Goal: Task Accomplishment & Management: Use online tool/utility

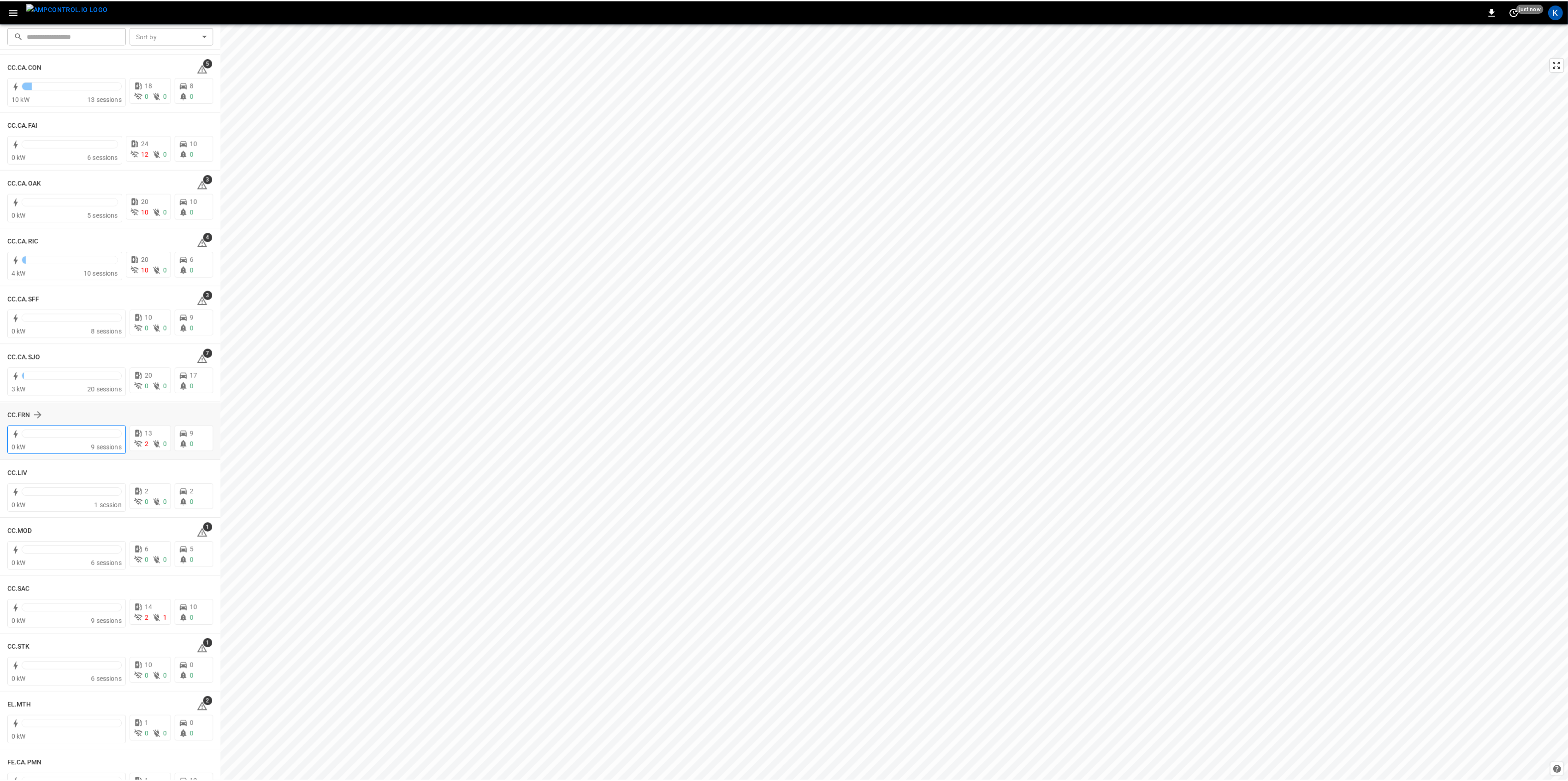
scroll to position [185, 0]
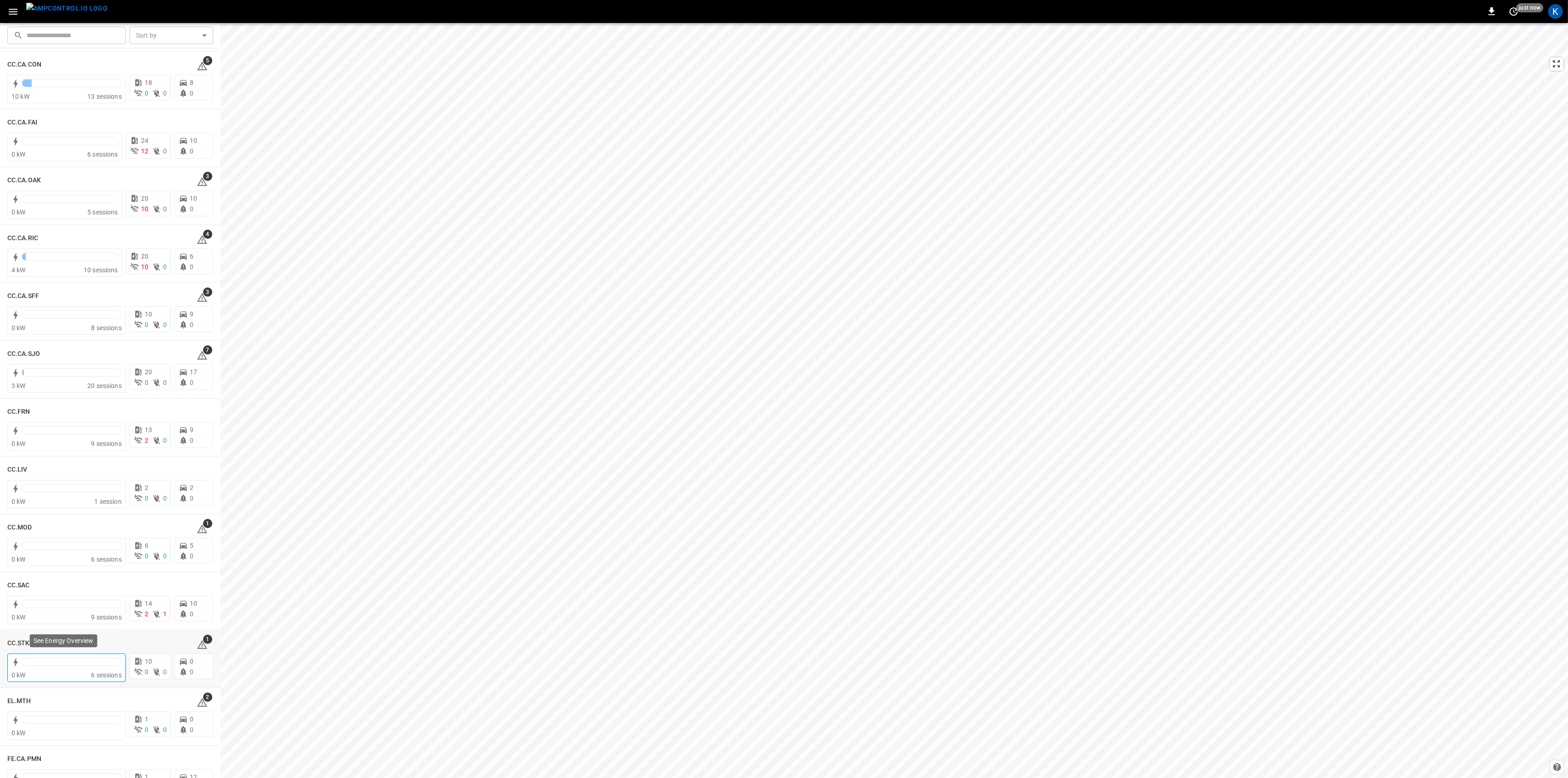
click at [83, 657] on div at bounding box center [71, 662] width 100 height 9
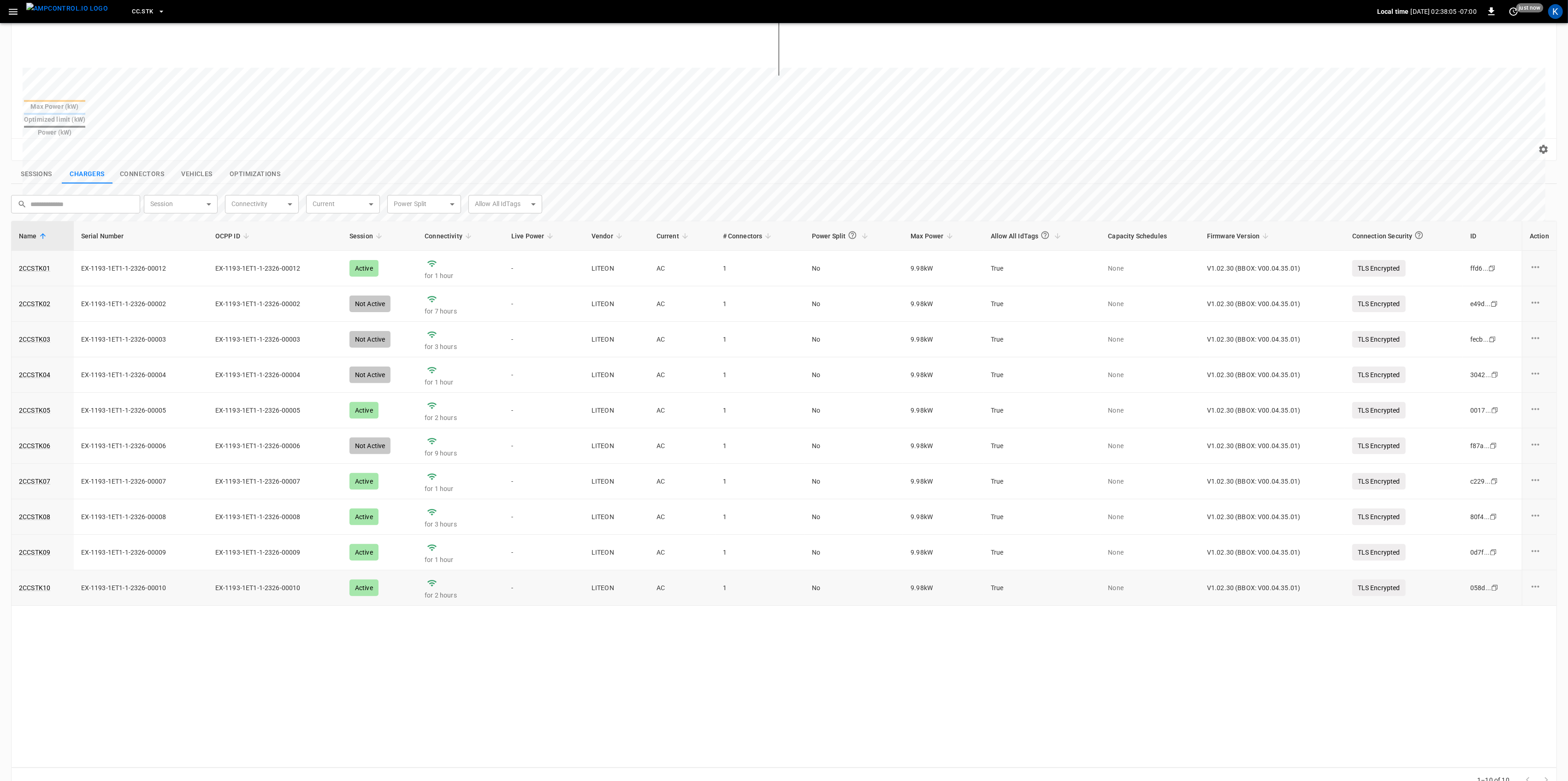
scroll to position [220, 0]
click at [31, 545] on link "2CCSTK09" at bounding box center [35, 551] width 35 height 13
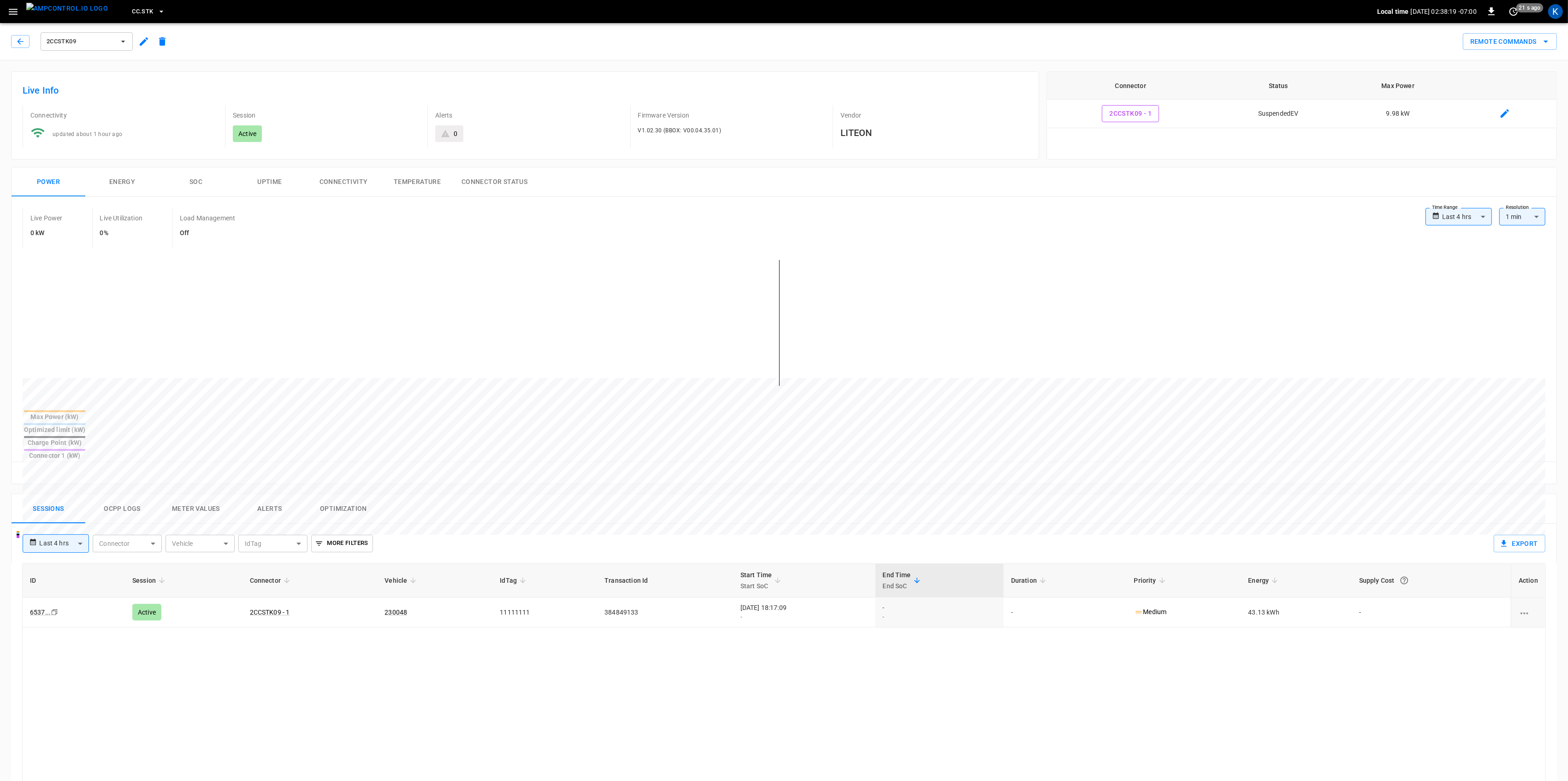
click at [367, 181] on button "Connectivity" at bounding box center [343, 182] width 74 height 30
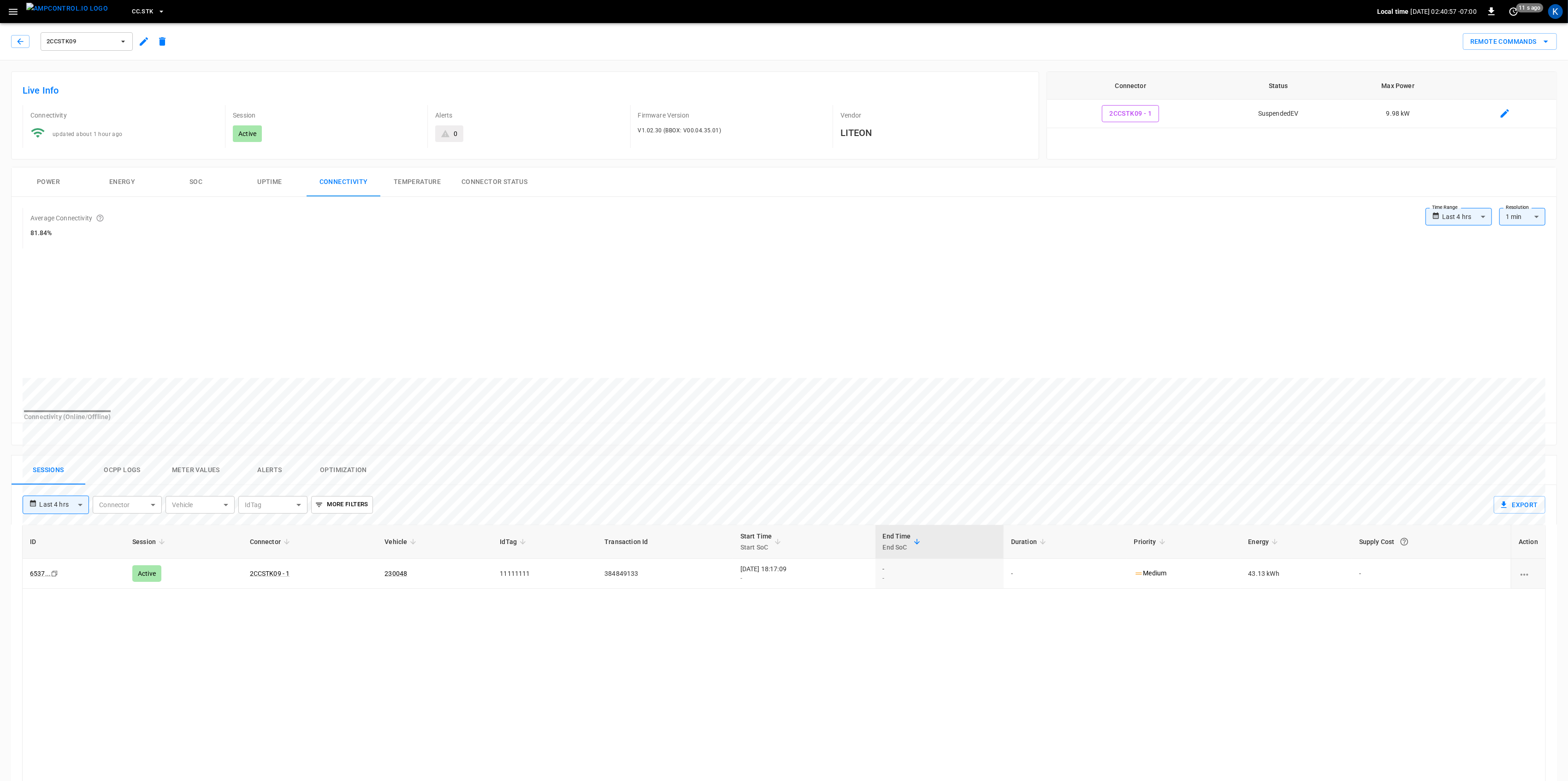
click at [17, 15] on icon "button" at bounding box center [12, 11] width 11 height 11
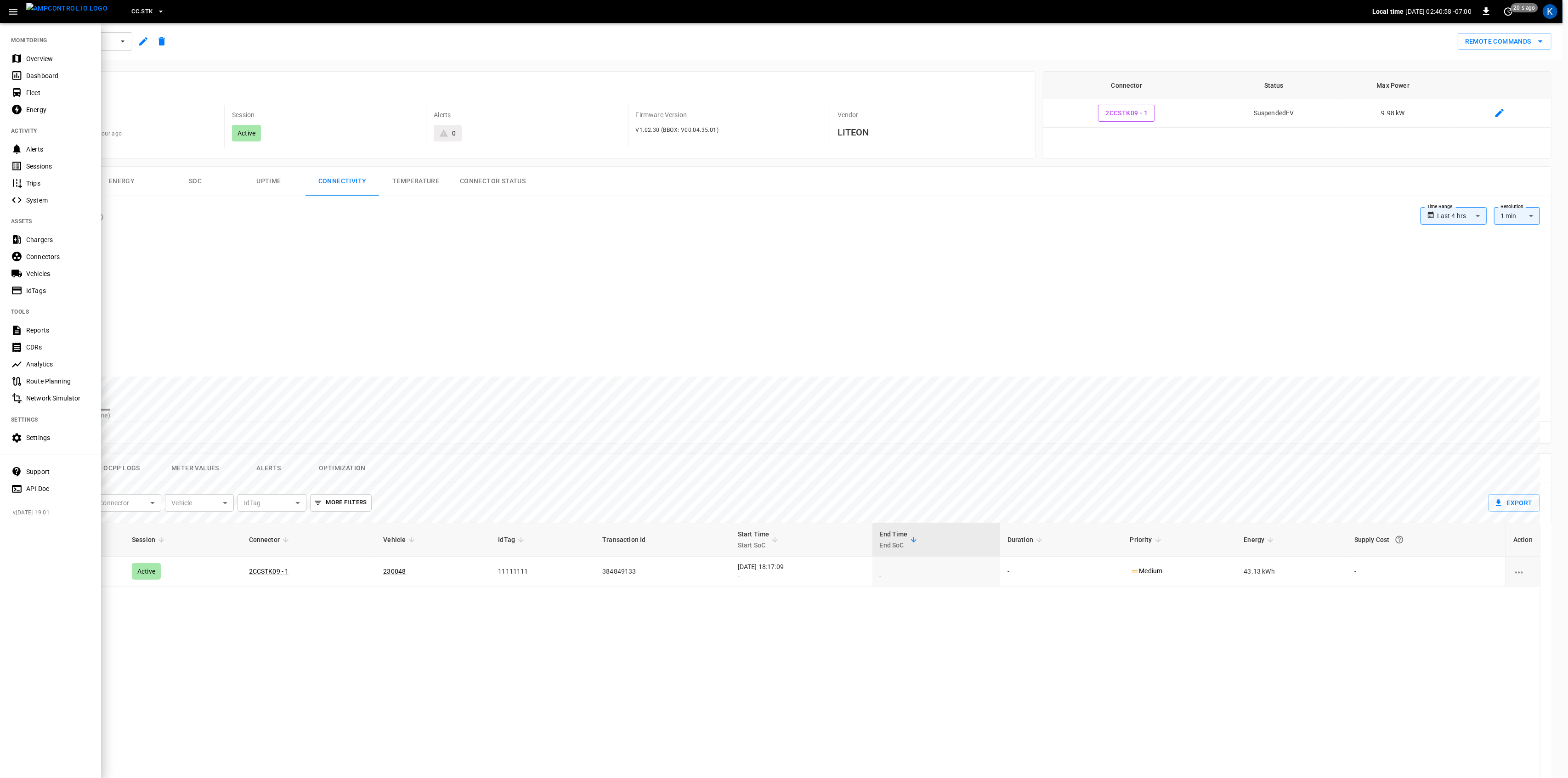
click at [19, 55] on icon at bounding box center [17, 58] width 9 height 9
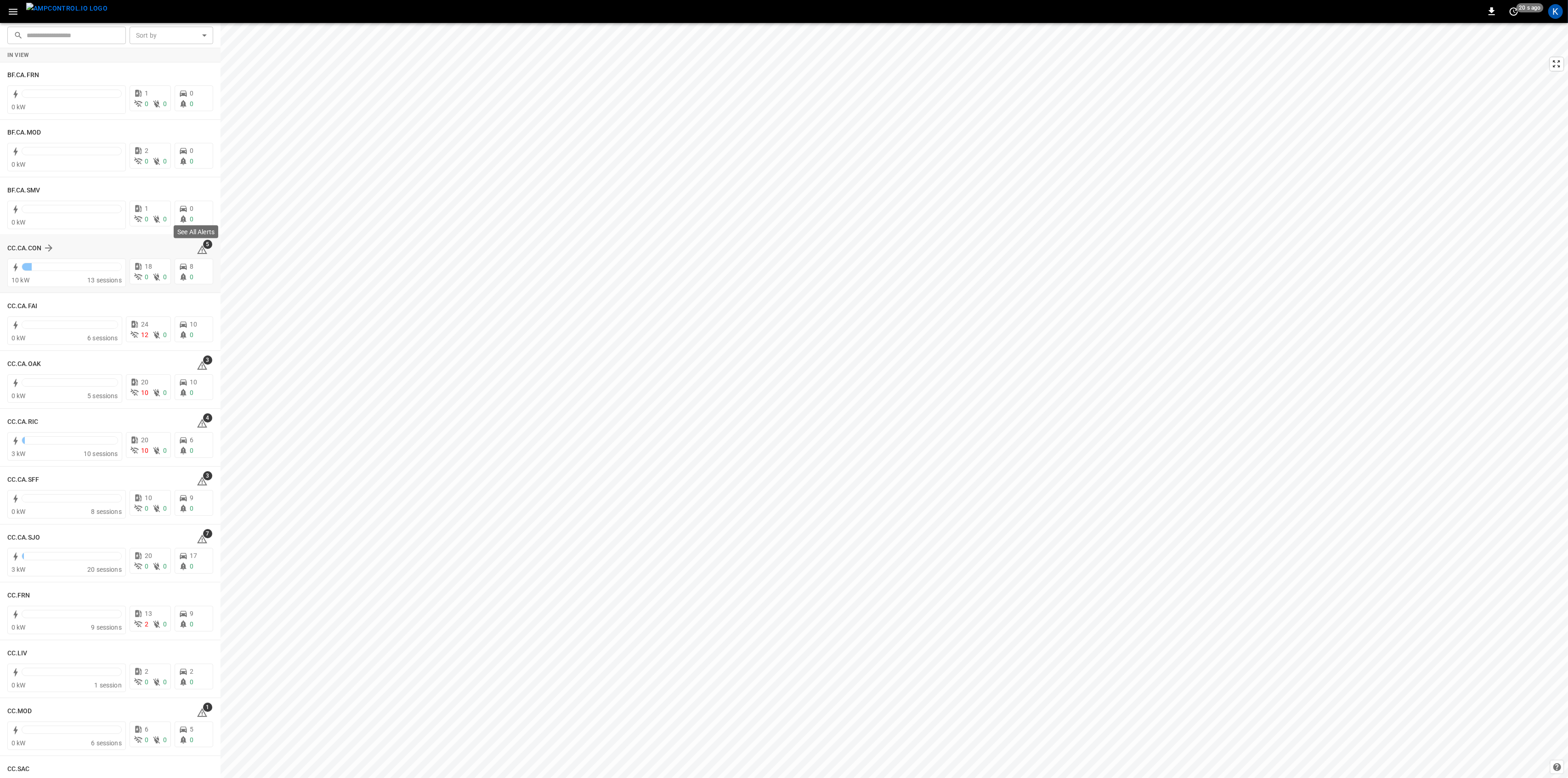
click at [203, 248] on span "5" at bounding box center [208, 244] width 10 height 10
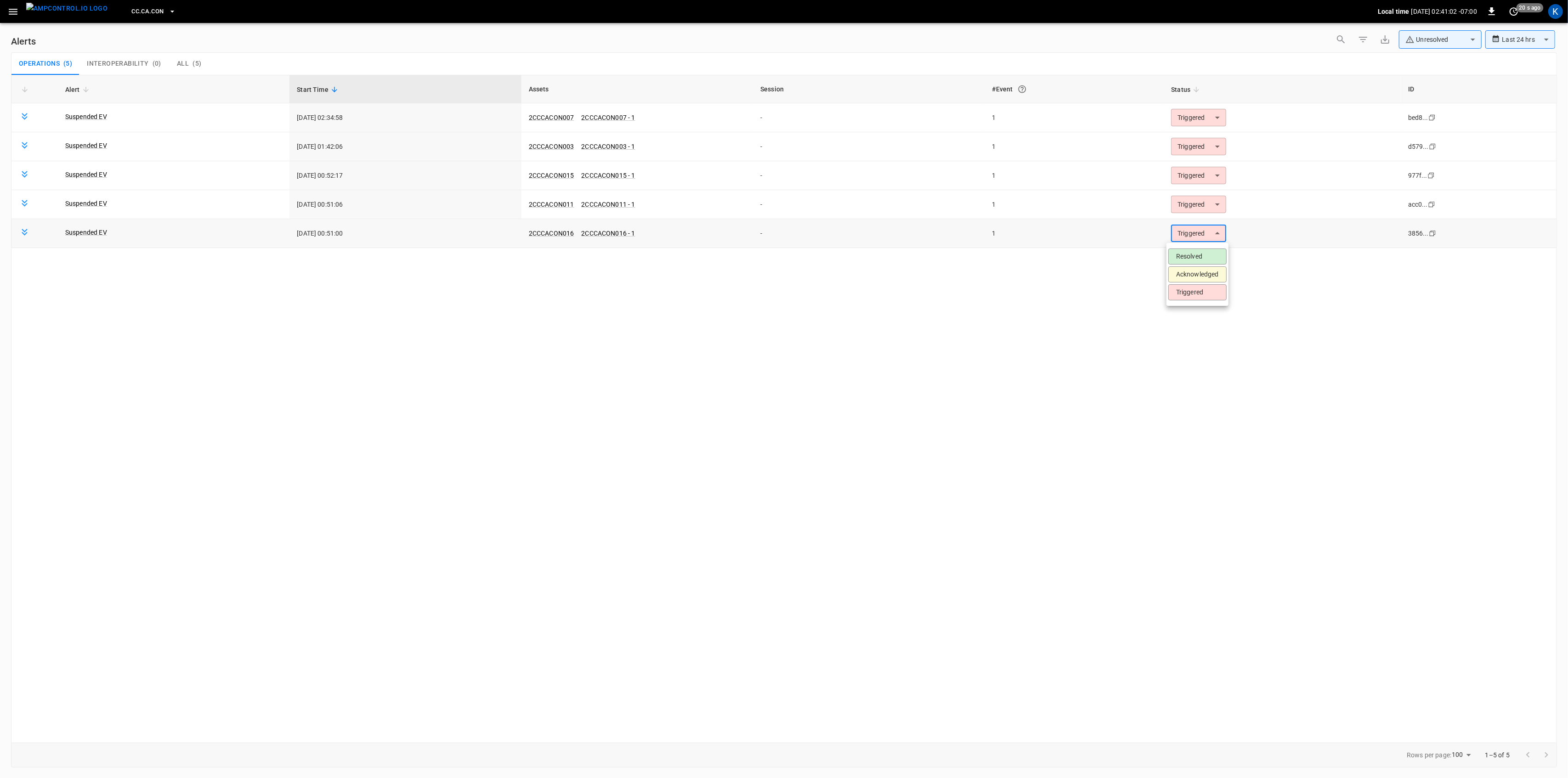
click at [1207, 240] on body "**********" at bounding box center [784, 387] width 1568 height 775
click at [1193, 256] on li "Resolved" at bounding box center [1197, 256] width 58 height 16
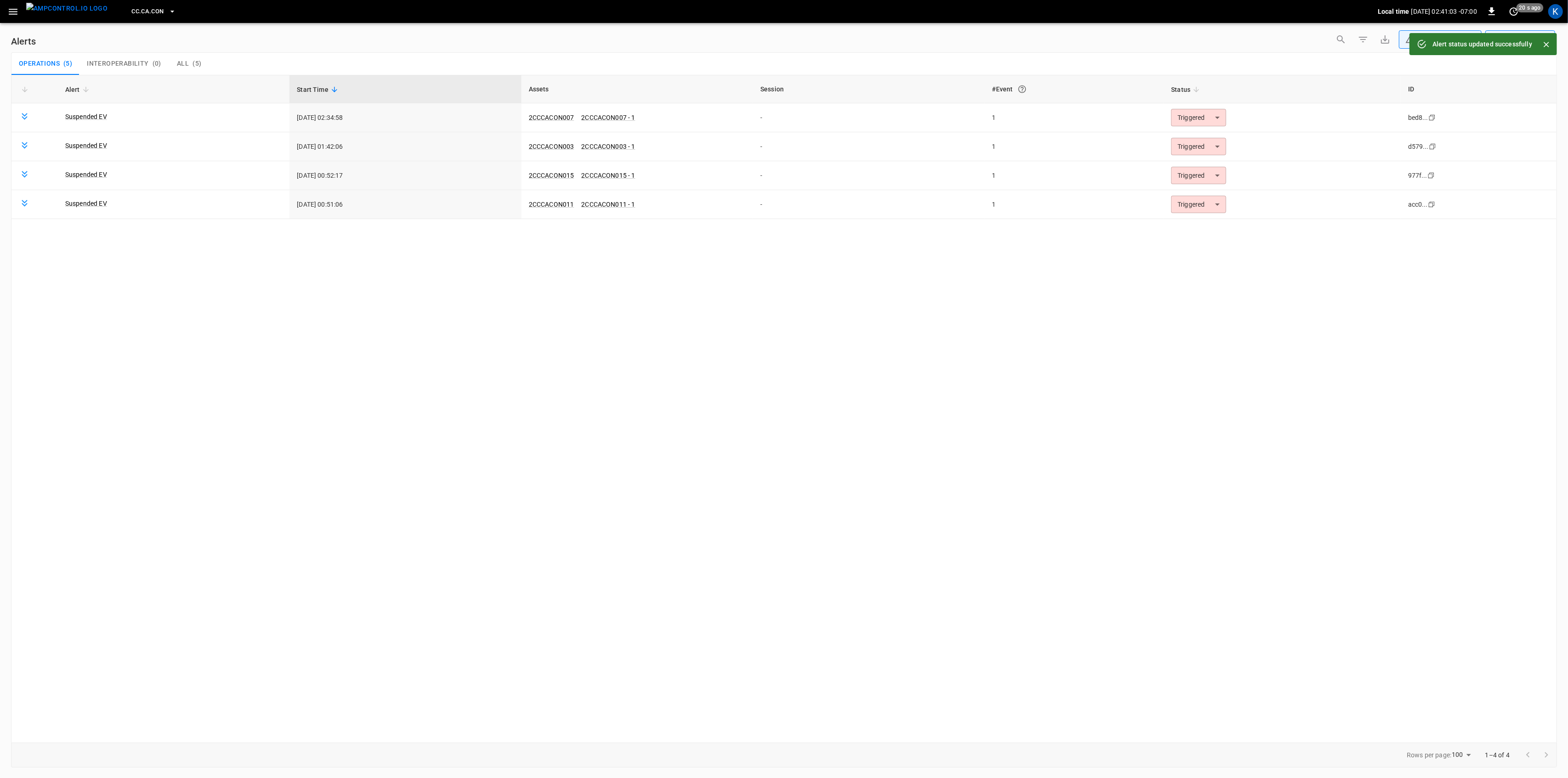
click at [1193, 205] on body "**********" at bounding box center [784, 387] width 1568 height 775
click at [1202, 221] on li "Resolved" at bounding box center [1197, 227] width 58 height 16
click at [1197, 179] on body "**********" at bounding box center [784, 387] width 1568 height 775
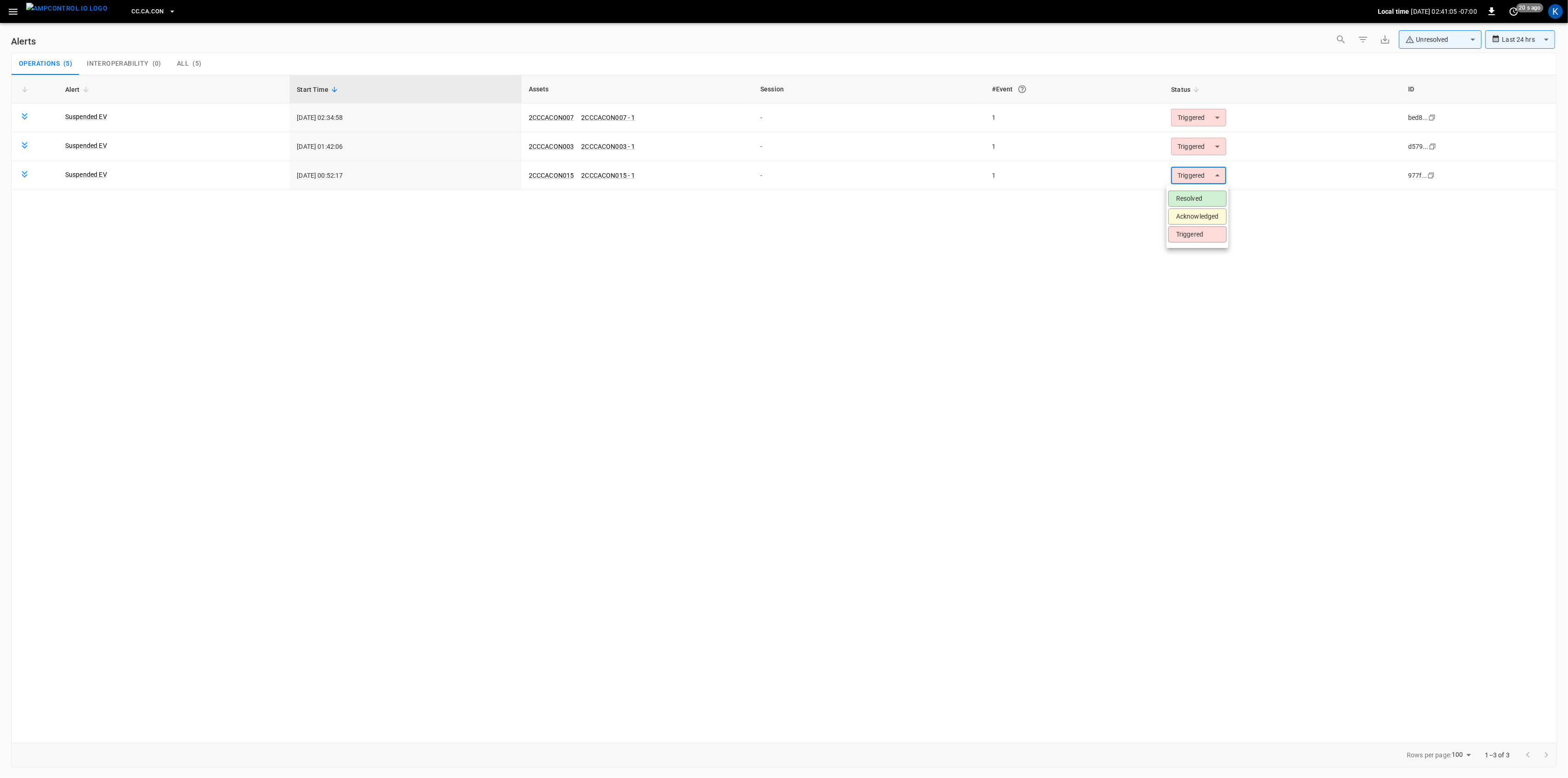
click at [1192, 195] on li "Resolved" at bounding box center [1197, 199] width 58 height 16
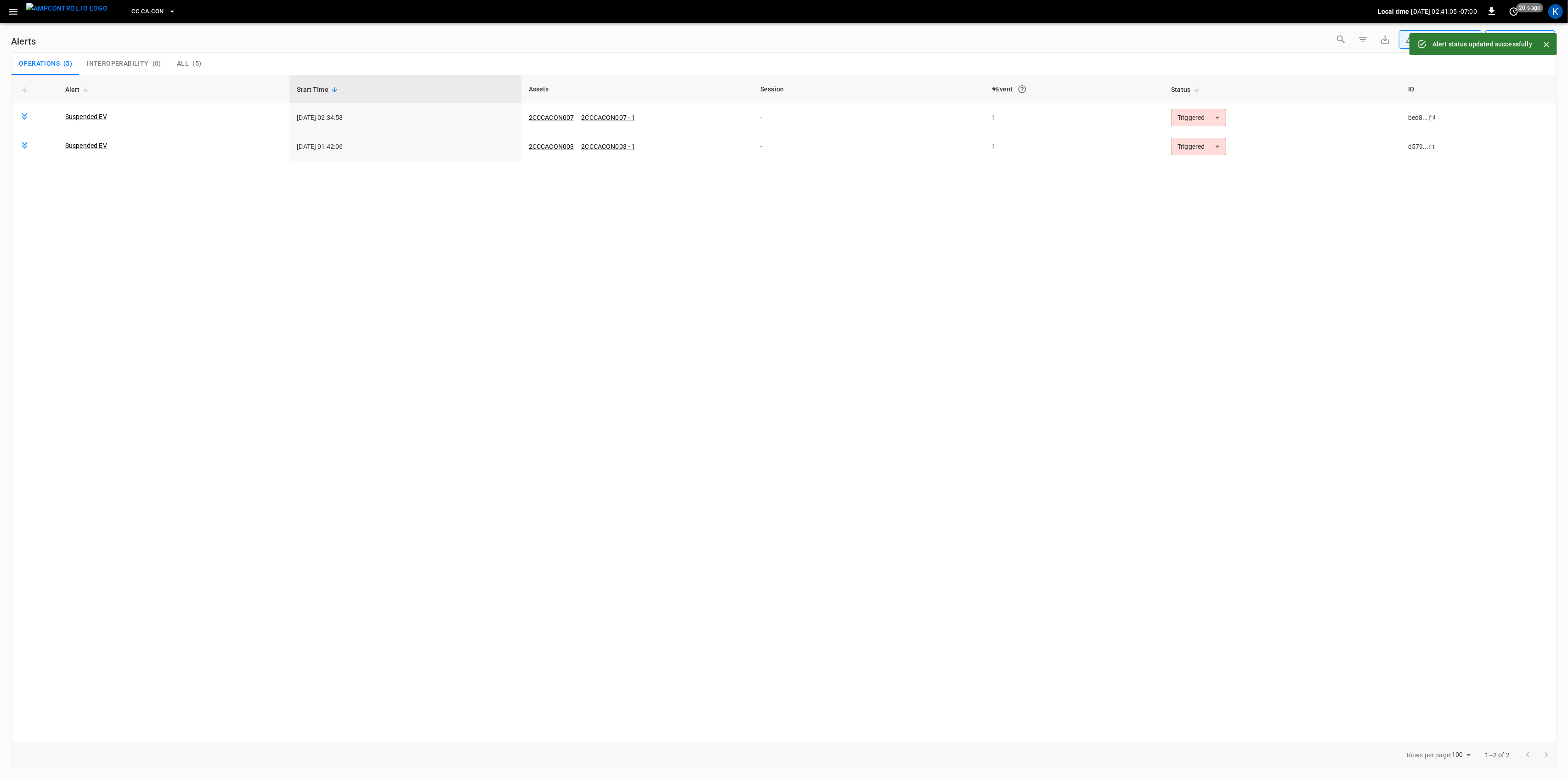
click at [1199, 142] on body "**********" at bounding box center [784, 387] width 1568 height 775
click at [1202, 169] on li "Resolved" at bounding box center [1197, 169] width 58 height 16
click at [1192, 116] on body "**********" at bounding box center [784, 387] width 1568 height 775
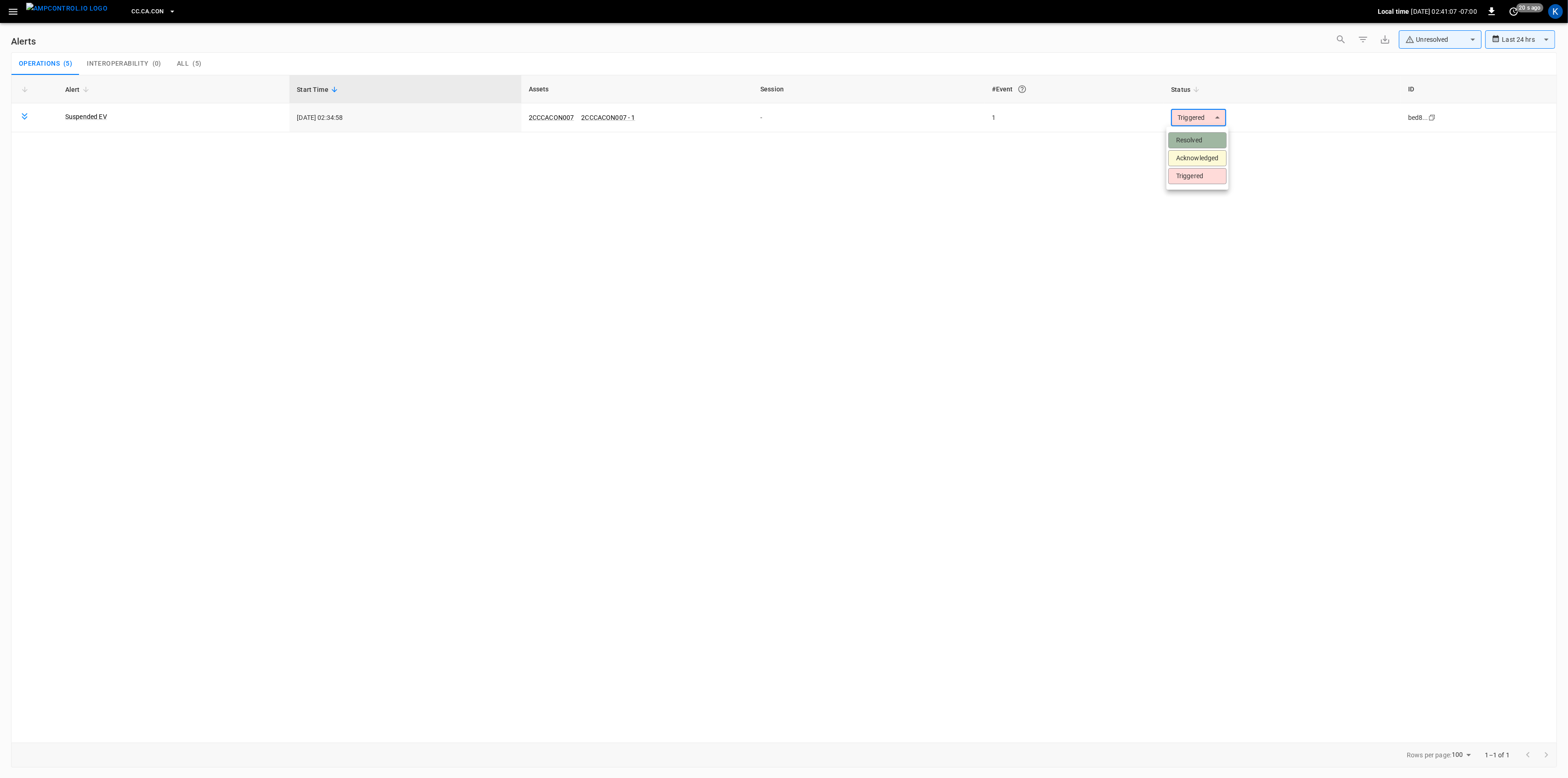
drag, startPoint x: 1197, startPoint y: 139, endPoint x: 1144, endPoint y: 143, distance: 53.2
click at [1197, 140] on li "Resolved" at bounding box center [1197, 140] width 58 height 16
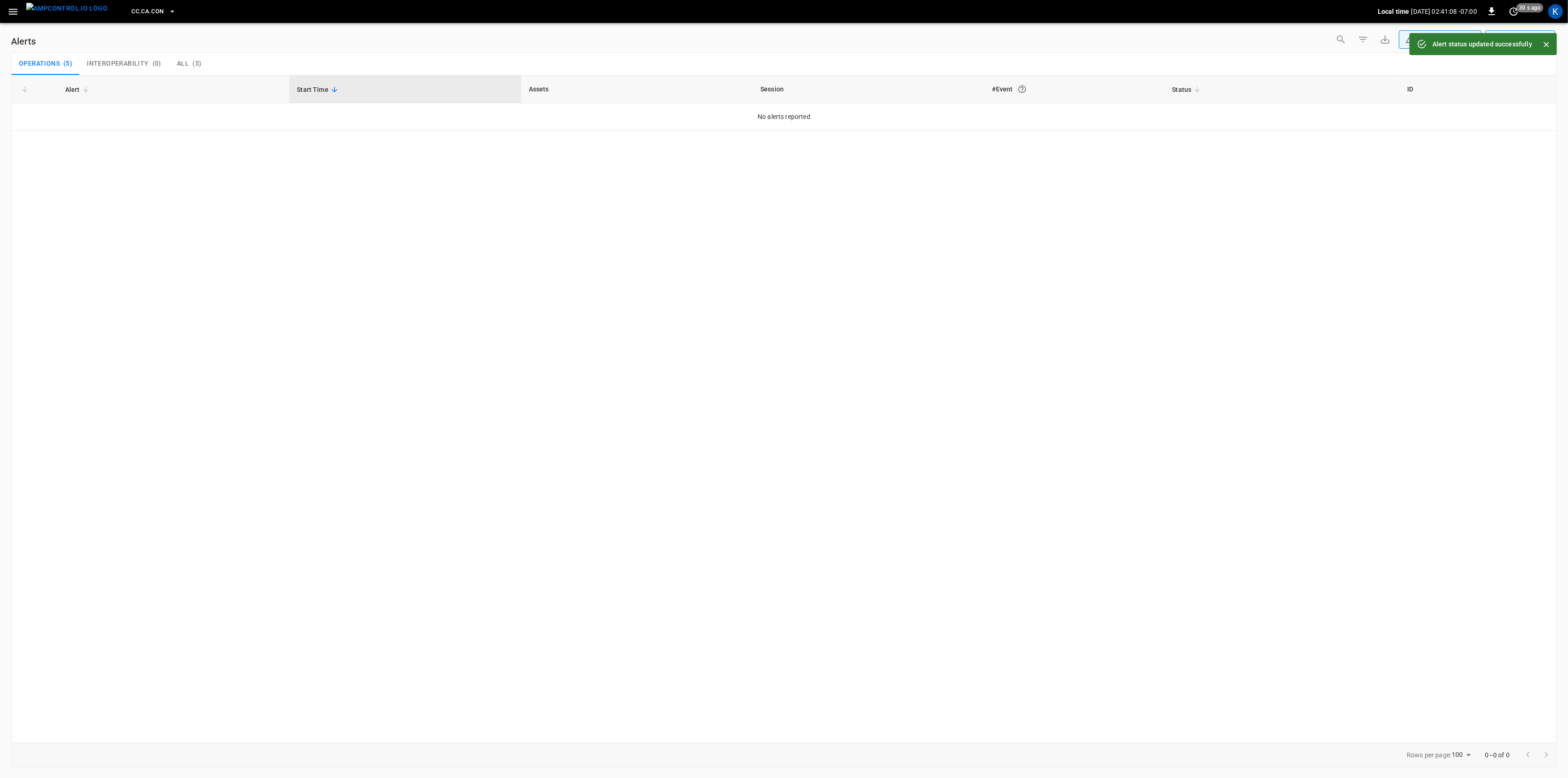
click at [13, 13] on icon "button" at bounding box center [13, 11] width 9 height 6
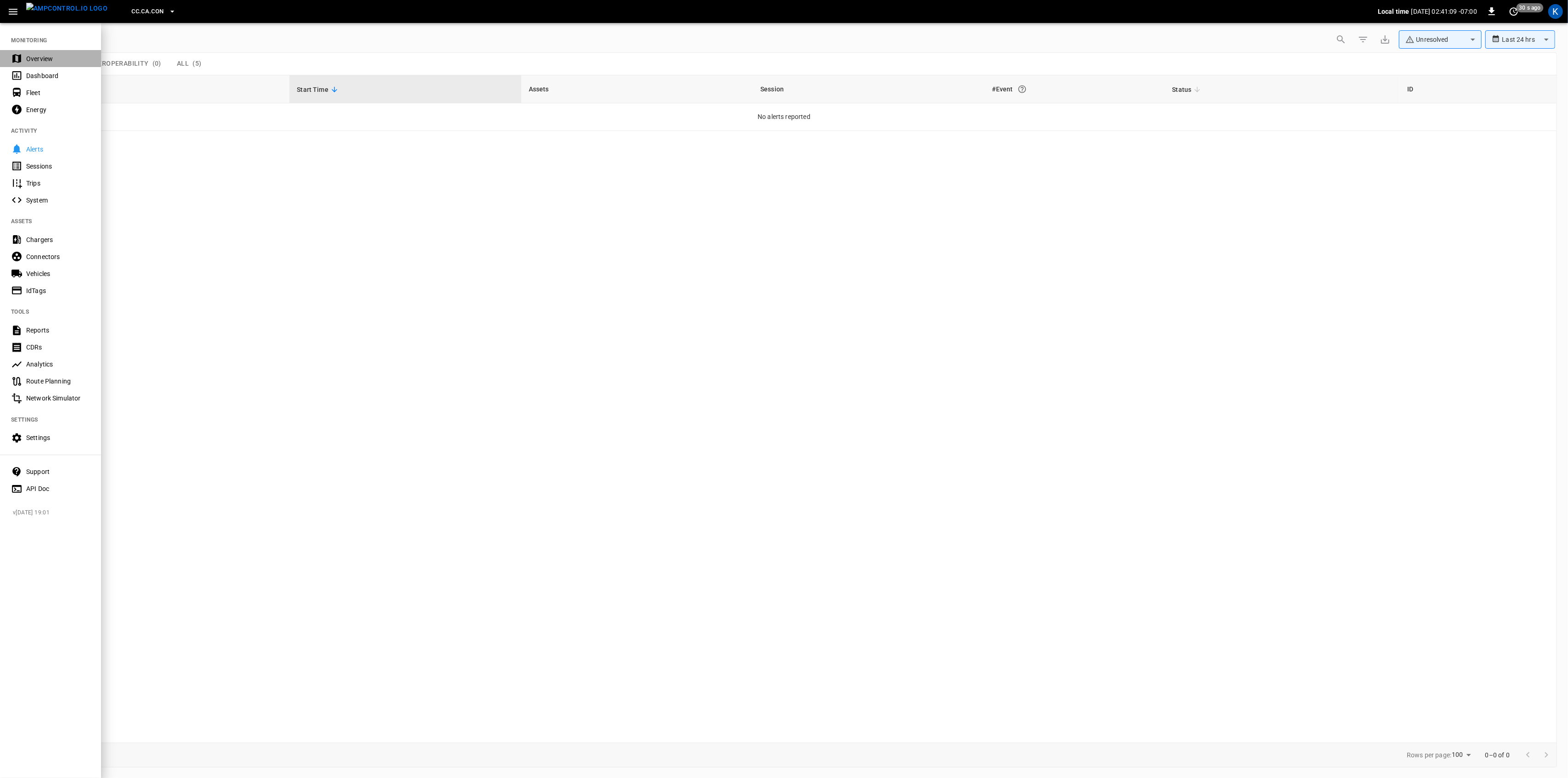
click at [37, 57] on div "Overview" at bounding box center [58, 58] width 64 height 10
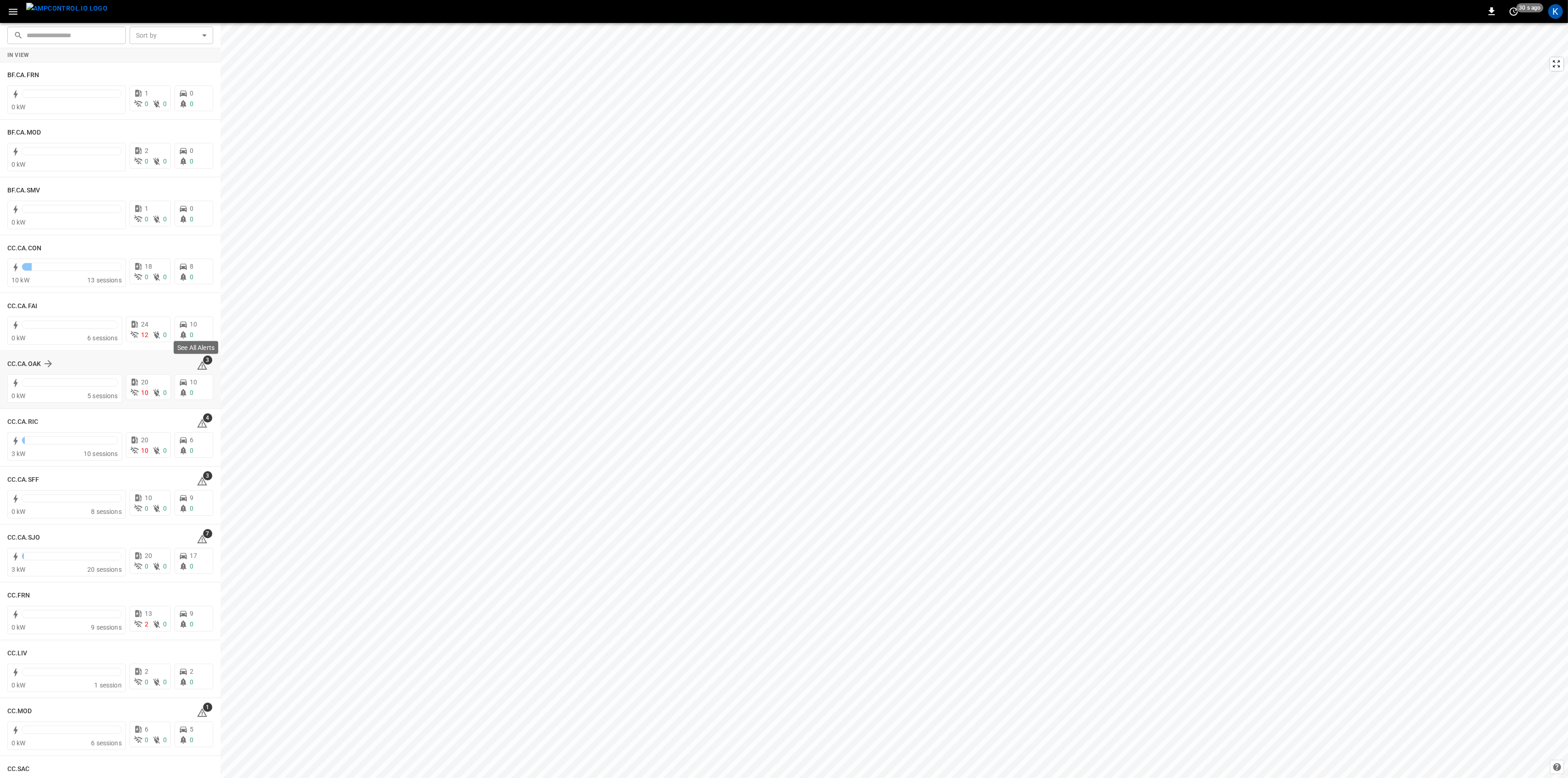
click at [196, 362] on icon at bounding box center [202, 366] width 11 height 11
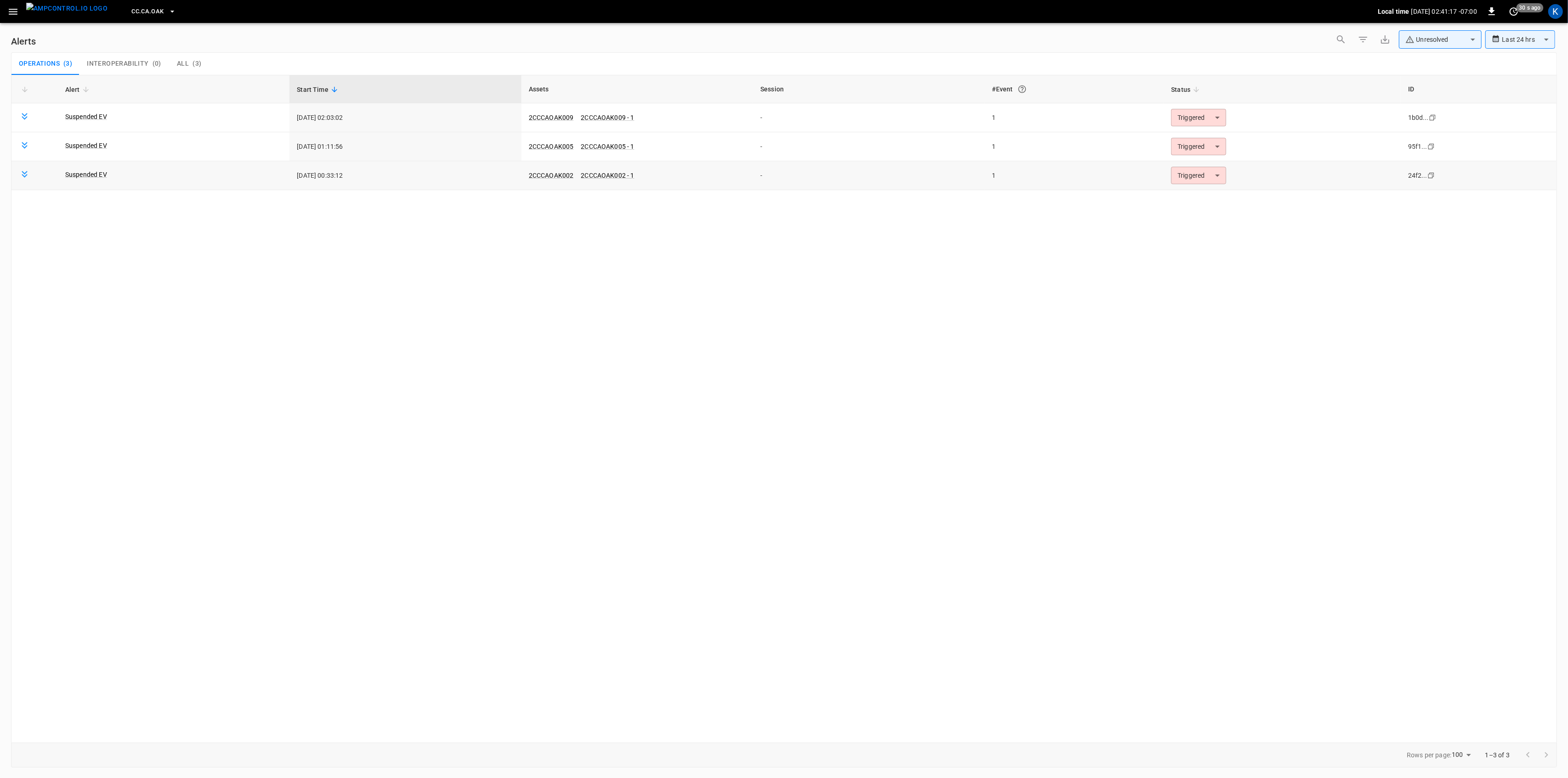
click at [1194, 186] on td "Triggered ********* ​" at bounding box center [1282, 175] width 237 height 29
click at [1194, 178] on body "**********" at bounding box center [784, 387] width 1568 height 775
click at [1189, 197] on li "Resolved" at bounding box center [1197, 199] width 58 height 16
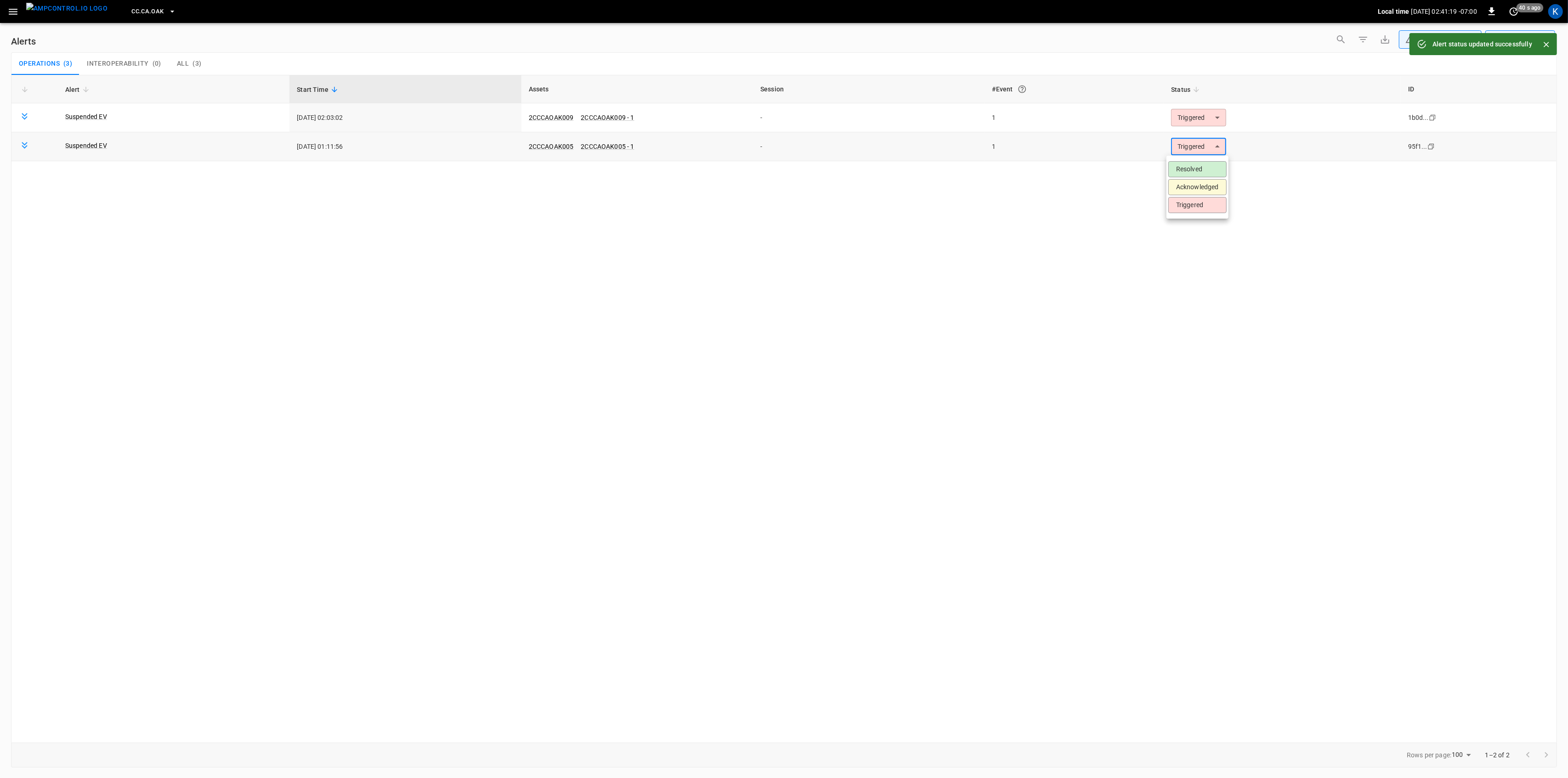
click at [1174, 147] on body "**********" at bounding box center [784, 387] width 1568 height 775
click at [1192, 173] on li "Resolved" at bounding box center [1197, 169] width 58 height 16
click at [1188, 114] on body "**********" at bounding box center [784, 387] width 1568 height 775
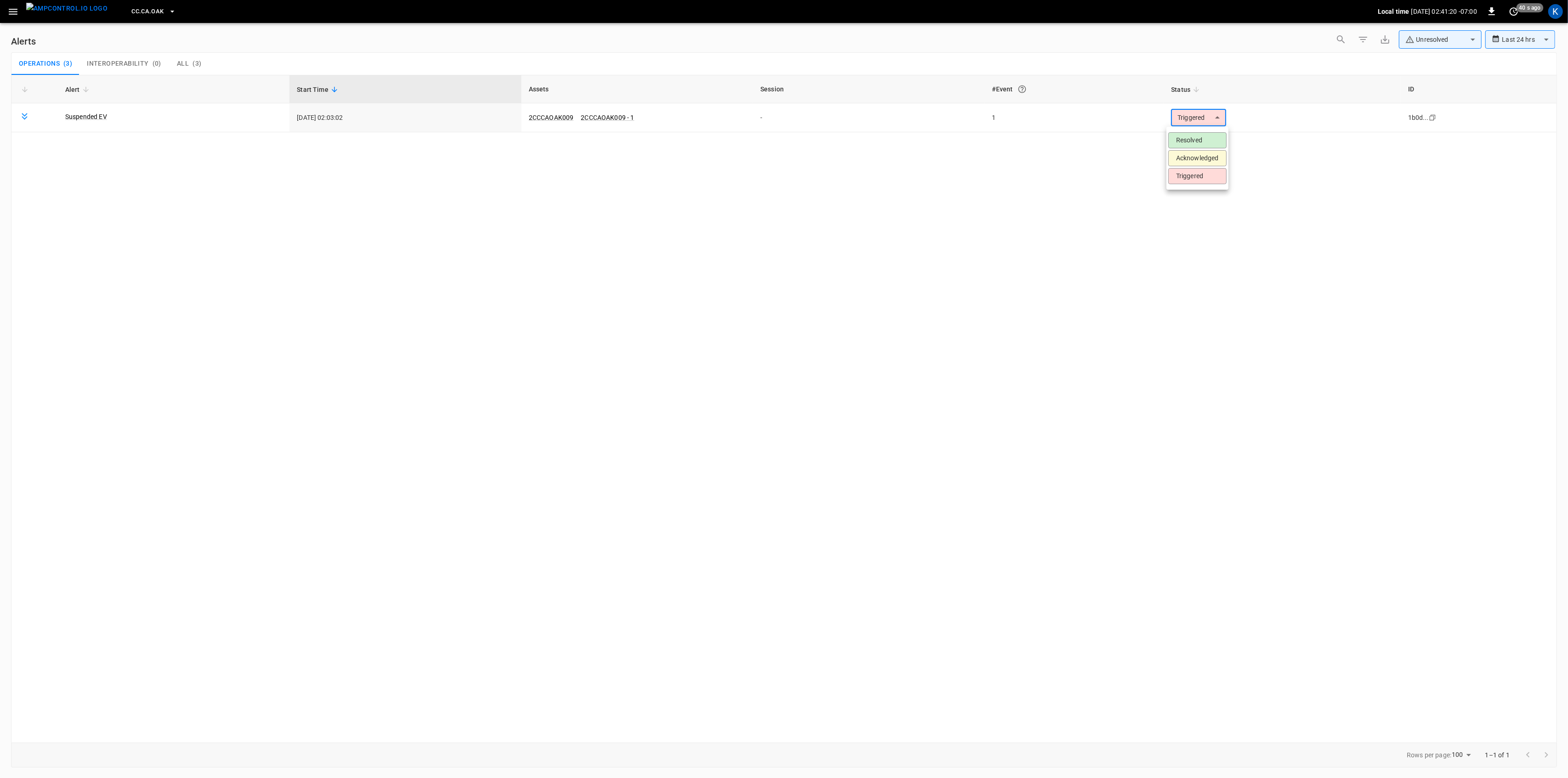
drag, startPoint x: 1188, startPoint y: 135, endPoint x: 1184, endPoint y: 142, distance: 8.1
click at [1188, 135] on li "Resolved" at bounding box center [1197, 140] width 58 height 16
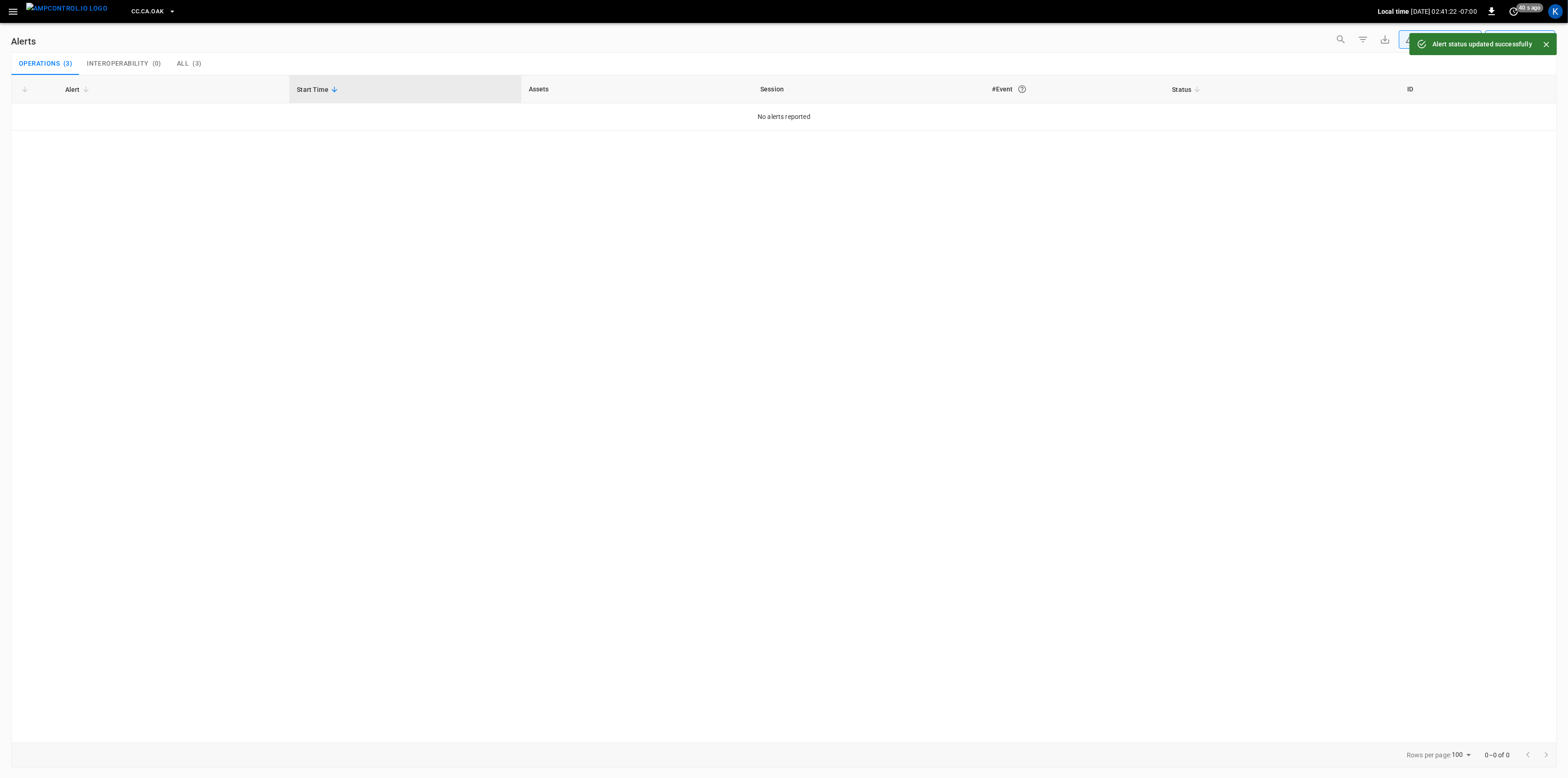
click at [16, 13] on icon "button" at bounding box center [13, 11] width 9 height 6
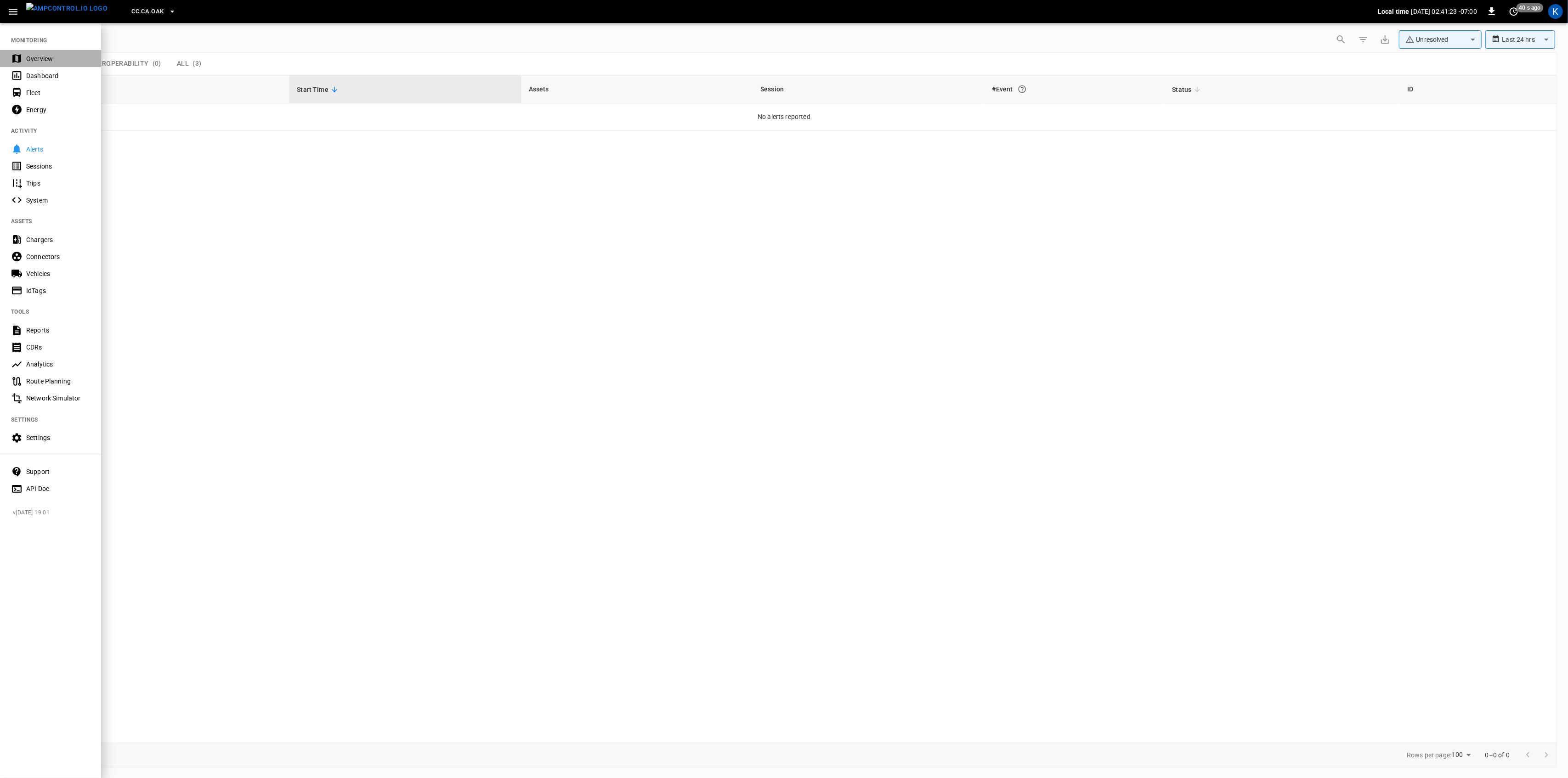
drag, startPoint x: 25, startPoint y: 54, endPoint x: 27, endPoint y: 94, distance: 40.0
click at [25, 54] on div "Overview" at bounding box center [50, 59] width 101 height 17
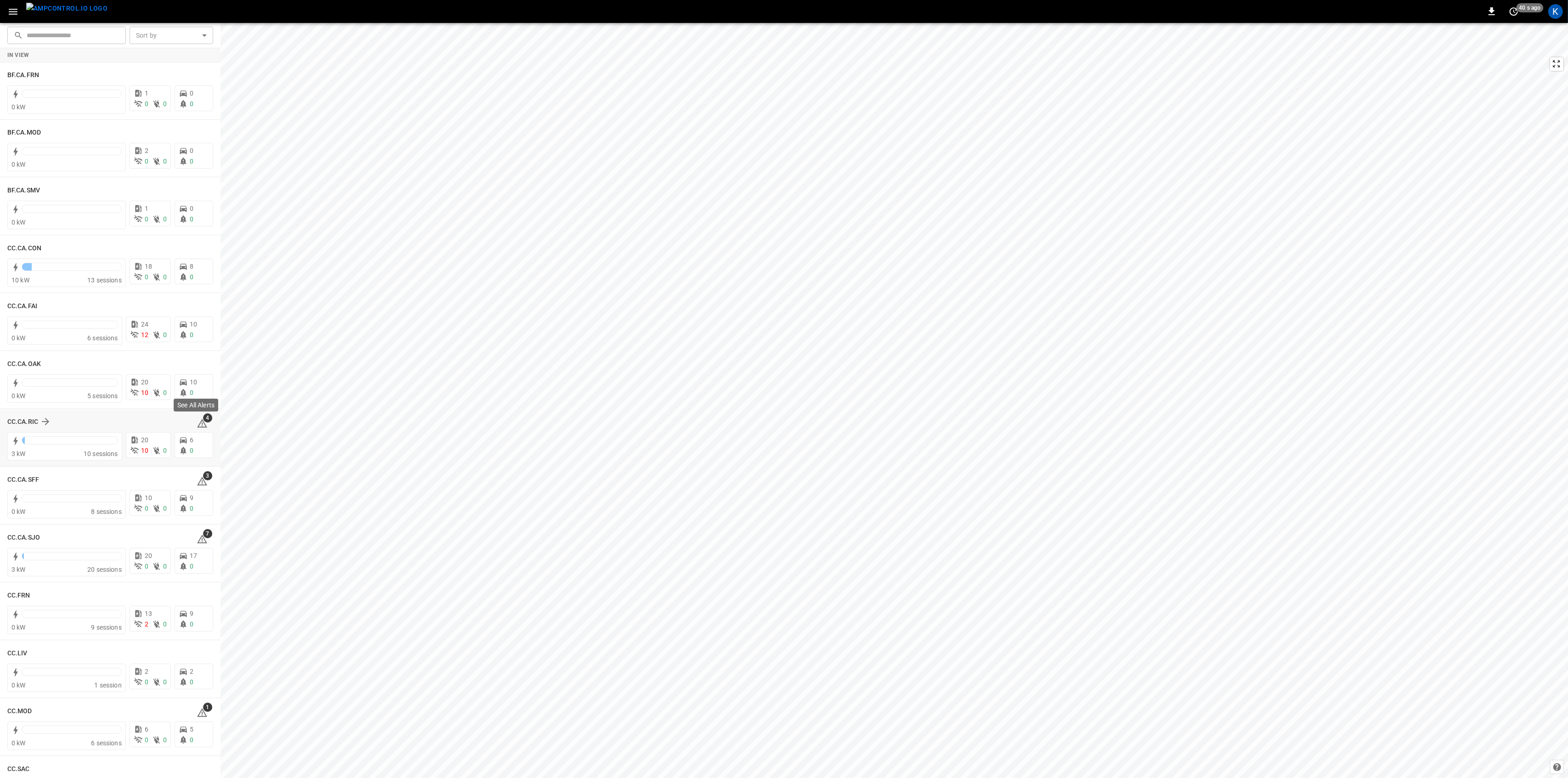
click at [199, 423] on icon at bounding box center [202, 423] width 10 height 9
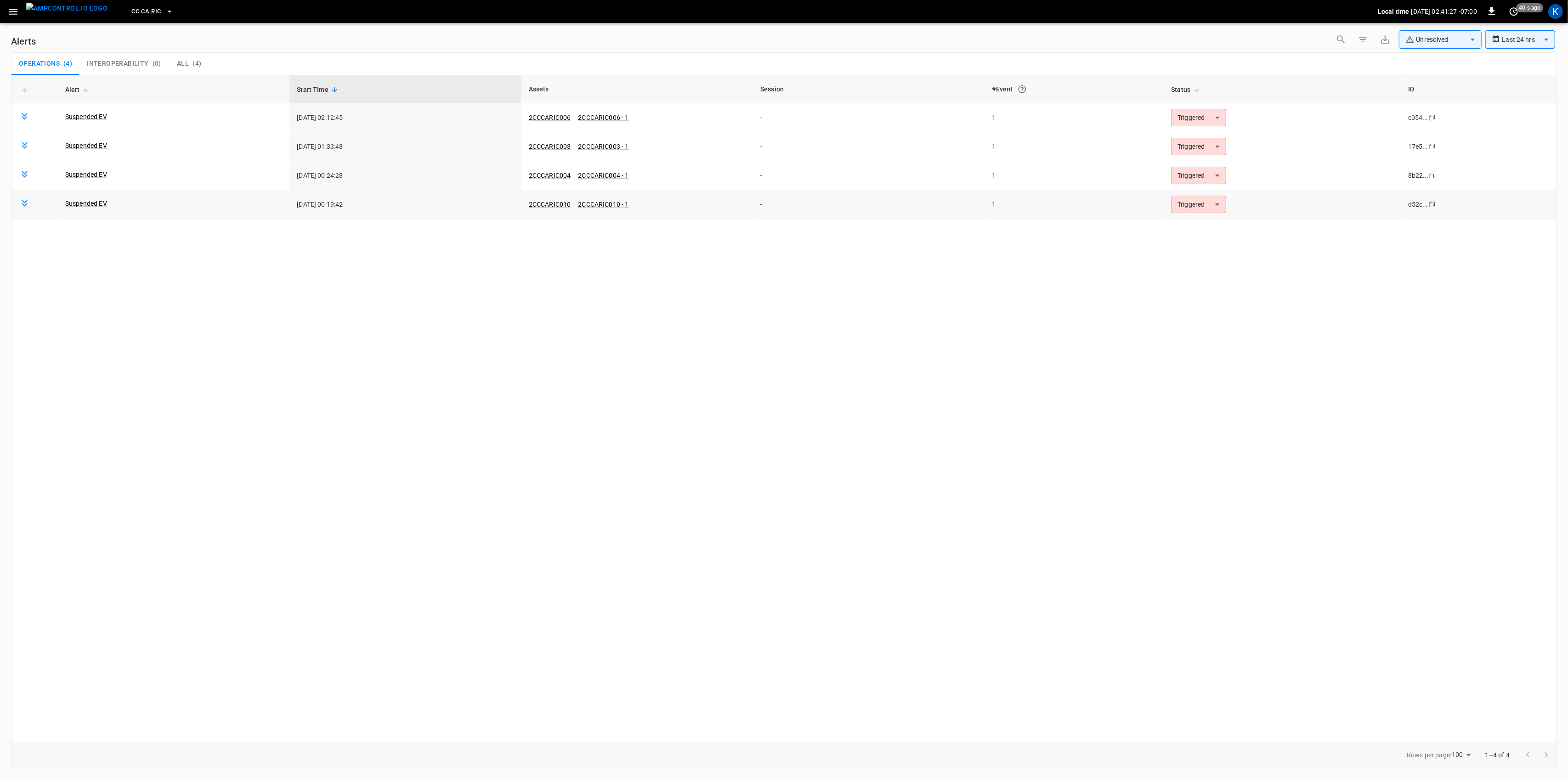
click at [1196, 201] on body "**********" at bounding box center [784, 387] width 1568 height 775
click at [1188, 227] on li "Resolved" at bounding box center [1197, 227] width 58 height 16
click at [1187, 175] on body "**********" at bounding box center [784, 387] width 1568 height 775
click at [1184, 197] on li "Resolved" at bounding box center [1197, 199] width 58 height 16
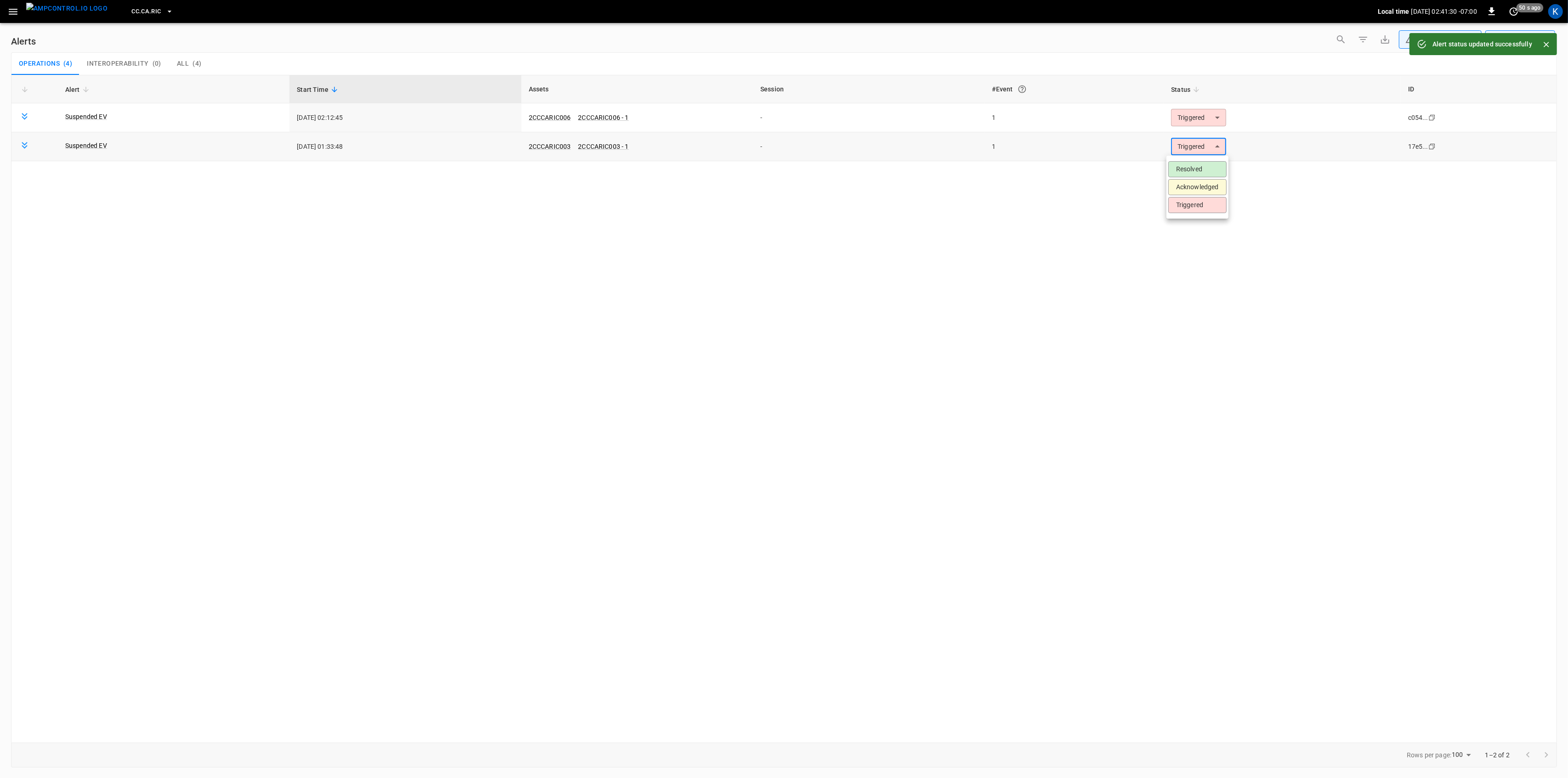
click at [1192, 150] on body "**********" at bounding box center [784, 387] width 1568 height 775
click at [1194, 171] on li "Resolved" at bounding box center [1197, 169] width 58 height 16
click at [1197, 123] on body "**********" at bounding box center [784, 387] width 1568 height 775
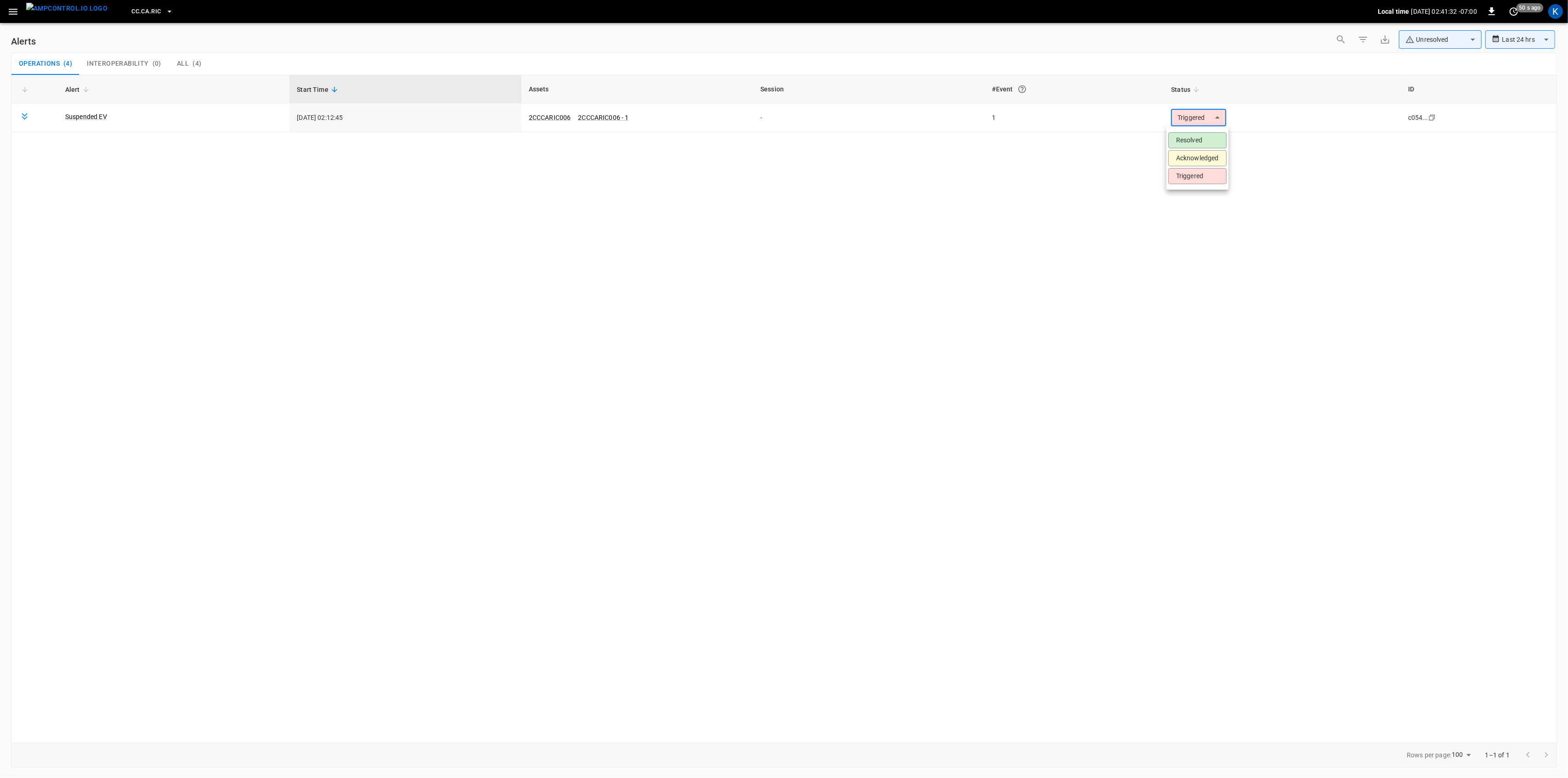
click at [1190, 142] on li "Resolved" at bounding box center [1197, 140] width 58 height 16
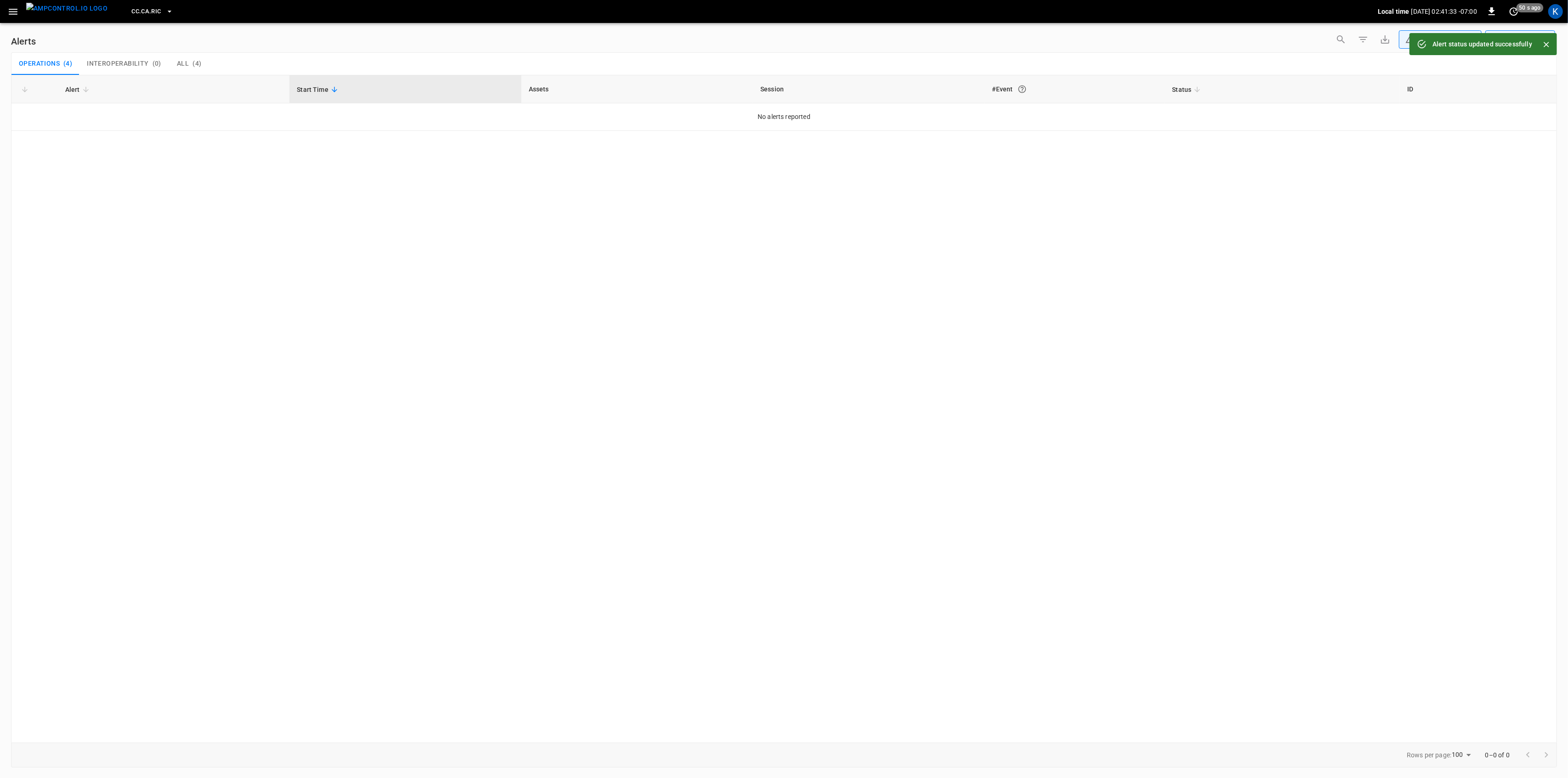
click at [11, 6] on icon "button" at bounding box center [12, 11] width 11 height 11
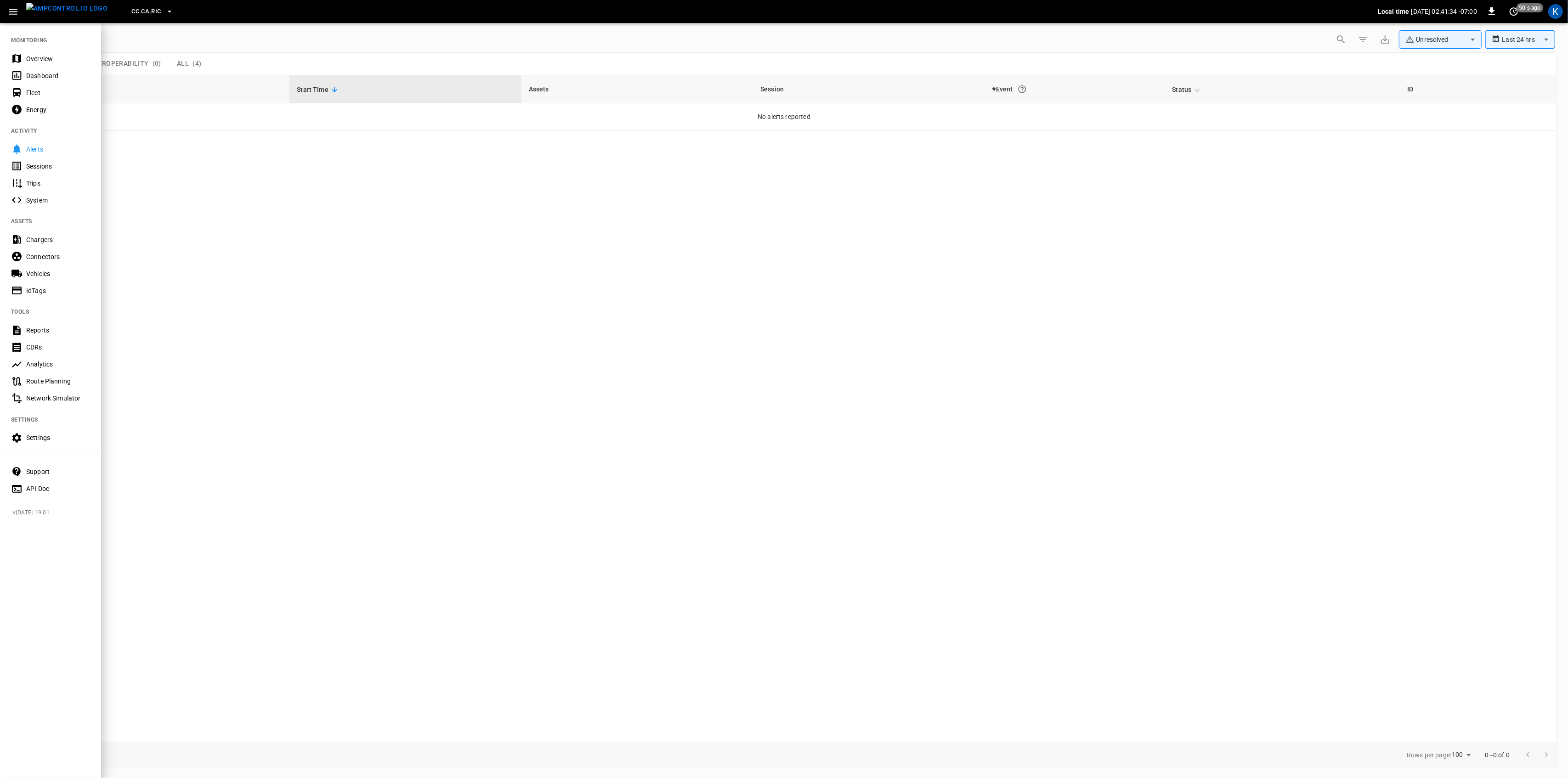
click at [31, 63] on div "Overview" at bounding box center [58, 58] width 64 height 10
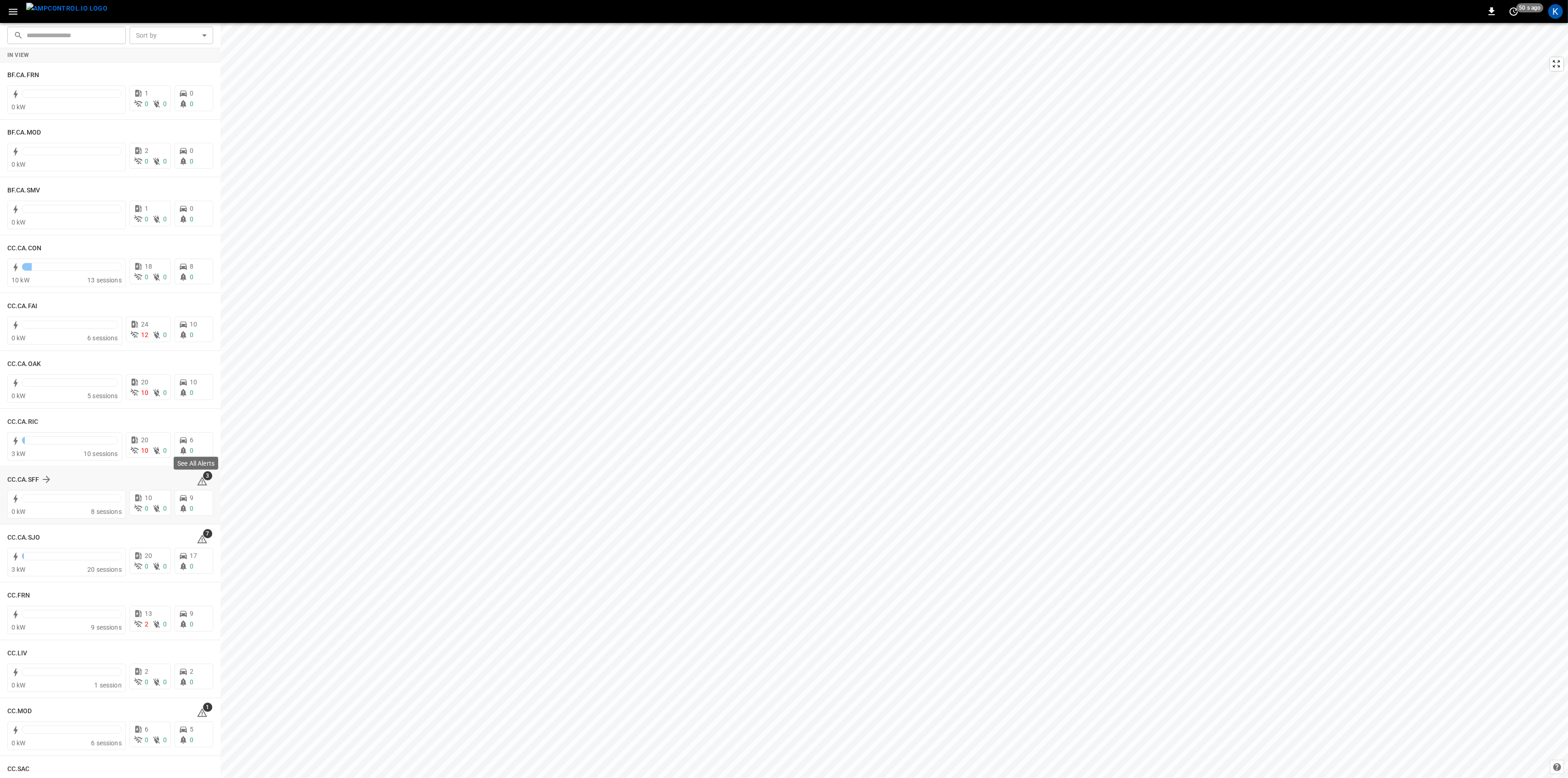
click at [199, 482] on icon at bounding box center [202, 481] width 11 height 11
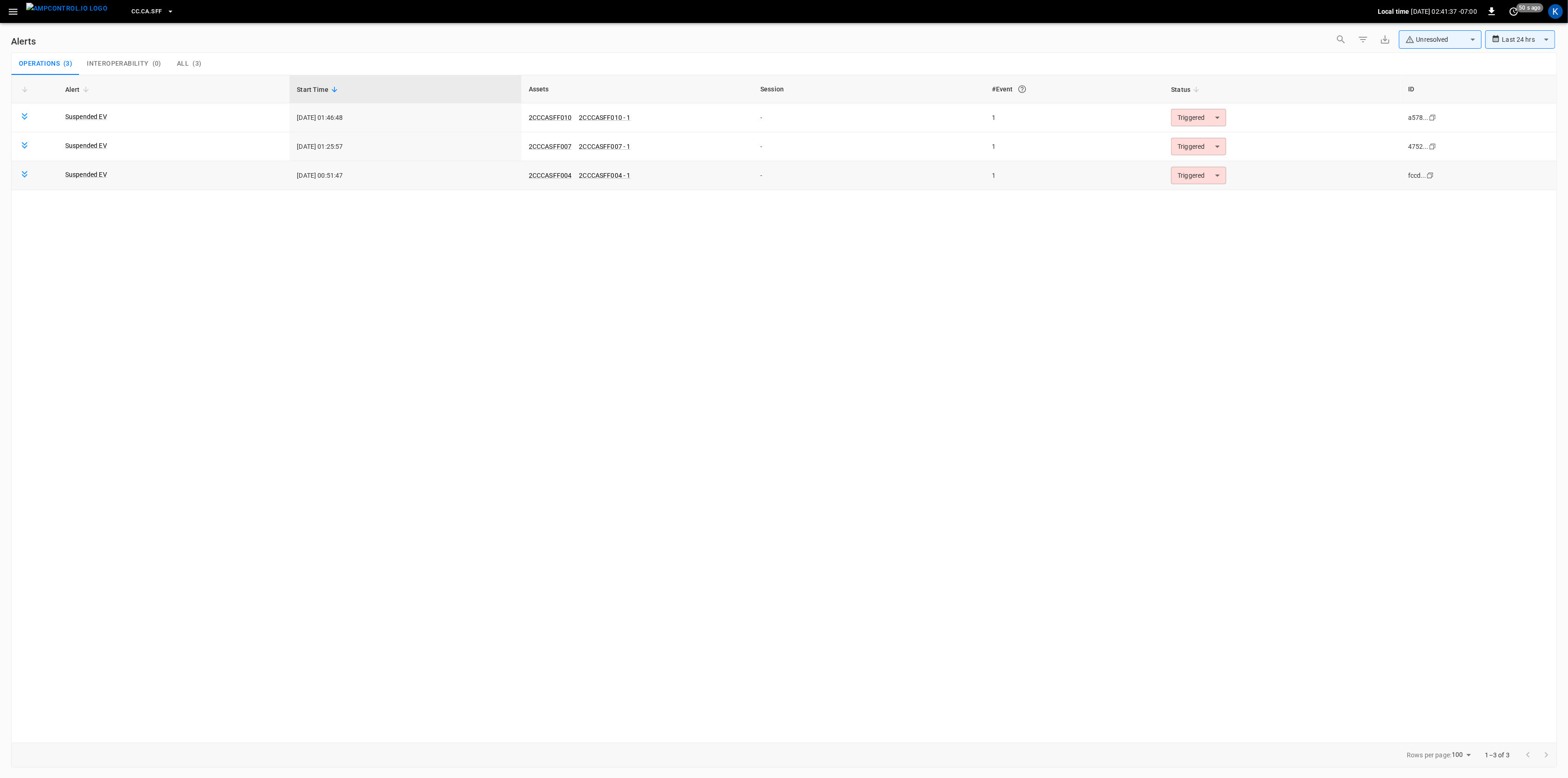
click at [1219, 170] on body "**********" at bounding box center [784, 387] width 1568 height 775
click at [1208, 197] on li "Resolved" at bounding box center [1197, 199] width 58 height 16
click at [1203, 149] on body "**********" at bounding box center [784, 387] width 1568 height 775
click at [1201, 165] on li "Resolved" at bounding box center [1197, 169] width 58 height 16
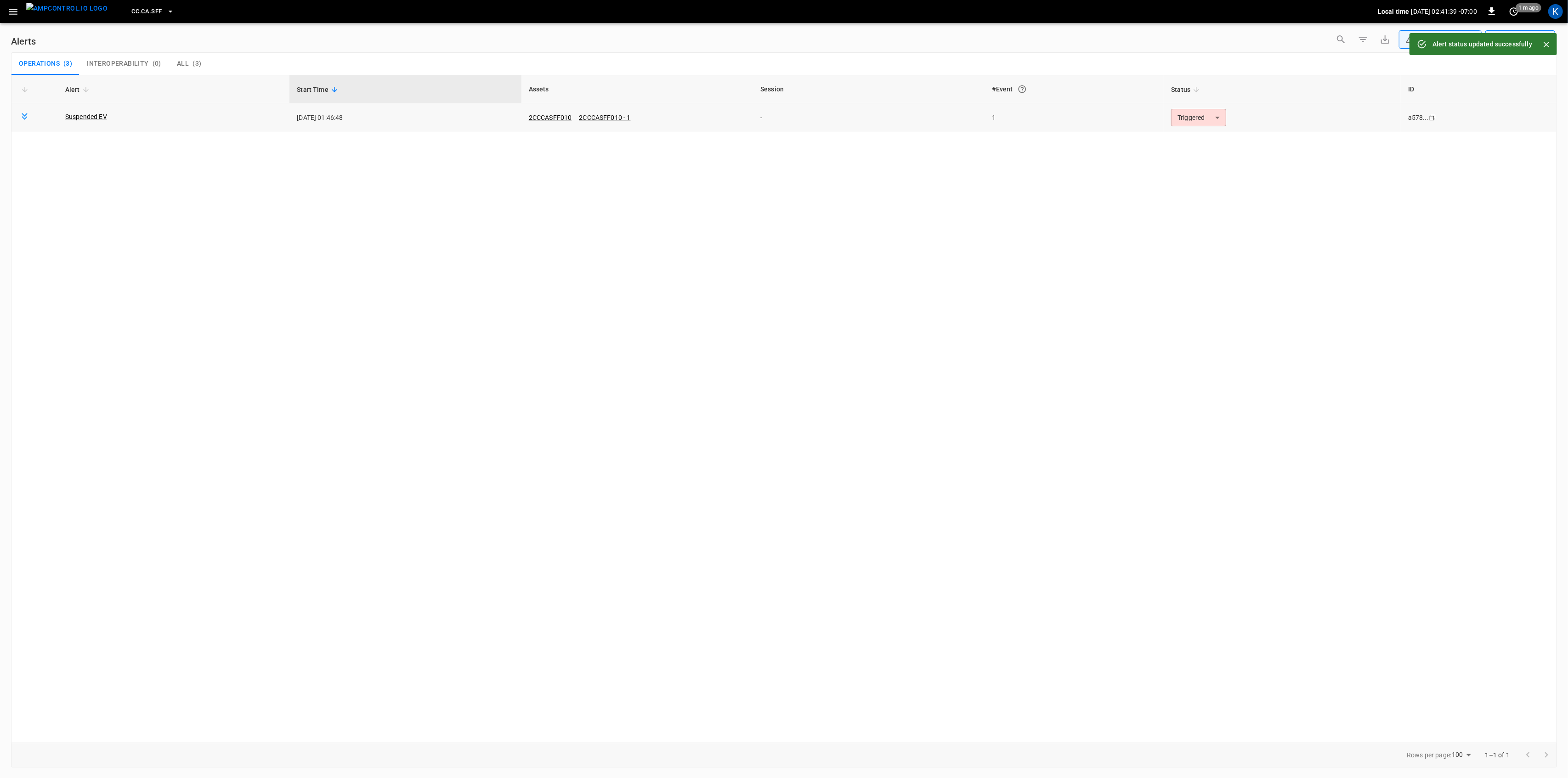
click at [1204, 122] on body "**********" at bounding box center [784, 387] width 1568 height 775
click at [1196, 140] on li "Resolved" at bounding box center [1197, 140] width 58 height 16
click at [9, 15] on icon "button" at bounding box center [12, 11] width 11 height 11
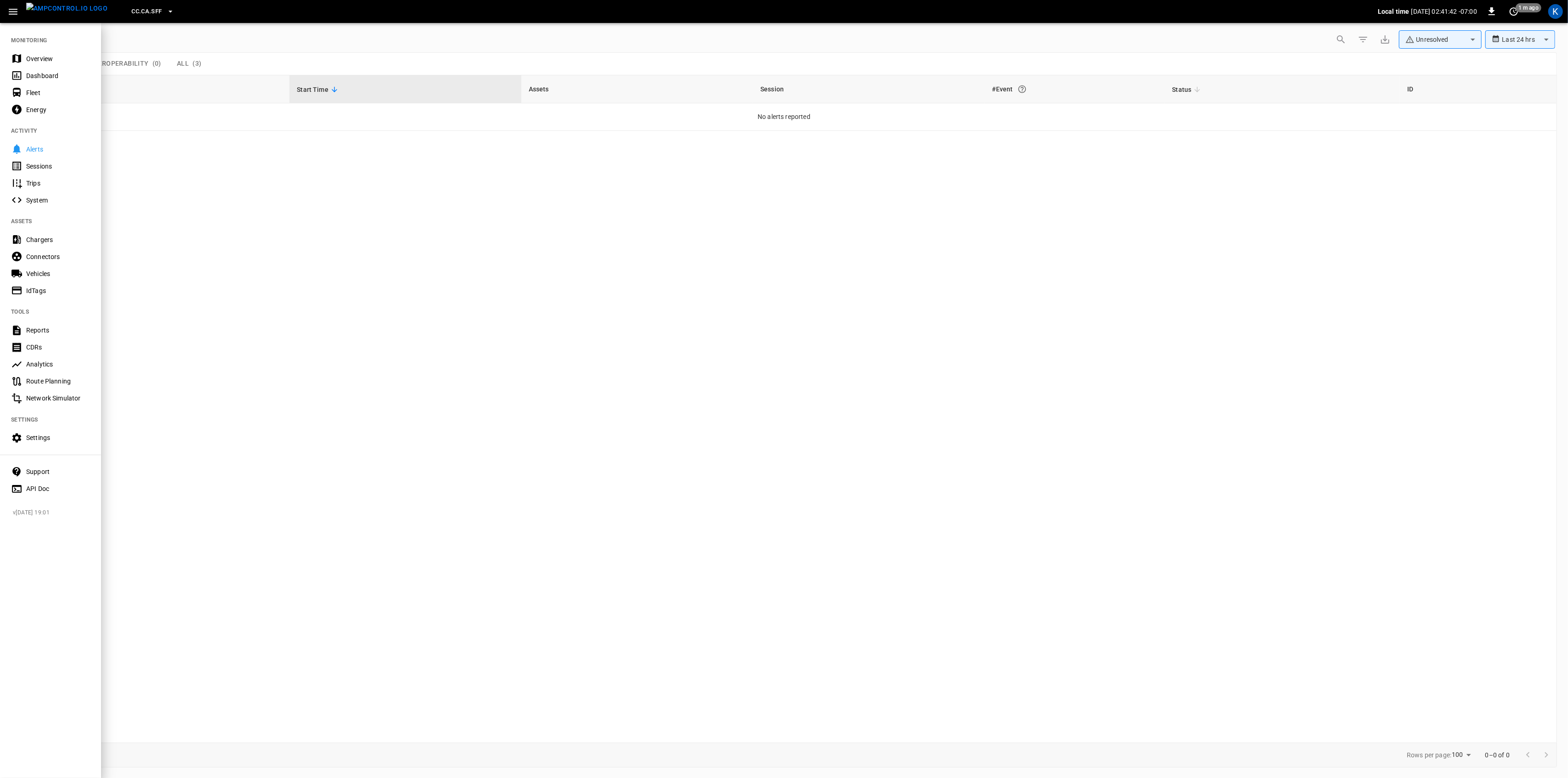
click at [30, 43] on nav "MONITORING Overview Dashboard Fleet Energy ACTIVITY Alerts Sessions Trips Syste…" at bounding box center [50, 261] width 101 height 479
click at [26, 55] on div "Overview" at bounding box center [58, 58] width 64 height 10
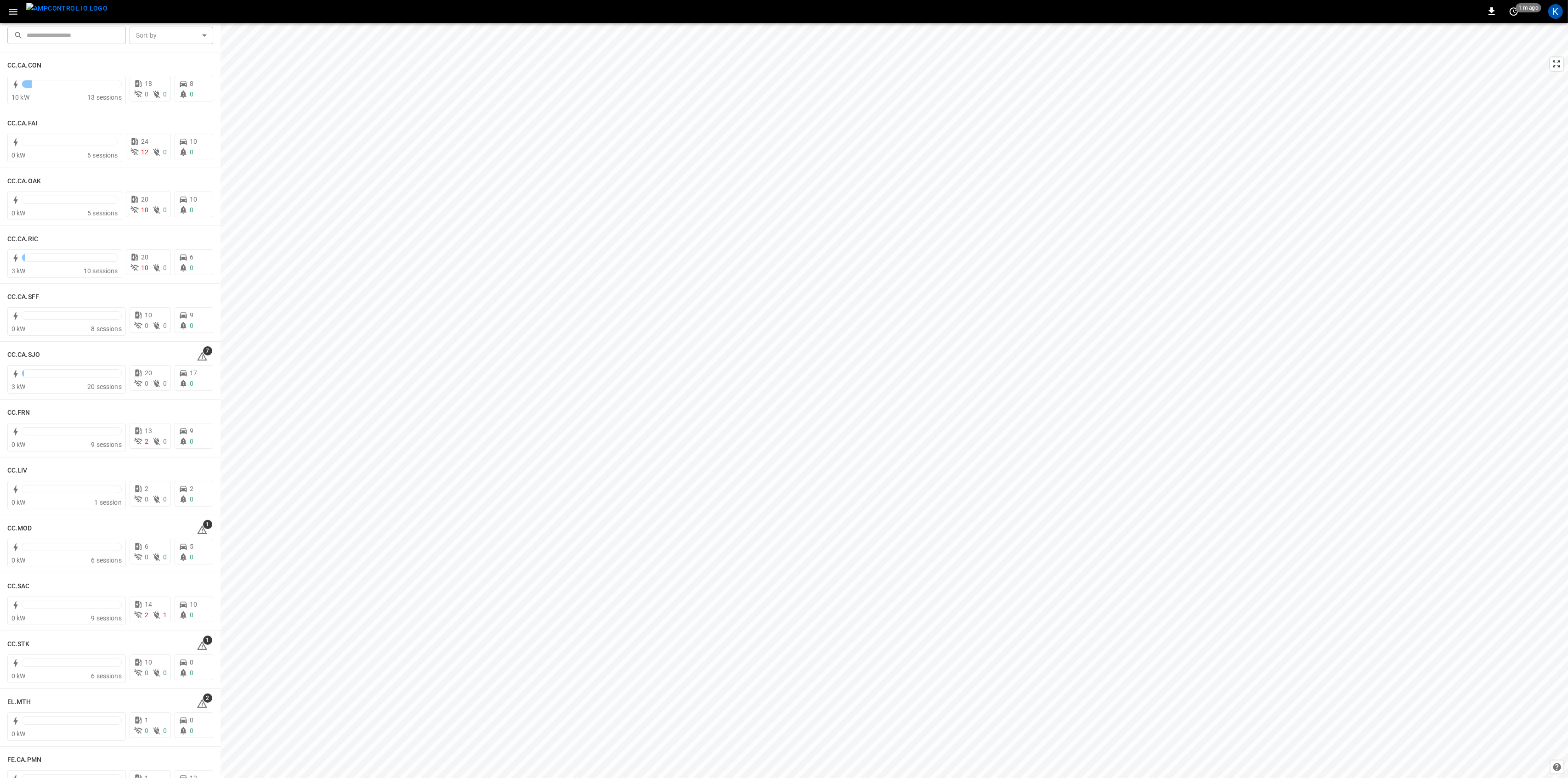
scroll to position [184, 0]
click at [203, 353] on span "7" at bounding box center [208, 350] width 10 height 10
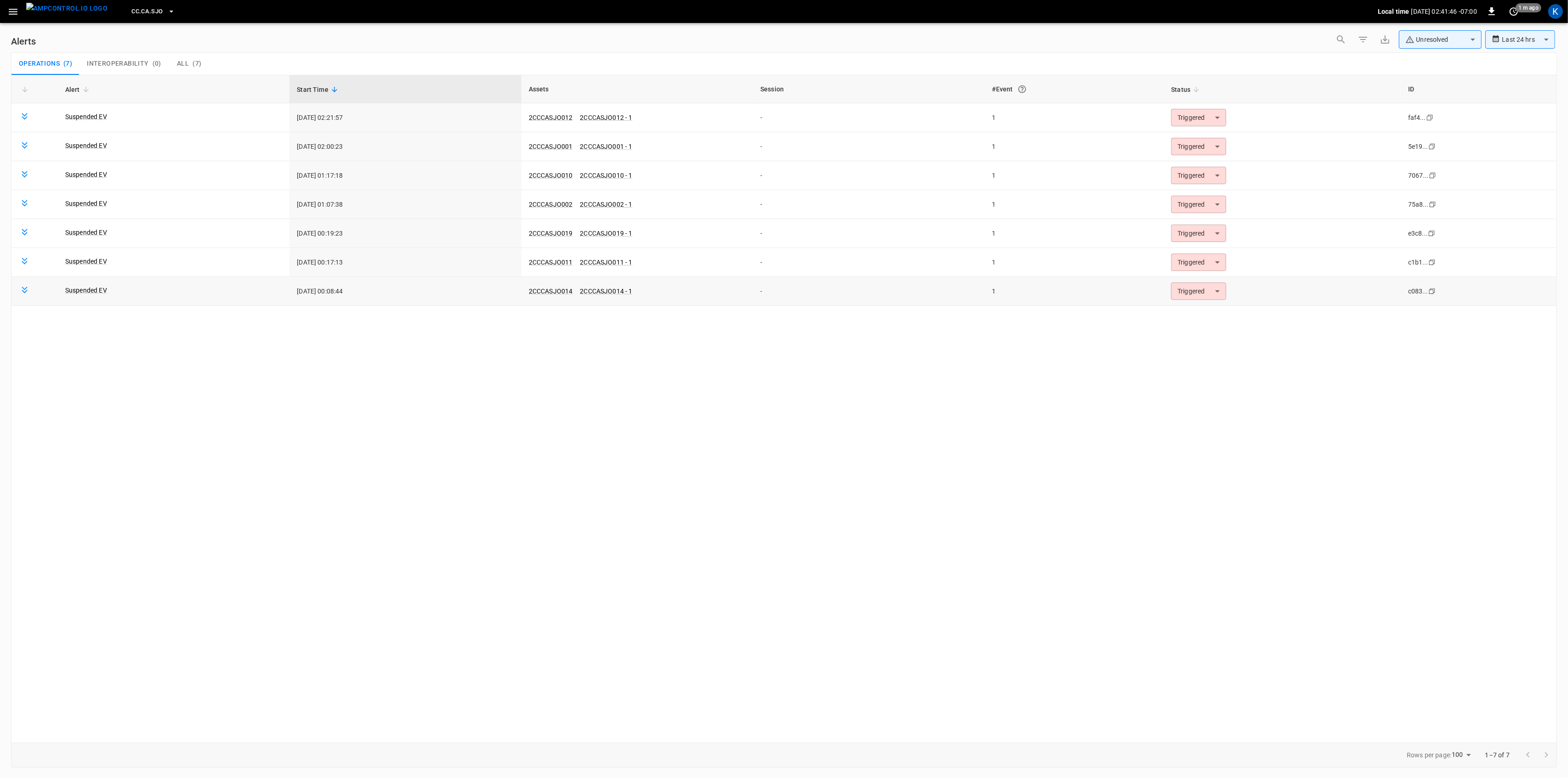
click at [1207, 293] on body "**********" at bounding box center [784, 387] width 1568 height 775
click at [1204, 314] on li "Resolved" at bounding box center [1197, 314] width 58 height 16
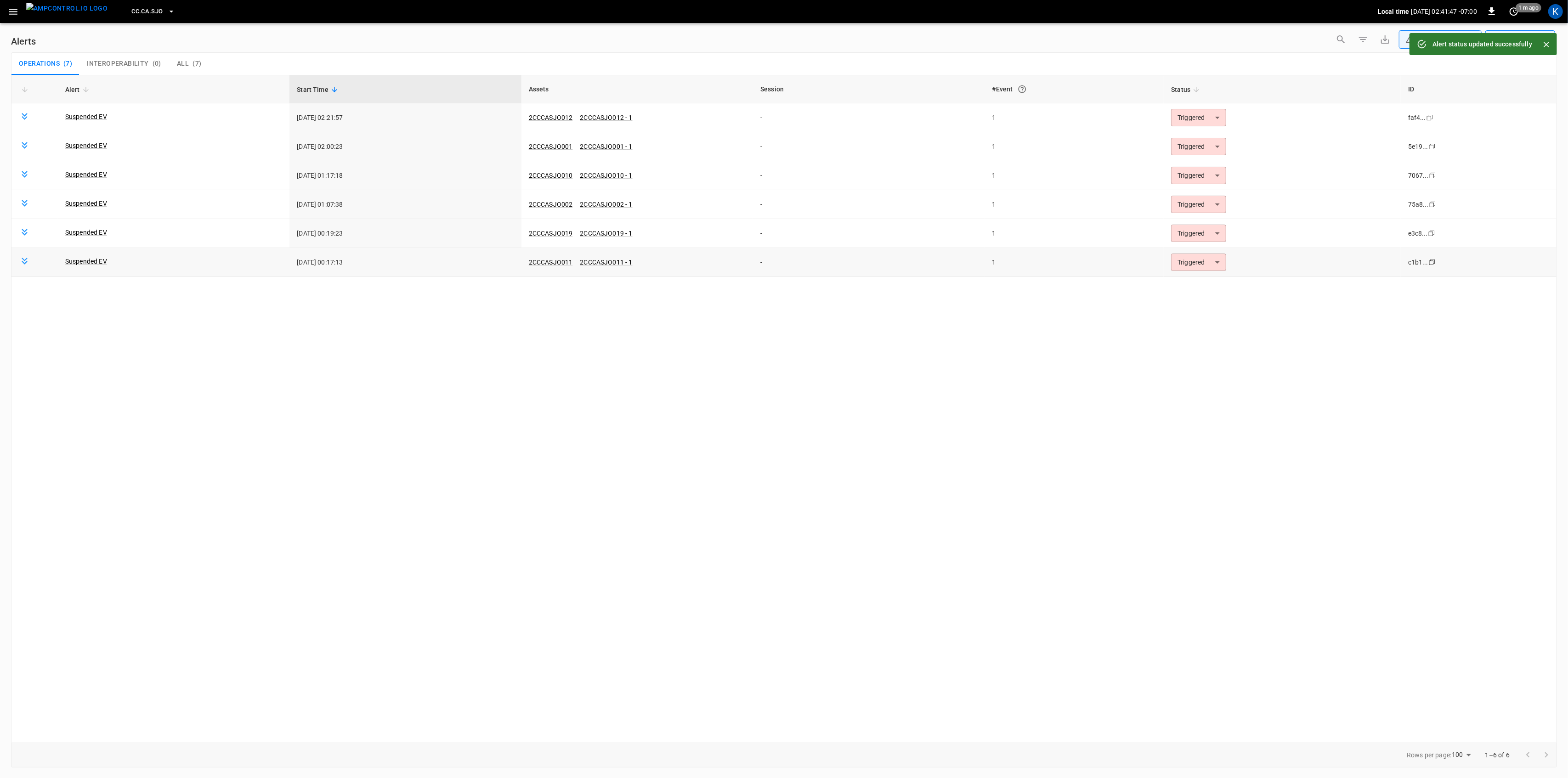
click at [1194, 267] on body "**********" at bounding box center [784, 387] width 1568 height 775
click at [1197, 291] on li "Resolved" at bounding box center [1197, 286] width 58 height 16
click at [1202, 242] on body "**********" at bounding box center [784, 387] width 1568 height 775
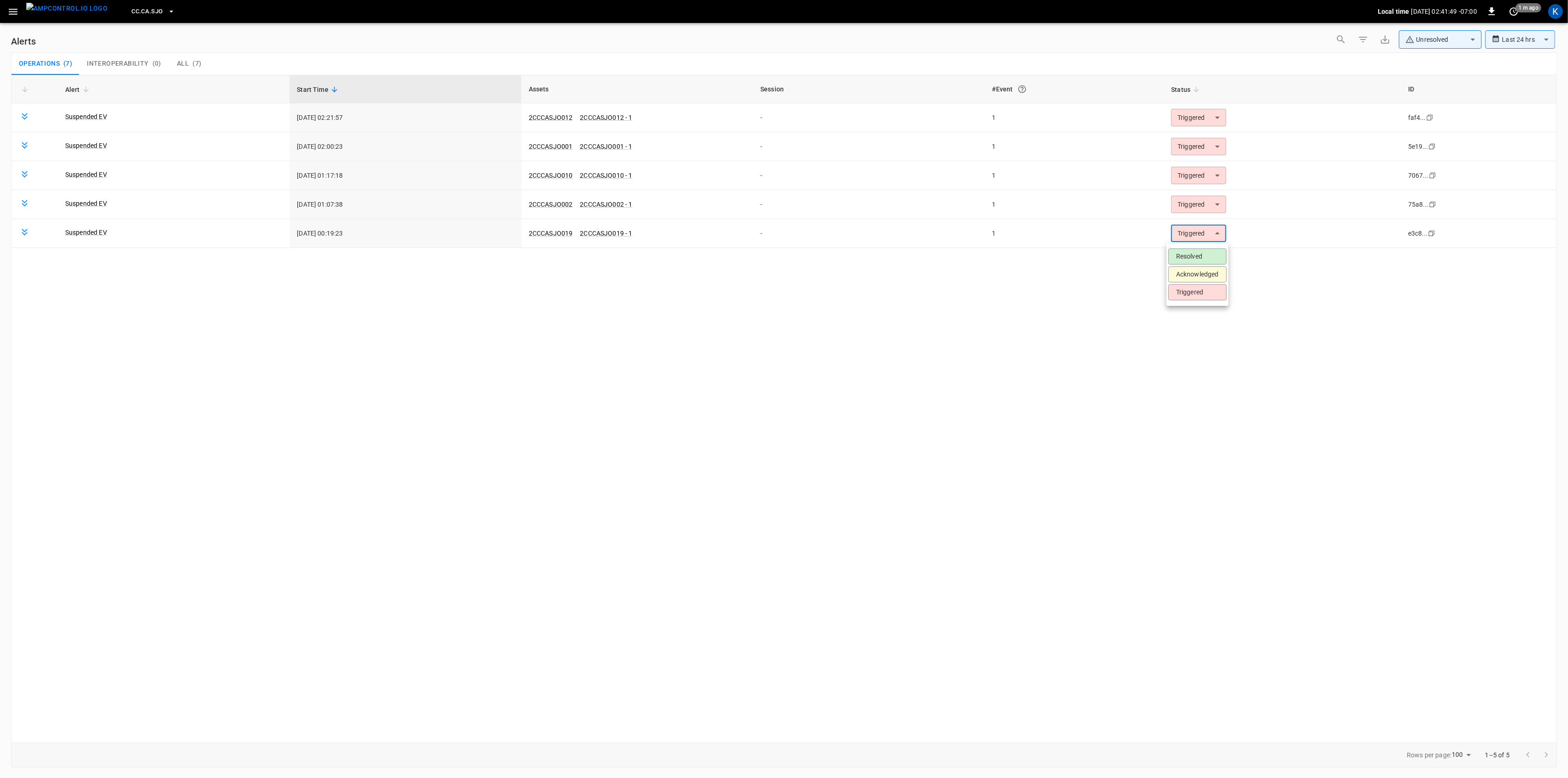
click at [1194, 258] on li "Resolved" at bounding box center [1197, 256] width 58 height 16
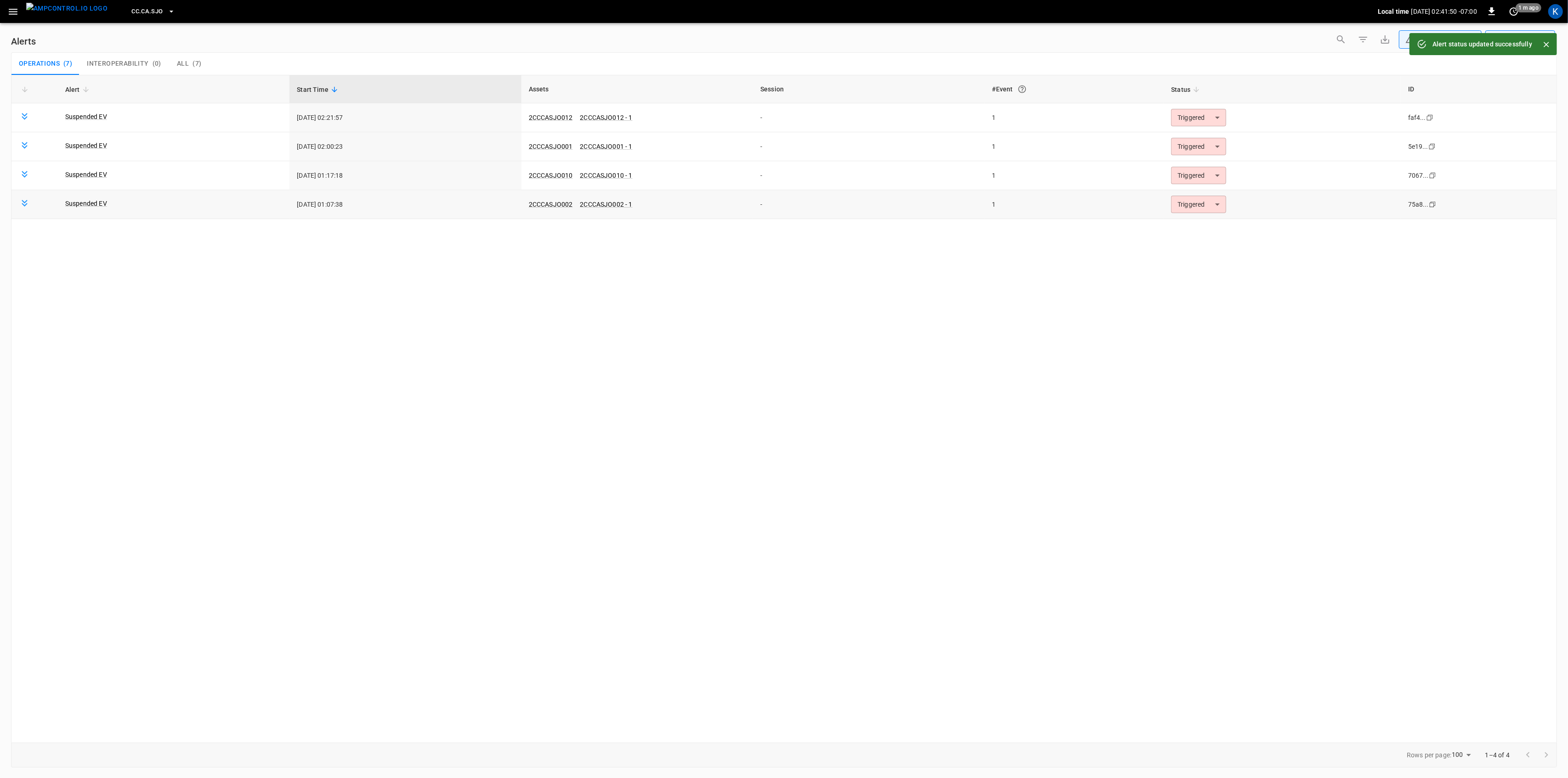
click at [1195, 212] on body "**********" at bounding box center [784, 387] width 1568 height 775
click at [1191, 234] on li "Resolved" at bounding box center [1197, 227] width 58 height 16
click at [1192, 181] on body "**********" at bounding box center [784, 387] width 1568 height 775
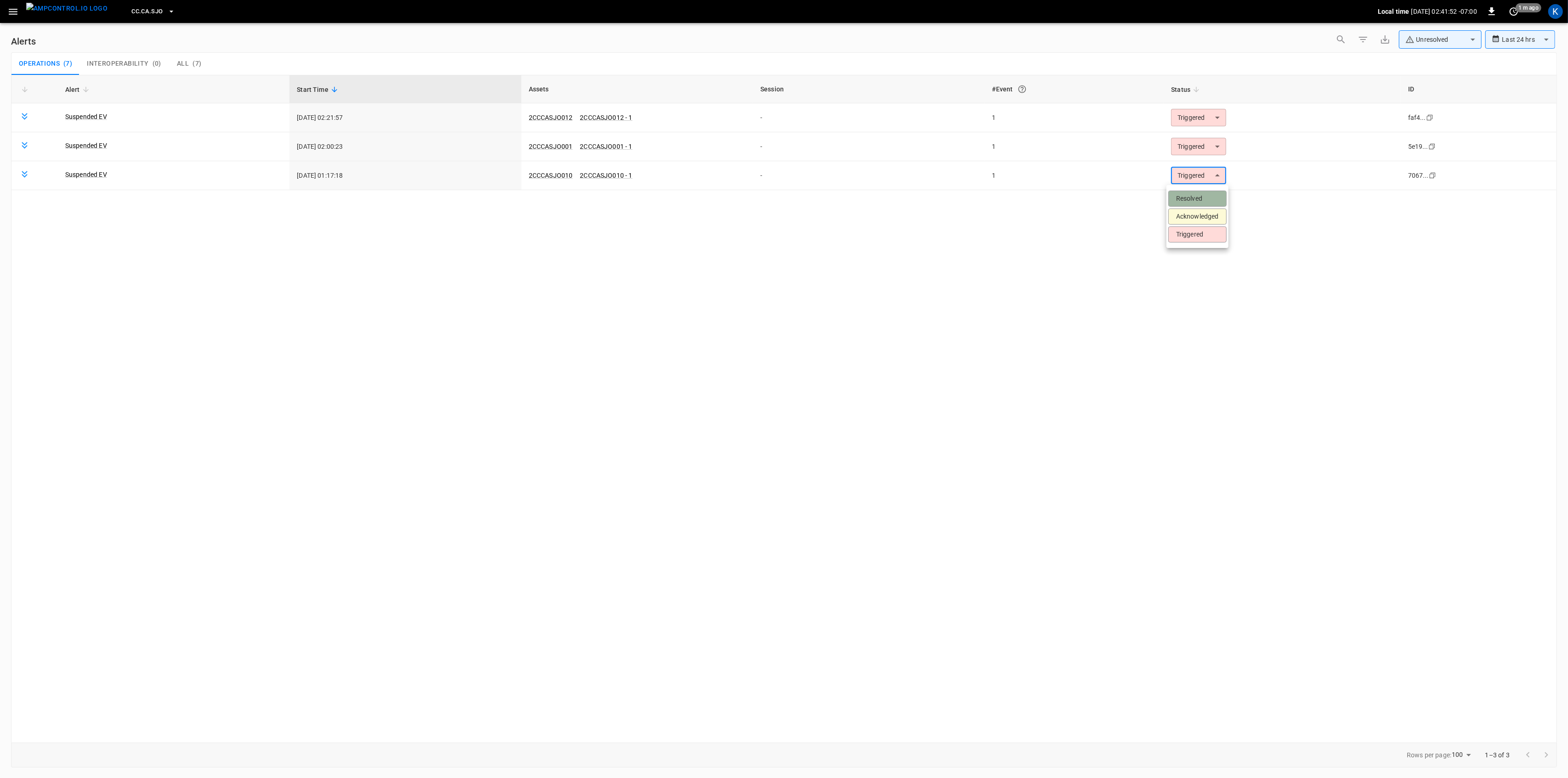
click at [1191, 200] on li "Resolved" at bounding box center [1197, 199] width 58 height 16
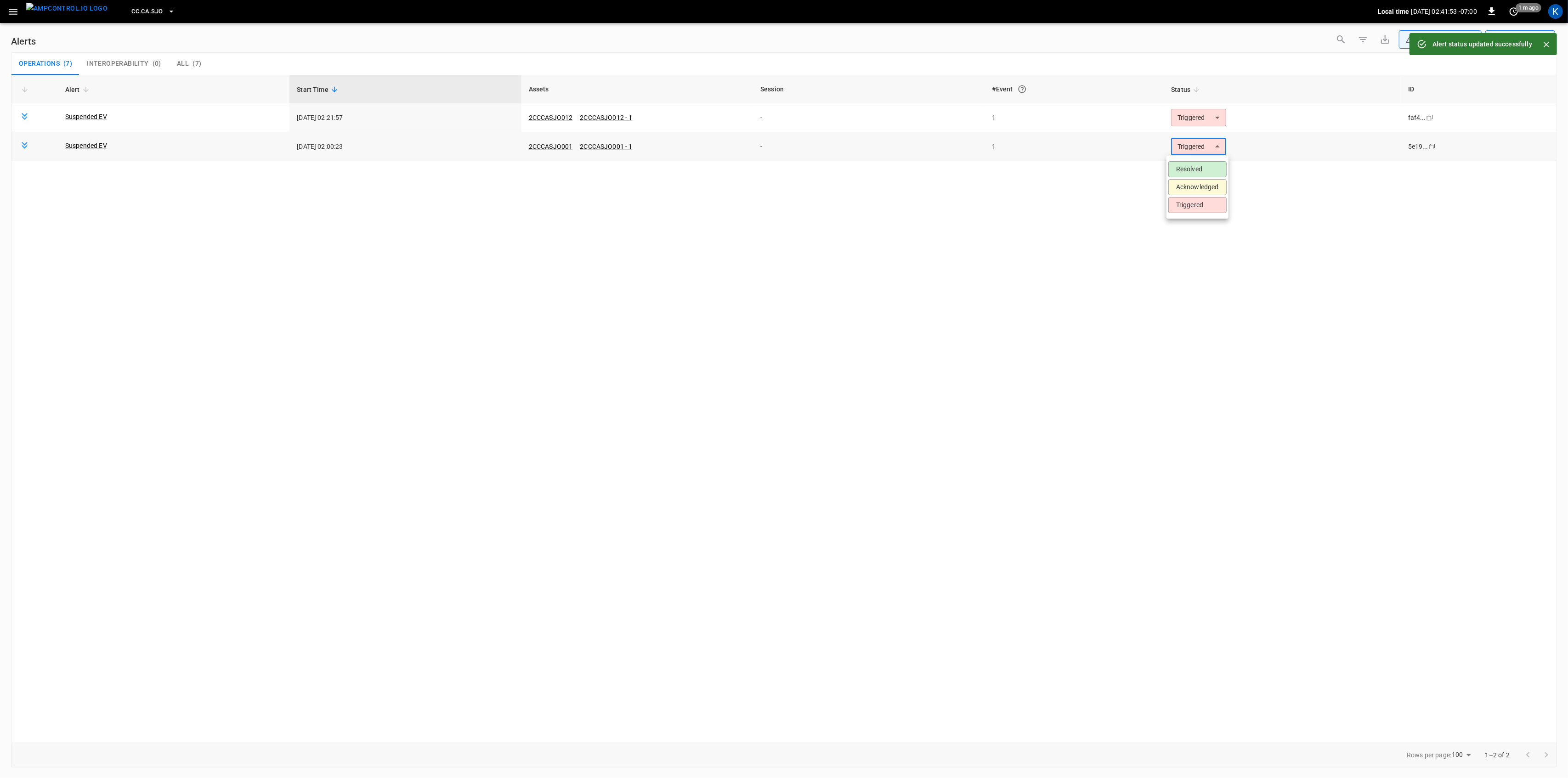
click at [1201, 153] on body "**********" at bounding box center [784, 387] width 1568 height 775
click at [1199, 166] on li "Resolved" at bounding box center [1197, 169] width 58 height 16
click at [1205, 123] on body "**********" at bounding box center [784, 387] width 1568 height 775
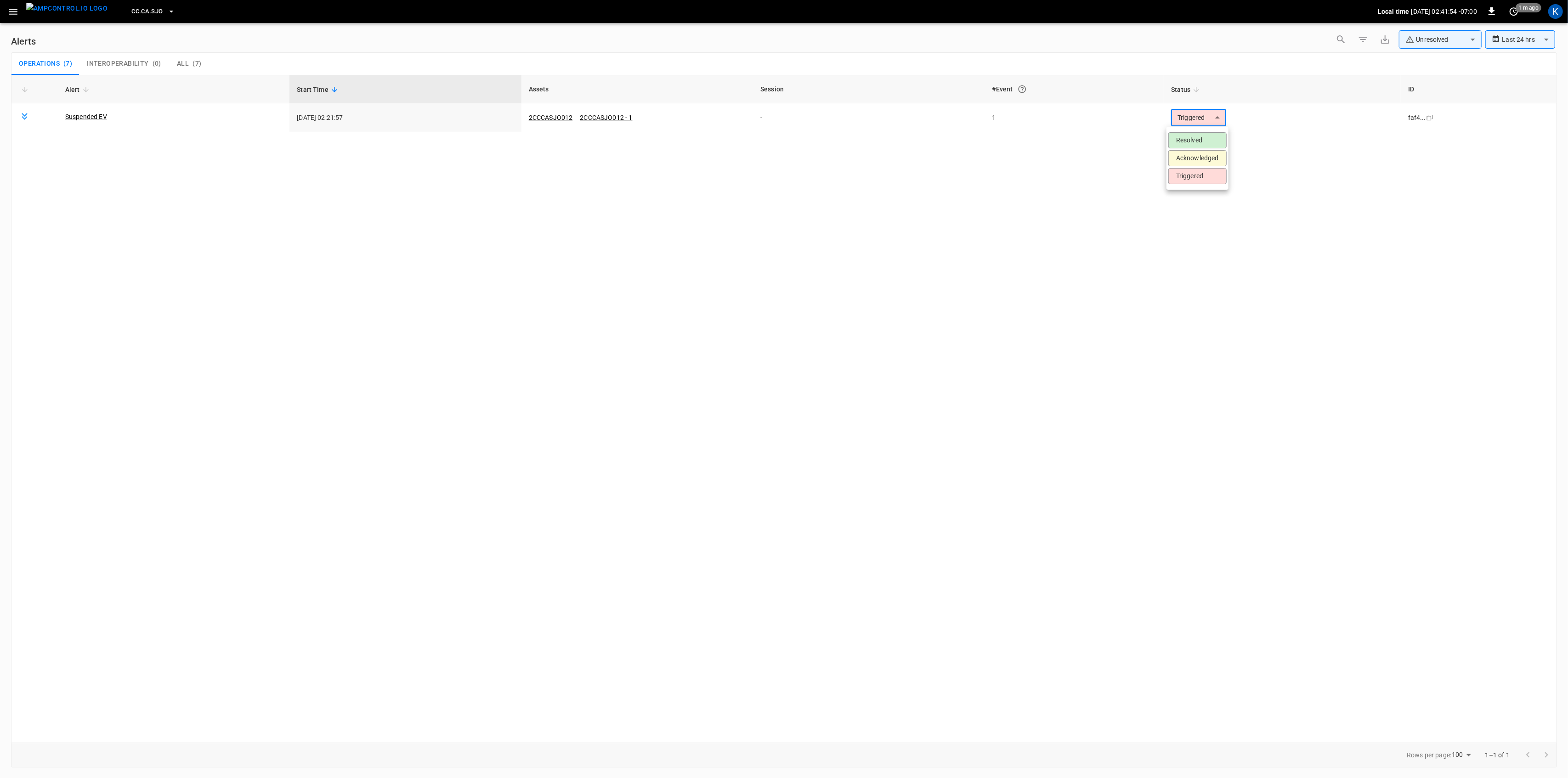
click at [1200, 140] on li "Resolved" at bounding box center [1197, 140] width 58 height 16
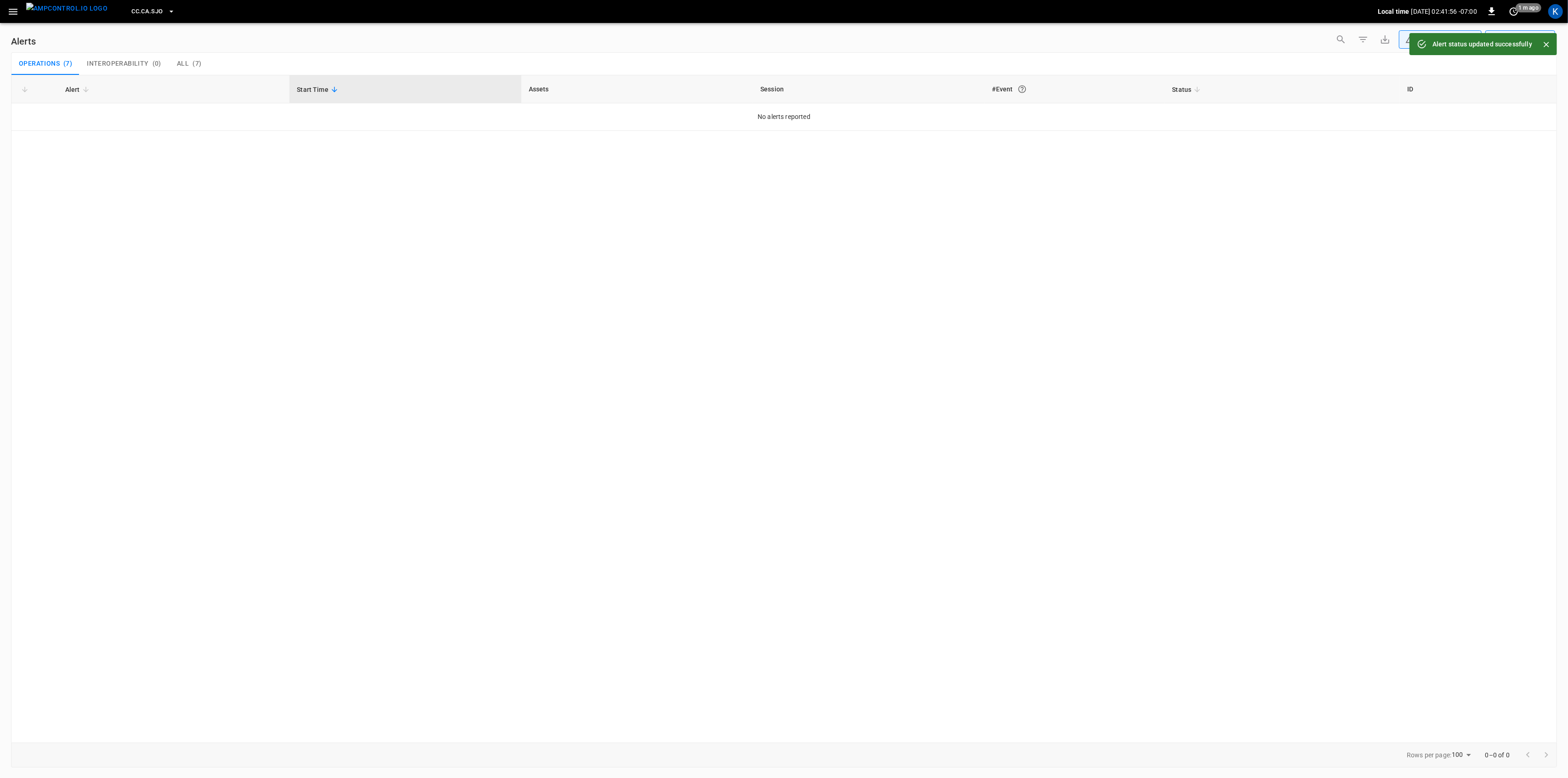
click at [13, 16] on icon "button" at bounding box center [12, 11] width 11 height 11
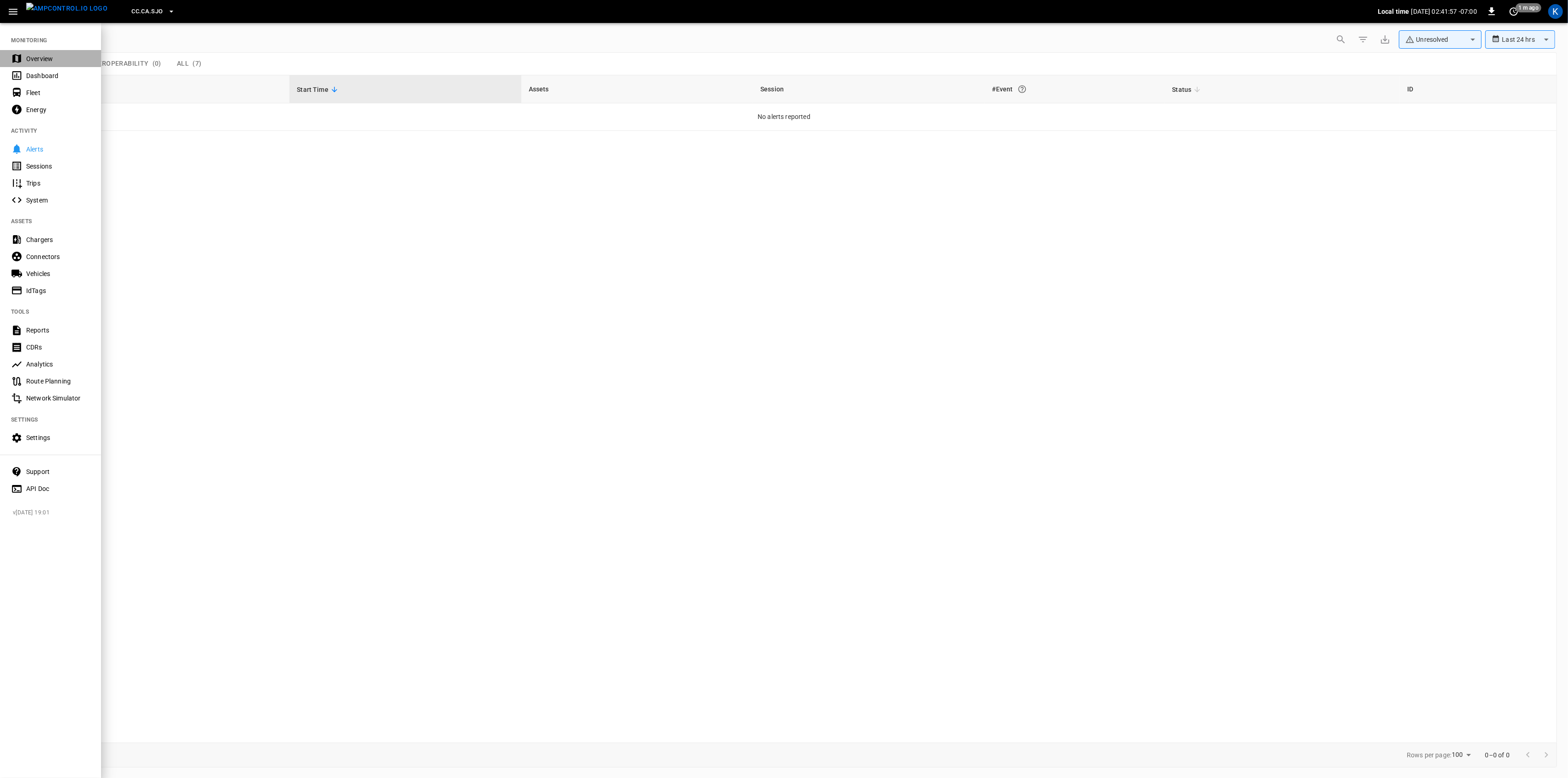
click at [37, 54] on div "Overview" at bounding box center [58, 58] width 64 height 10
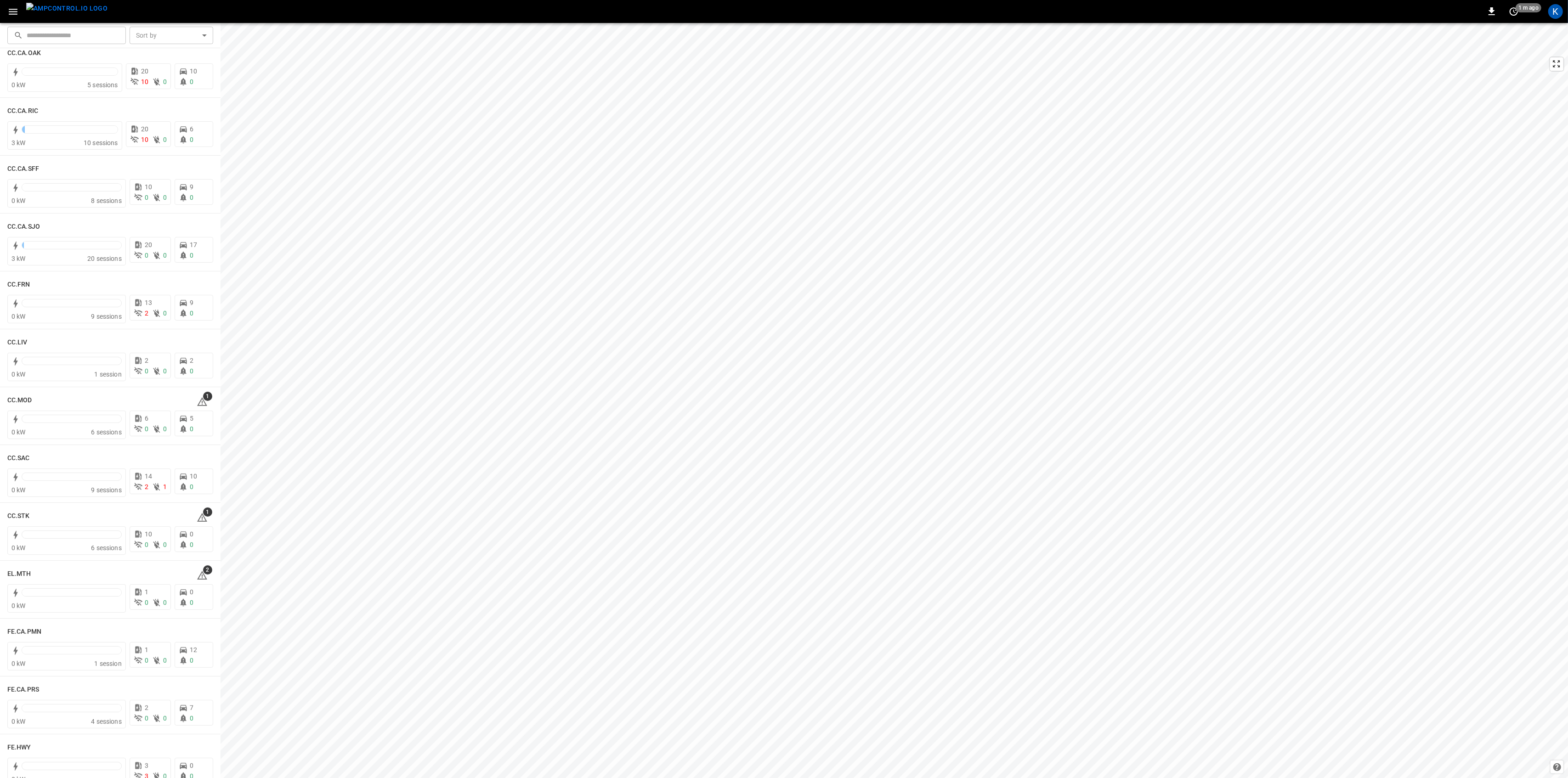
scroll to position [367, 0]
click at [203, 343] on span "1" at bounding box center [208, 340] width 10 height 10
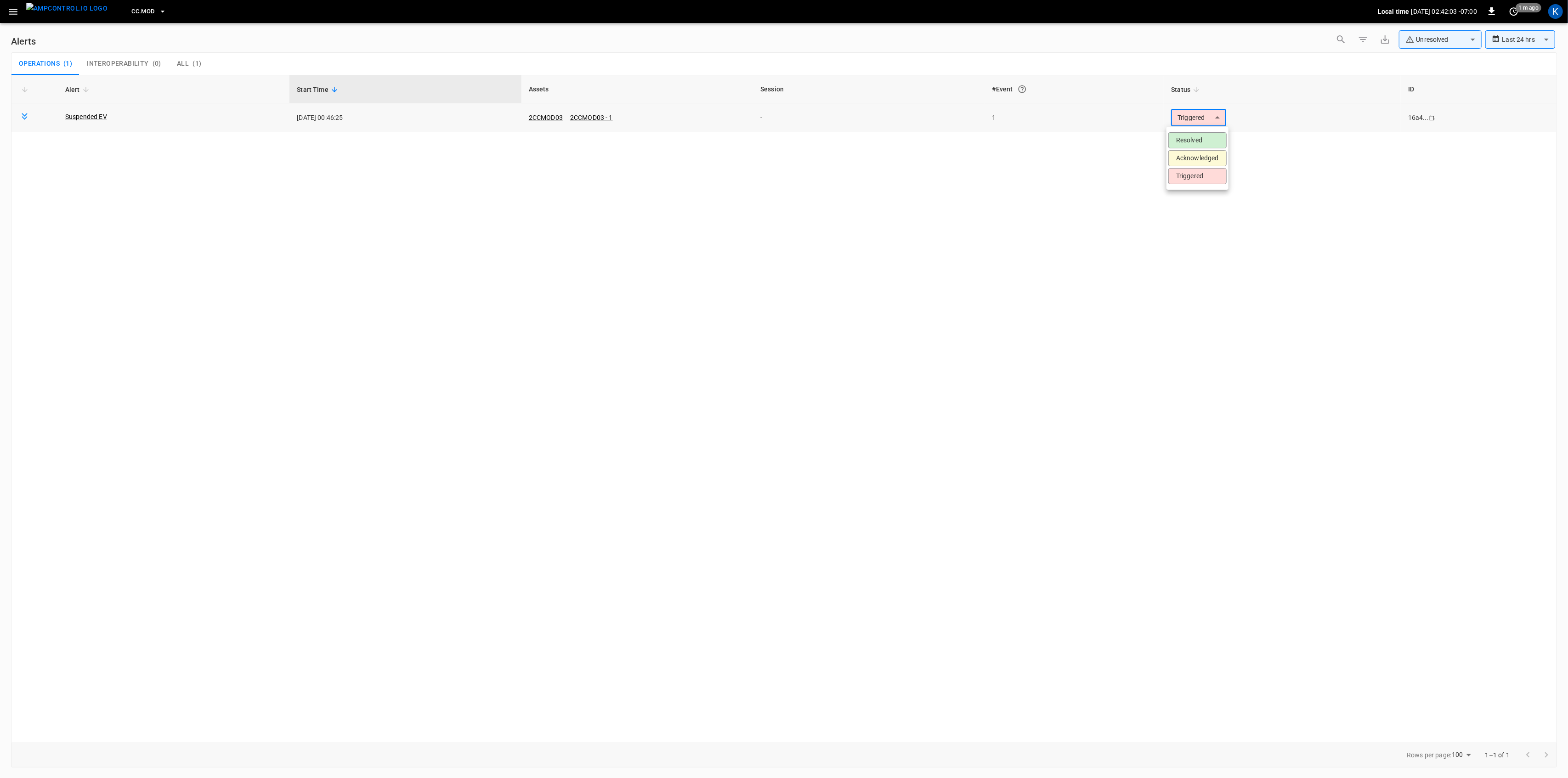
click at [1202, 118] on body "**********" at bounding box center [784, 387] width 1568 height 775
click at [1194, 140] on li "Resolved" at bounding box center [1197, 140] width 58 height 16
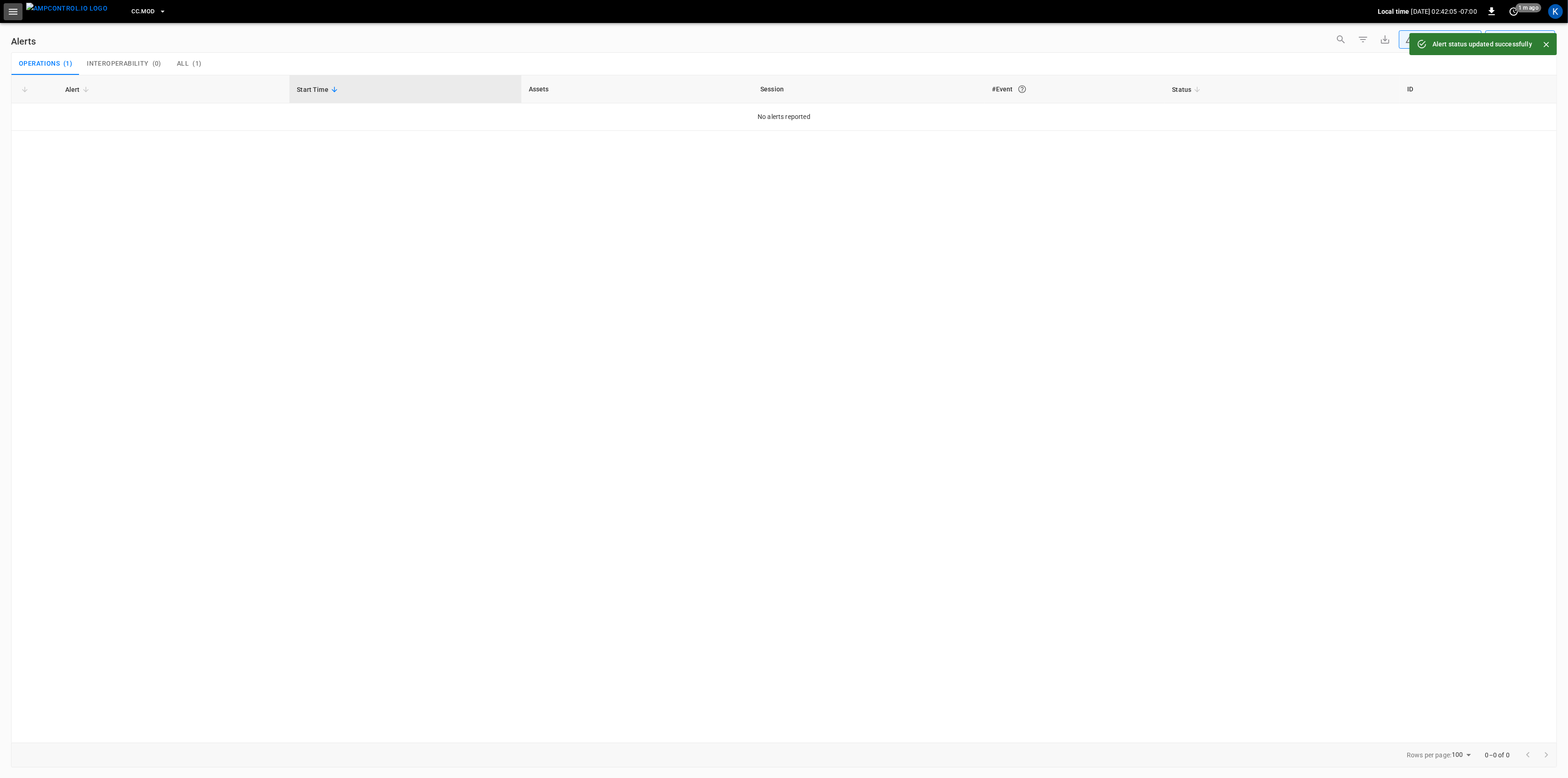
click at [13, 6] on icon "button" at bounding box center [12, 11] width 11 height 11
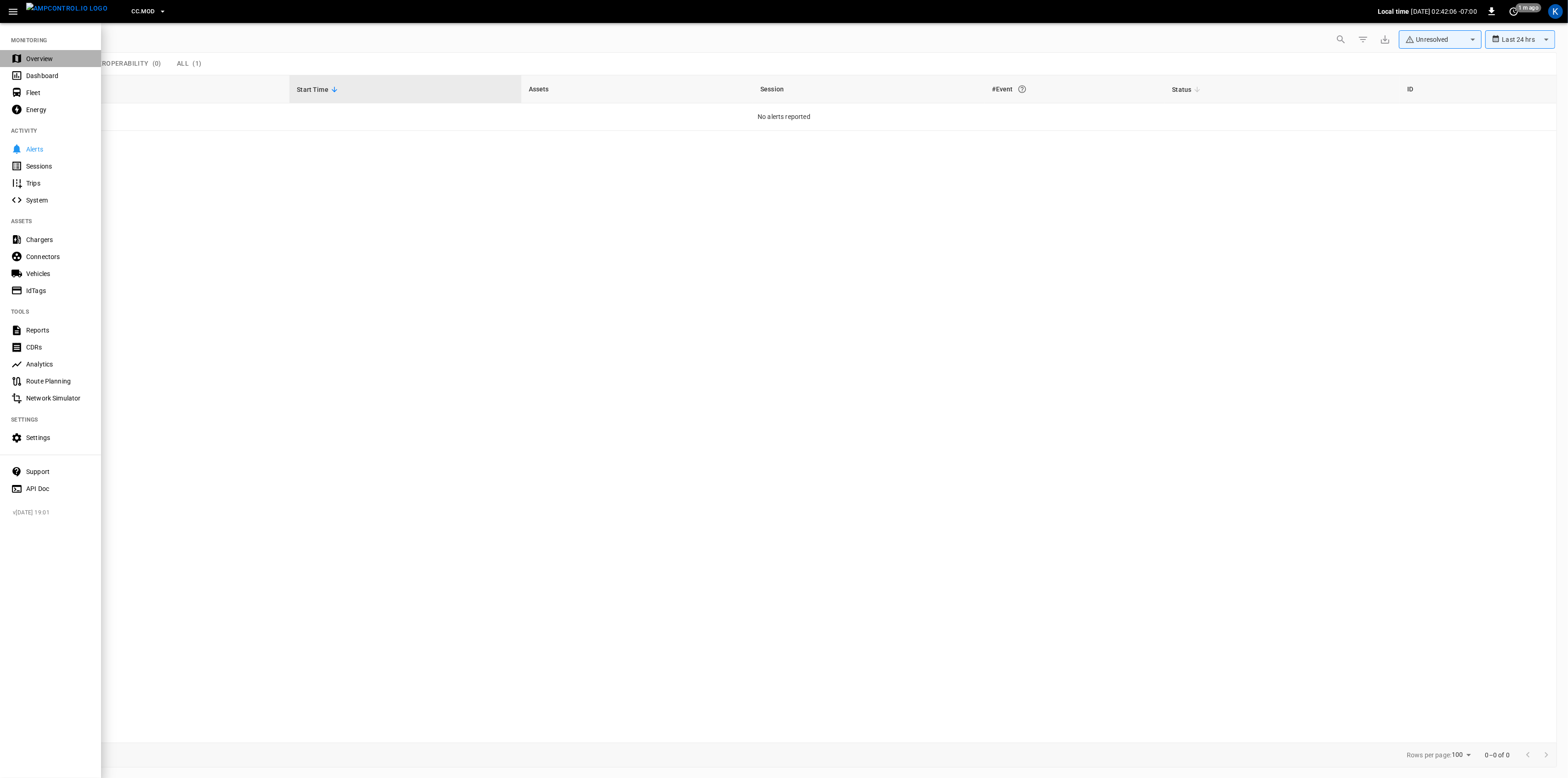
click at [43, 54] on div "Overview" at bounding box center [58, 58] width 64 height 10
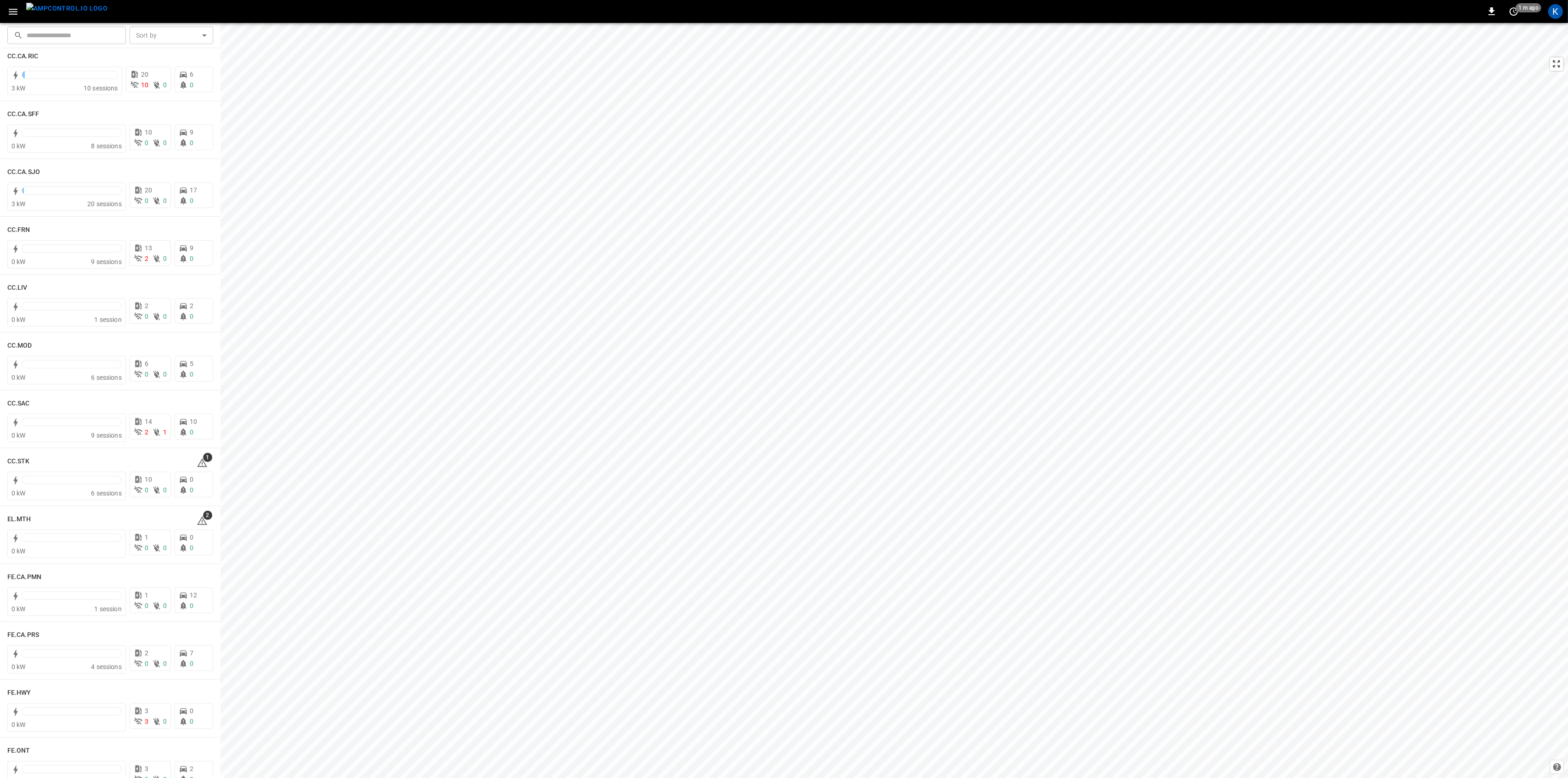
scroll to position [551, 0]
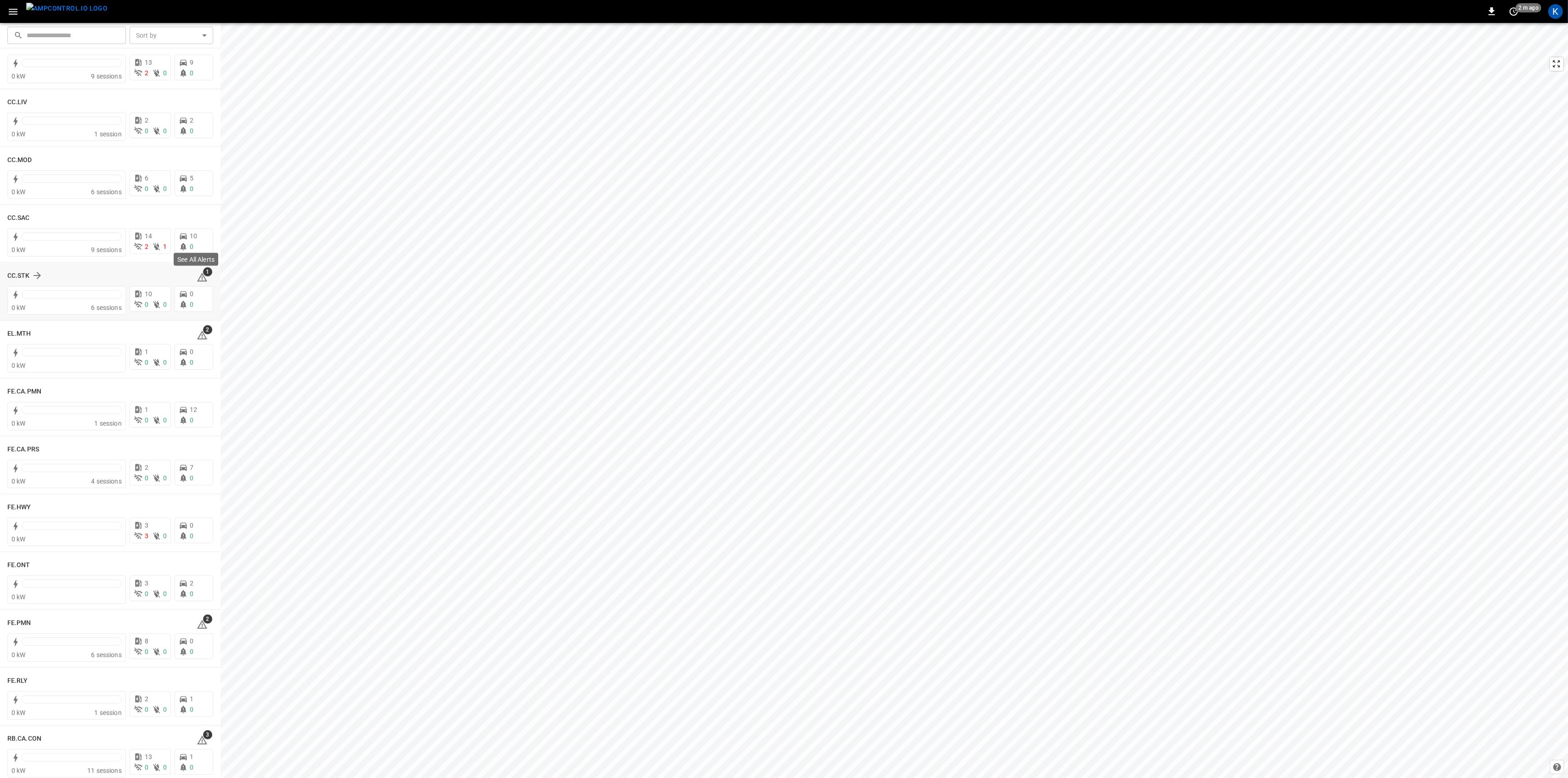
click at [197, 275] on icon at bounding box center [202, 277] width 10 height 9
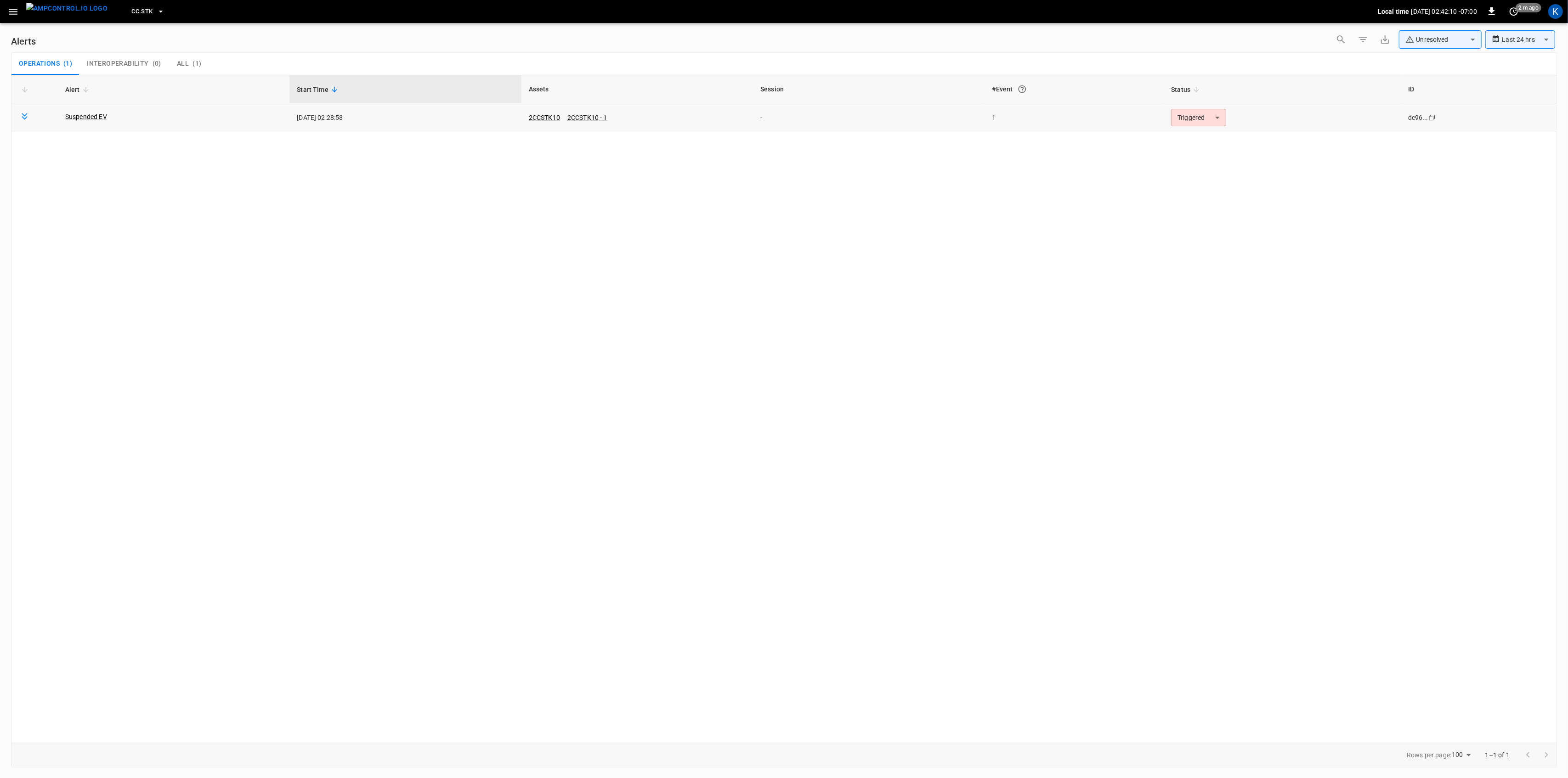
click at [1202, 120] on body "**********" at bounding box center [784, 387] width 1568 height 775
click at [1196, 138] on li "Resolved" at bounding box center [1197, 140] width 58 height 16
click at [12, 10] on icon "button" at bounding box center [12, 11] width 11 height 11
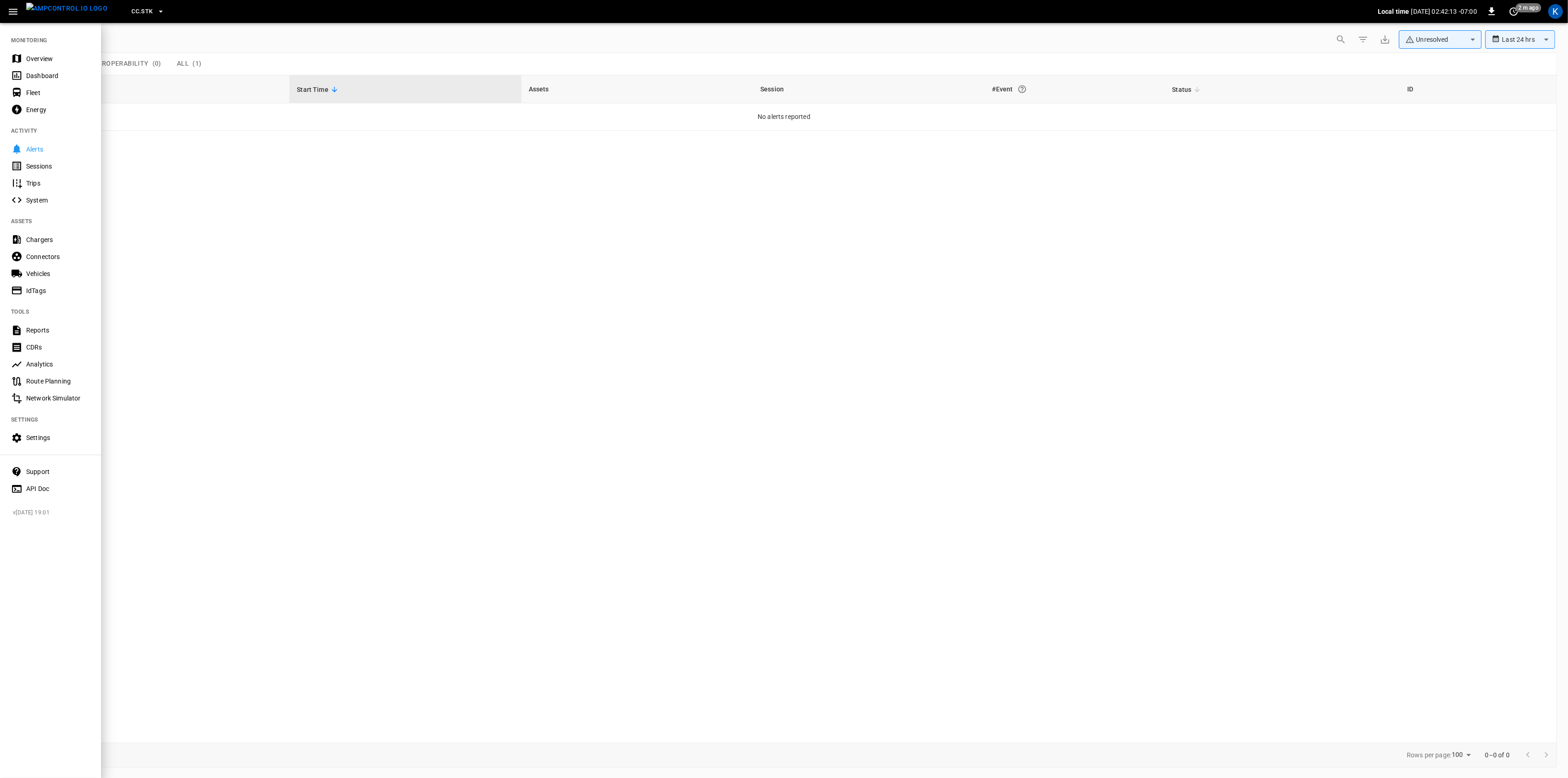
click at [34, 58] on div "Overview" at bounding box center [58, 58] width 64 height 10
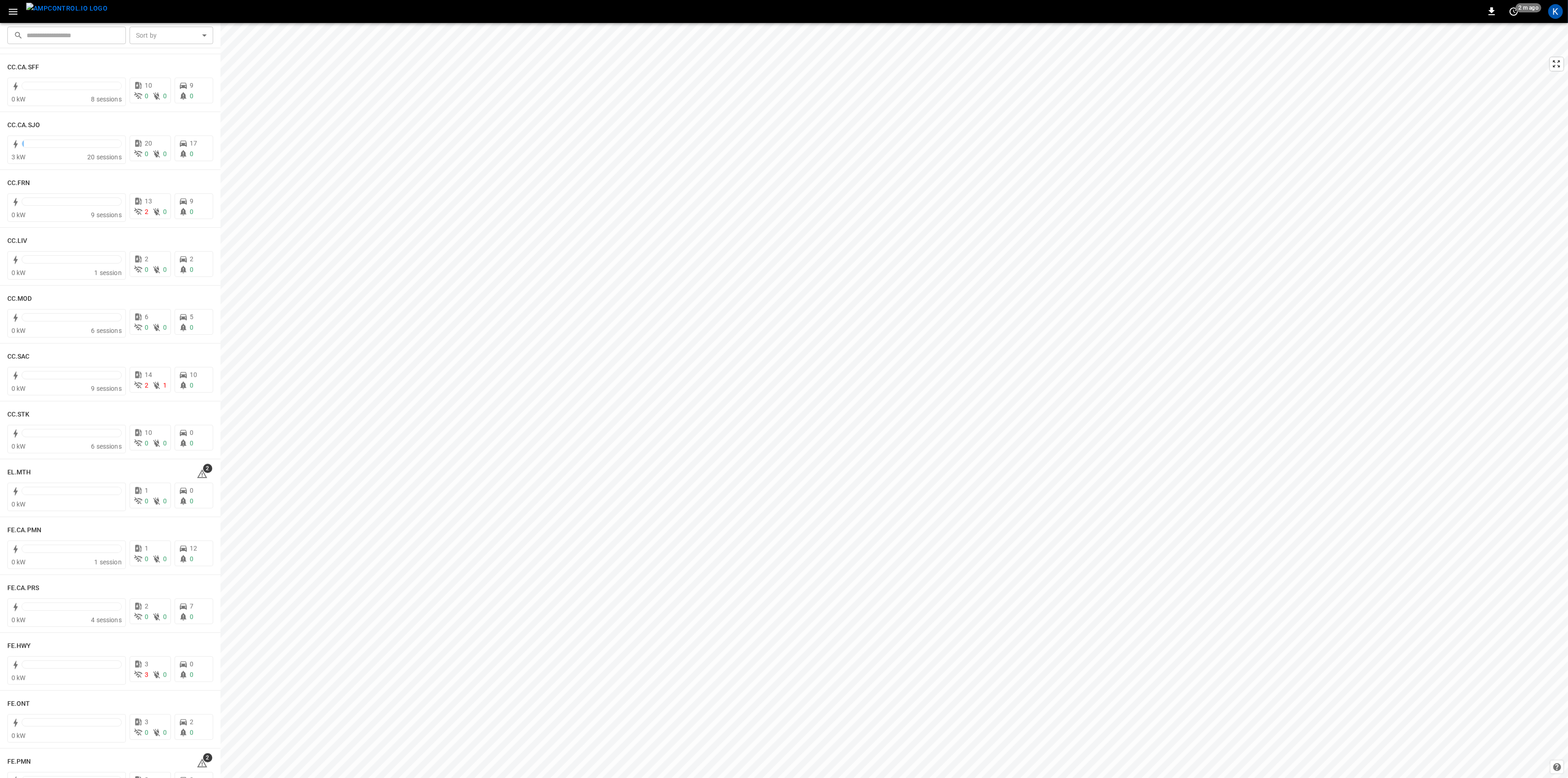
scroll to position [551, 0]
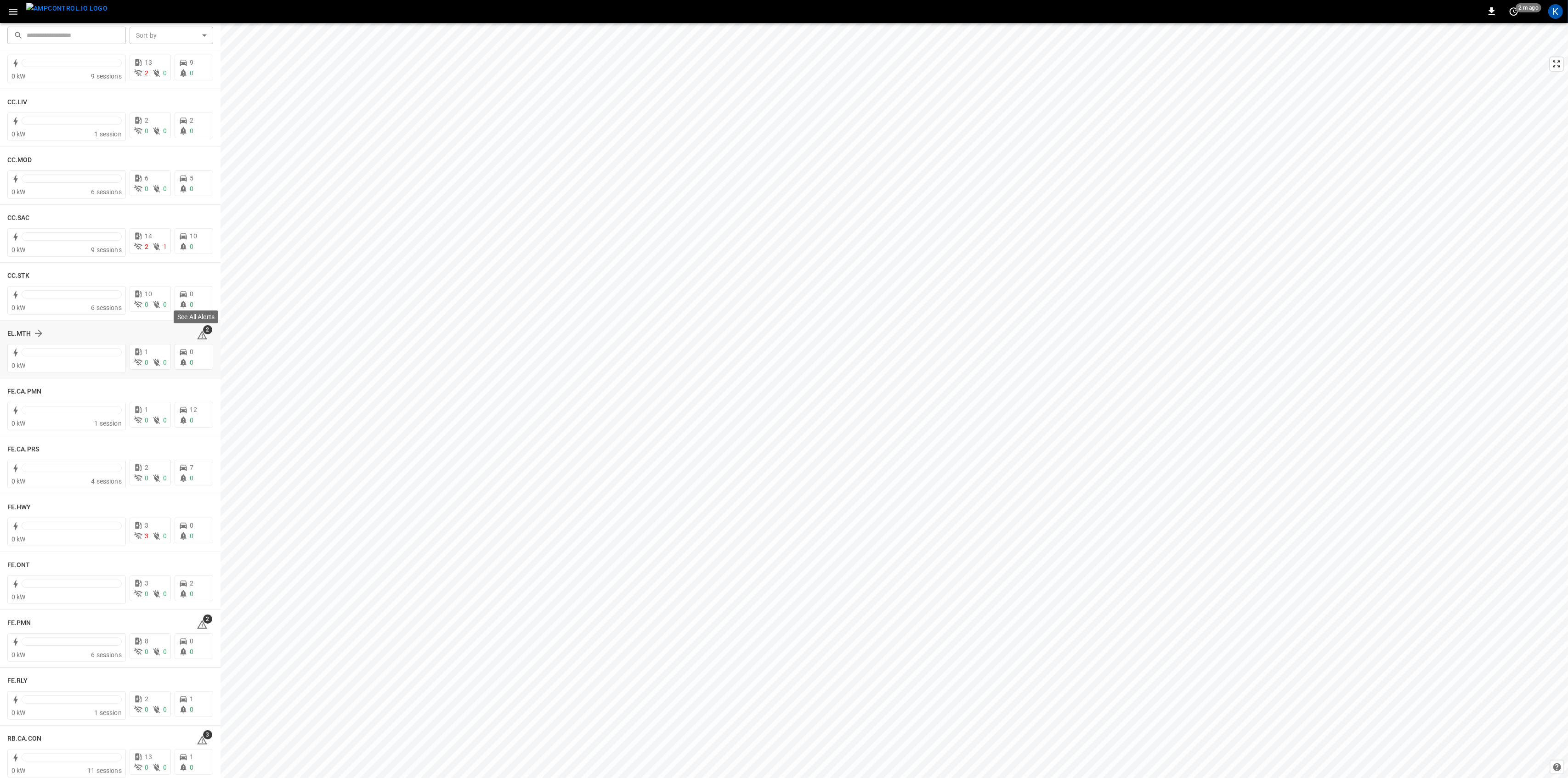
click at [197, 333] on icon at bounding box center [202, 335] width 10 height 9
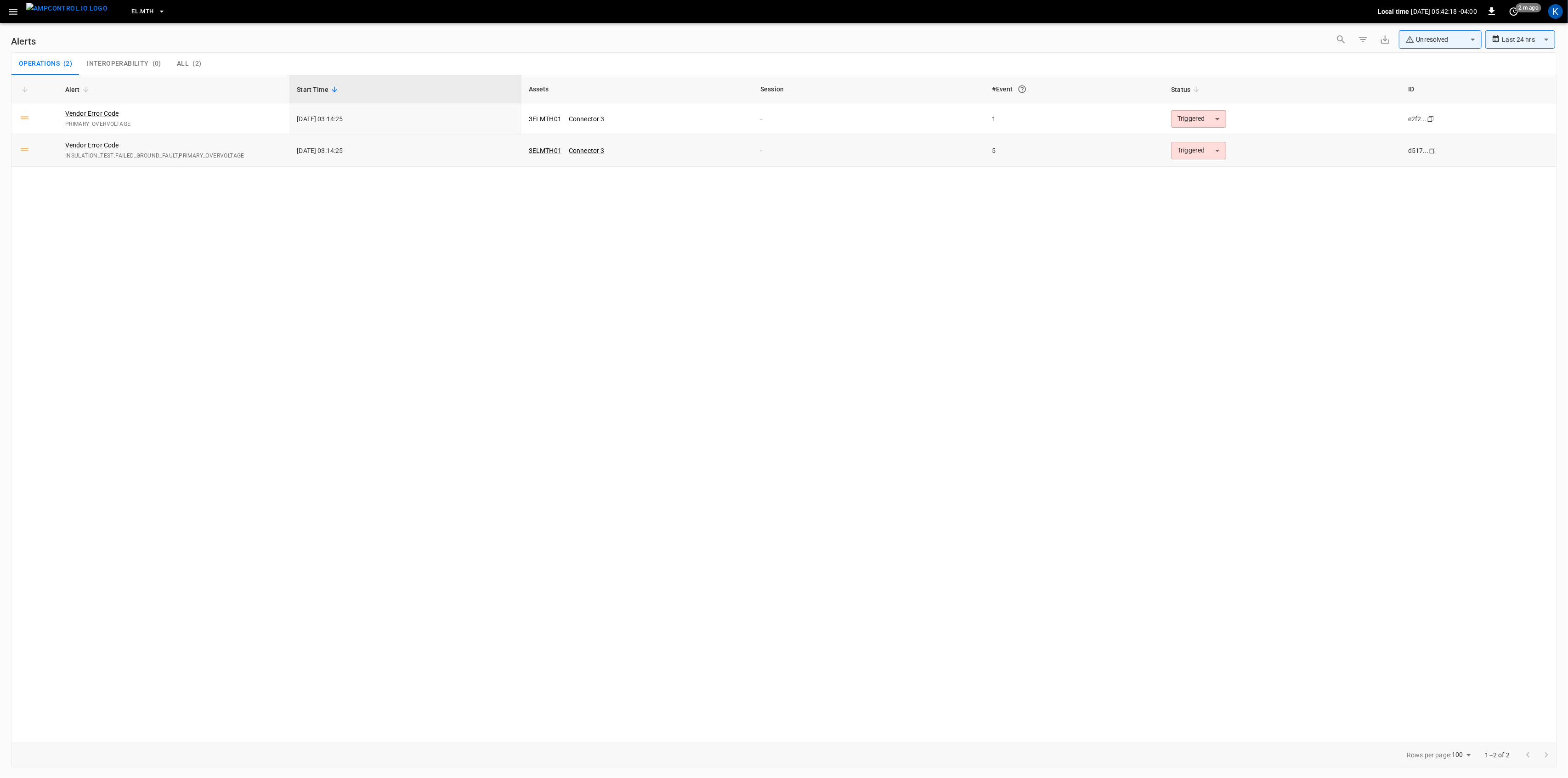
click at [1189, 157] on body "**********" at bounding box center [784, 387] width 1568 height 775
click at [1199, 169] on li "Resolved" at bounding box center [1197, 173] width 58 height 16
click at [1204, 125] on body "**********" at bounding box center [784, 387] width 1568 height 775
drag, startPoint x: 1199, startPoint y: 138, endPoint x: 1194, endPoint y: 142, distance: 6.4
click at [1199, 139] on li "Resolved" at bounding box center [1197, 142] width 58 height 16
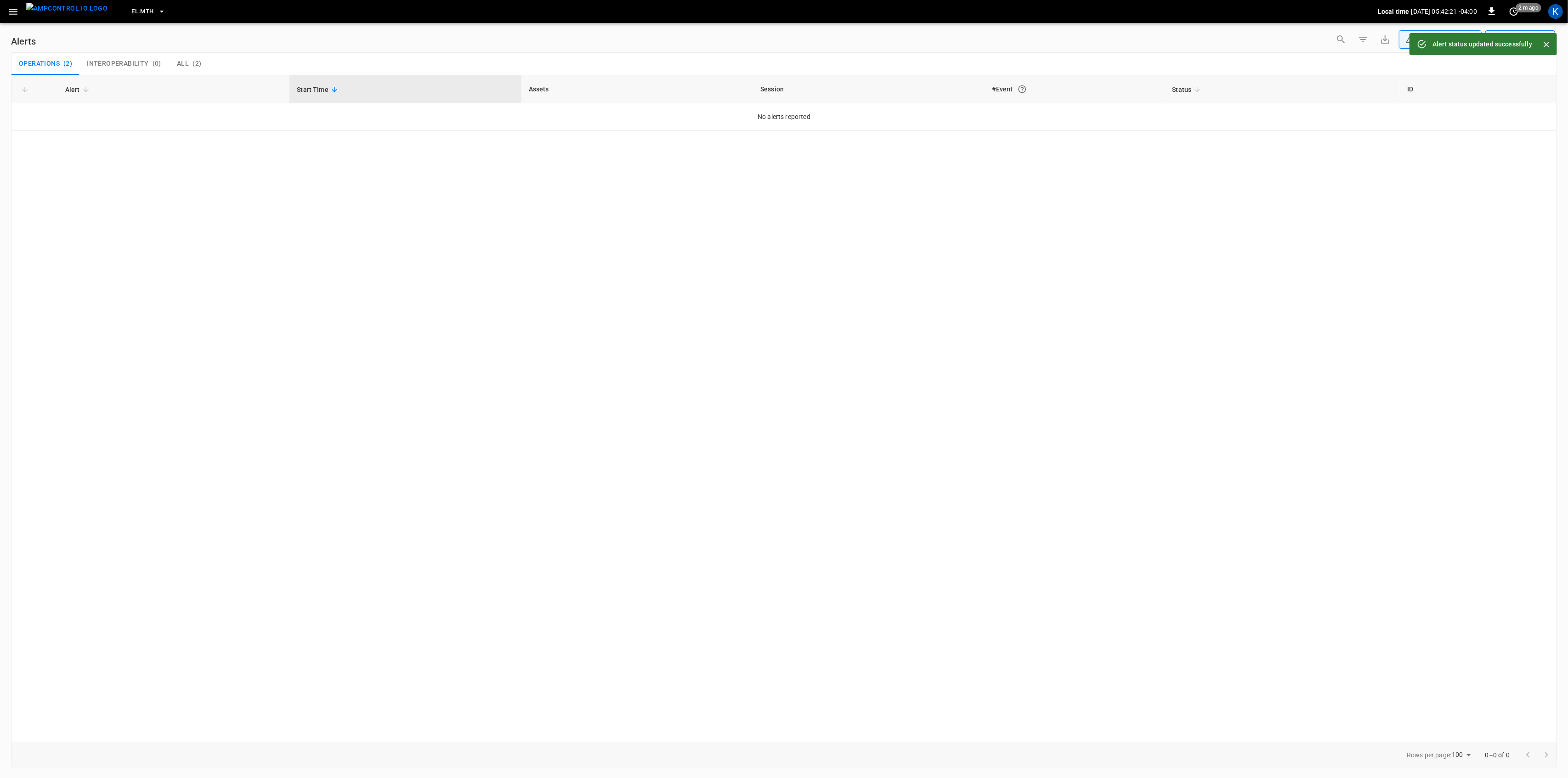
click at [19, 7] on button "button" at bounding box center [13, 12] width 19 height 17
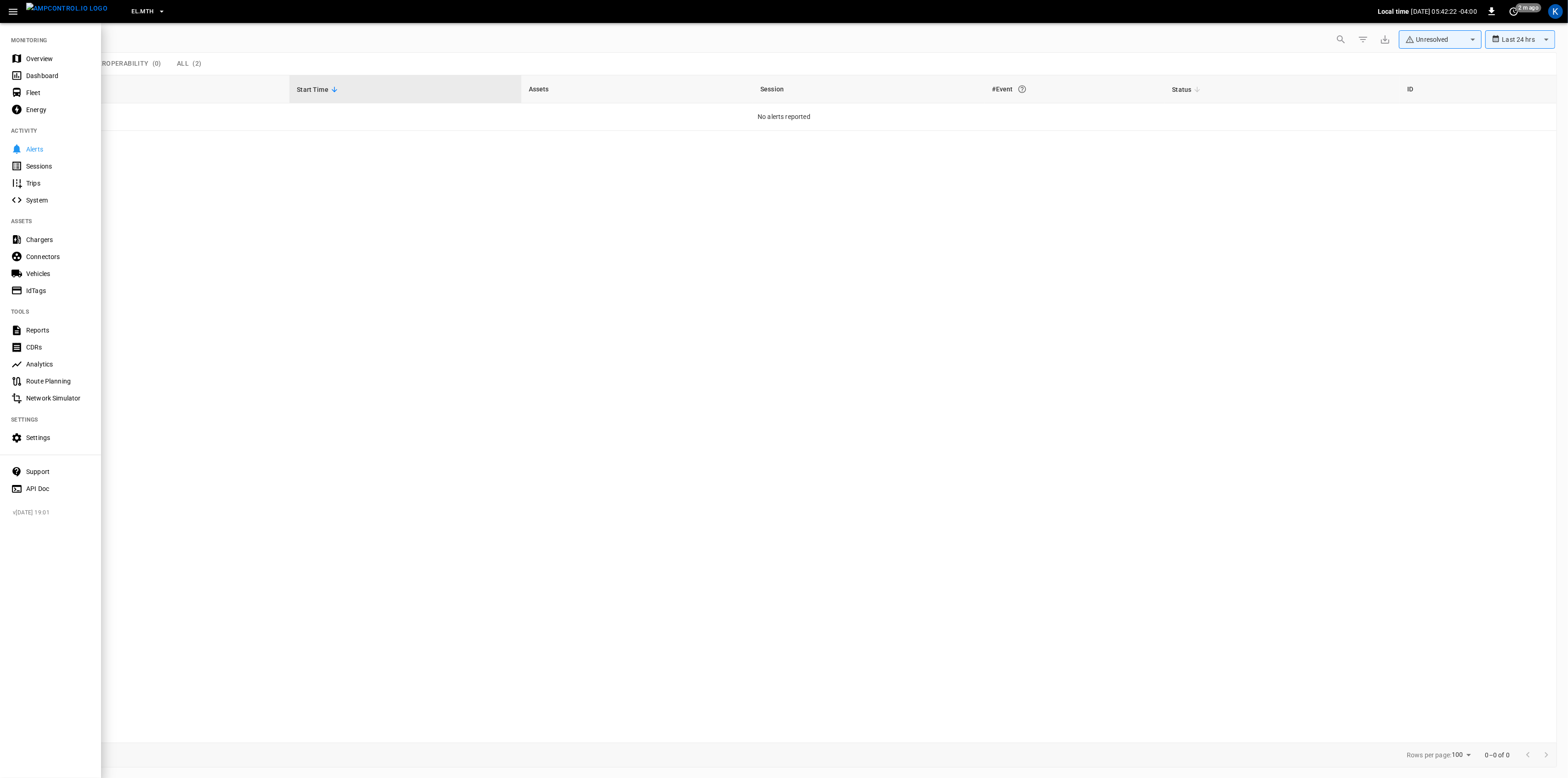
click at [47, 58] on div "Overview" at bounding box center [58, 58] width 64 height 10
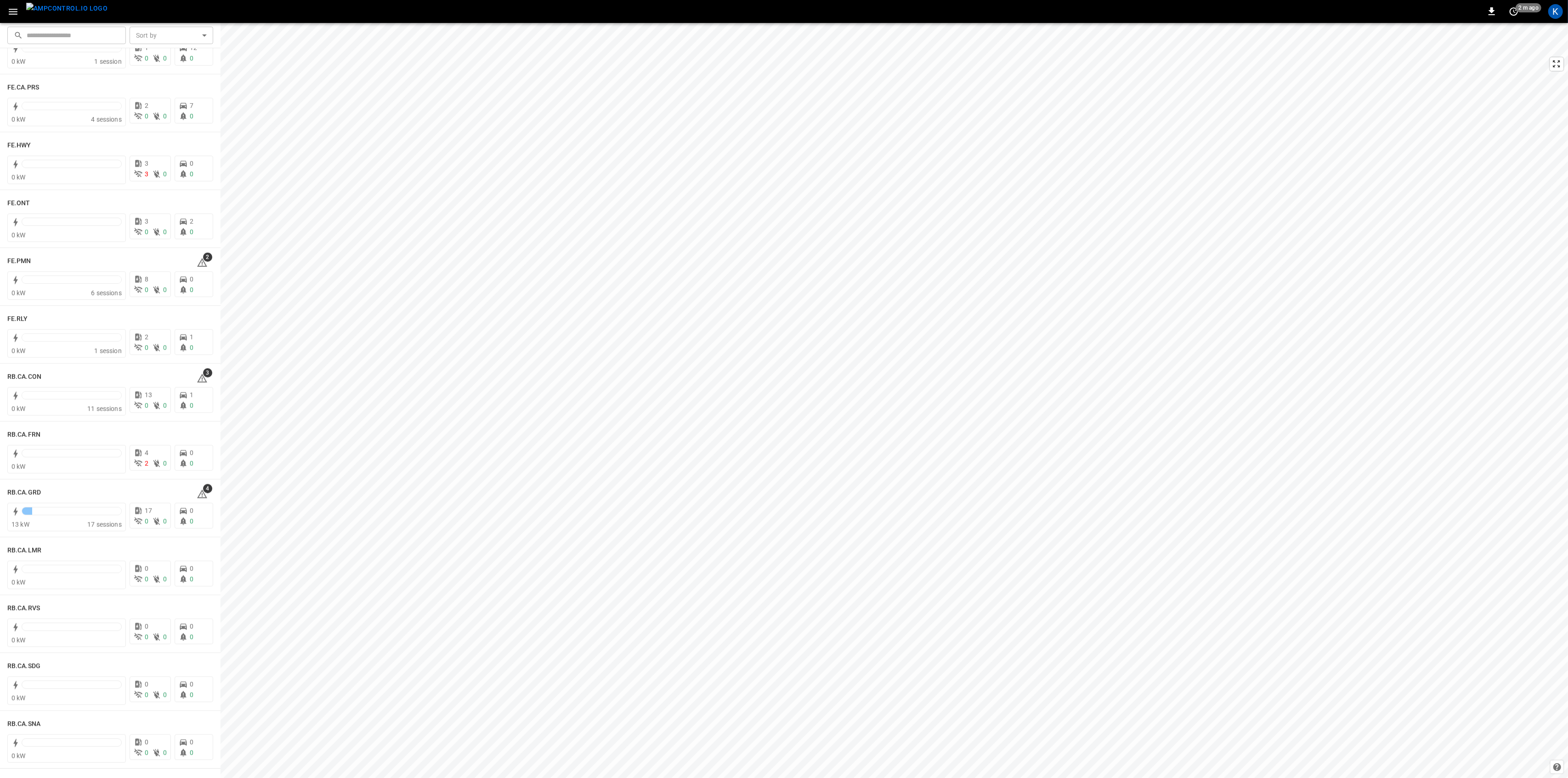
scroll to position [919, 0]
click at [196, 260] on icon at bounding box center [202, 257] width 11 height 11
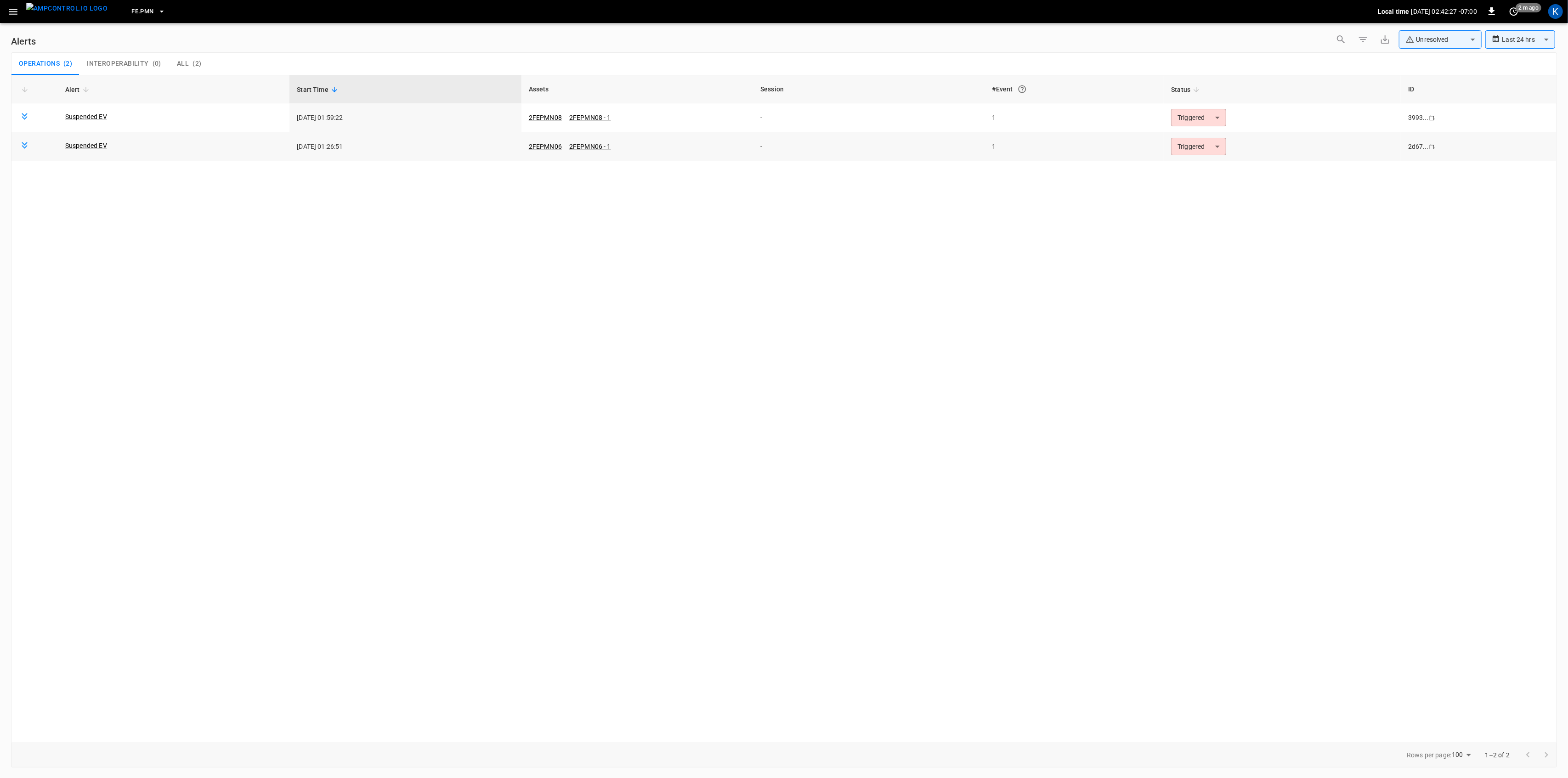
click at [1202, 146] on body "**********" at bounding box center [784, 387] width 1568 height 775
click at [1199, 162] on li "Resolved" at bounding box center [1197, 169] width 58 height 16
click at [1207, 121] on body "**********" at bounding box center [784, 387] width 1568 height 775
click at [1191, 138] on li "Resolved" at bounding box center [1197, 140] width 58 height 16
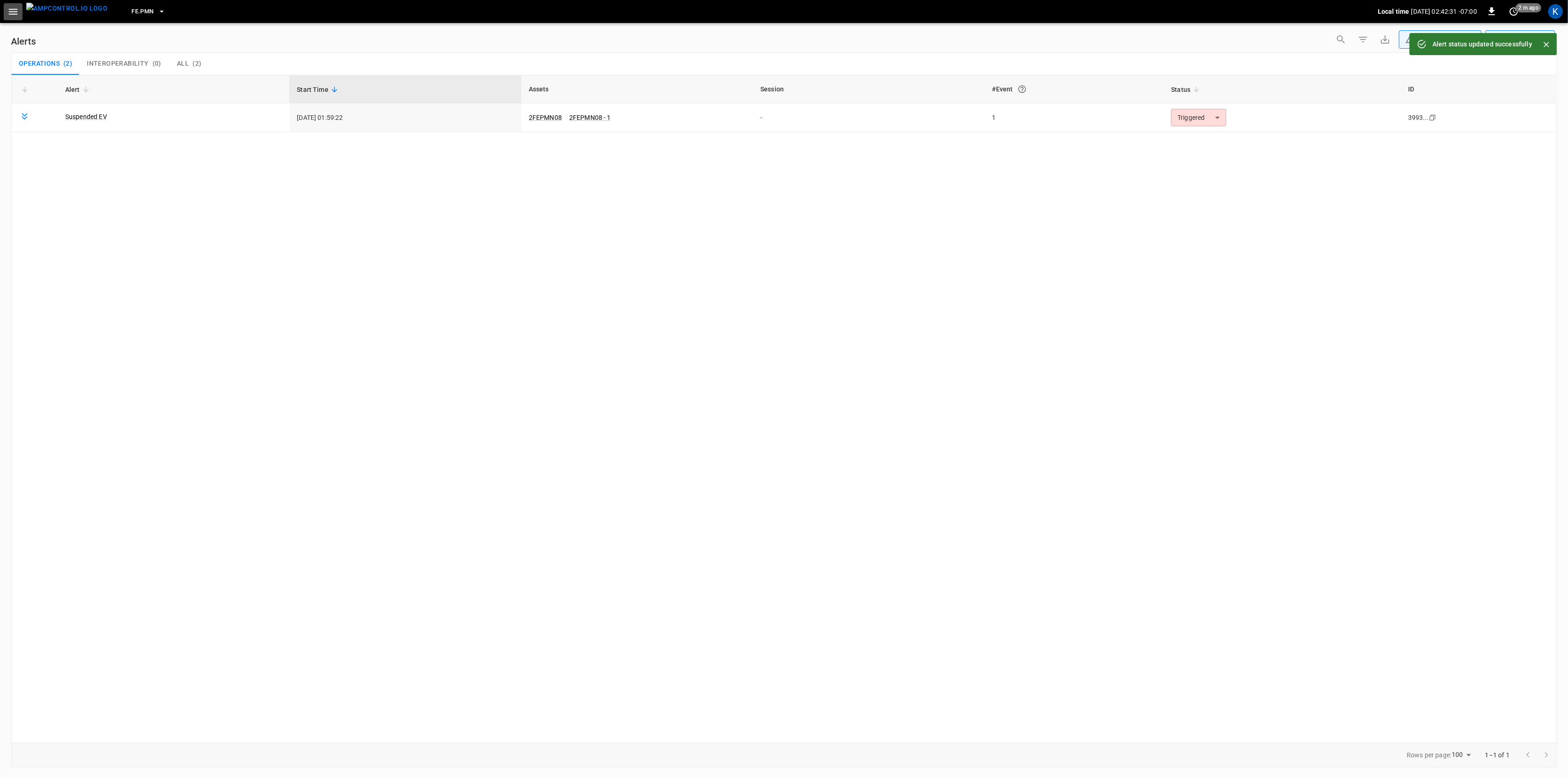
drag, startPoint x: 15, startPoint y: 15, endPoint x: 14, endPoint y: 21, distance: 6.1
click at [15, 15] on icon "button" at bounding box center [12, 11] width 11 height 11
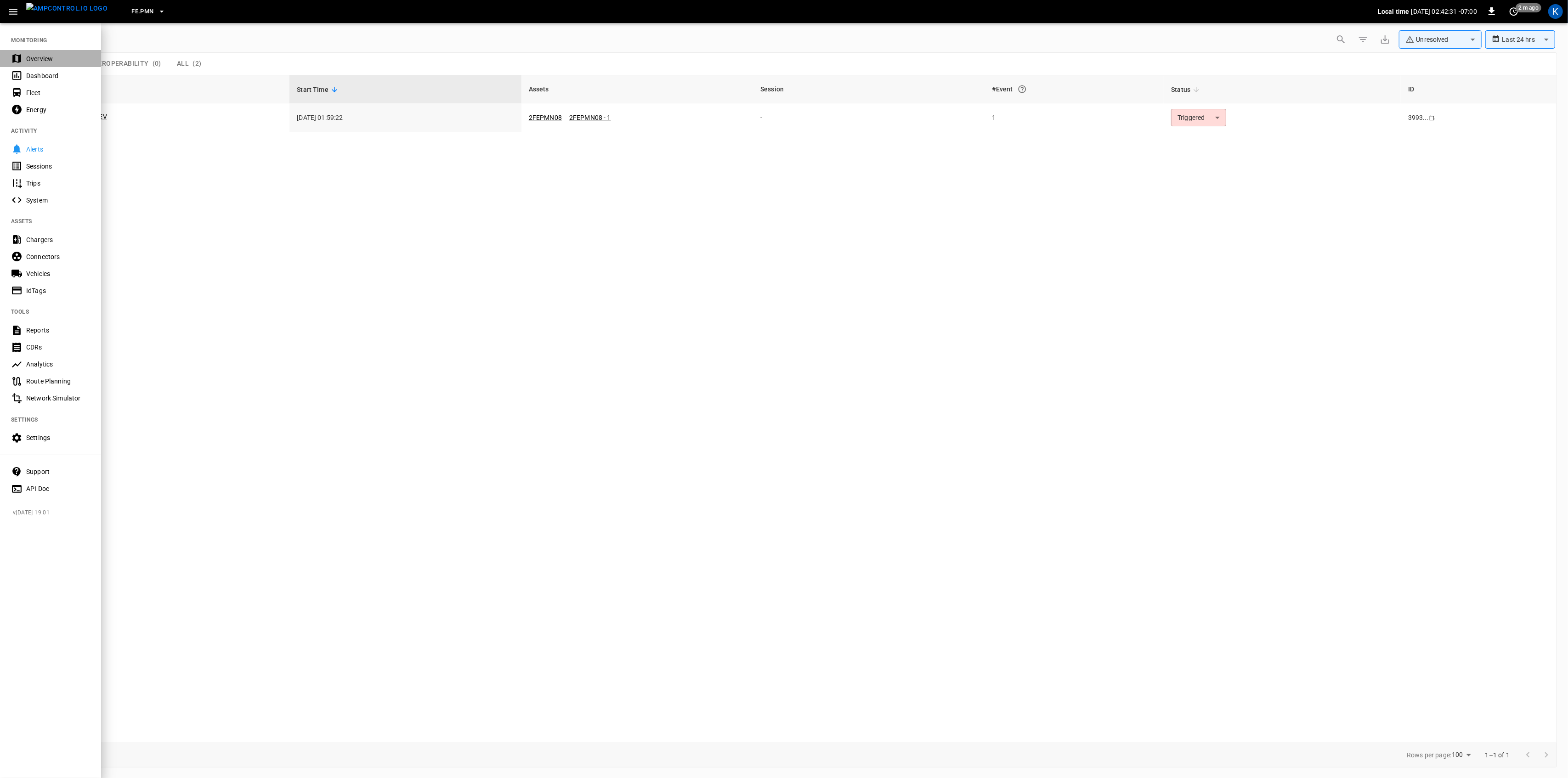
click at [29, 51] on div "Overview" at bounding box center [50, 59] width 101 height 17
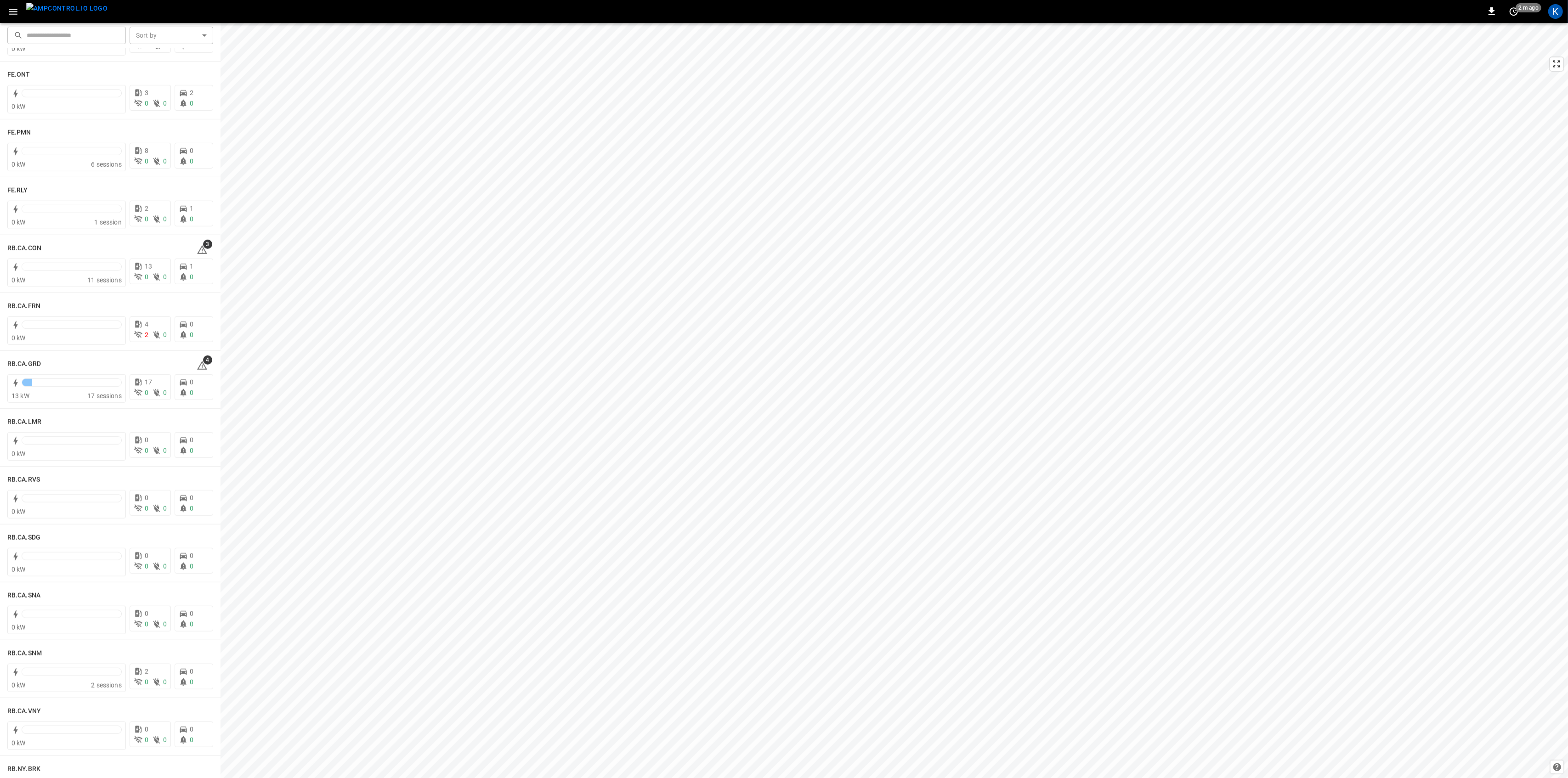
scroll to position [1041, 0]
click at [196, 247] on icon at bounding box center [202, 250] width 11 height 11
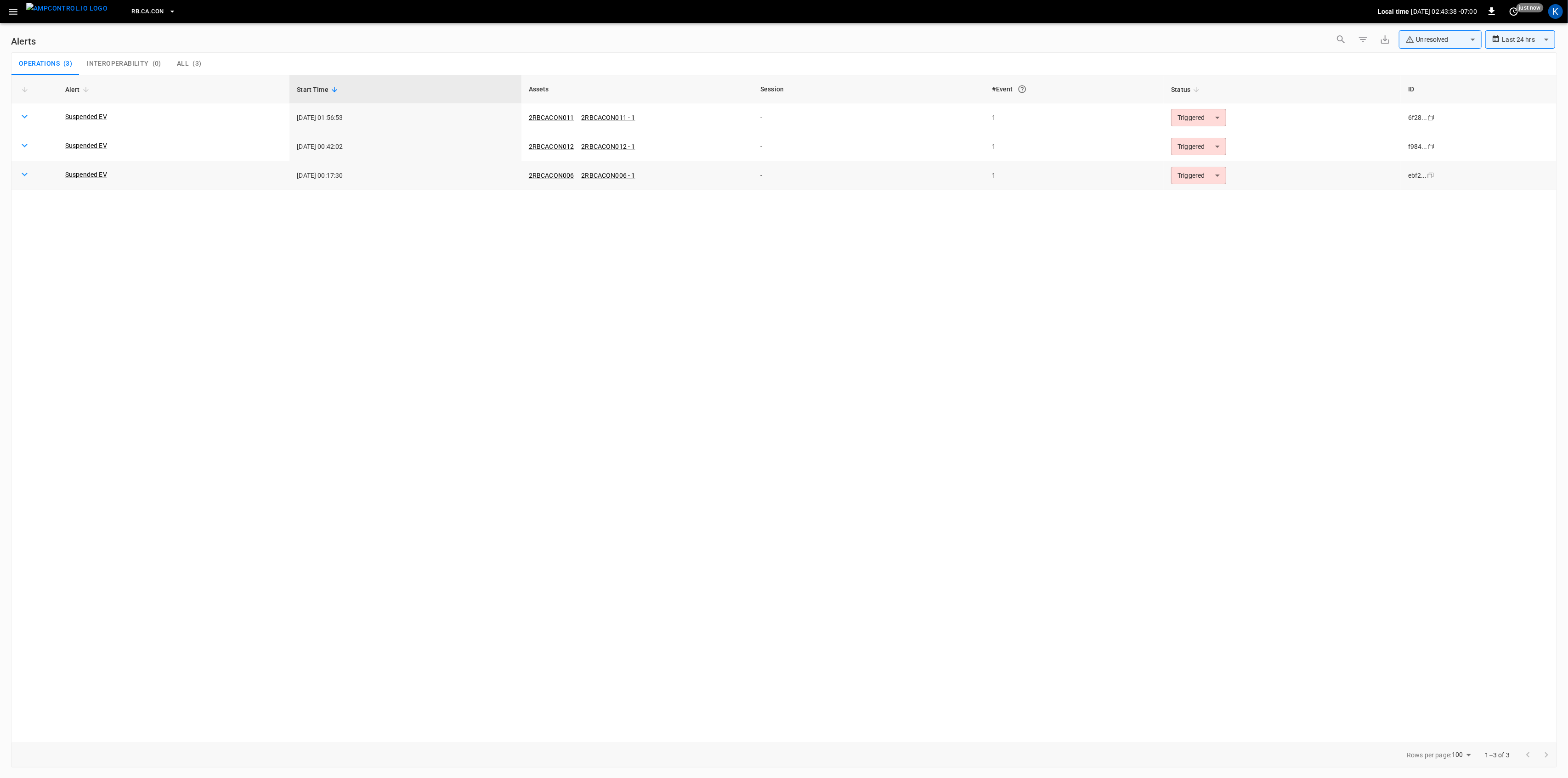
click at [1186, 181] on body "**********" at bounding box center [784, 387] width 1568 height 775
click at [1188, 202] on li "Resolved" at bounding box center [1197, 199] width 58 height 16
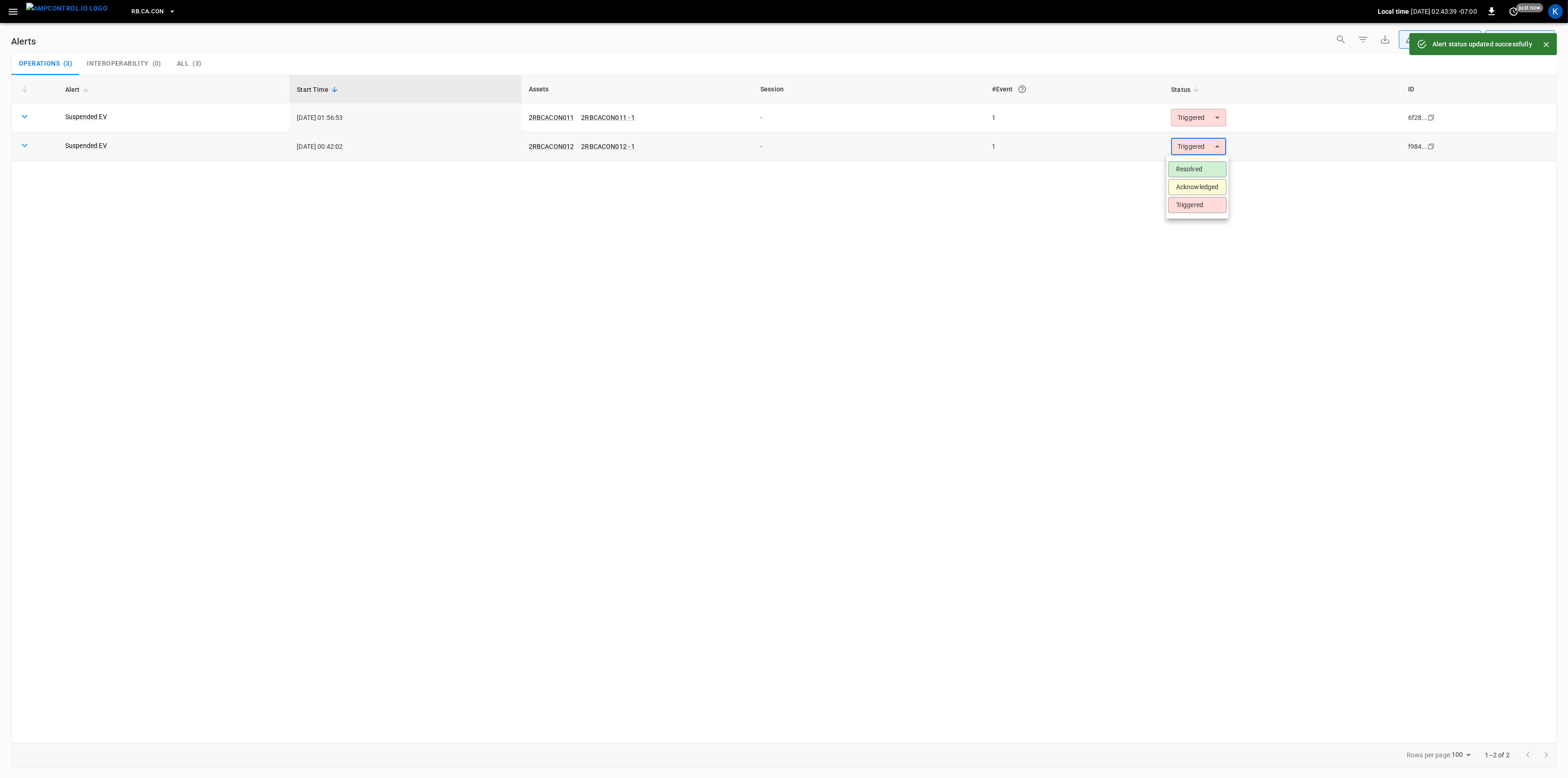
click at [1195, 143] on body "**********" at bounding box center [784, 387] width 1568 height 775
click at [1189, 169] on li "Resolved" at bounding box center [1197, 169] width 58 height 16
click at [1201, 117] on body "**********" at bounding box center [784, 387] width 1568 height 775
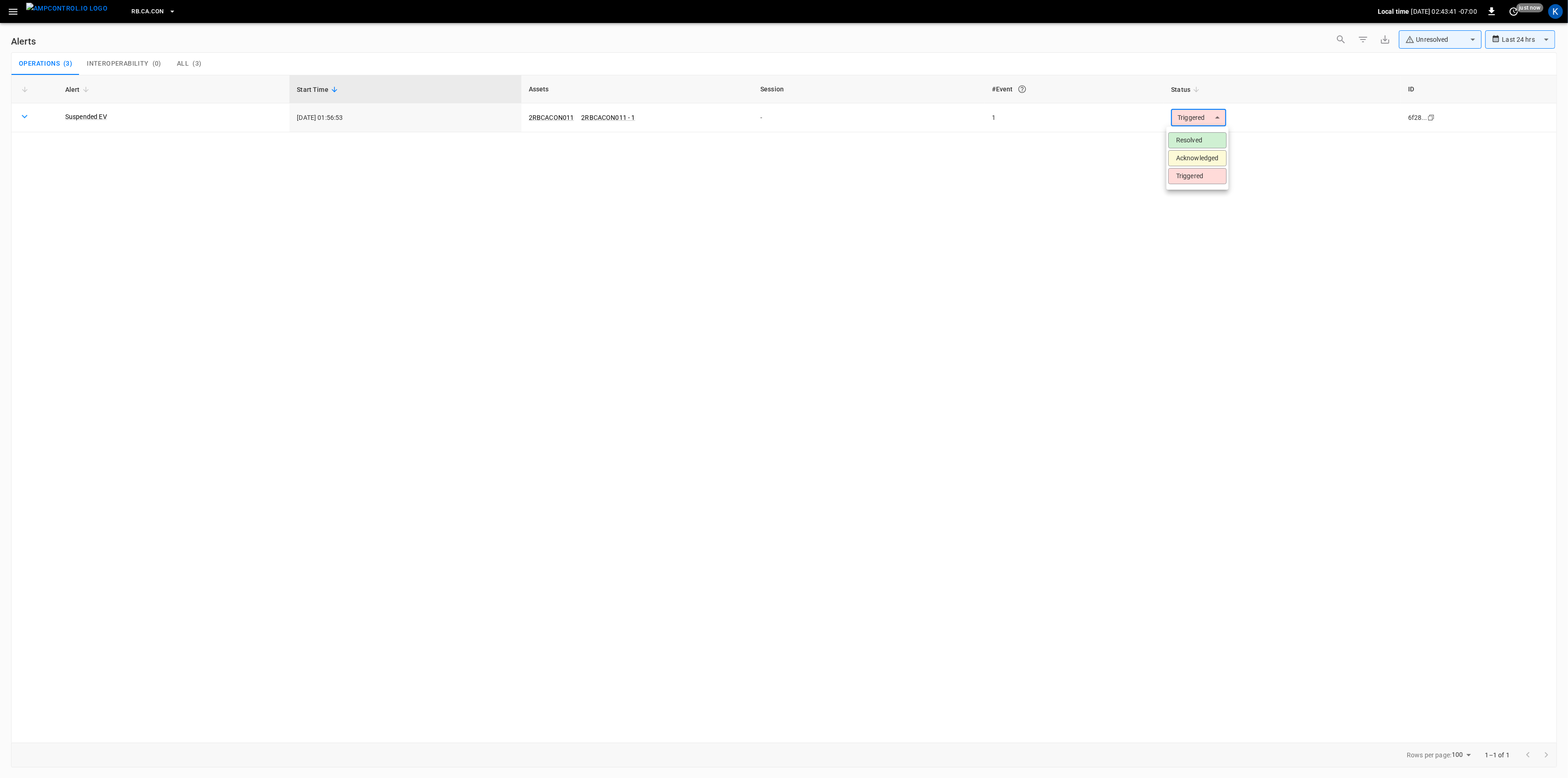
click at [1188, 136] on li "Resolved" at bounding box center [1197, 140] width 58 height 16
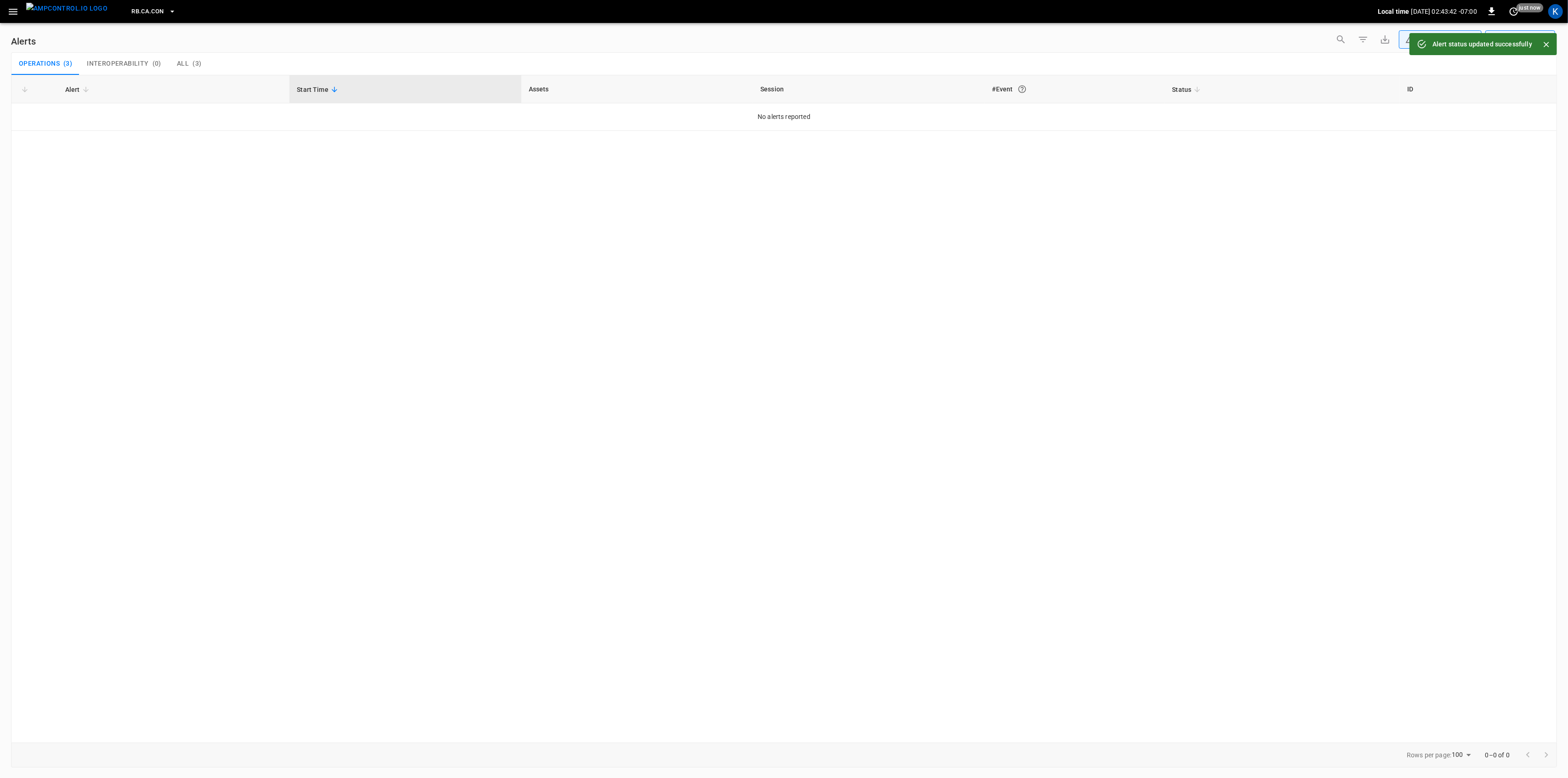
click at [12, 16] on icon "button" at bounding box center [12, 11] width 11 height 11
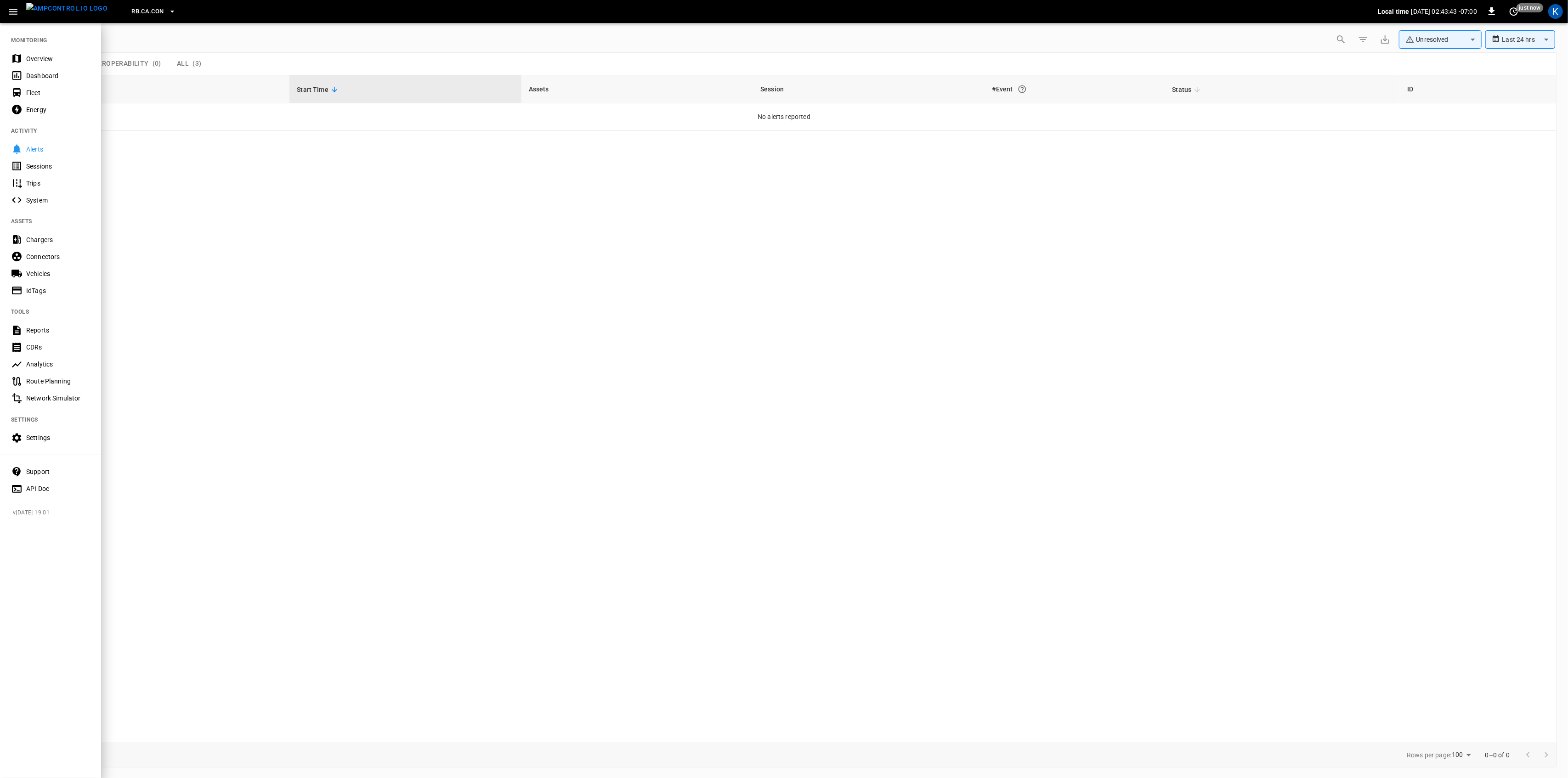
click at [31, 59] on div "Overview" at bounding box center [58, 58] width 64 height 10
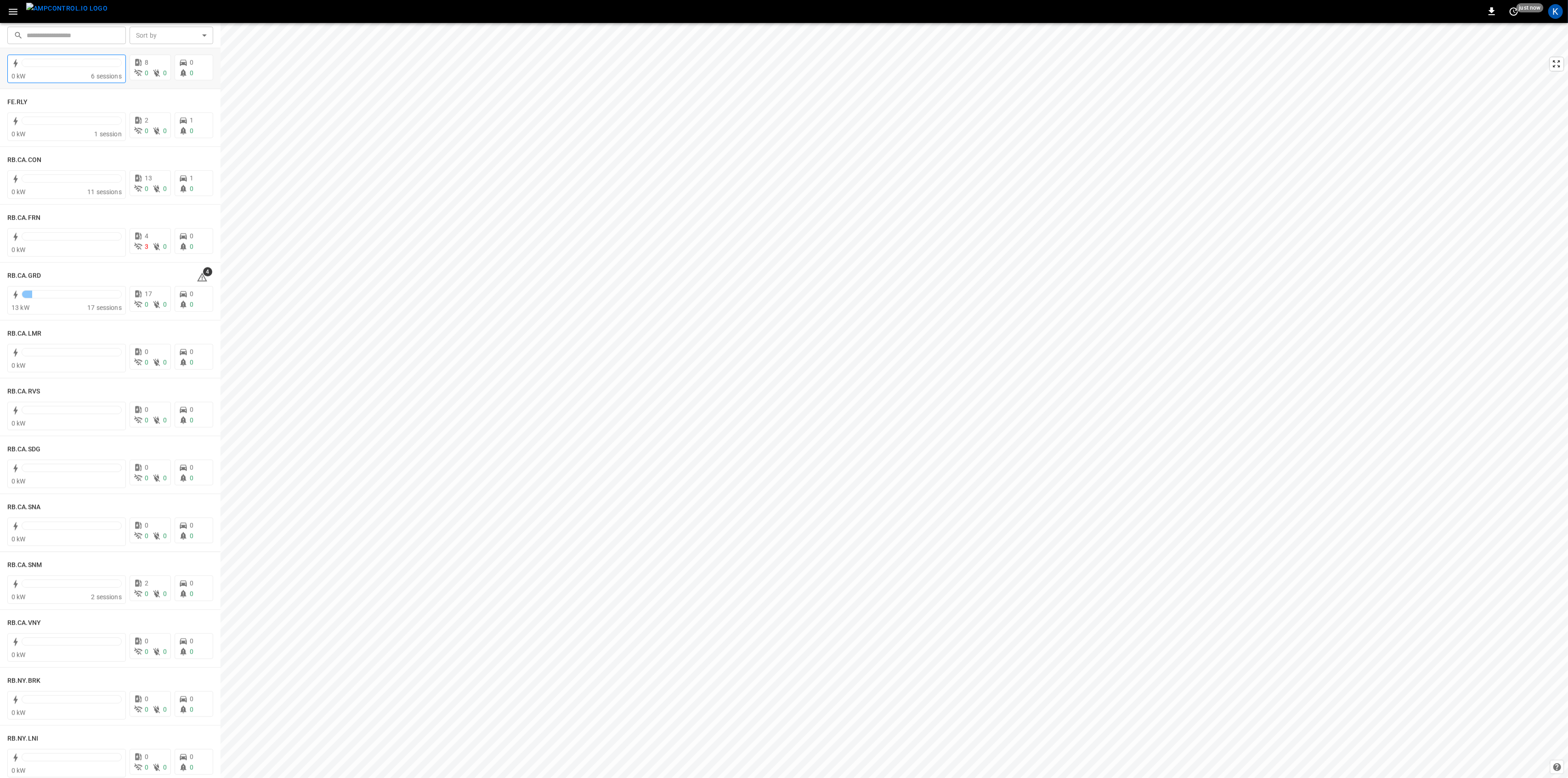
scroll to position [1190, 0]
click at [197, 217] on icon at bounding box center [202, 217] width 10 height 9
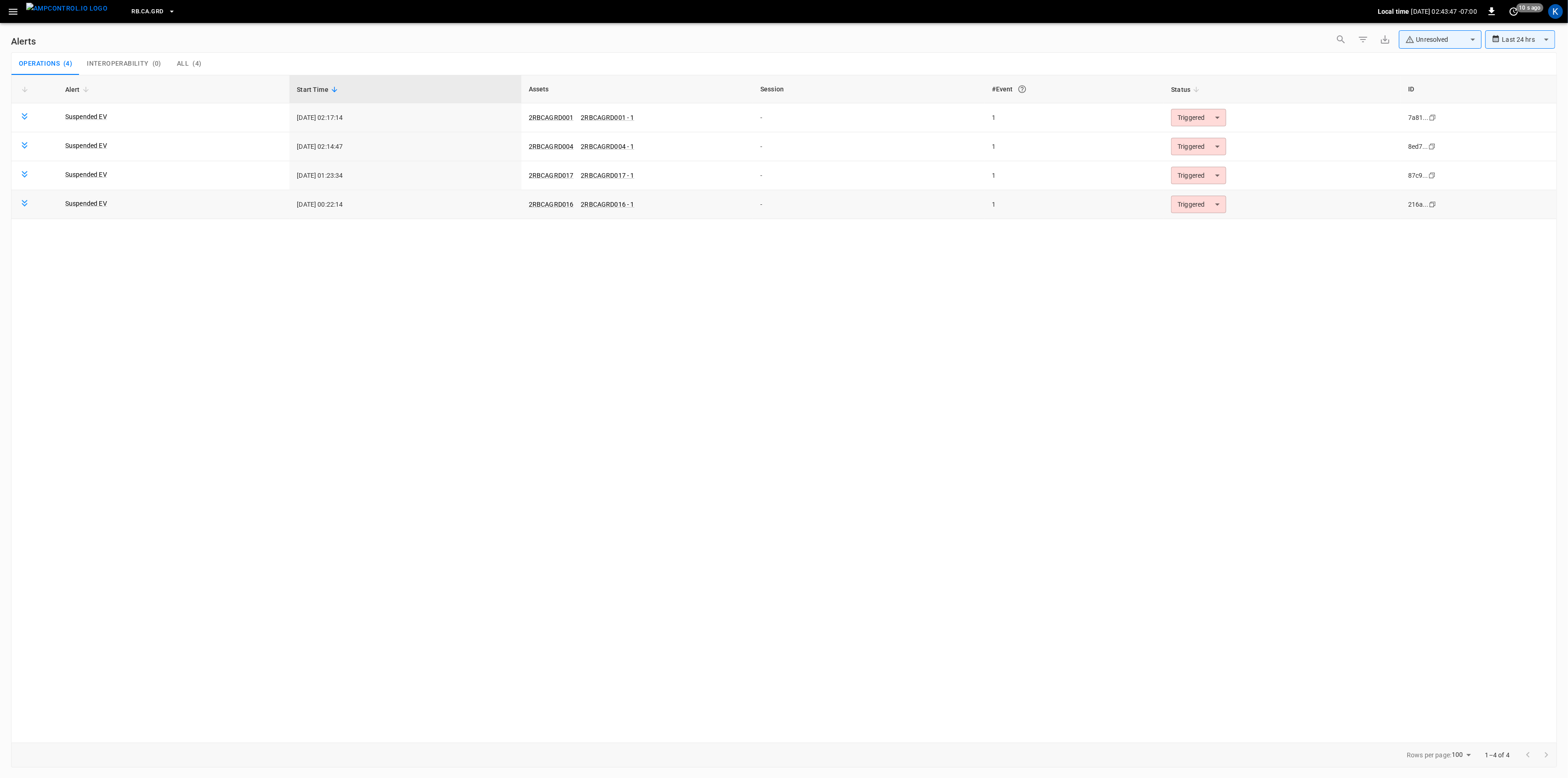
click at [1195, 207] on body "**********" at bounding box center [784, 387] width 1568 height 775
click at [1193, 227] on li "Resolved" at bounding box center [1197, 227] width 58 height 16
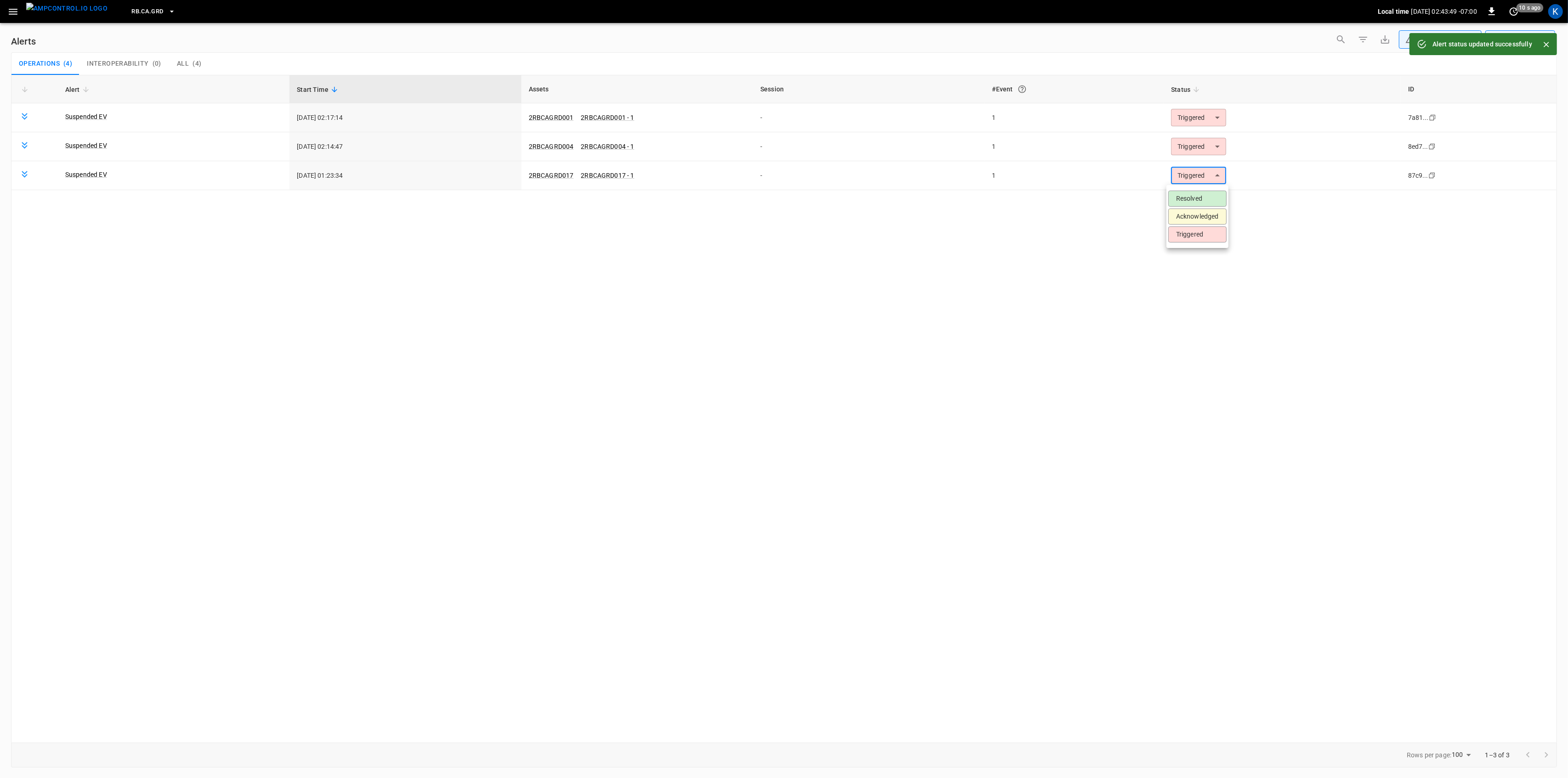
click at [1194, 178] on body "**********" at bounding box center [784, 387] width 1568 height 775
click at [1191, 199] on li "Resolved" at bounding box center [1197, 199] width 58 height 16
click at [1199, 147] on body "**********" at bounding box center [784, 387] width 1568 height 775
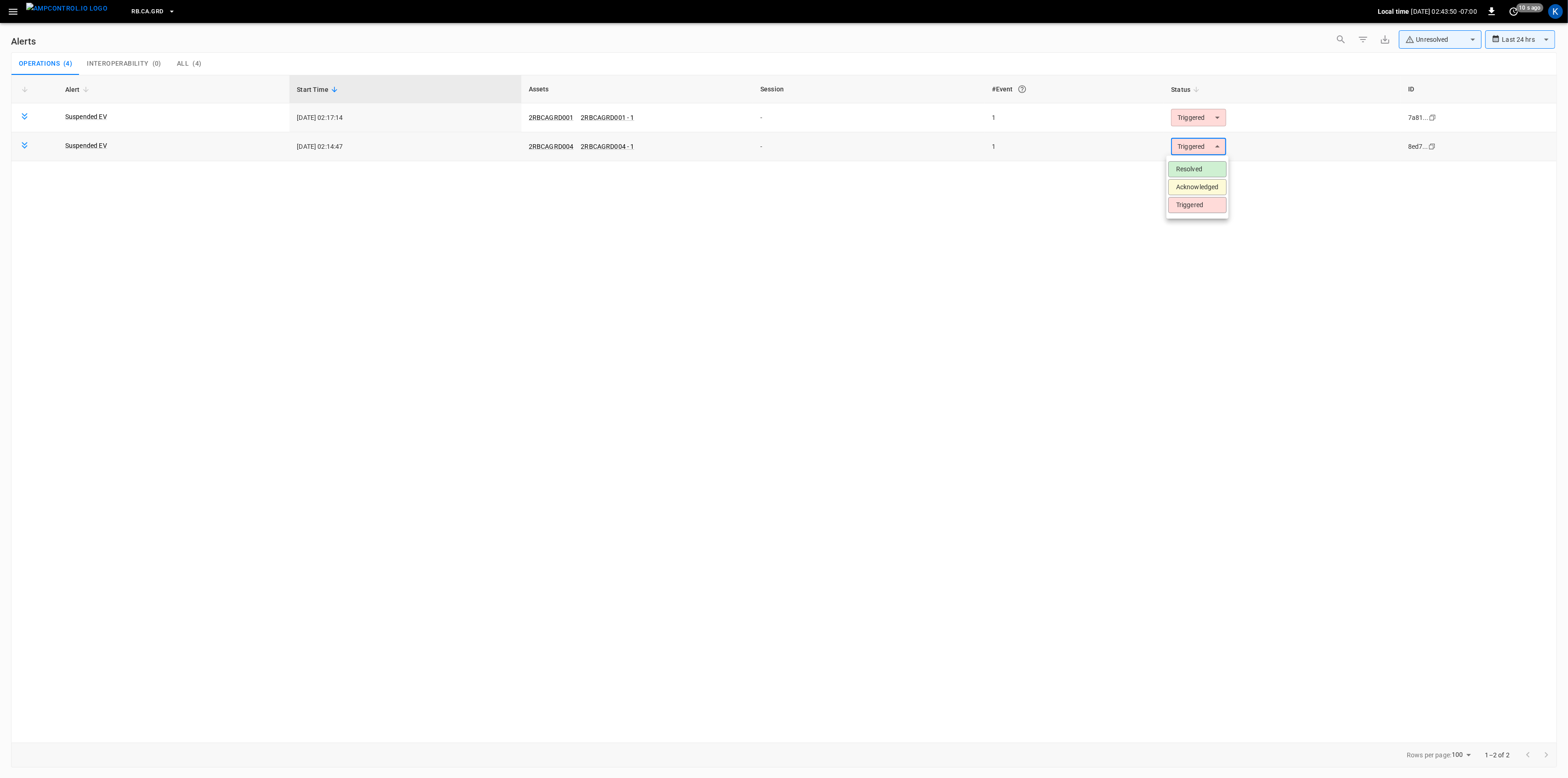
click at [1181, 169] on li "Resolved" at bounding box center [1197, 169] width 58 height 16
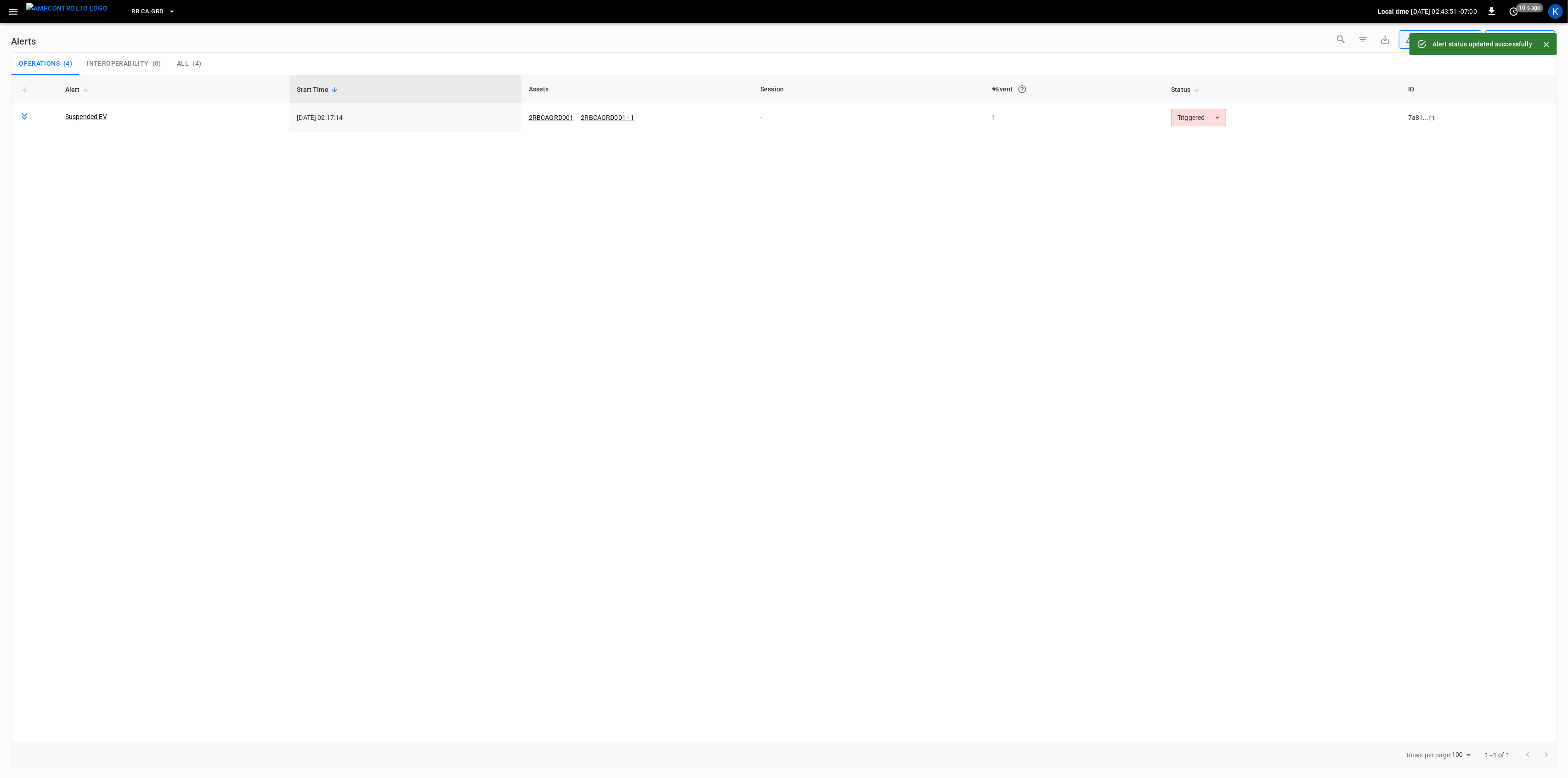
click at [1197, 118] on body "**********" at bounding box center [784, 387] width 1568 height 775
drag, startPoint x: 1189, startPoint y: 135, endPoint x: 1180, endPoint y: 140, distance: 10.3
click at [1189, 135] on li "Resolved" at bounding box center [1197, 140] width 58 height 16
click at [11, 14] on icon "button" at bounding box center [13, 11] width 9 height 6
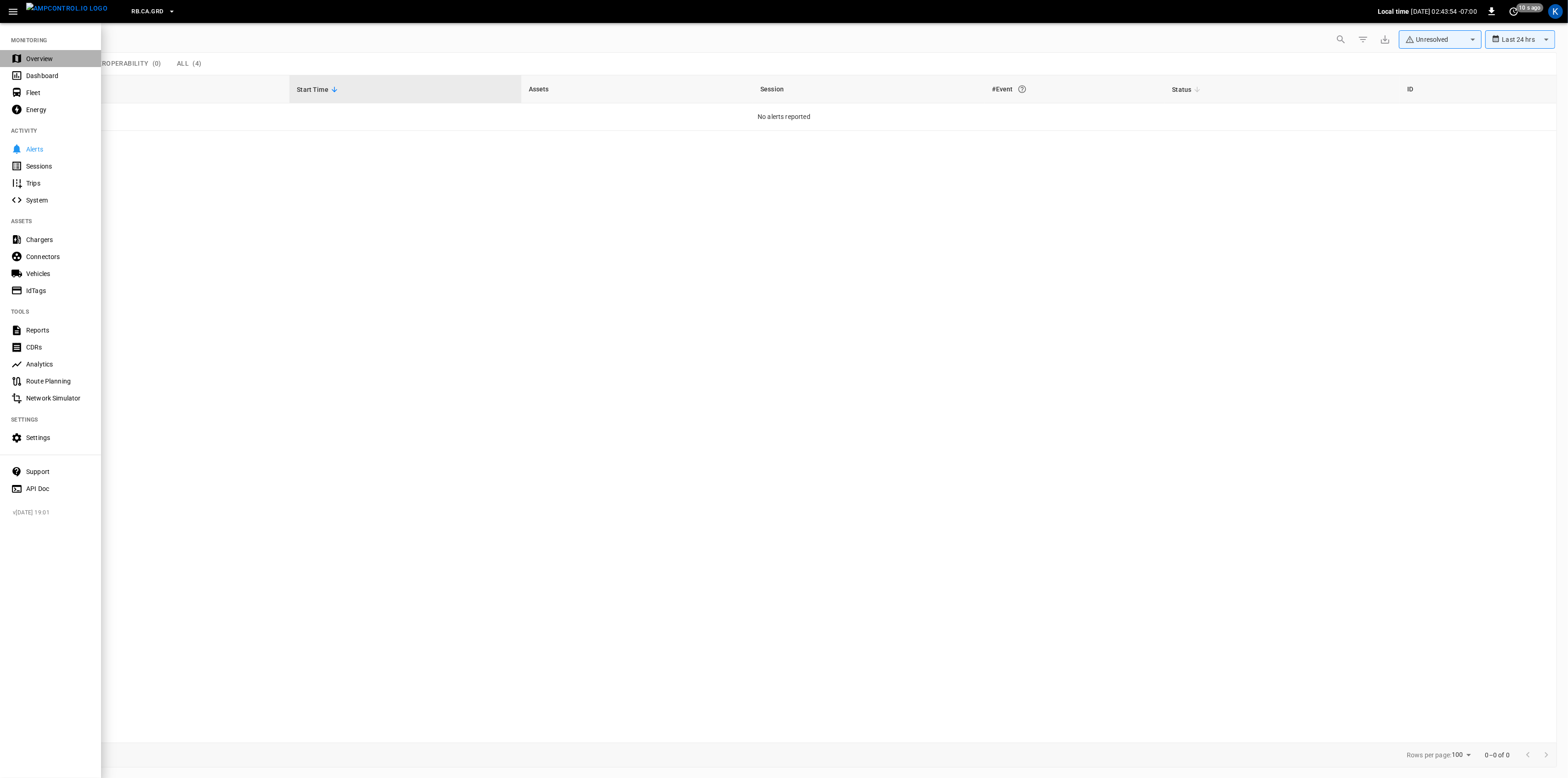
click at [29, 50] on div "Overview" at bounding box center [50, 59] width 101 height 17
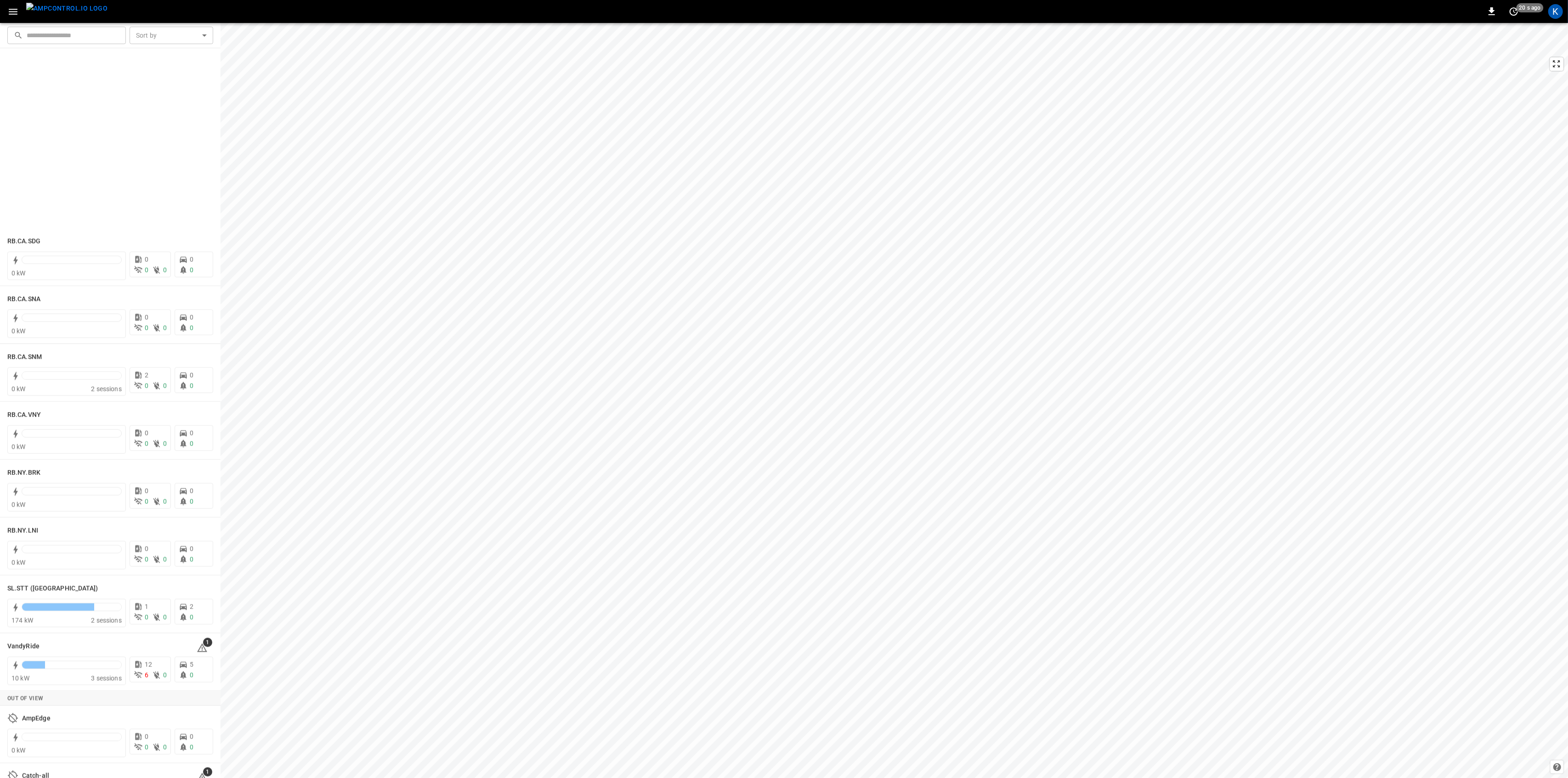
scroll to position [1612, 0]
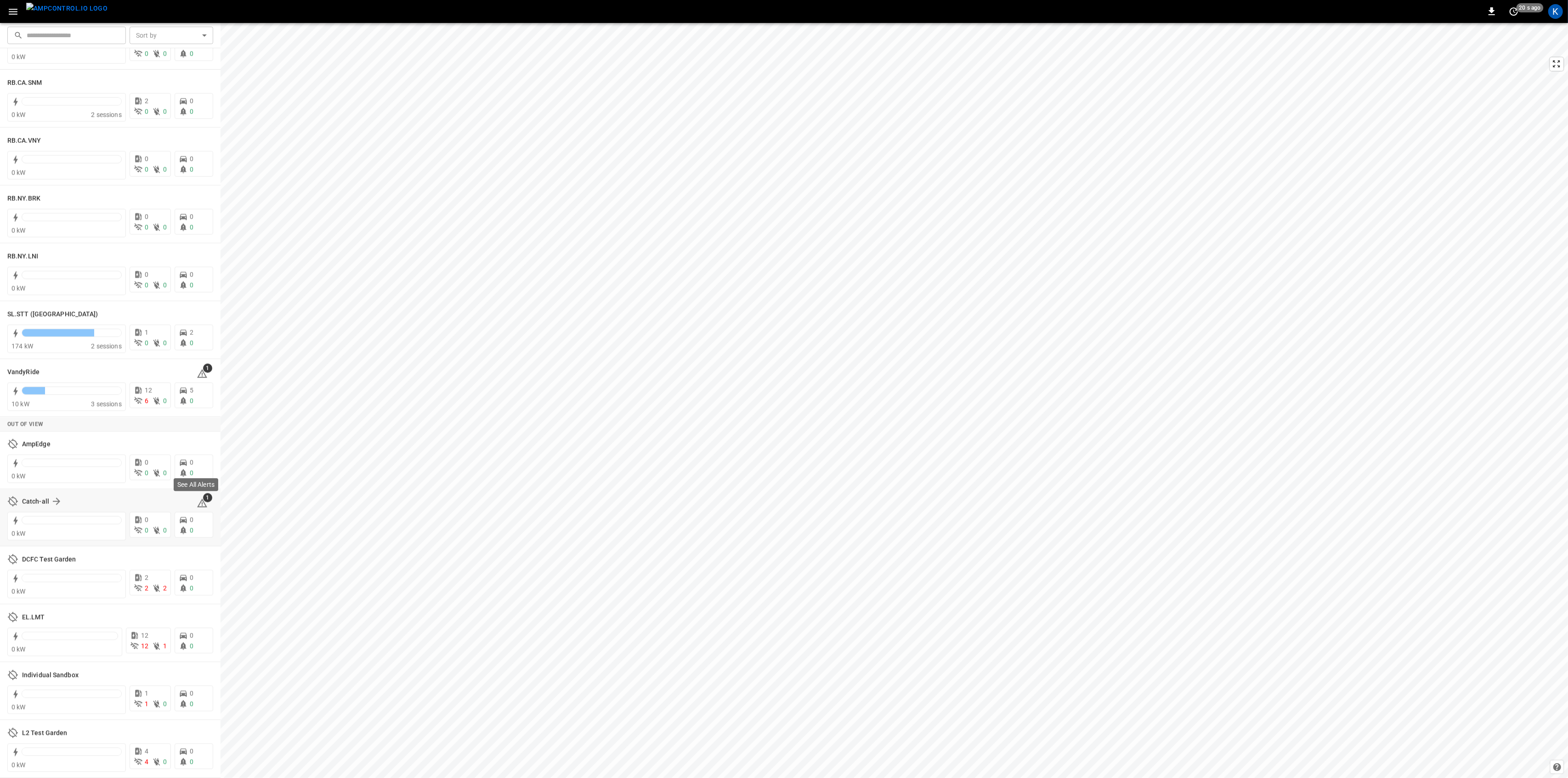
click at [197, 504] on icon at bounding box center [202, 503] width 11 height 11
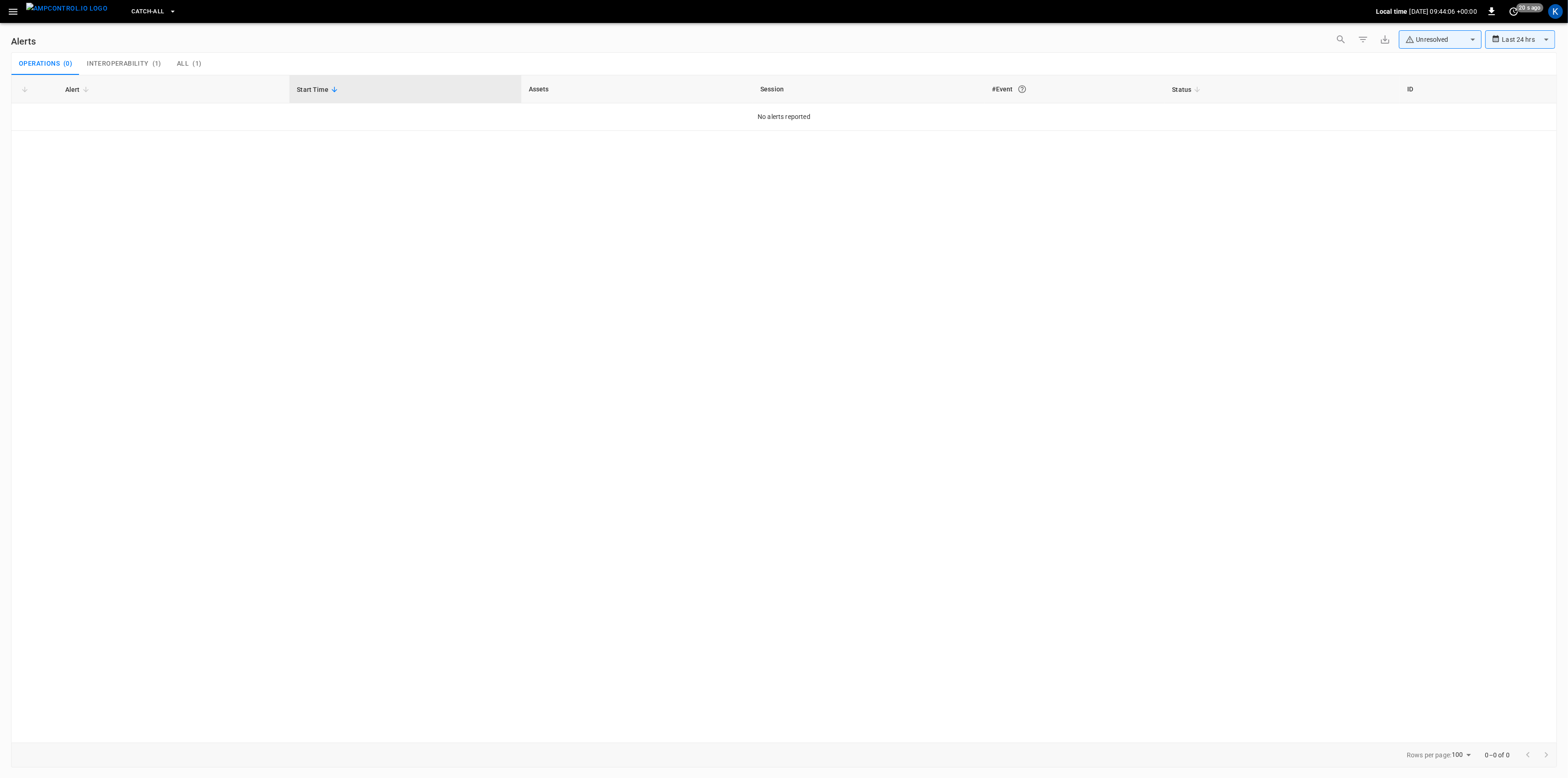
click at [184, 67] on span "All" at bounding box center [183, 64] width 12 height 9
click at [1186, 122] on body "**********" at bounding box center [784, 387] width 1568 height 775
click at [1184, 134] on li "Resolved" at bounding box center [1197, 140] width 58 height 16
click at [16, 11] on icon "button" at bounding box center [13, 11] width 9 height 6
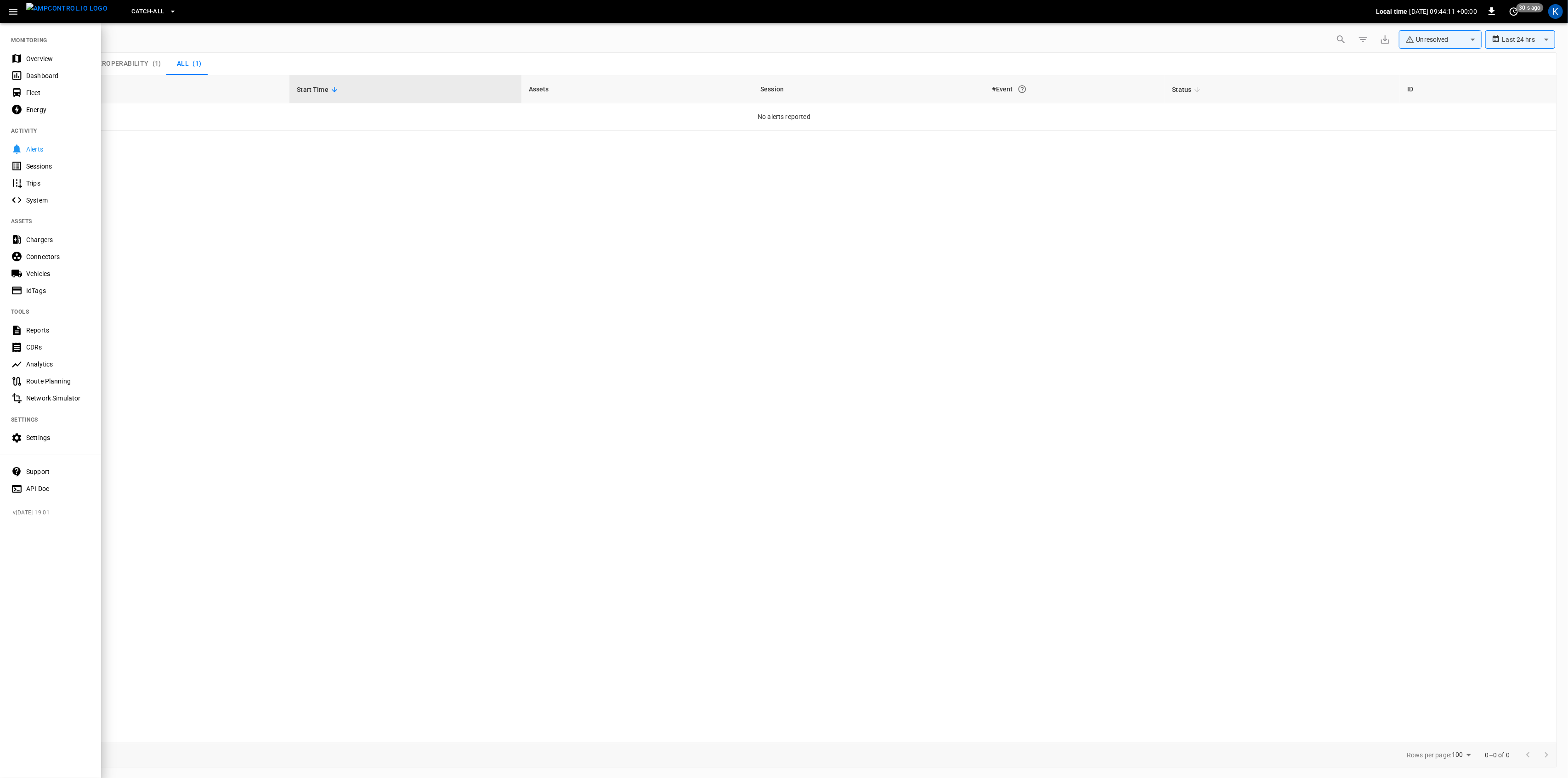
drag, startPoint x: 33, startPoint y: 55, endPoint x: 32, endPoint y: 62, distance: 7.1
click at [33, 55] on div "Overview" at bounding box center [58, 58] width 64 height 10
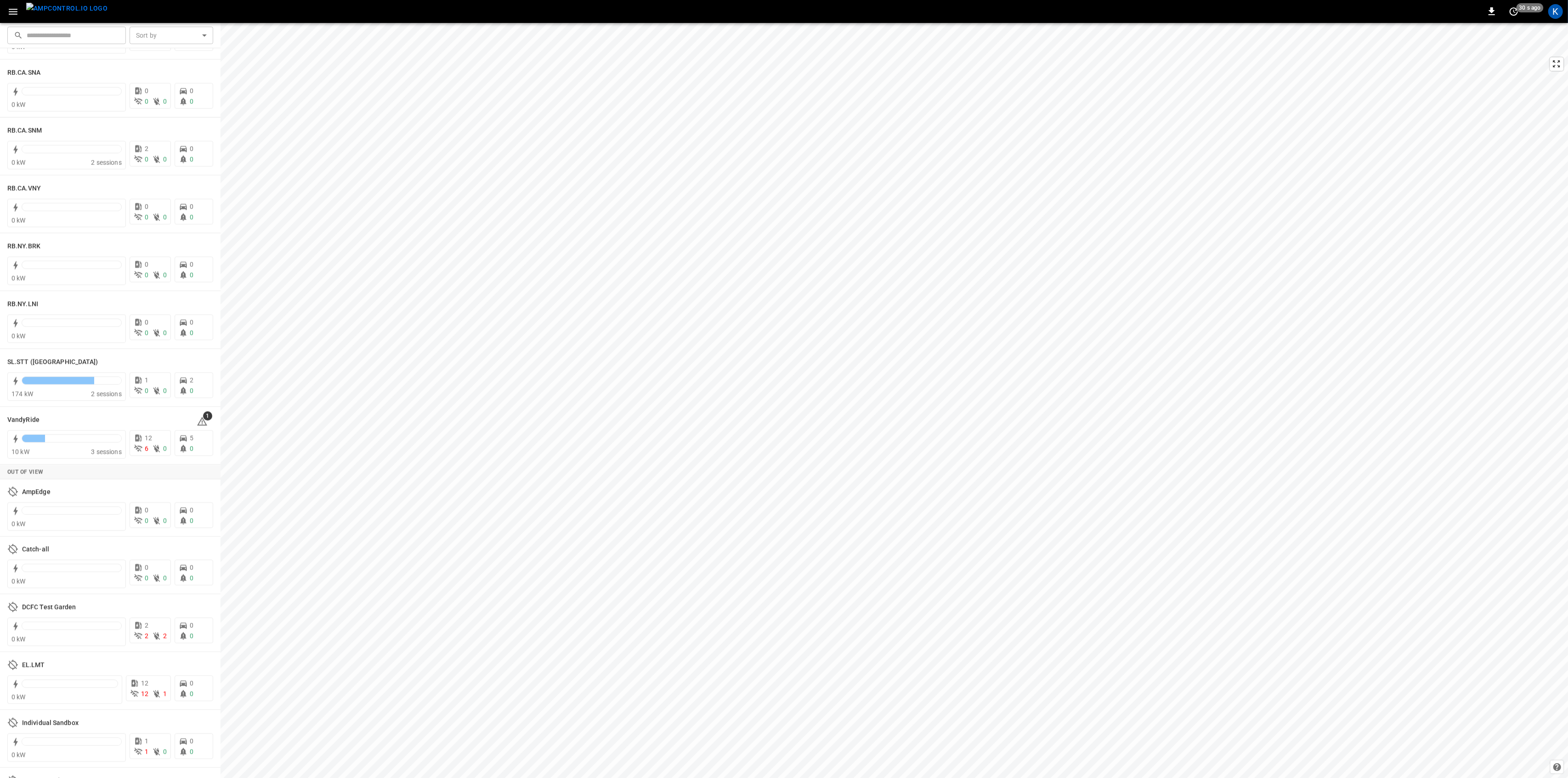
scroll to position [1577, 0]
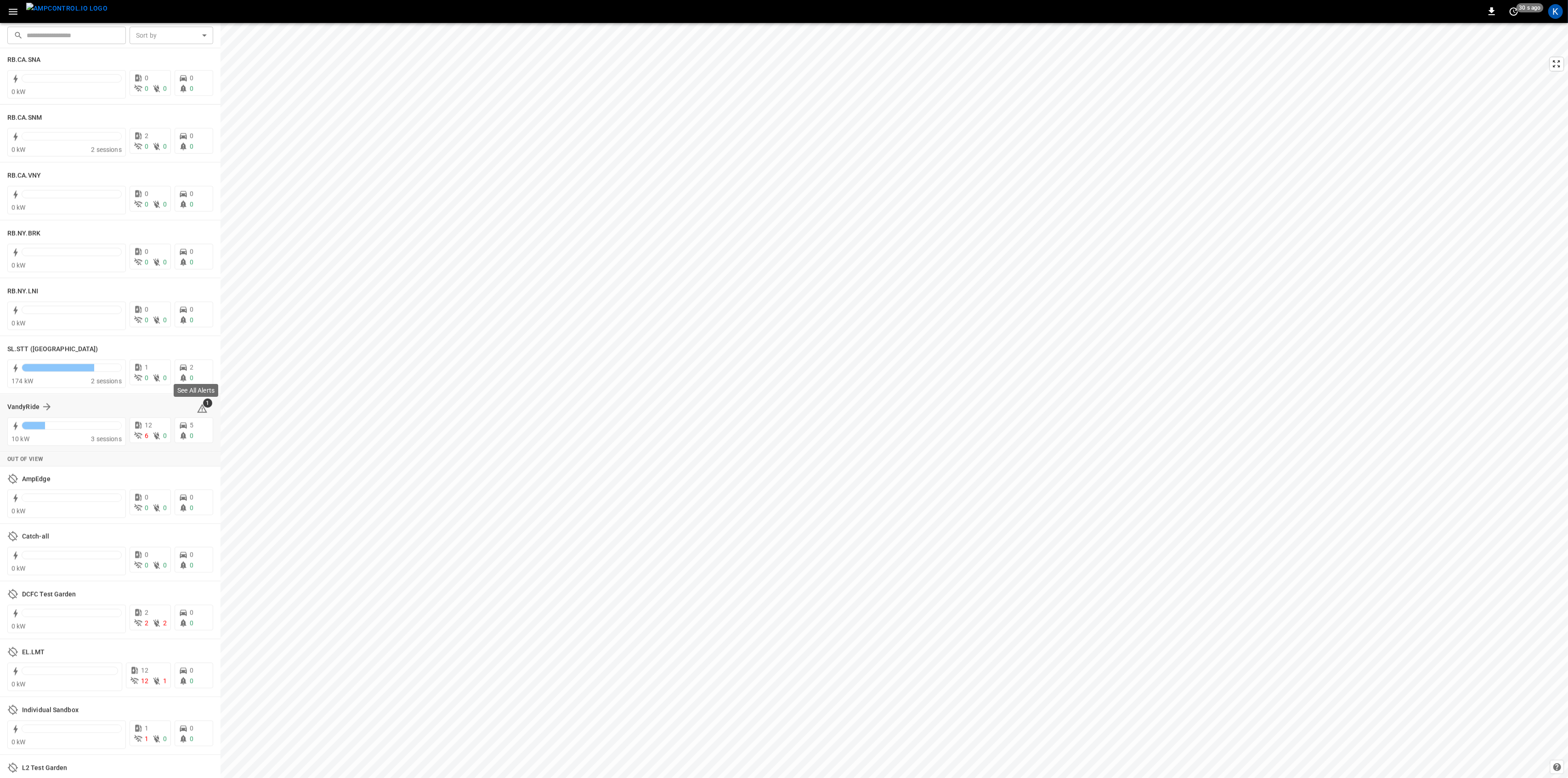
click at [203, 407] on span "1" at bounding box center [208, 403] width 10 height 10
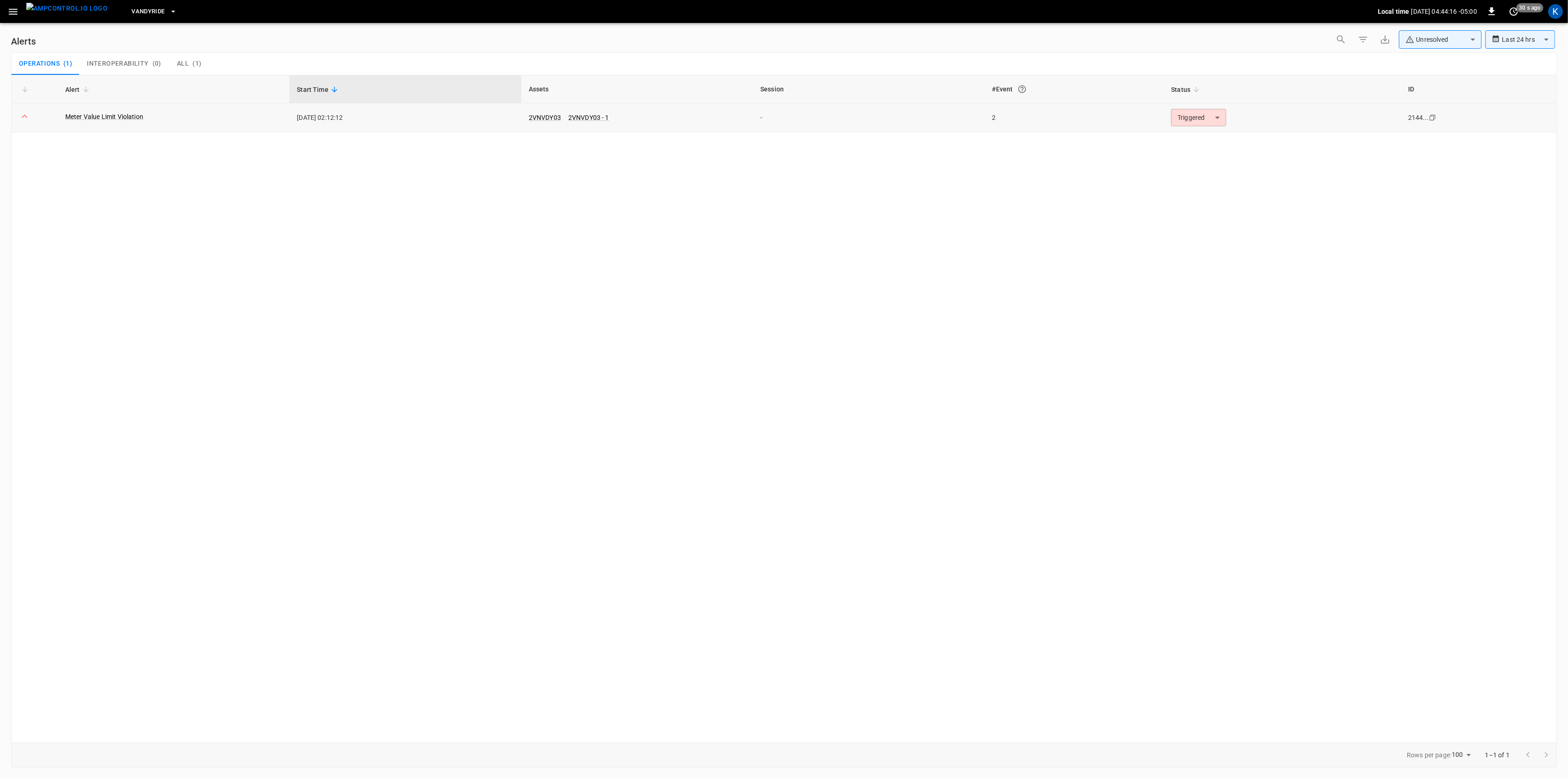
click at [1221, 115] on body "**********" at bounding box center [784, 387] width 1568 height 775
click at [1192, 142] on li "Resolved" at bounding box center [1197, 140] width 58 height 16
click at [12, 10] on icon "button" at bounding box center [13, 11] width 9 height 6
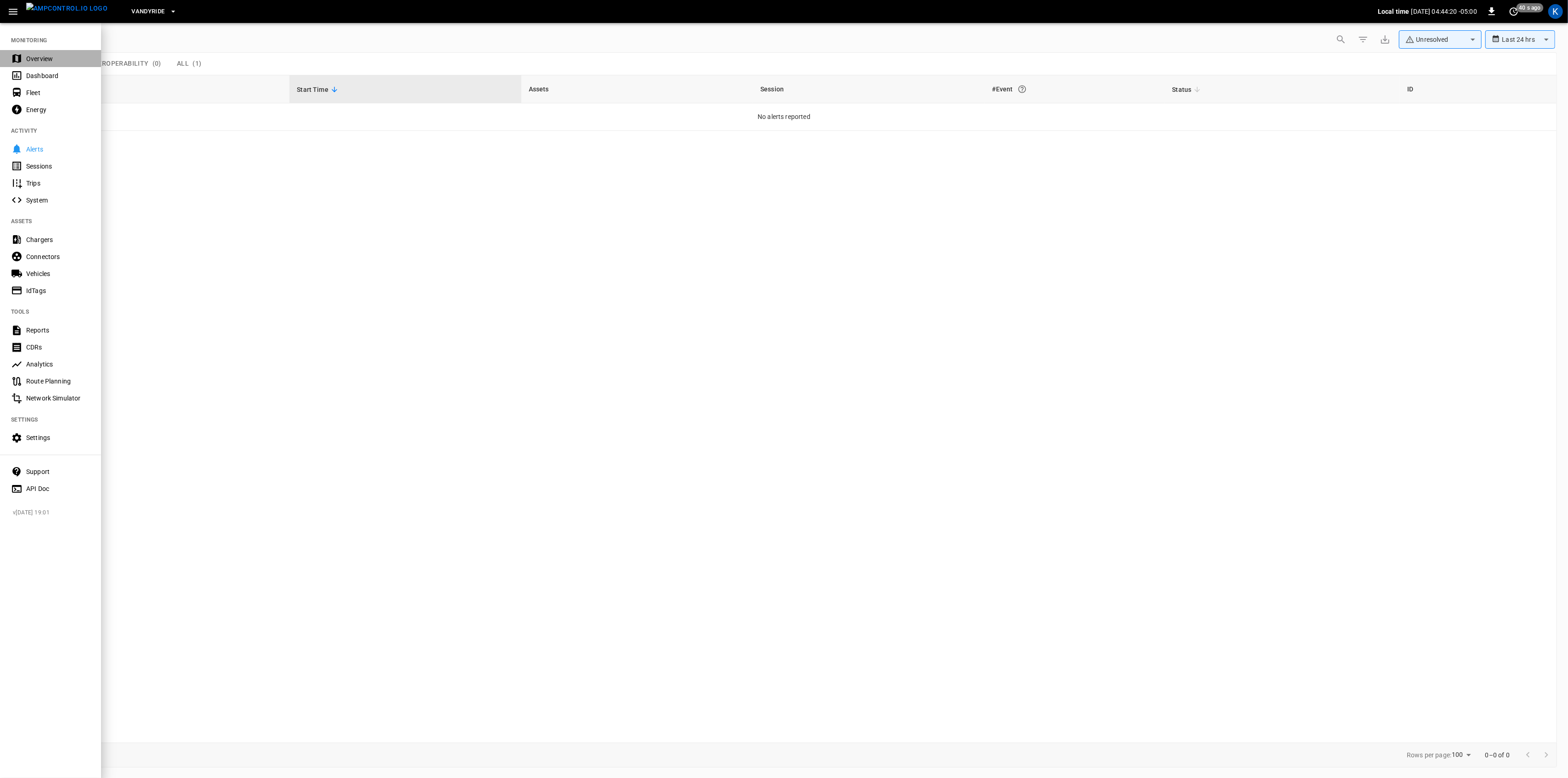
click at [31, 52] on div "Overview" at bounding box center [50, 59] width 101 height 17
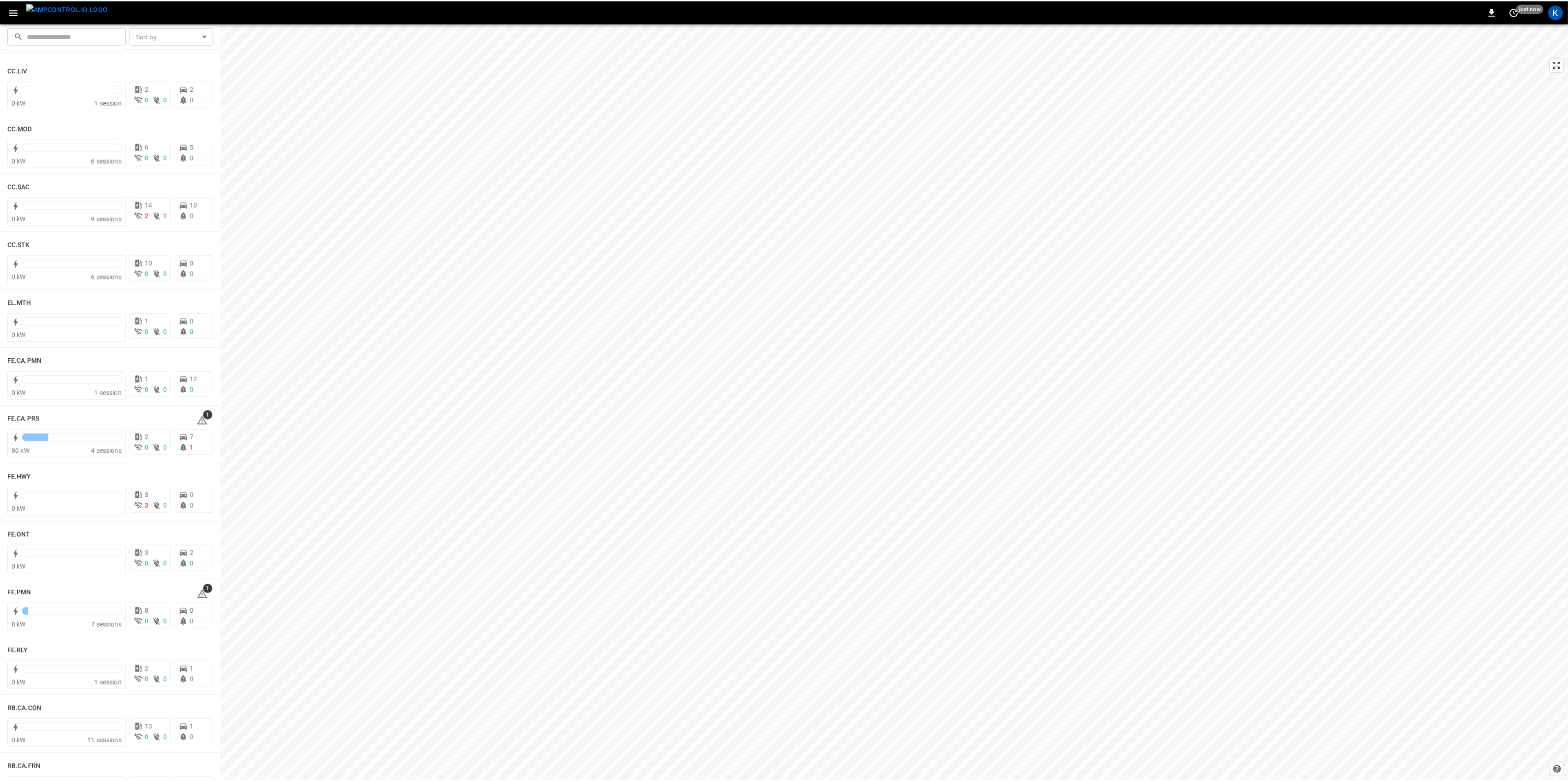
scroll to position [615, 0]
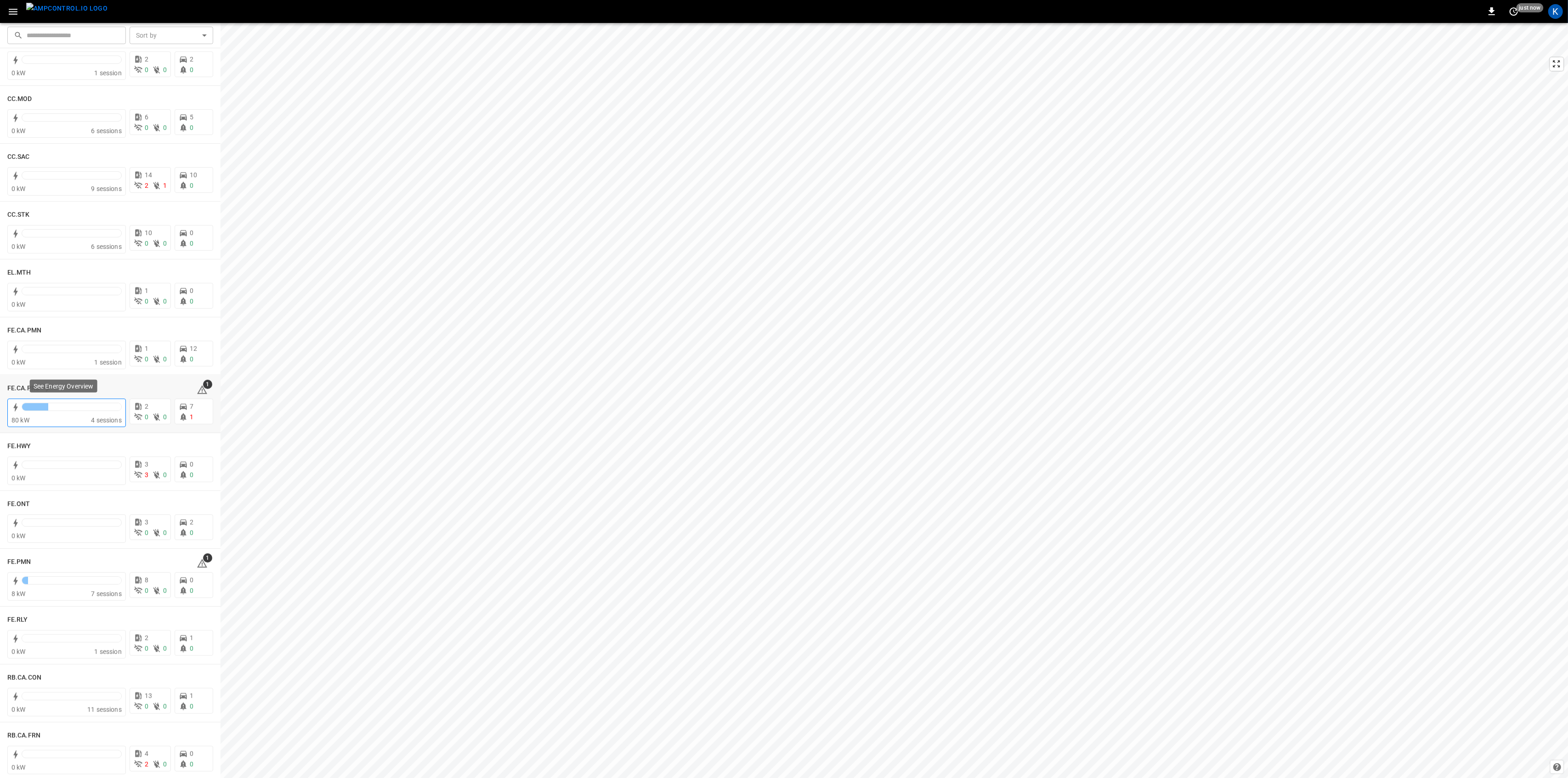
click at [103, 418] on span "4 sessions" at bounding box center [106, 420] width 30 height 7
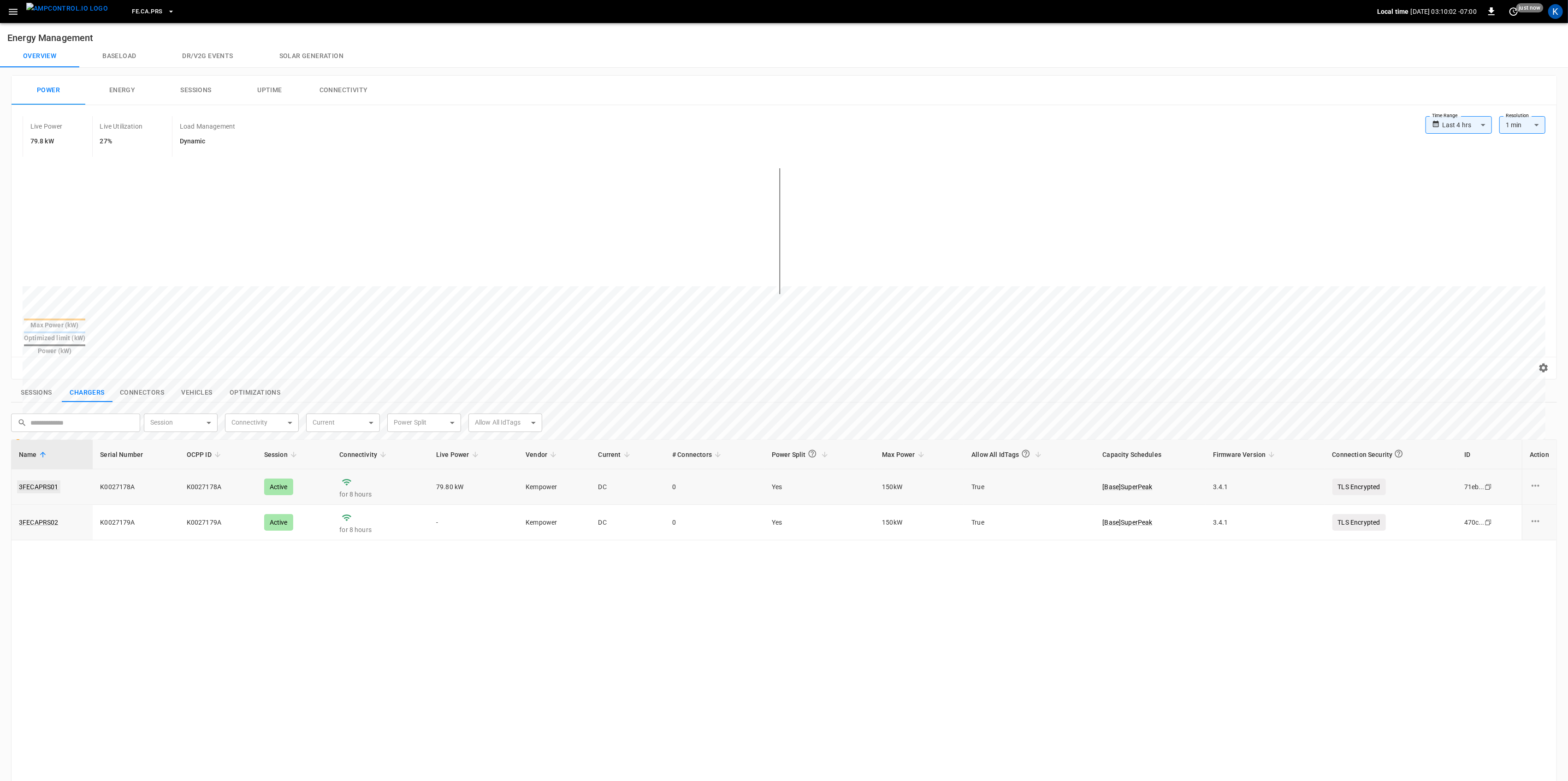
click at [44, 480] on link "3FECAPRS01" at bounding box center [39, 486] width 44 height 13
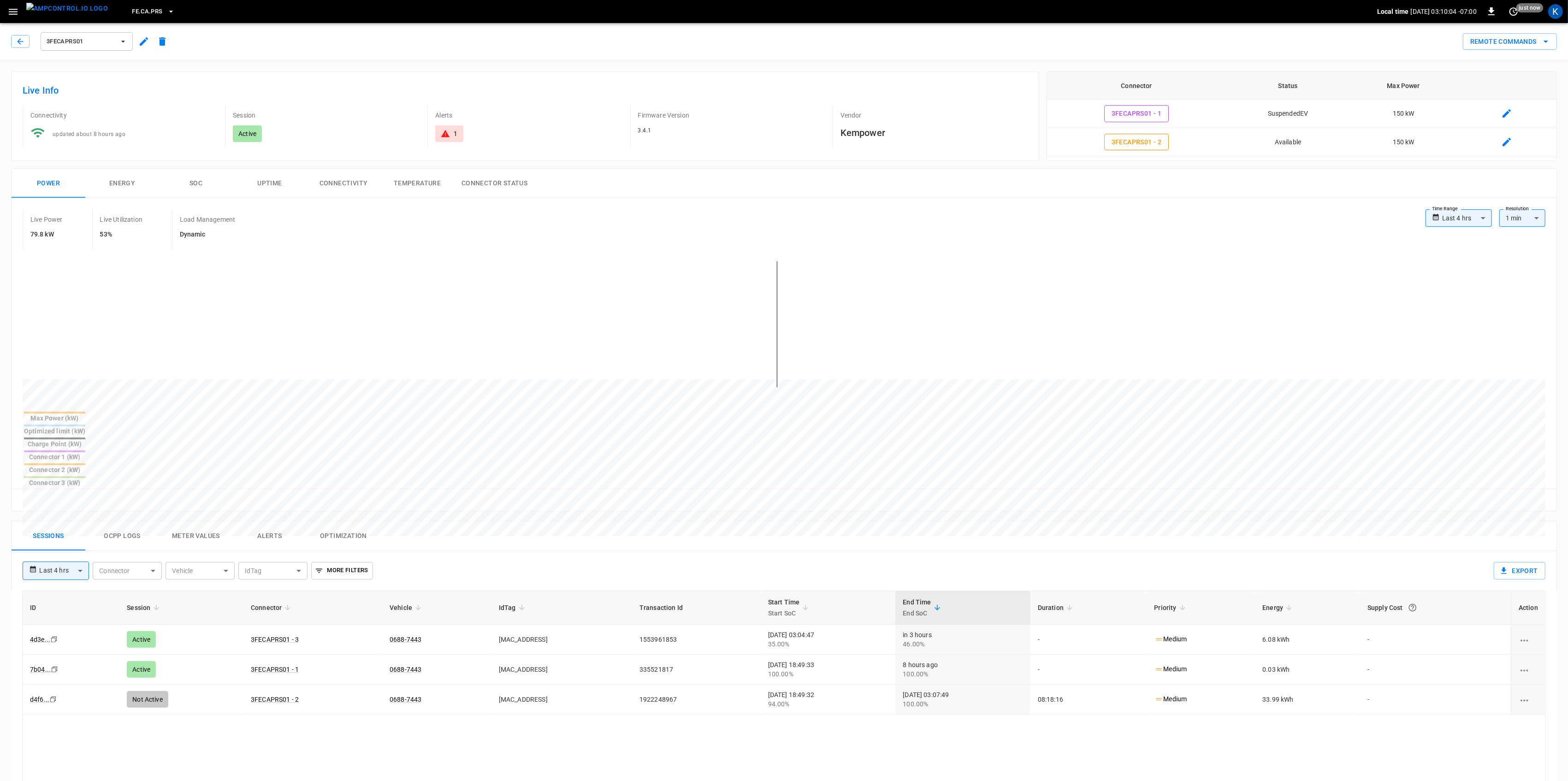
click at [452, 131] on div "1" at bounding box center [449, 133] width 17 height 10
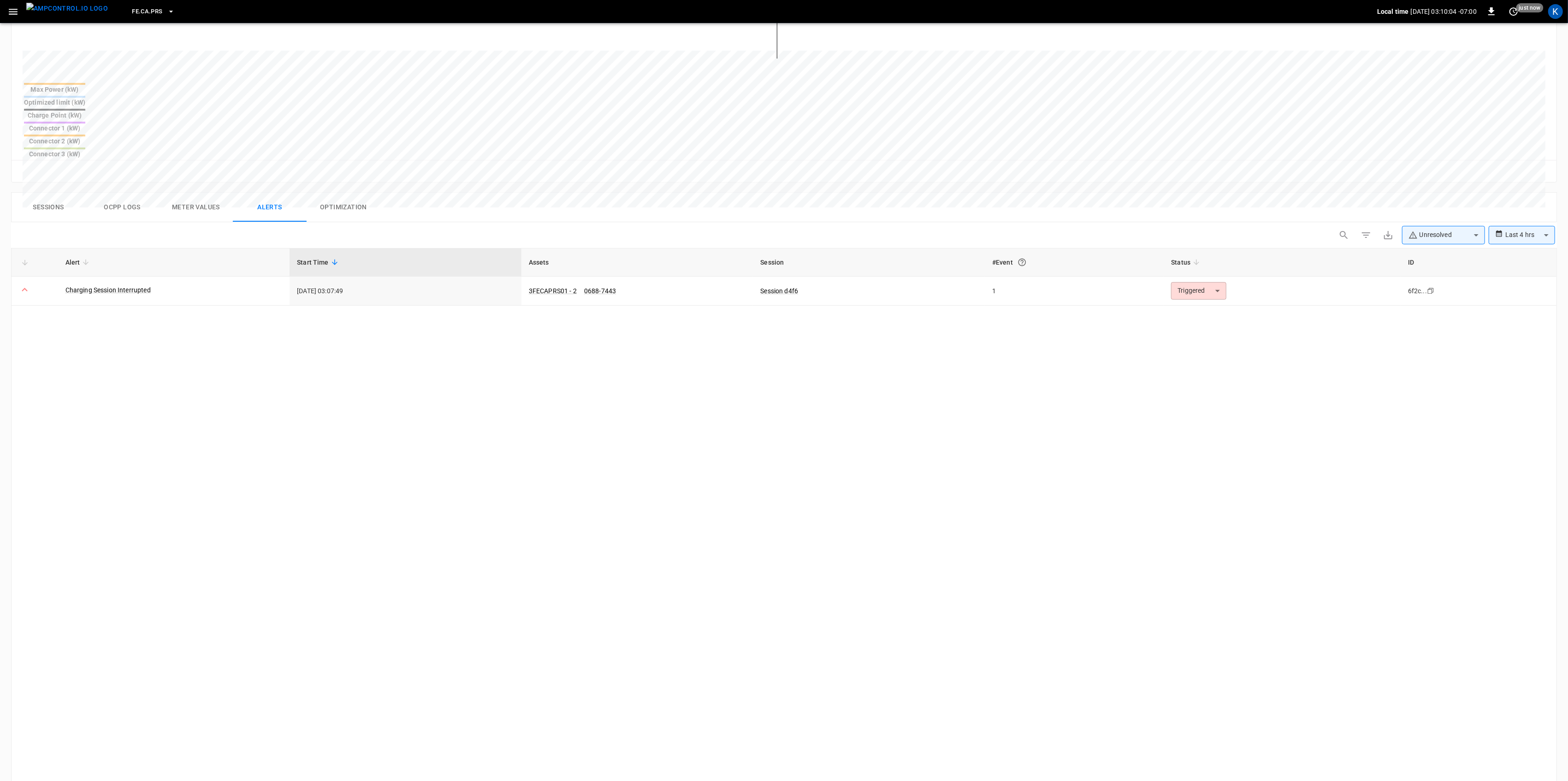
scroll to position [336, 0]
click at [598, 278] on link "0688-7443" at bounding box center [600, 283] width 36 height 11
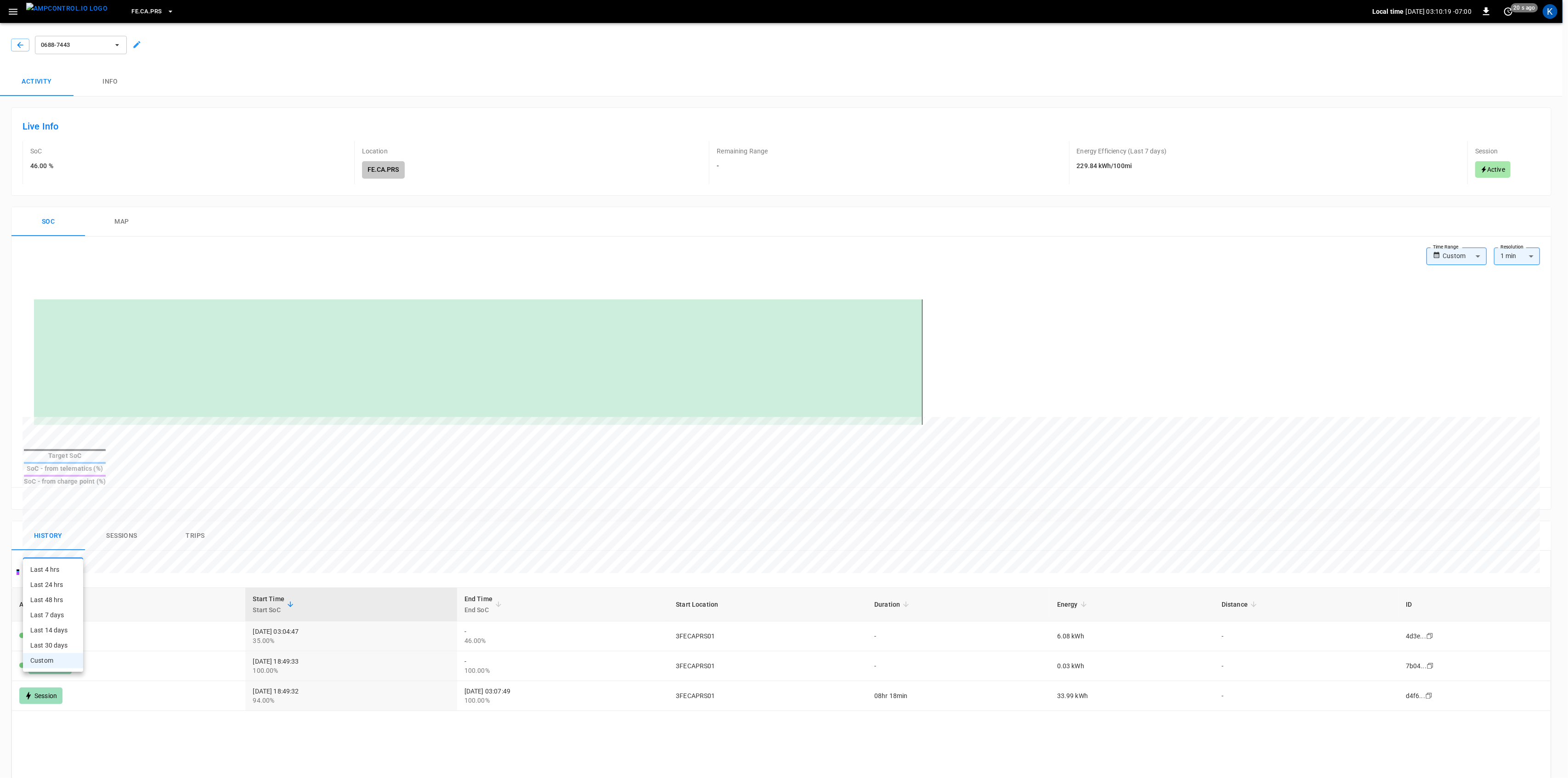
click at [61, 546] on body "FE.[GEOGRAPHIC_DATA]PRS Local time [DATE] 03:10:19 -07:00 0 20 s ago K 0688-744…" at bounding box center [784, 584] width 1568 height 1169
click at [62, 575] on li "Last 4 hrs" at bounding box center [52, 569] width 60 height 15
type input "**********"
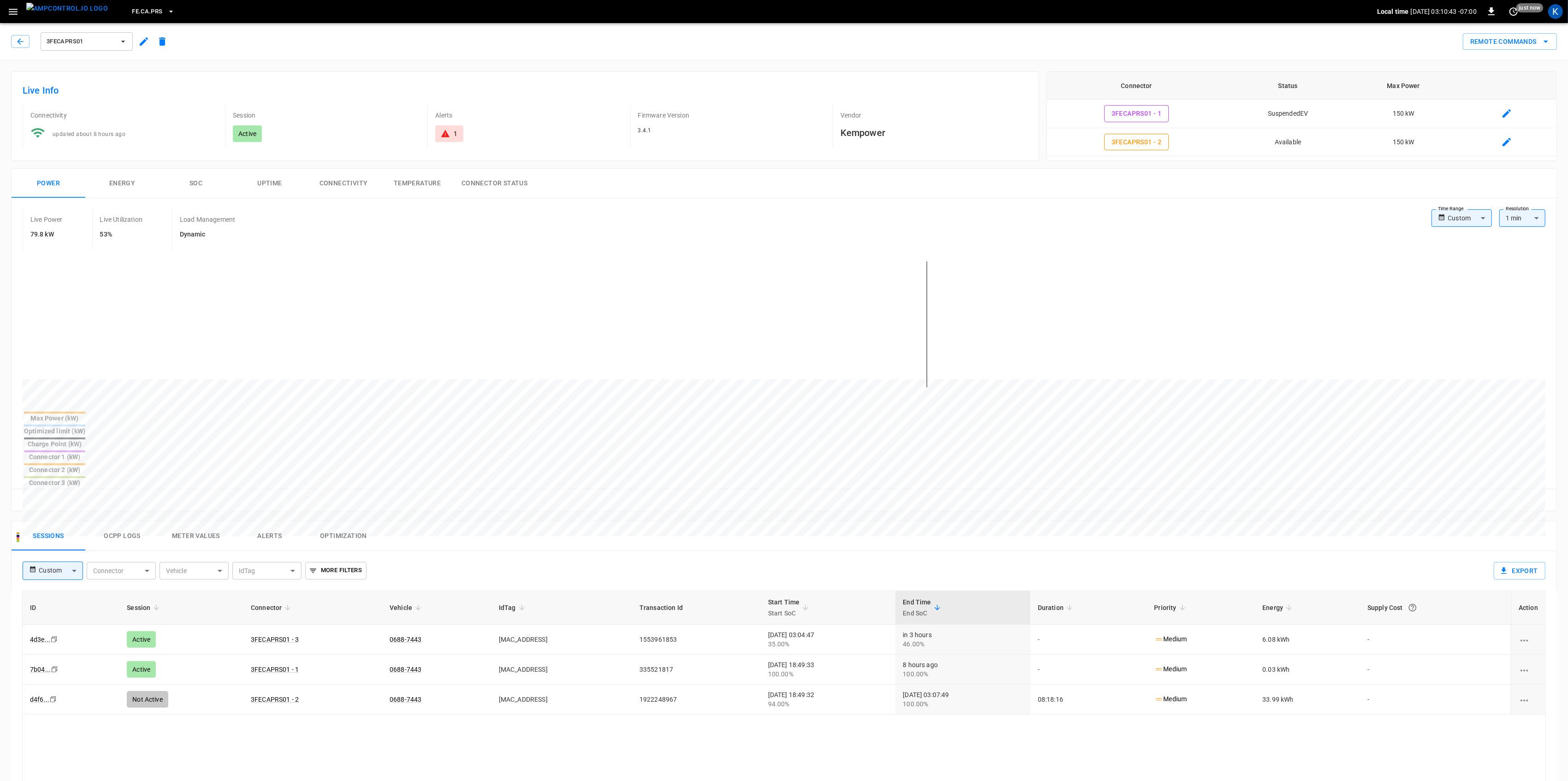
click at [1514, 219] on body "FE.CA.PRS Local time [DATE] 03:10:43 -07:00 0 just now K 3FECAPRS01 Remote Comm…" at bounding box center [784, 587] width 1568 height 1173
click at [1515, 252] on li "15 min" at bounding box center [1522, 253] width 46 height 15
type input "***"
click at [445, 139] on icon at bounding box center [445, 133] width 10 height 10
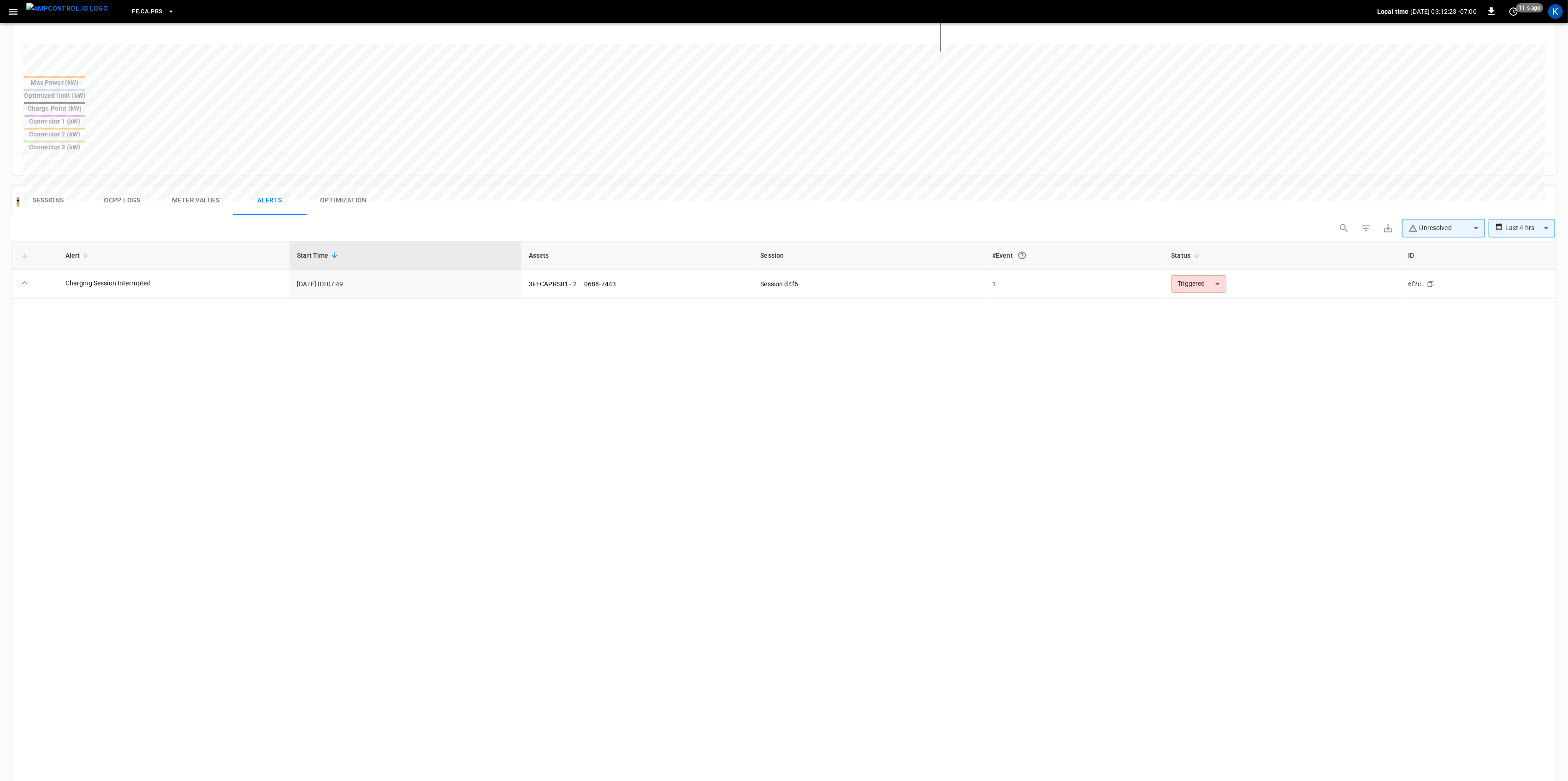
scroll to position [336, 0]
click at [600, 278] on link "0688-7443" at bounding box center [600, 283] width 36 height 11
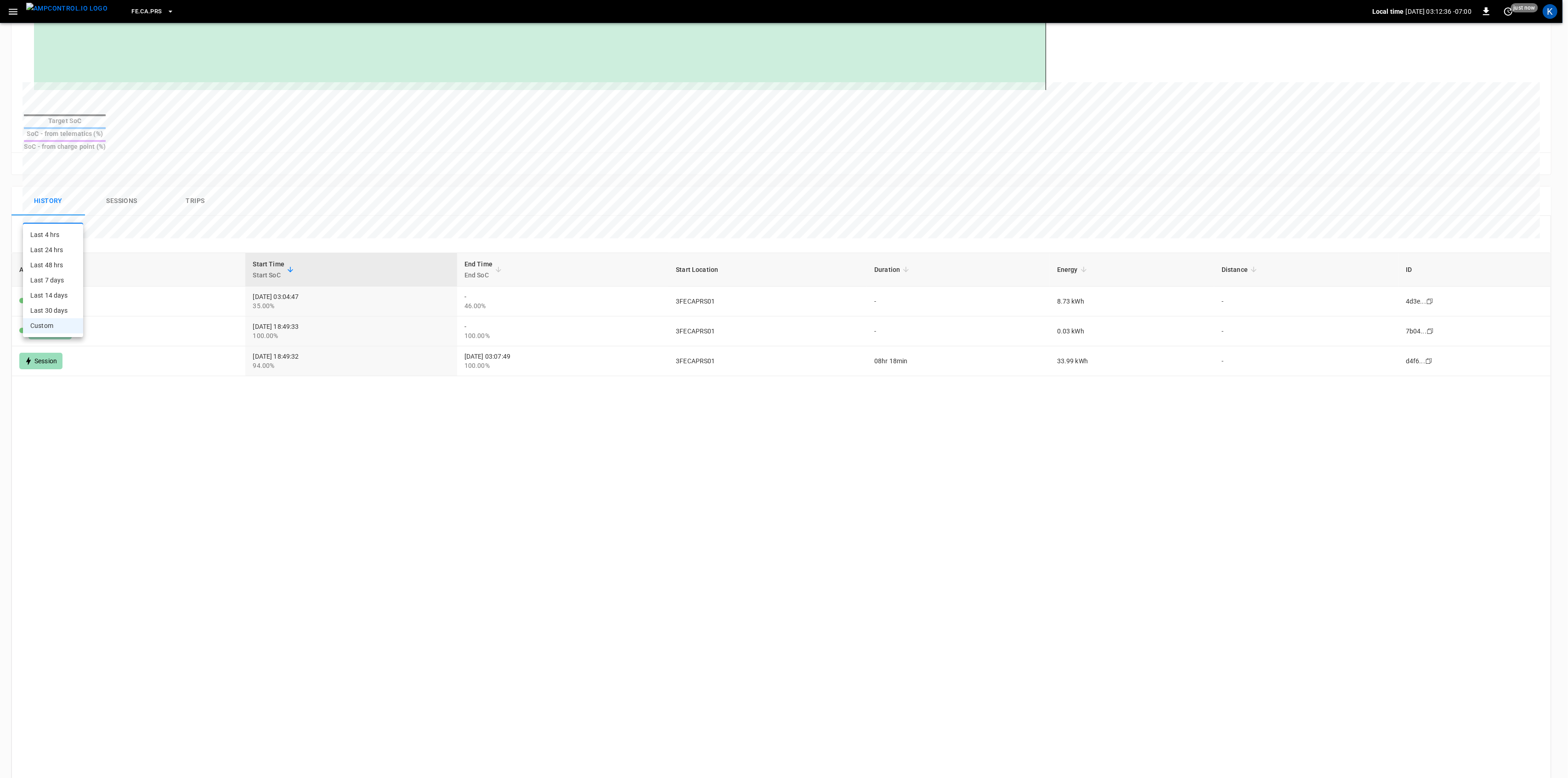
click at [65, 217] on body "FE.[GEOGRAPHIC_DATA]PRS Local time [DATE] 03:12:36 -07:00 0 just now K 0688-744…" at bounding box center [784, 249] width 1568 height 1169
click at [58, 237] on li "Last 4 hrs" at bounding box center [52, 234] width 60 height 15
type input "**********"
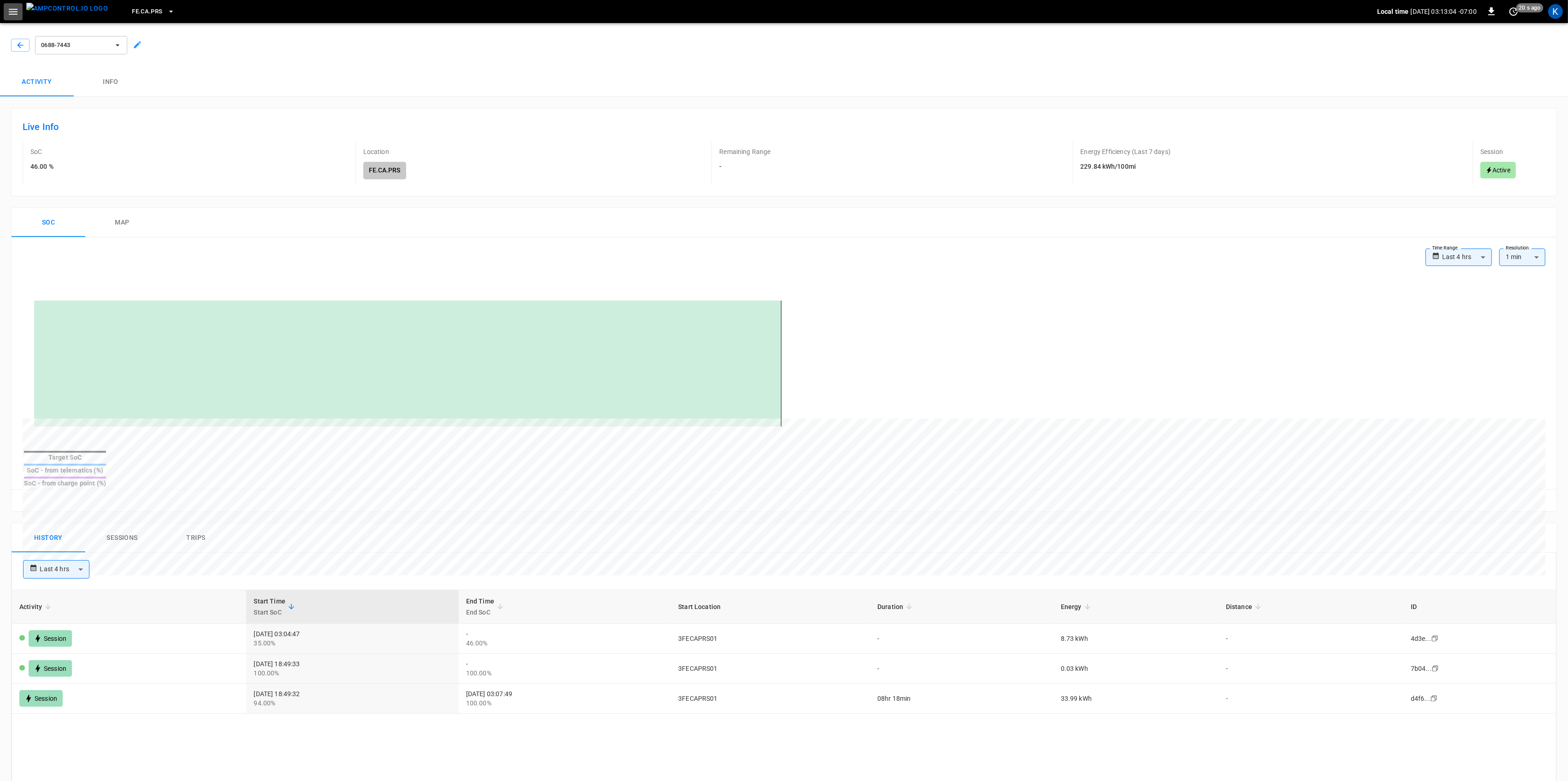
click at [9, 17] on icon "button" at bounding box center [12, 11] width 11 height 11
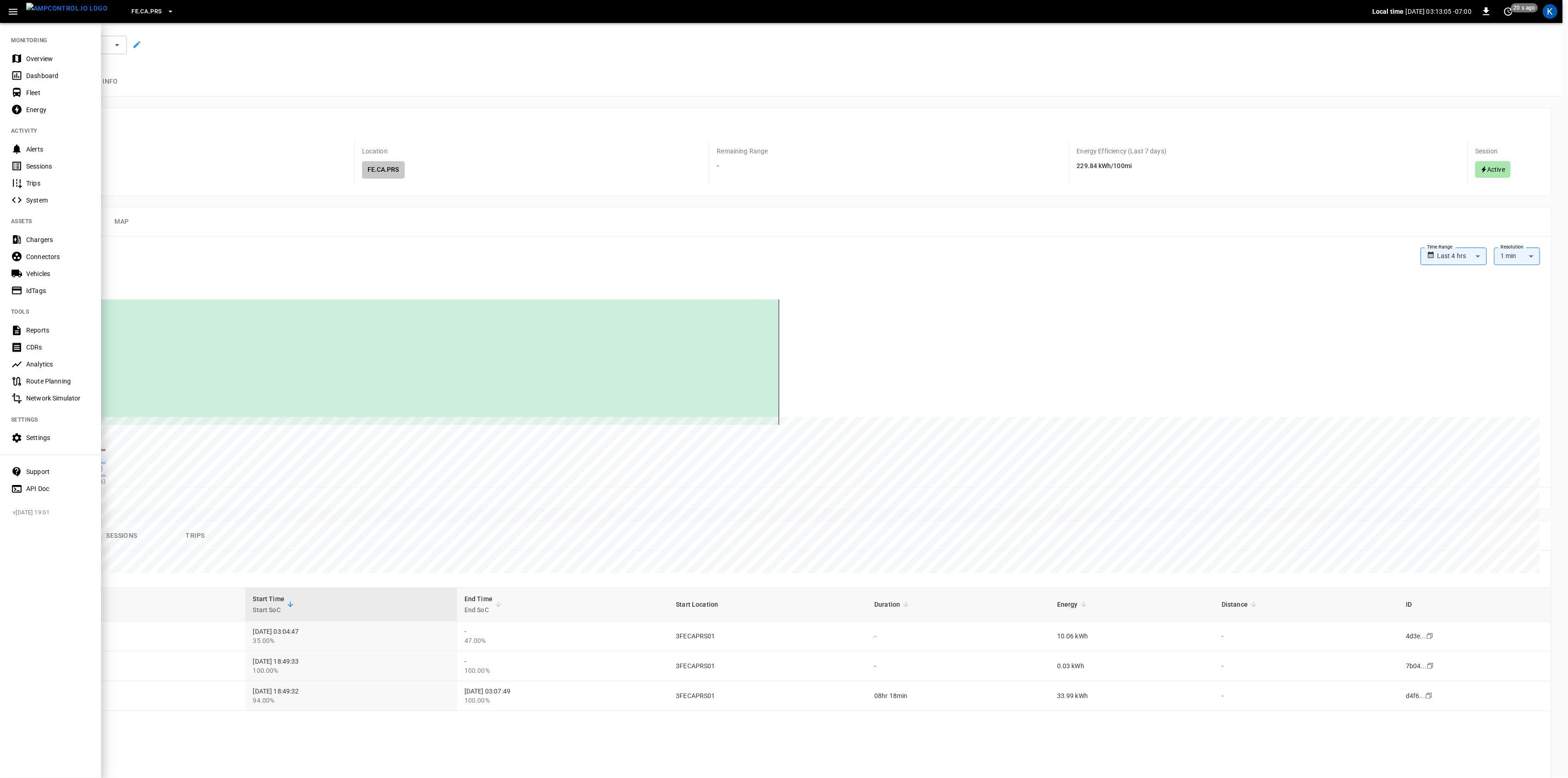
click at [41, 89] on div "Fleet" at bounding box center [58, 93] width 64 height 10
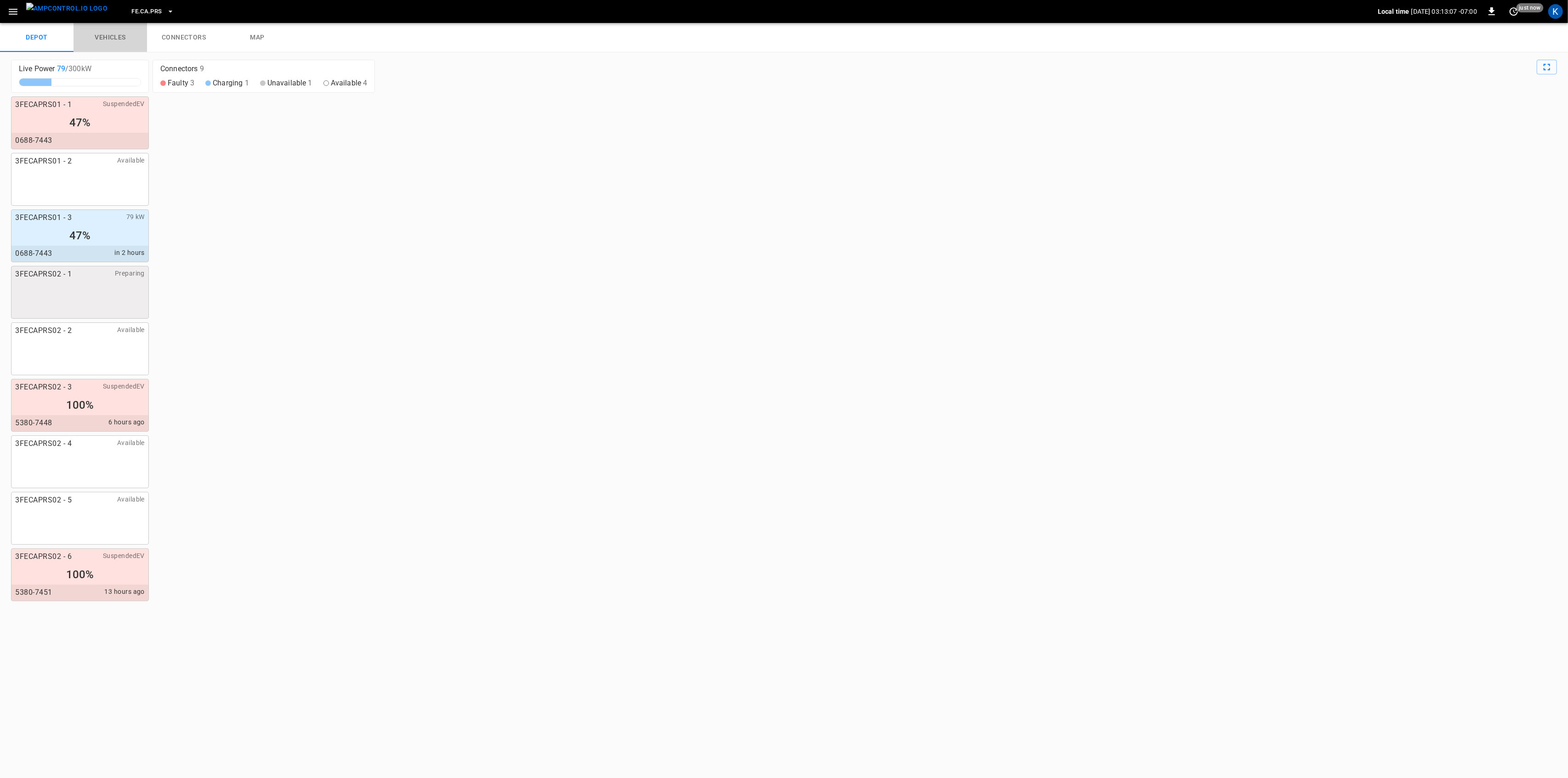
click at [113, 37] on link "vehicles" at bounding box center [110, 37] width 74 height 30
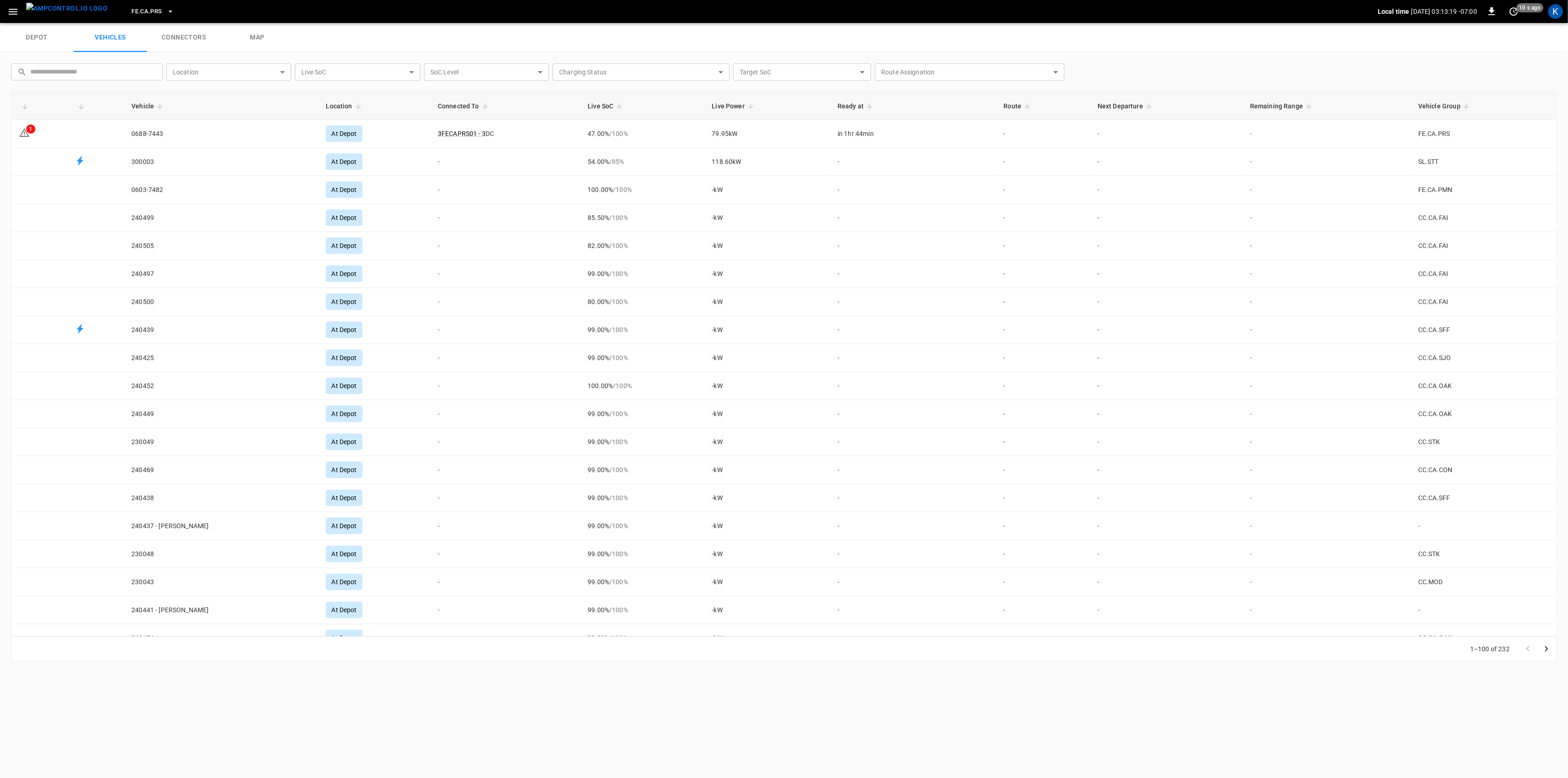
click at [1441, 102] on span "Vehicle Group" at bounding box center [1446, 106] width 54 height 11
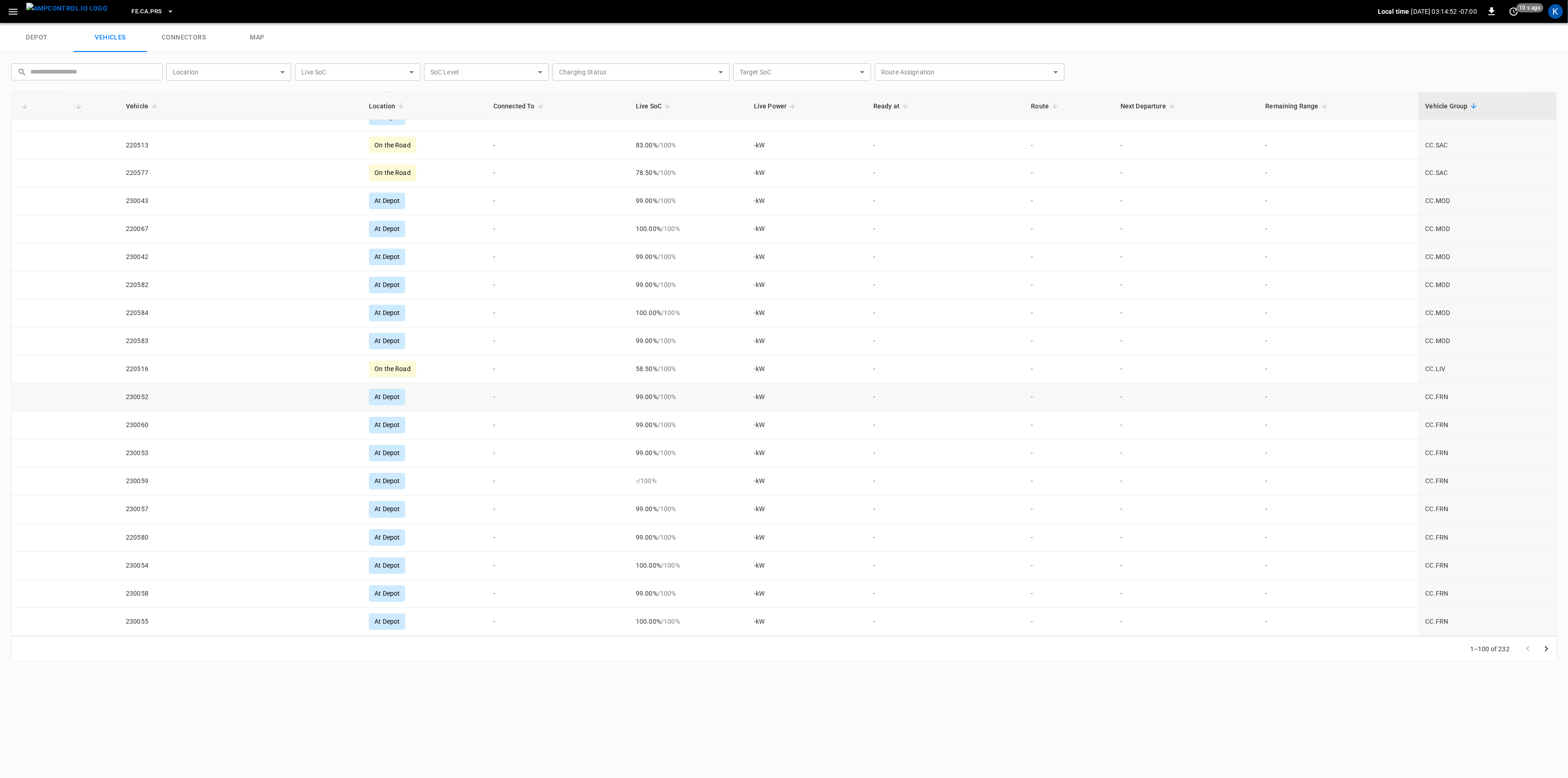
scroll to position [2301, 0]
click at [1548, 650] on icon "Go to next page" at bounding box center [1546, 649] width 11 height 11
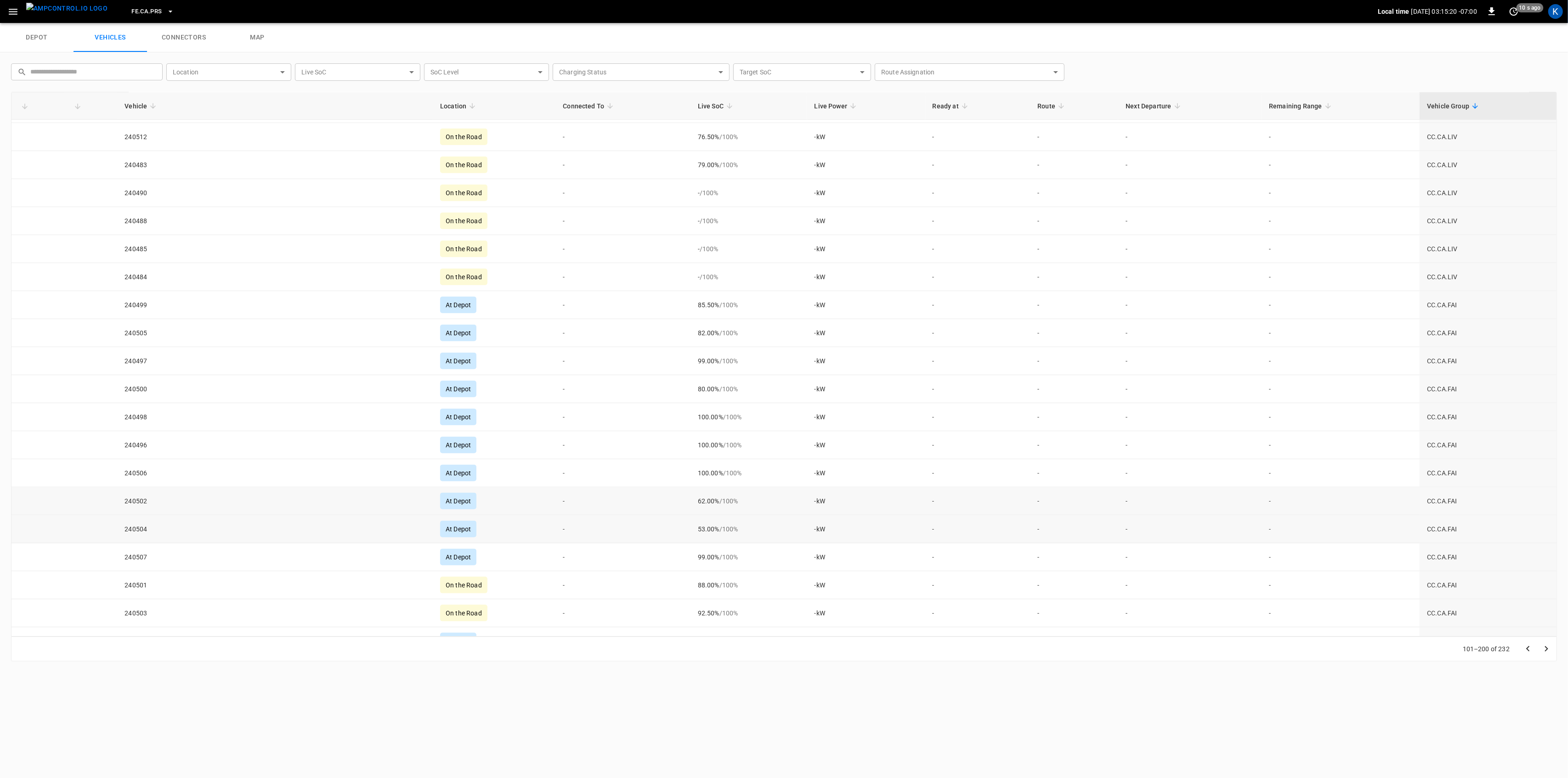
scroll to position [1347, 0]
drag, startPoint x: 144, startPoint y: 445, endPoint x: 604, endPoint y: 456, distance: 460.1
click at [604, 454] on td "-" at bounding box center [623, 440] width 135 height 28
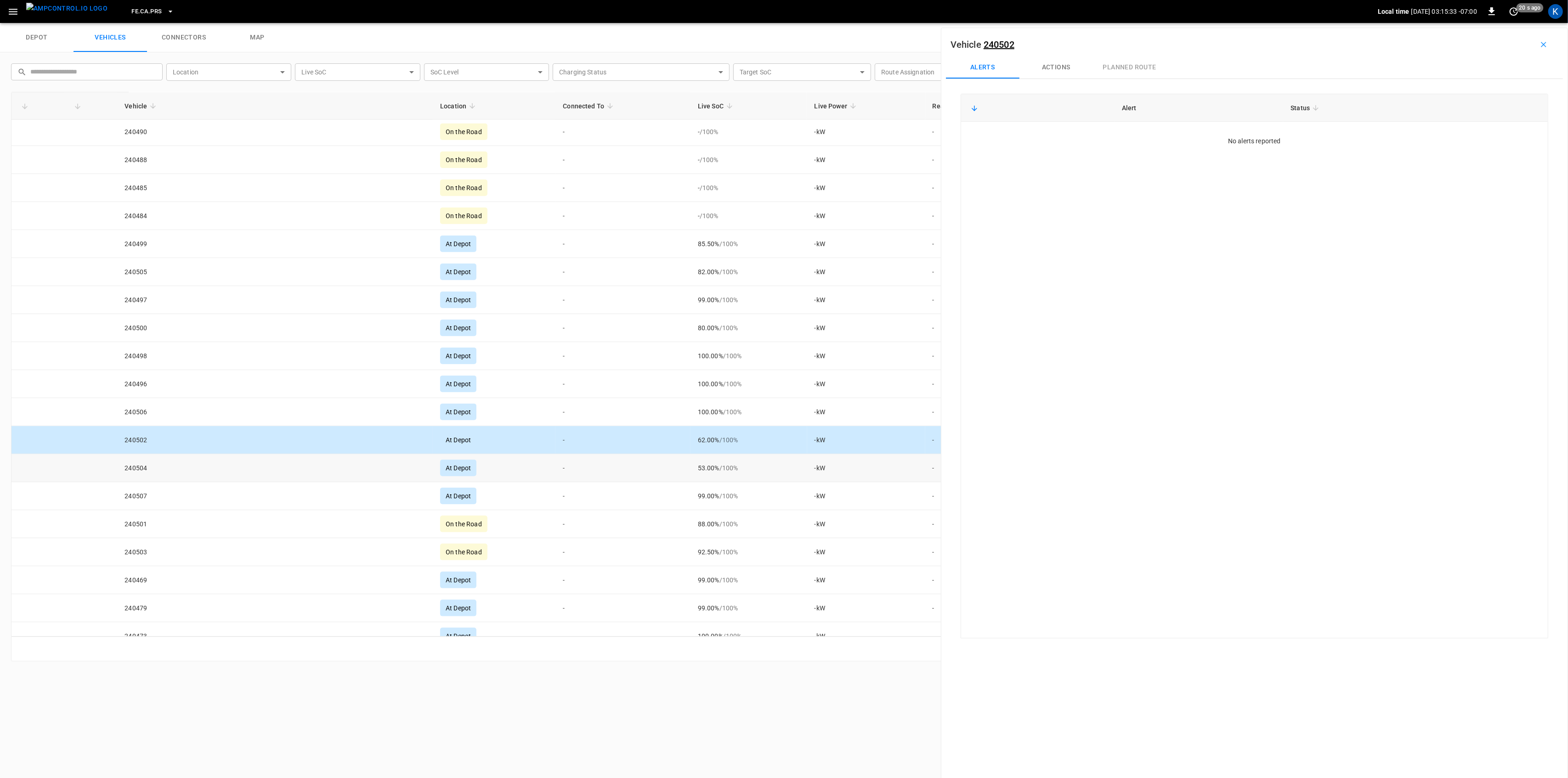
click at [1541, 46] on icon "button" at bounding box center [1544, 44] width 5 height 5
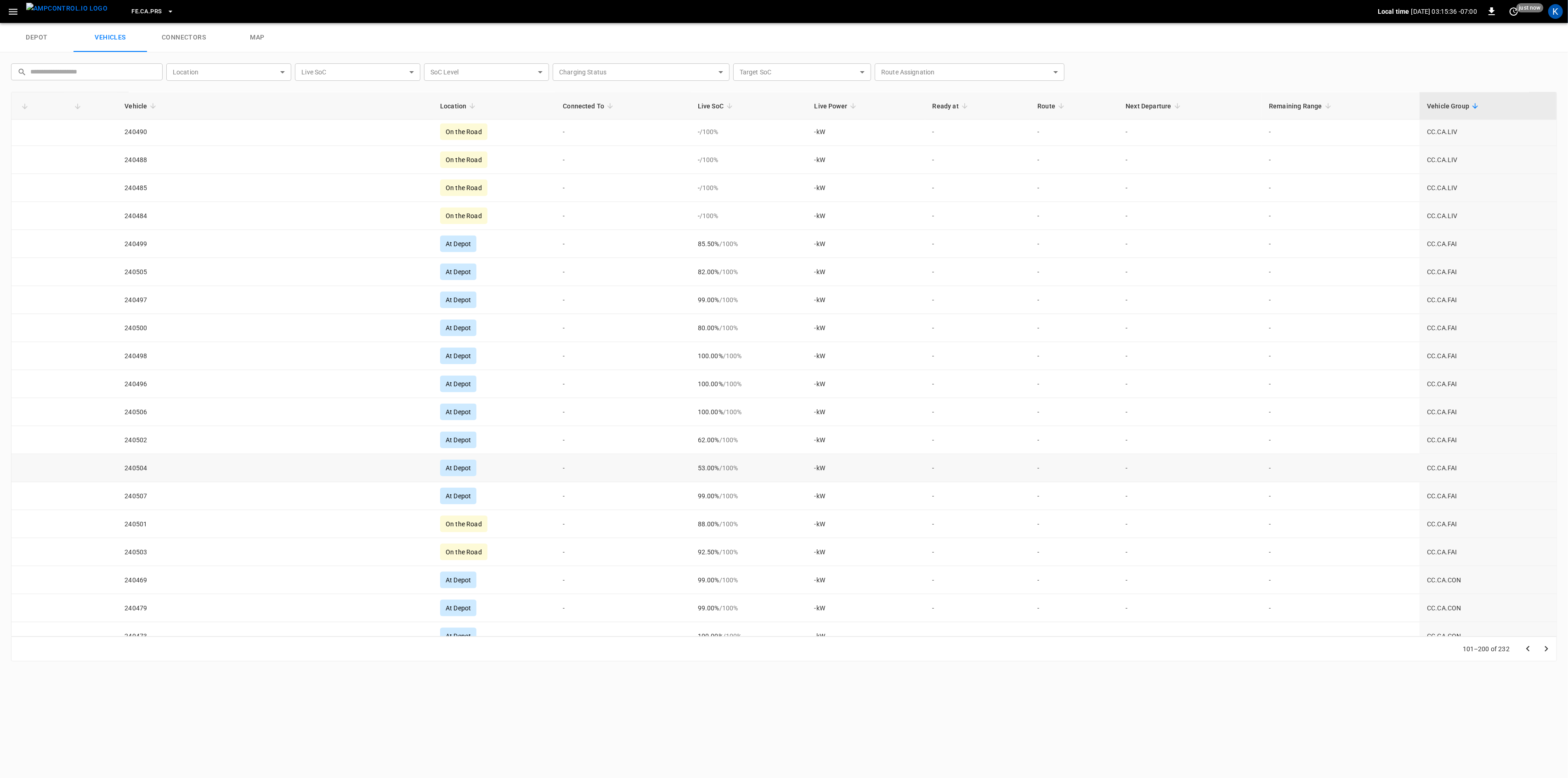
click at [556, 482] on td "-" at bounding box center [623, 468] width 135 height 28
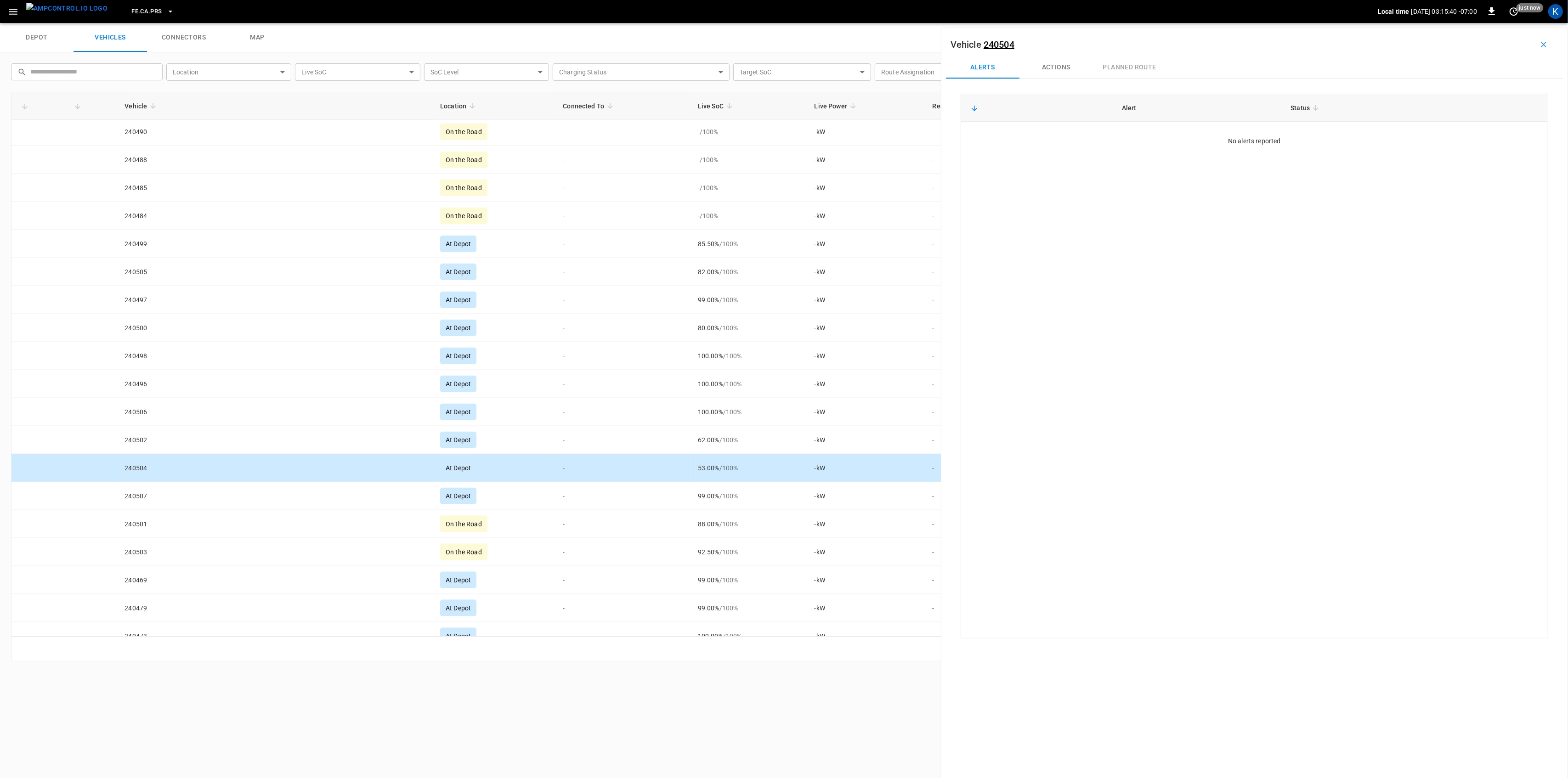
click at [1539, 45] on icon "button" at bounding box center [1544, 44] width 10 height 10
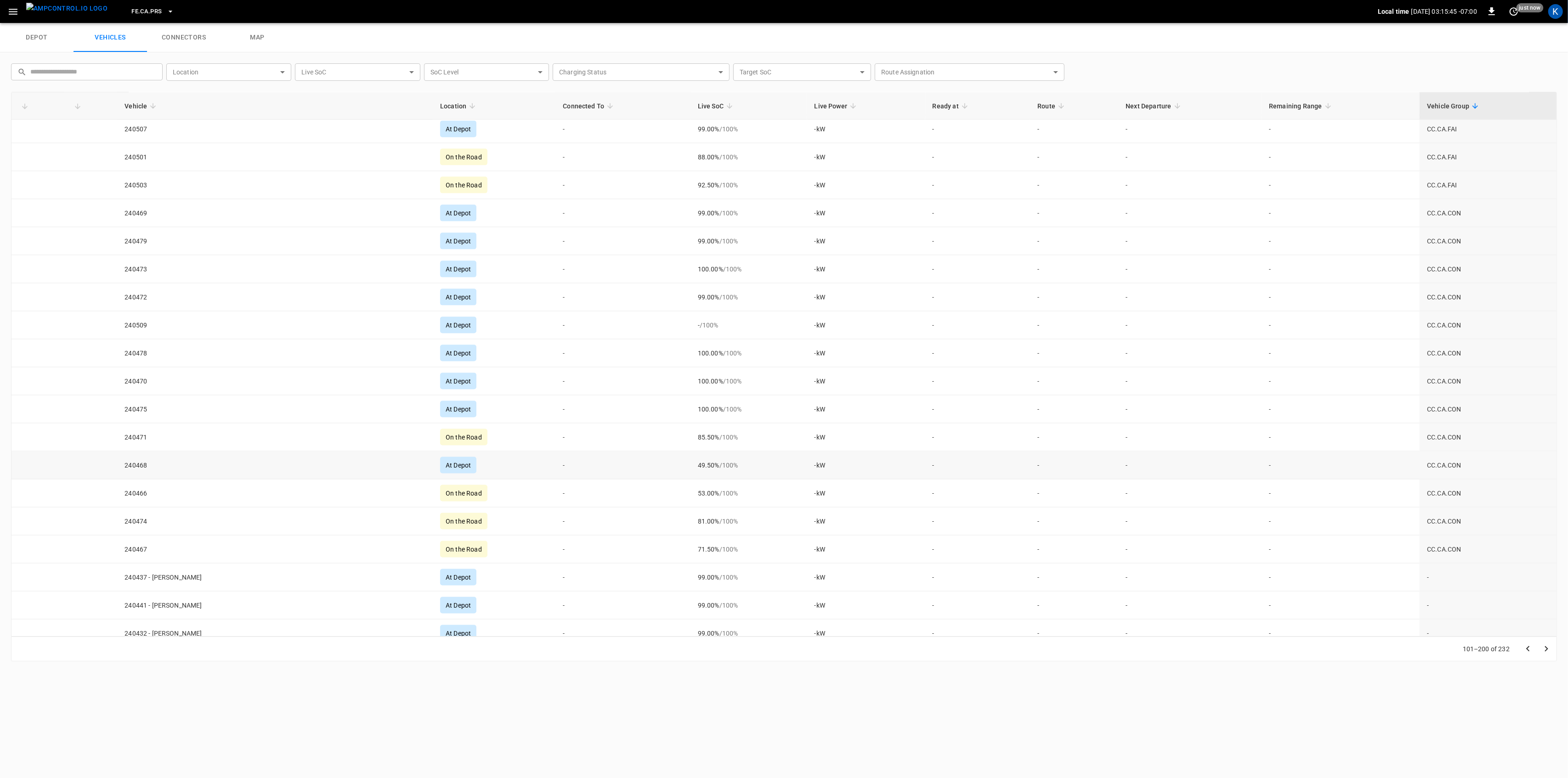
scroll to position [1715, 0]
click at [691, 479] on td "49.50% / 100 %" at bounding box center [749, 465] width 116 height 28
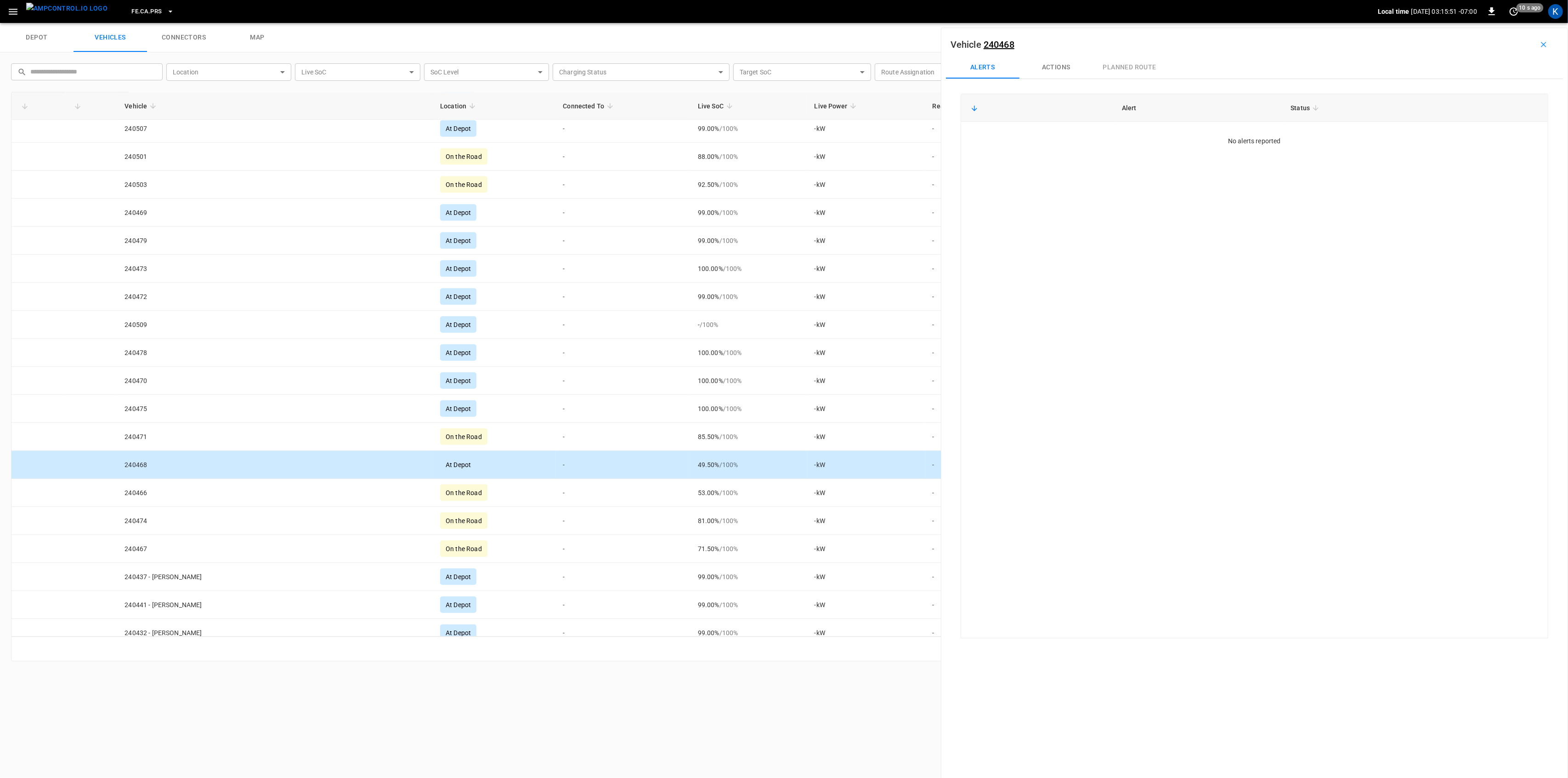
click at [1539, 44] on icon "button" at bounding box center [1544, 44] width 10 height 10
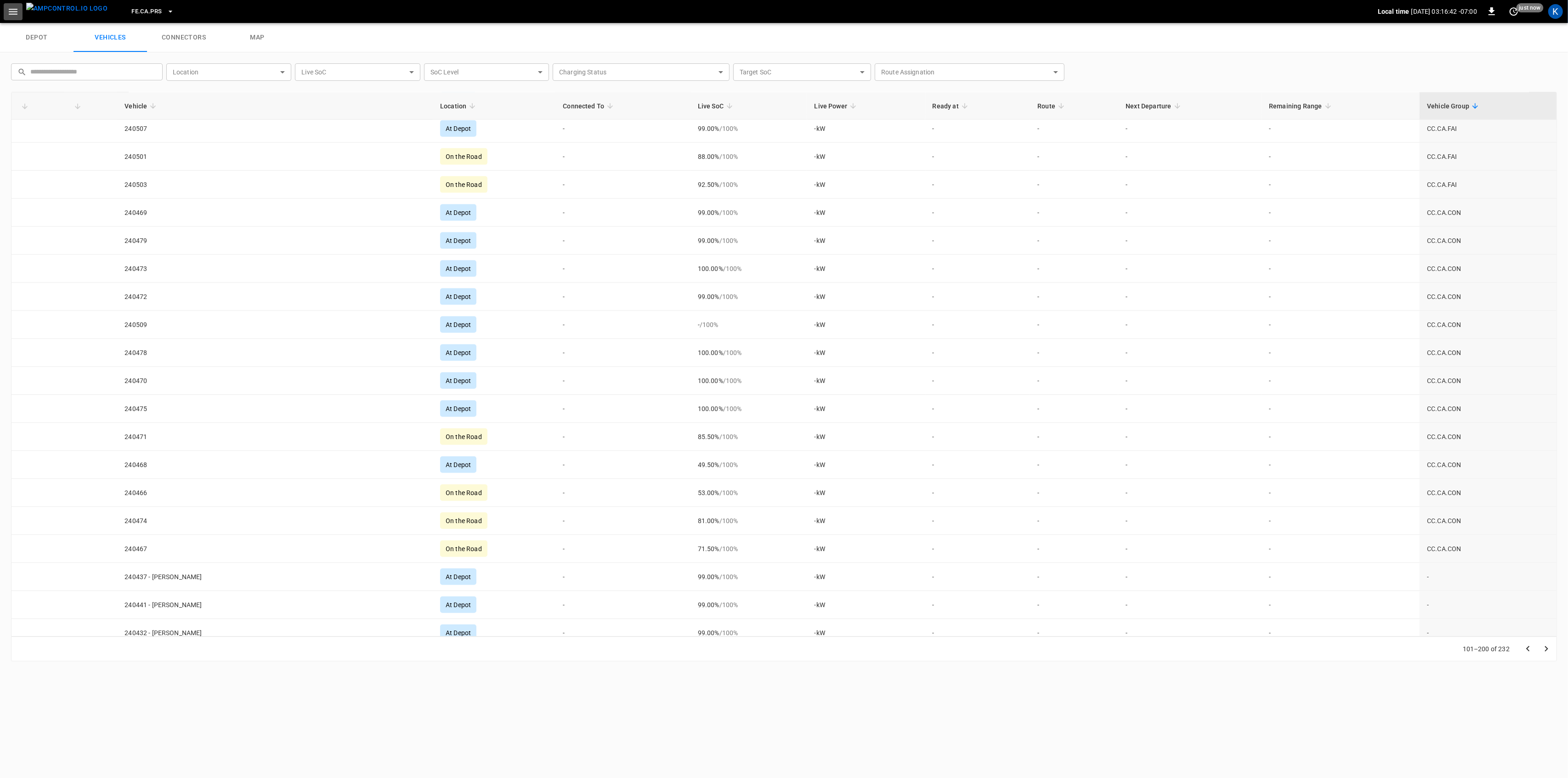
click at [19, 6] on button "button" at bounding box center [13, 12] width 19 height 17
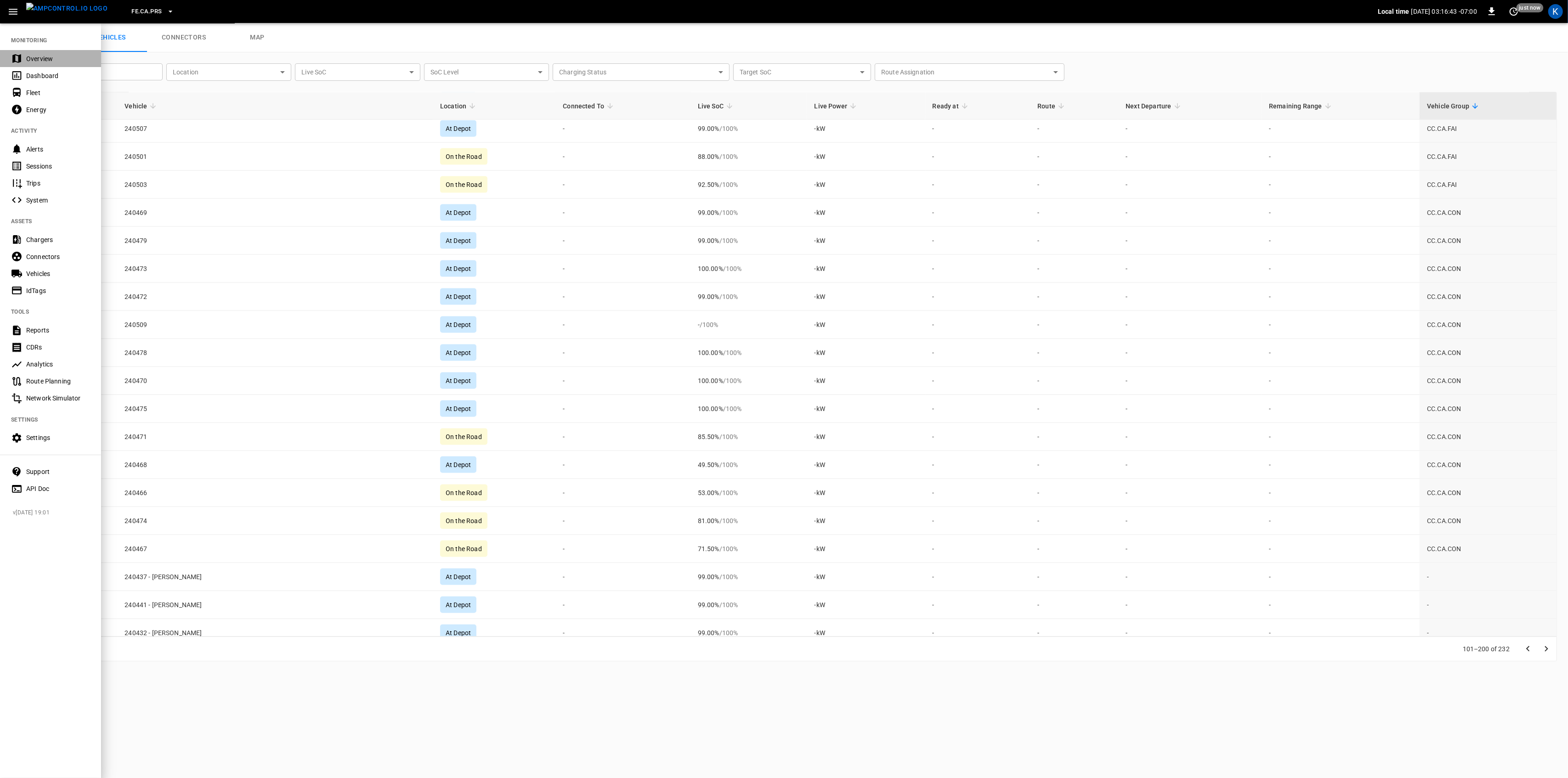
click at [19, 53] on icon at bounding box center [17, 58] width 11 height 11
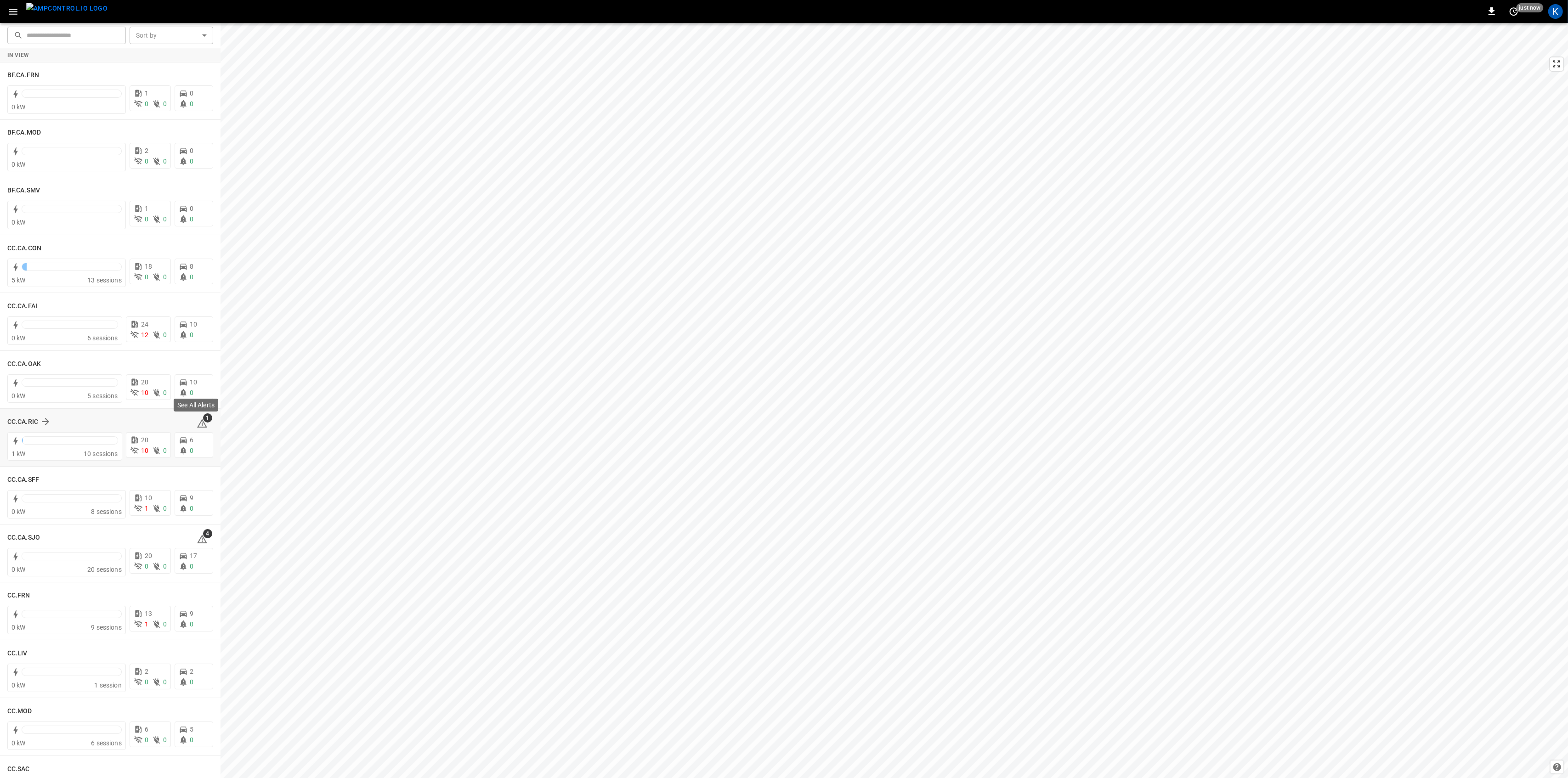
click at [201, 423] on icon at bounding box center [202, 423] width 11 height 11
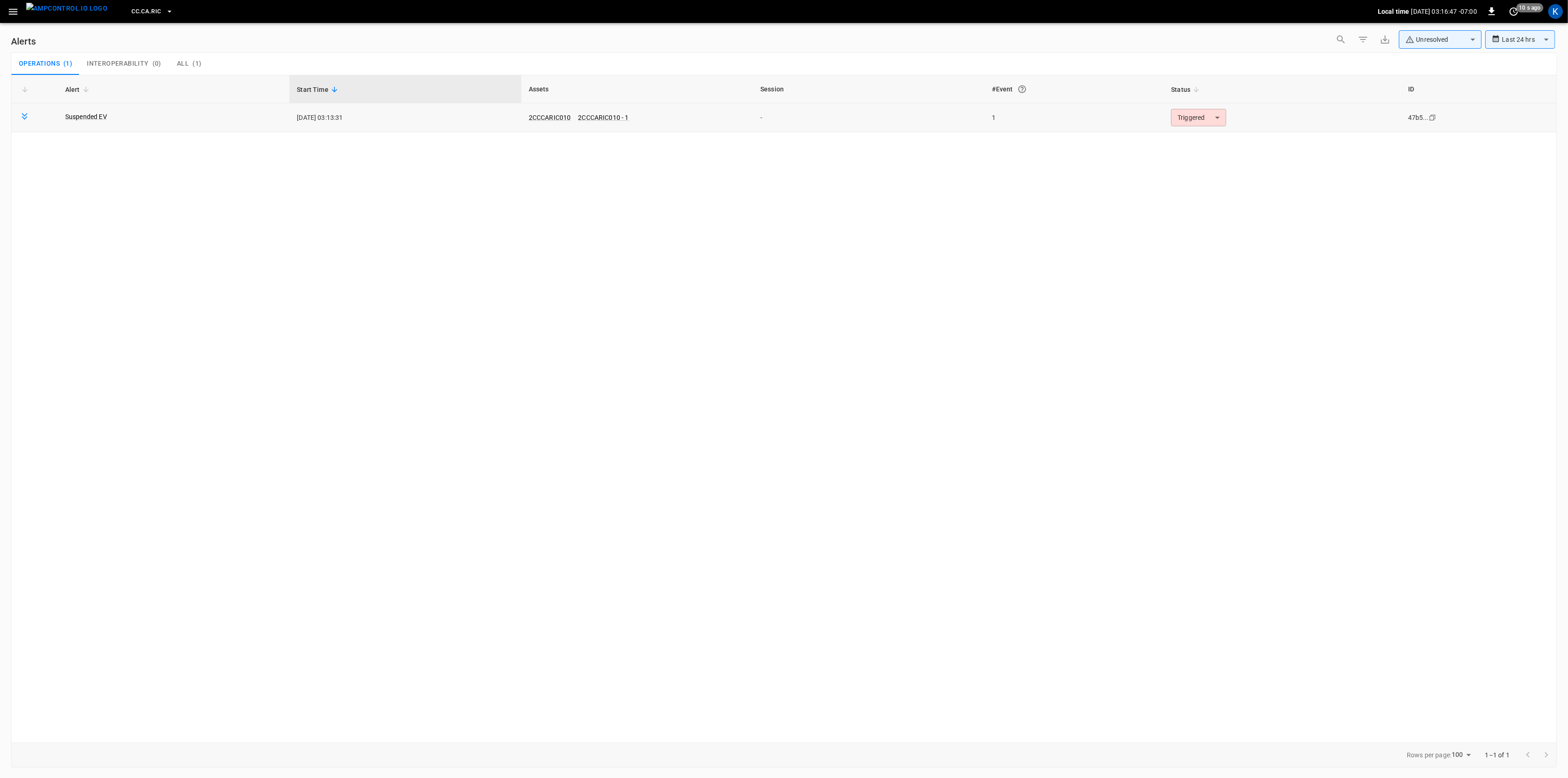
click at [1207, 120] on body "**********" at bounding box center [784, 387] width 1568 height 775
click at [1197, 140] on li "Resolved" at bounding box center [1197, 140] width 58 height 16
click at [17, 11] on icon "button" at bounding box center [12, 11] width 11 height 11
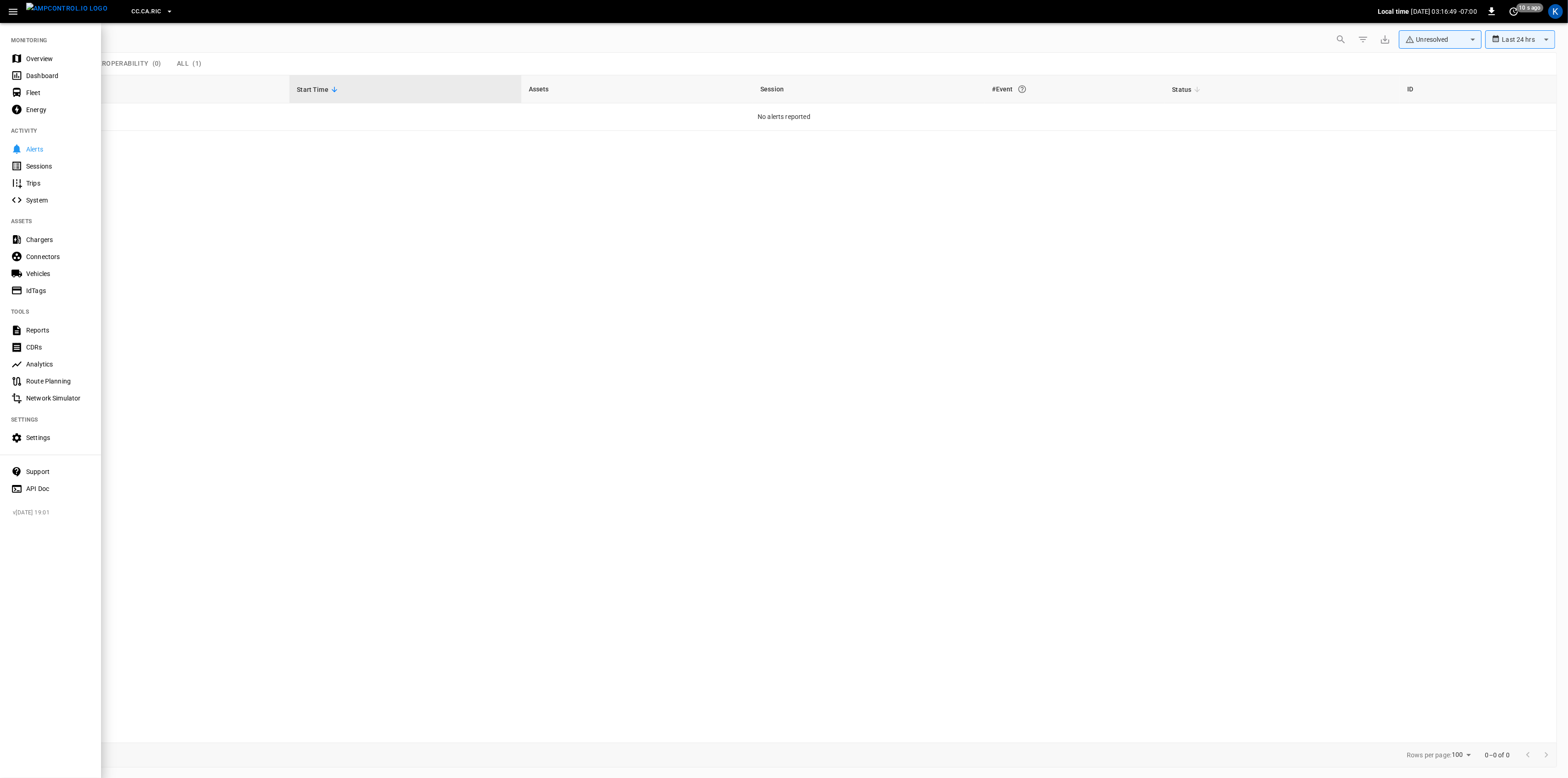
click at [25, 60] on div "Overview" at bounding box center [50, 59] width 101 height 17
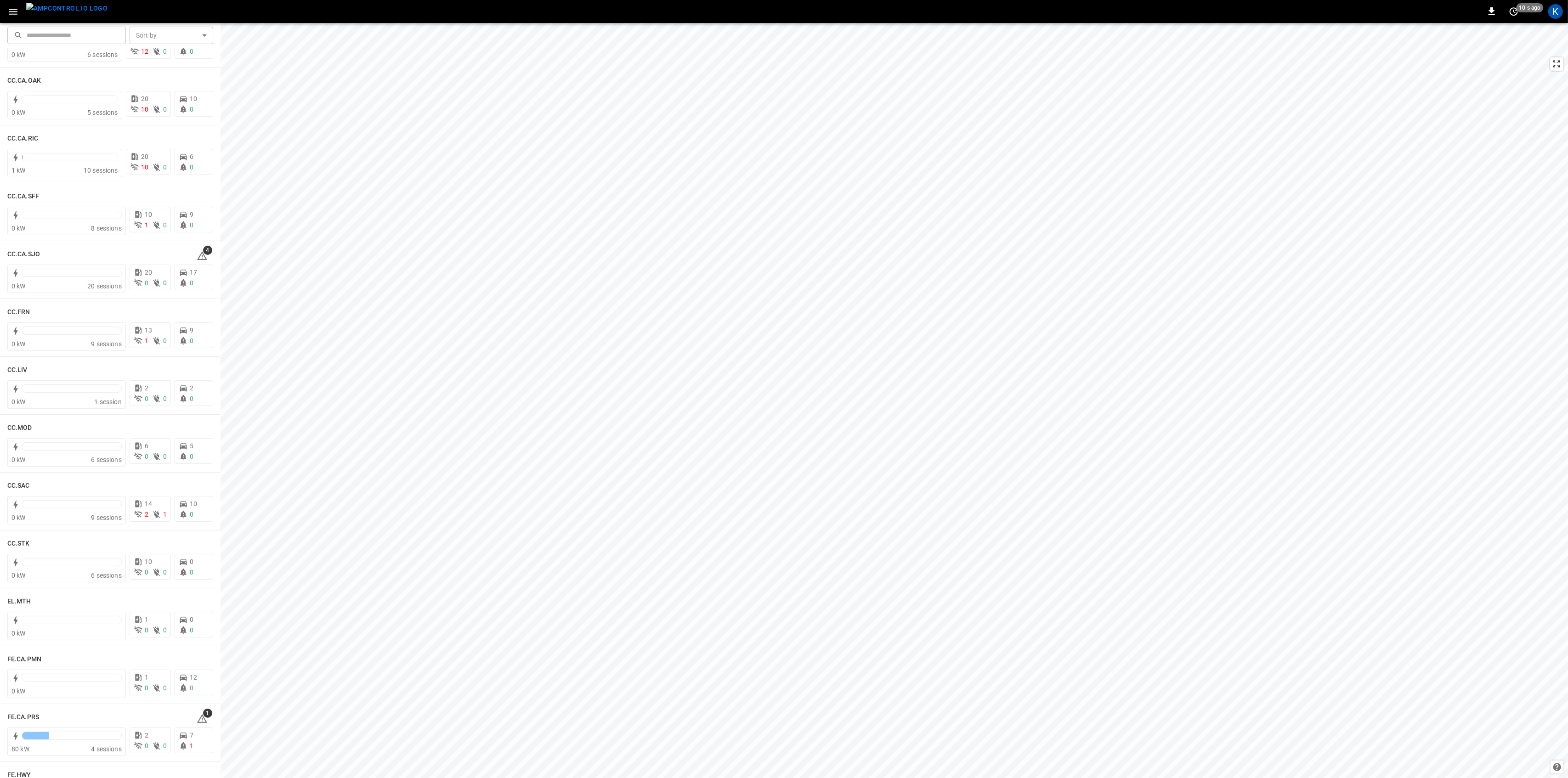
scroll to position [306, 0]
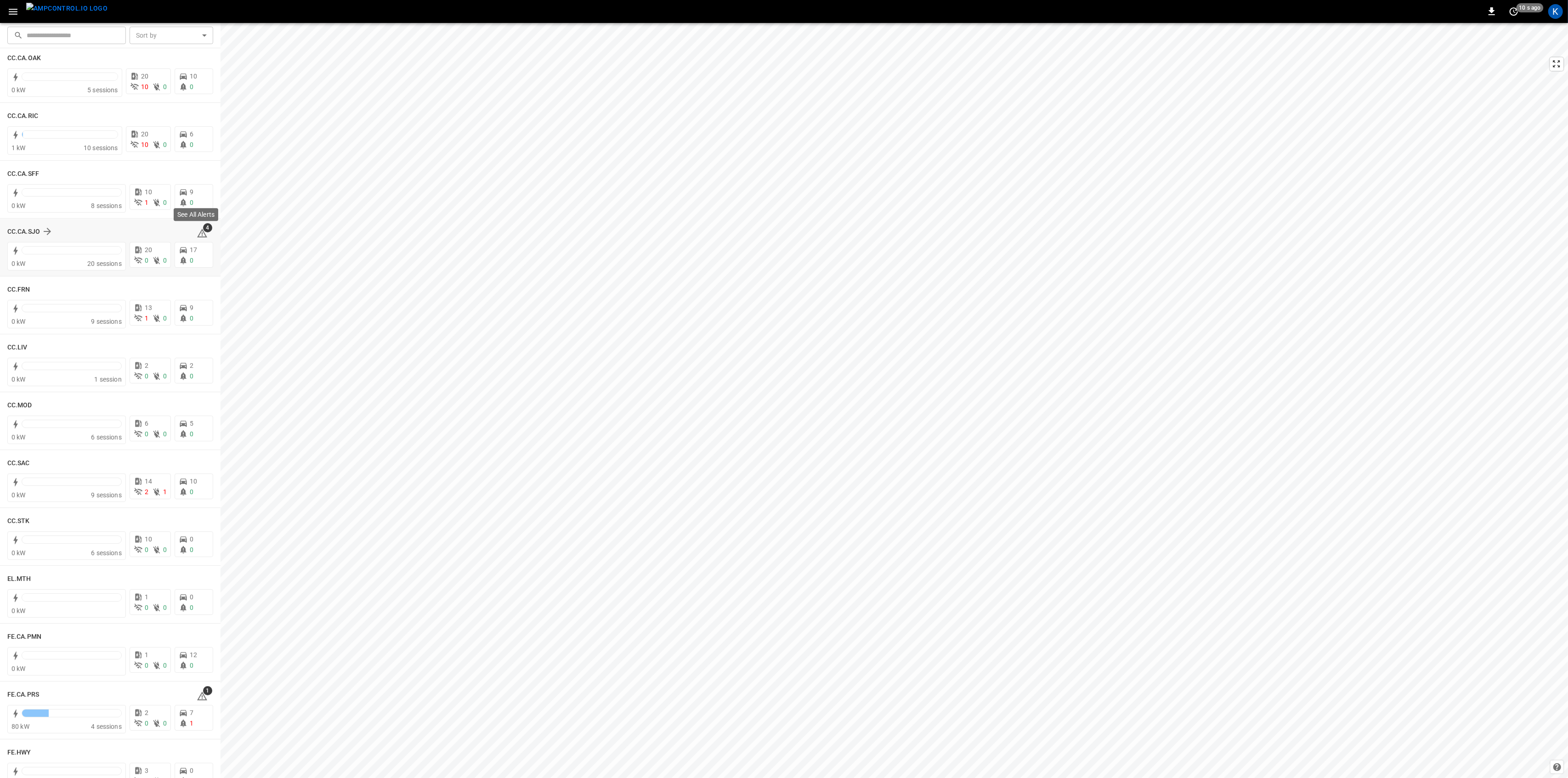
click at [197, 234] on icon at bounding box center [202, 233] width 11 height 11
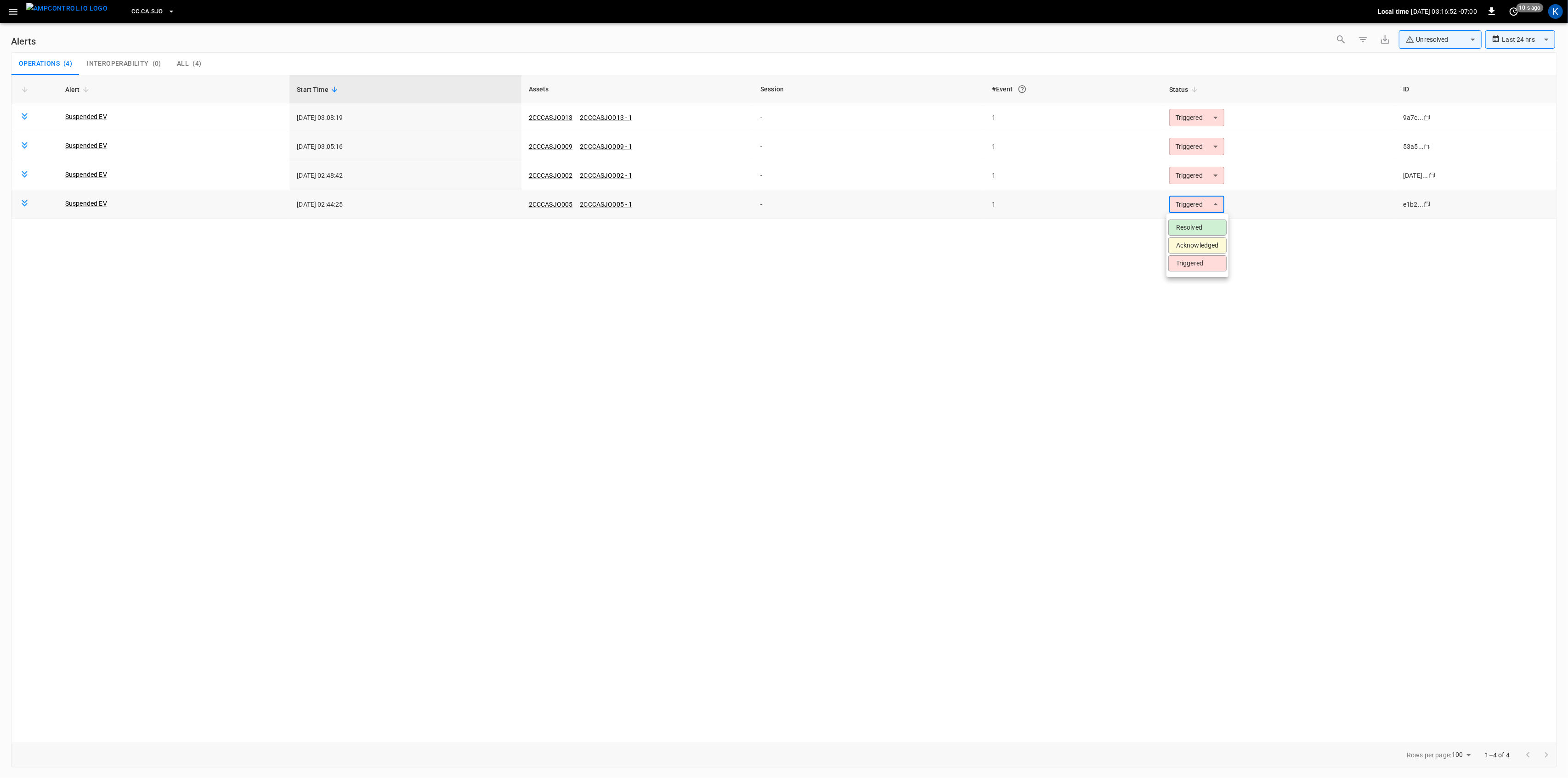
click at [1199, 202] on body "**********" at bounding box center [784, 387] width 1568 height 775
click at [1184, 228] on li "Resolved" at bounding box center [1197, 227] width 58 height 16
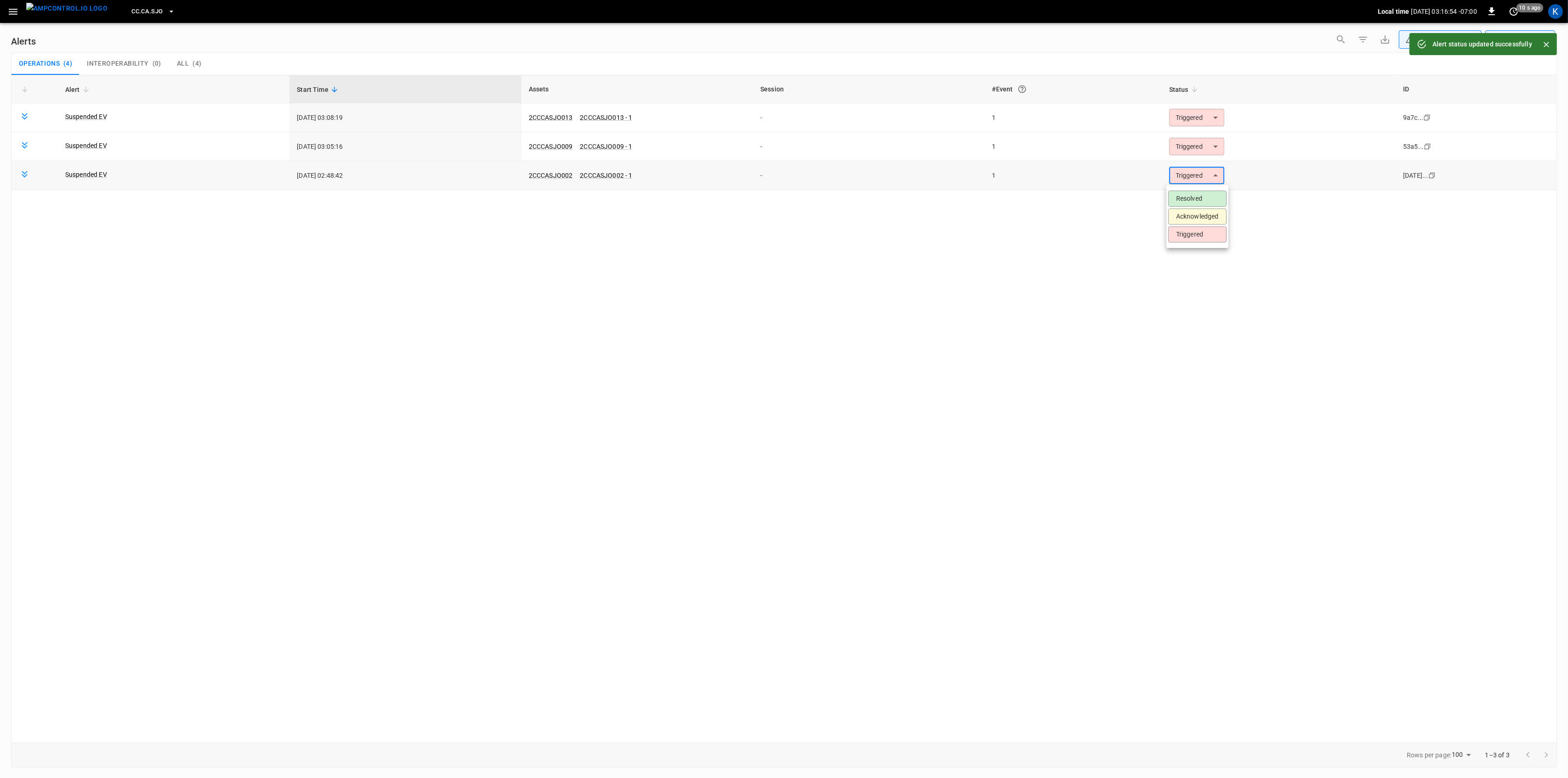
click at [1202, 175] on body "**********" at bounding box center [784, 387] width 1568 height 775
click at [1193, 193] on li "Resolved" at bounding box center [1197, 199] width 58 height 16
click at [1197, 149] on body "**********" at bounding box center [784, 387] width 1568 height 775
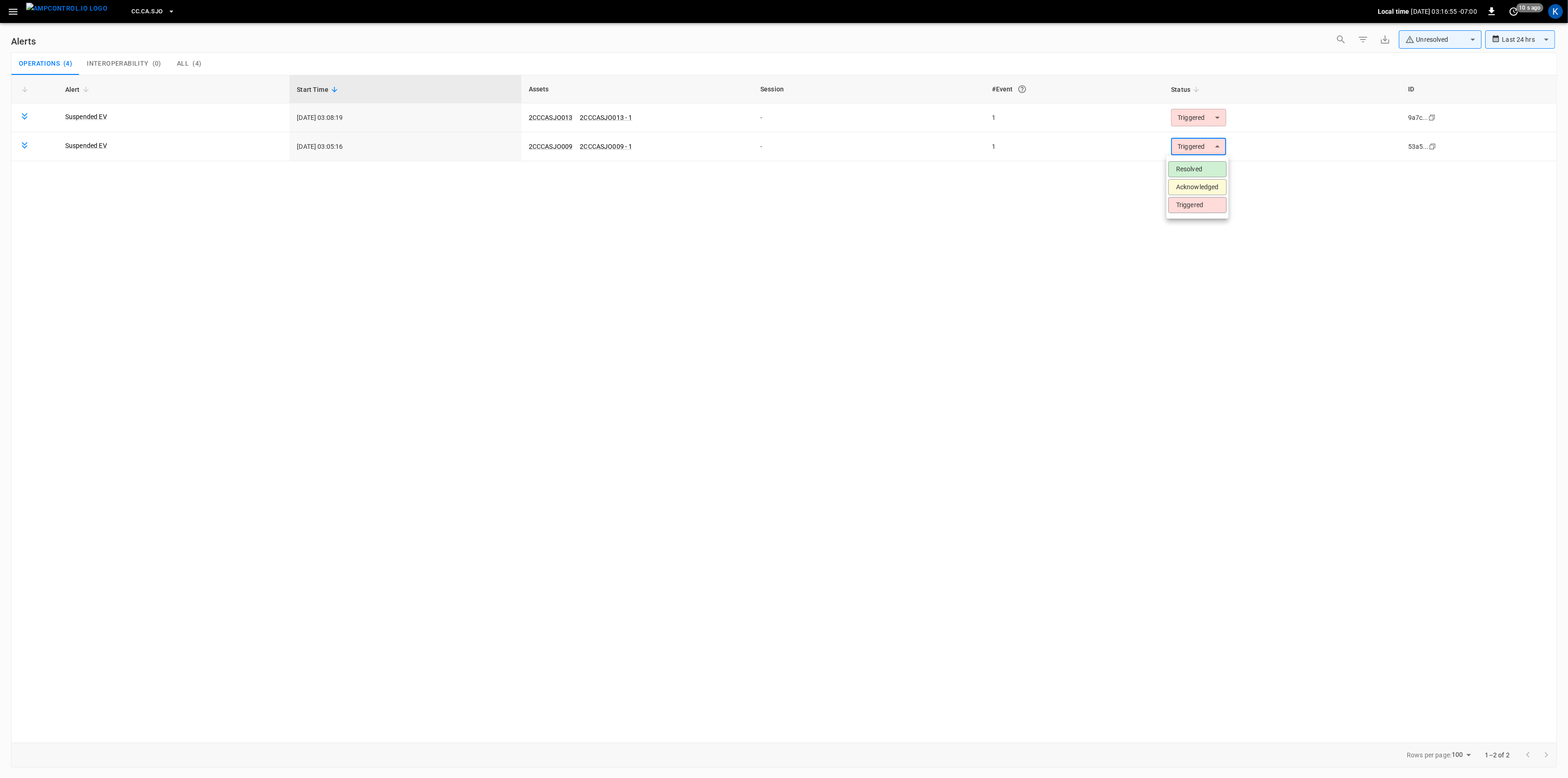
click at [1188, 172] on li "Resolved" at bounding box center [1197, 169] width 58 height 16
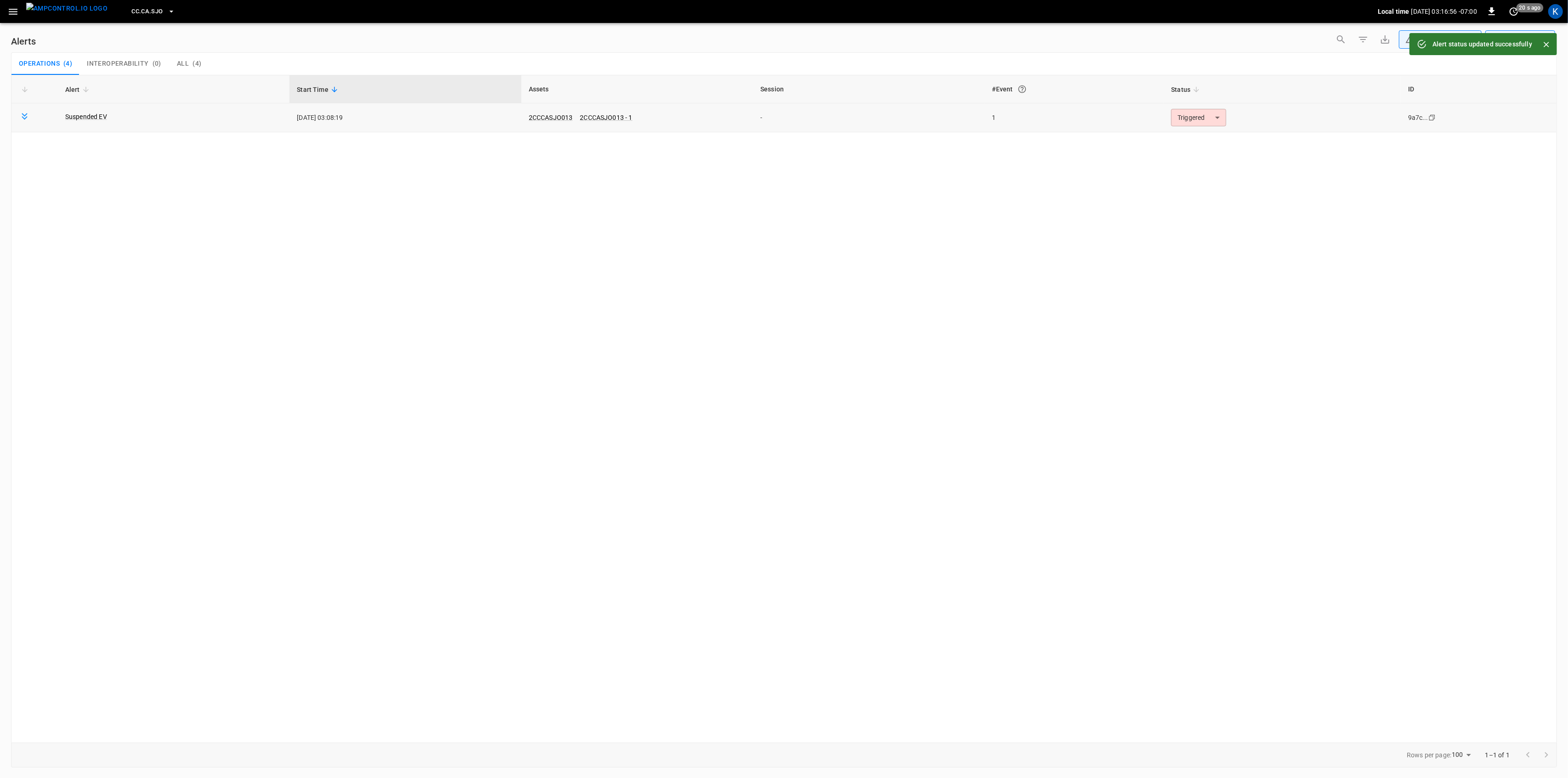
click at [1201, 115] on body "**********" at bounding box center [784, 387] width 1568 height 775
click at [1186, 141] on li "Resolved" at bounding box center [1197, 140] width 58 height 16
click at [6, 10] on button "button" at bounding box center [13, 12] width 19 height 17
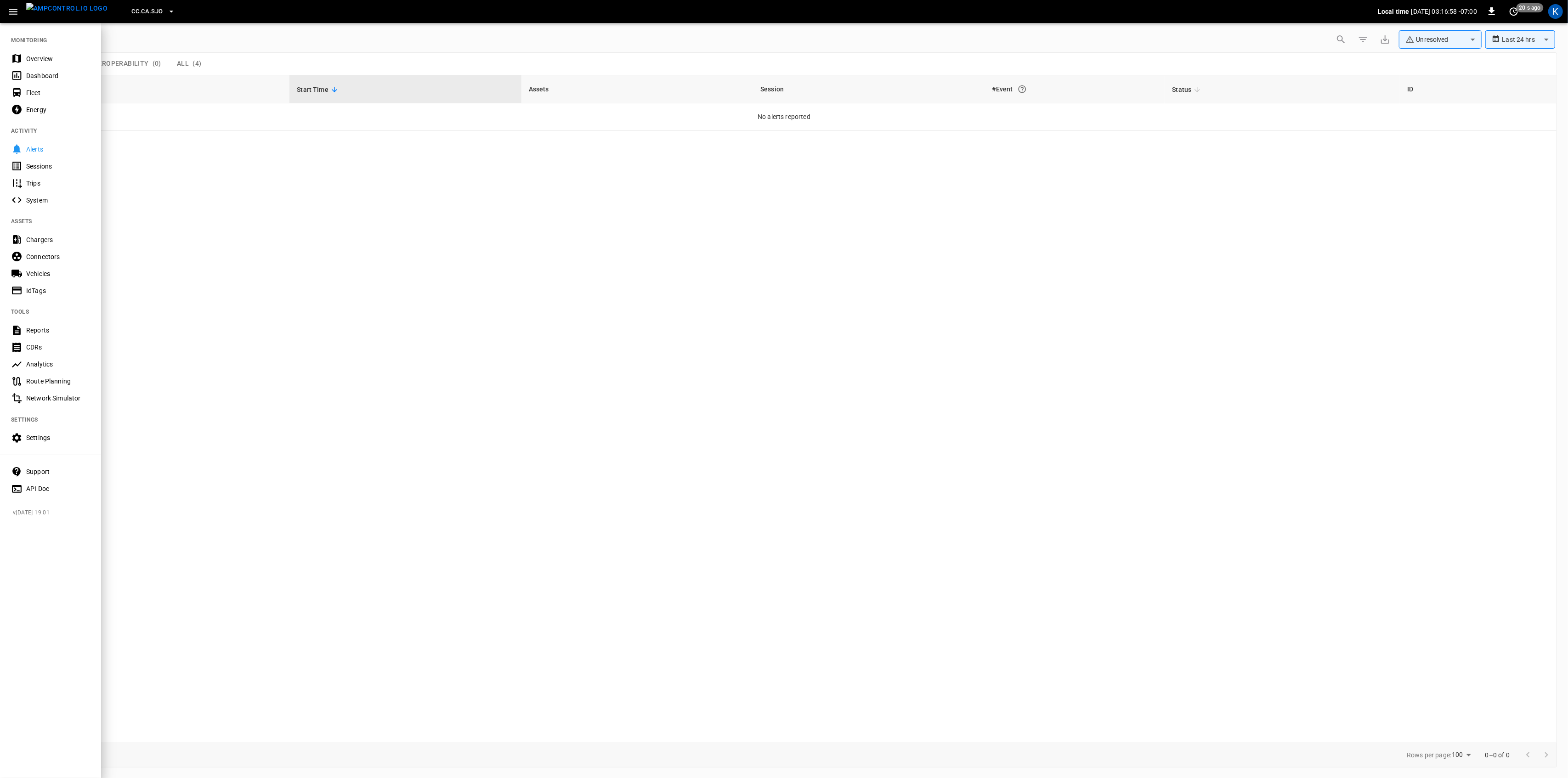
click at [28, 61] on div "Overview" at bounding box center [58, 58] width 64 height 10
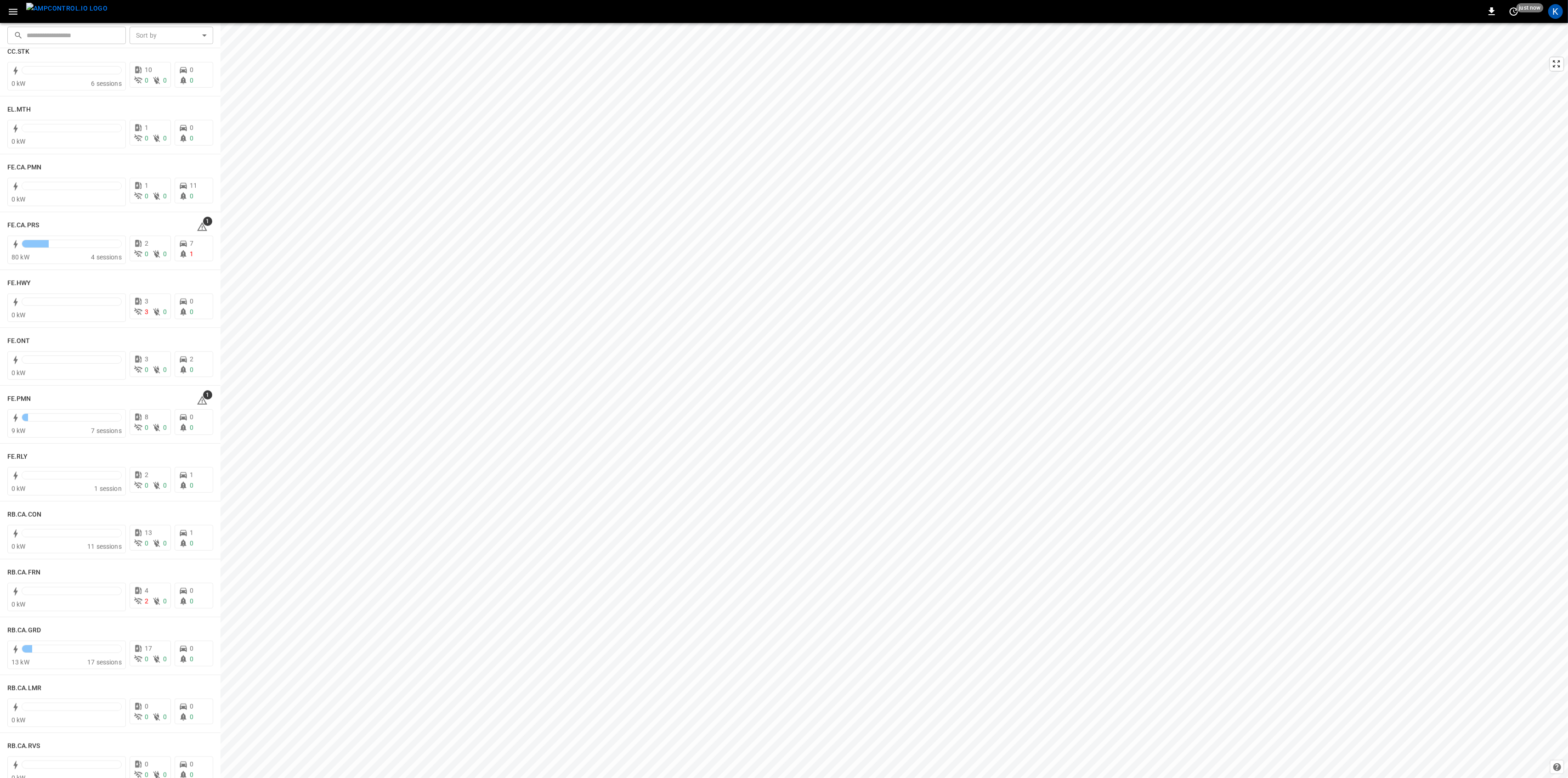
scroll to position [857, 0]
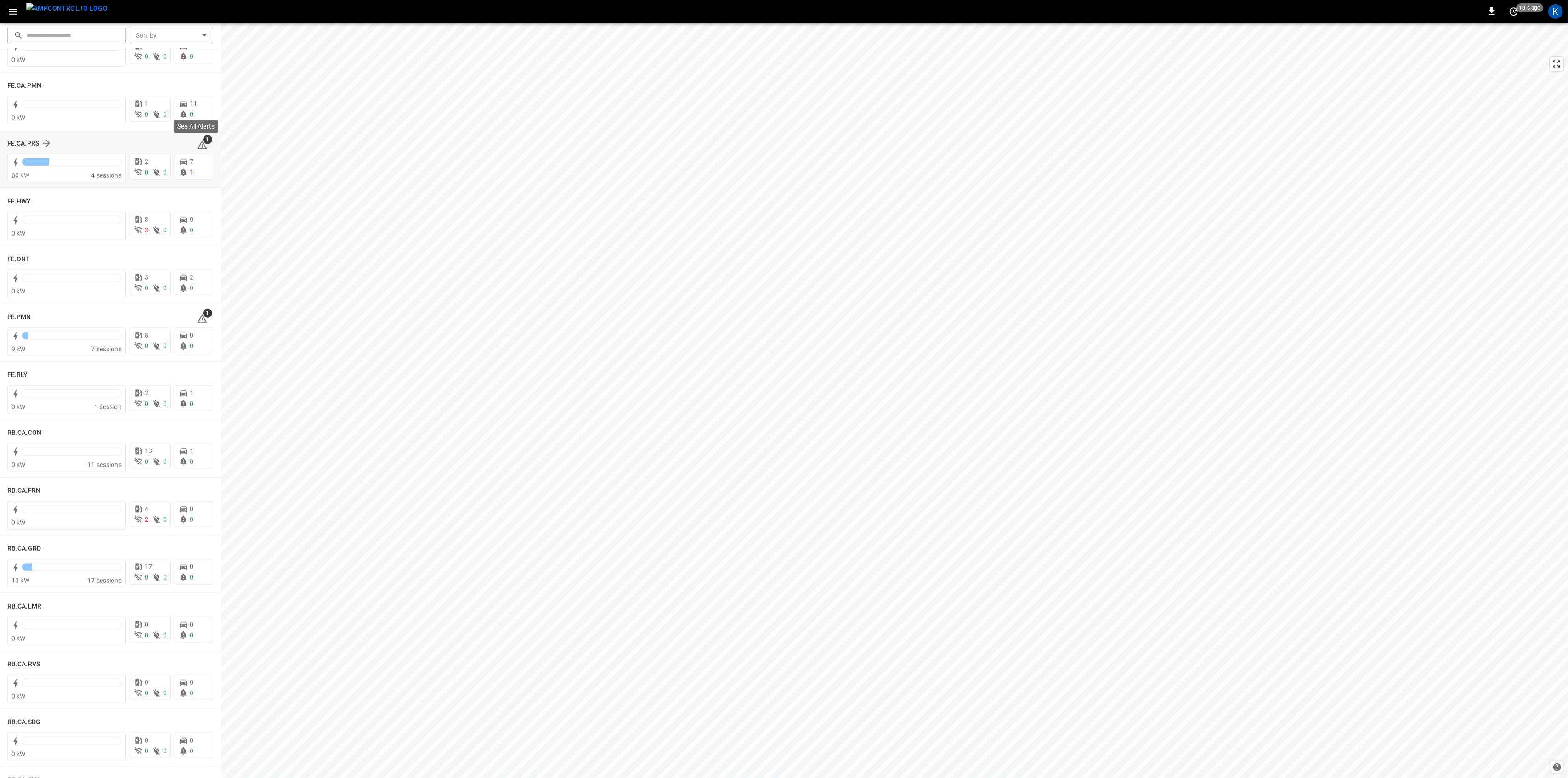
click at [197, 142] on icon at bounding box center [202, 145] width 10 height 9
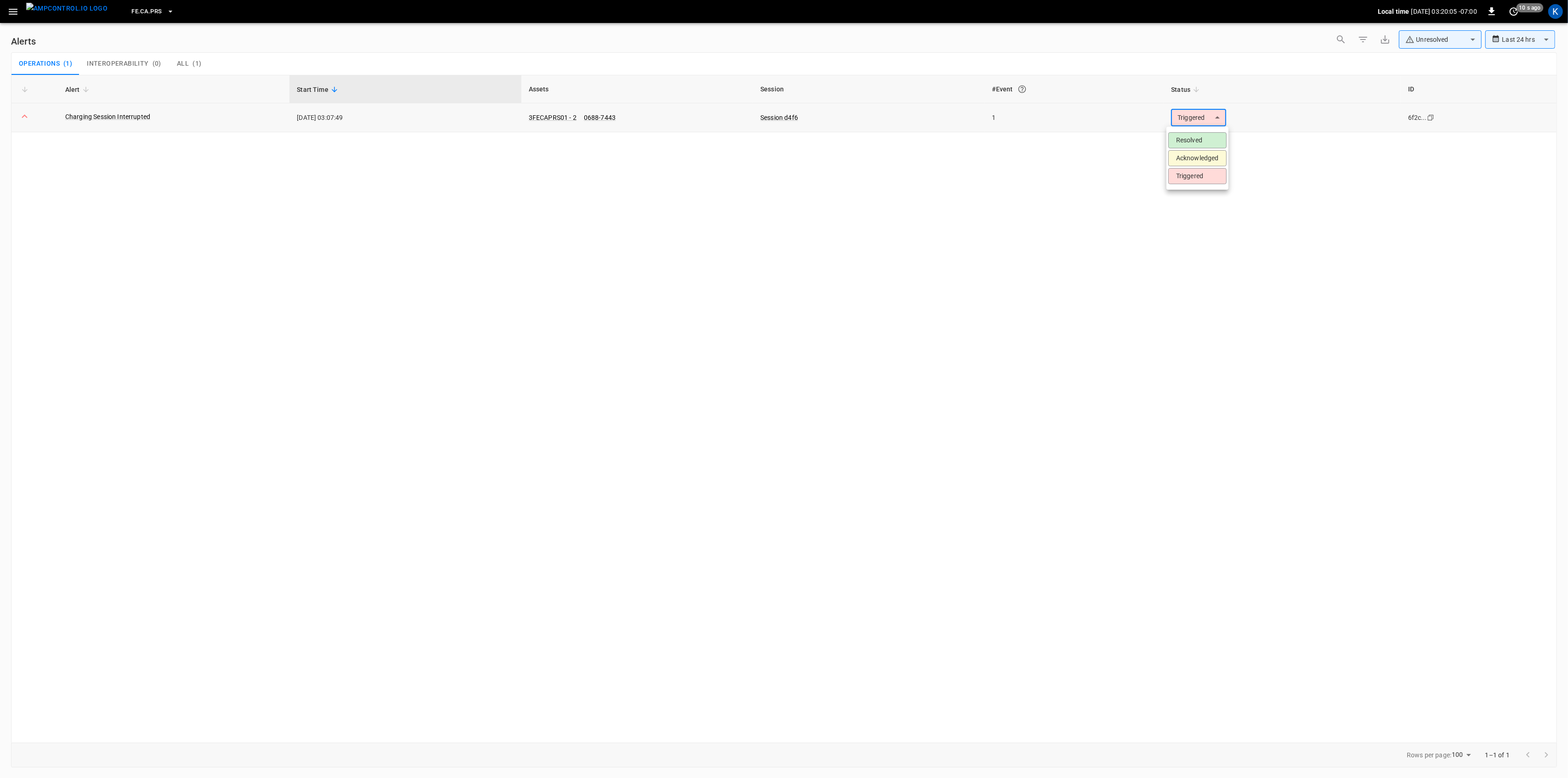
click at [1221, 117] on body "**********" at bounding box center [784, 387] width 1568 height 775
click at [1190, 140] on li "Resolved" at bounding box center [1197, 140] width 58 height 16
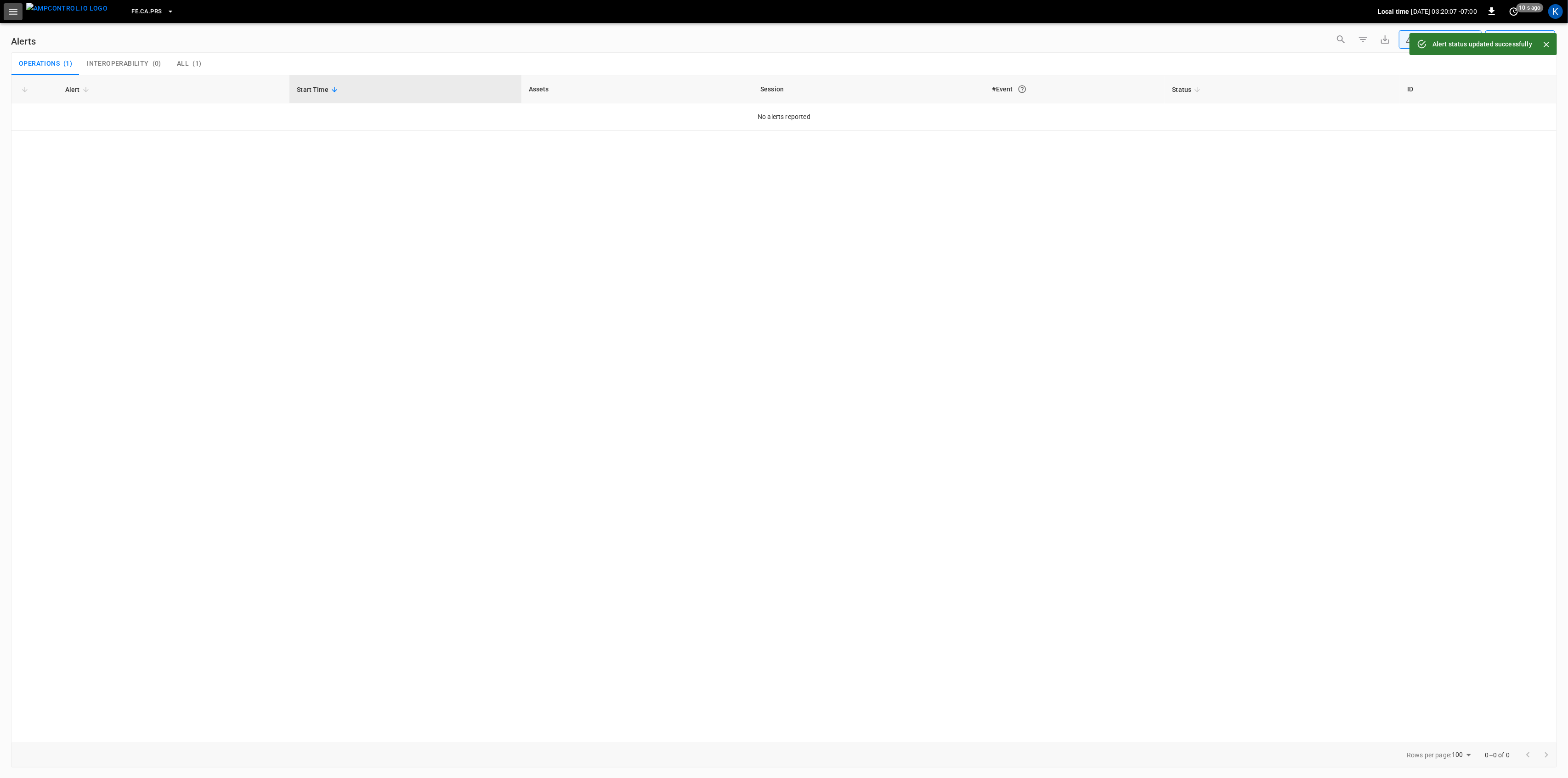
click at [12, 10] on icon "button" at bounding box center [12, 11] width 11 height 11
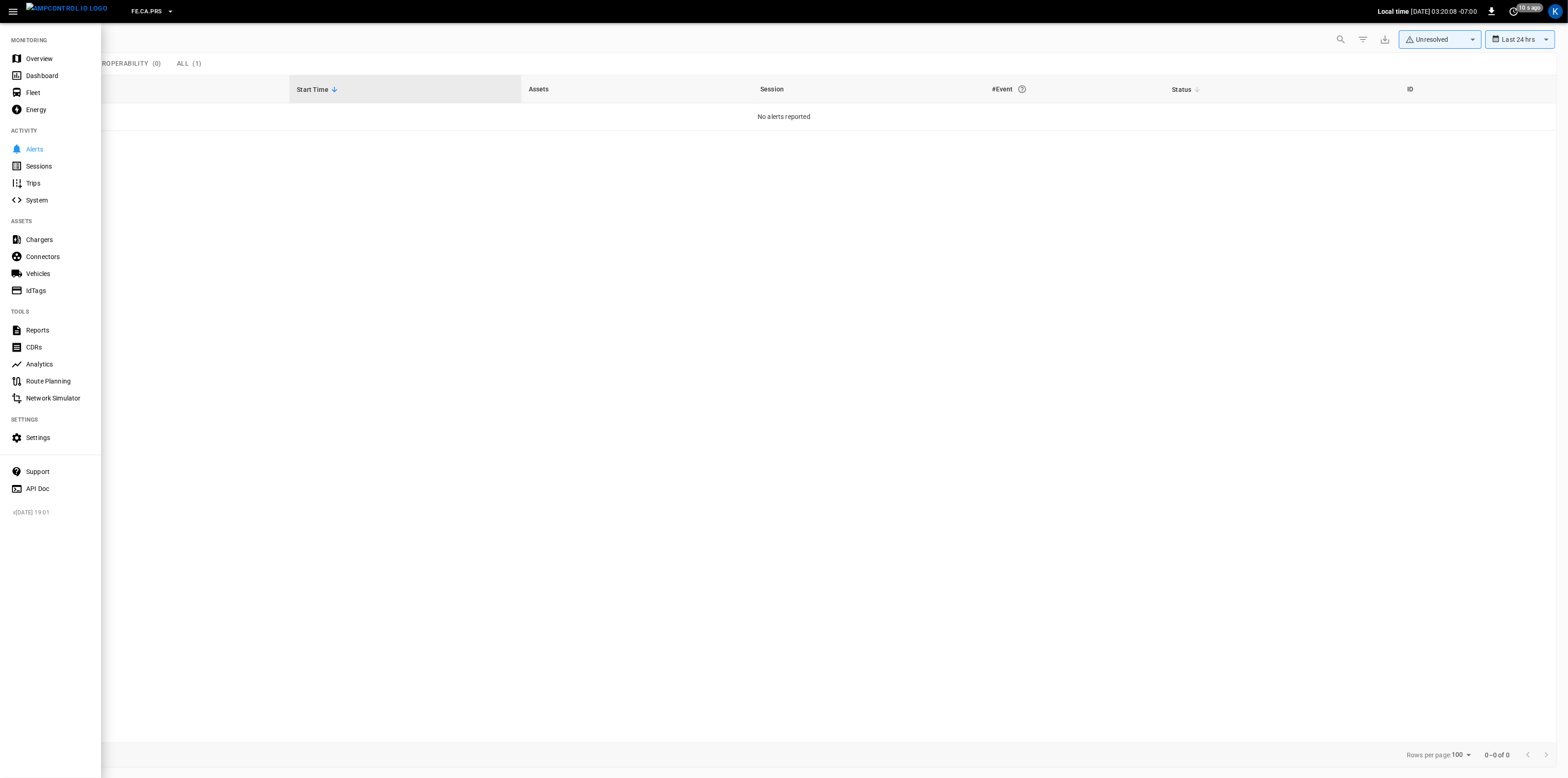
click at [39, 61] on div "Overview" at bounding box center [58, 58] width 64 height 10
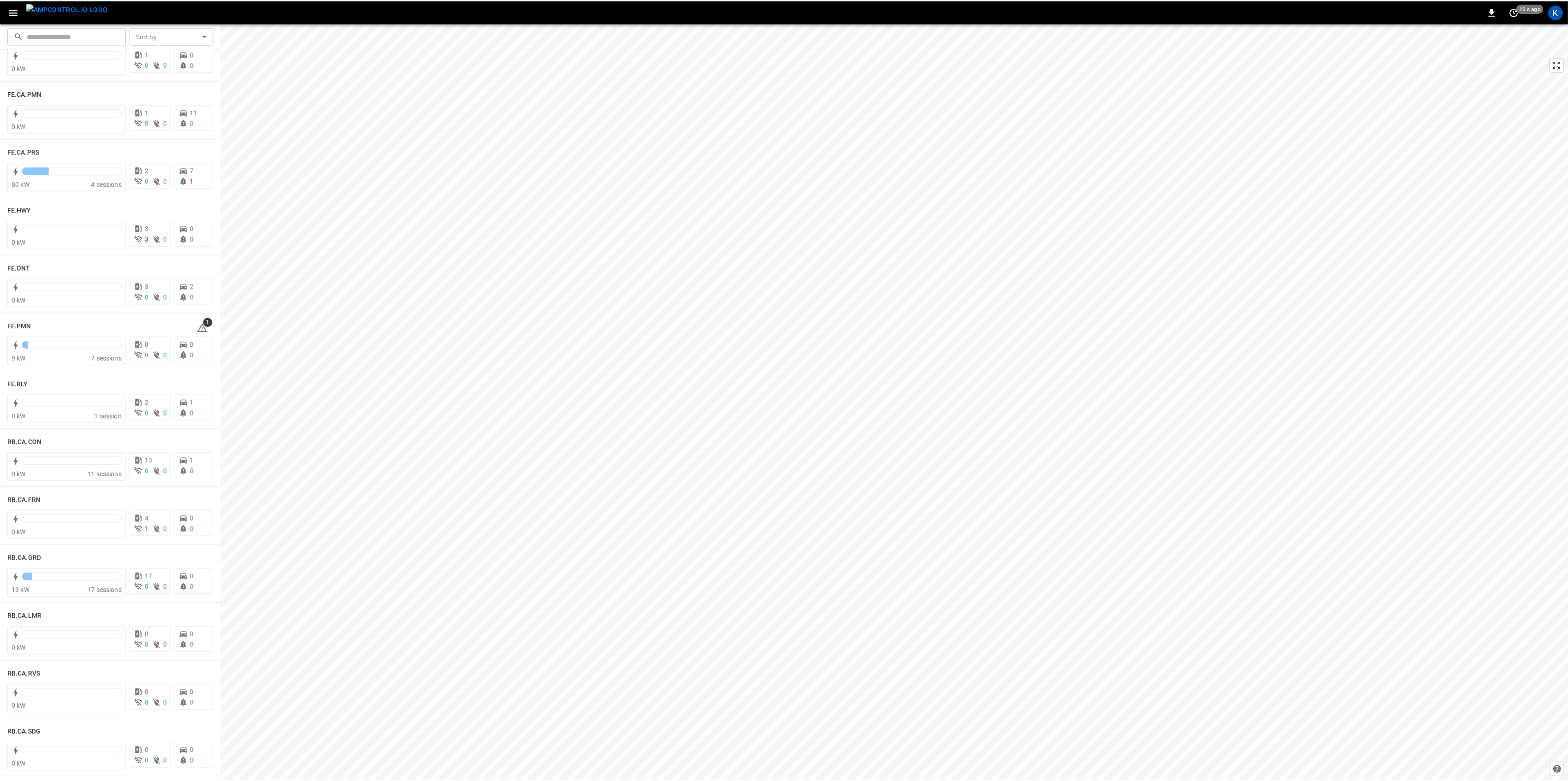
scroll to position [860, 0]
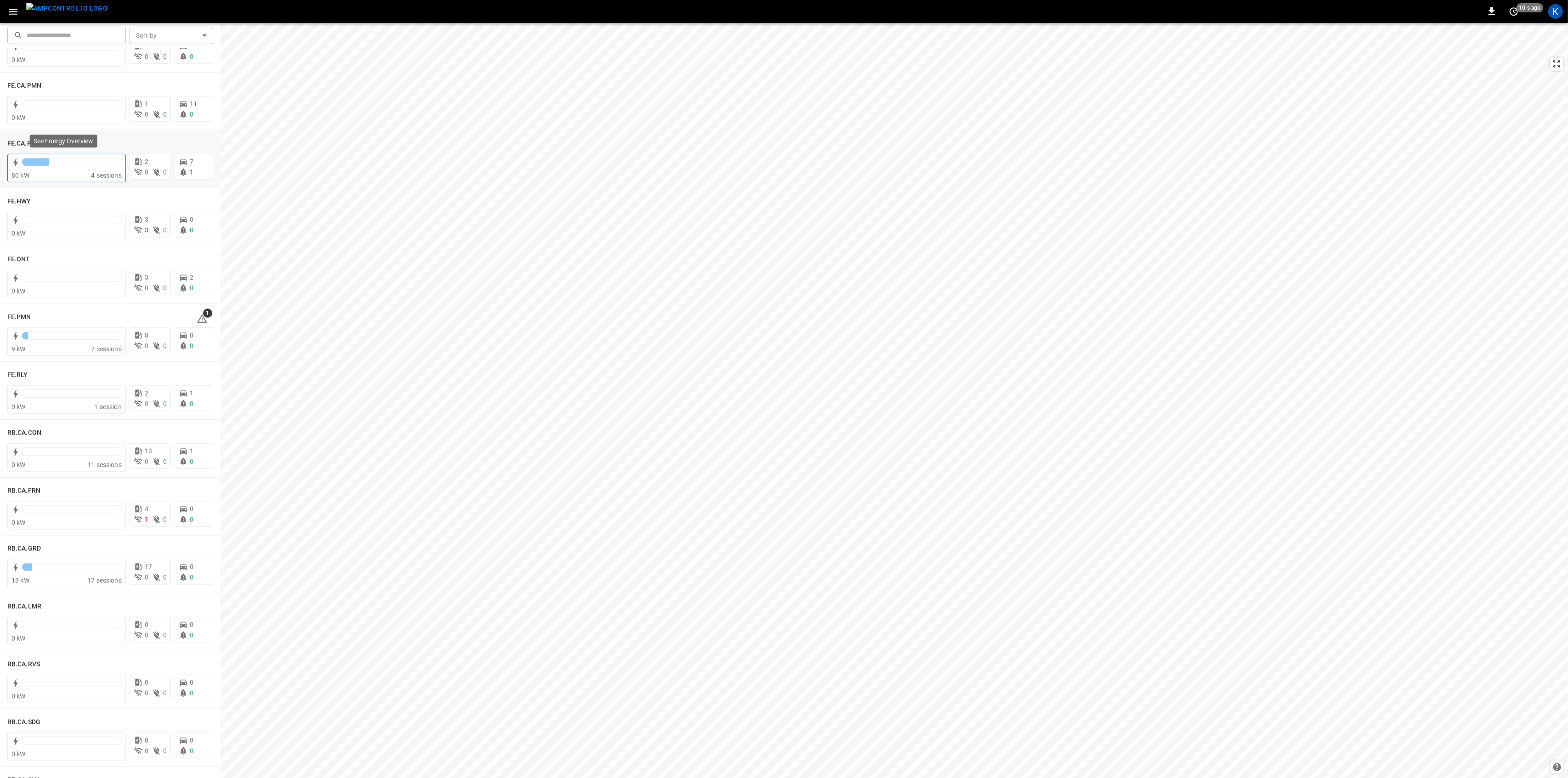
click at [88, 163] on div at bounding box center [71, 162] width 99 height 7
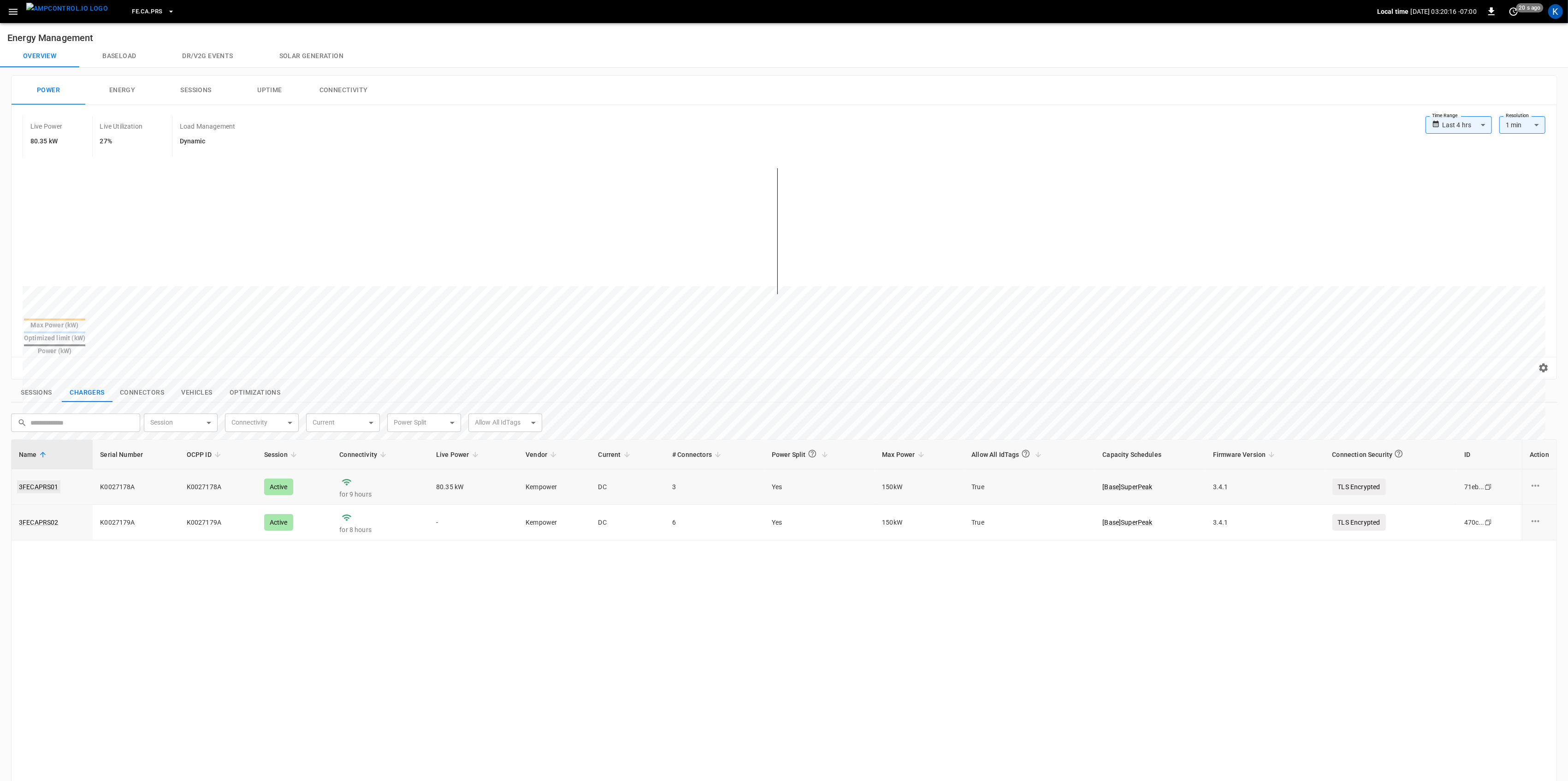
click at [48, 480] on link "3FECAPRS01" at bounding box center [39, 486] width 44 height 13
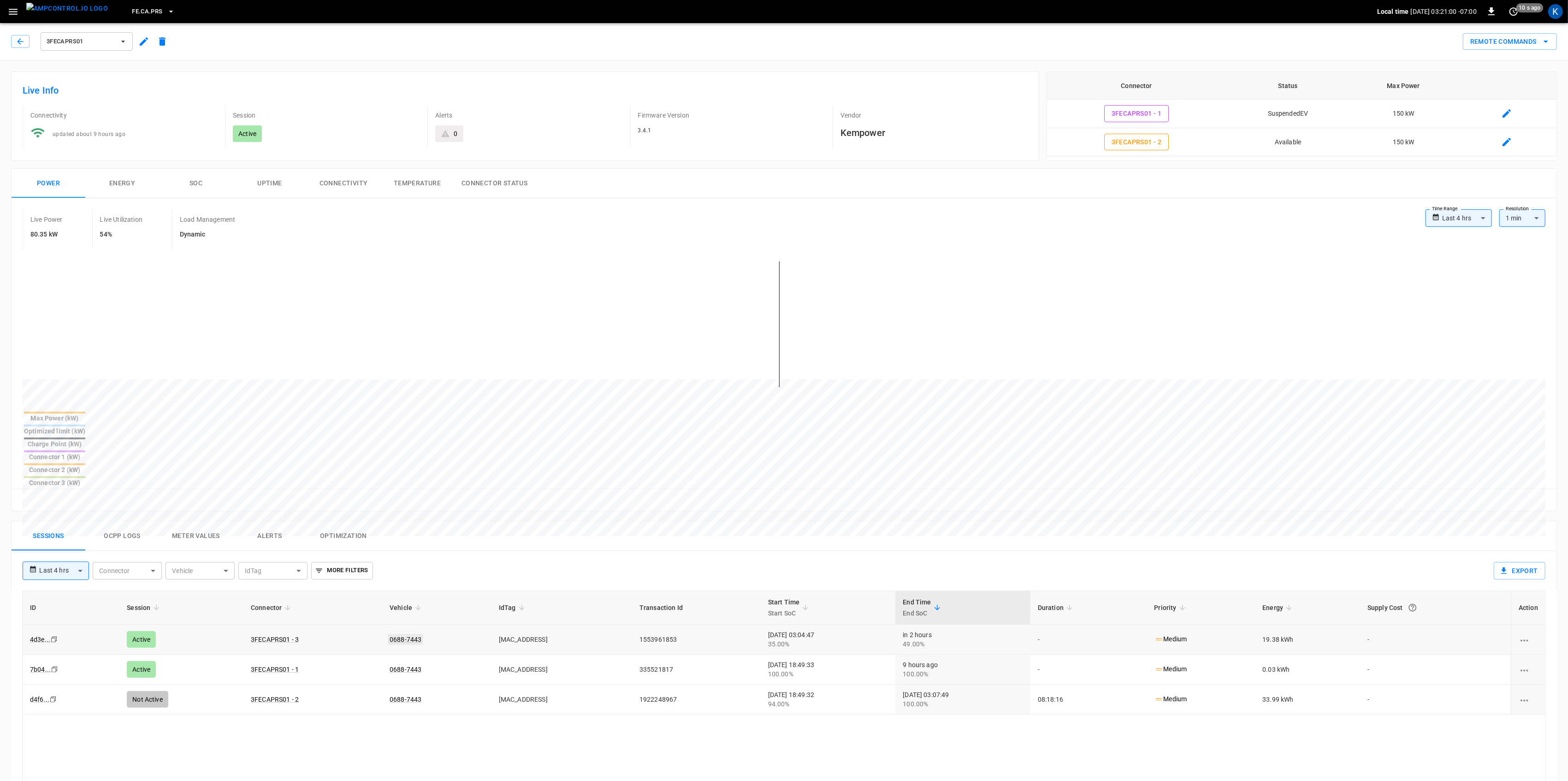
click at [388, 634] on link "0688-7443" at bounding box center [405, 639] width 36 height 11
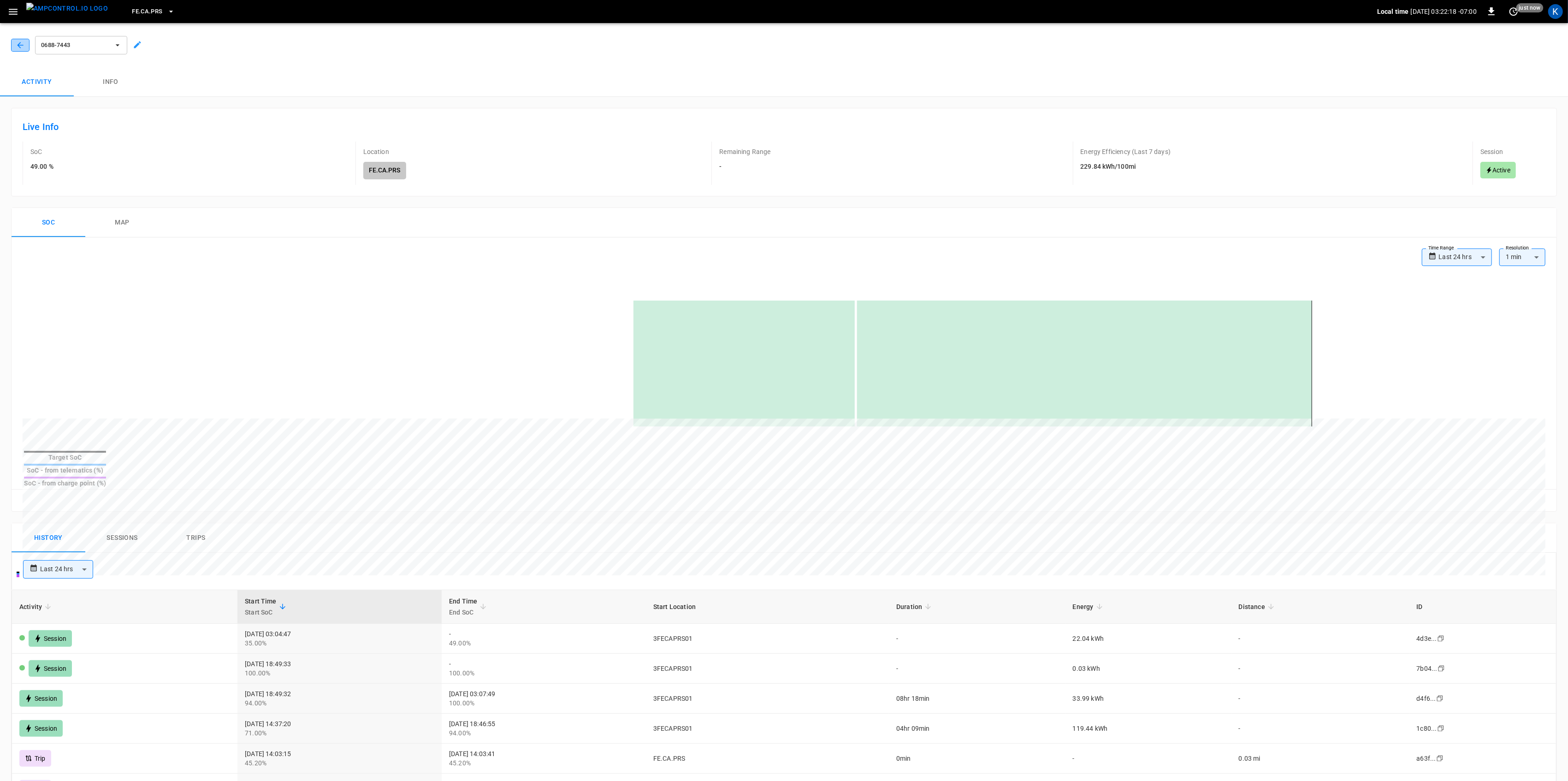
click at [23, 44] on icon "button" at bounding box center [20, 44] width 6 height 6
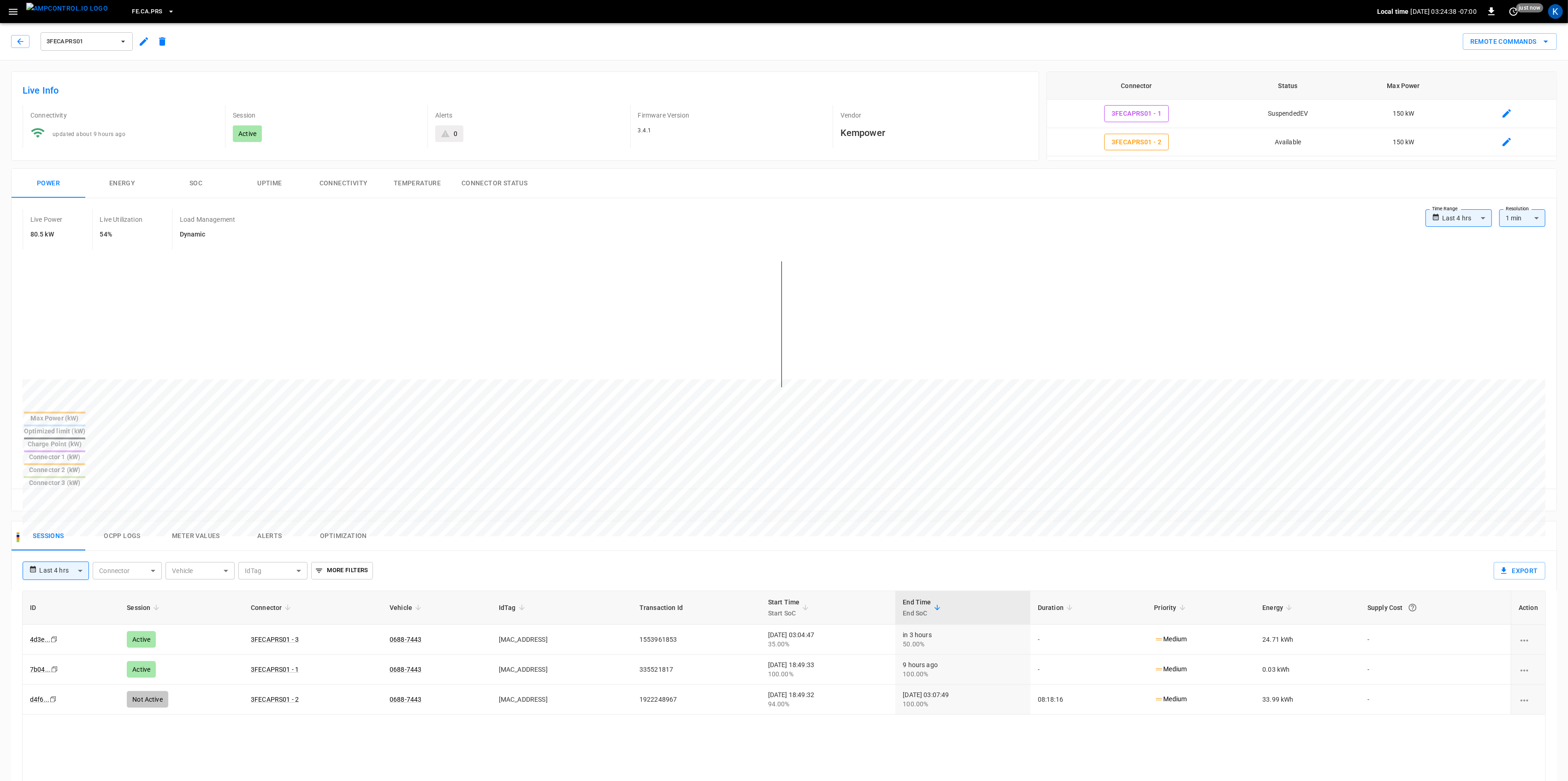
click at [10, 6] on icon "button" at bounding box center [12, 11] width 11 height 11
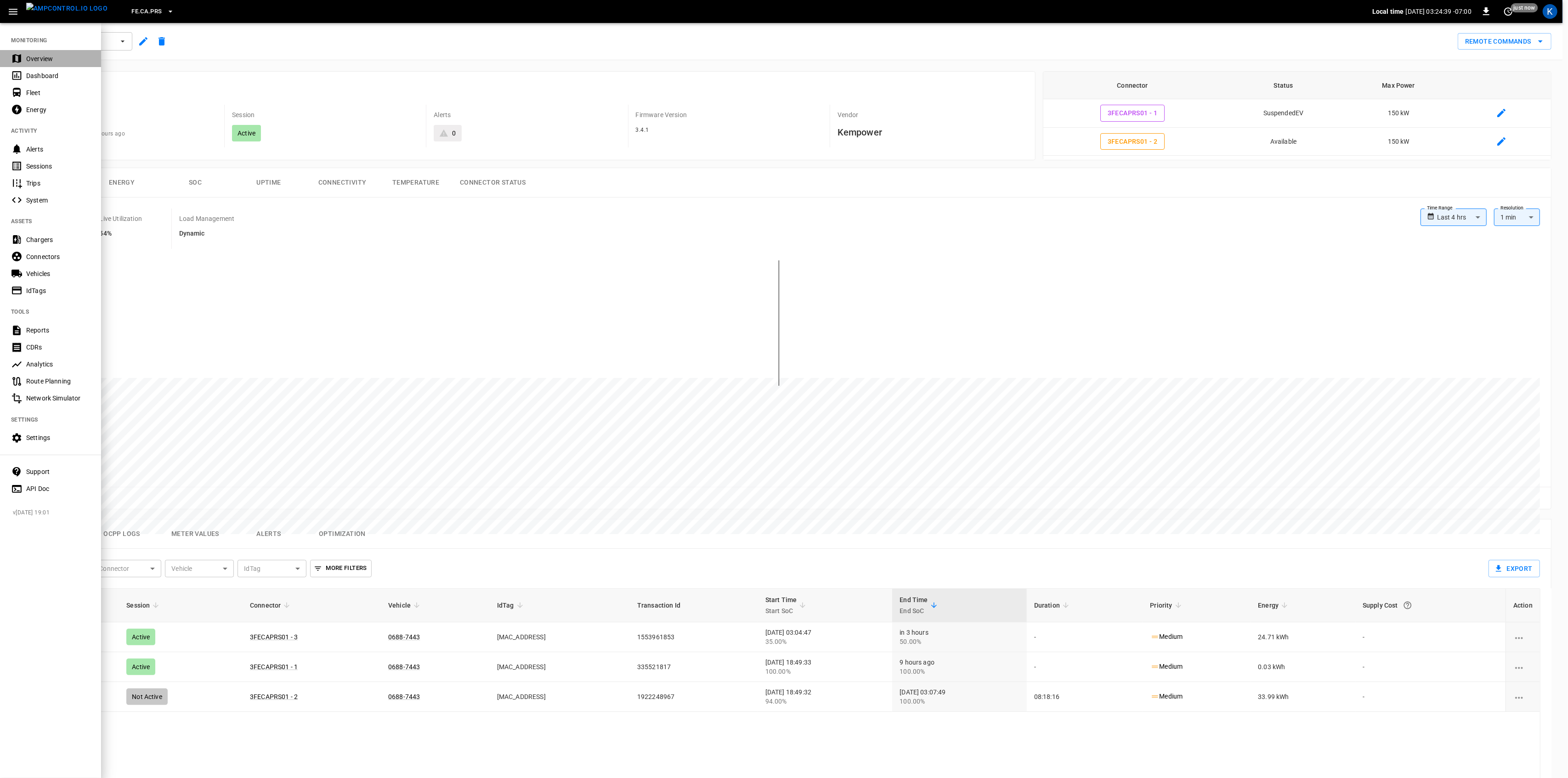
click at [29, 61] on div "Overview" at bounding box center [58, 58] width 64 height 10
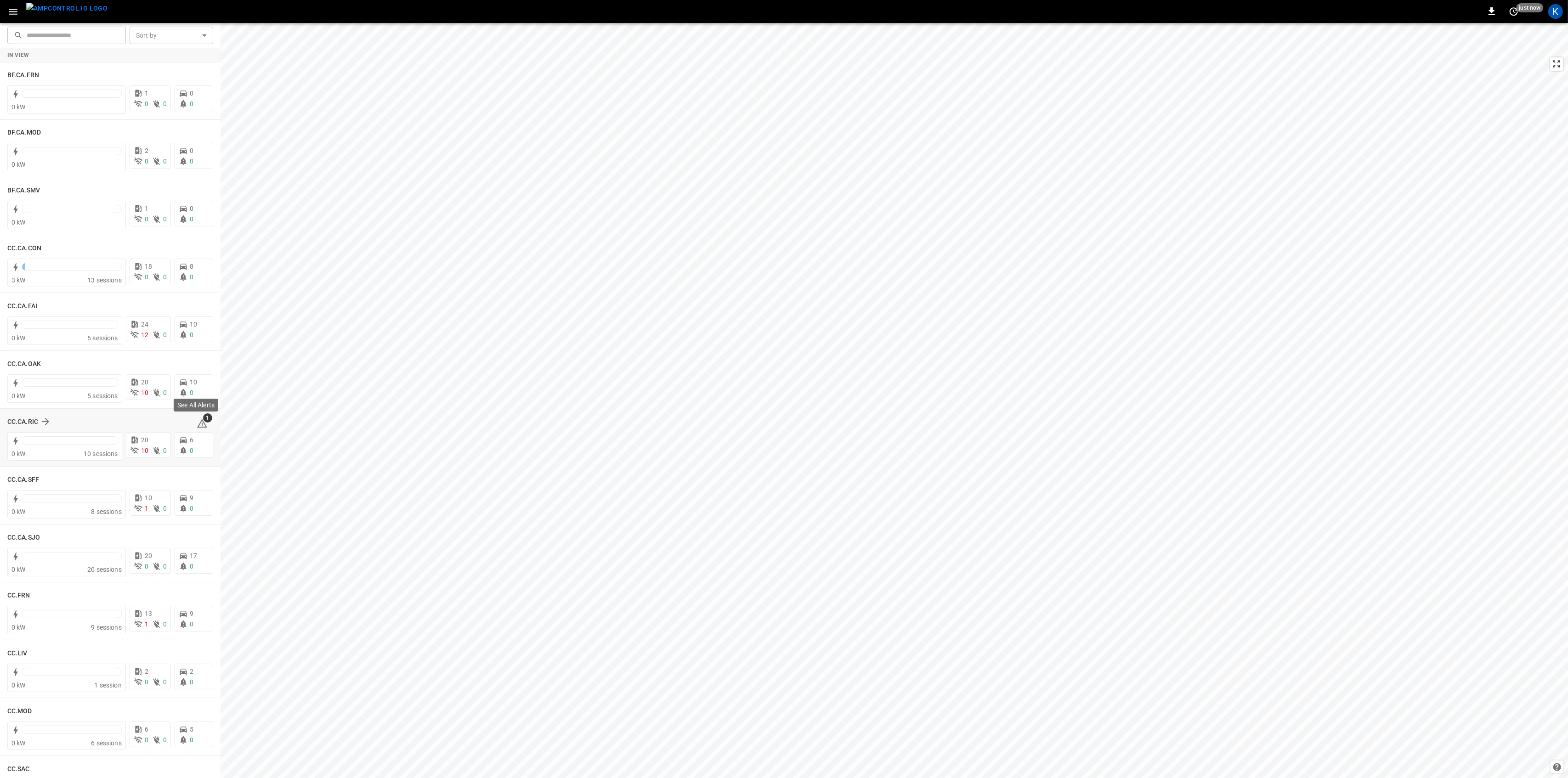
click at [197, 423] on icon at bounding box center [202, 423] width 11 height 11
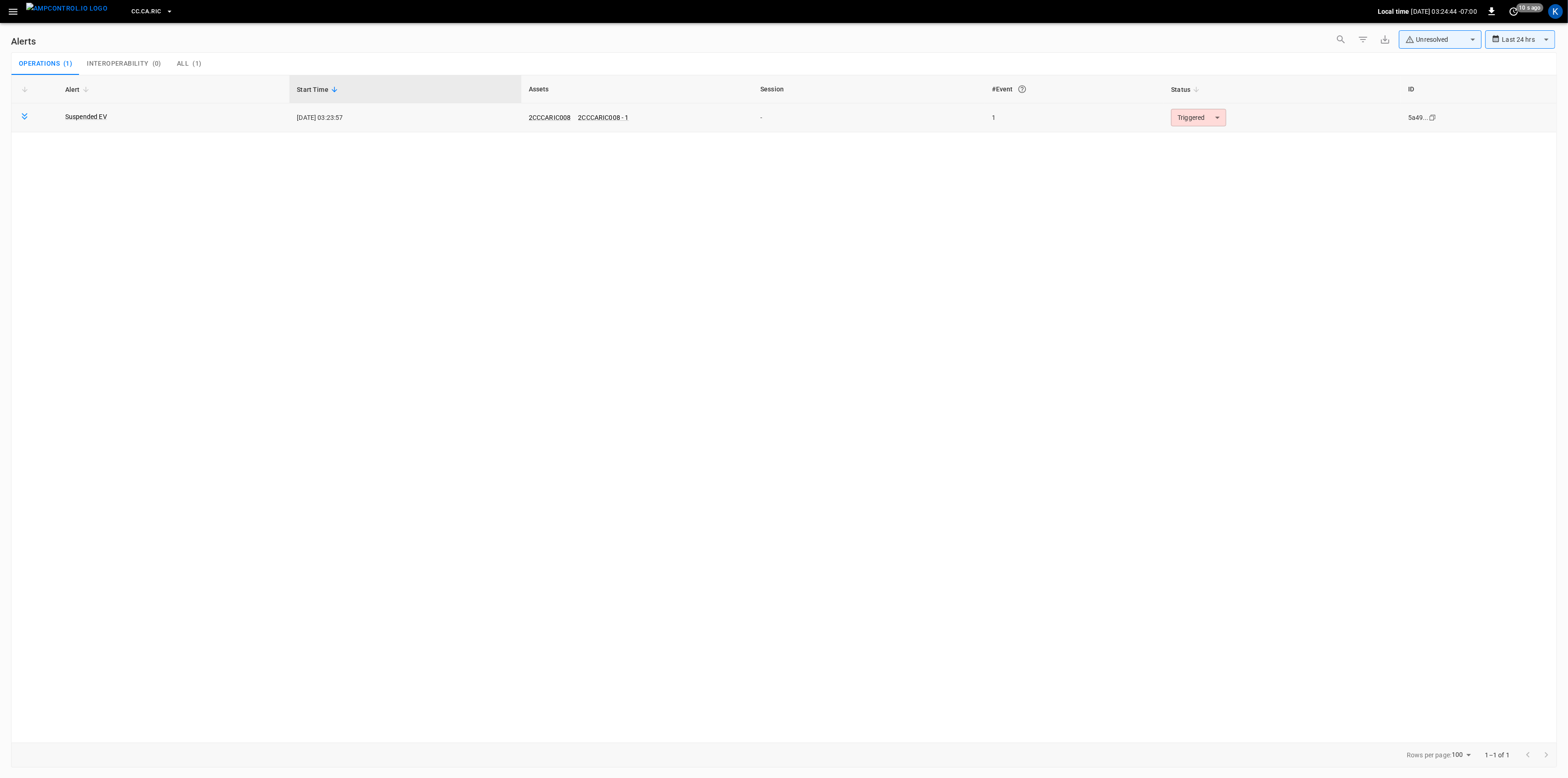
click at [1208, 116] on body "**********" at bounding box center [784, 387] width 1568 height 775
click at [1189, 141] on li "Resolved" at bounding box center [1197, 140] width 58 height 16
click at [15, 15] on icon "button" at bounding box center [12, 11] width 11 height 11
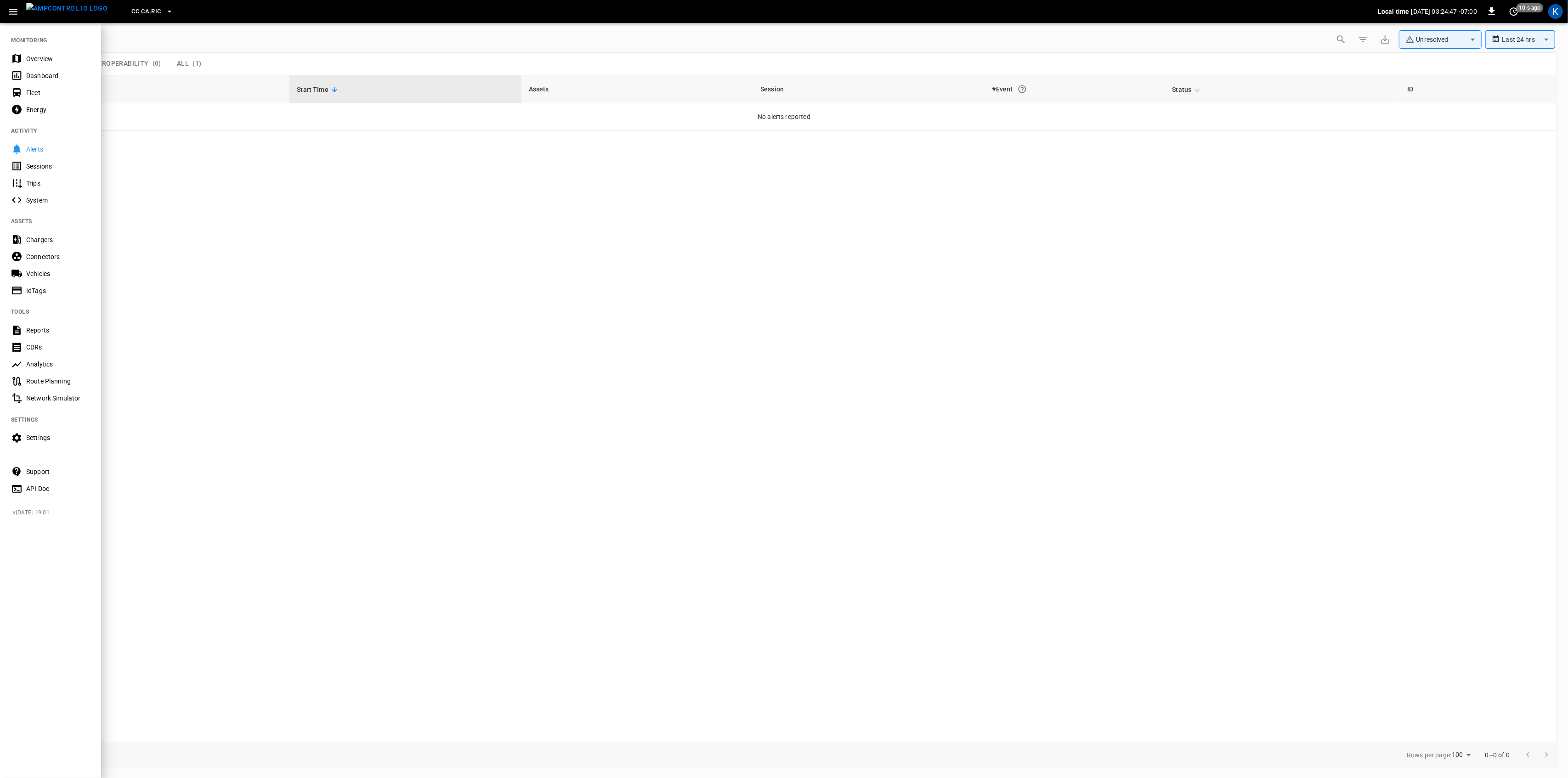
click at [39, 53] on div "Overview" at bounding box center [50, 59] width 101 height 17
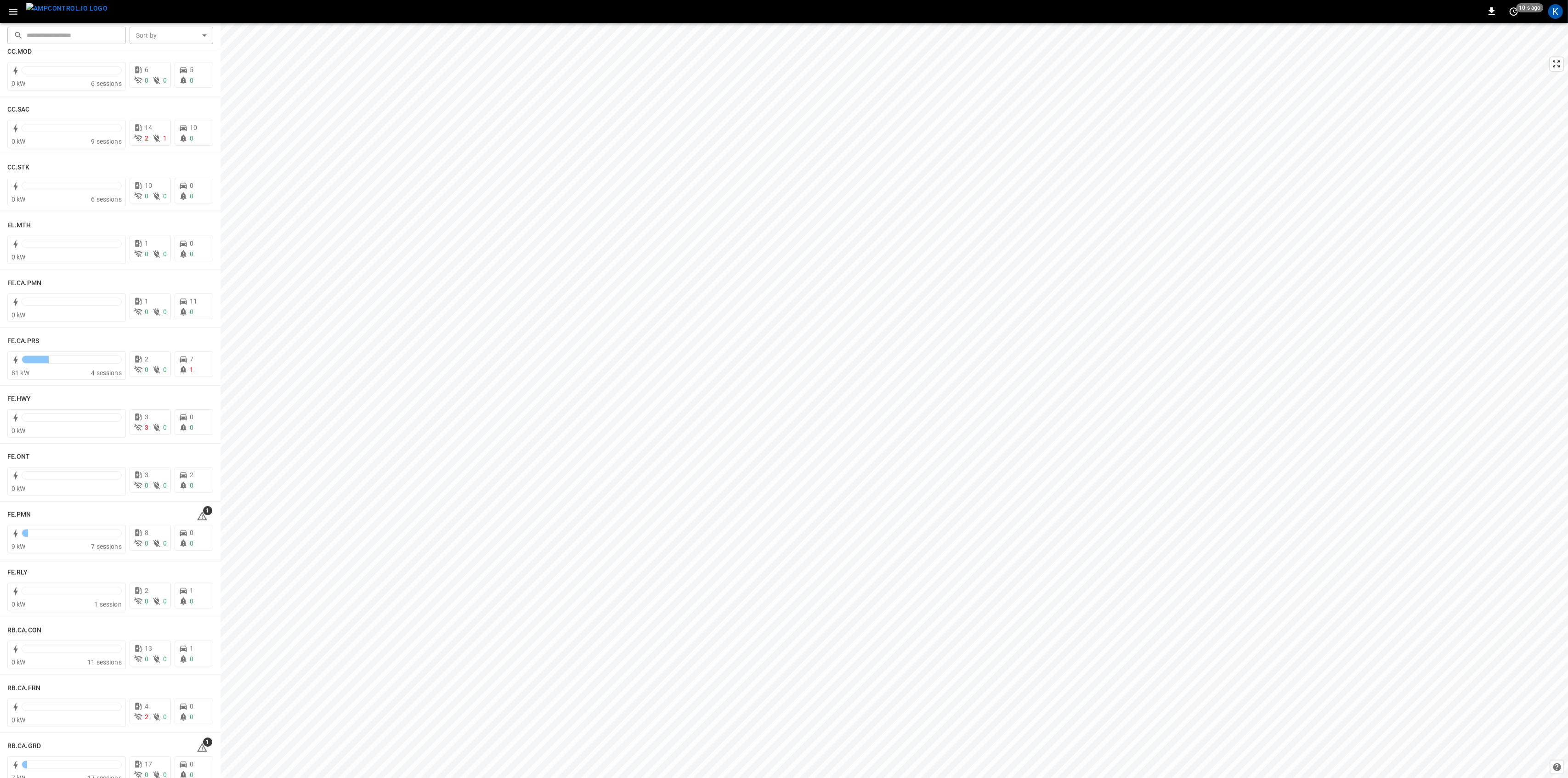
scroll to position [796, 0]
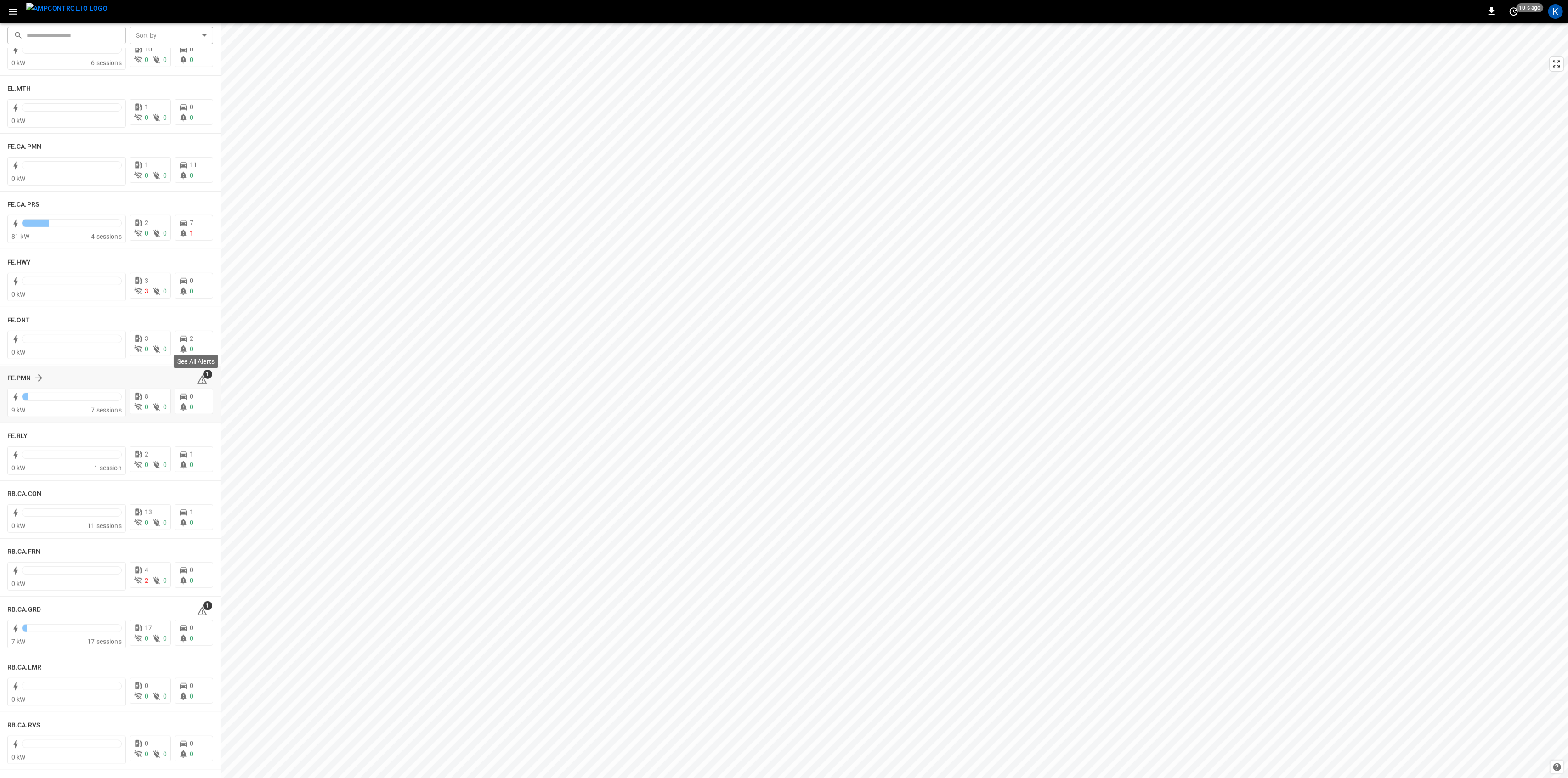
click at [199, 379] on icon at bounding box center [202, 379] width 11 height 11
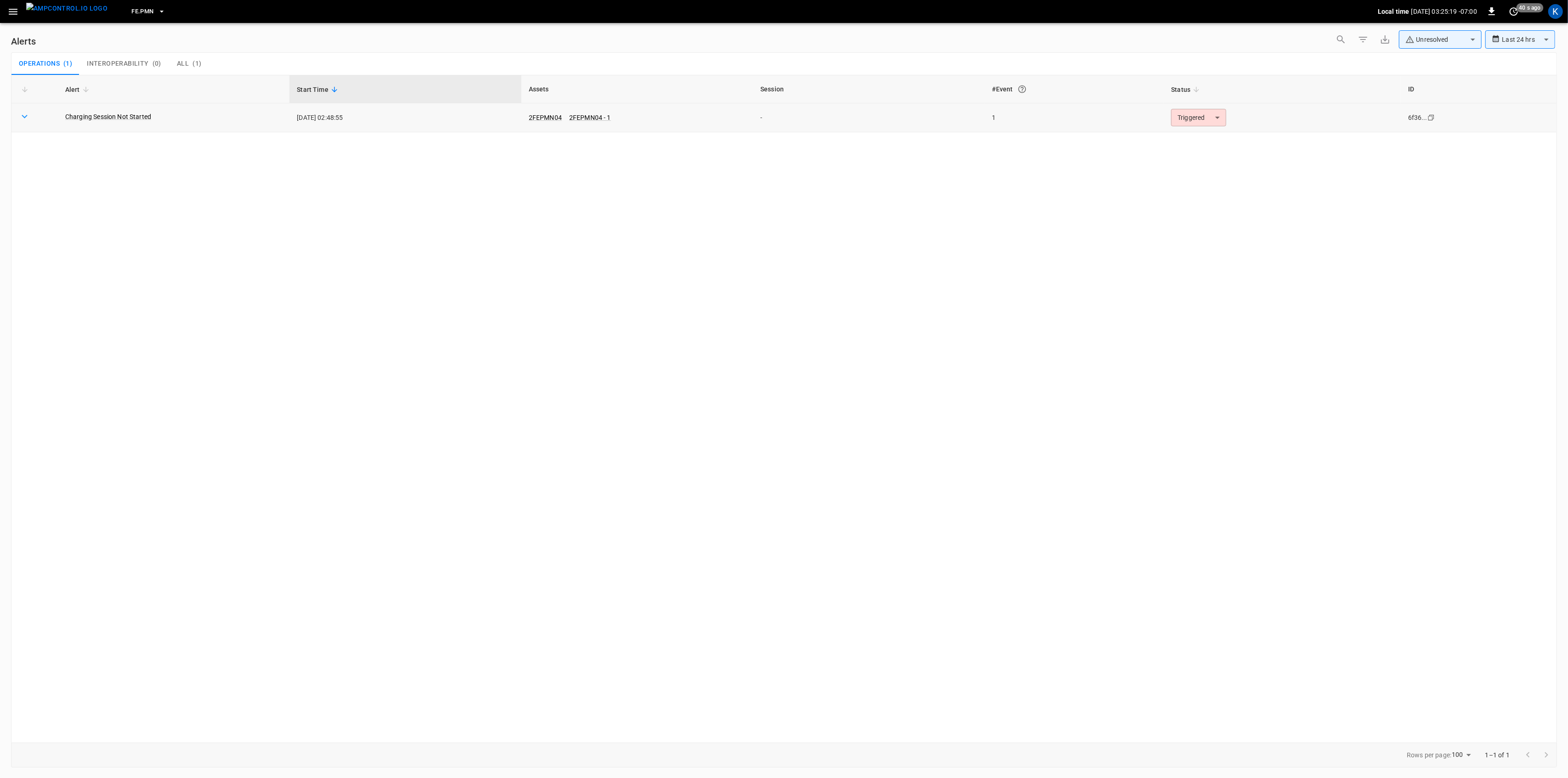
click at [1205, 118] on body "**********" at bounding box center [784, 387] width 1568 height 775
click at [1195, 136] on li "Resolved" at bounding box center [1197, 140] width 58 height 16
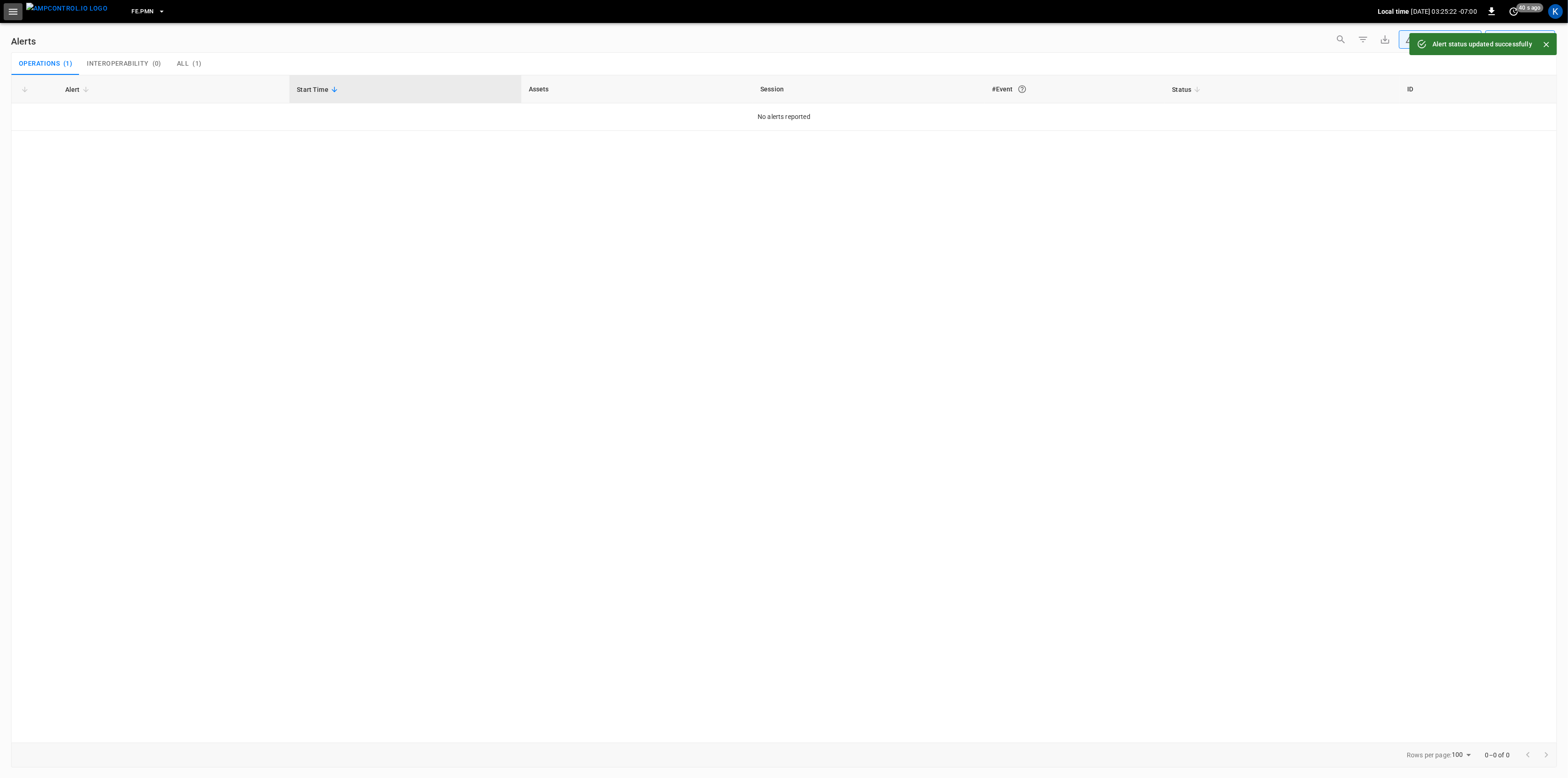
click at [10, 13] on icon "button" at bounding box center [12, 11] width 11 height 11
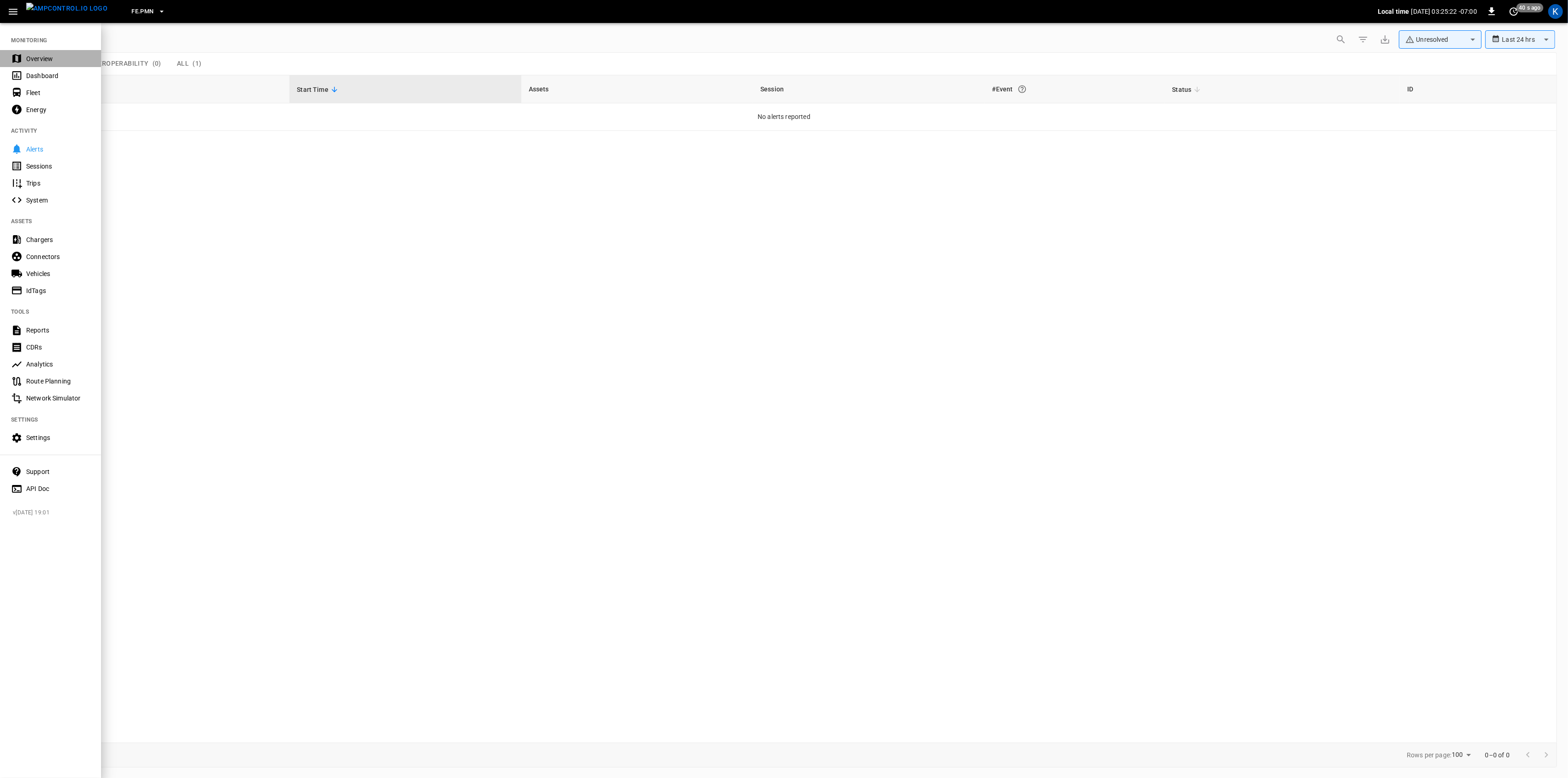
click at [30, 51] on div "Overview" at bounding box center [50, 59] width 101 height 17
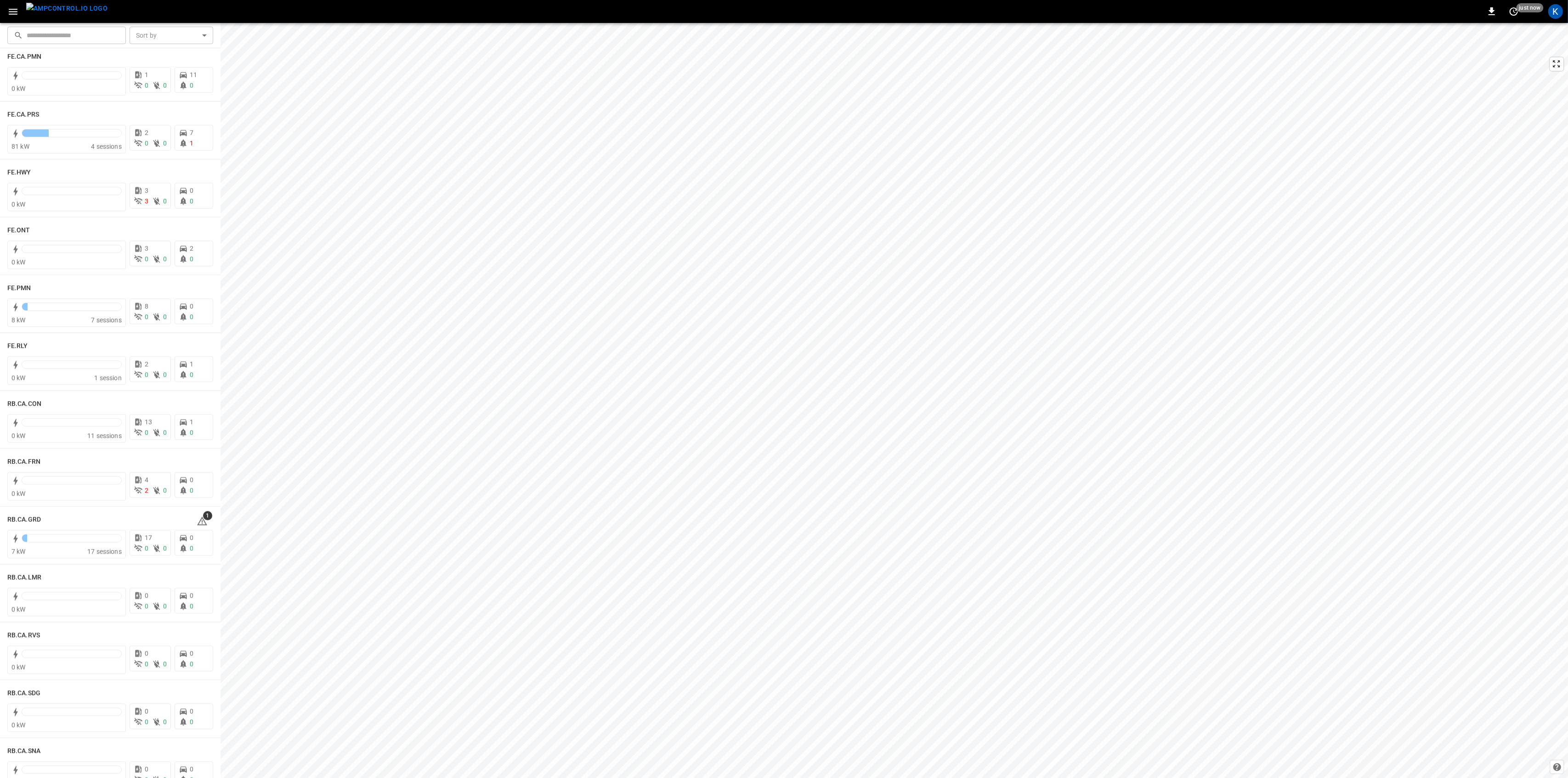
scroll to position [1041, 0]
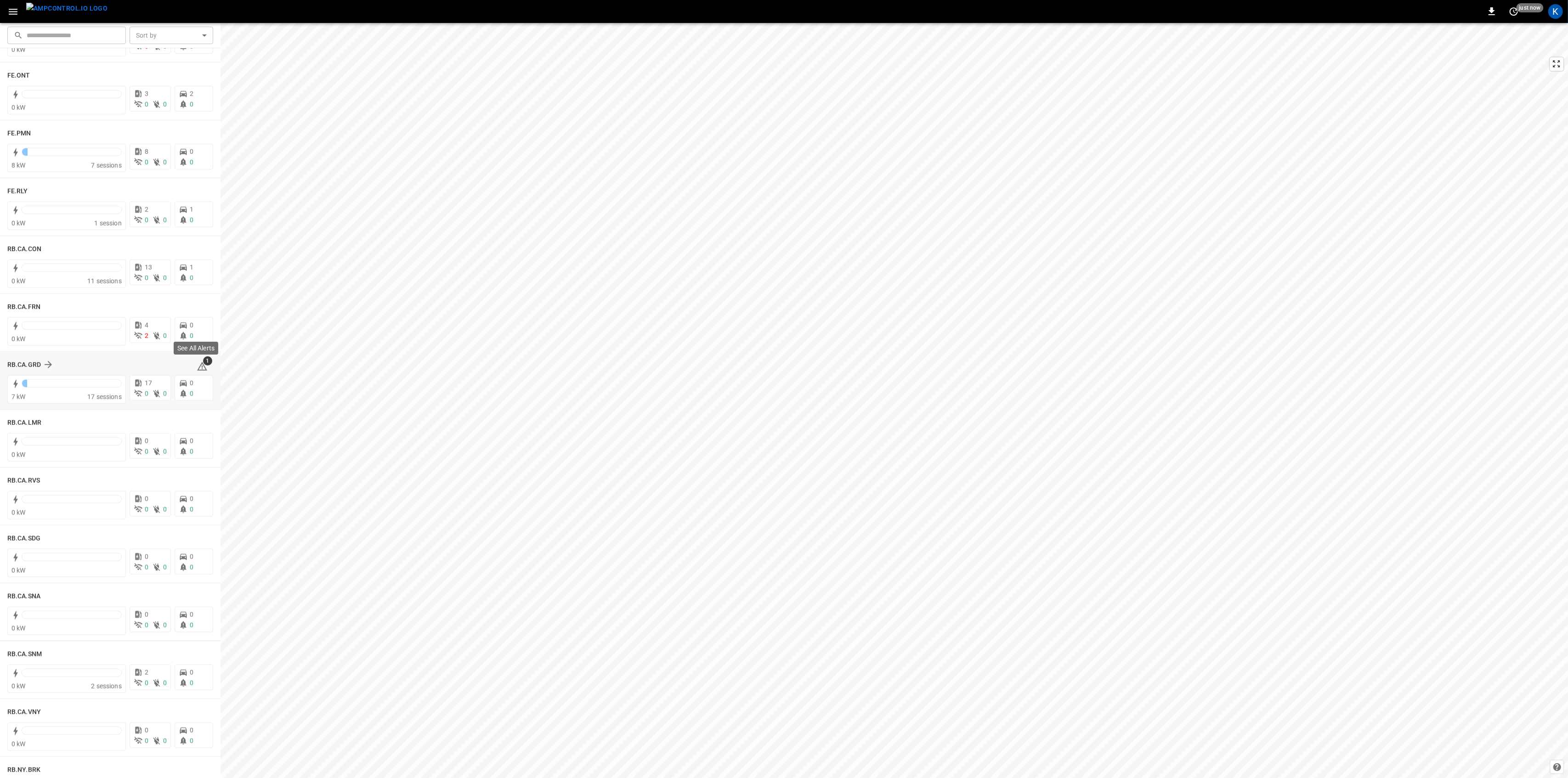
click at [203, 364] on span "1" at bounding box center [208, 360] width 10 height 10
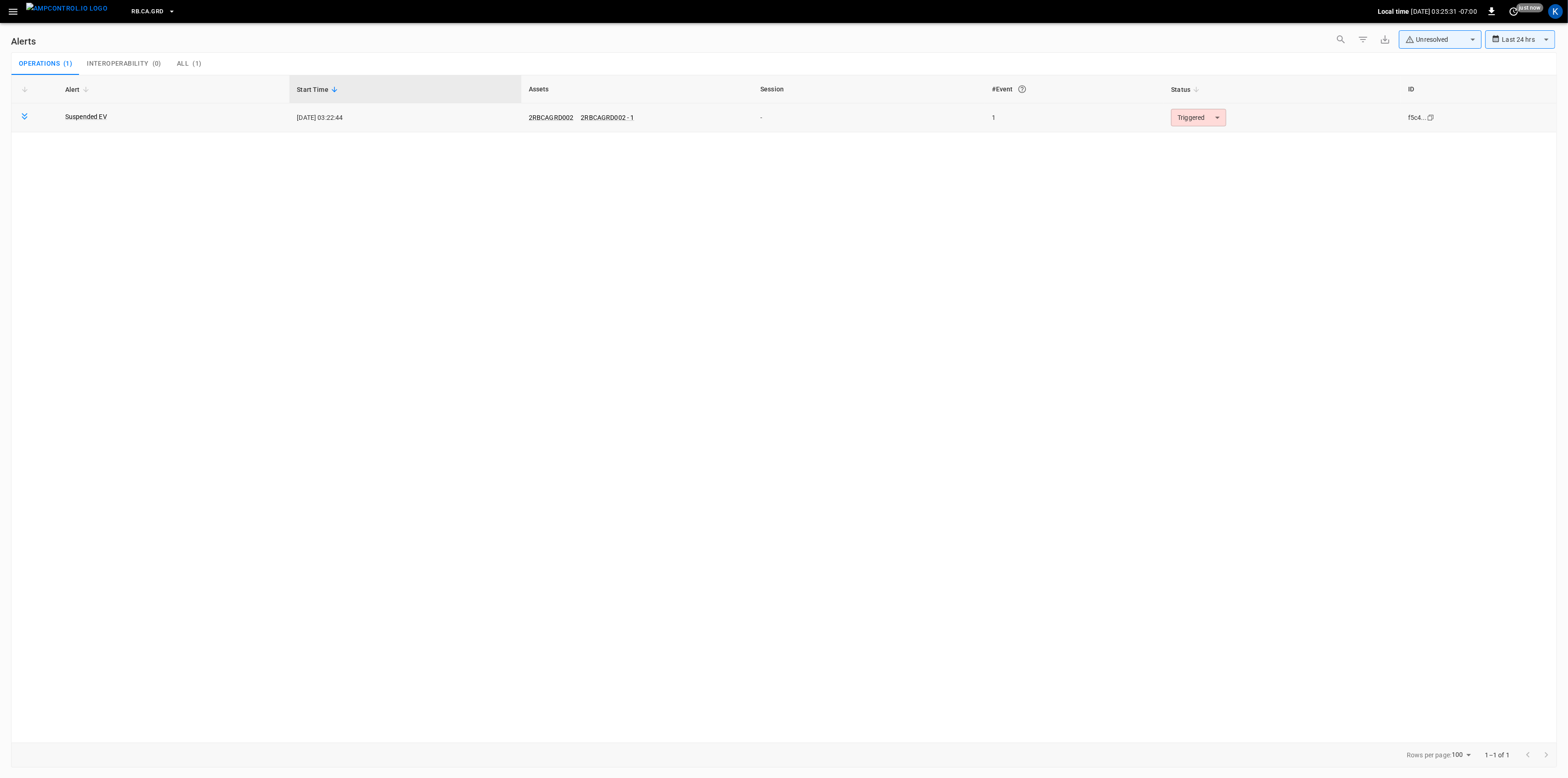
click at [1195, 118] on body "**********" at bounding box center [784, 387] width 1568 height 775
click at [1189, 136] on li "Resolved" at bounding box center [1197, 140] width 58 height 16
click at [13, 8] on icon "button" at bounding box center [12, 11] width 11 height 11
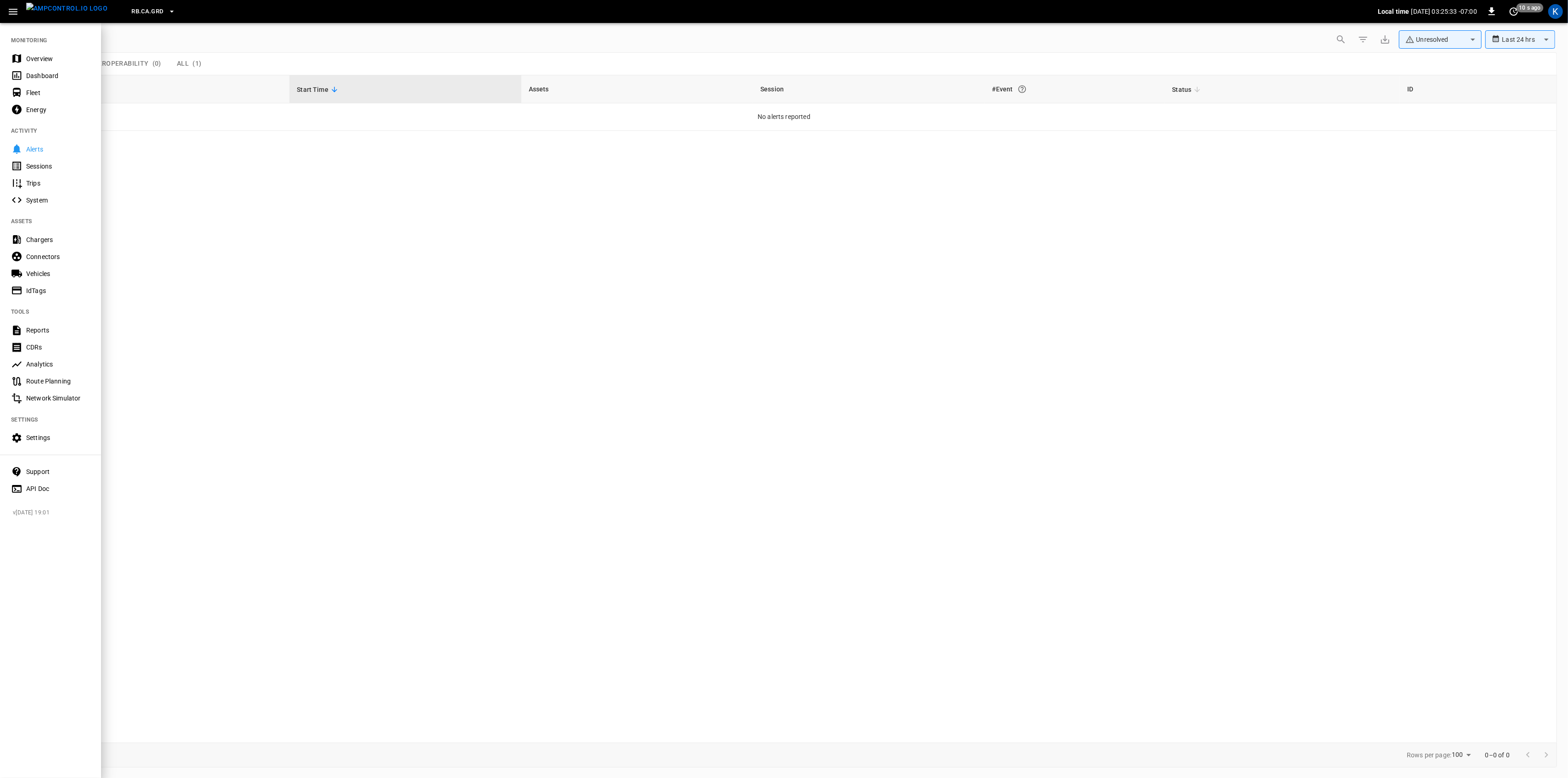
click at [33, 58] on div "Overview" at bounding box center [58, 58] width 64 height 10
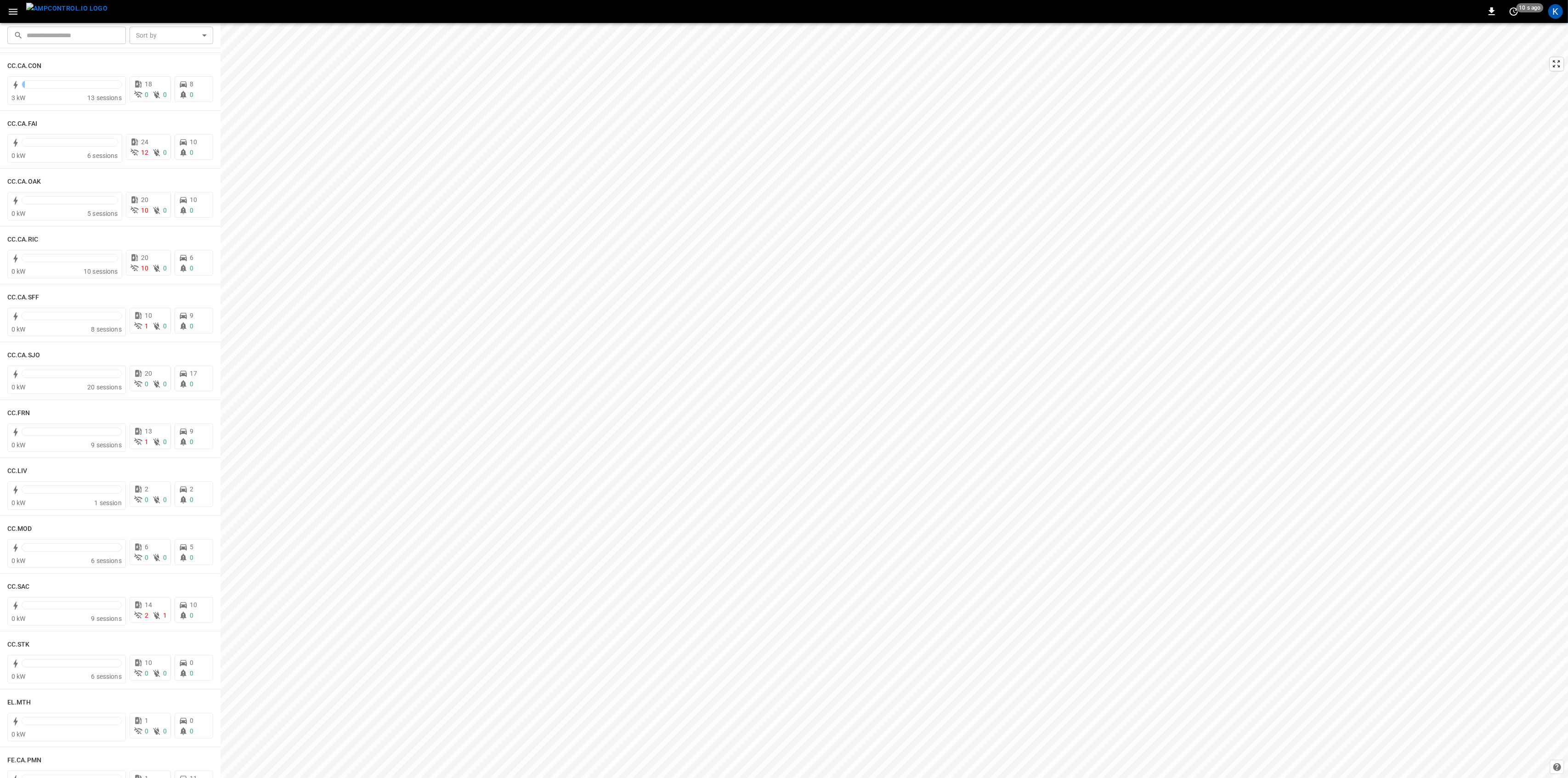
scroll to position [164, 0]
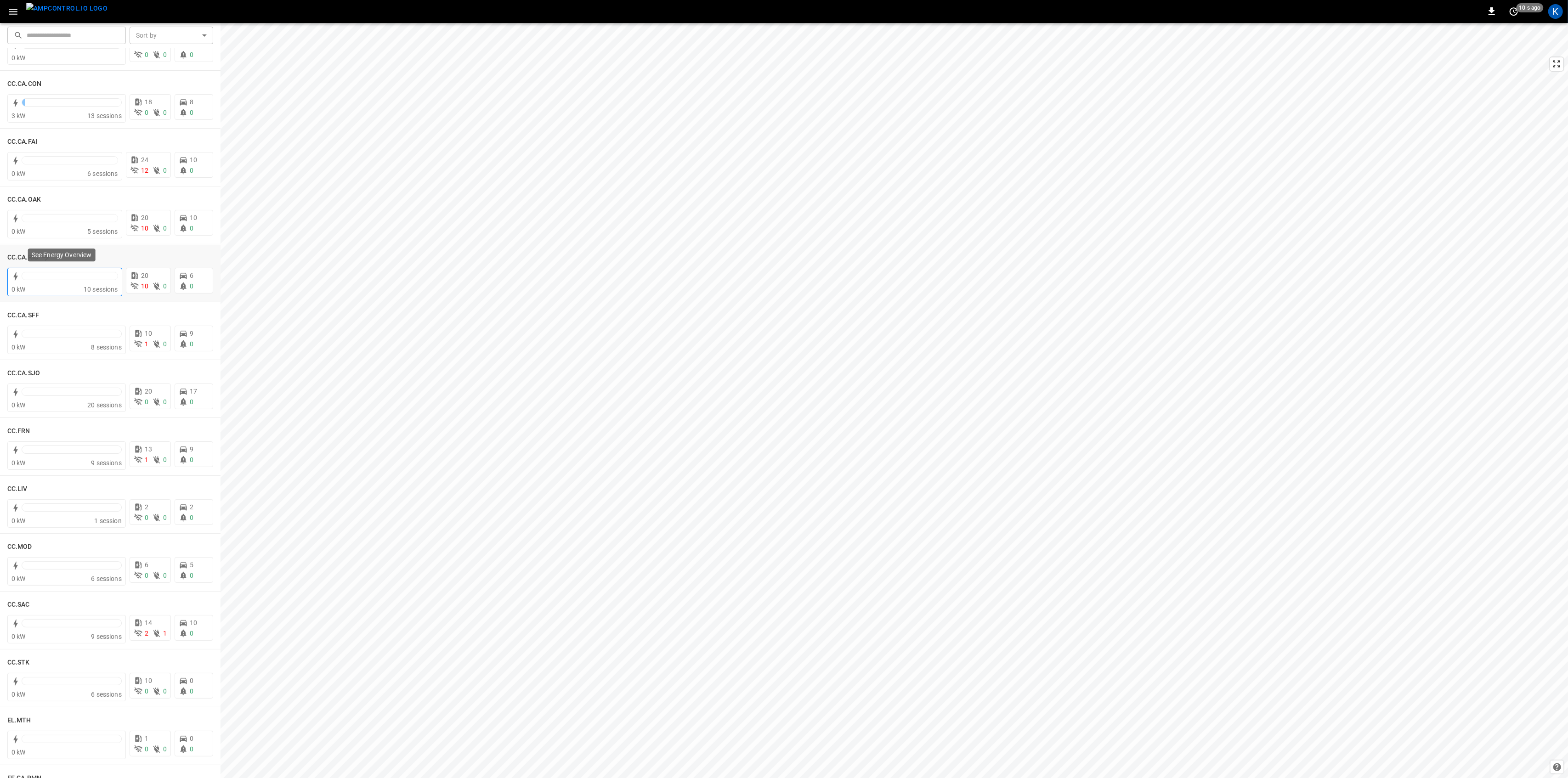
click at [90, 287] on span "10 sessions" at bounding box center [101, 289] width 35 height 7
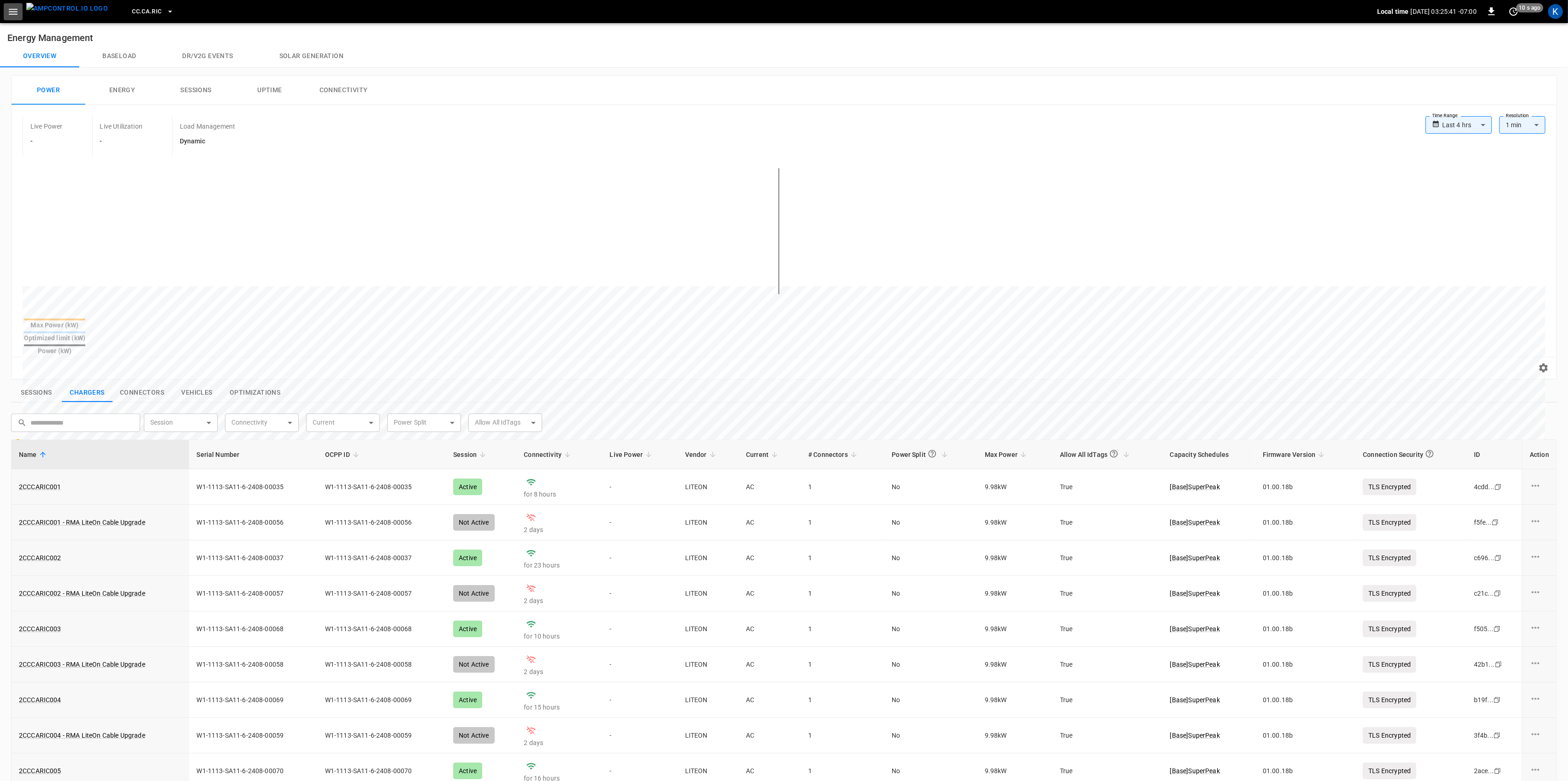
click at [10, 10] on icon "button" at bounding box center [12, 11] width 11 height 11
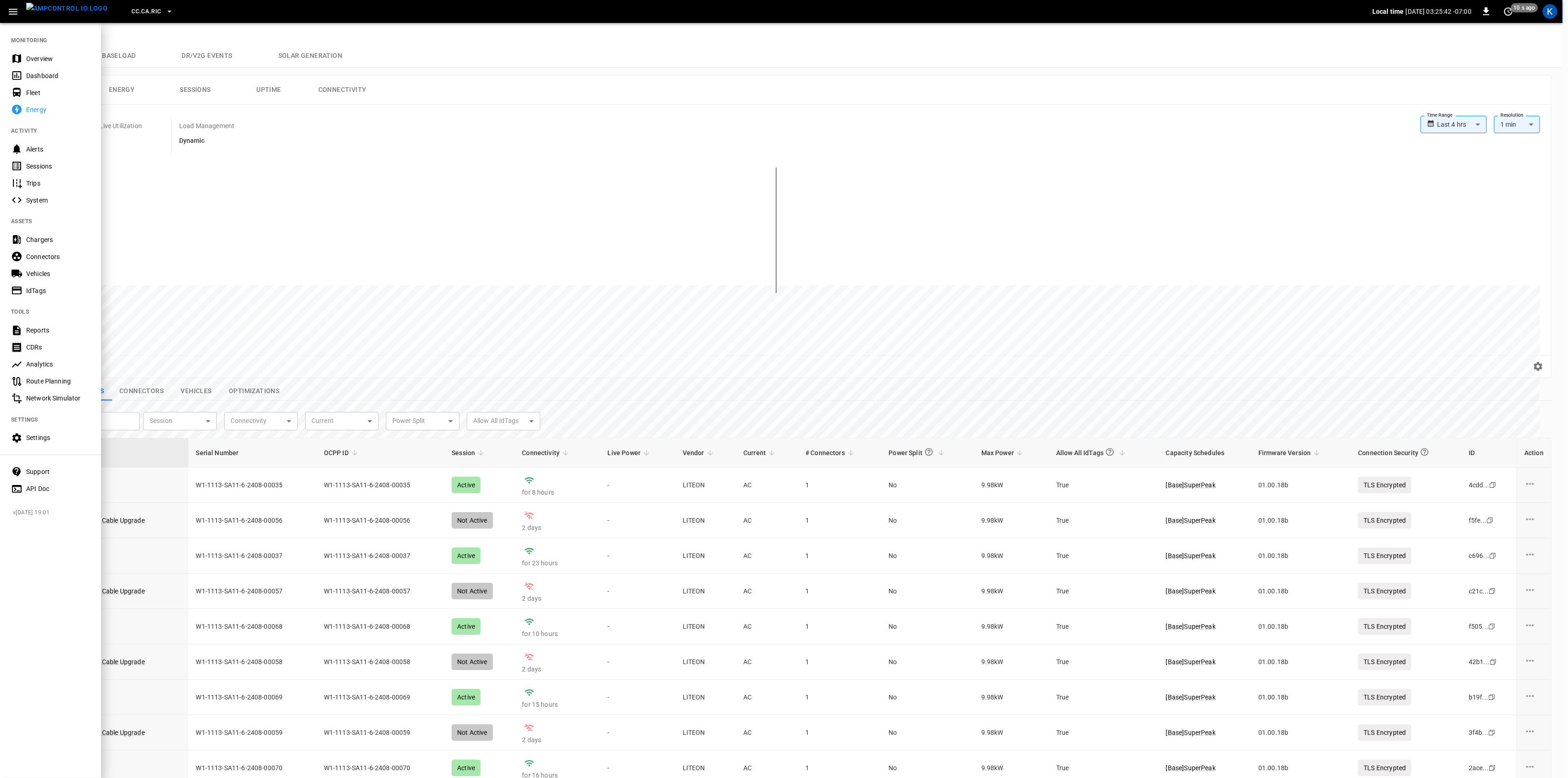
click at [30, 441] on div "Settings" at bounding box center [58, 438] width 64 height 10
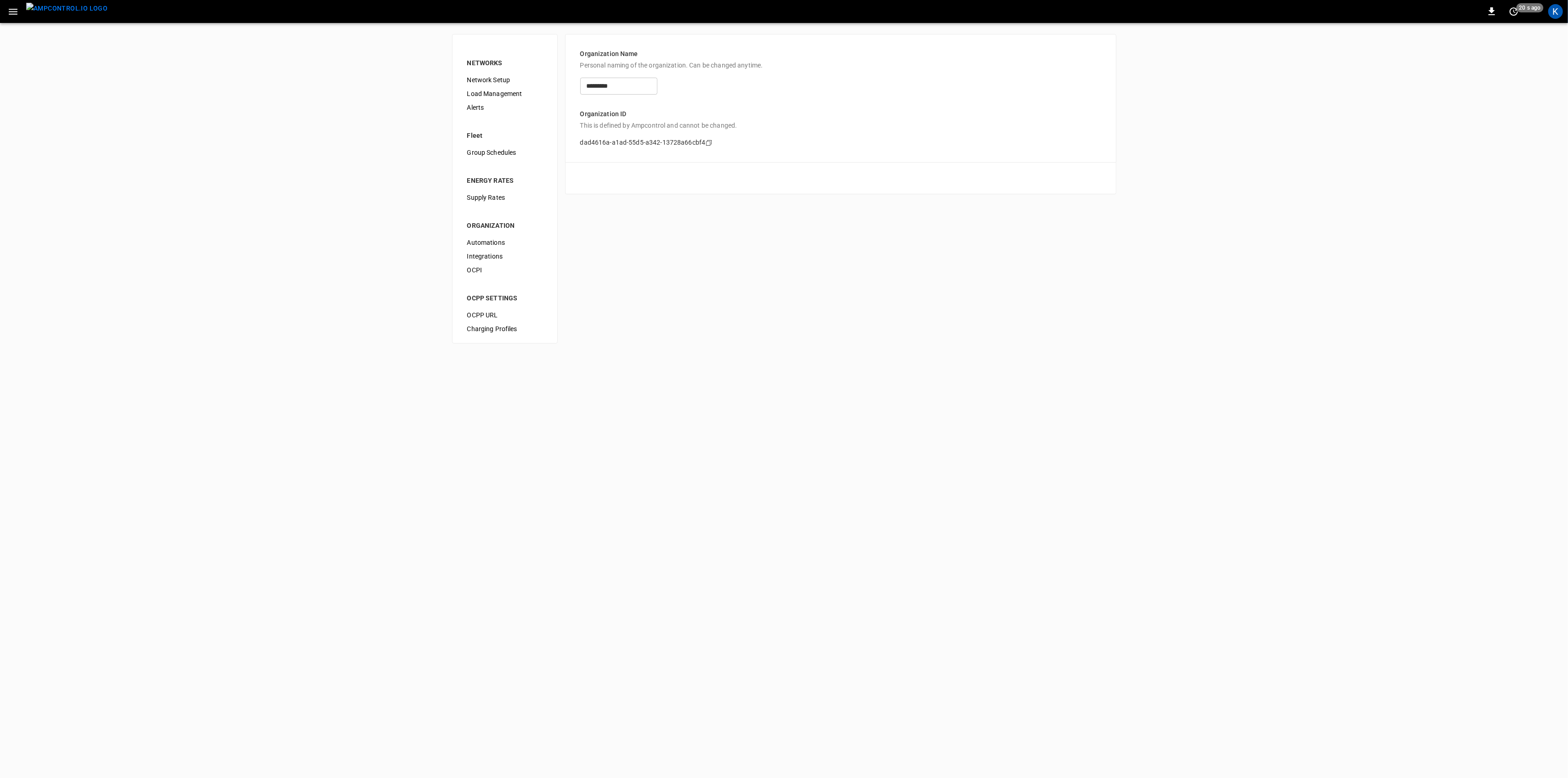
click at [481, 107] on span "Alerts" at bounding box center [505, 107] width 76 height 10
click at [631, 56] on body "0 20 s ago K NETWORKS Network Setup Load Management Alerts Fleet Group Schedule…" at bounding box center [784, 371] width 1568 height 742
click at [614, 92] on li "CC.CA.RIC" at bounding box center [629, 87] width 104 height 15
type input "**********"
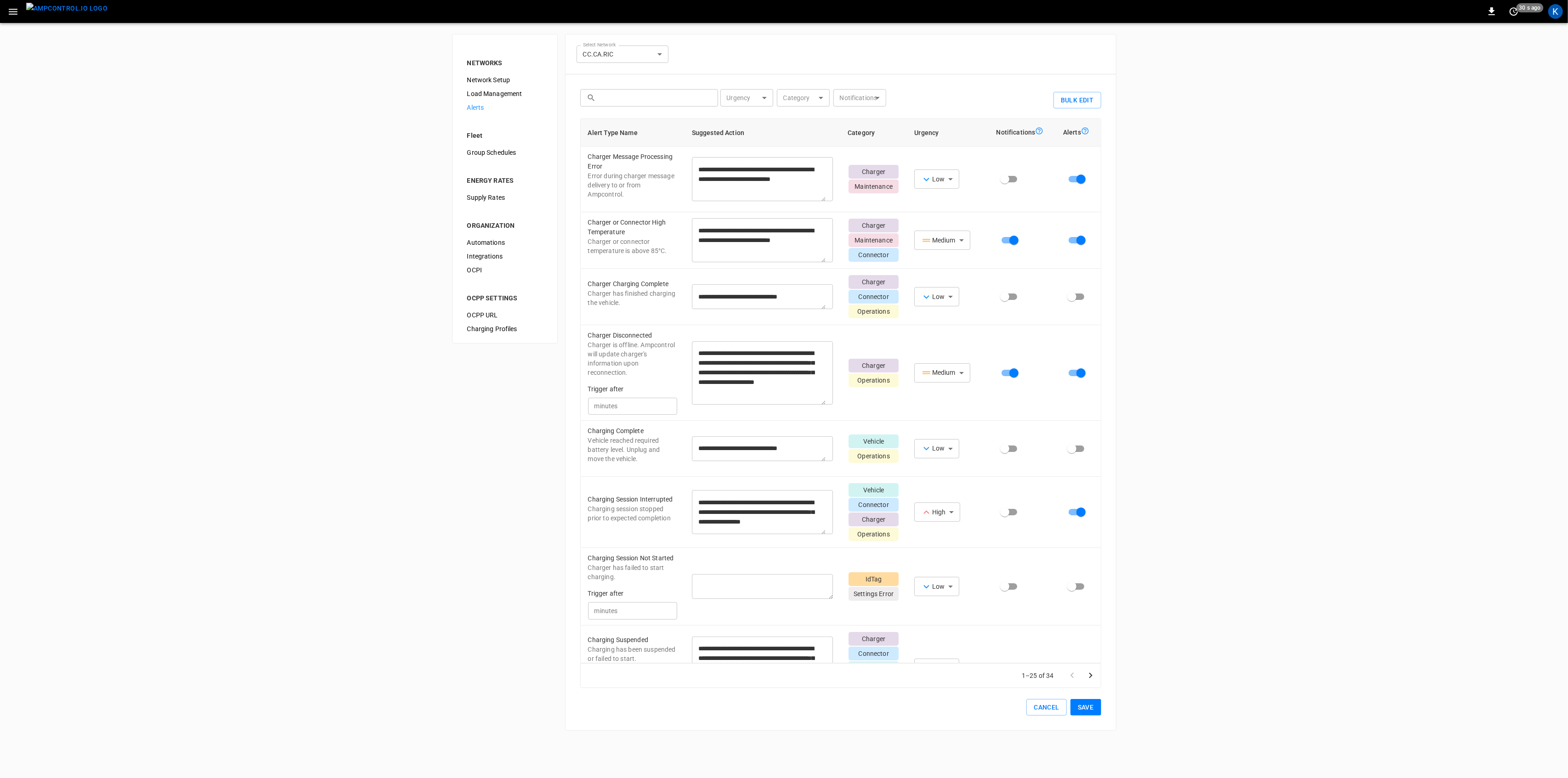
click at [283, 407] on div "**********" at bounding box center [784, 382] width 1568 height 719
click at [1041, 709] on button "Cancel" at bounding box center [1047, 708] width 40 height 17
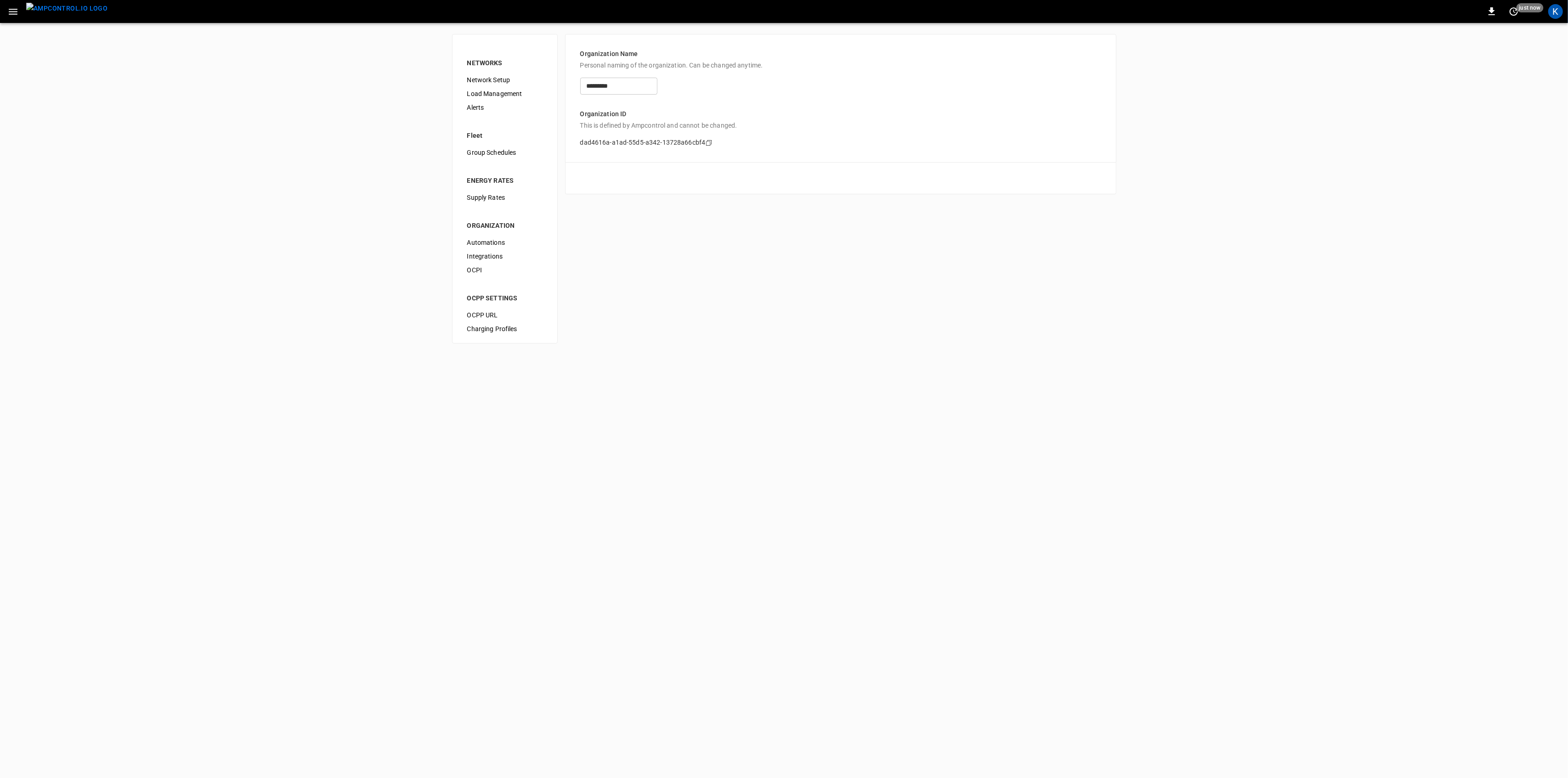
click at [15, 13] on icon "button" at bounding box center [12, 11] width 11 height 11
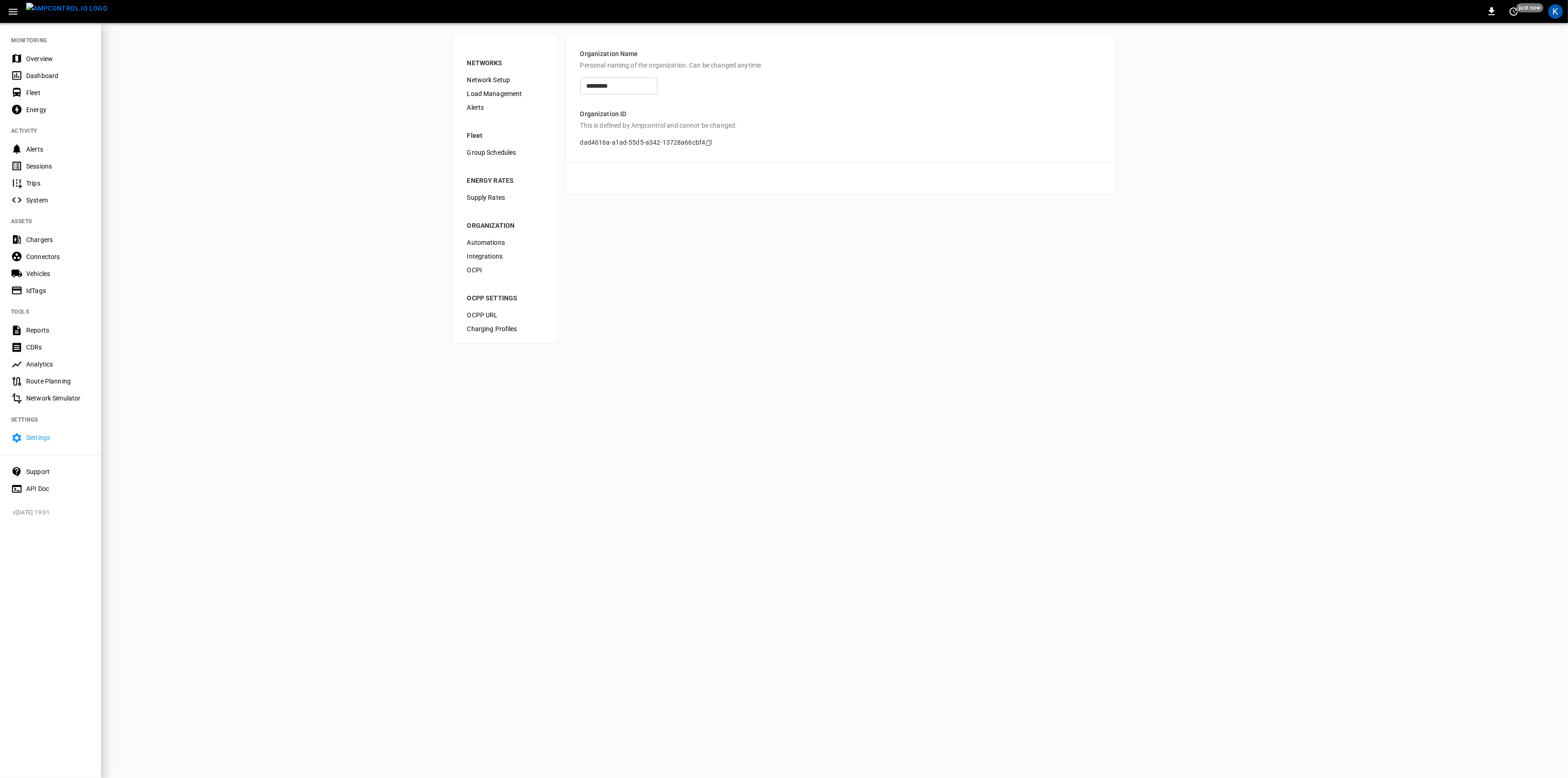
click at [36, 59] on div "Overview" at bounding box center [58, 58] width 64 height 10
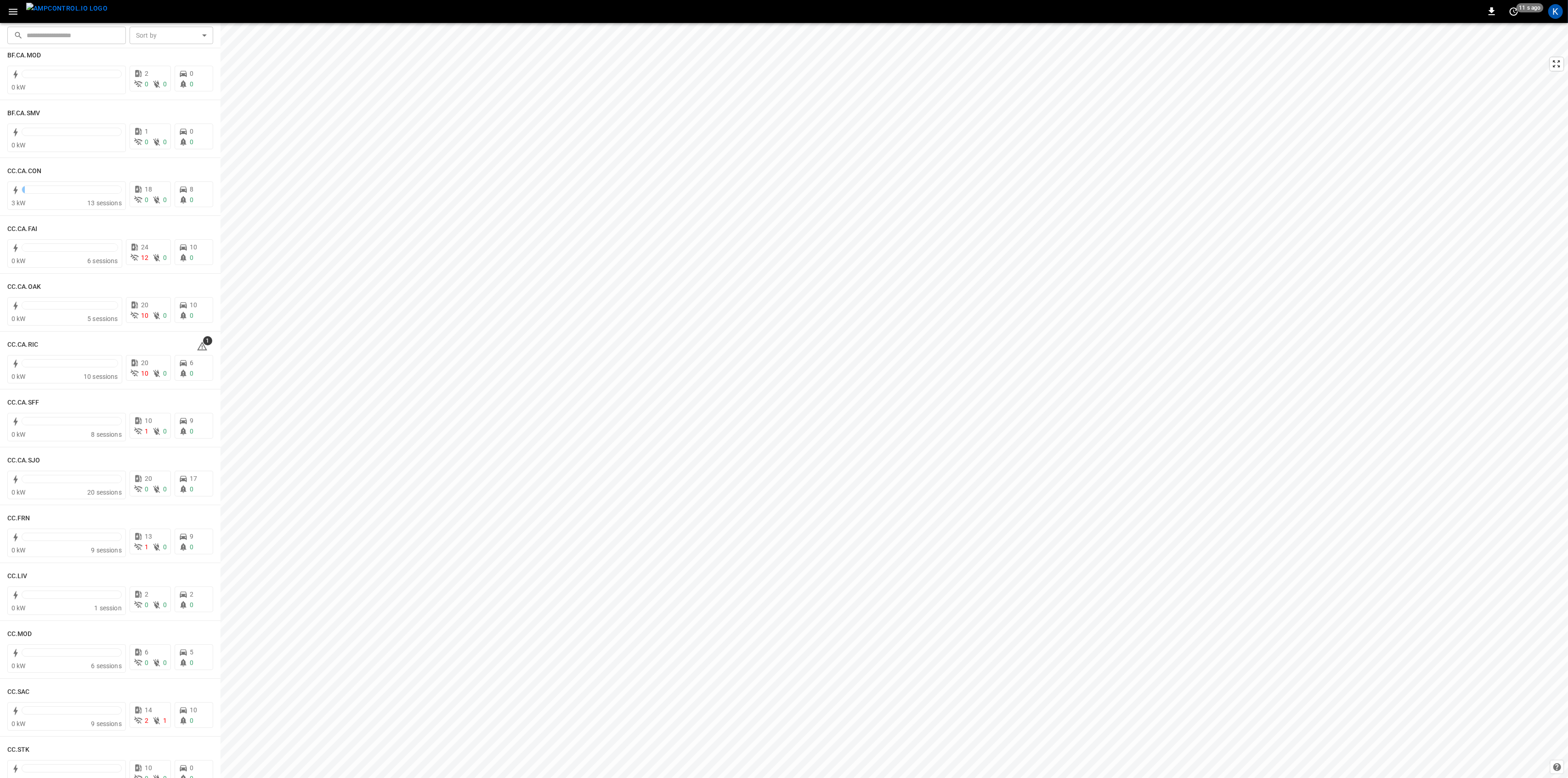
scroll to position [184, 0]
click at [196, 241] on icon at bounding box center [202, 240] width 11 height 11
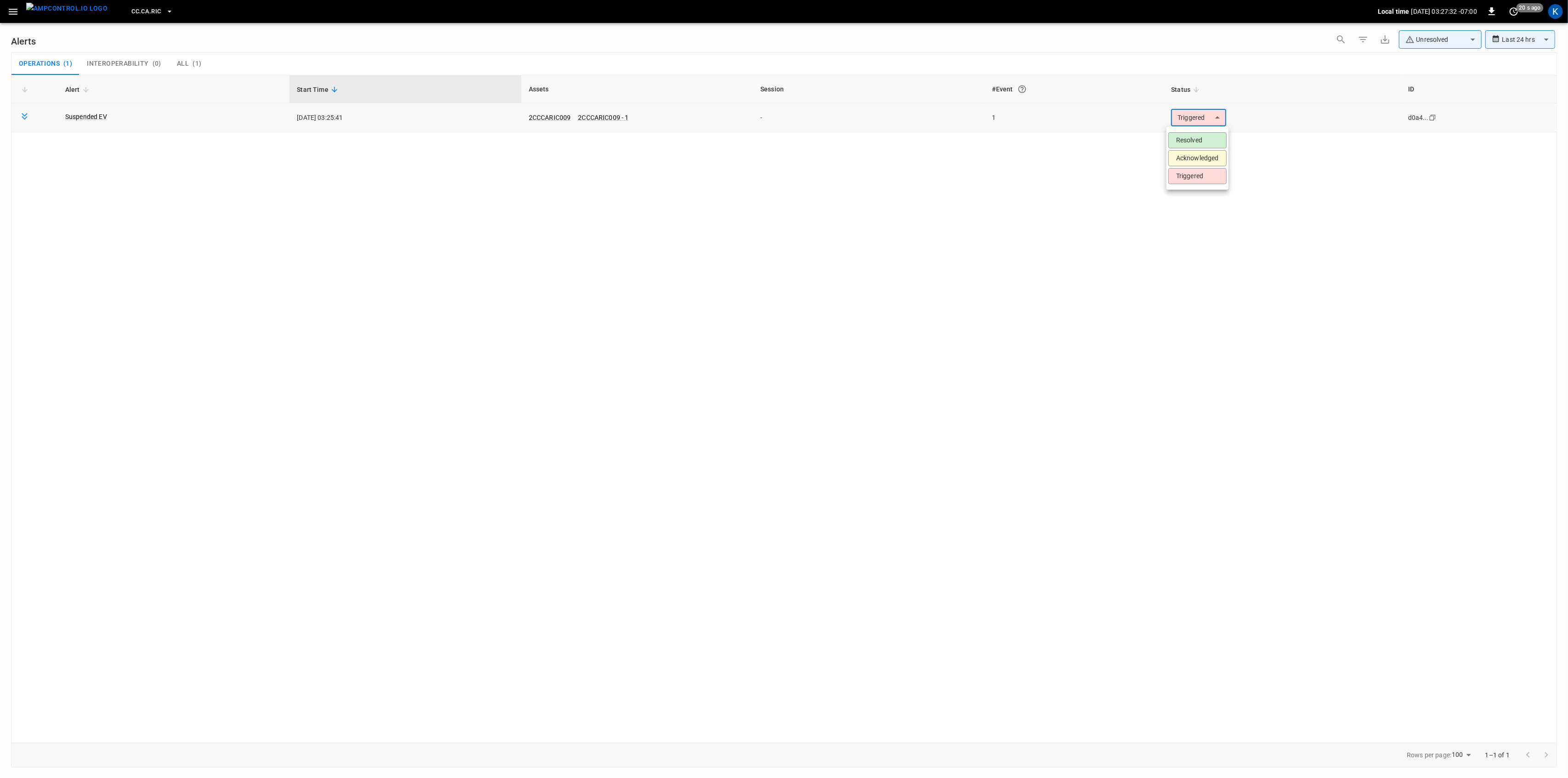
click at [1202, 118] on body "**********" at bounding box center [784, 387] width 1568 height 775
click at [1188, 138] on li "Resolved" at bounding box center [1197, 140] width 58 height 16
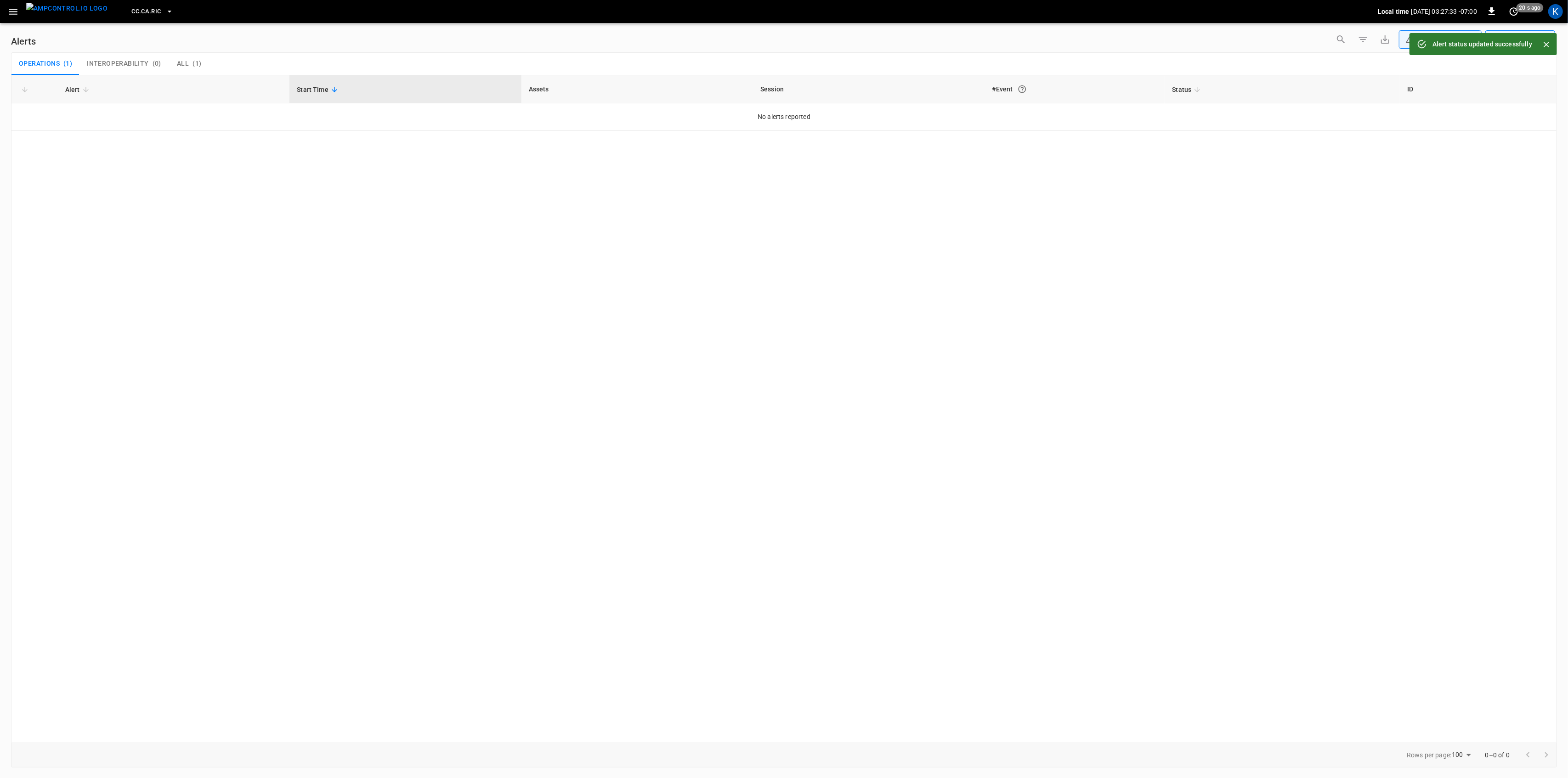
click at [13, 13] on icon "button" at bounding box center [13, 11] width 9 height 6
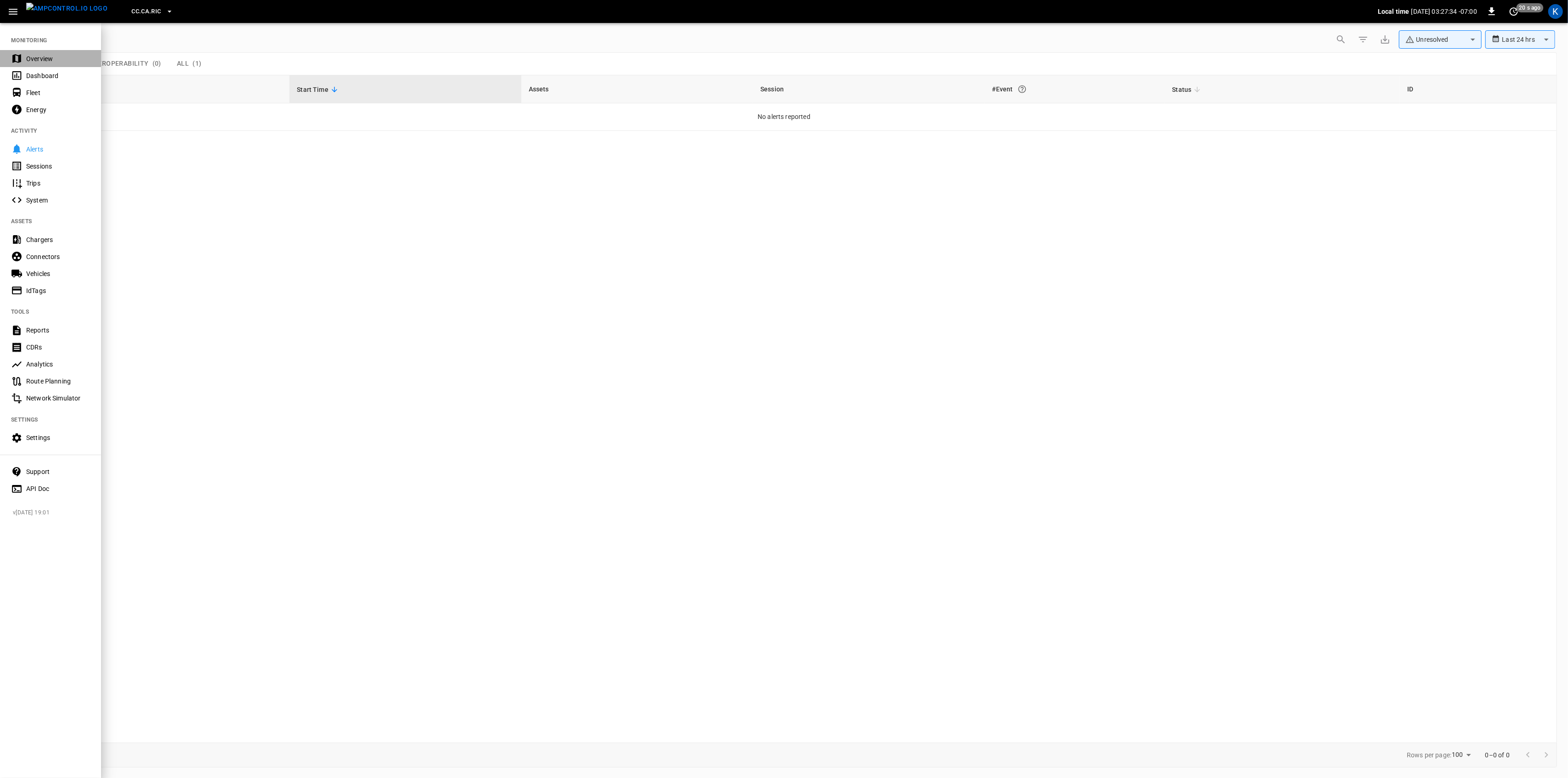
click at [23, 63] on div "Overview" at bounding box center [50, 59] width 101 height 17
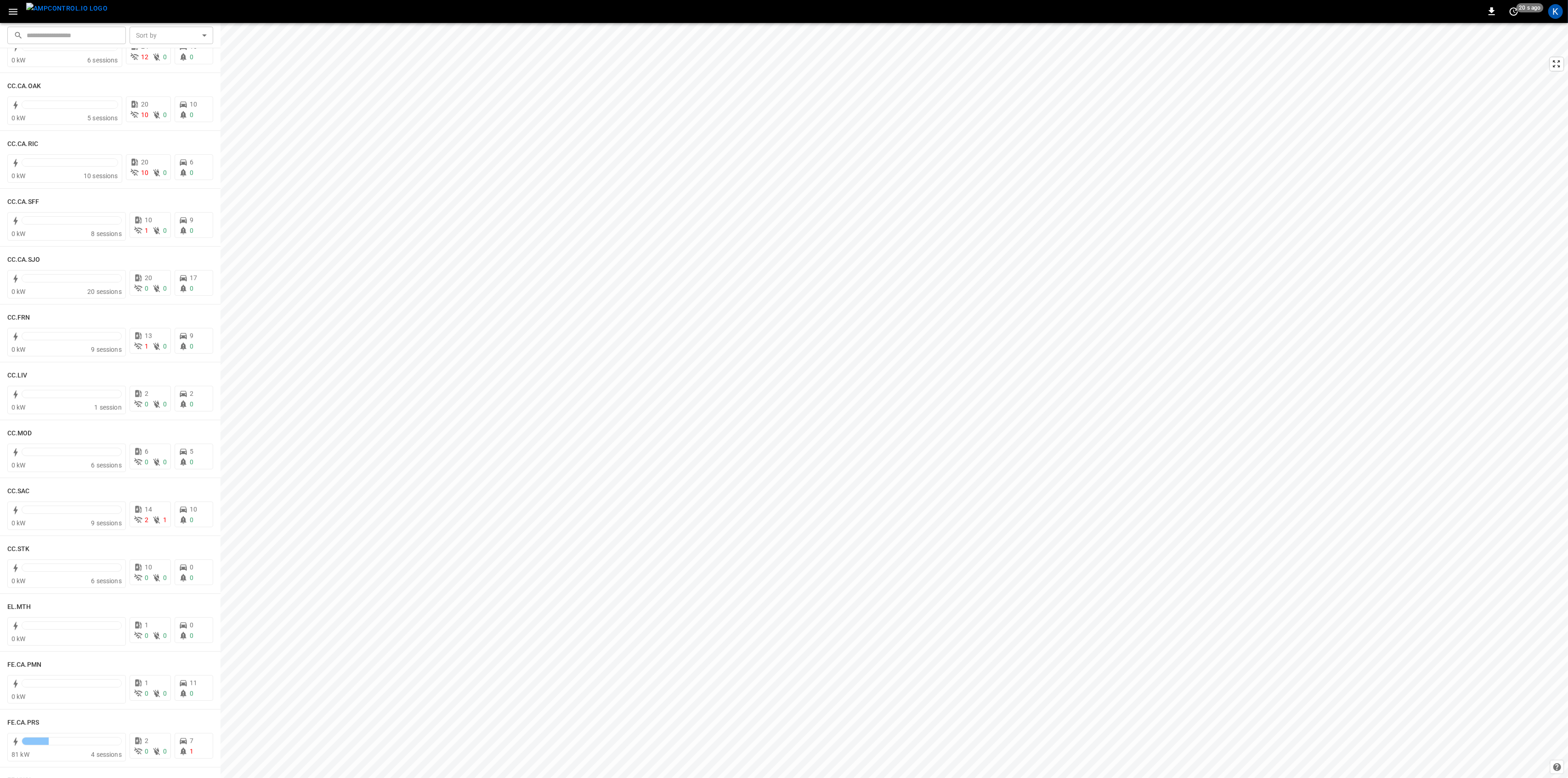
scroll to position [350, 0]
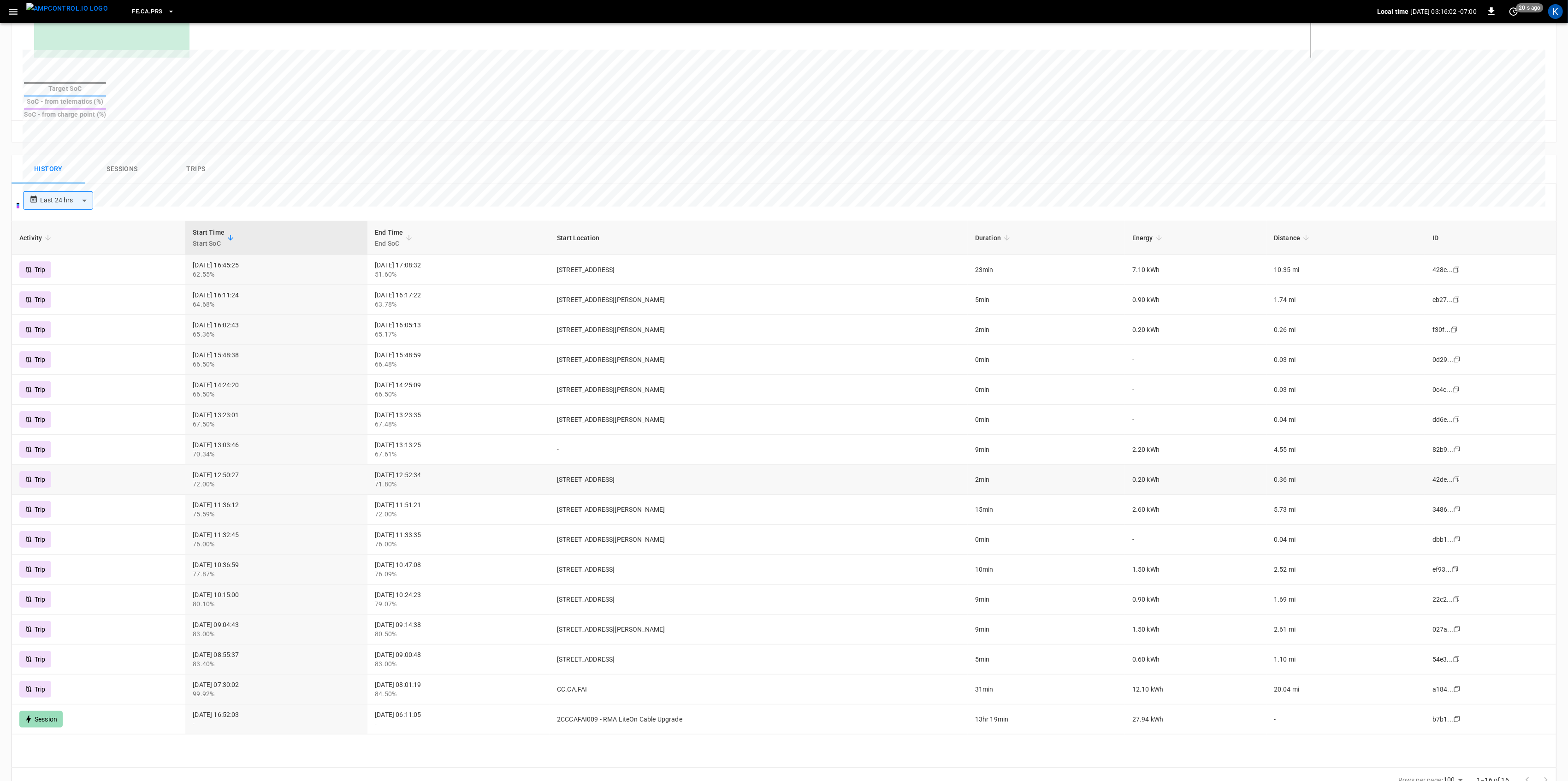
scroll to position [375, 0]
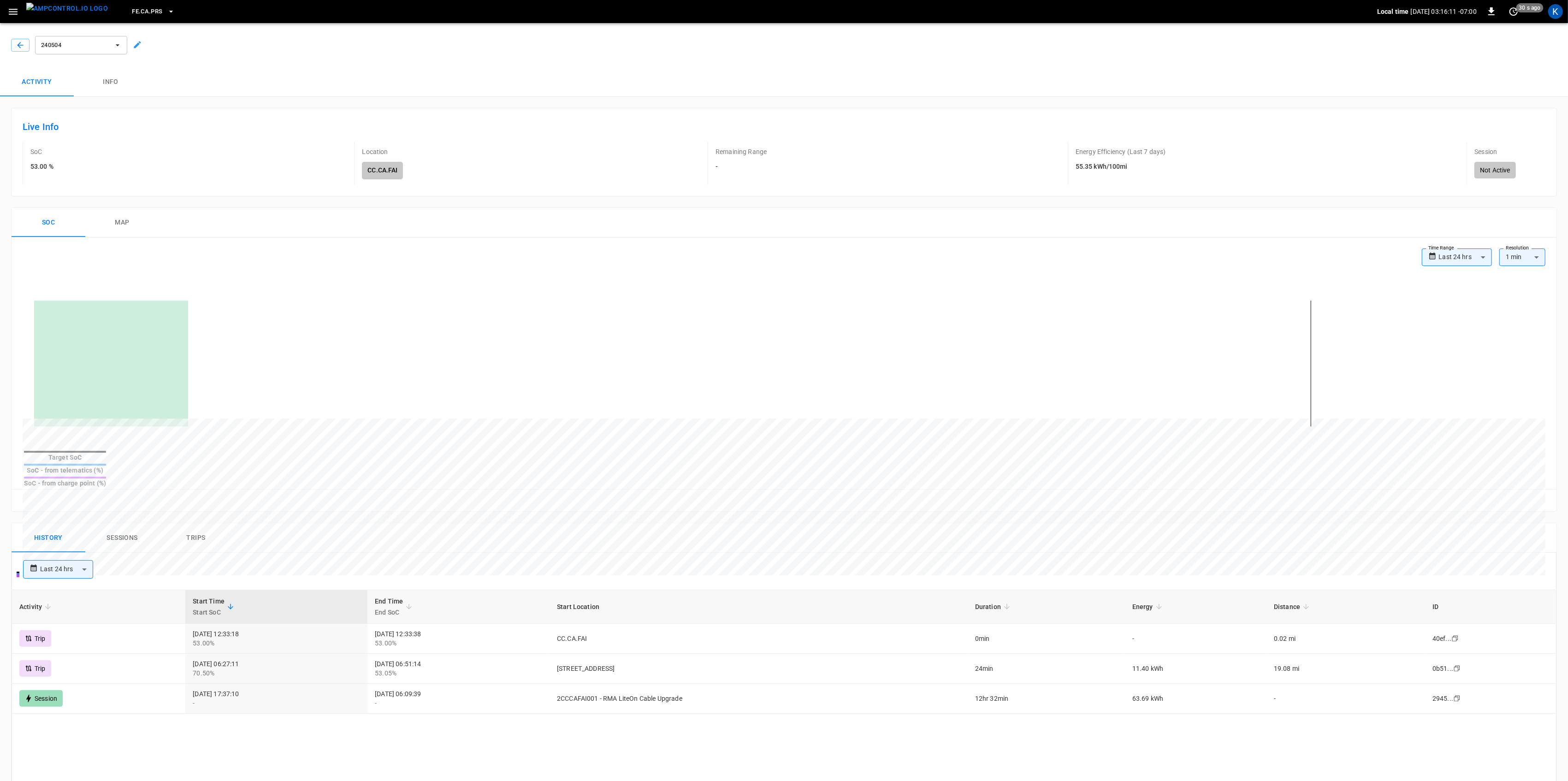
click at [89, 551] on body "**********" at bounding box center [784, 587] width 1568 height 1173
click at [66, 586] on li "Last 48 hrs" at bounding box center [58, 601] width 70 height 15
type input "**********"
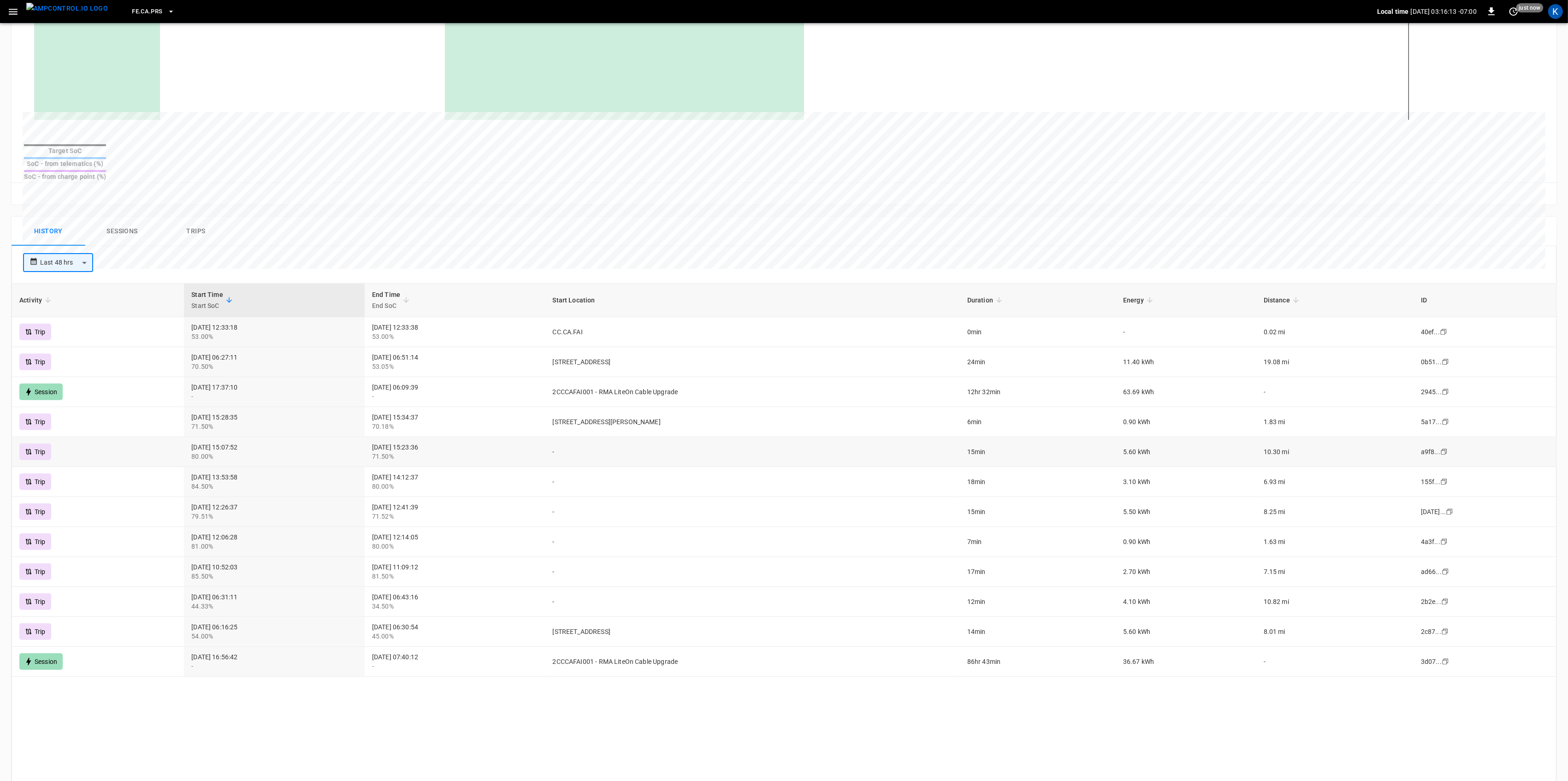
scroll to position [307, 0]
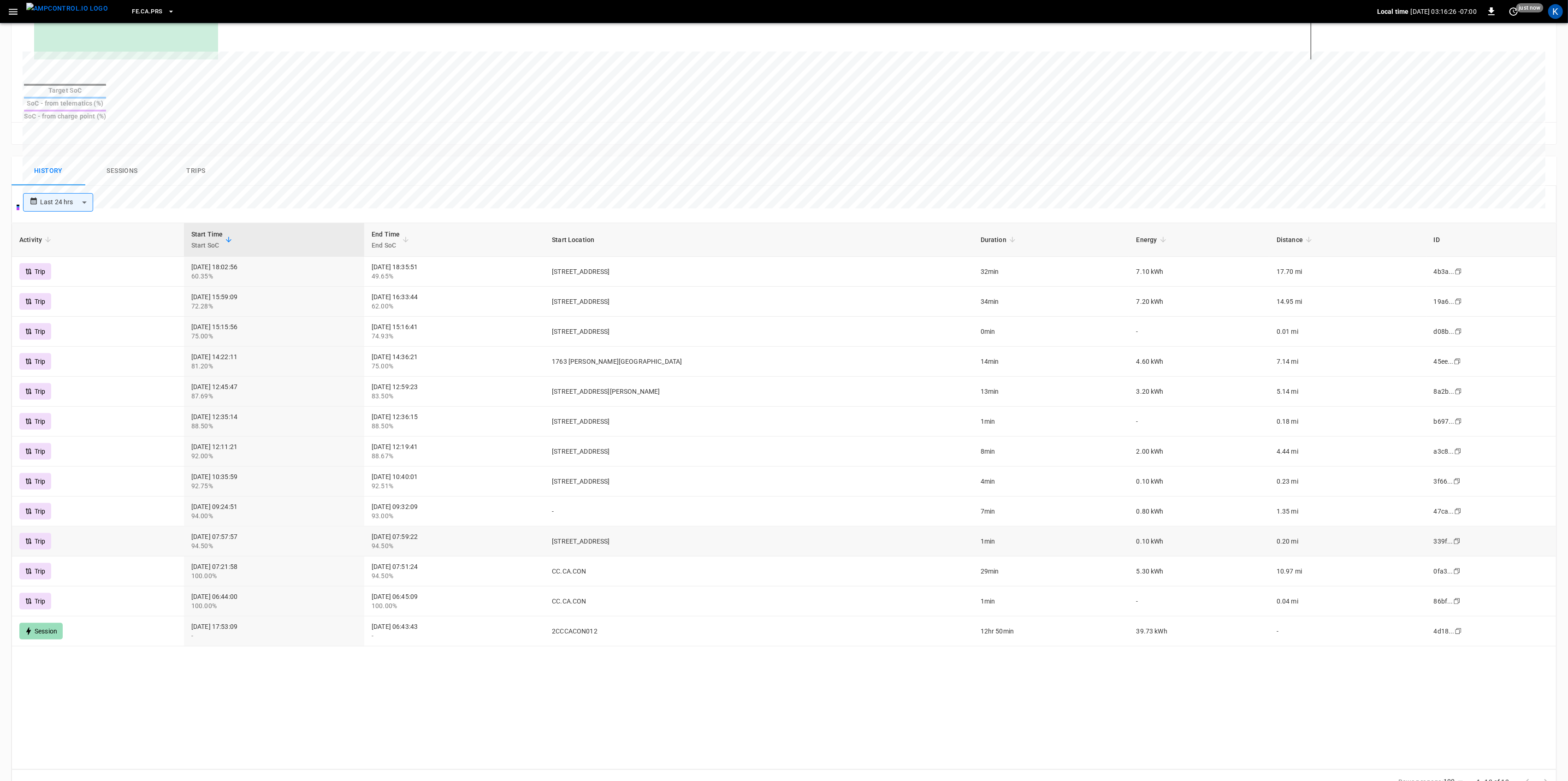
scroll to position [369, 0]
click at [65, 183] on body "**********" at bounding box center [784, 218] width 1568 height 1173
click at [132, 150] on div at bounding box center [786, 390] width 1573 height 781
click at [123, 154] on button "Sessions" at bounding box center [122, 169] width 74 height 30
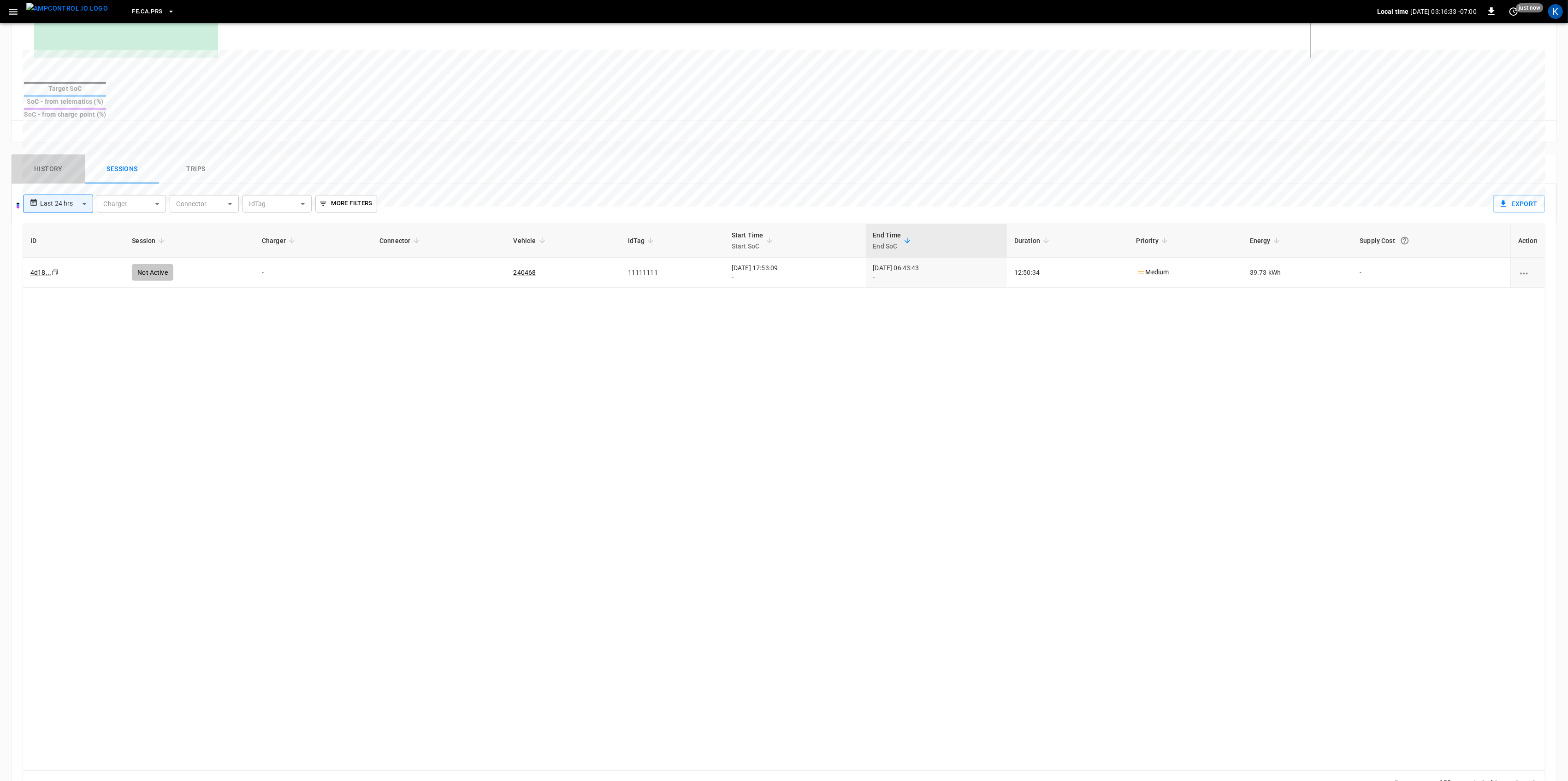
click at [46, 154] on button "History" at bounding box center [48, 169] width 74 height 30
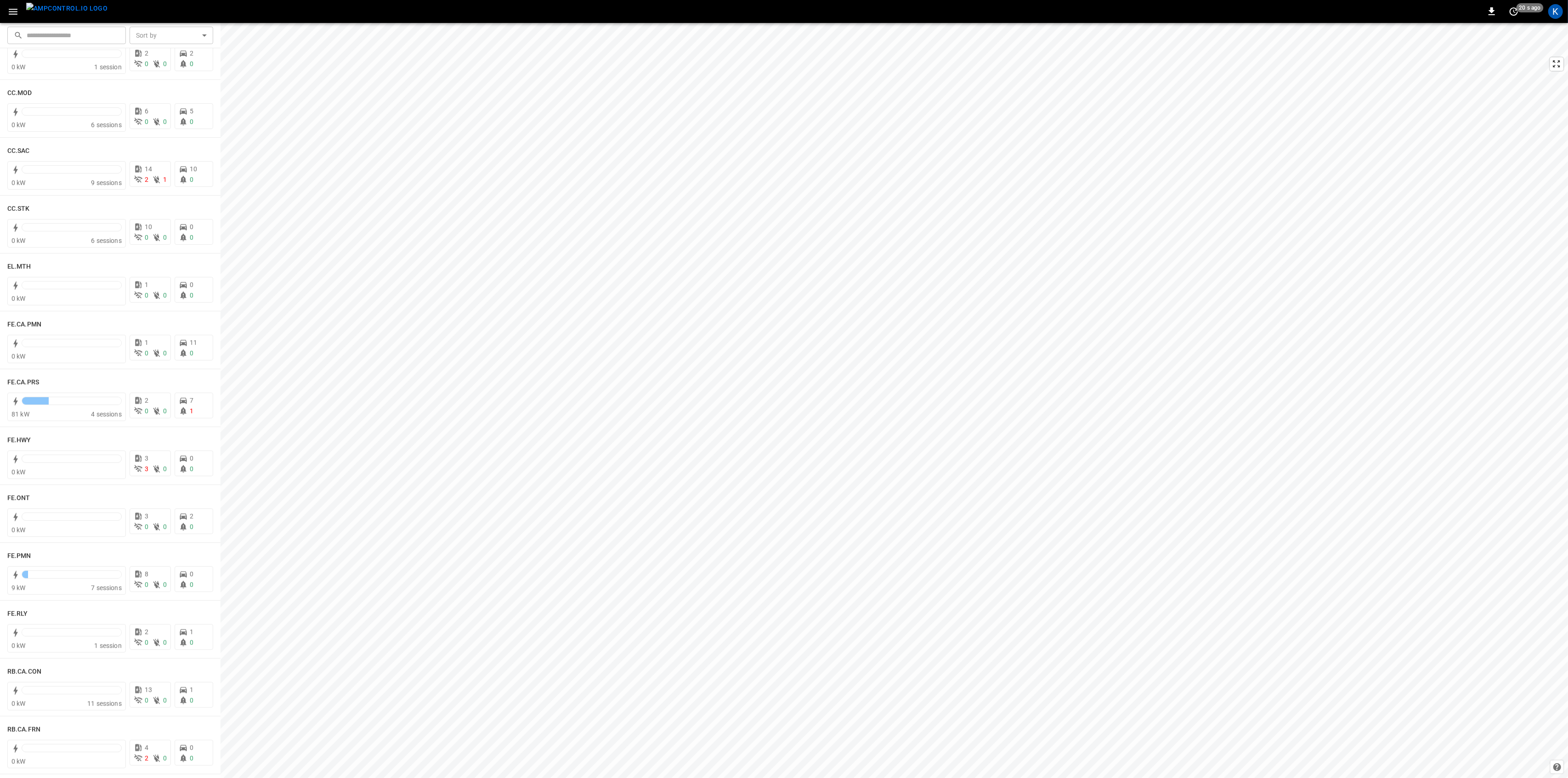
scroll to position [673, 0]
click at [76, 362] on div "81 kW" at bounding box center [51, 359] width 80 height 10
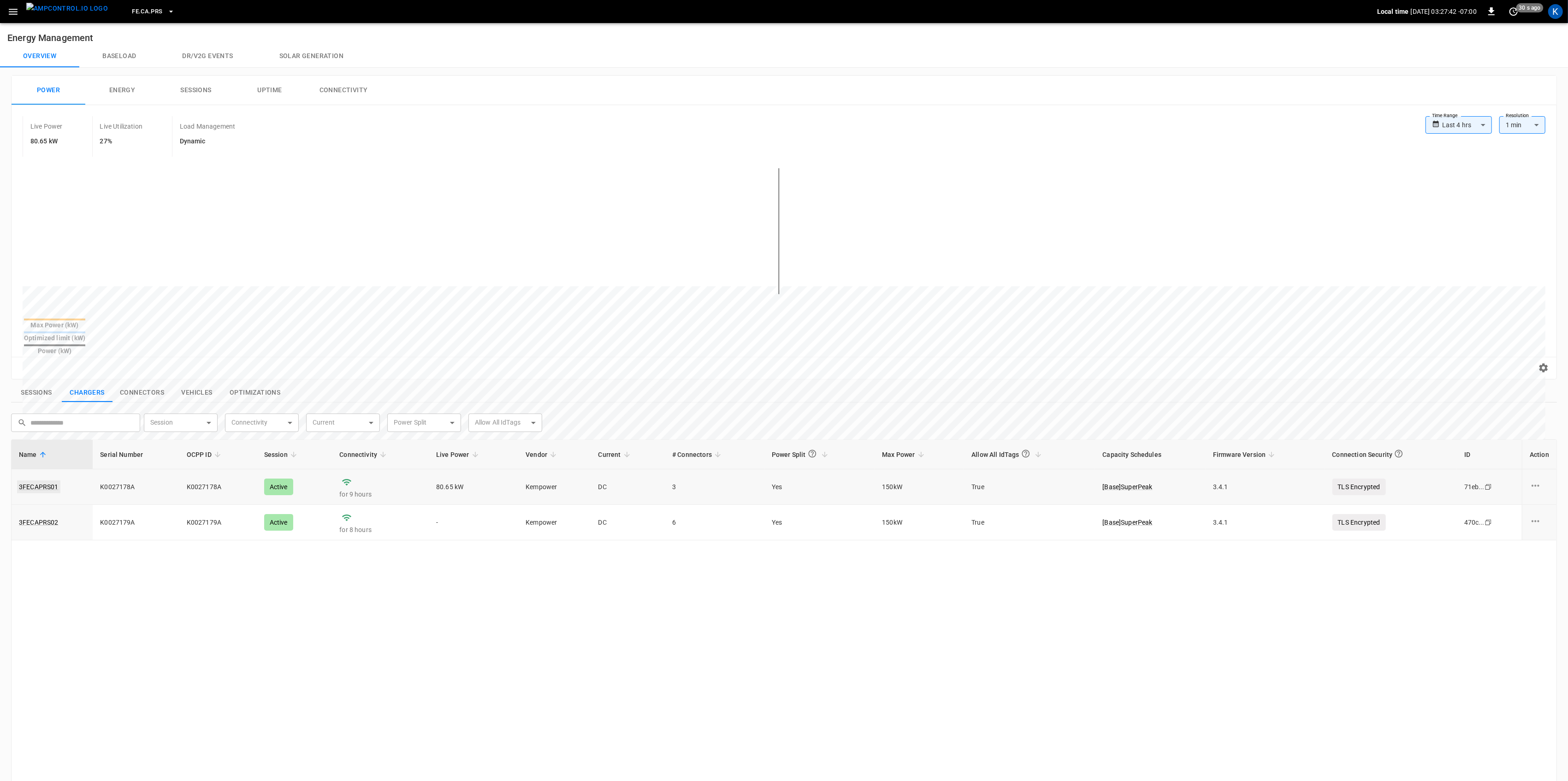
click at [46, 480] on link "3FECAPRS01" at bounding box center [39, 486] width 44 height 13
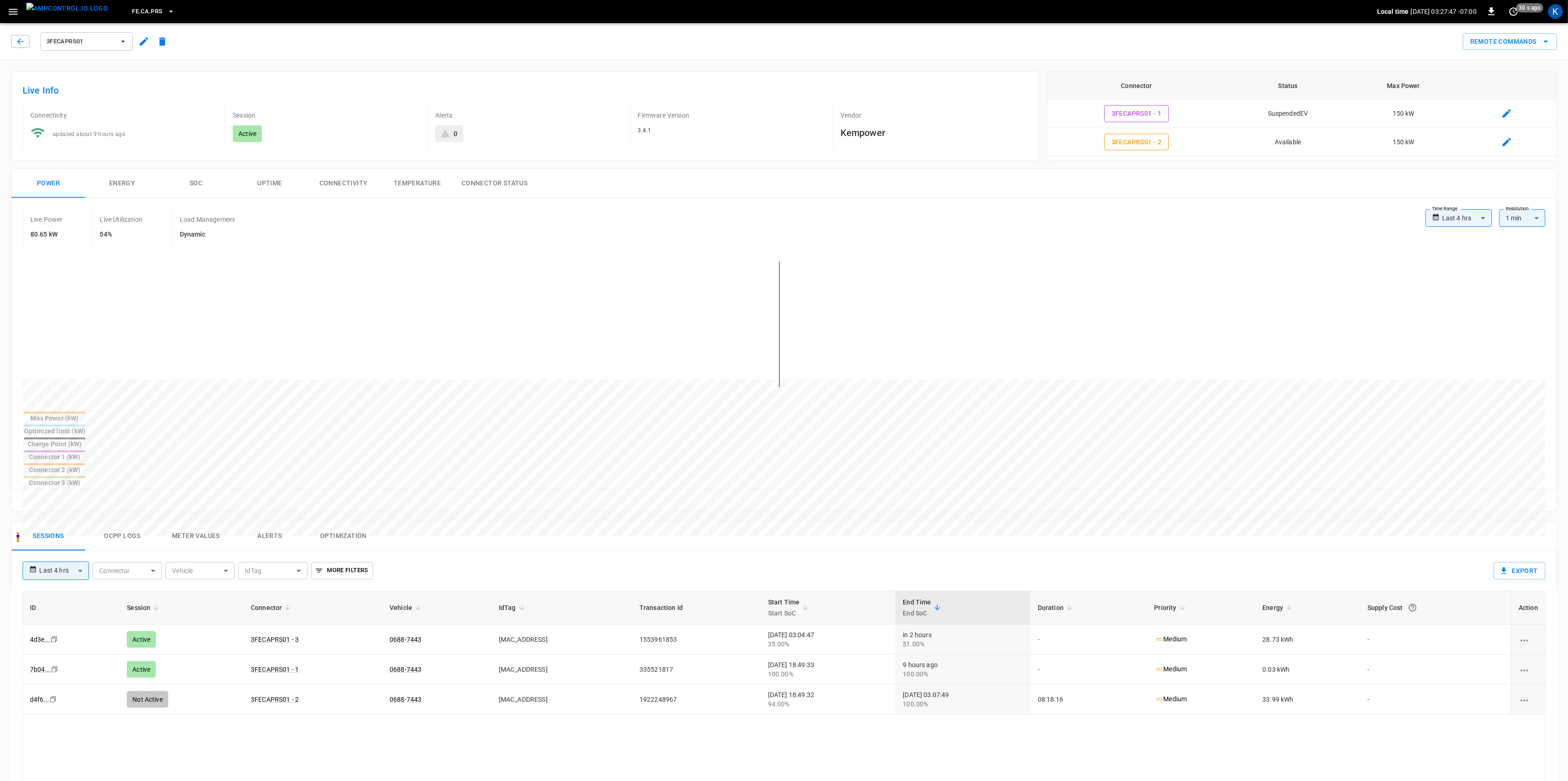
click at [446, 133] on icon at bounding box center [445, 133] width 9 height 7
click at [15, 11] on icon "button" at bounding box center [13, 11] width 9 height 6
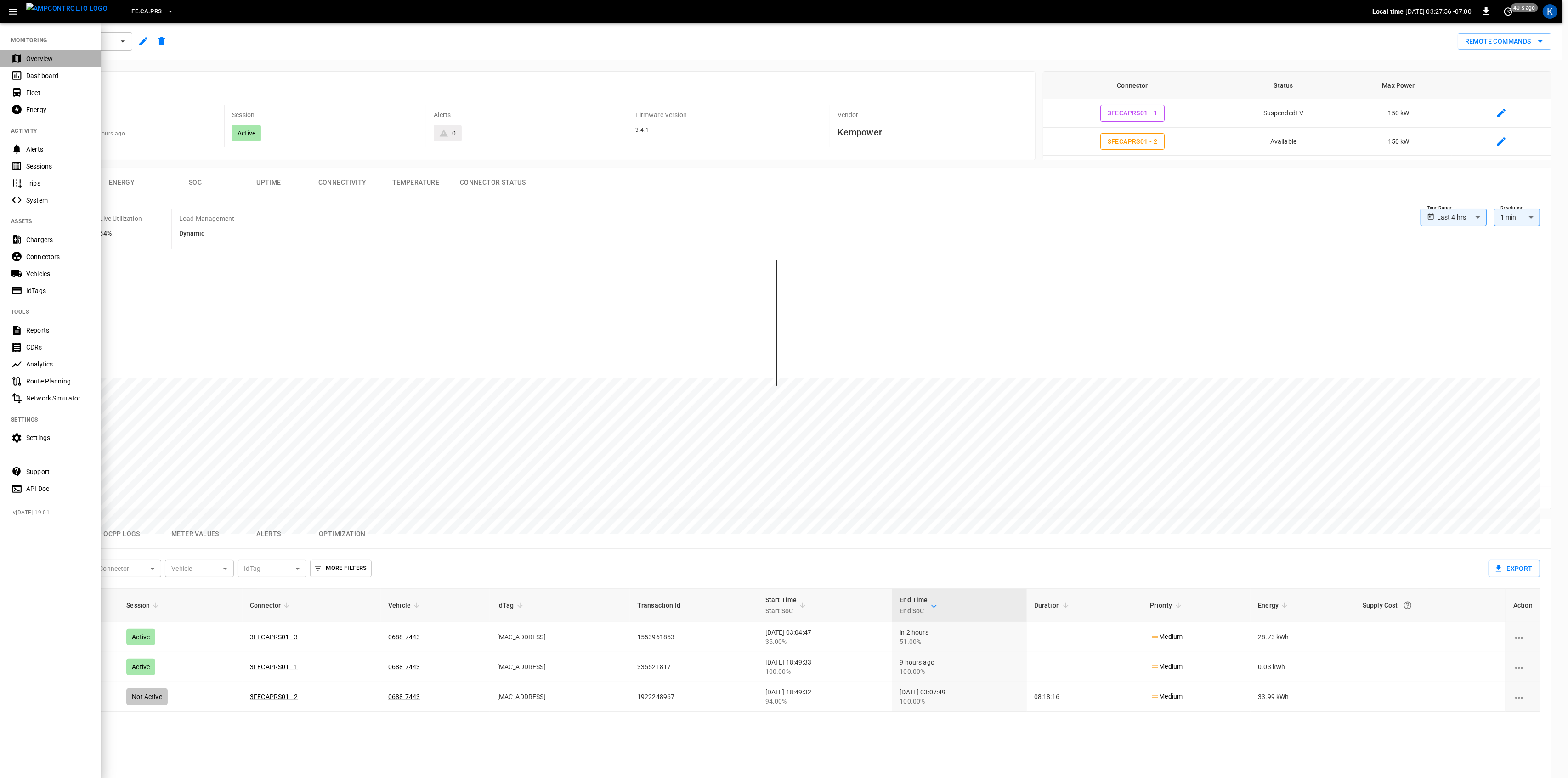
click at [23, 50] on div "Overview" at bounding box center [50, 59] width 101 height 17
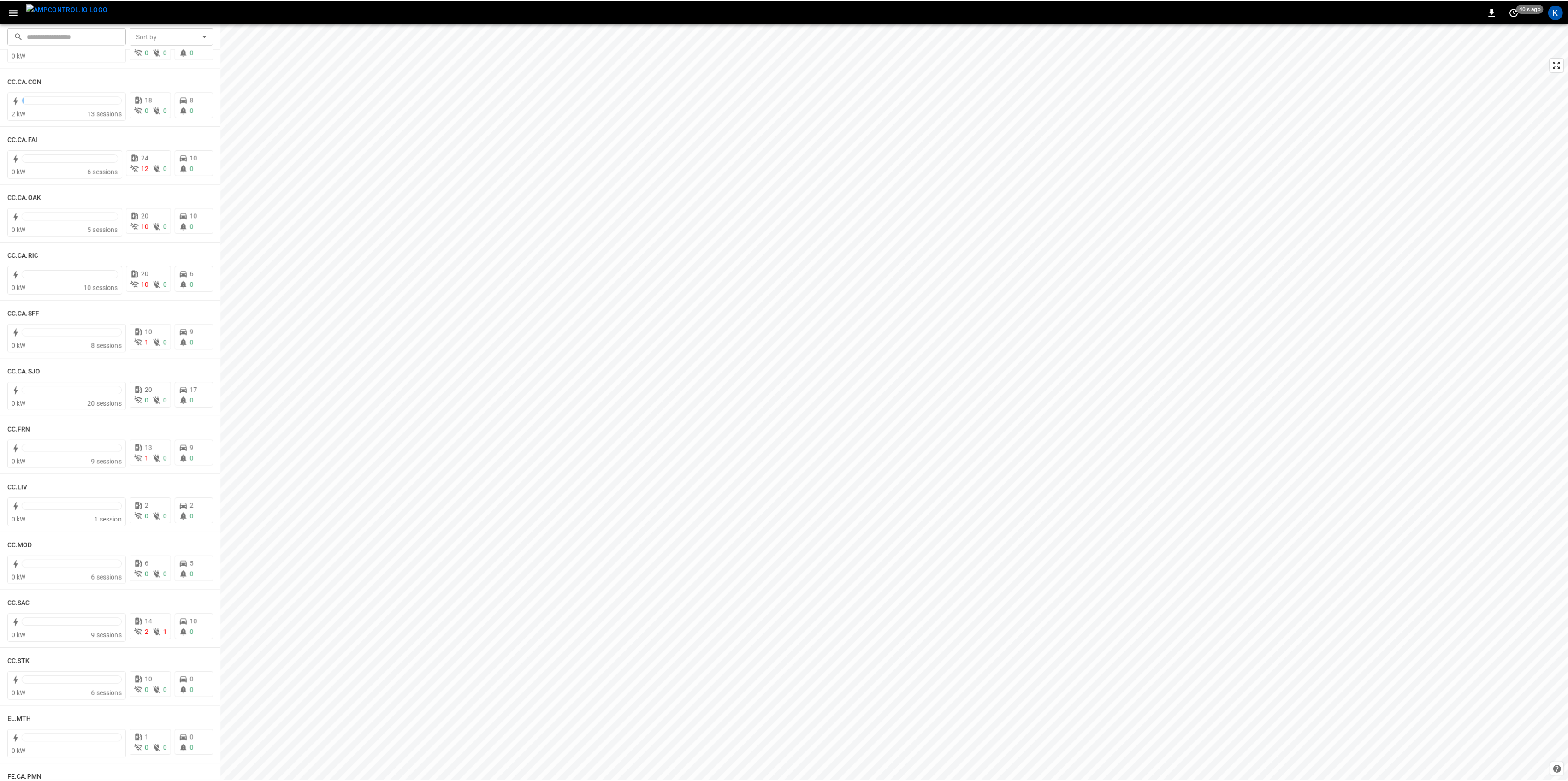
scroll to position [185, 0]
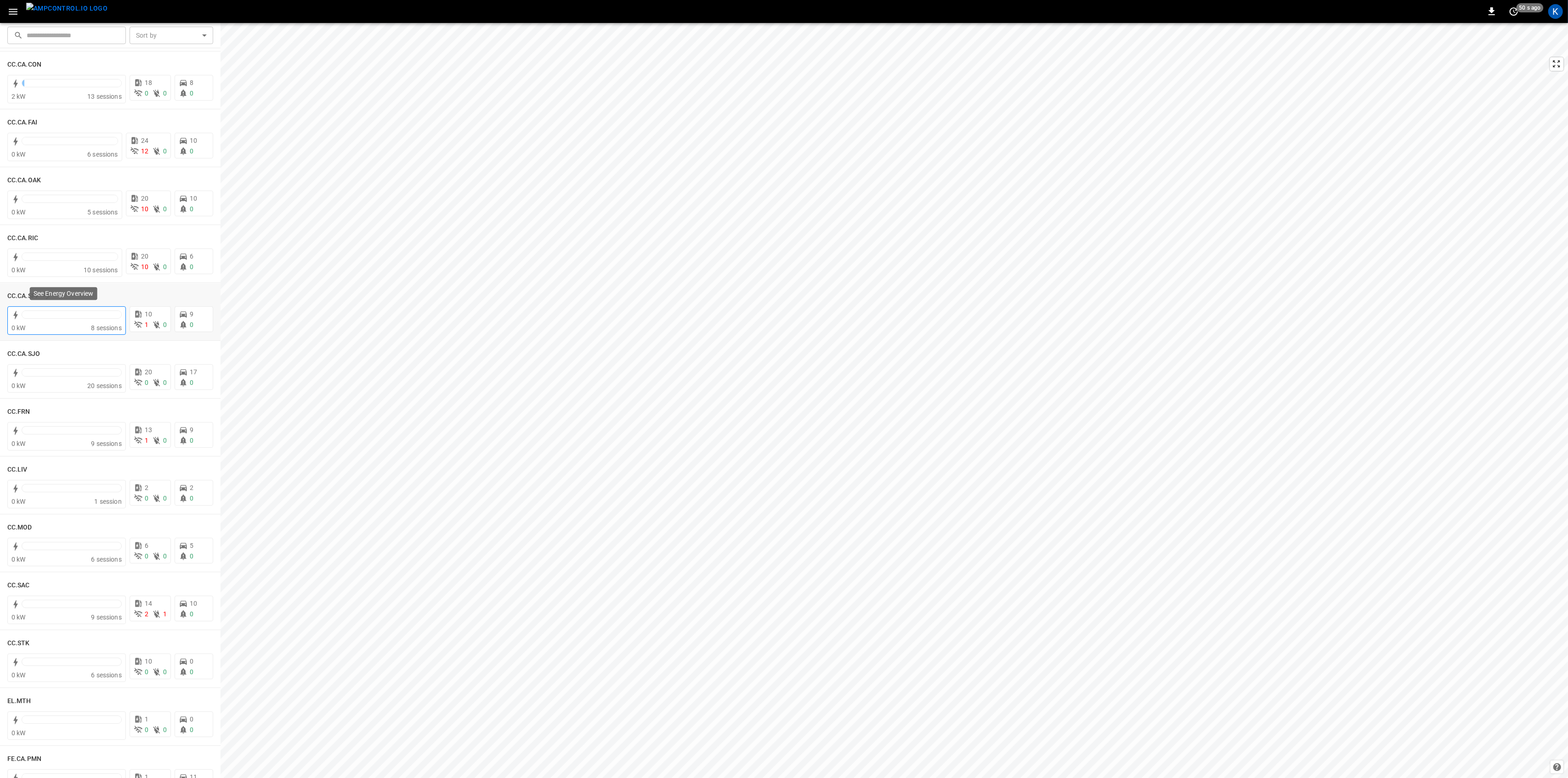
click at [65, 316] on div at bounding box center [71, 314] width 99 height 7
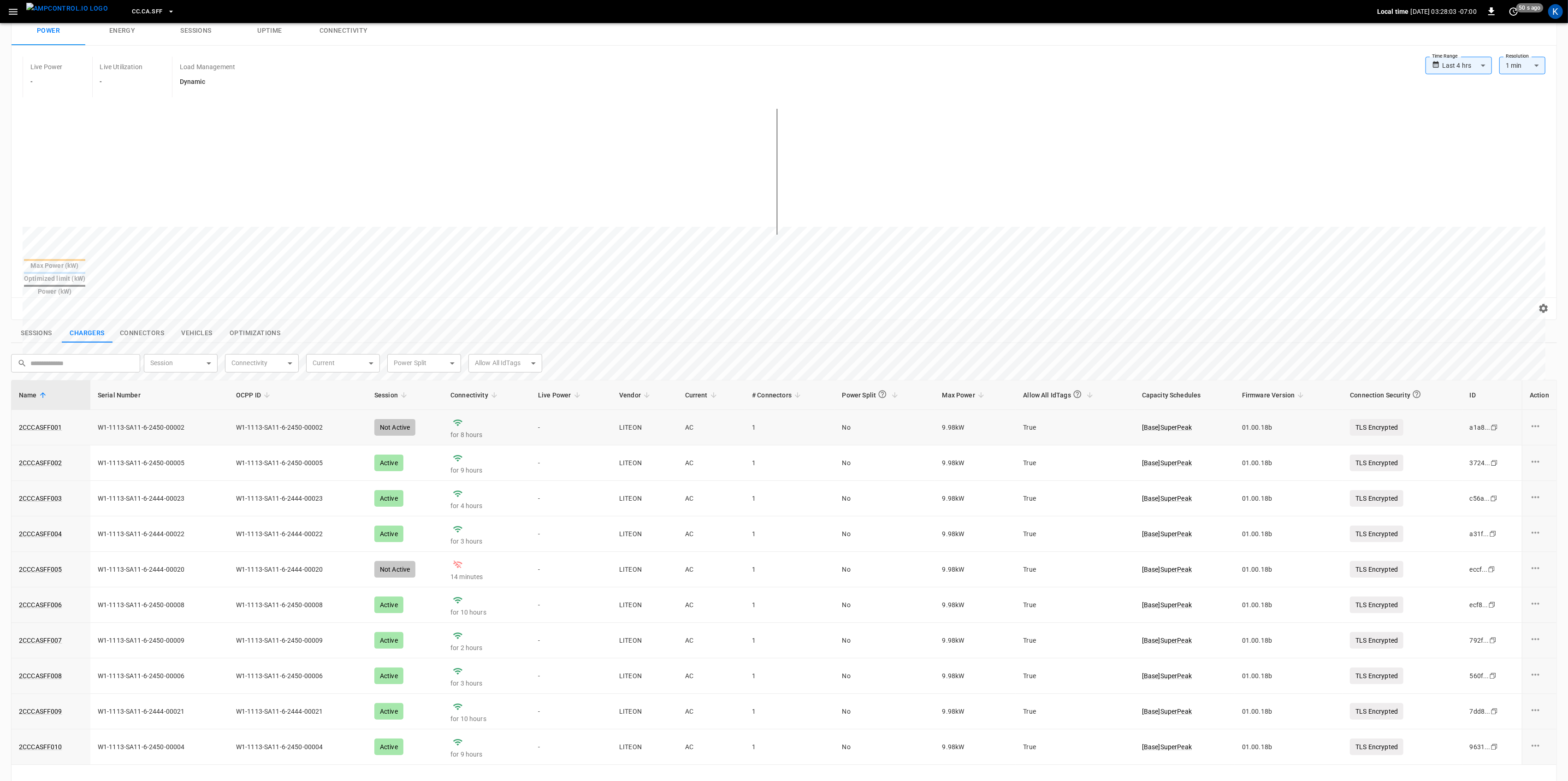
scroll to position [61, 0]
drag, startPoint x: 69, startPoint y: 553, endPoint x: 19, endPoint y: 558, distance: 50.2
click at [19, 558] on td "2CCCASFF005" at bounding box center [51, 567] width 78 height 36
copy link "2CCCASFF005"
click at [49, 561] on link "2CCCASFF005" at bounding box center [41, 567] width 47 height 13
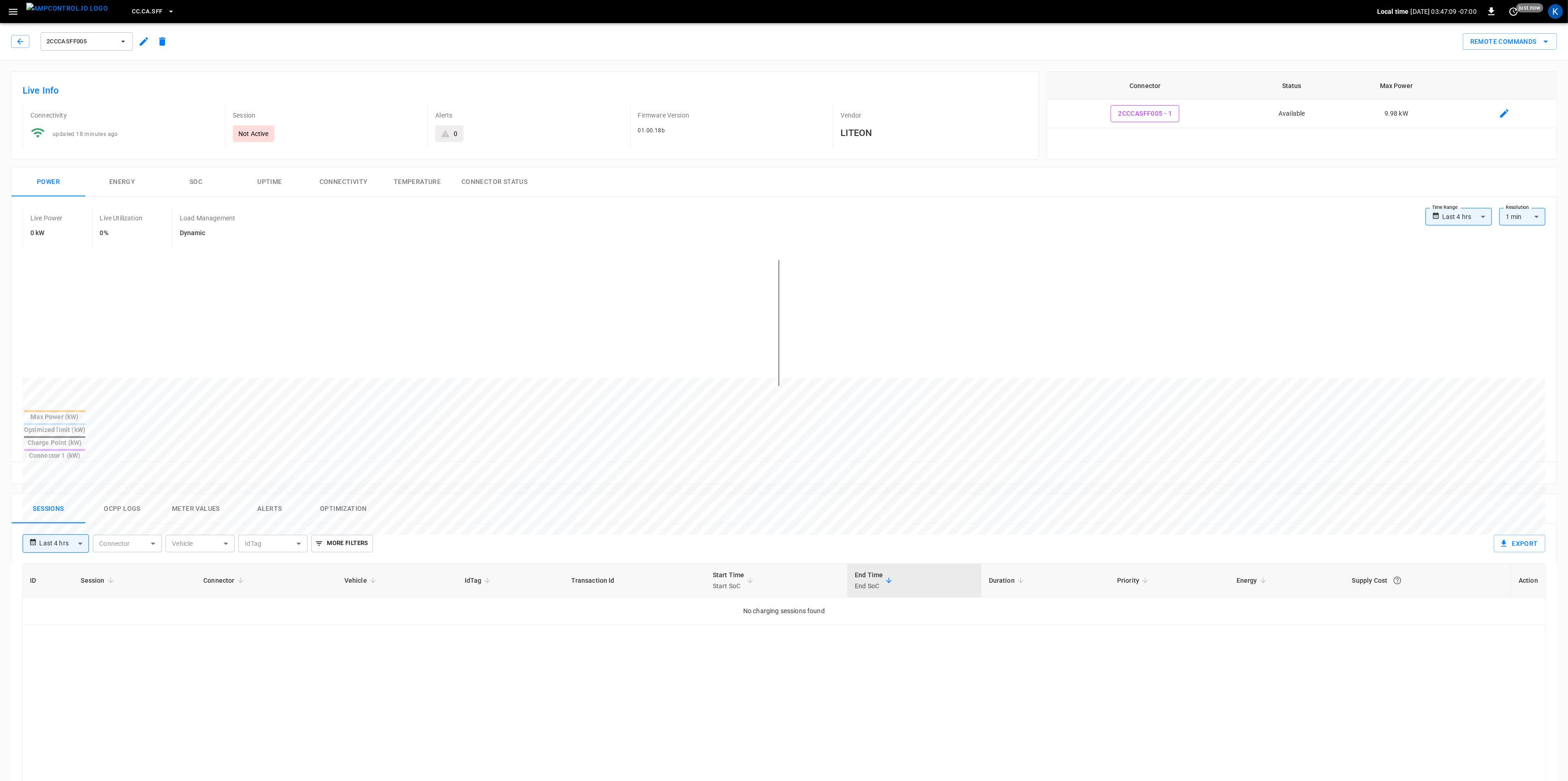
click at [10, 14] on icon "button" at bounding box center [13, 11] width 9 height 6
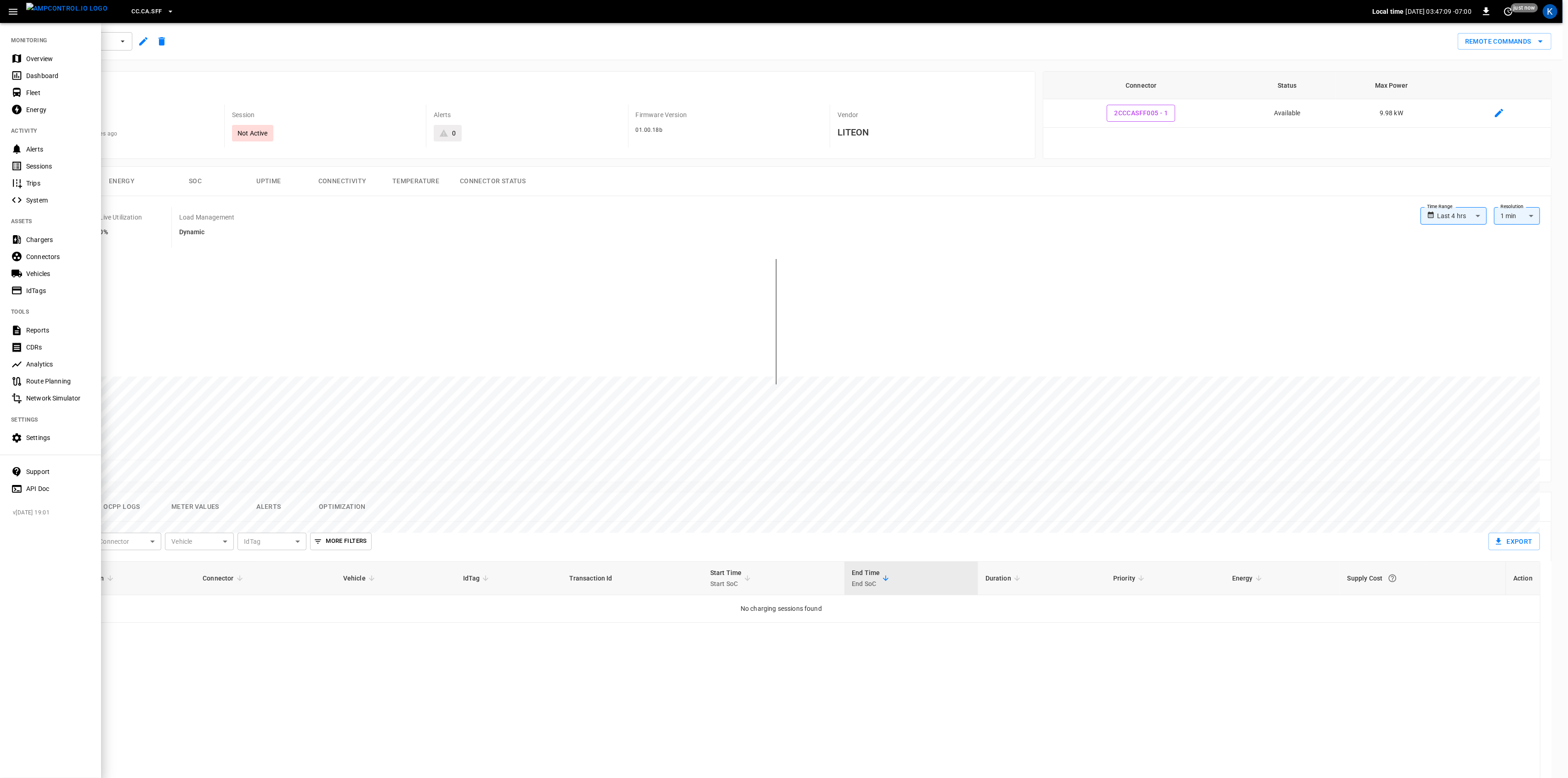
click at [30, 54] on div "Overview" at bounding box center [58, 58] width 64 height 10
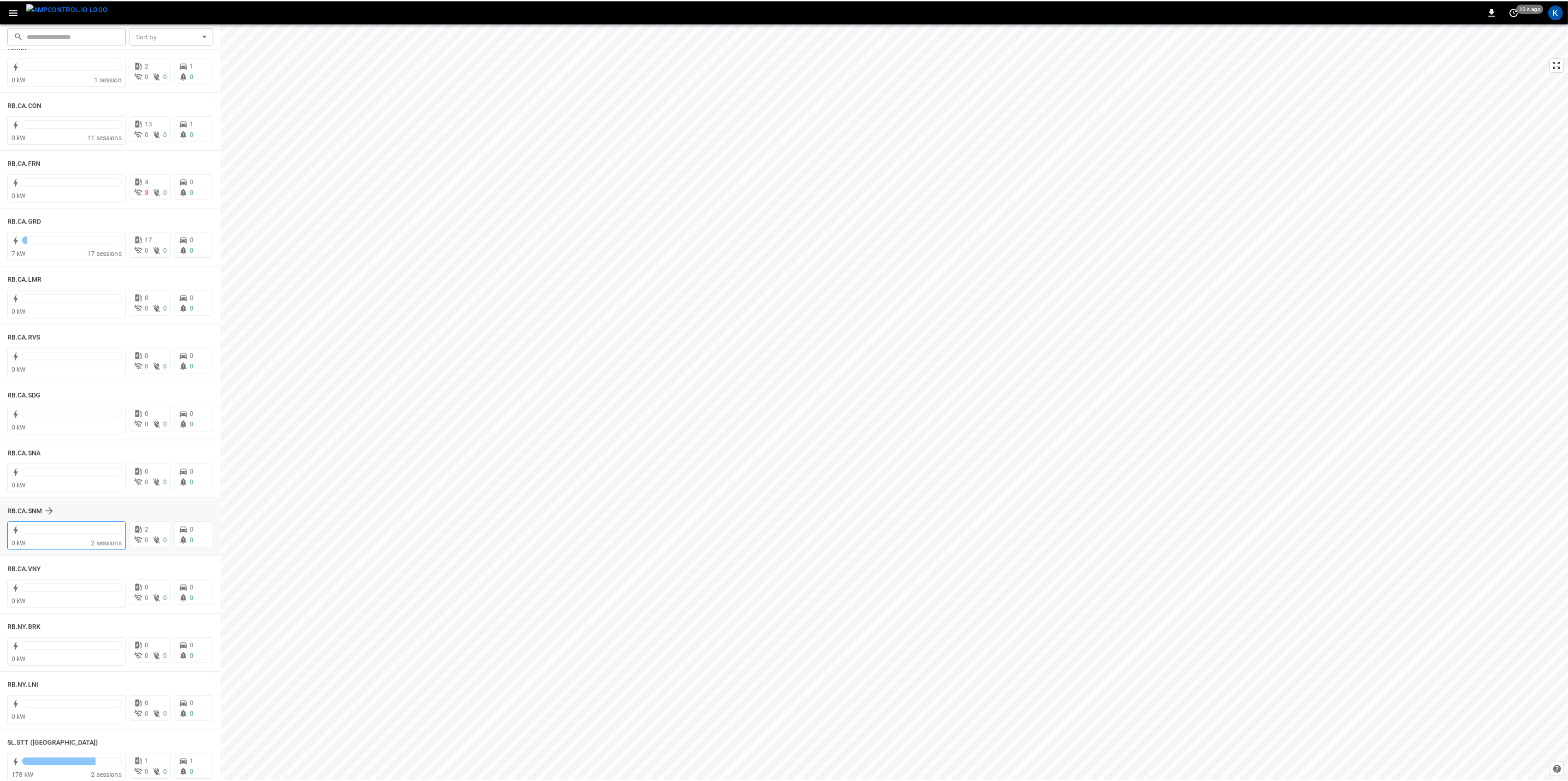
scroll to position [1188, 0]
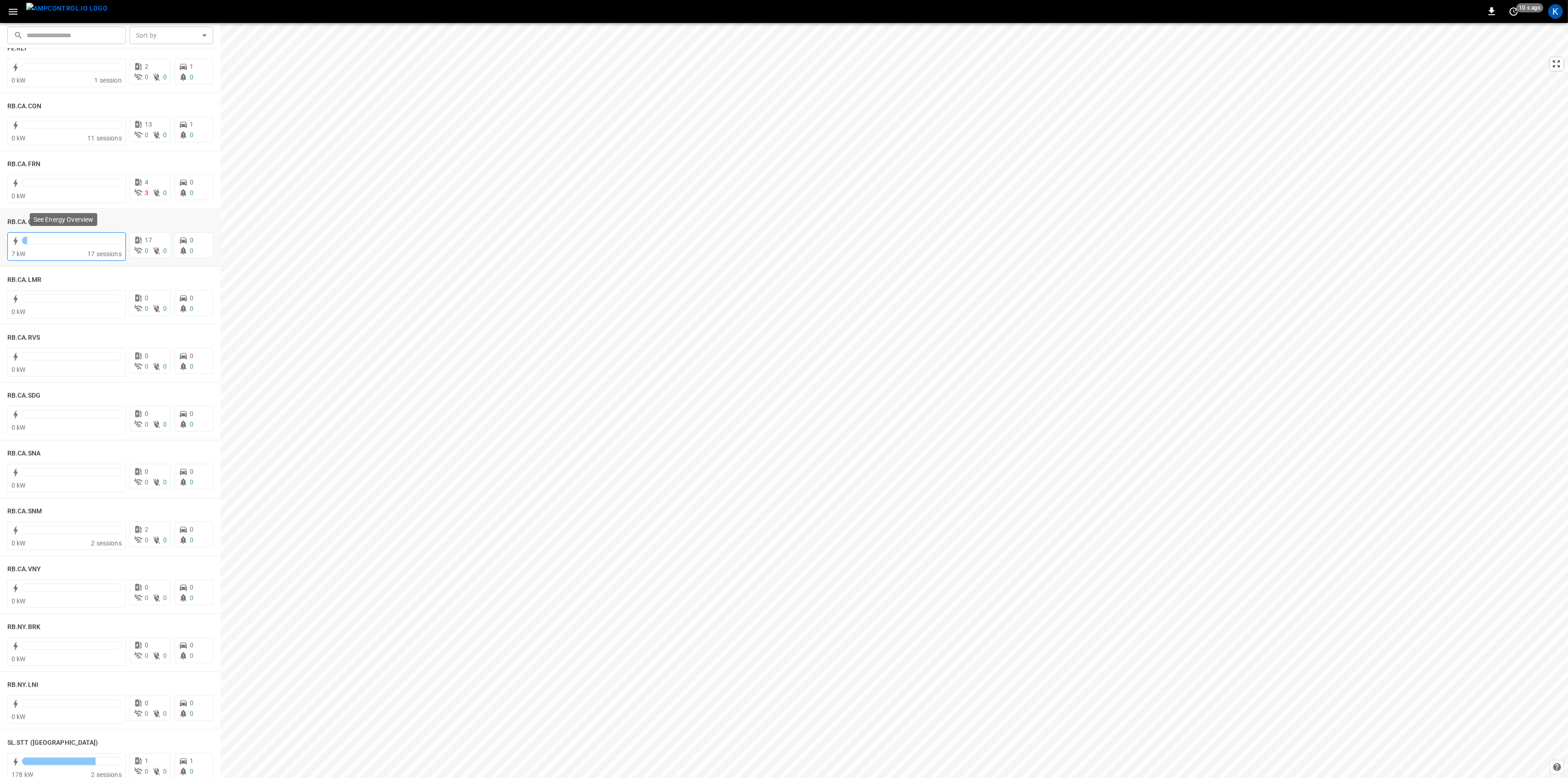
click at [75, 248] on div at bounding box center [71, 242] width 100 height 13
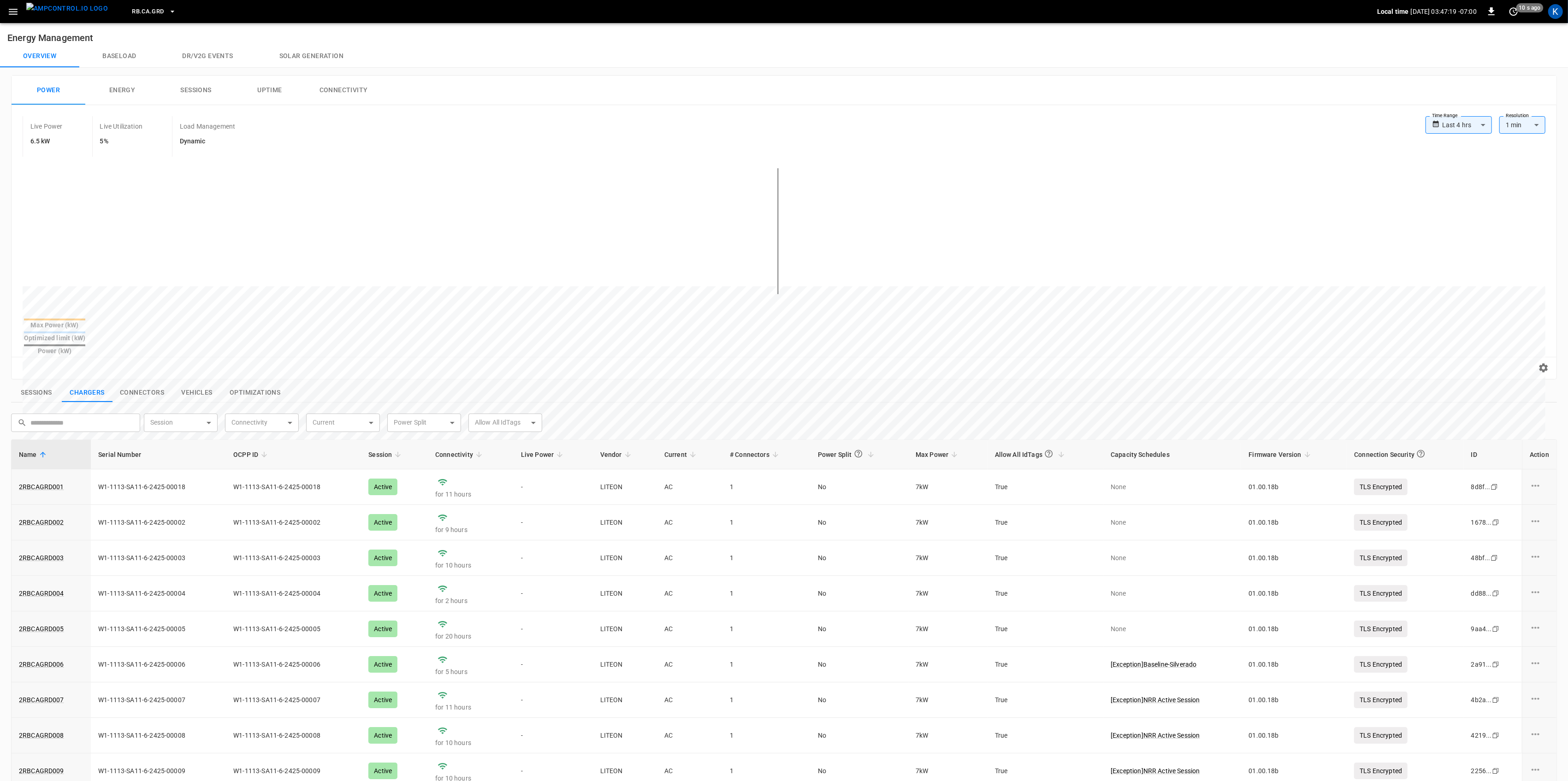
click at [49, 384] on button "Sessions" at bounding box center [37, 393] width 51 height 19
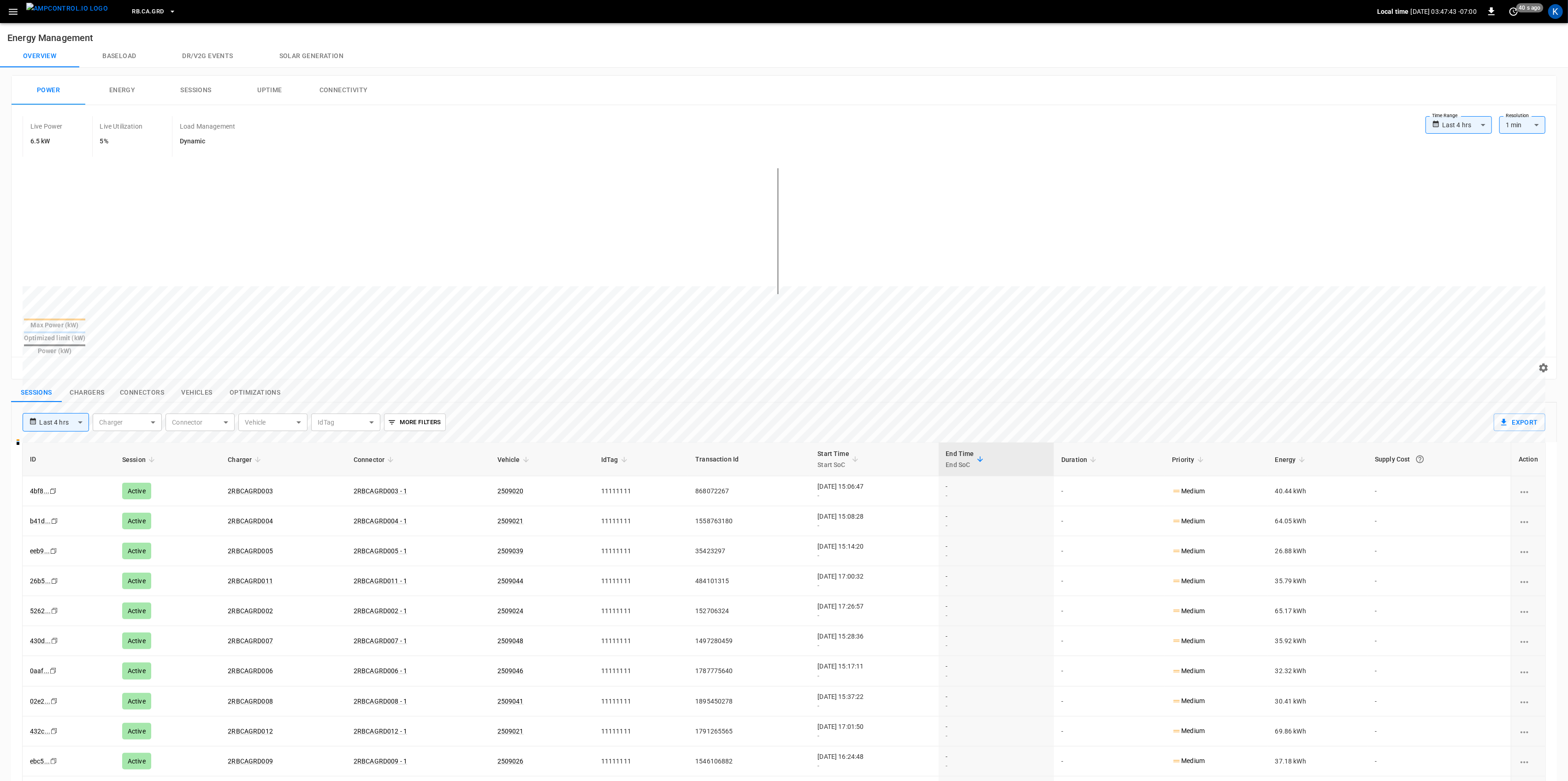
click at [14, 10] on icon "button" at bounding box center [13, 11] width 9 height 6
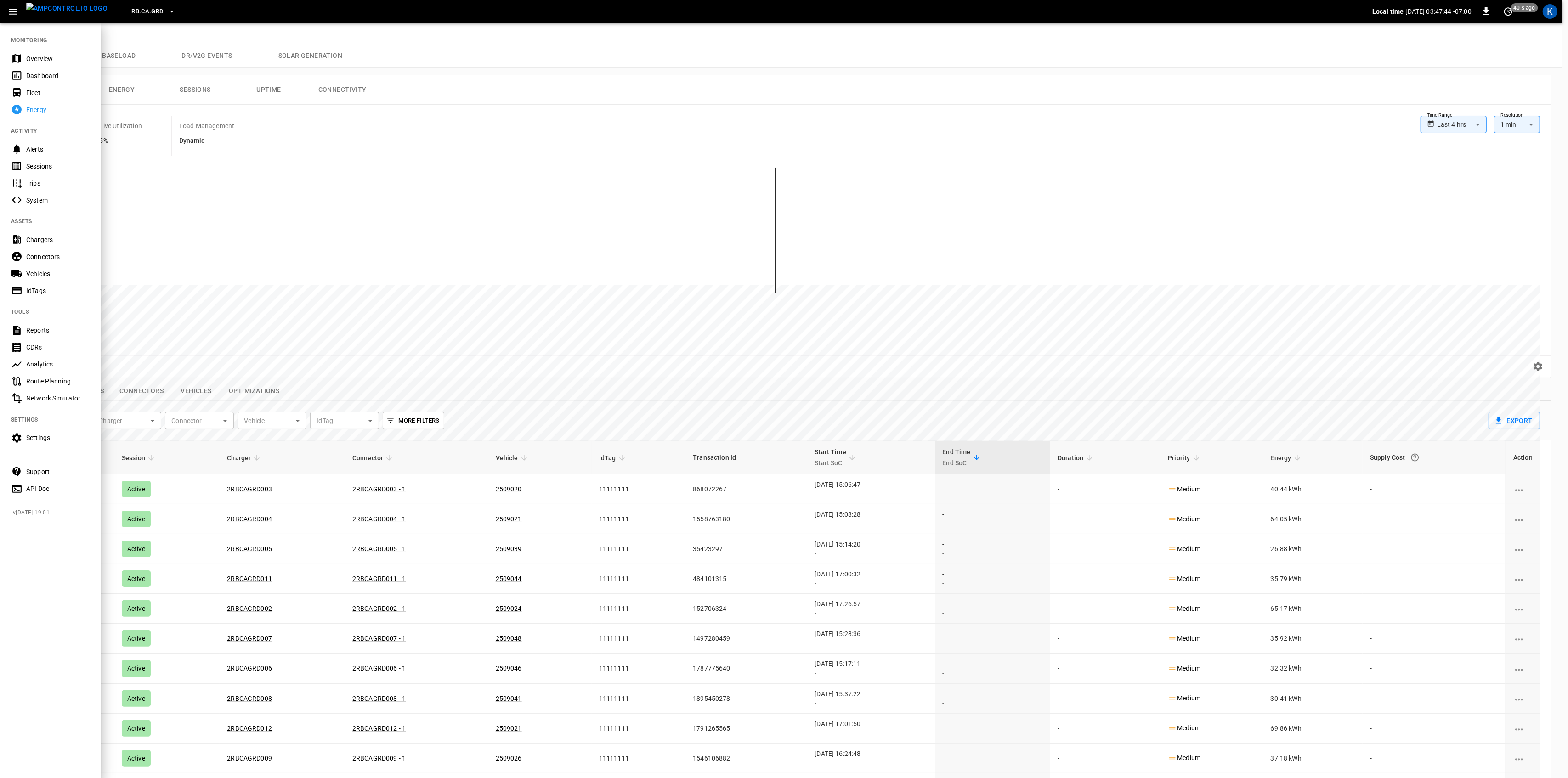
click at [30, 58] on div "Overview" at bounding box center [58, 58] width 64 height 10
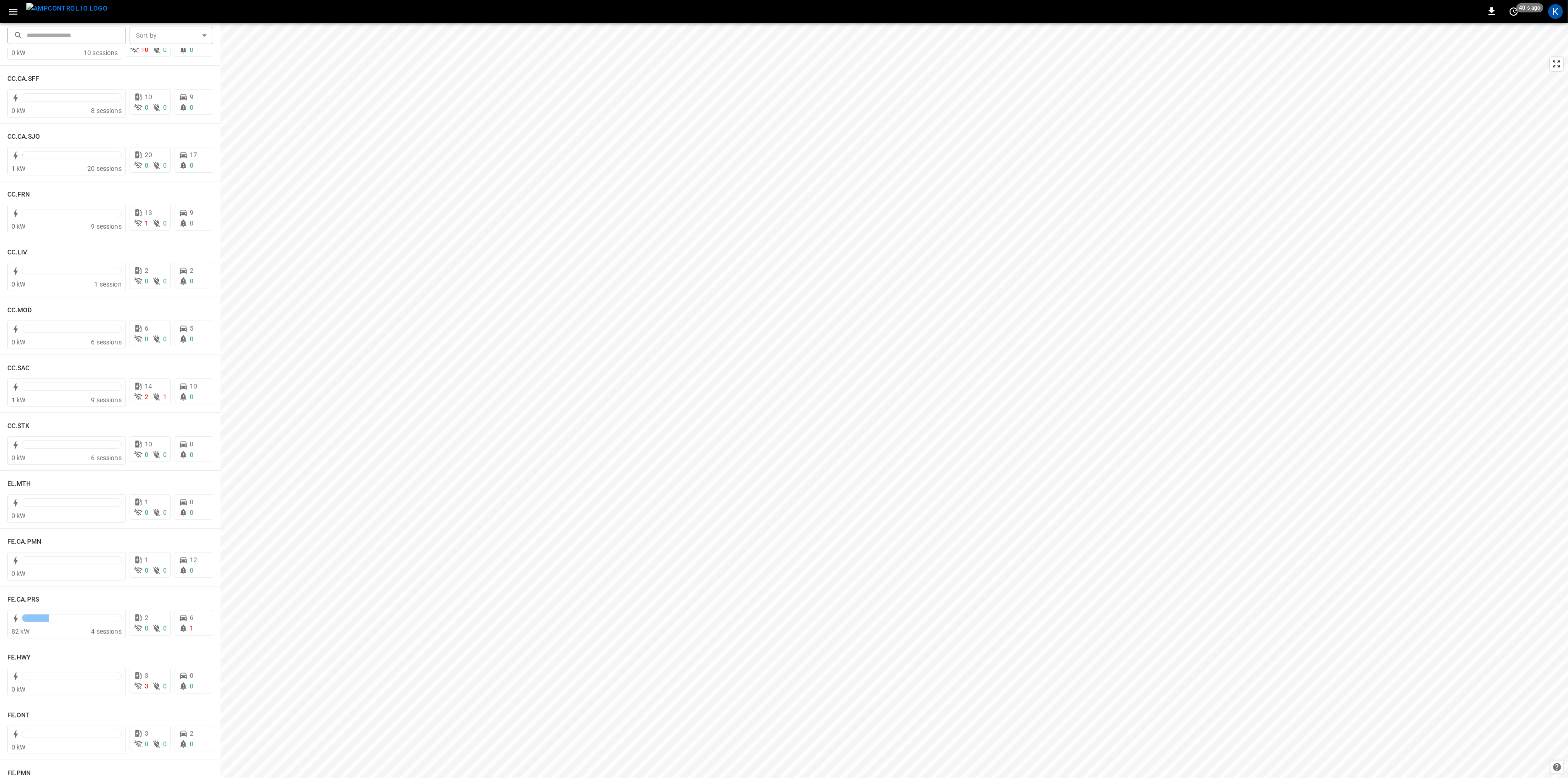
scroll to position [429, 0]
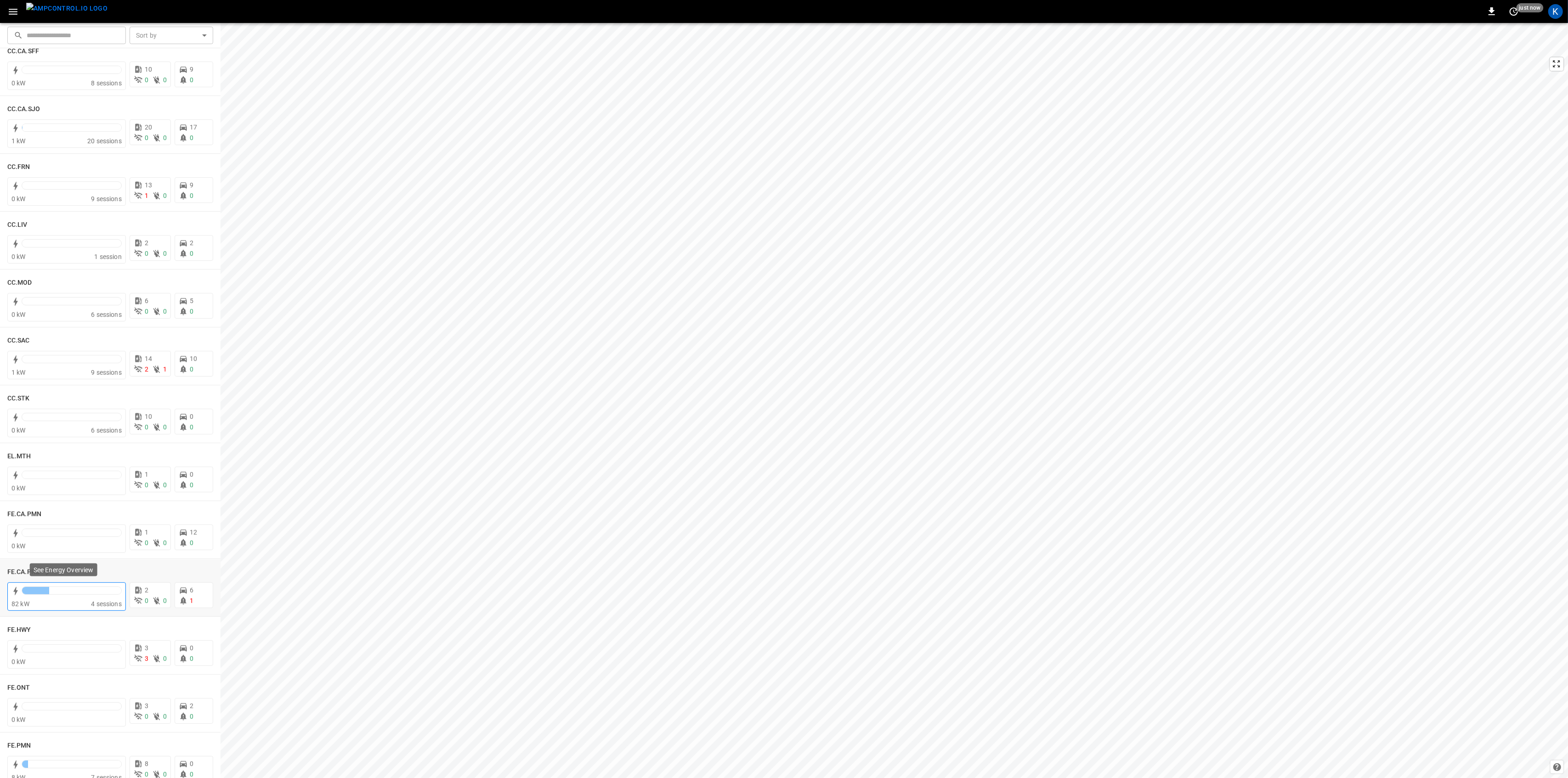
click at [66, 593] on div at bounding box center [71, 590] width 99 height 7
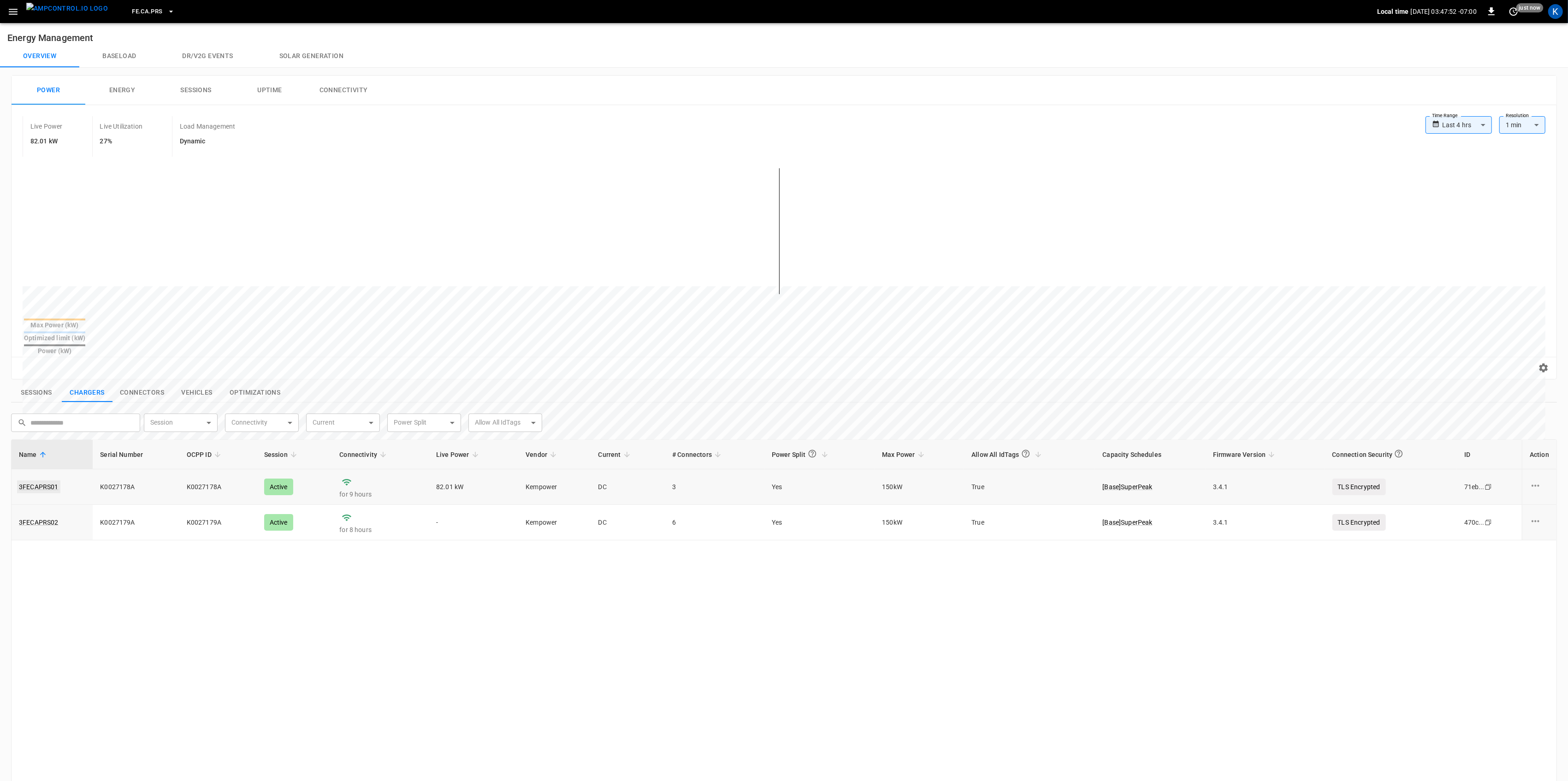
click at [37, 480] on link "3FECAPRS01" at bounding box center [39, 486] width 44 height 13
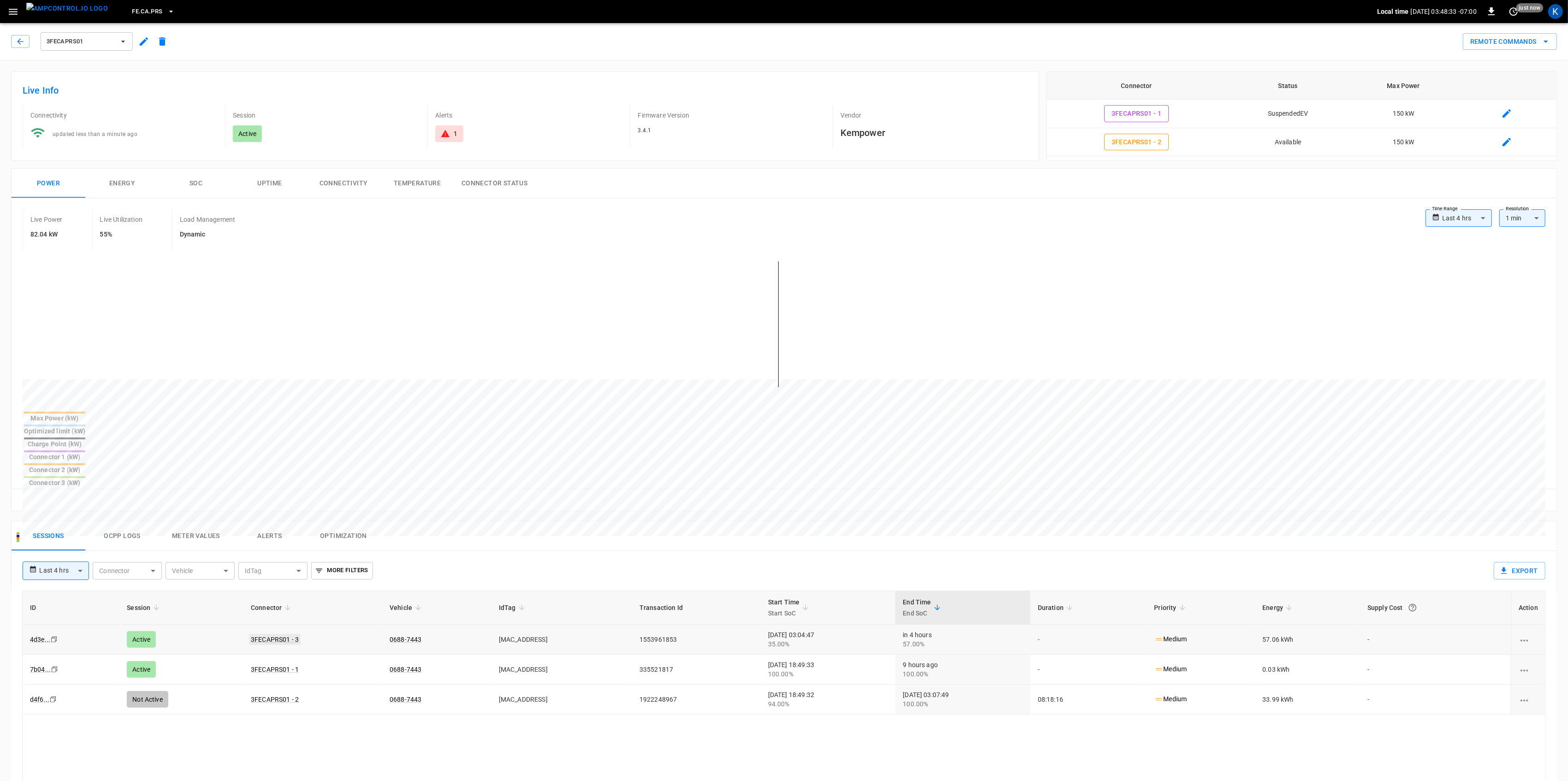
click at [270, 634] on link "3FECAPRS01 - 3" at bounding box center [275, 639] width 51 height 11
click at [12, 11] on icon "button" at bounding box center [13, 11] width 9 height 6
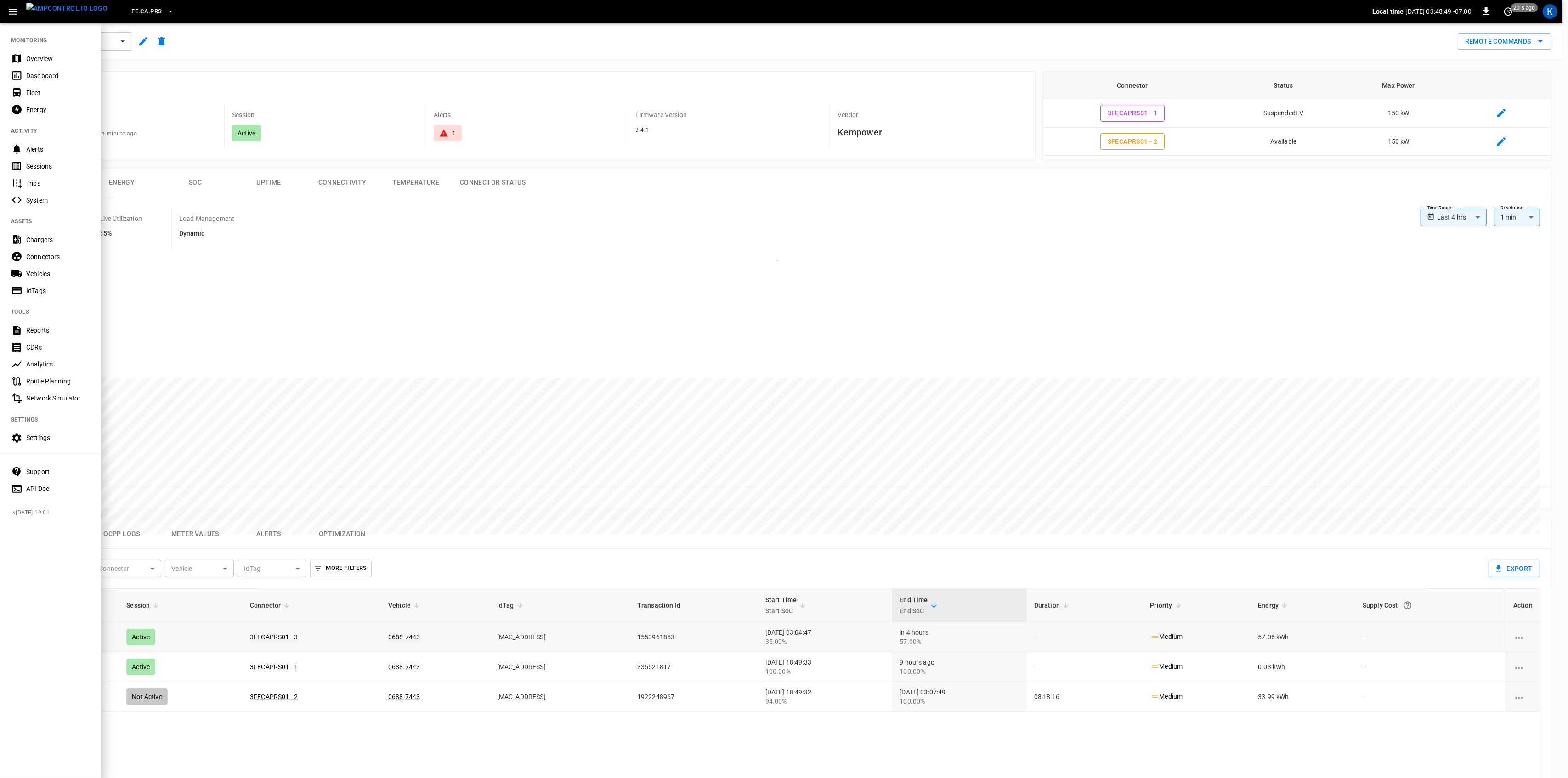
click at [27, 52] on div "Overview" at bounding box center [50, 59] width 101 height 17
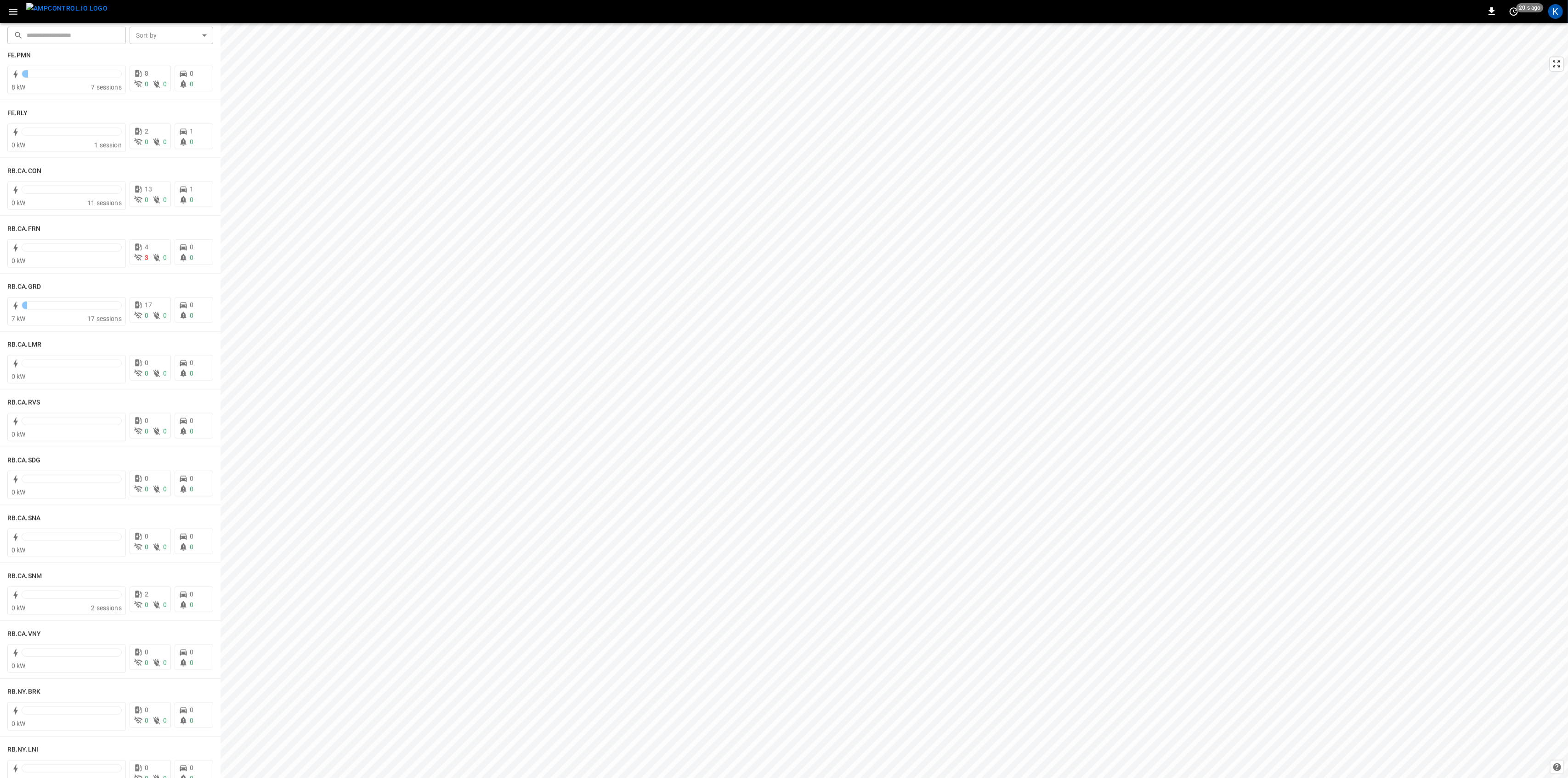
scroll to position [857, 0]
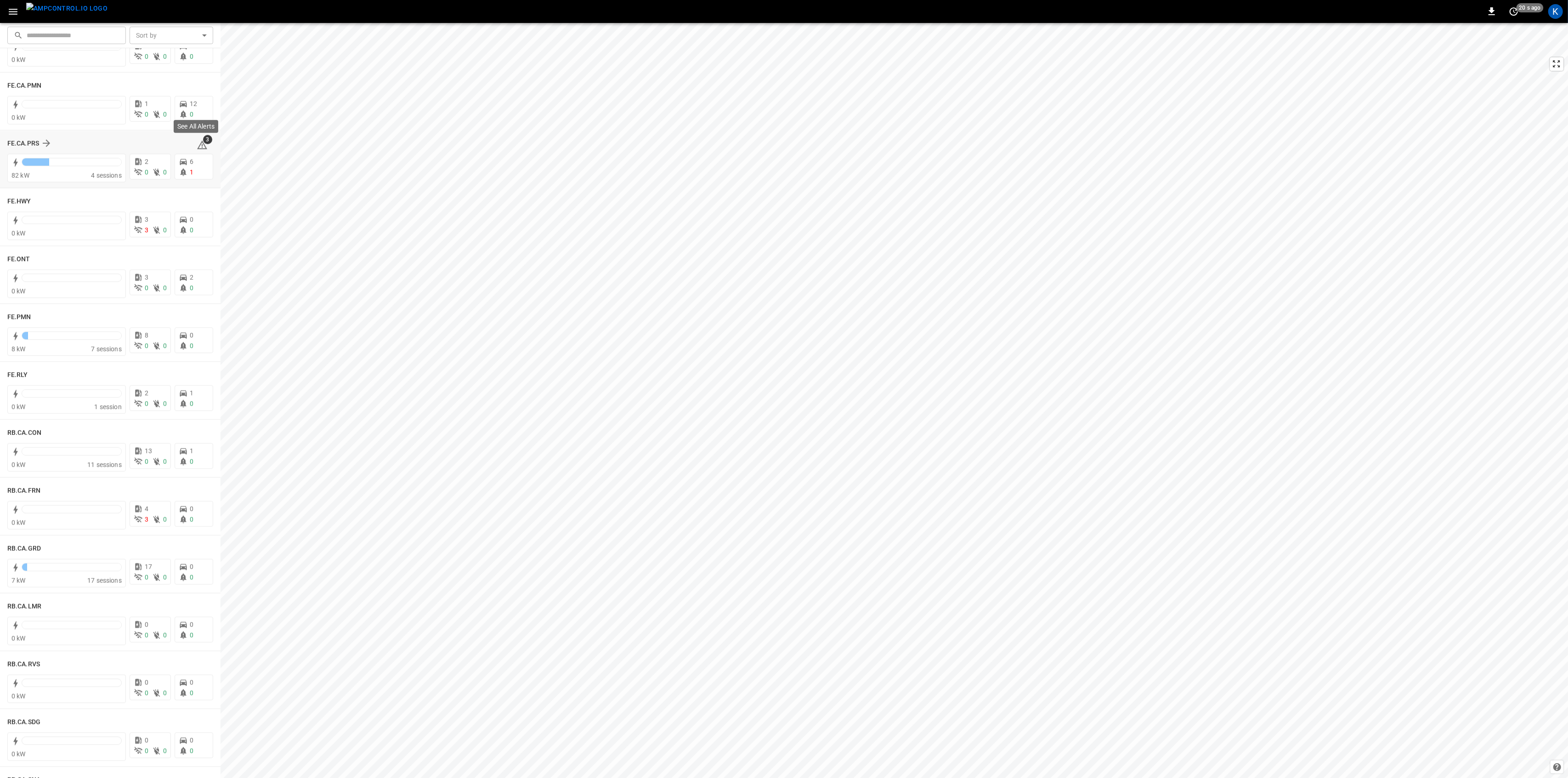
click at [203, 142] on span "3" at bounding box center [208, 140] width 10 height 10
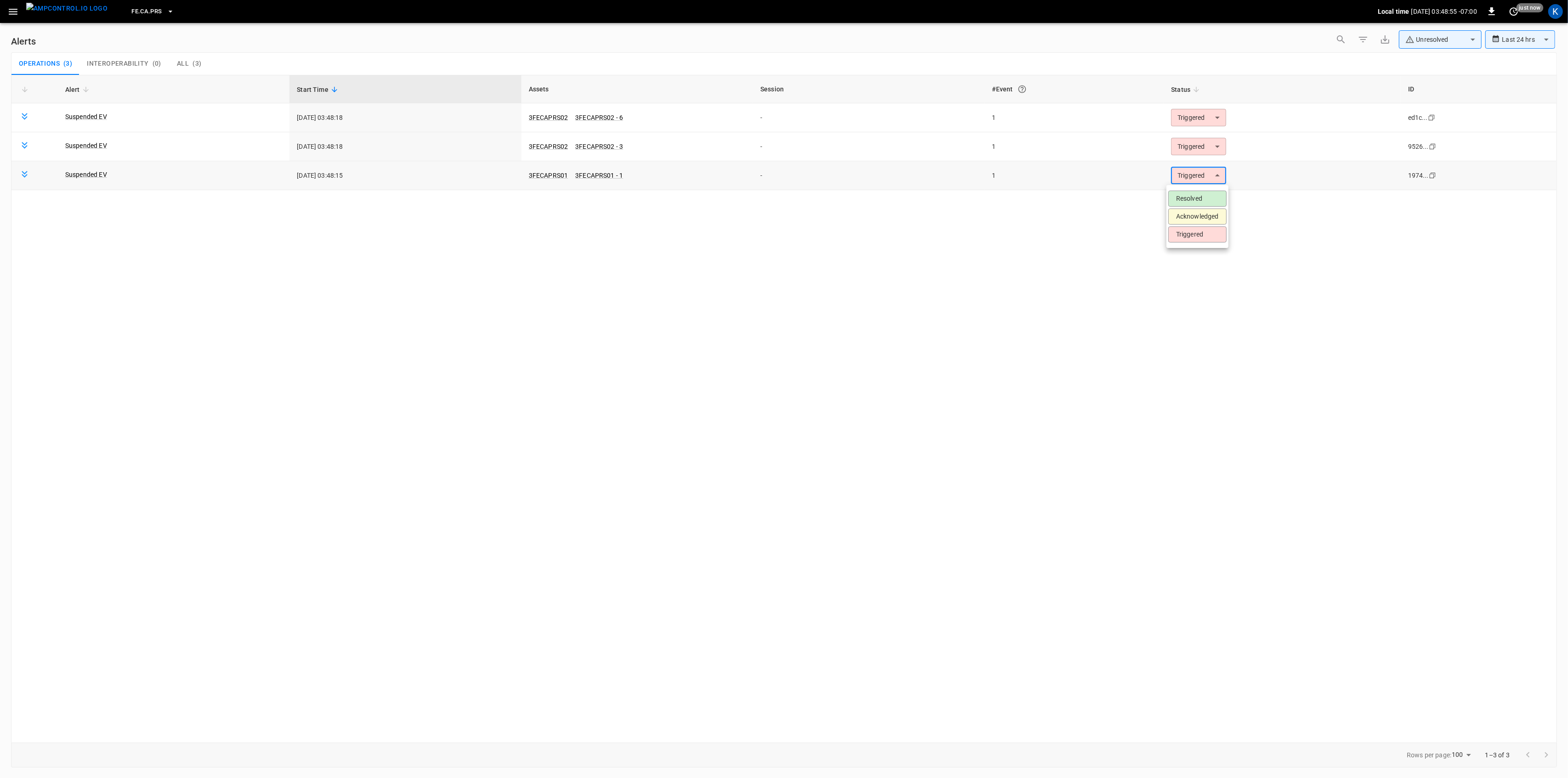
click at [1197, 181] on body "**********" at bounding box center [784, 387] width 1568 height 775
click at [1195, 192] on li "Resolved" at bounding box center [1197, 199] width 58 height 16
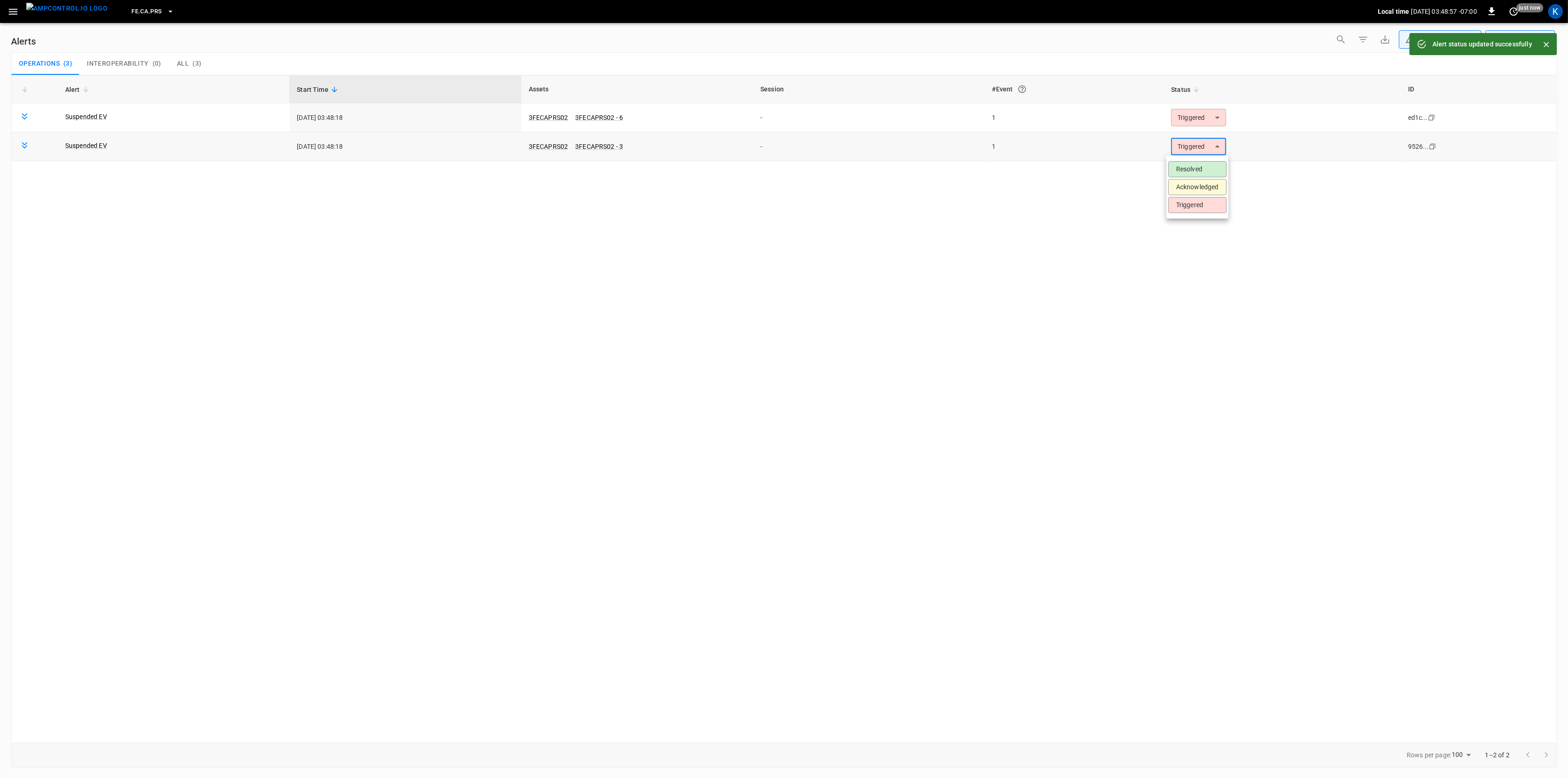
click at [1194, 148] on body "**********" at bounding box center [784, 387] width 1568 height 775
click at [1193, 164] on li "Resolved" at bounding box center [1197, 169] width 58 height 16
click at [1194, 118] on body "**********" at bounding box center [784, 387] width 1568 height 775
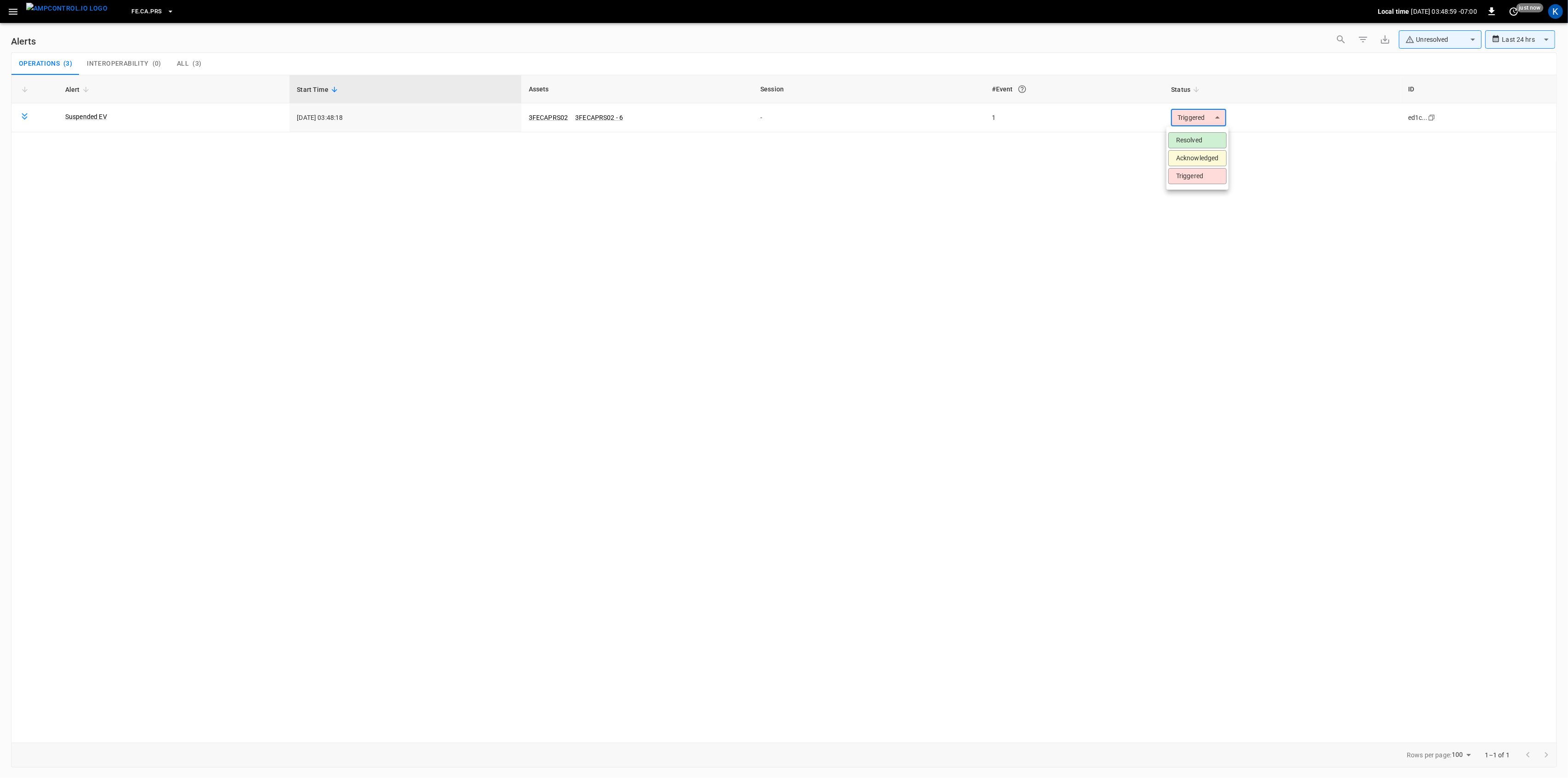
click at [1190, 137] on li "Resolved" at bounding box center [1197, 140] width 58 height 16
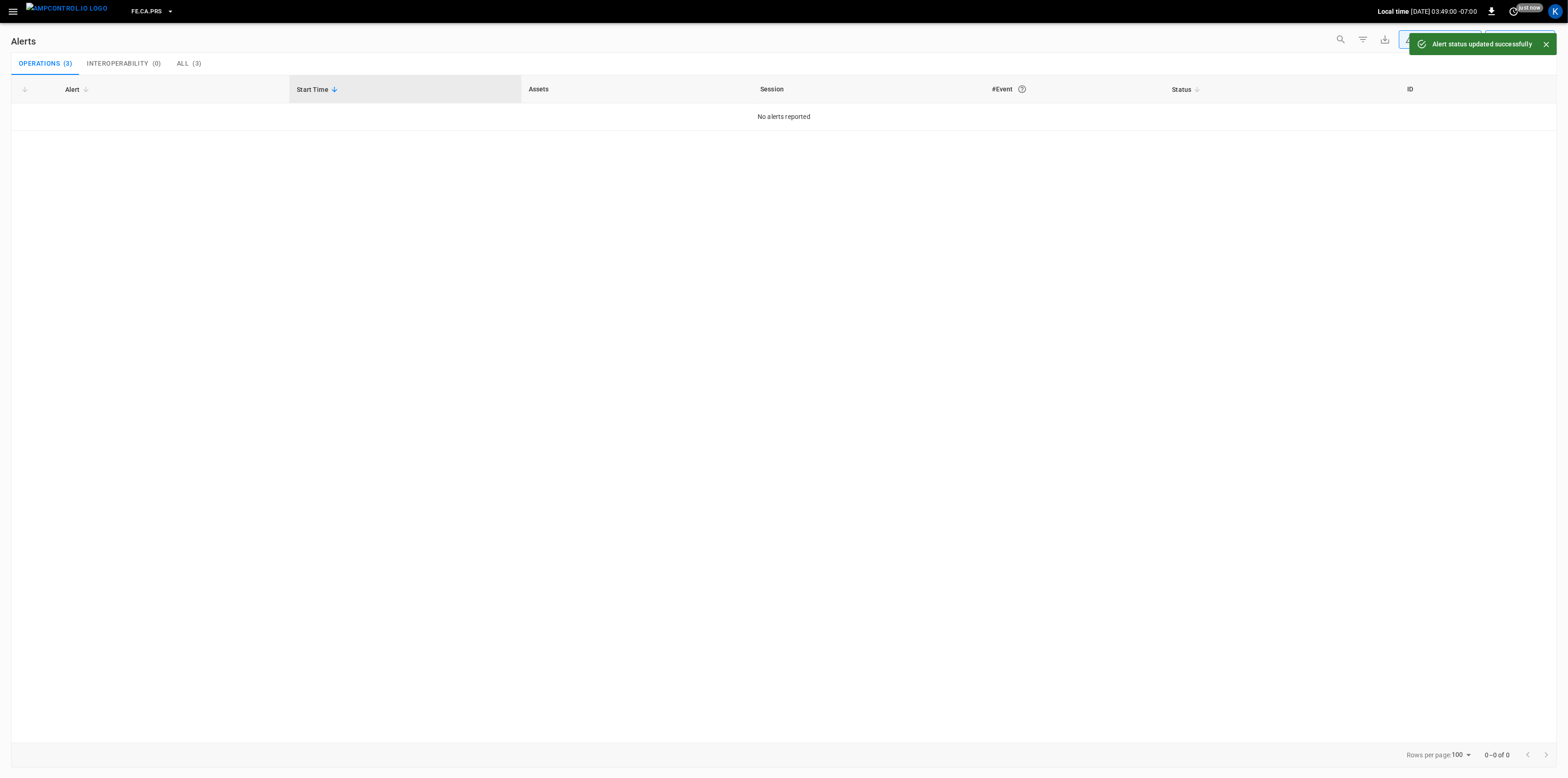
click at [15, 9] on icon "button" at bounding box center [12, 11] width 11 height 11
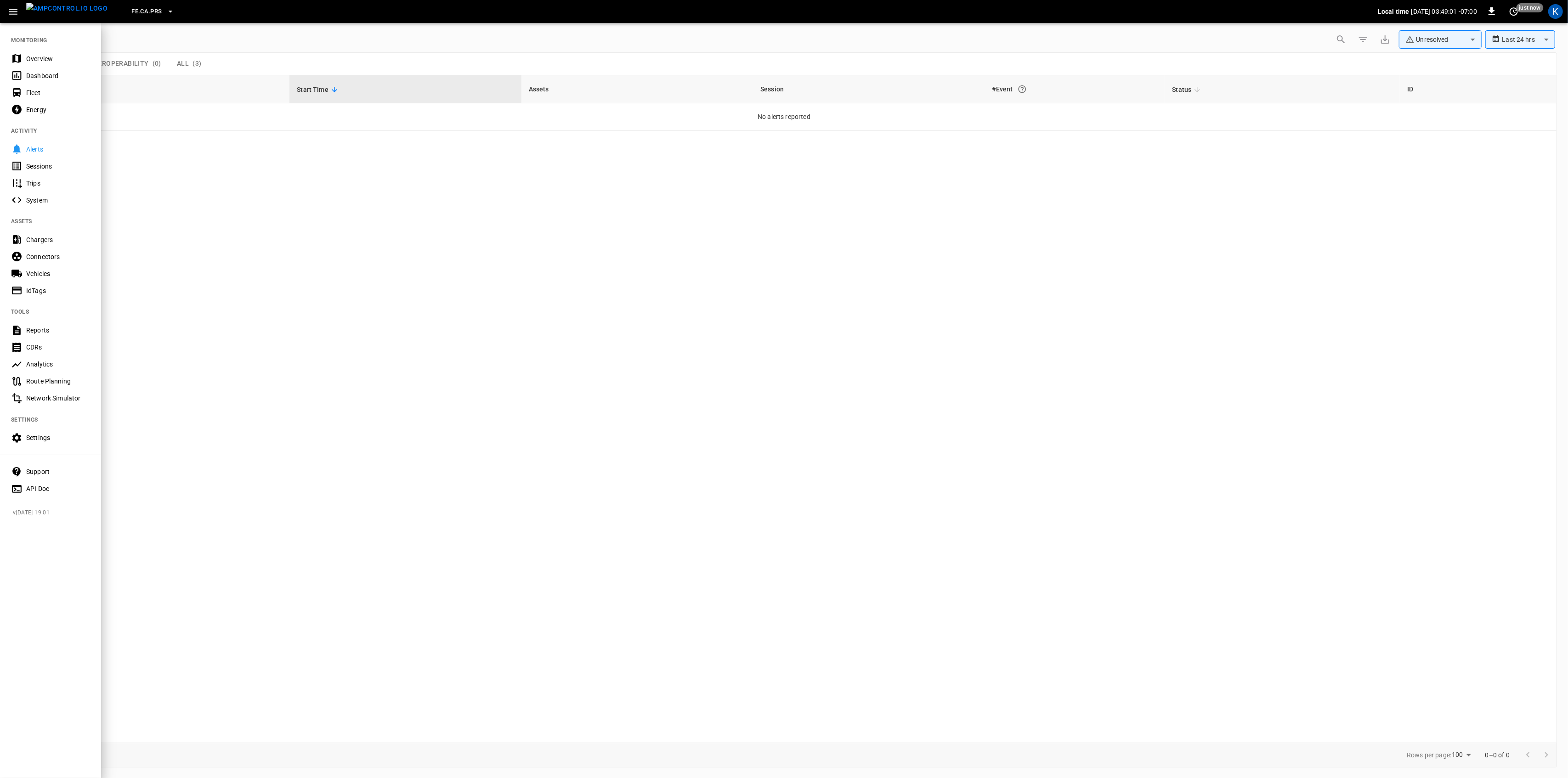
click at [23, 56] on div "Overview" at bounding box center [50, 59] width 101 height 17
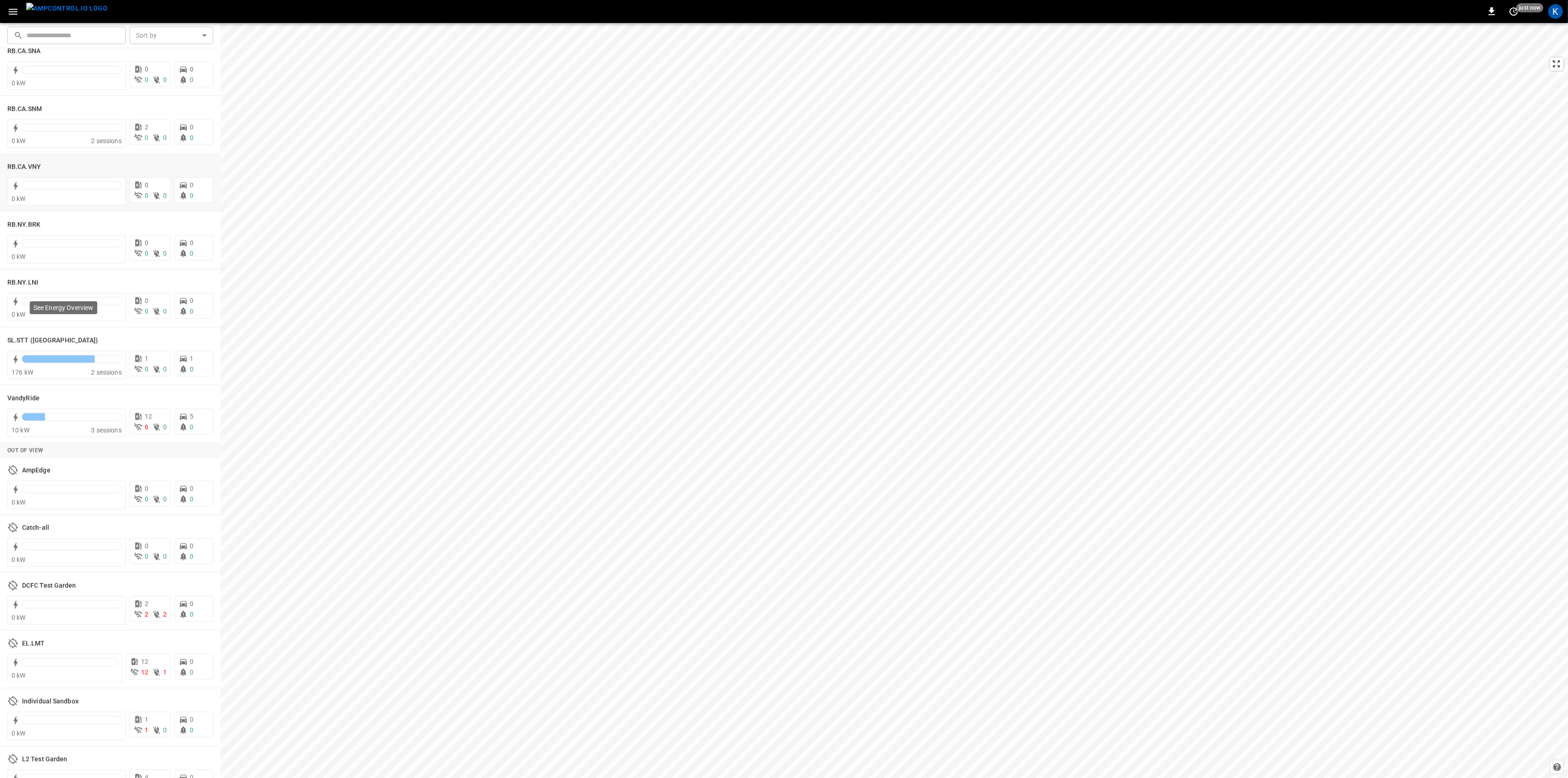
scroll to position [1612, 0]
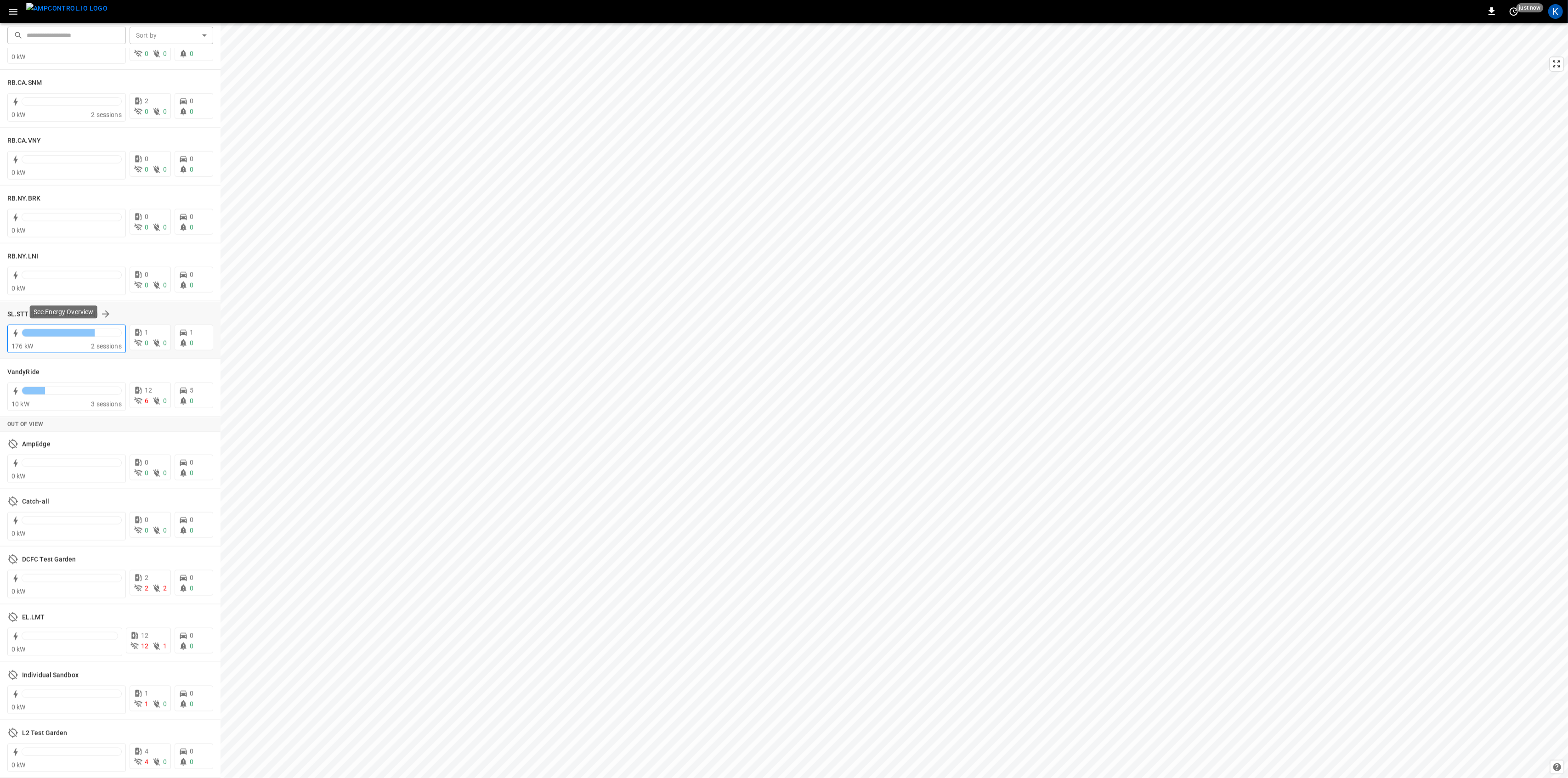
click at [67, 342] on div "176 kW" at bounding box center [51, 346] width 80 height 10
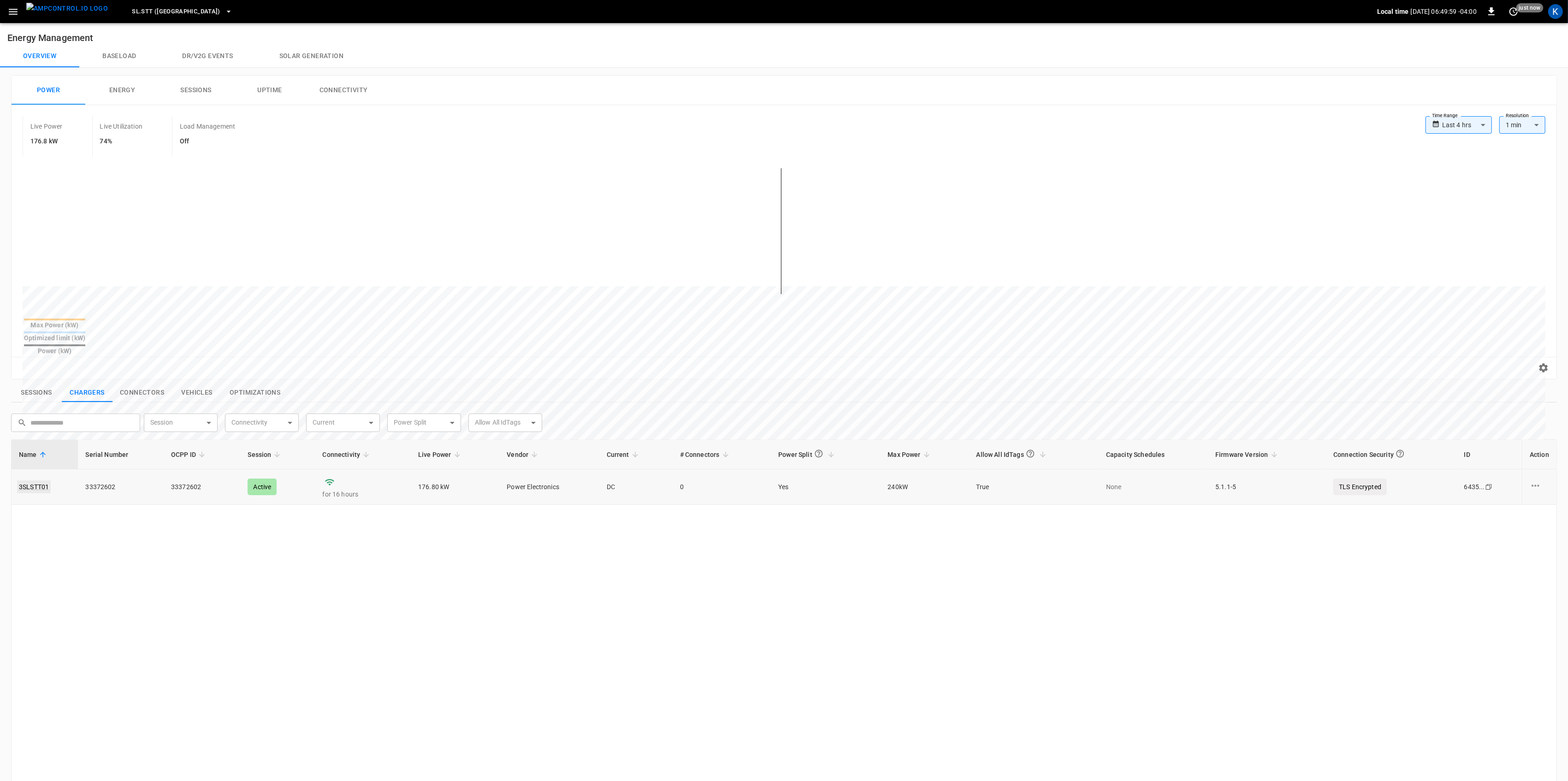
click at [32, 480] on link "3SLSTT01" at bounding box center [34, 486] width 34 height 13
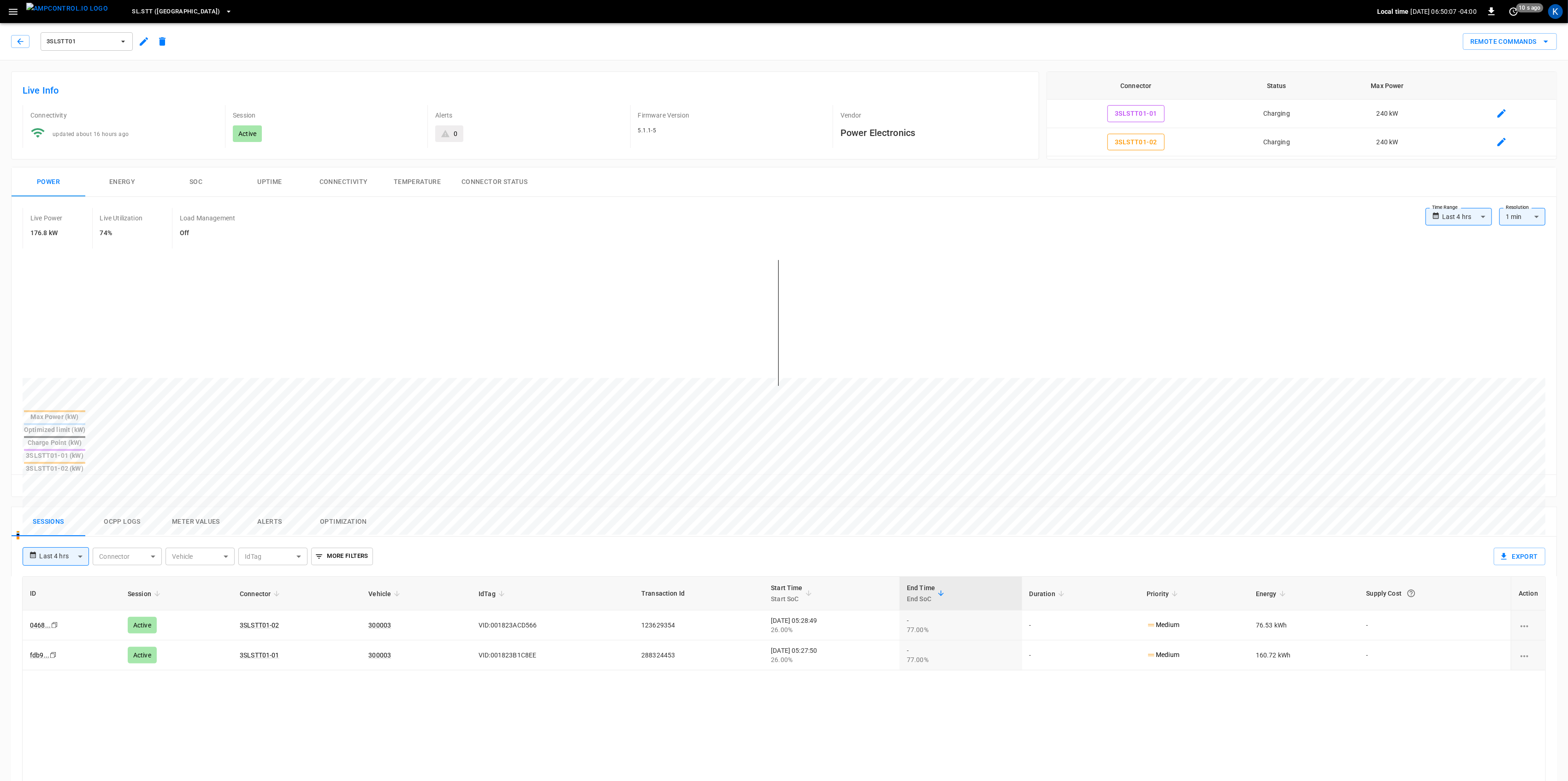
click at [13, 15] on icon "button" at bounding box center [12, 11] width 11 height 11
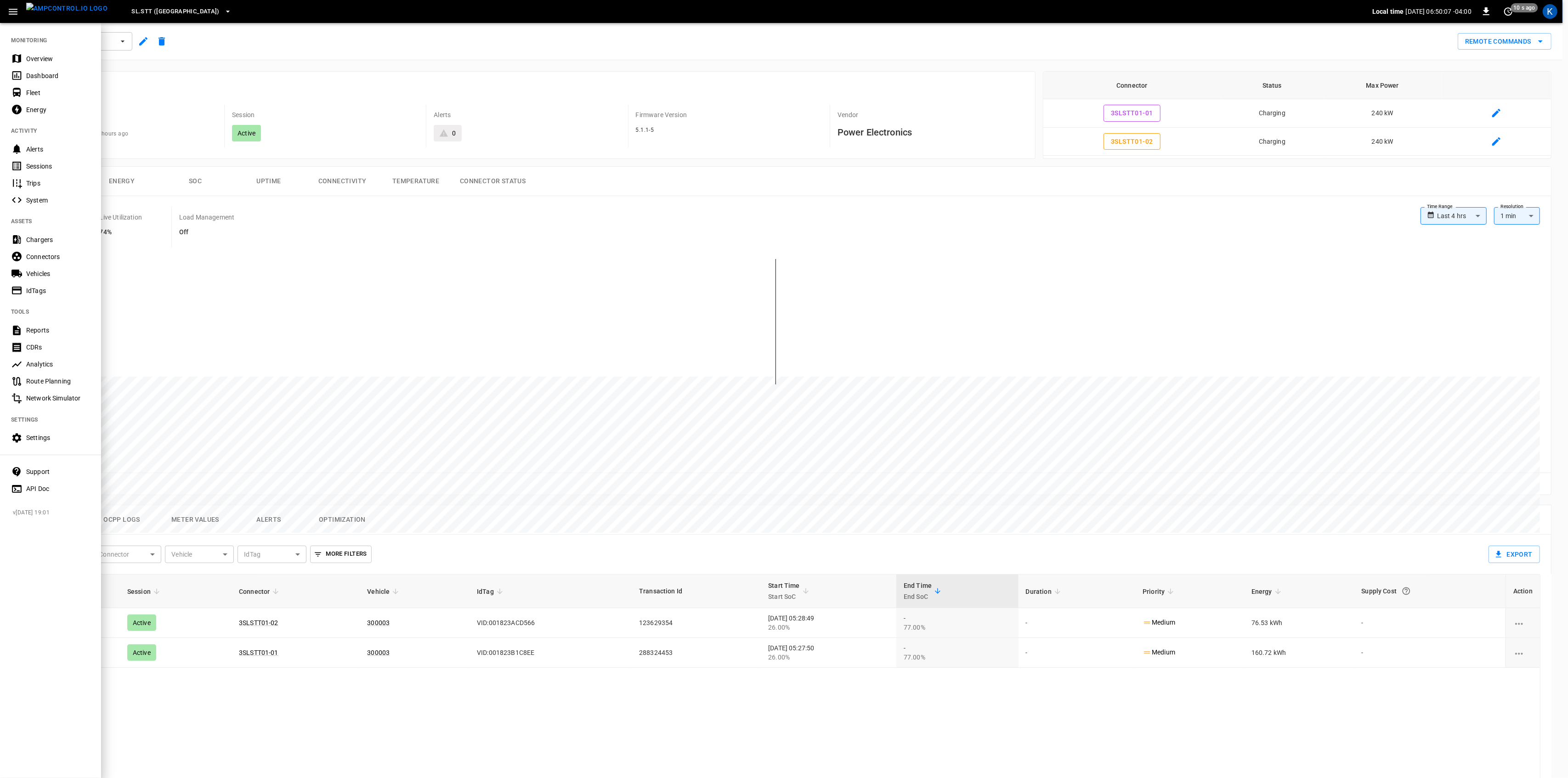
click at [36, 63] on div "Overview" at bounding box center [58, 58] width 64 height 10
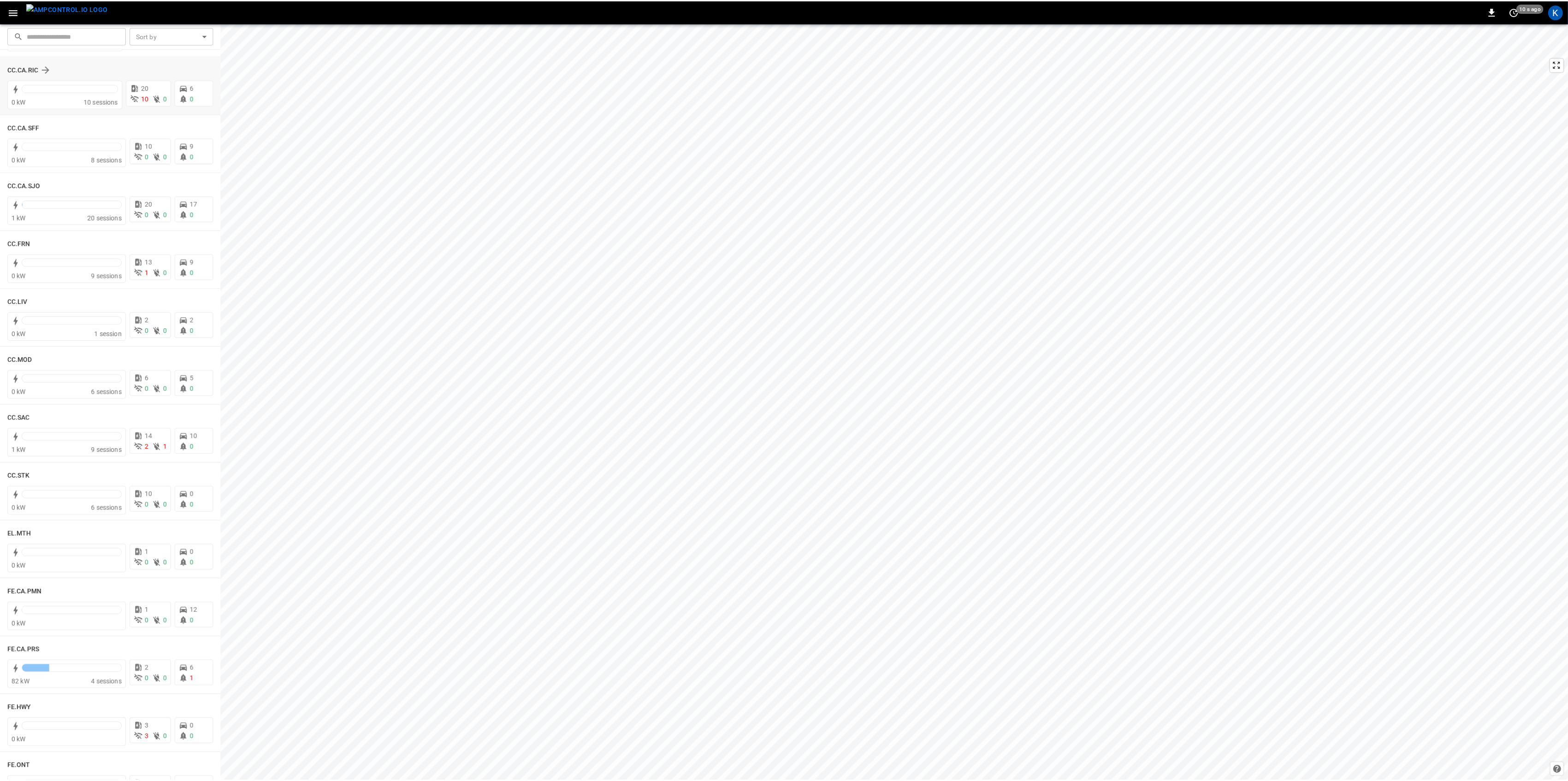
scroll to position [369, 0]
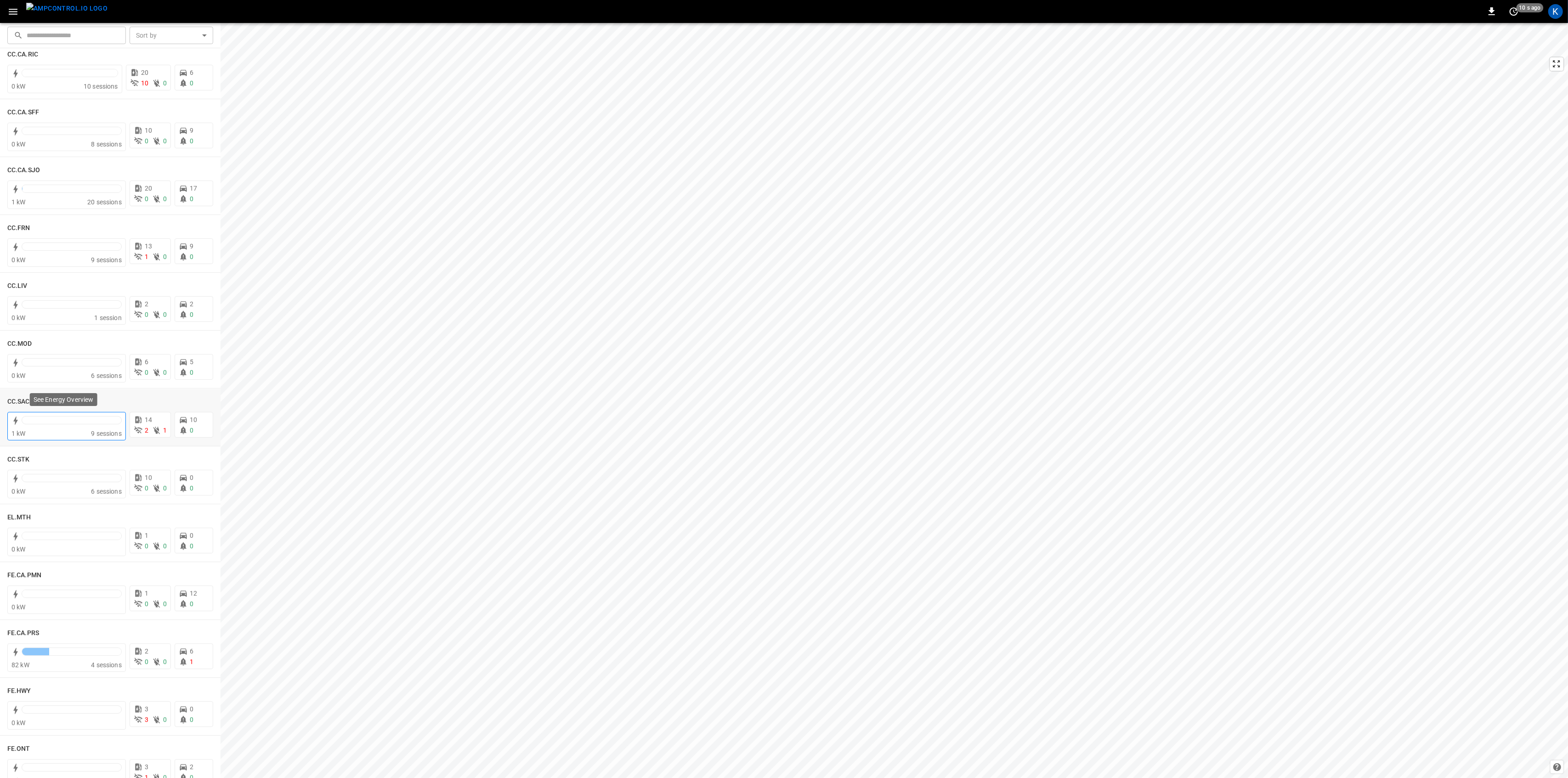
click at [83, 419] on div at bounding box center [71, 420] width 100 height 9
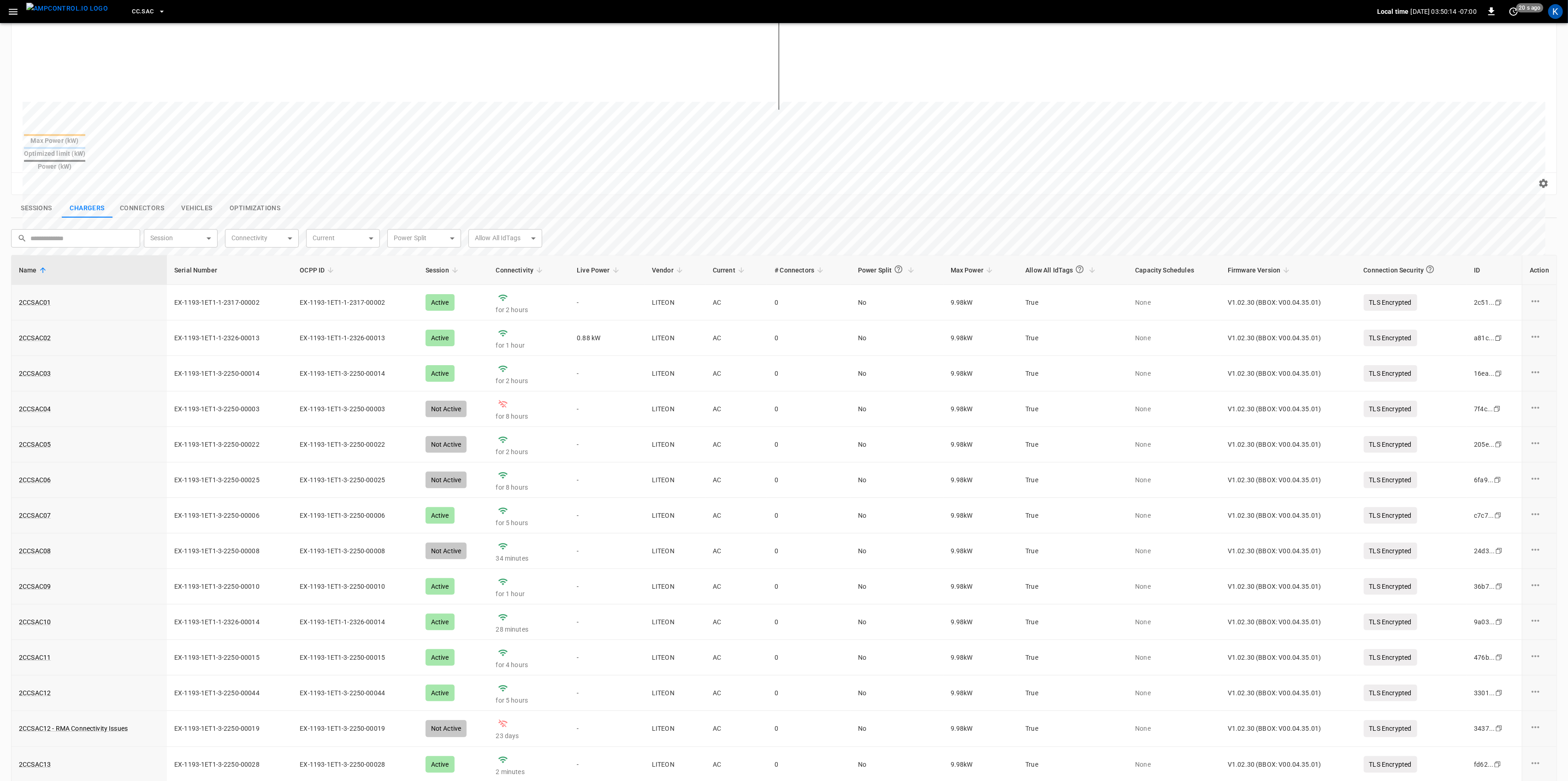
scroll to position [220, 0]
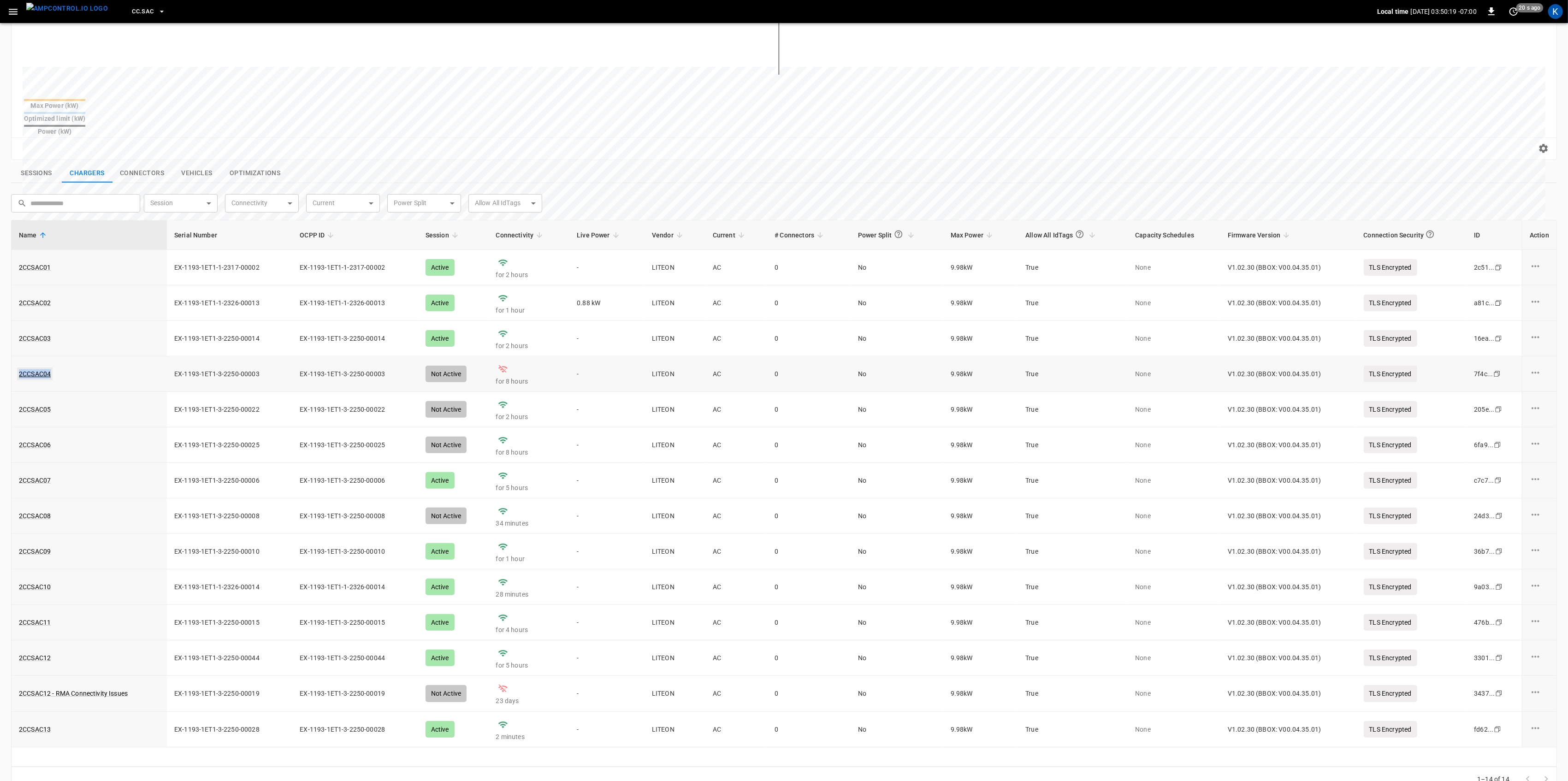
drag, startPoint x: 61, startPoint y: 357, endPoint x: 19, endPoint y: 360, distance: 42.1
click at [19, 370] on div "2CCSAC04" at bounding box center [89, 374] width 140 height 10
copy link "2CCSAC04"
click at [585, 187] on div "​ ​ Session ​ Session Connectivity ​ Connectivity Current ​ Current Power Split…" at bounding box center [778, 200] width 1550 height 26
click at [42, 368] on link "2CCSAC04" at bounding box center [35, 374] width 36 height 13
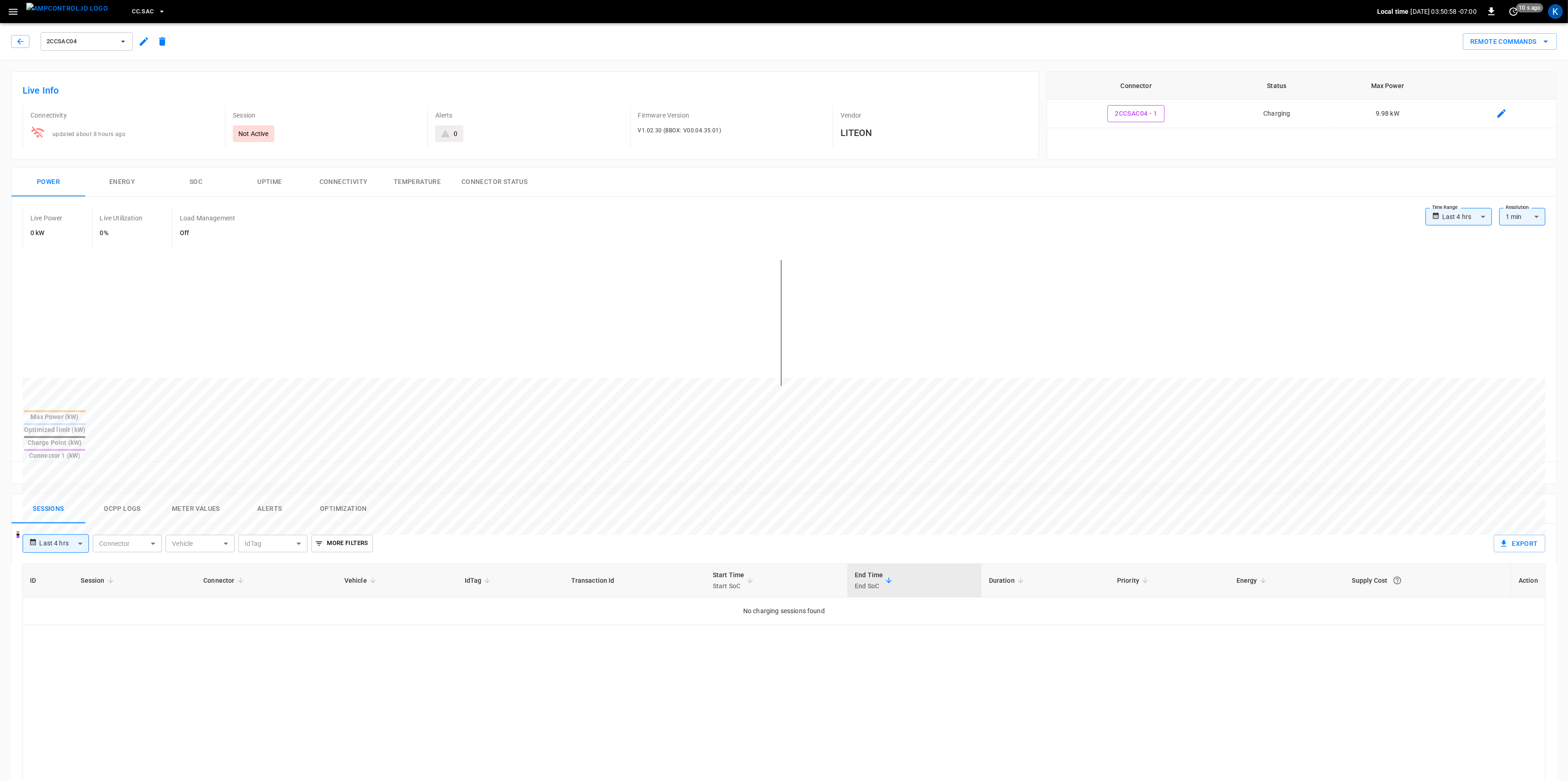
click at [332, 179] on button "Connectivity" at bounding box center [343, 182] width 74 height 30
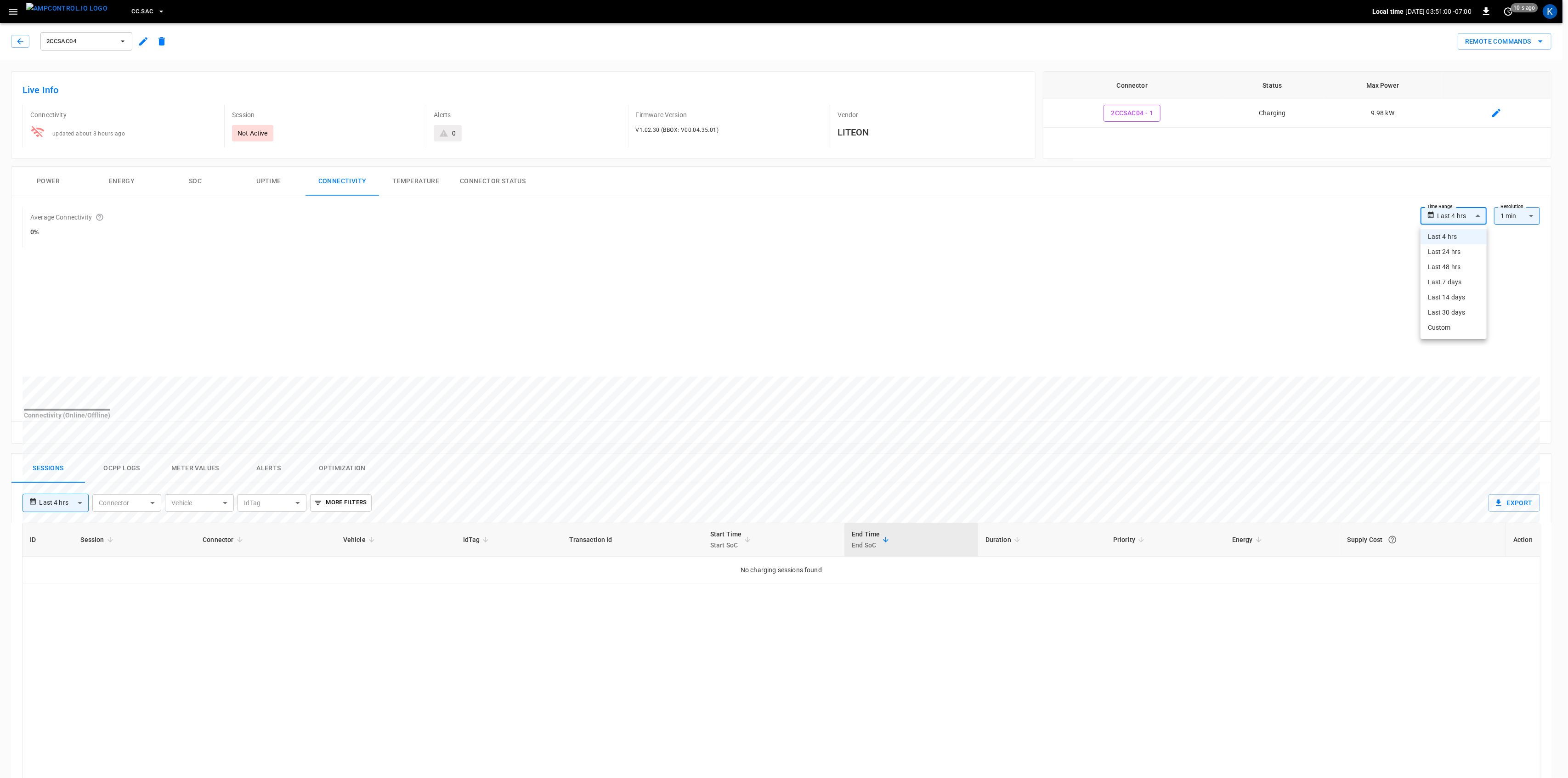
click at [1460, 218] on body "**********" at bounding box center [784, 551] width 1568 height 1104
click at [1447, 250] on li "Last 24 hrs" at bounding box center [1454, 251] width 66 height 15
type input "**********"
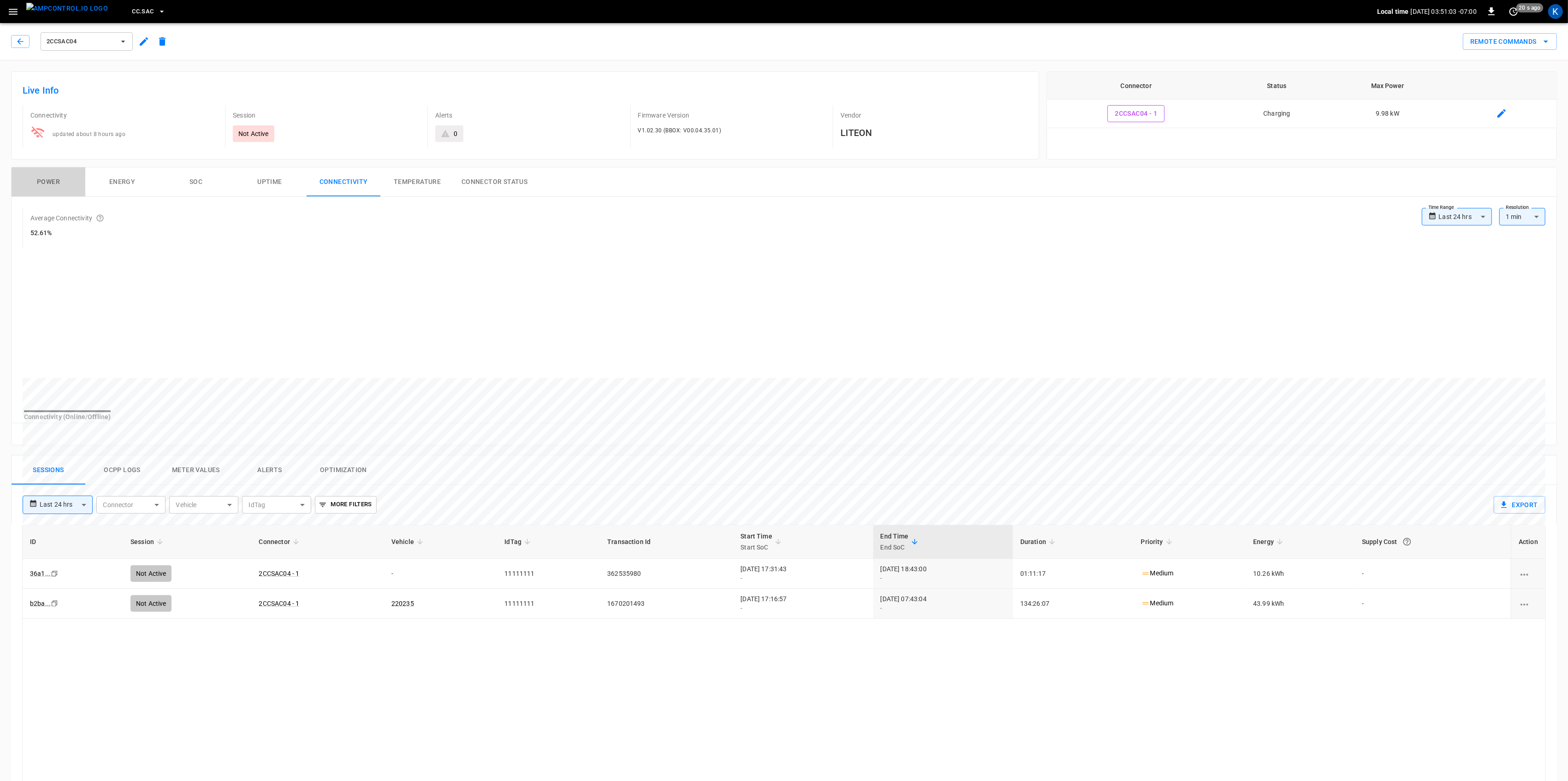
click at [42, 186] on button "Power" at bounding box center [48, 182] width 74 height 30
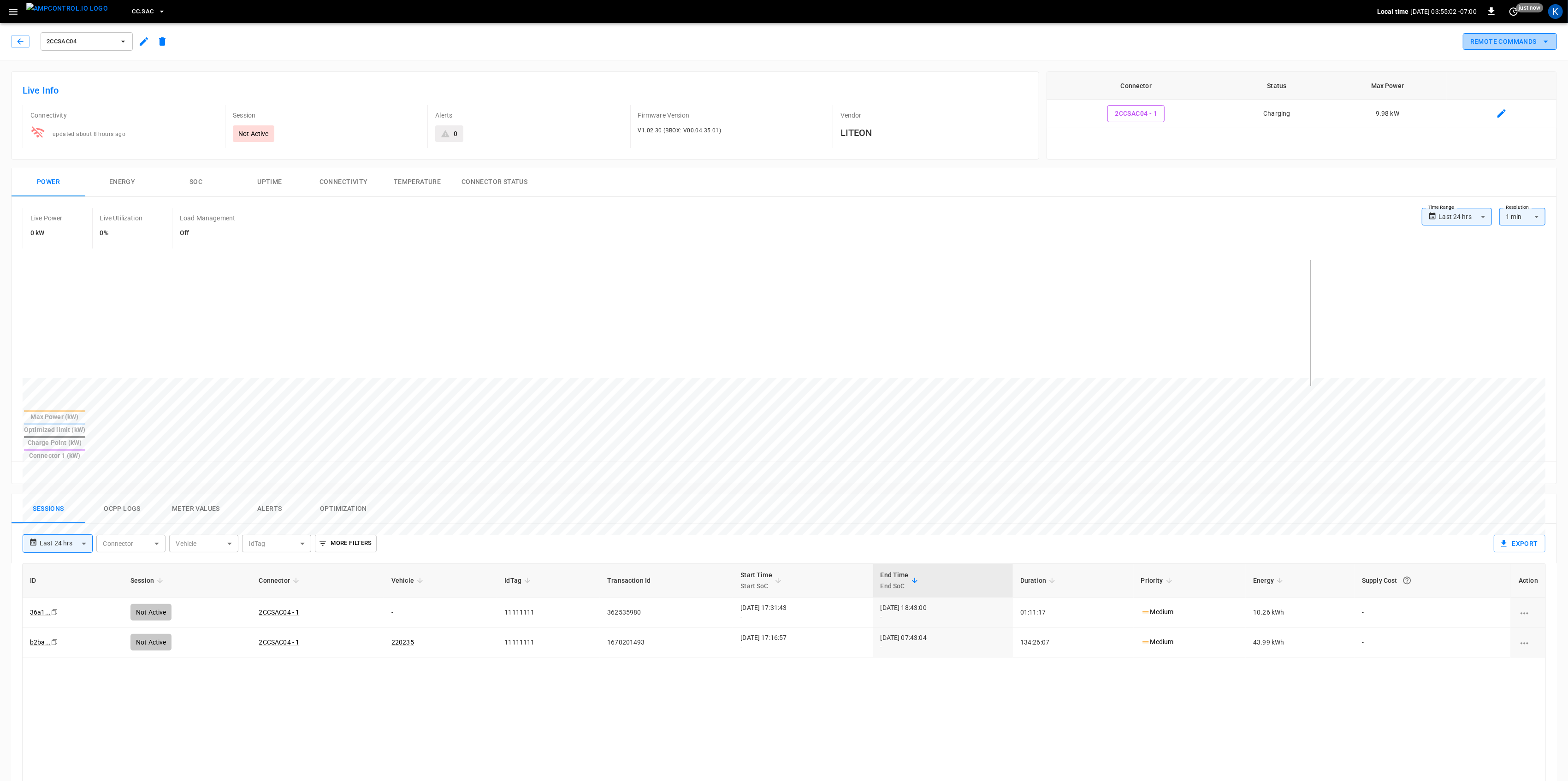
click at [1522, 41] on button "Remote Commands" at bounding box center [1510, 42] width 94 height 17
click at [1492, 77] on li "Soft Reset" at bounding box center [1502, 76] width 78 height 15
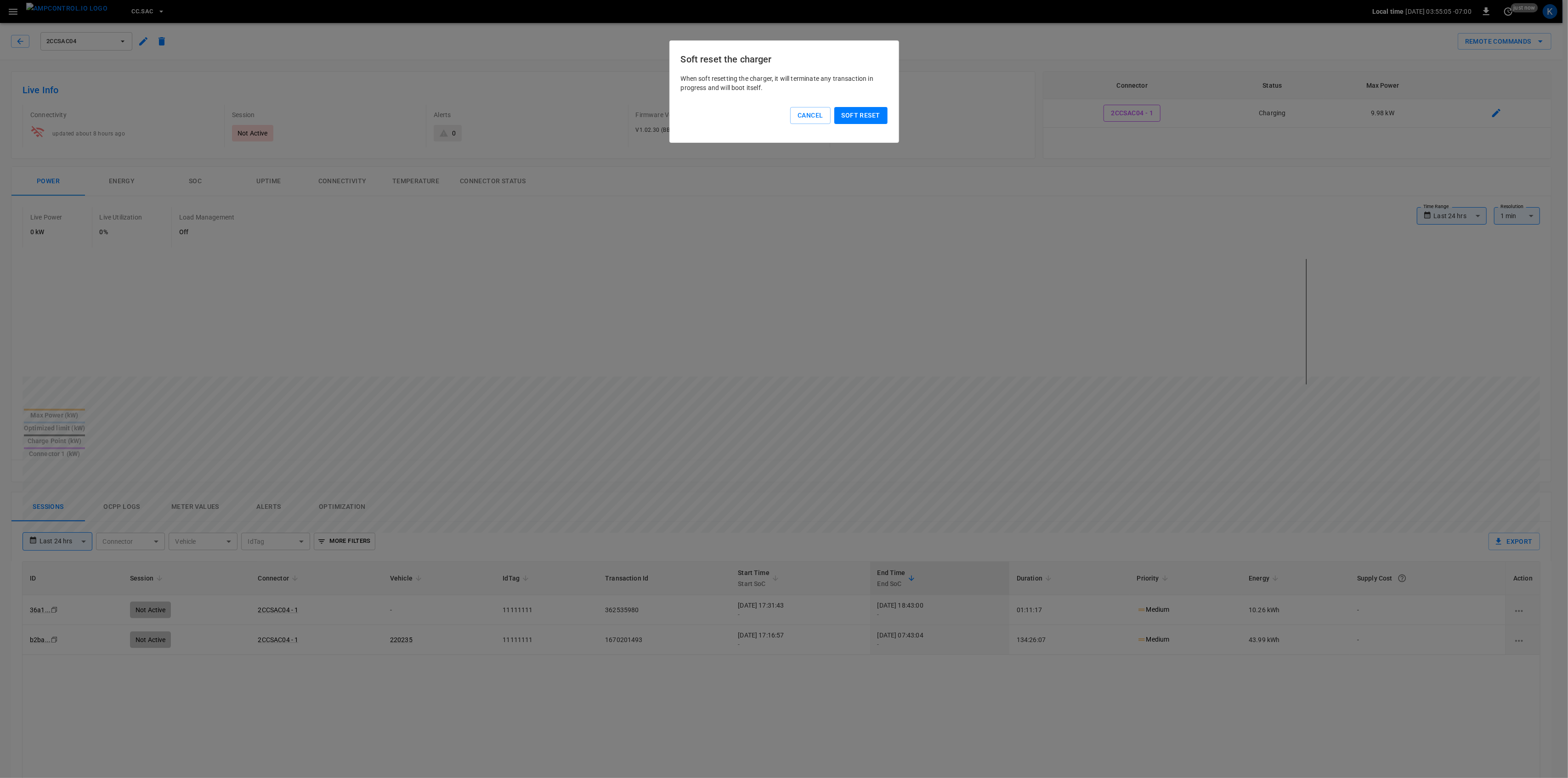
click at [863, 109] on button "Soft reset" at bounding box center [861, 115] width 53 height 17
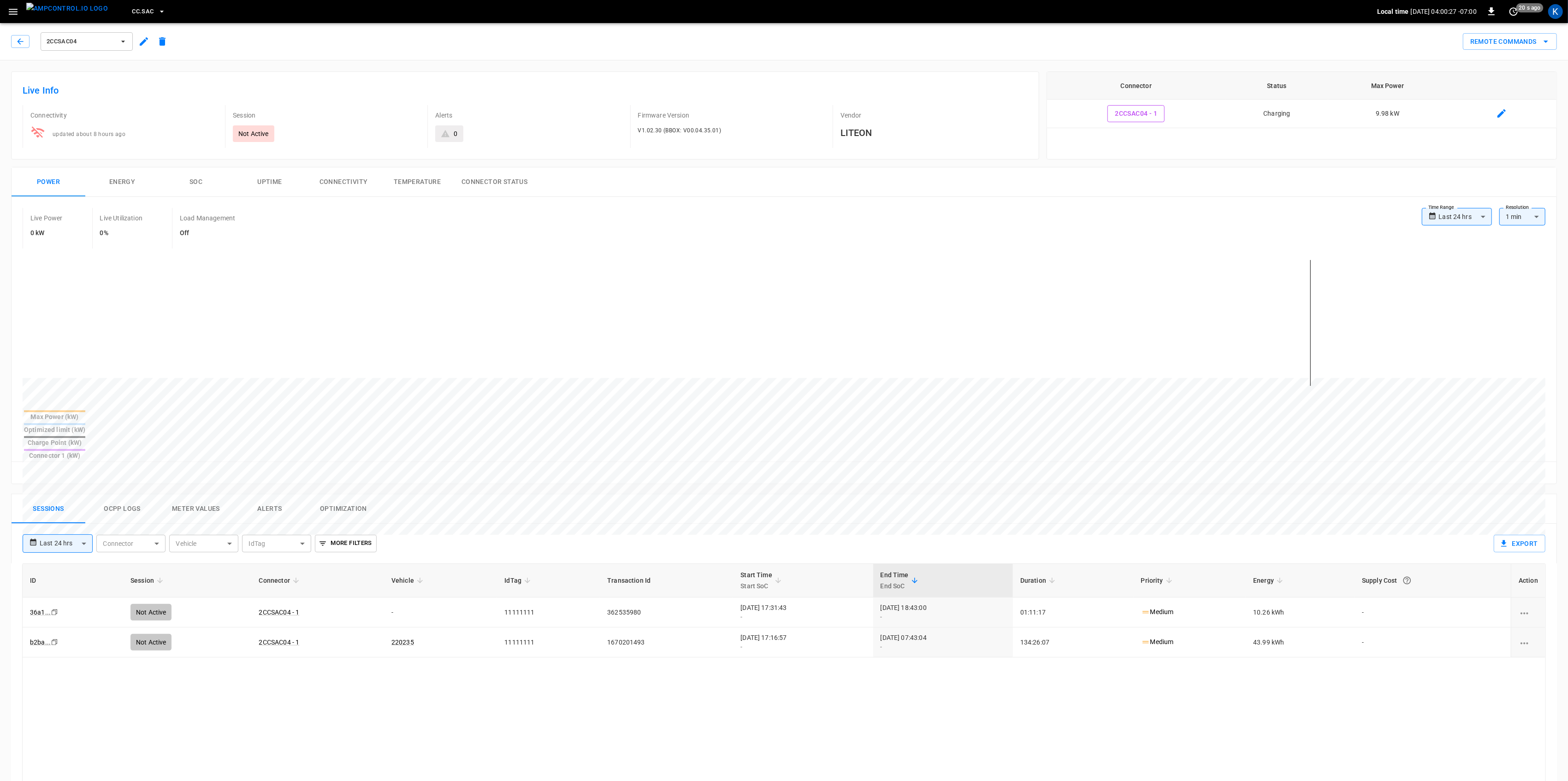
click at [8, 9] on icon "button" at bounding box center [12, 11] width 11 height 11
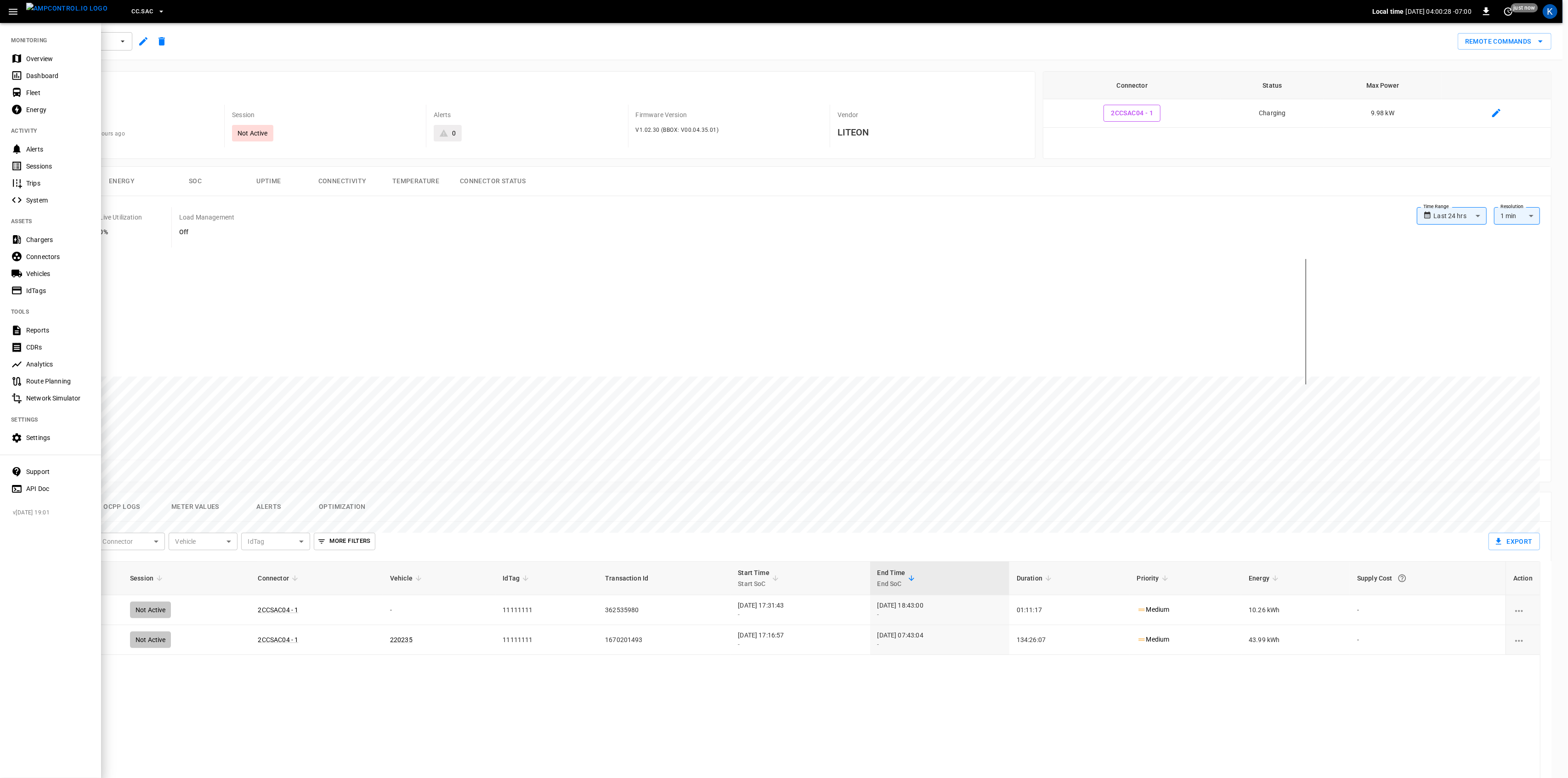
click at [8, 9] on icon "button" at bounding box center [12, 11] width 11 height 11
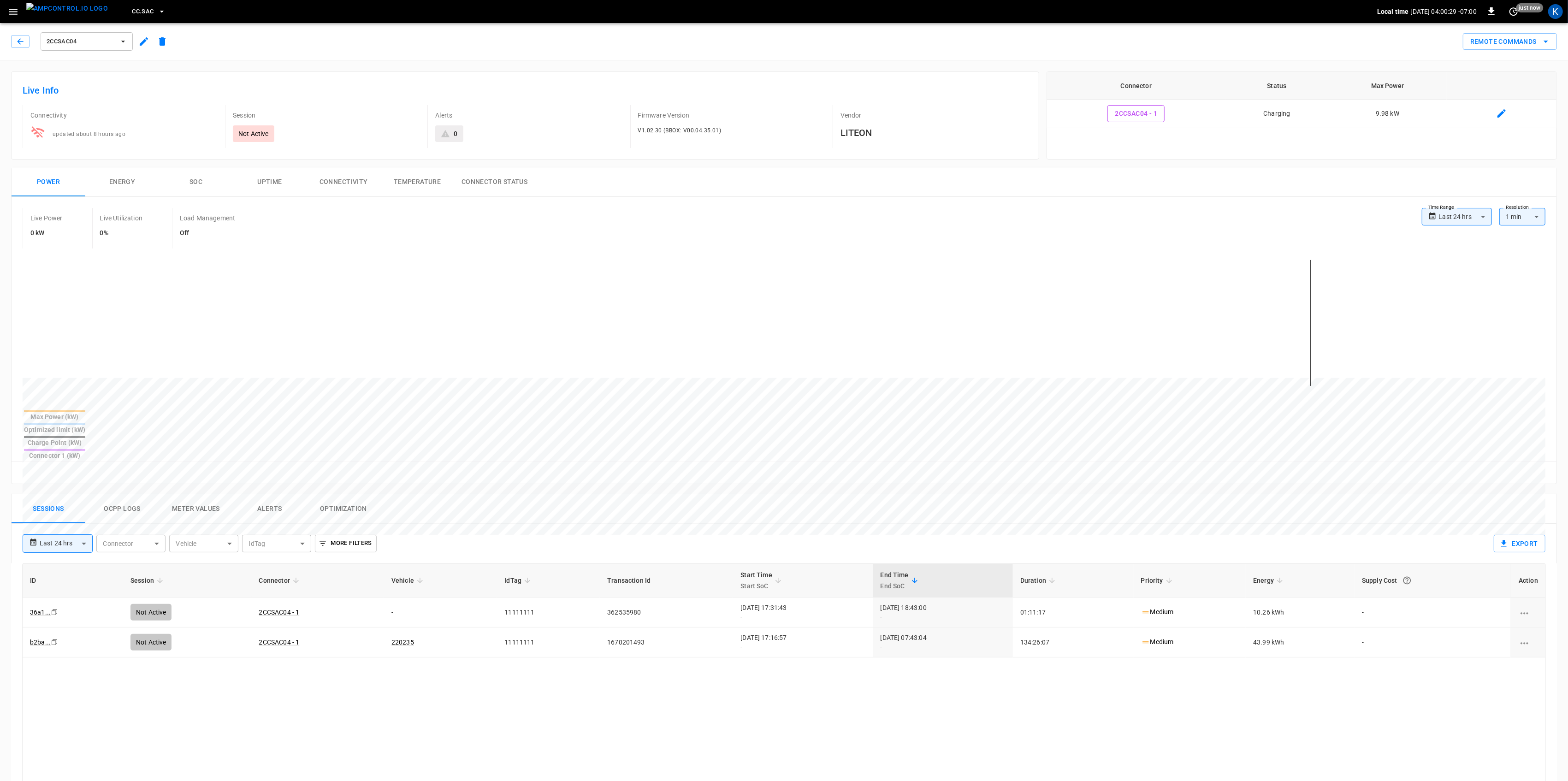
click at [292, 67] on div "Live Info Connectivity updated about 8 hours ago Session Not Active Alerts 0 Fi…" at bounding box center [521, 112] width 1035 height 95
click at [10, 12] on icon "button" at bounding box center [12, 11] width 11 height 11
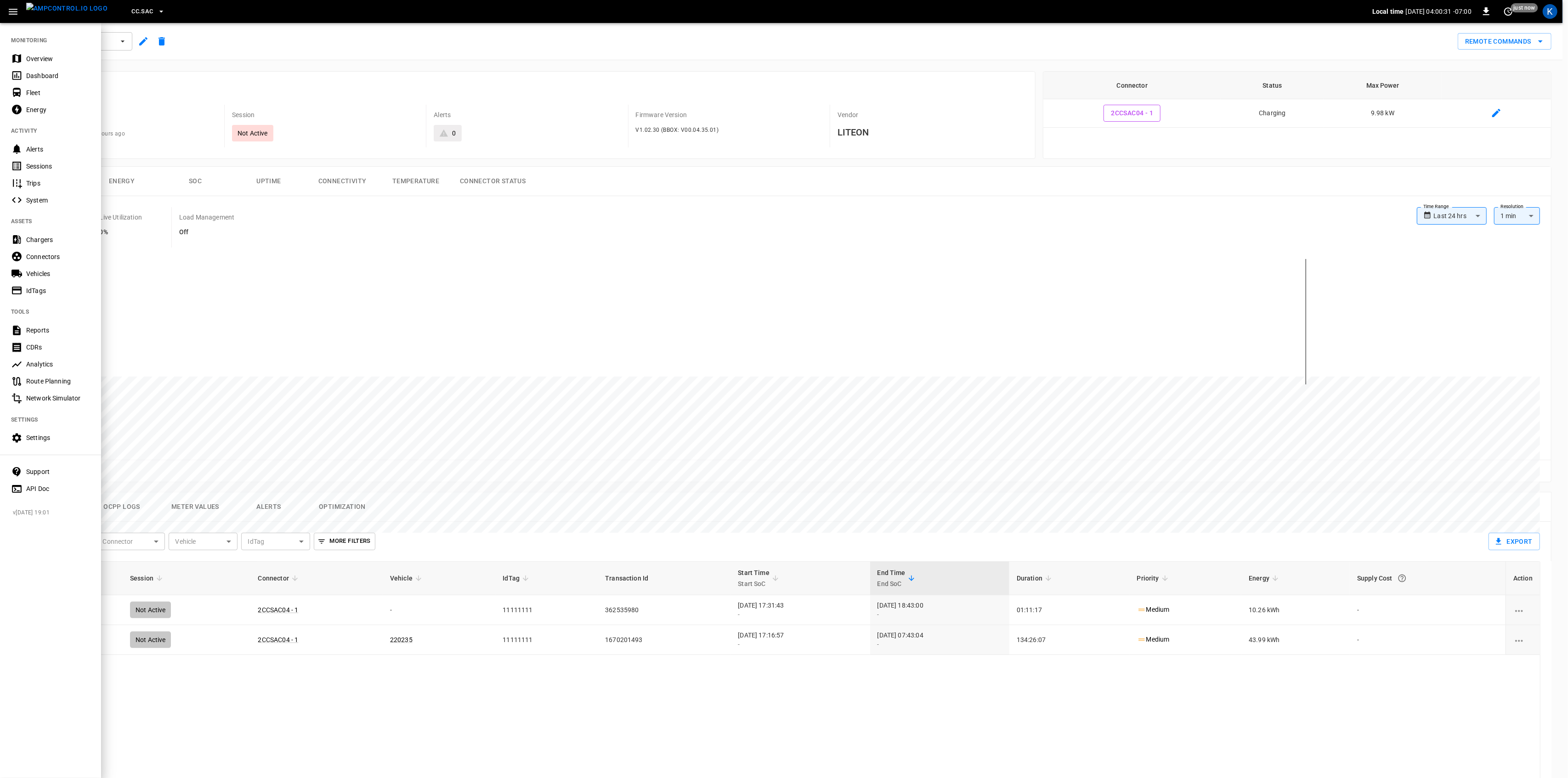
click at [34, 54] on div "Overview" at bounding box center [58, 58] width 64 height 10
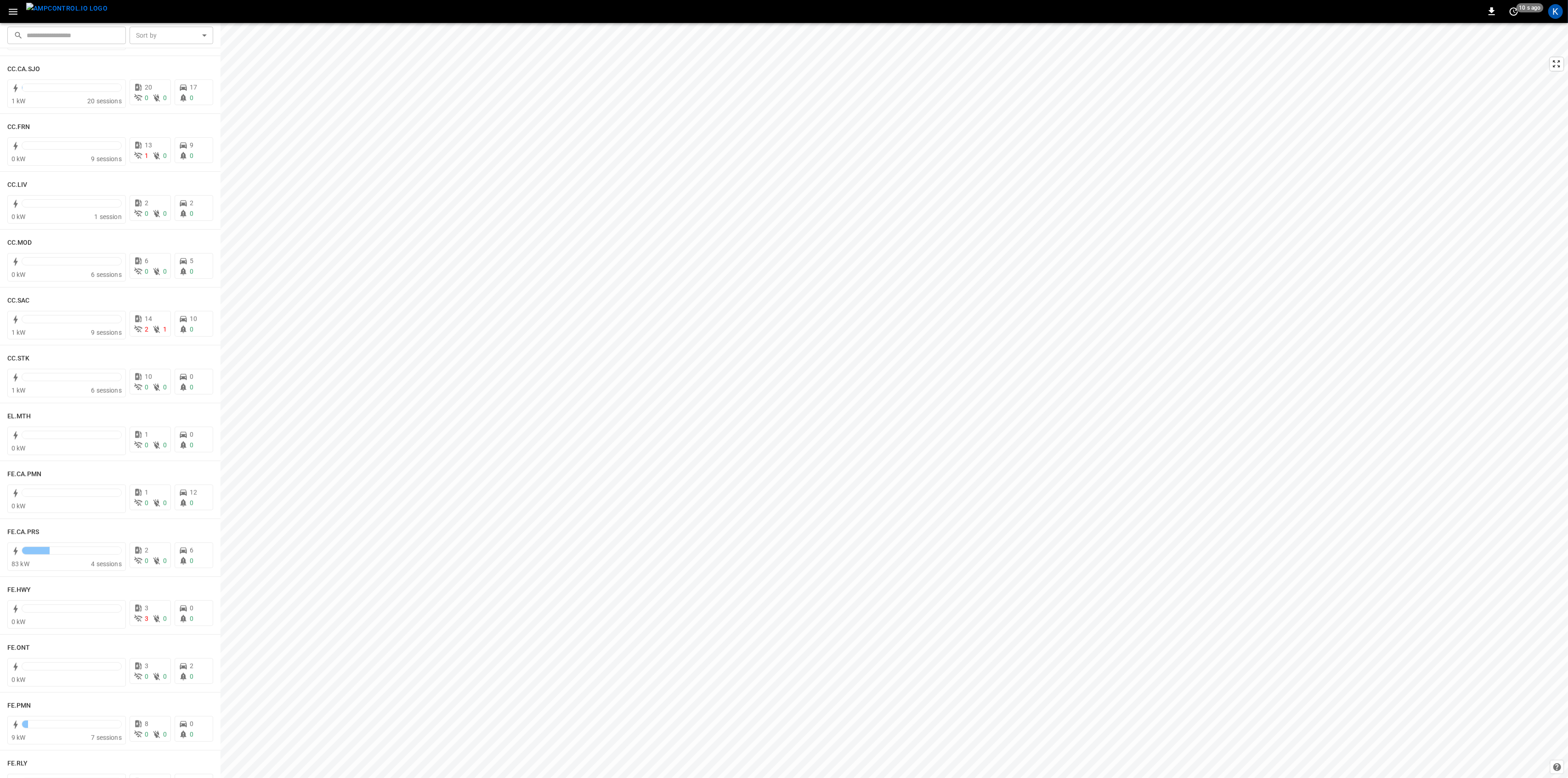
scroll to position [466, 0]
click at [69, 558] on div at bounding box center [71, 555] width 100 height 13
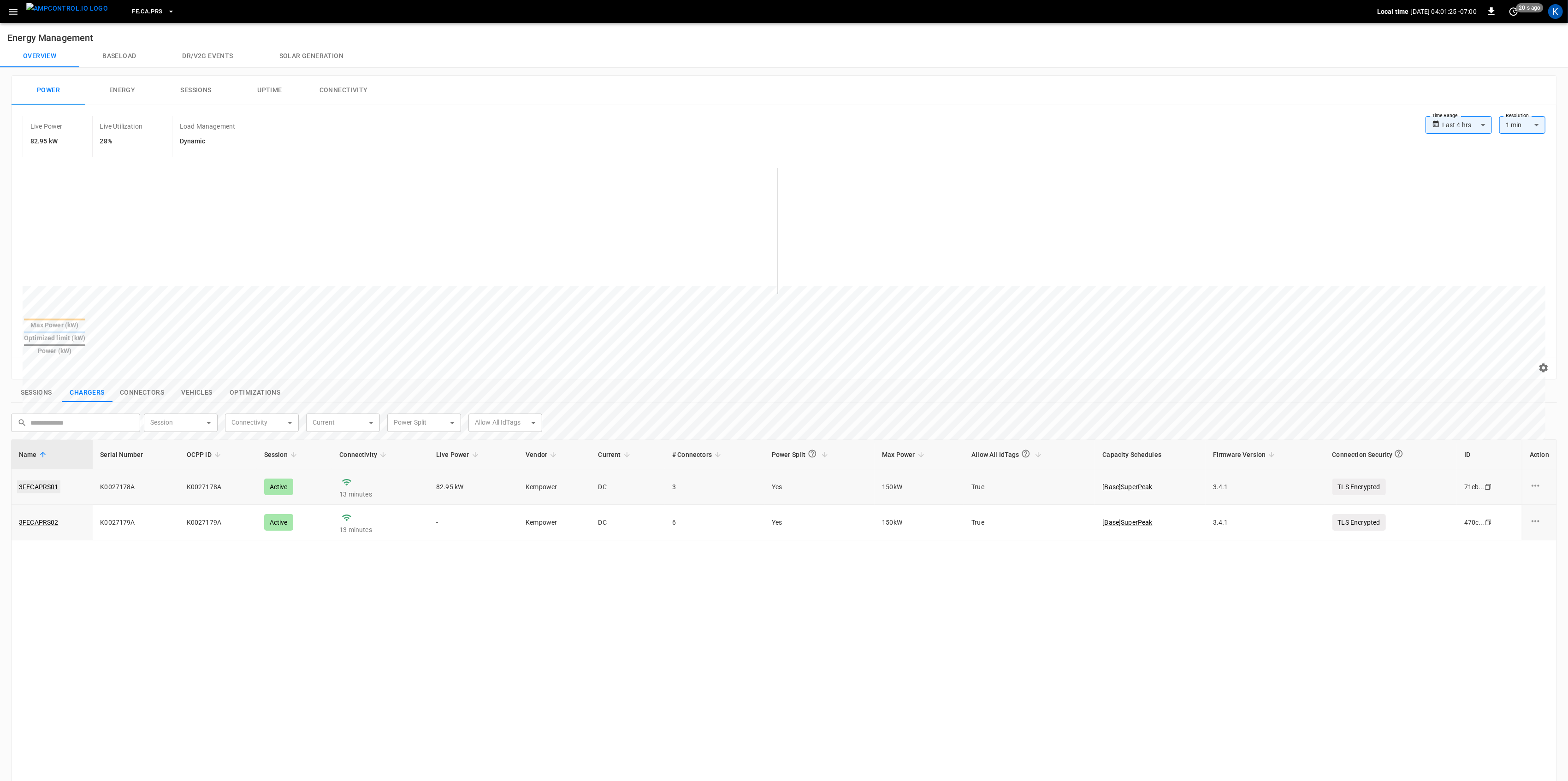
click at [45, 480] on link "3FECAPRS01" at bounding box center [39, 486] width 44 height 13
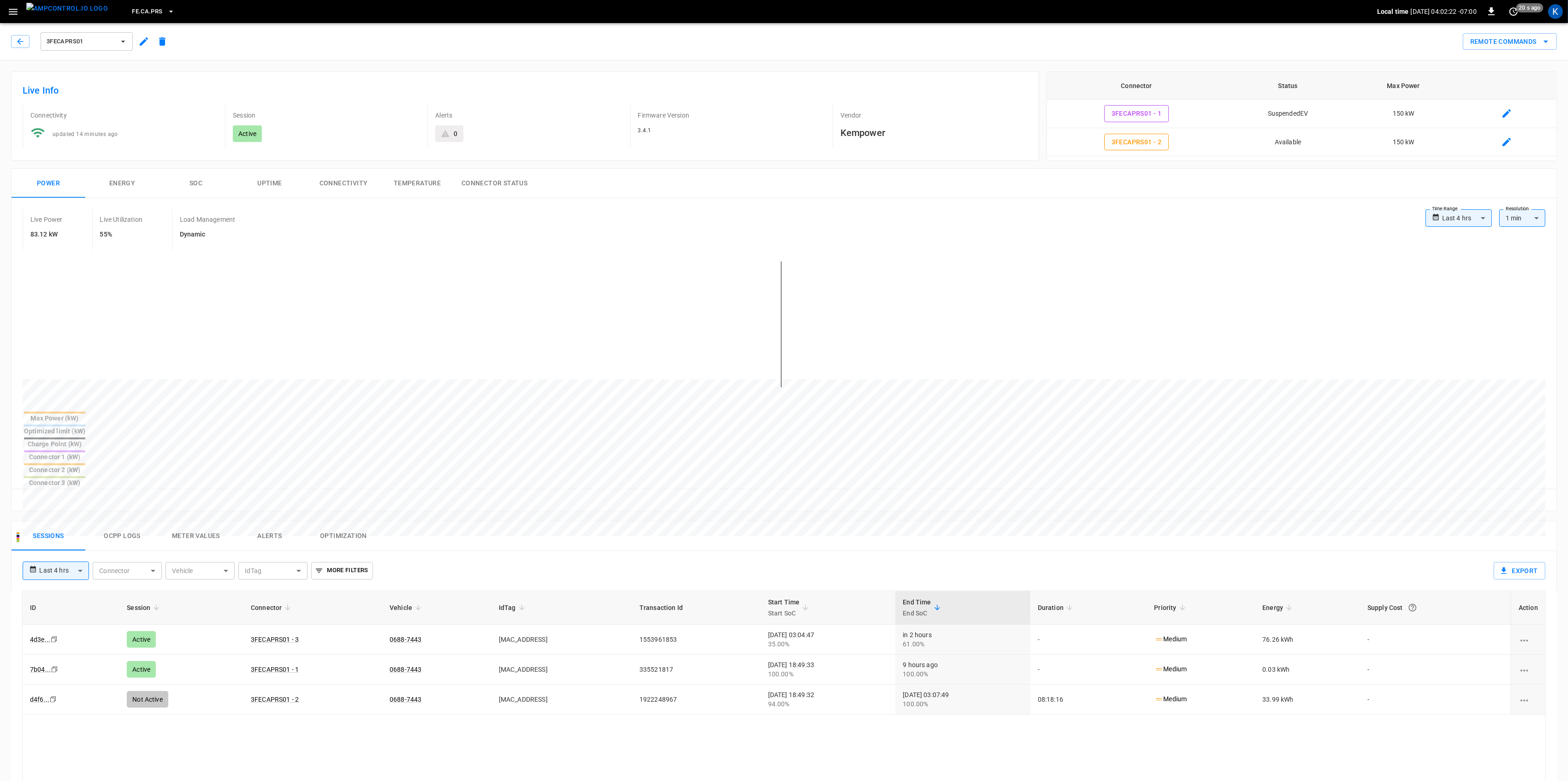
click at [14, 11] on icon "button" at bounding box center [13, 11] width 9 height 6
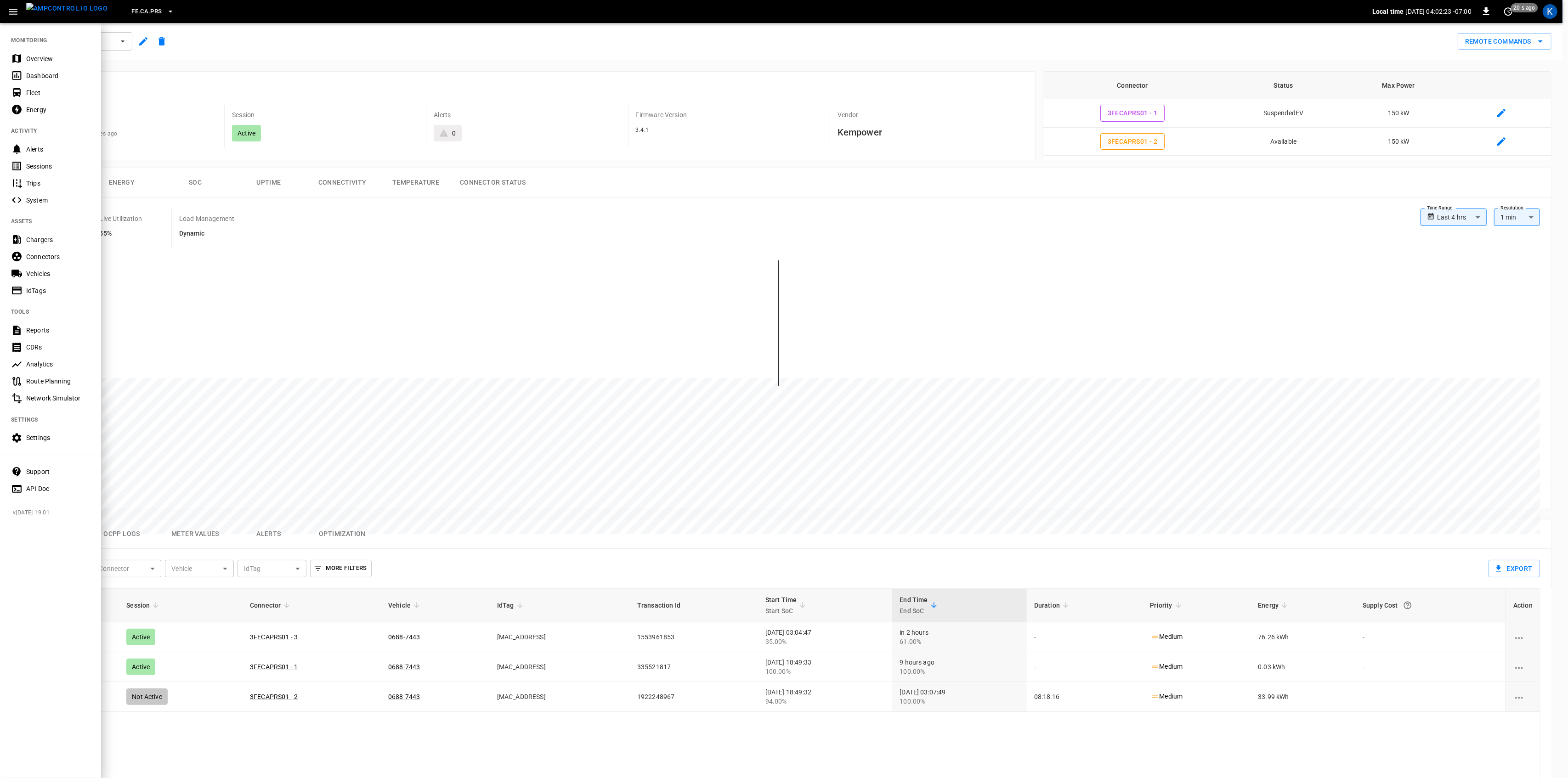
click at [26, 53] on div "Overview" at bounding box center [50, 59] width 101 height 17
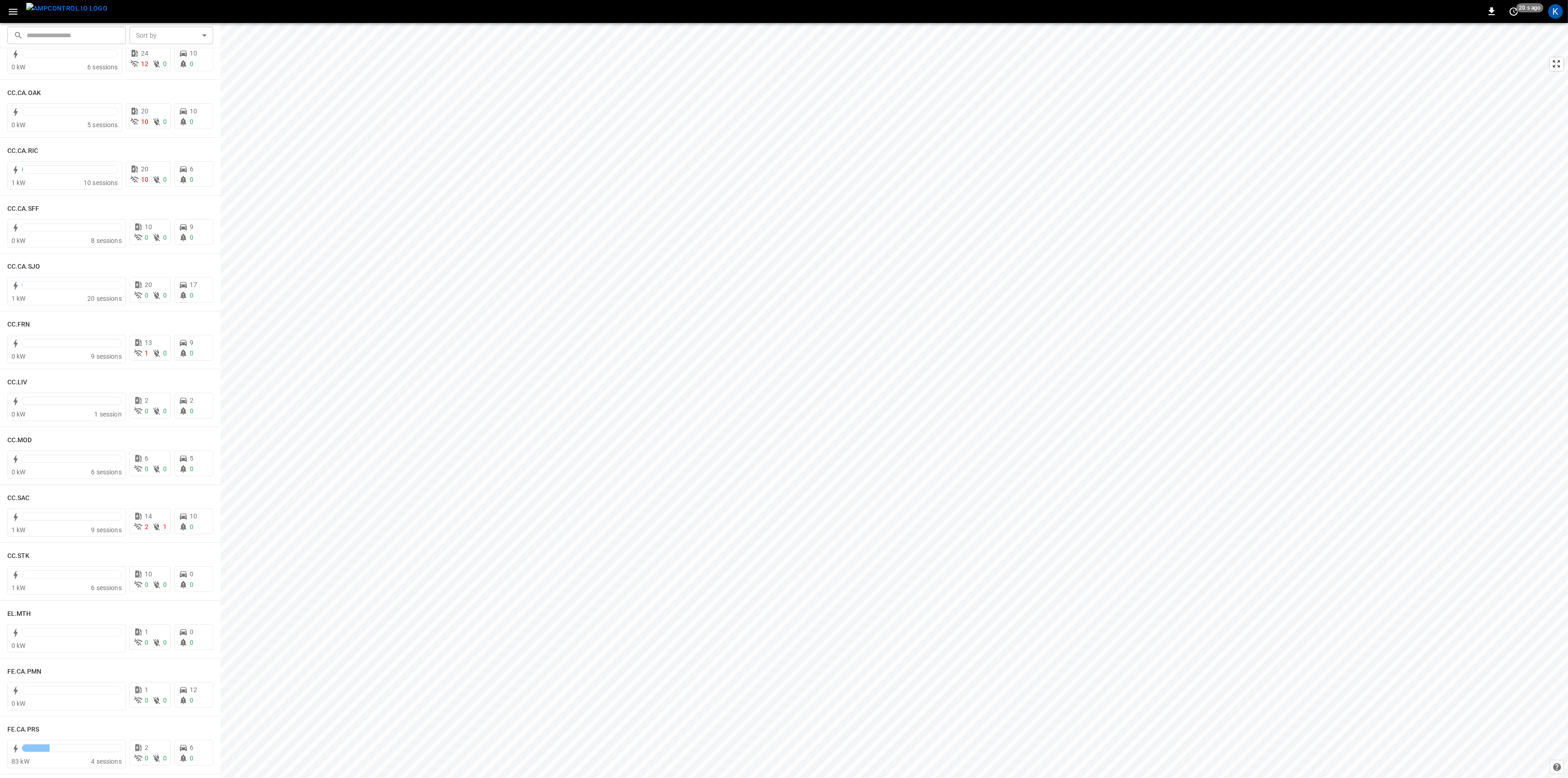
scroll to position [306, 0]
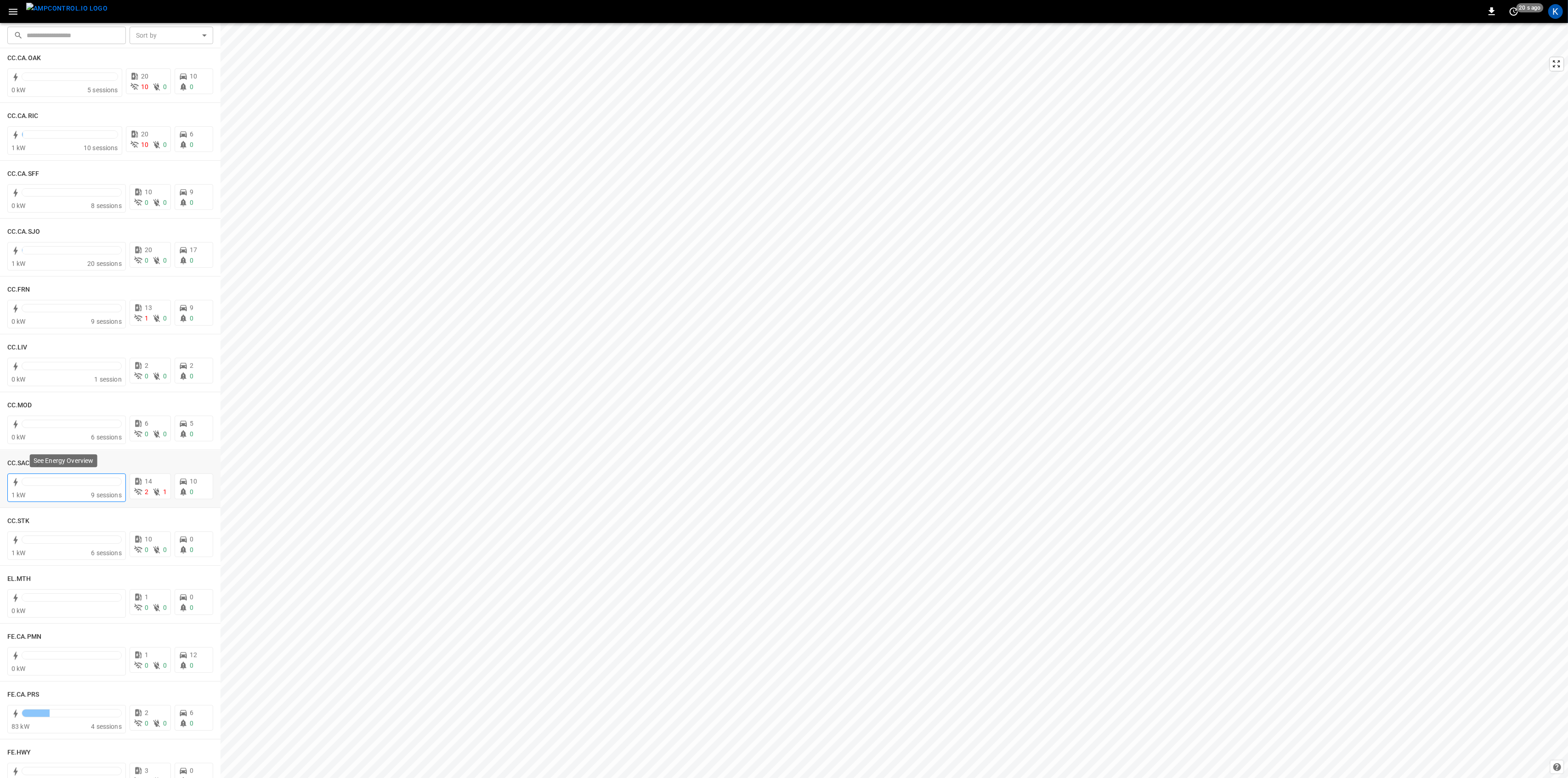
click at [67, 485] on div at bounding box center [71, 482] width 100 height 9
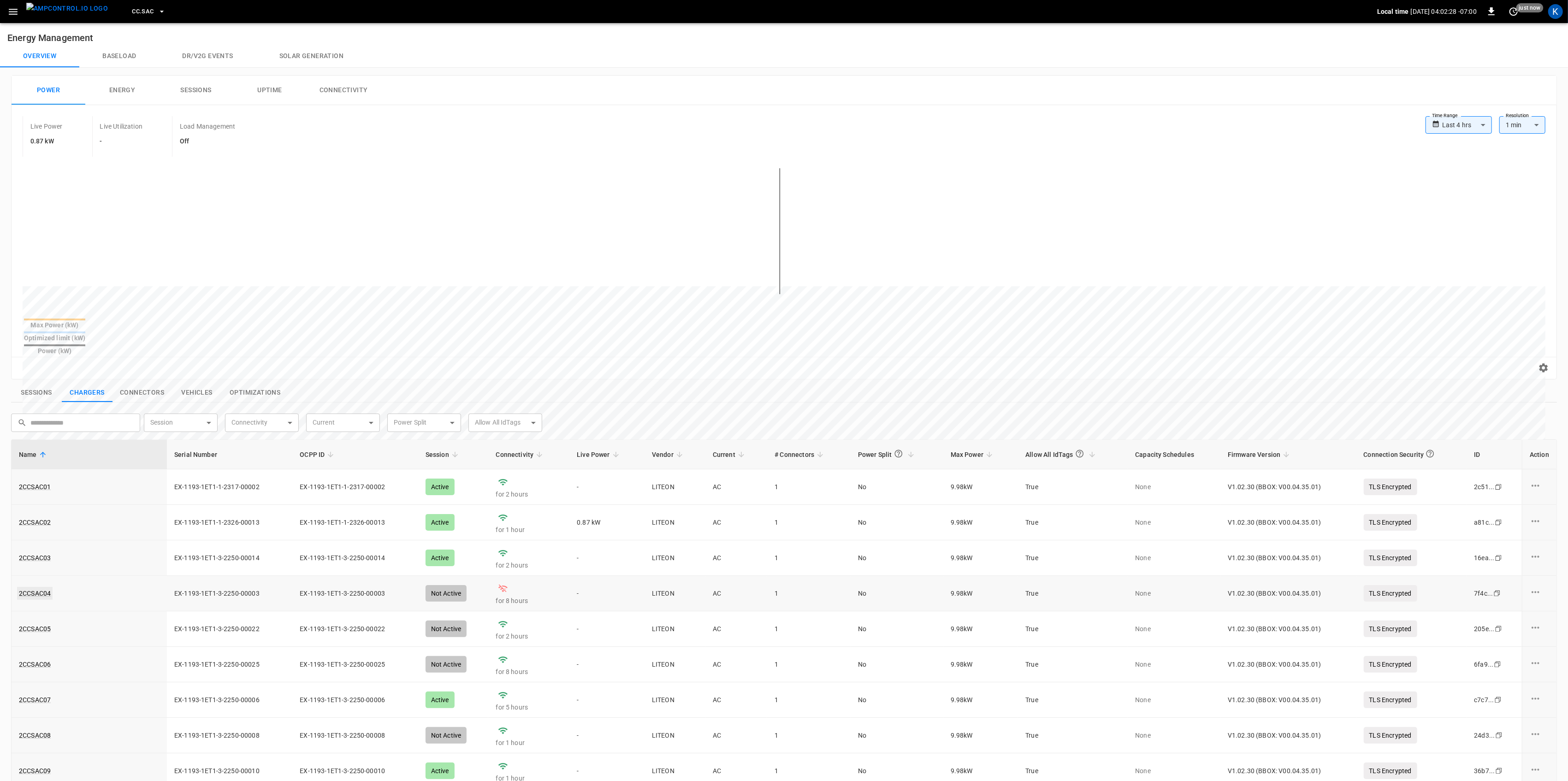
click at [37, 587] on link "2CCSAC04" at bounding box center [35, 593] width 36 height 13
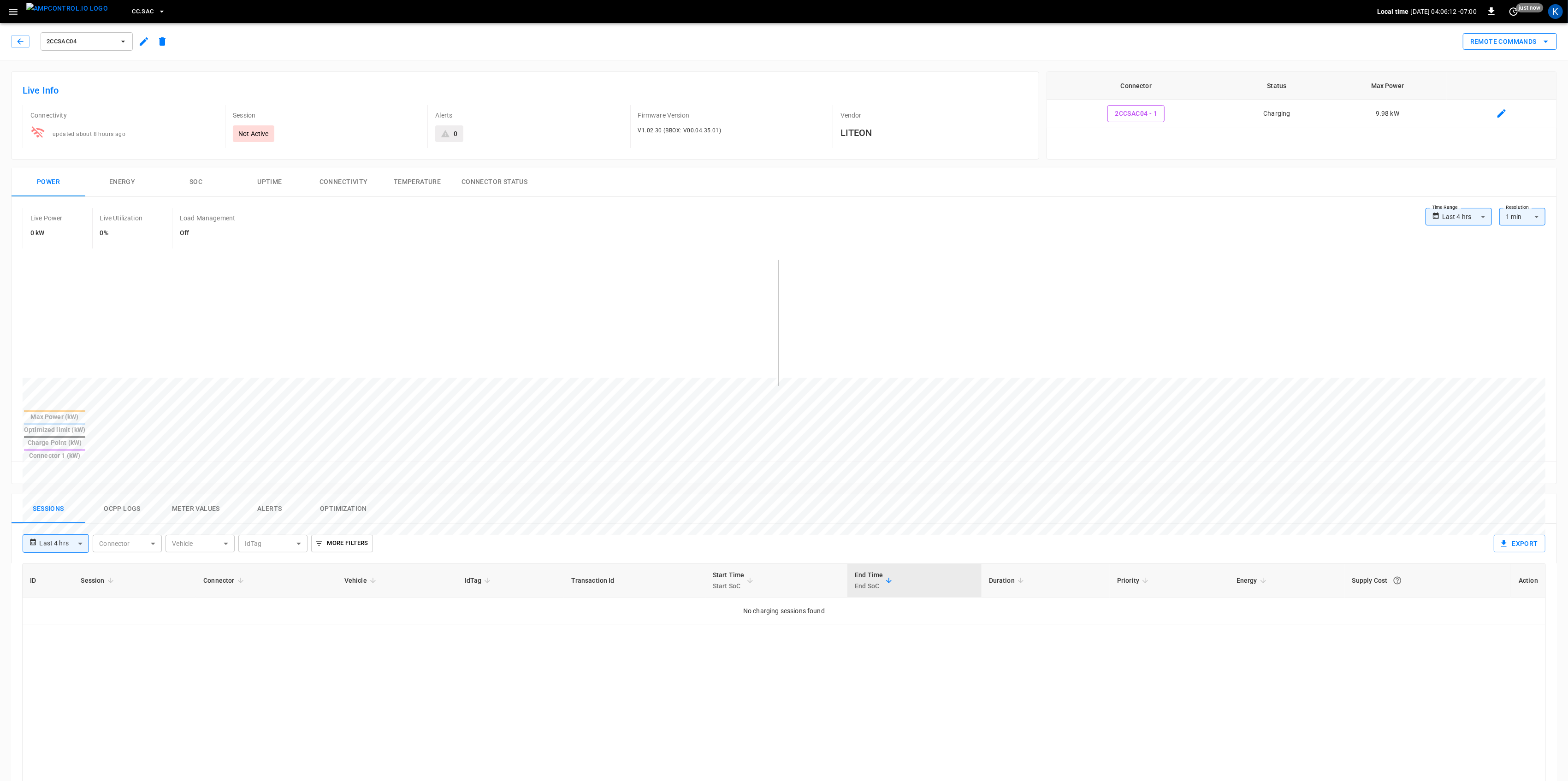
click at [1531, 33] on button "Remote Commands" at bounding box center [1510, 42] width 94 height 17
click at [1490, 76] on li "Soft Reset" at bounding box center [1502, 76] width 78 height 15
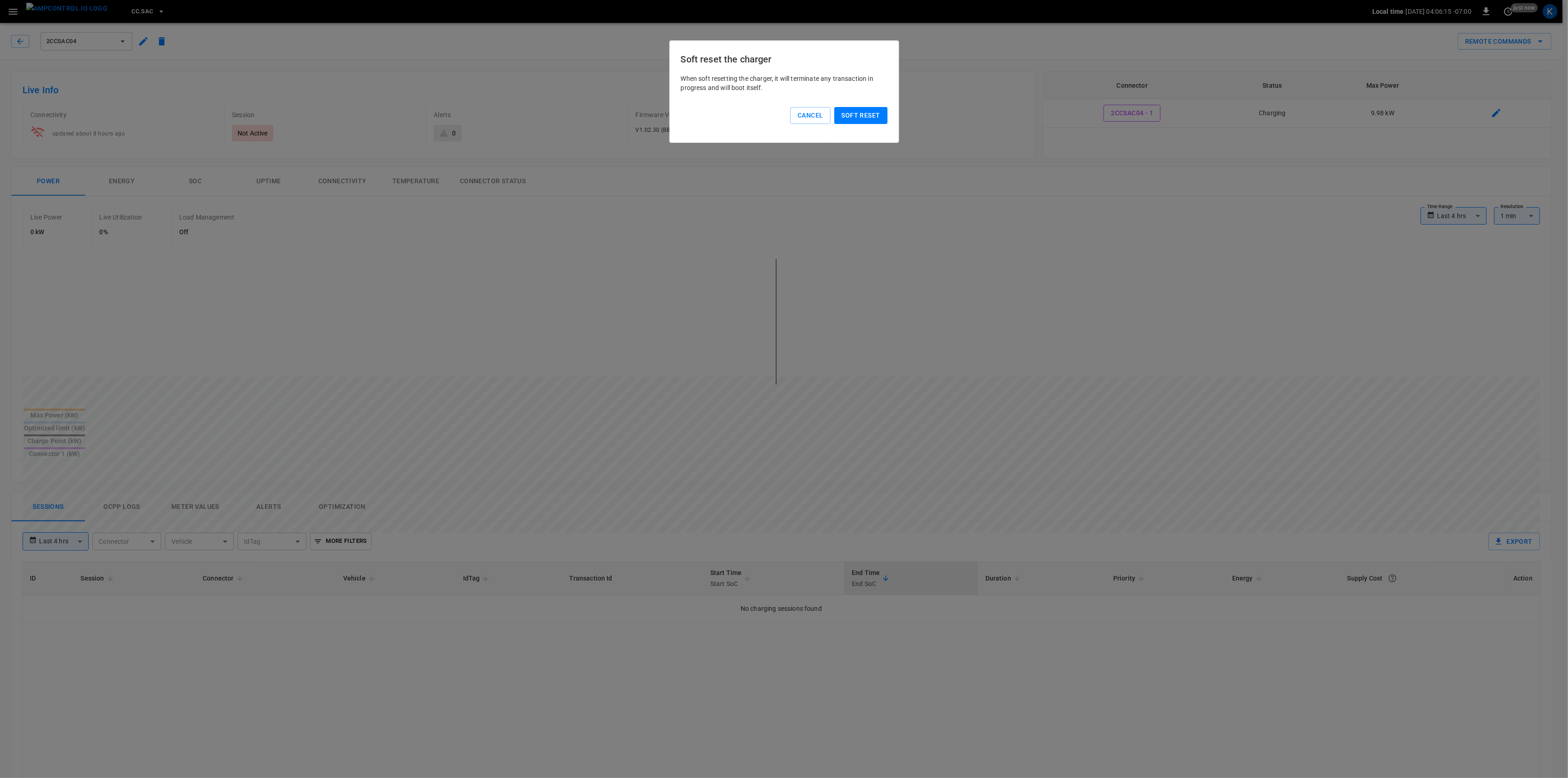
click at [853, 116] on button "Soft reset" at bounding box center [861, 115] width 53 height 17
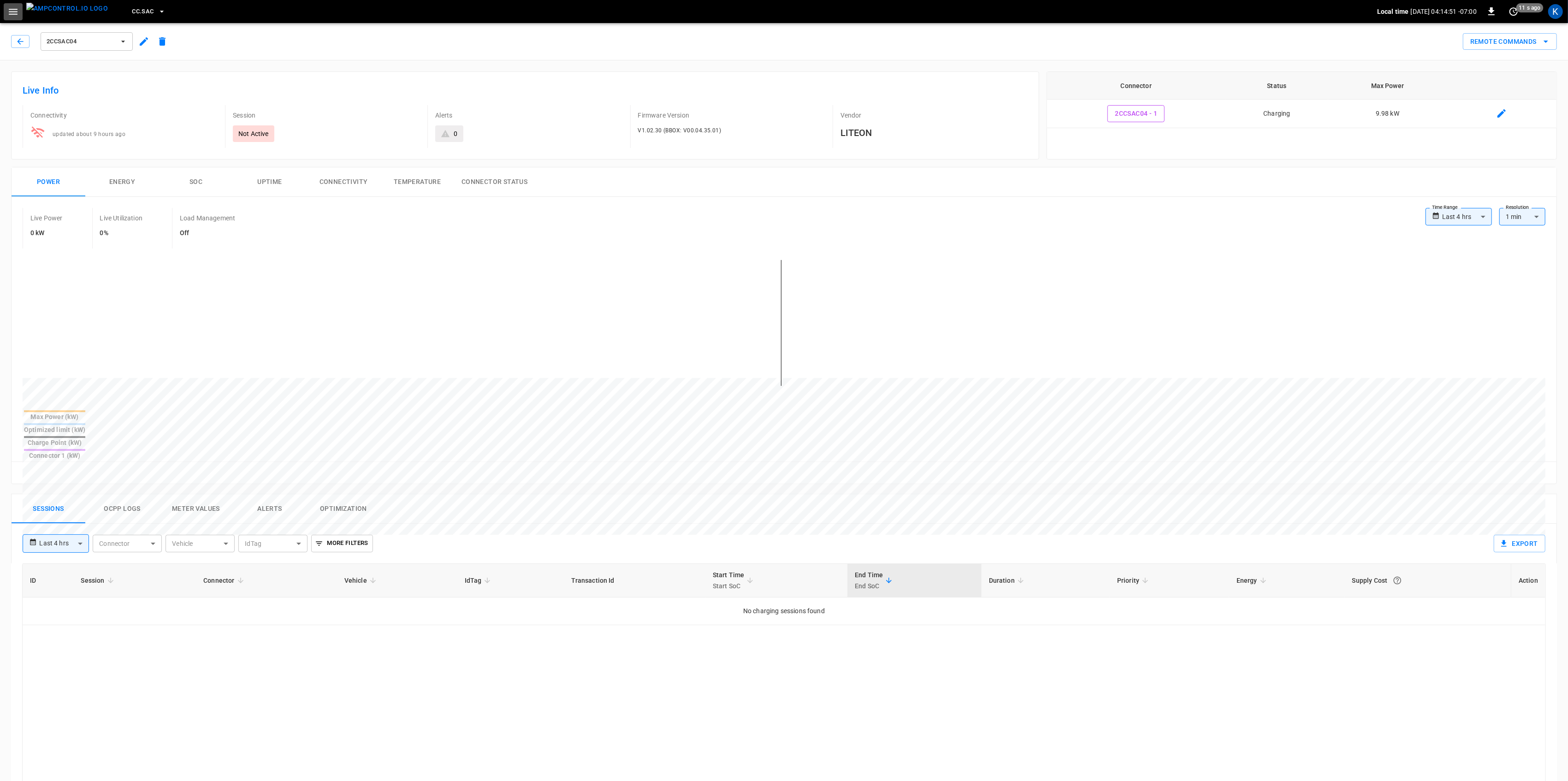
click at [13, 6] on icon "button" at bounding box center [12, 11] width 11 height 11
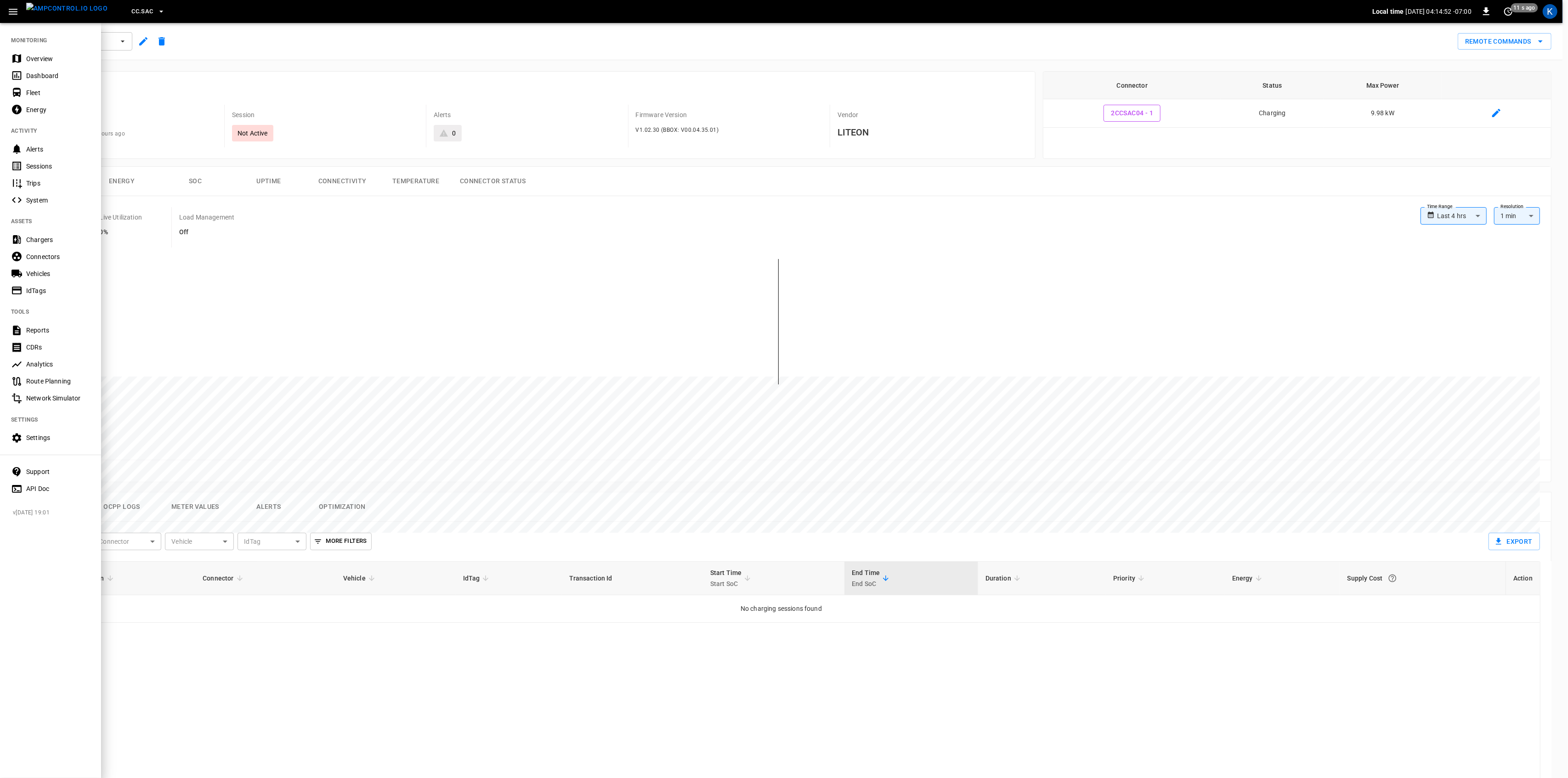
click at [28, 53] on div "Overview" at bounding box center [50, 59] width 101 height 17
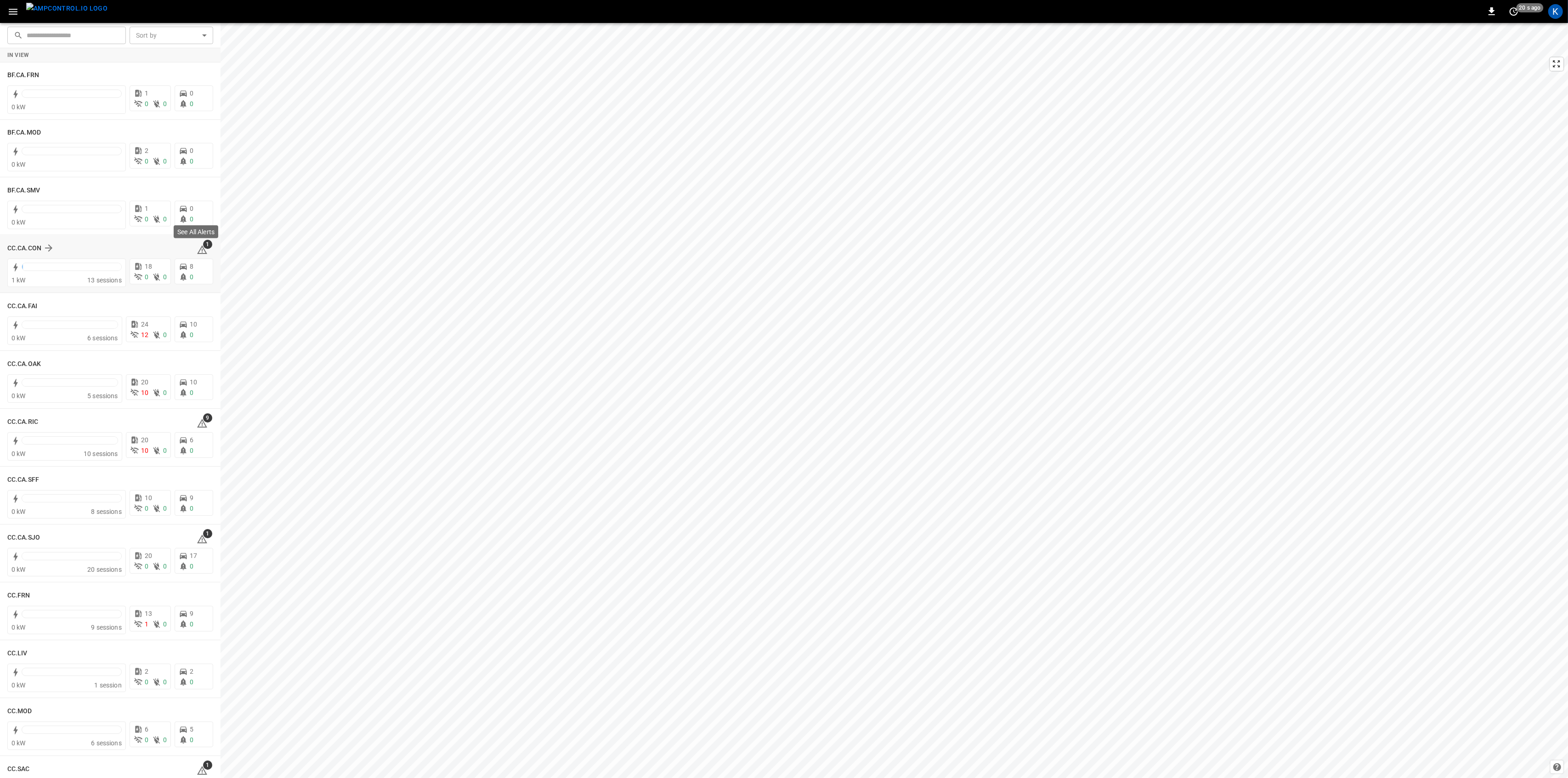
click at [203, 247] on span "1" at bounding box center [208, 244] width 10 height 10
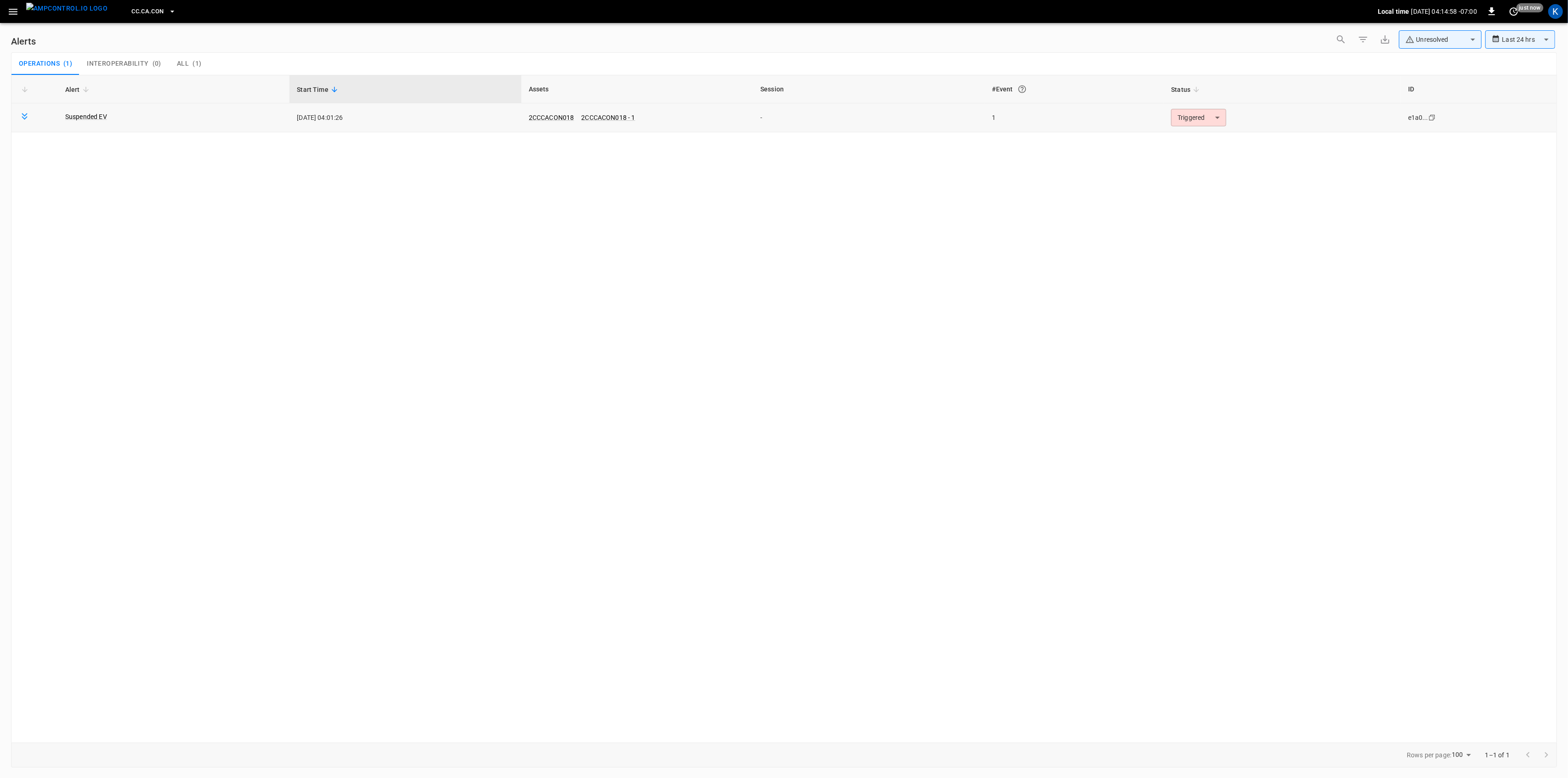
click at [1202, 118] on body "**********" at bounding box center [784, 387] width 1568 height 775
click at [1188, 140] on li "Resolved" at bounding box center [1197, 140] width 58 height 16
click at [6, 5] on button "button" at bounding box center [13, 12] width 19 height 17
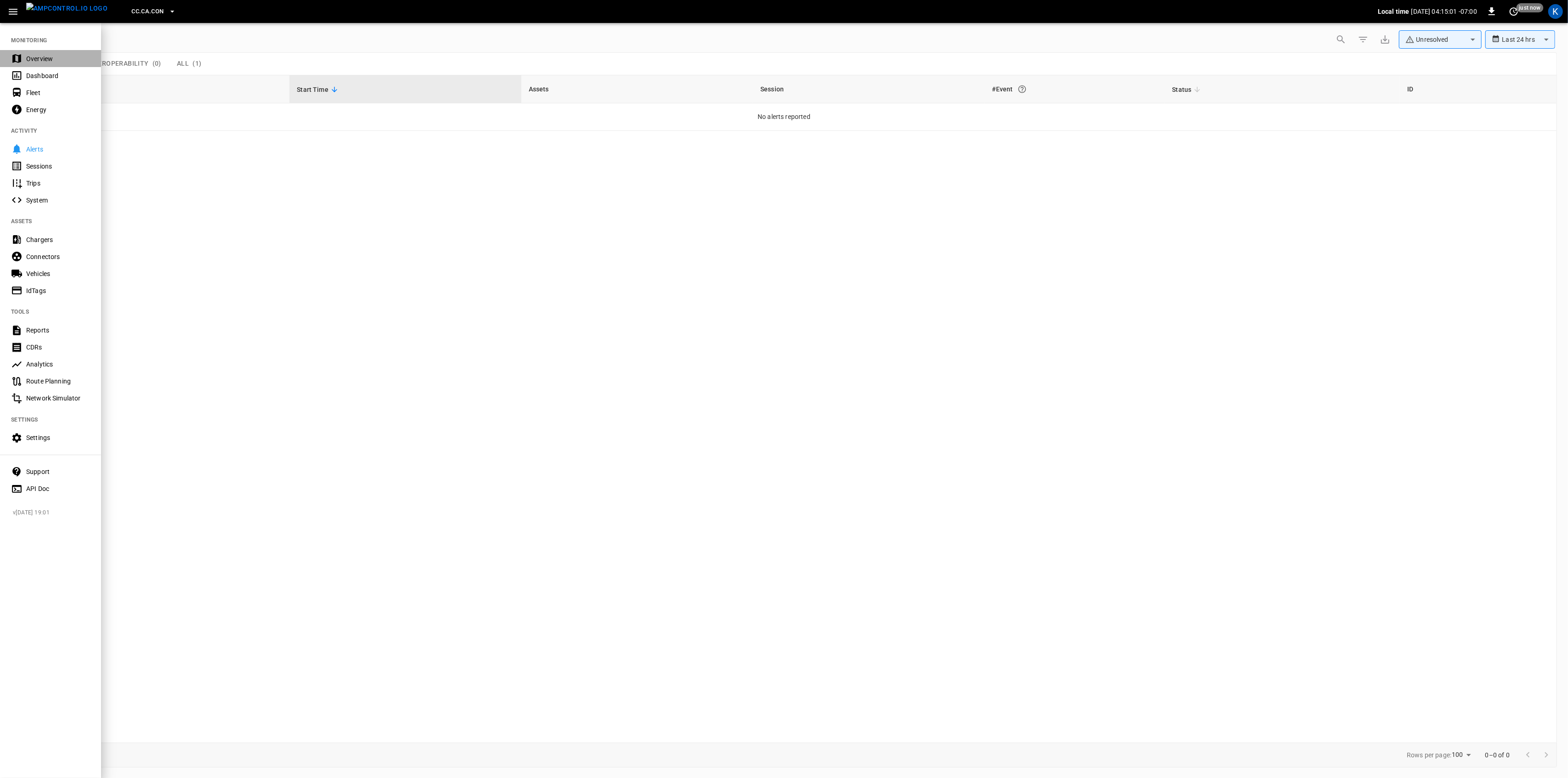
click at [28, 57] on div "Overview" at bounding box center [58, 58] width 64 height 10
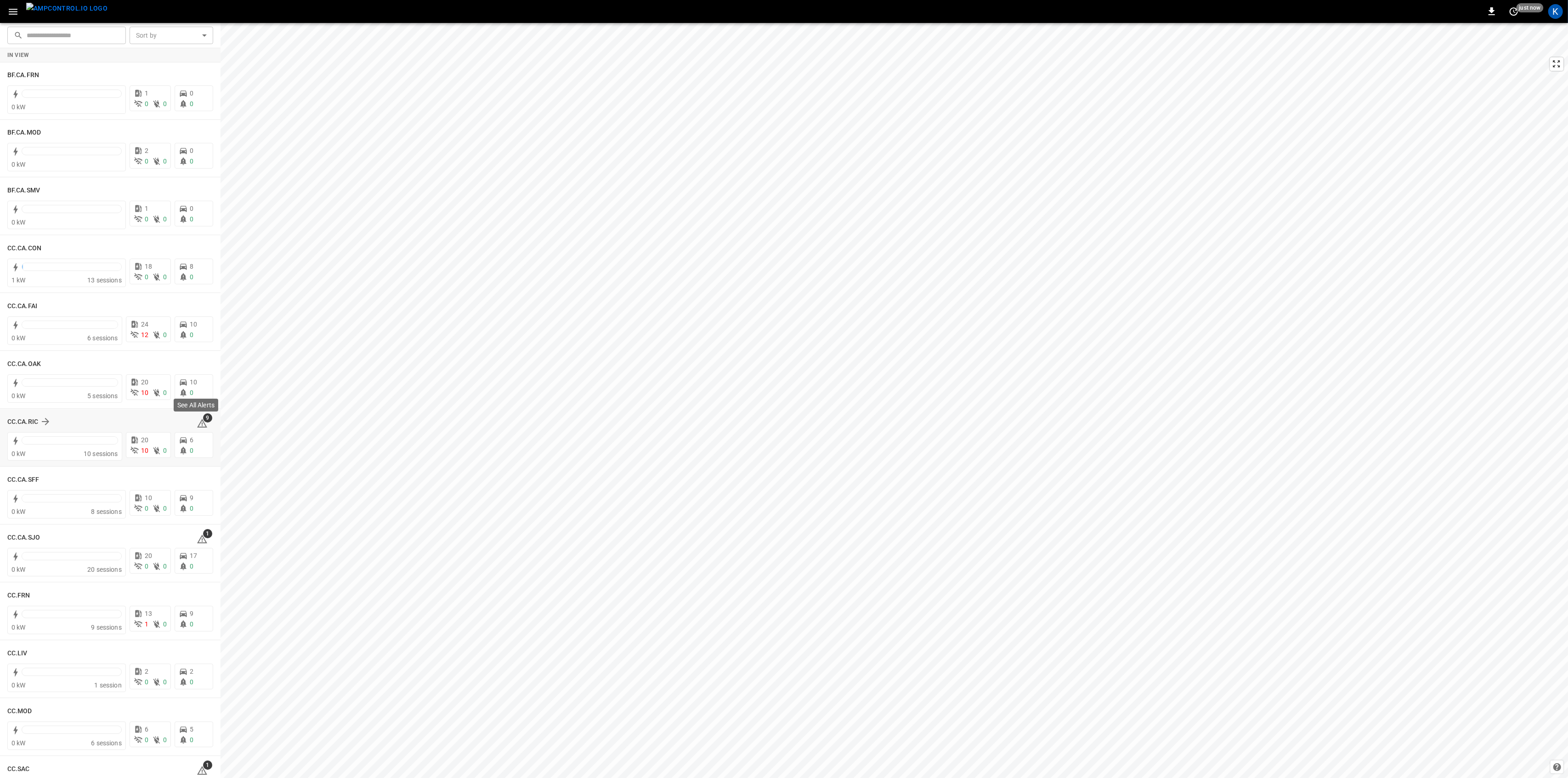
click at [199, 422] on icon at bounding box center [202, 423] width 11 height 11
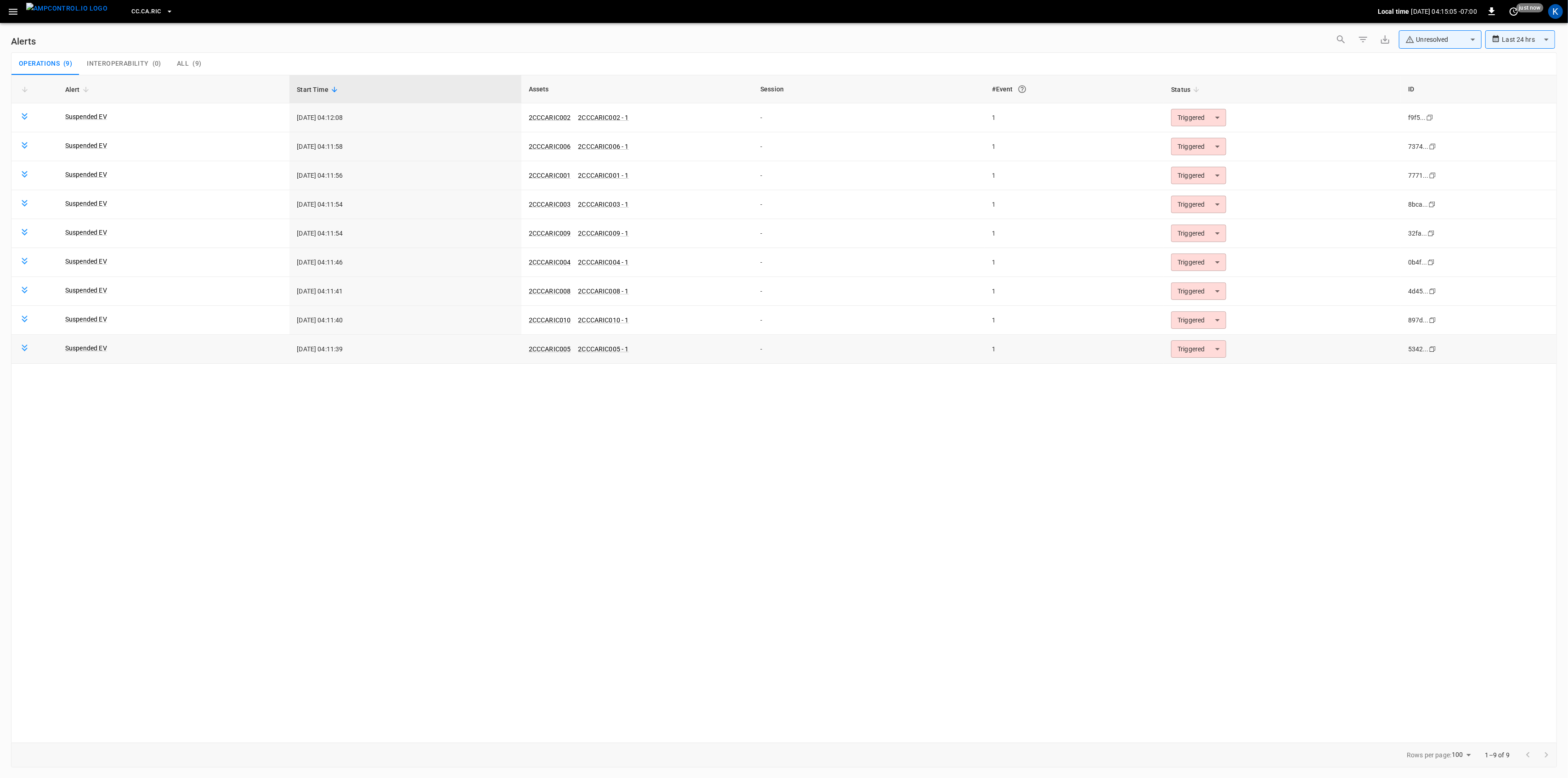
click at [1215, 353] on body "**********" at bounding box center [784, 387] width 1568 height 775
click at [1194, 372] on li "Resolved" at bounding box center [1197, 373] width 58 height 16
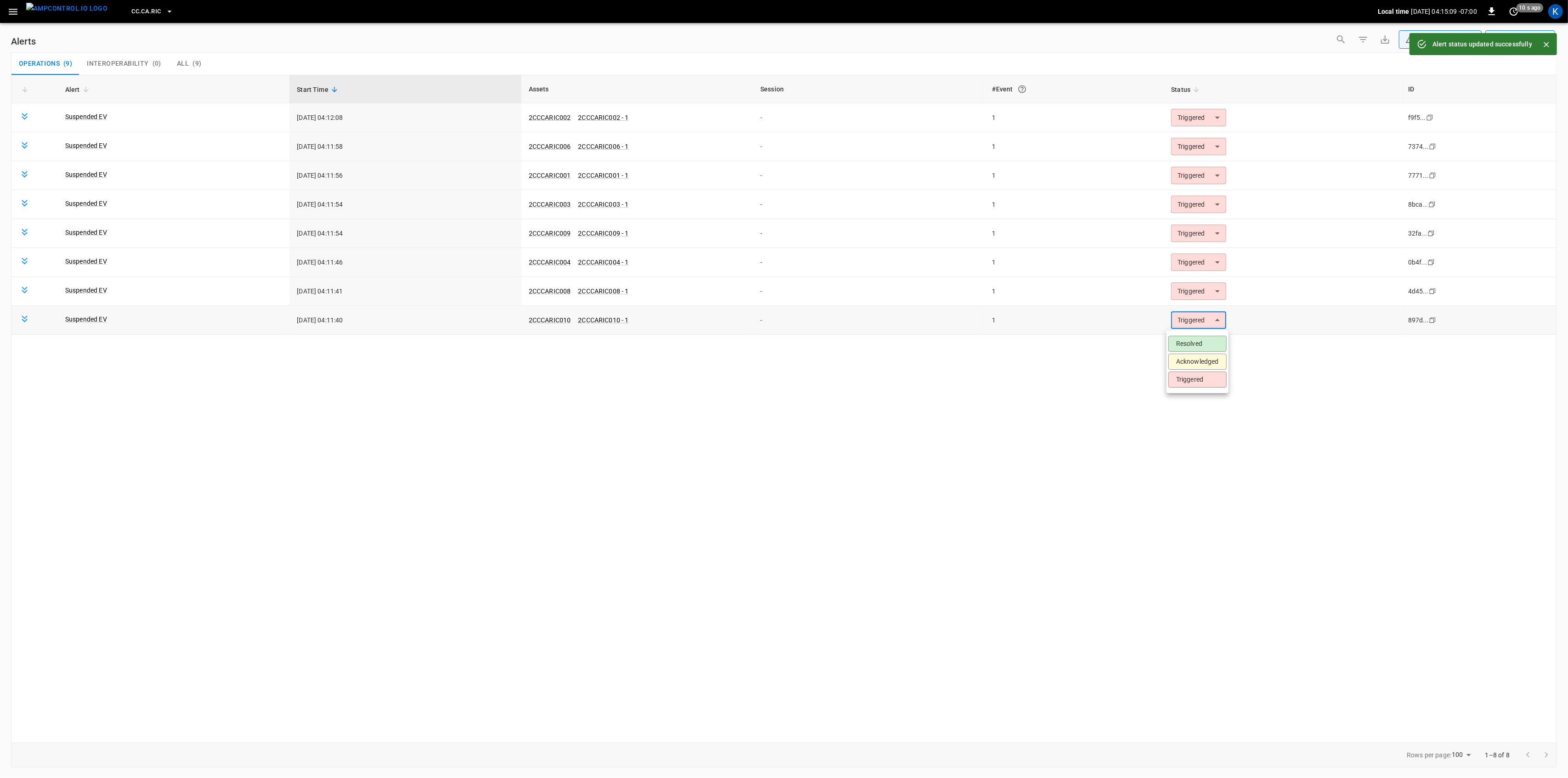
click at [1187, 328] on body "**********" at bounding box center [784, 387] width 1568 height 775
click at [1180, 346] on li "Resolved" at bounding box center [1197, 344] width 58 height 16
click at [1195, 295] on body "**********" at bounding box center [784, 387] width 1568 height 775
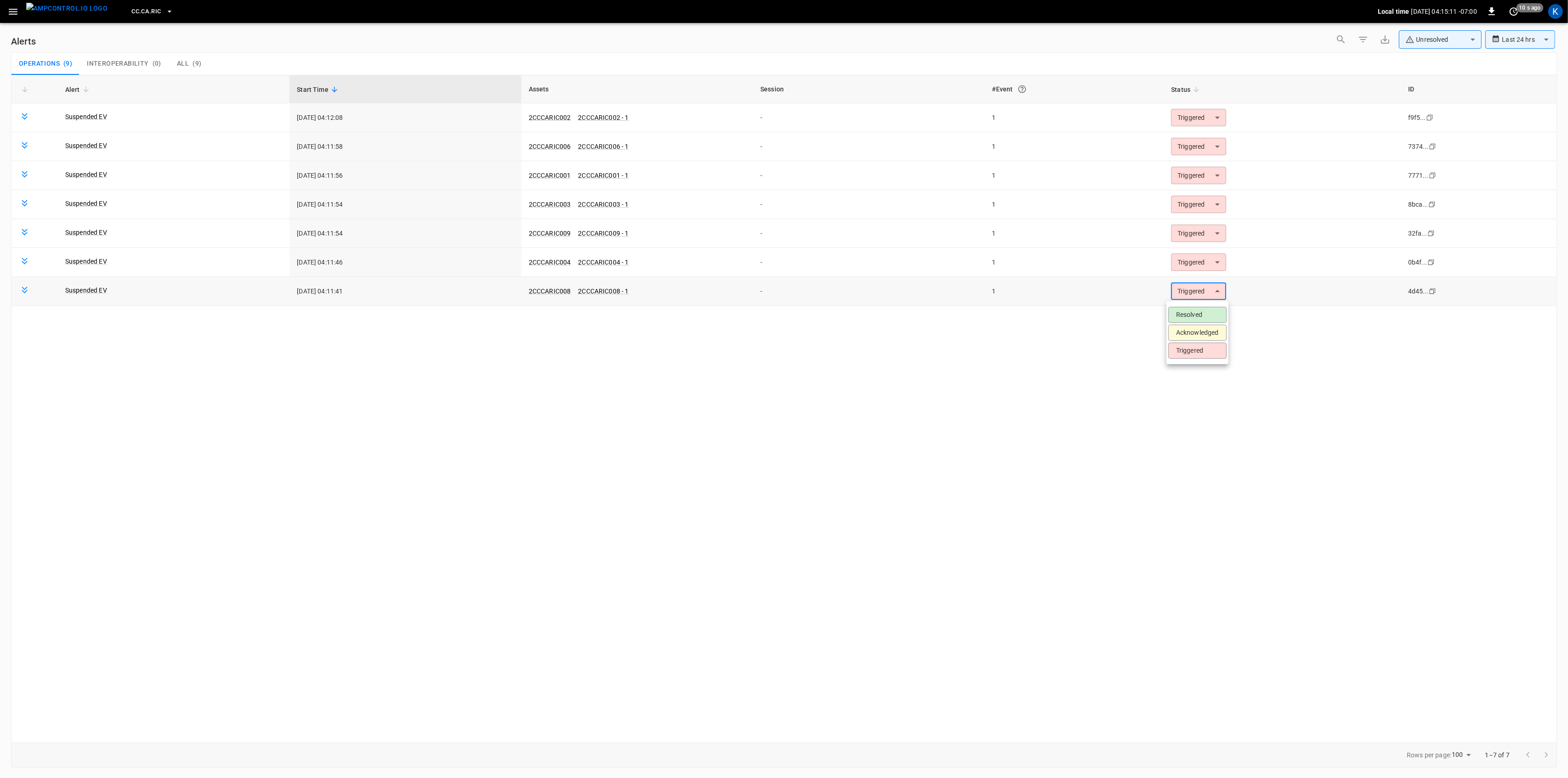
click at [1194, 310] on li "Resolved" at bounding box center [1197, 314] width 58 height 16
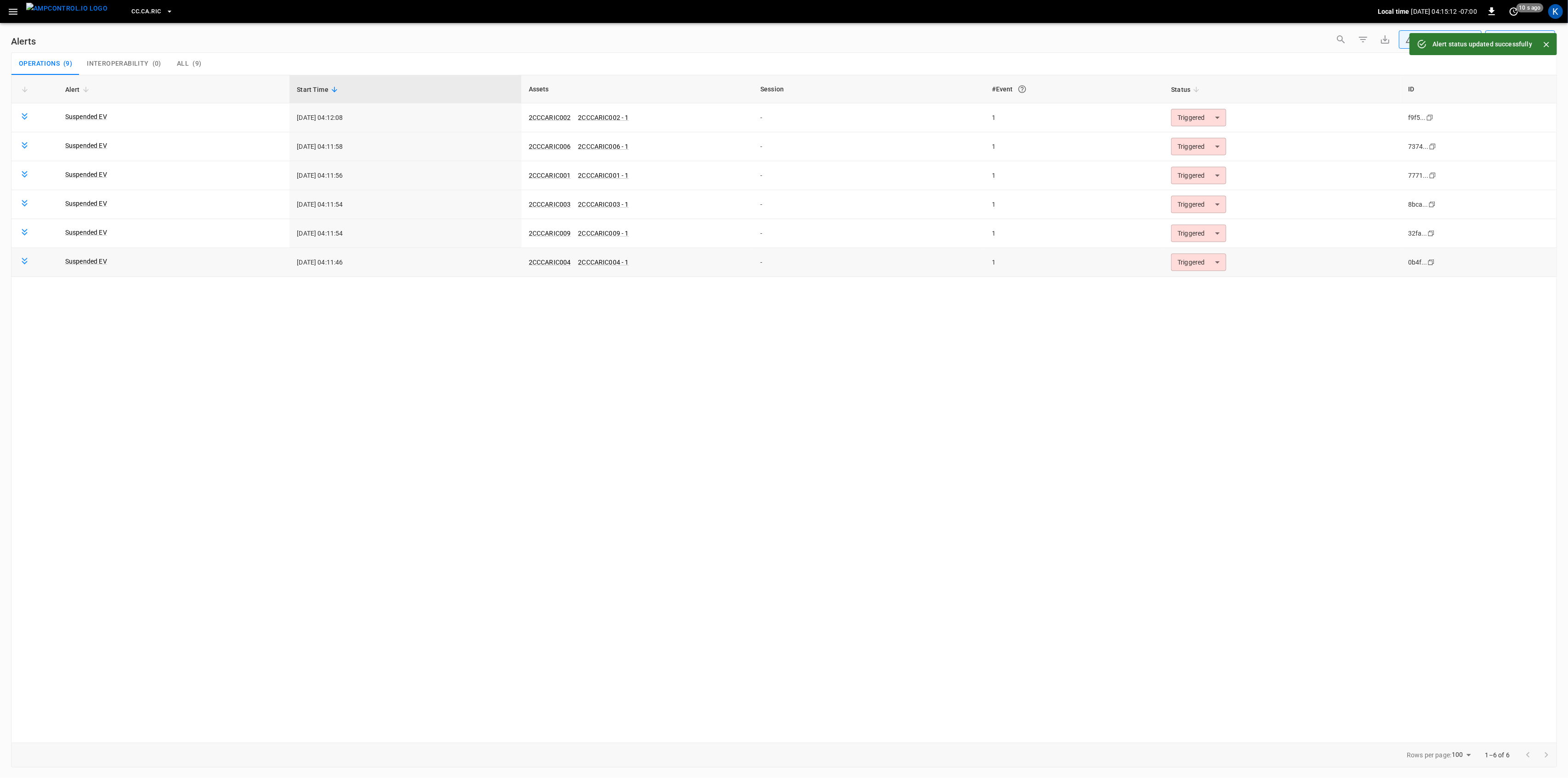
click at [1188, 263] on body "**********" at bounding box center [784, 387] width 1568 height 775
click at [1188, 281] on li "Resolved" at bounding box center [1197, 286] width 58 height 16
click at [1185, 231] on body "**********" at bounding box center [784, 387] width 1568 height 775
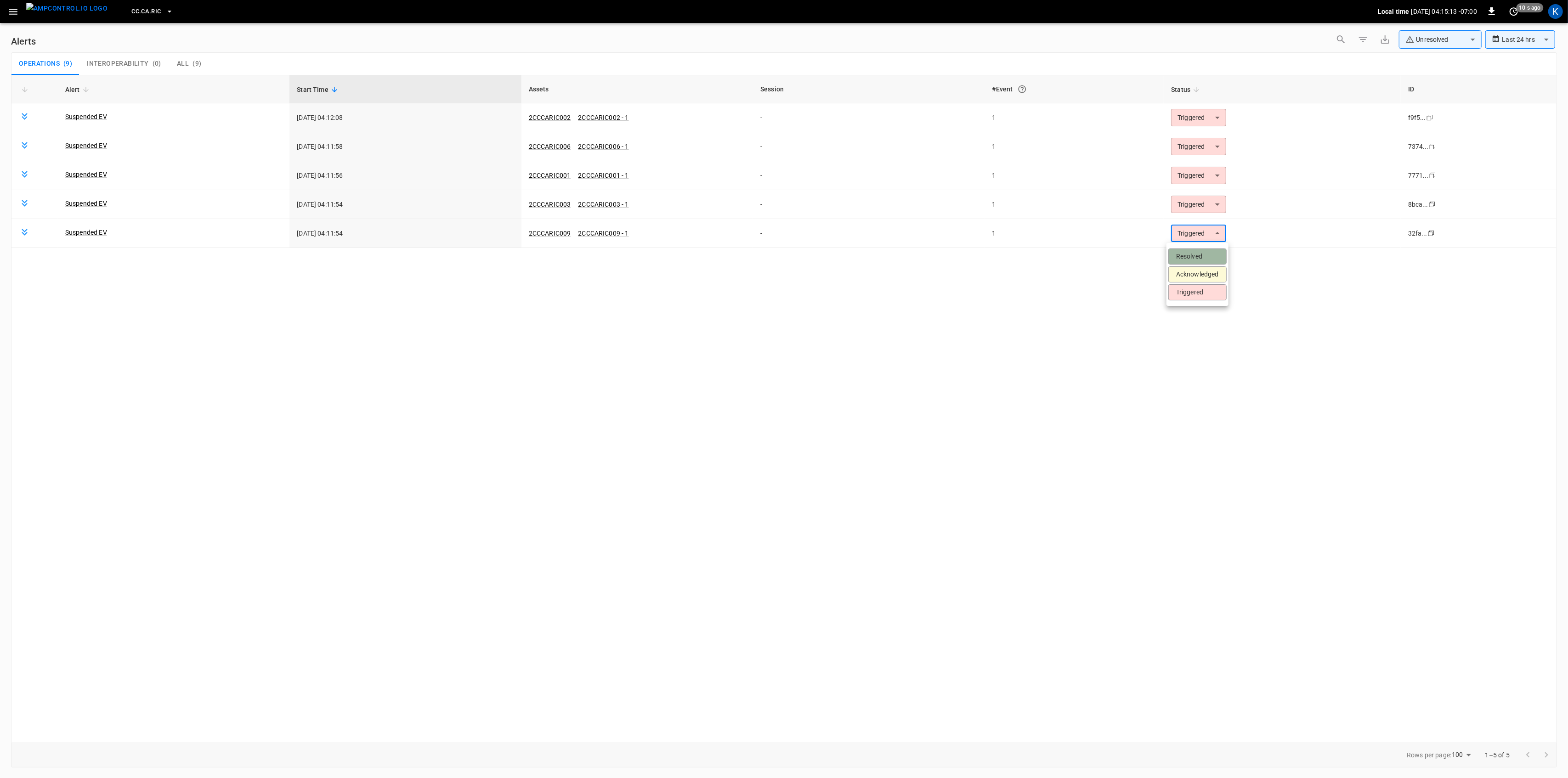
click at [1189, 250] on li "Resolved" at bounding box center [1197, 256] width 58 height 16
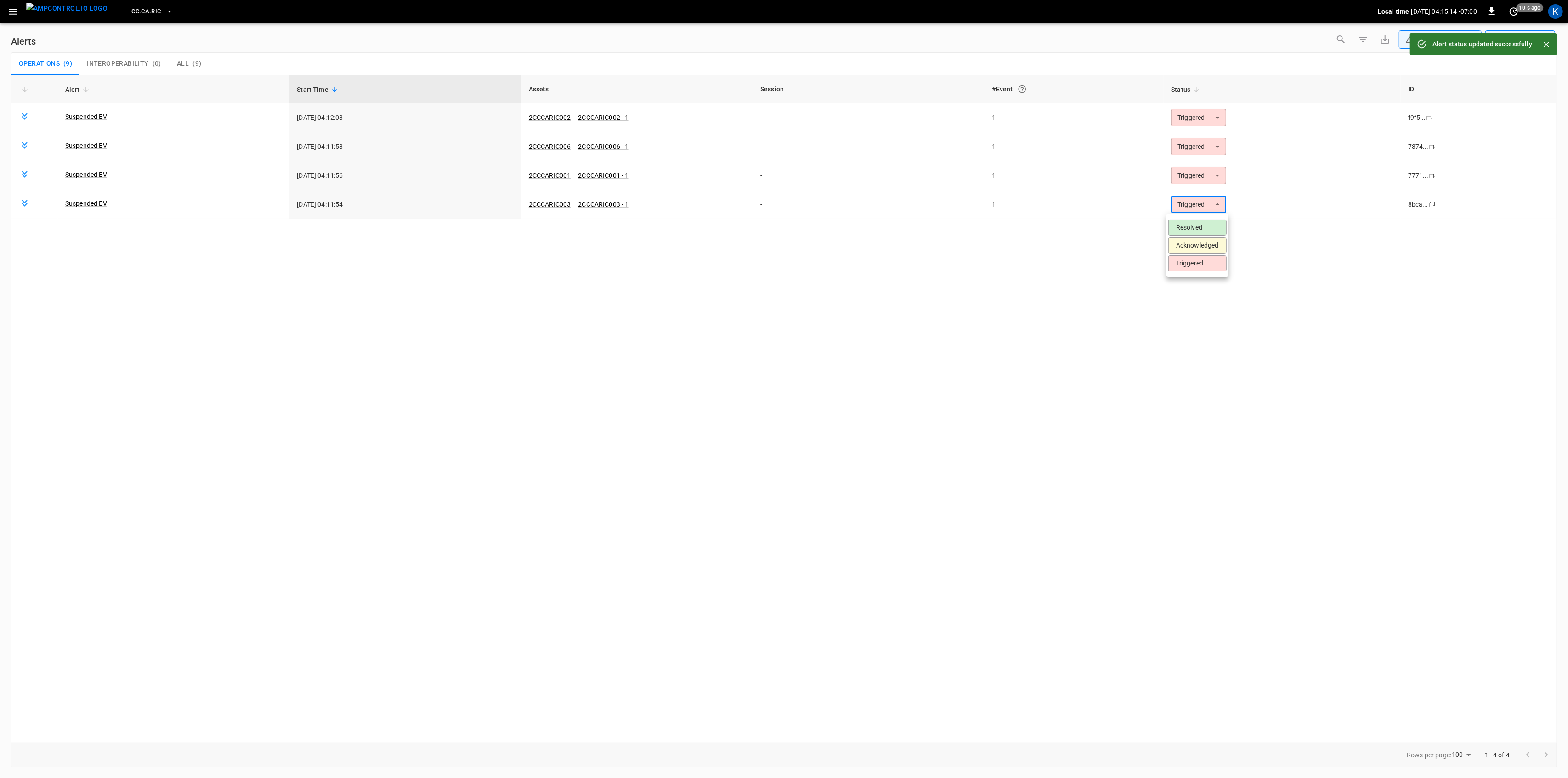
click at [1202, 207] on body "**********" at bounding box center [784, 387] width 1568 height 775
click at [1189, 224] on li "Resolved" at bounding box center [1197, 227] width 58 height 16
click at [1192, 175] on body "**********" at bounding box center [784, 387] width 1568 height 775
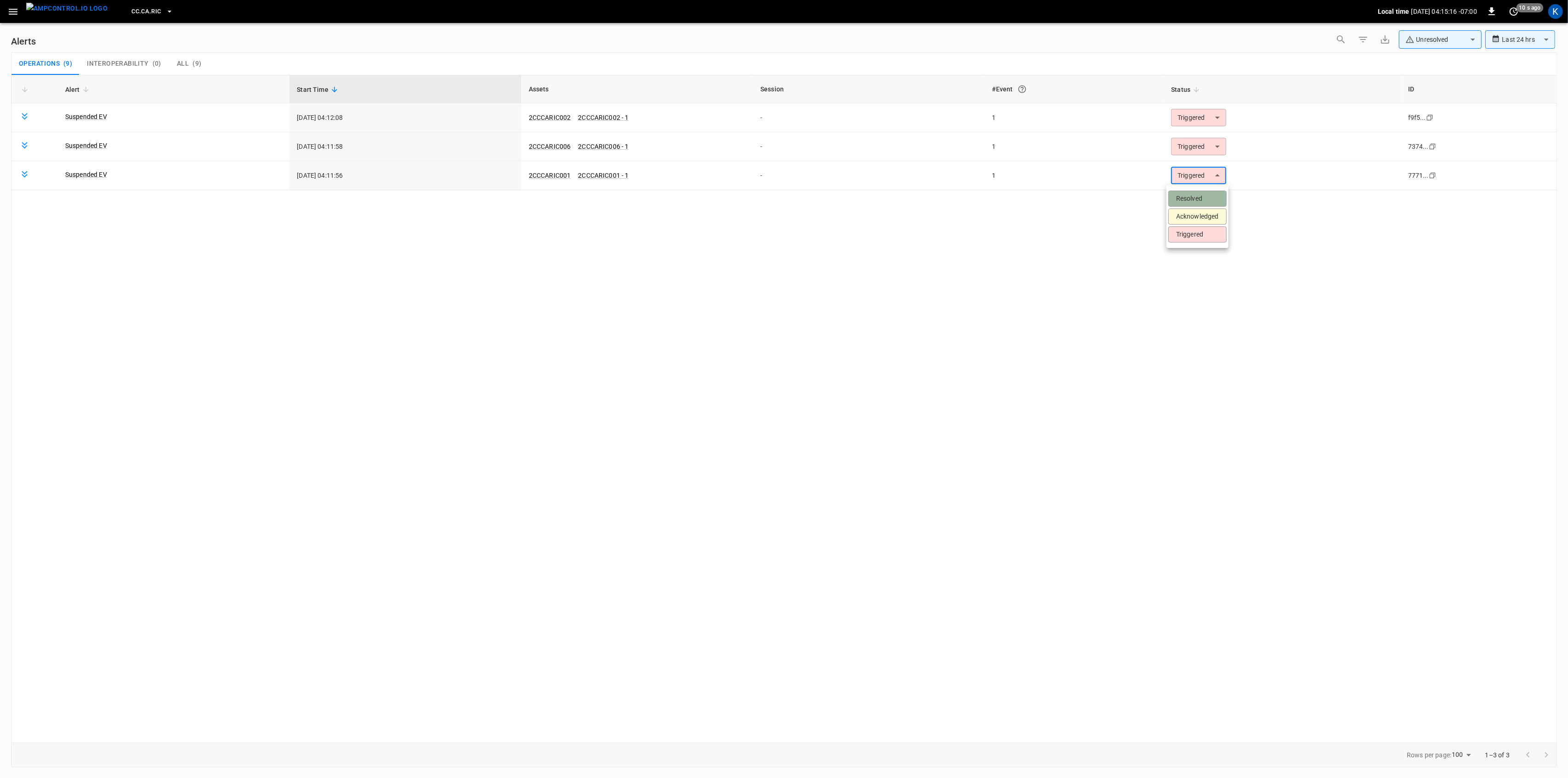
click at [1195, 195] on li "Resolved" at bounding box center [1197, 199] width 58 height 16
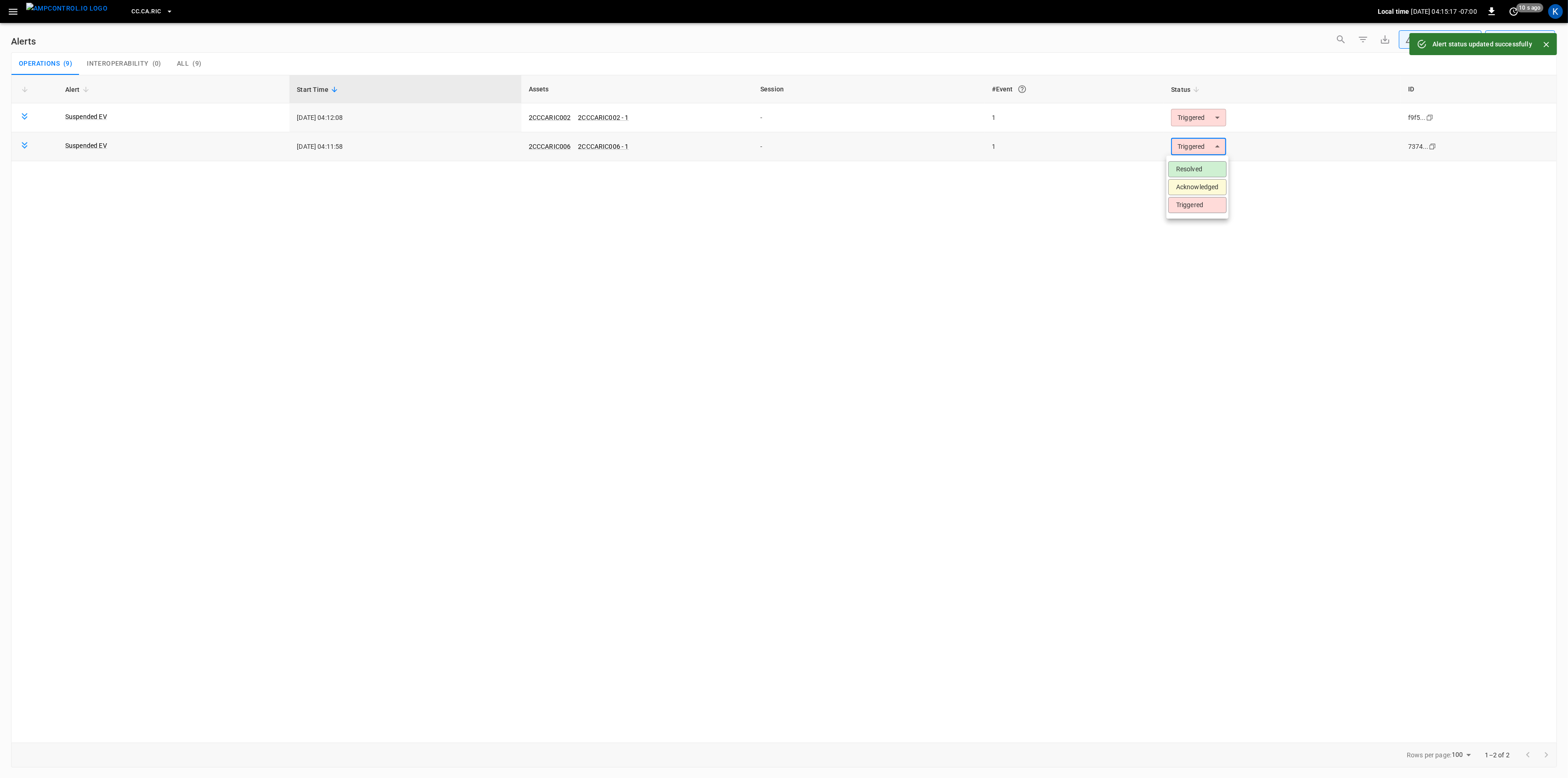
click at [1199, 149] on body "**********" at bounding box center [784, 387] width 1568 height 775
click at [1191, 171] on li "Resolved" at bounding box center [1197, 169] width 58 height 16
click at [1194, 116] on body "**********" at bounding box center [784, 387] width 1568 height 775
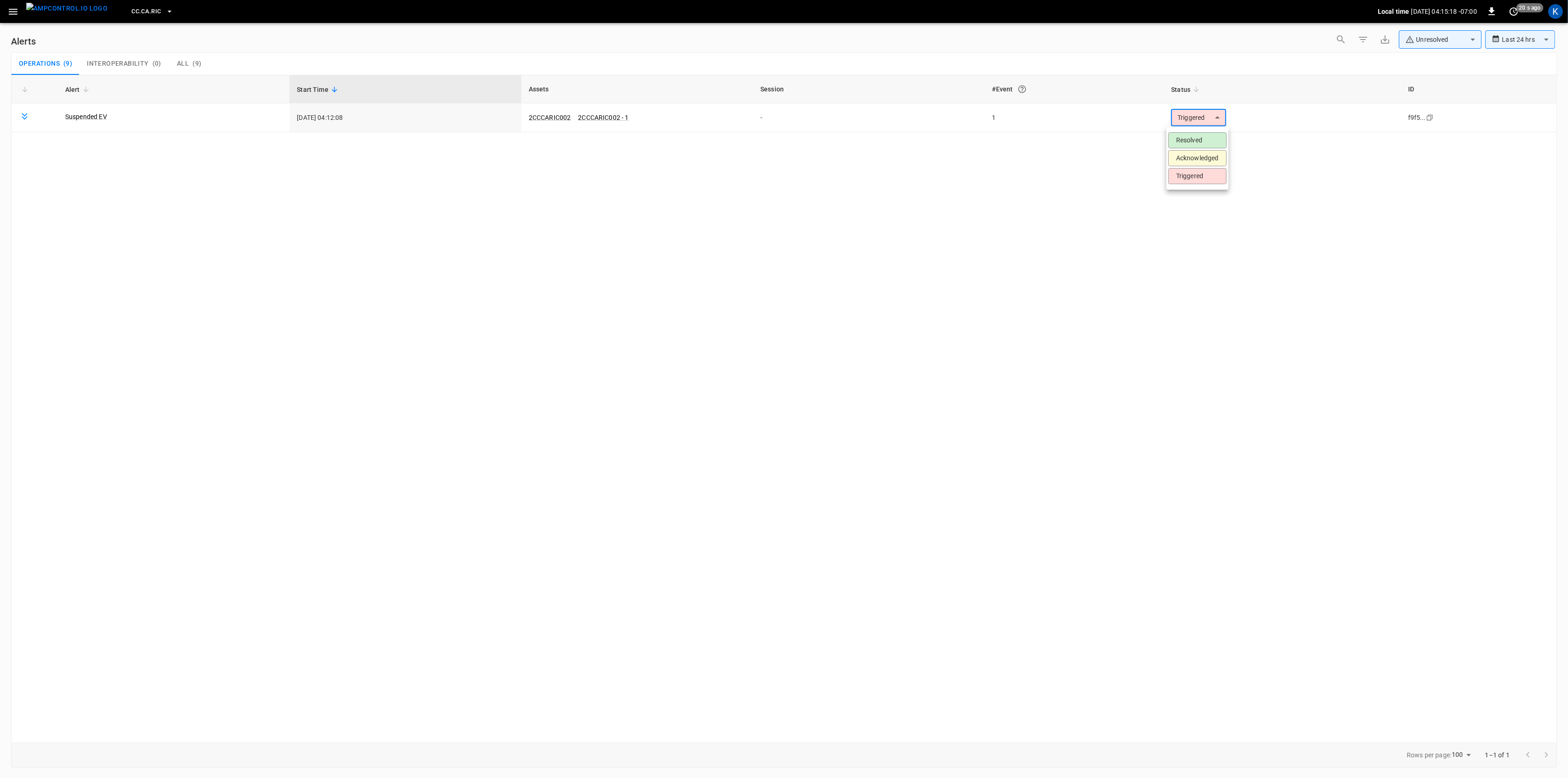
click at [1191, 148] on li "Resolved" at bounding box center [1197, 140] width 58 height 16
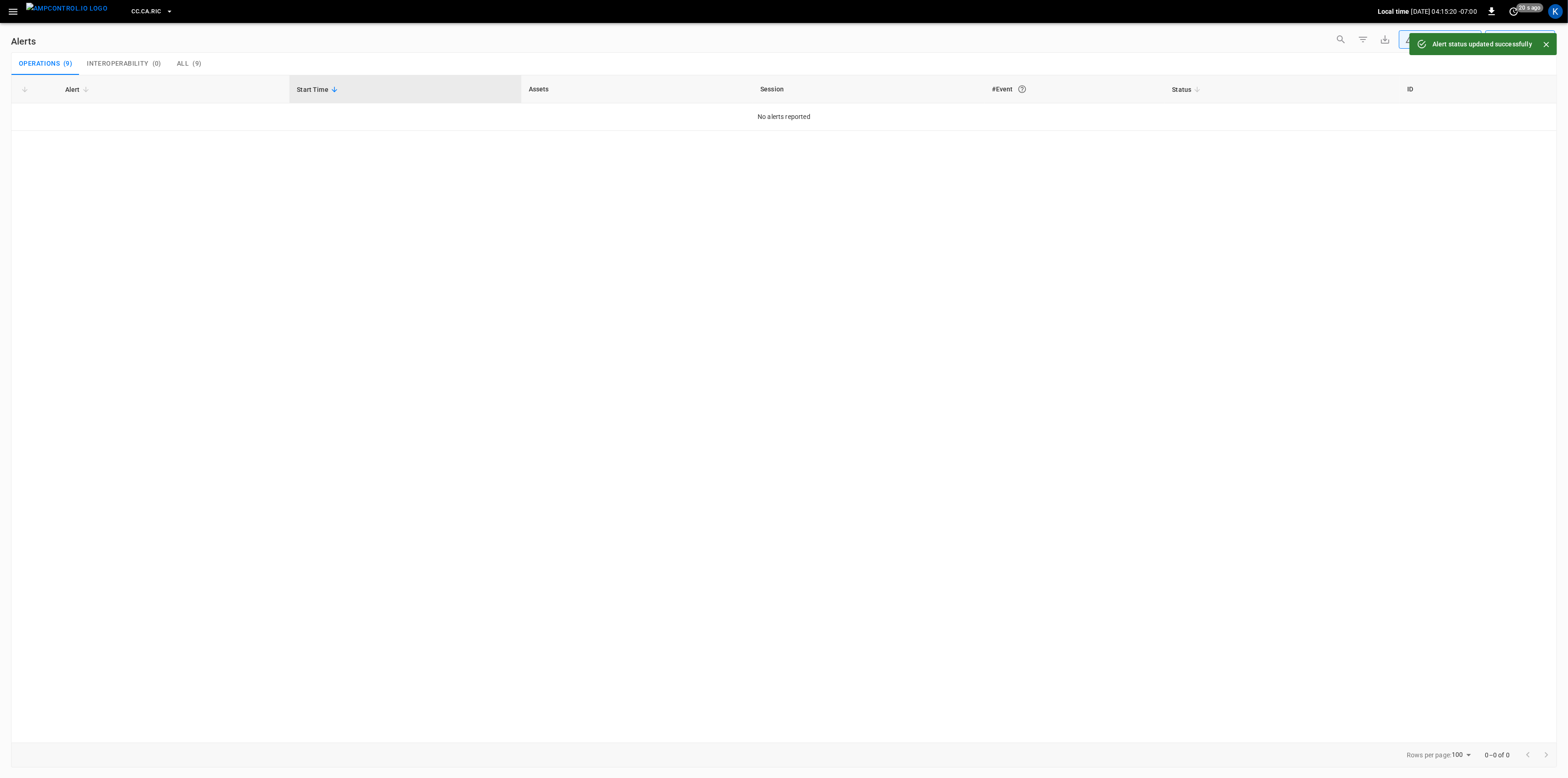
click at [13, 13] on icon "button" at bounding box center [13, 11] width 9 height 6
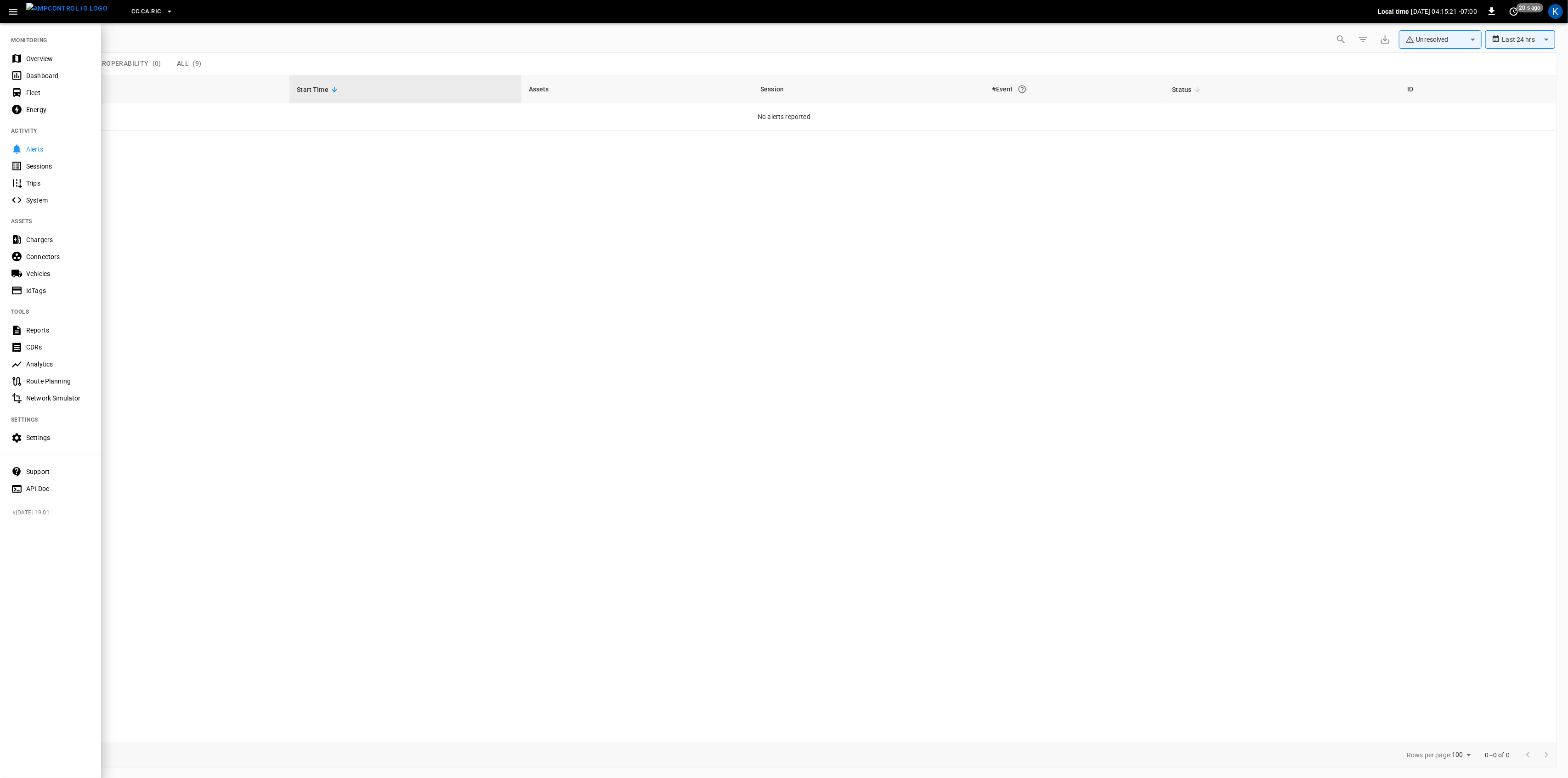
click at [43, 52] on div "Overview" at bounding box center [50, 59] width 101 height 17
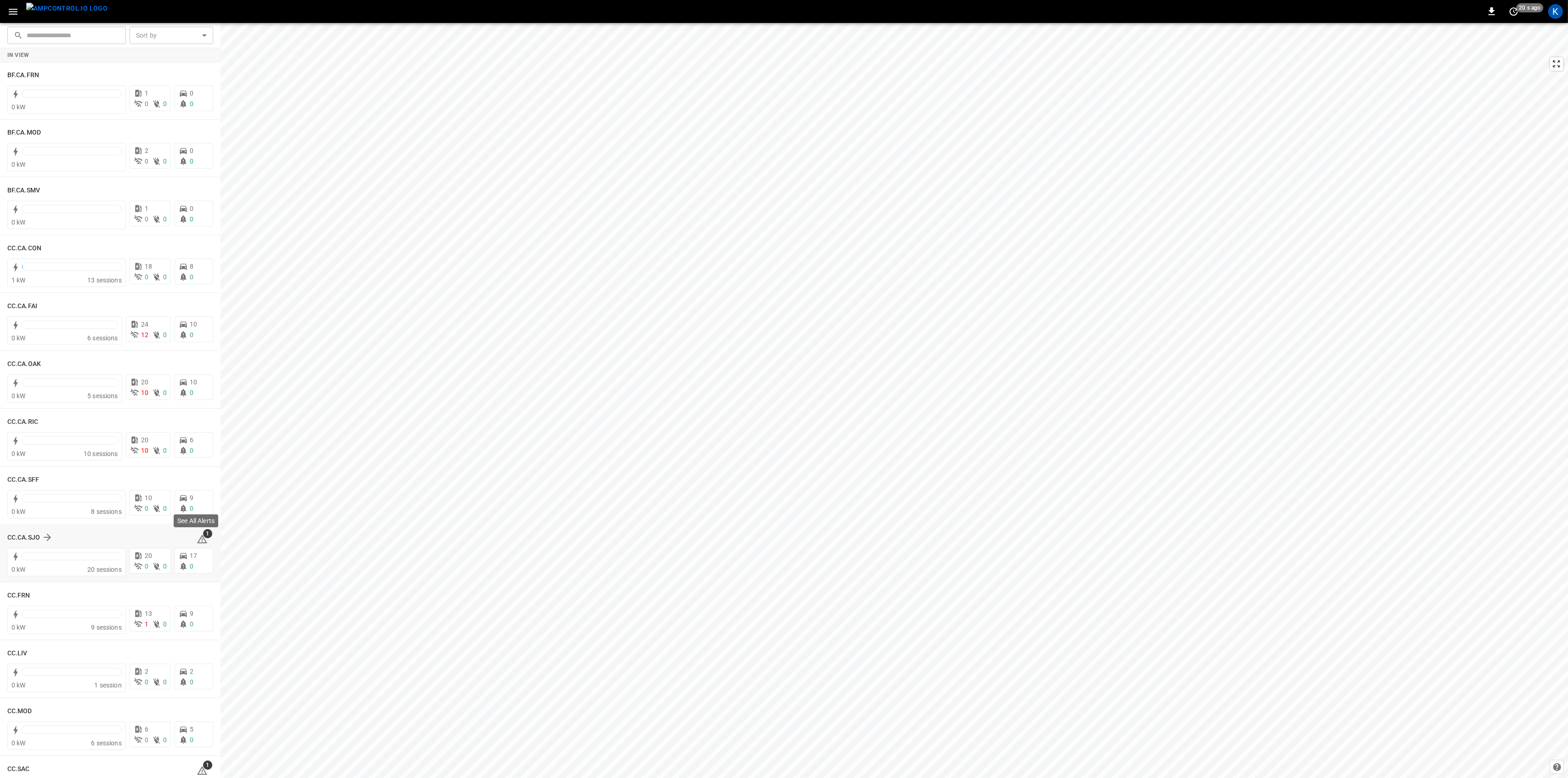
click at [203, 535] on span "1" at bounding box center [208, 533] width 10 height 10
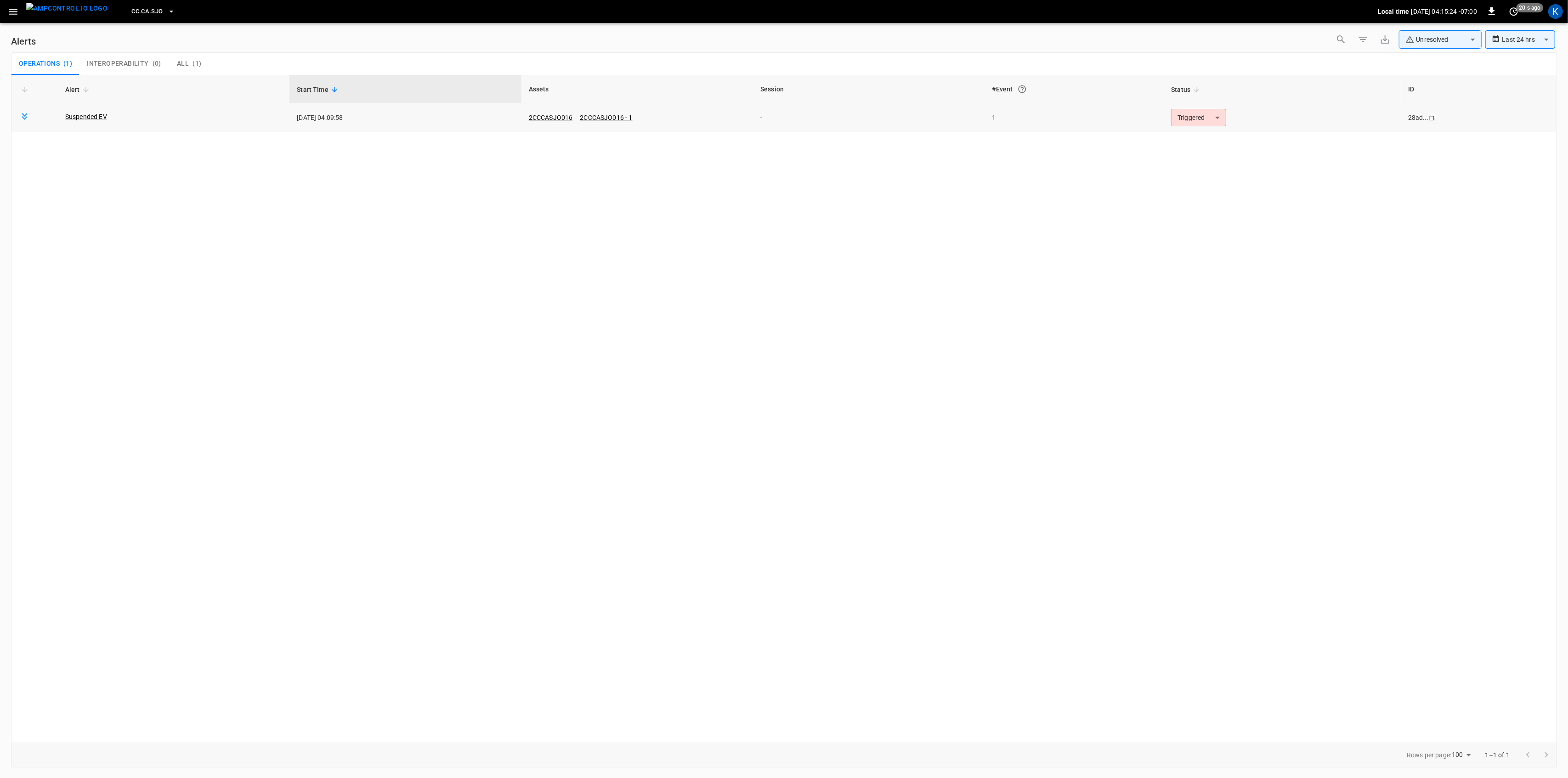
click at [1192, 122] on body "**********" at bounding box center [784, 387] width 1568 height 775
click at [1183, 131] on ul "Resolved Acknowledged Triggered" at bounding box center [1197, 158] width 62 height 63
click at [1181, 140] on li "Resolved" at bounding box center [1197, 140] width 58 height 16
click at [15, 15] on icon "button" at bounding box center [12, 11] width 11 height 11
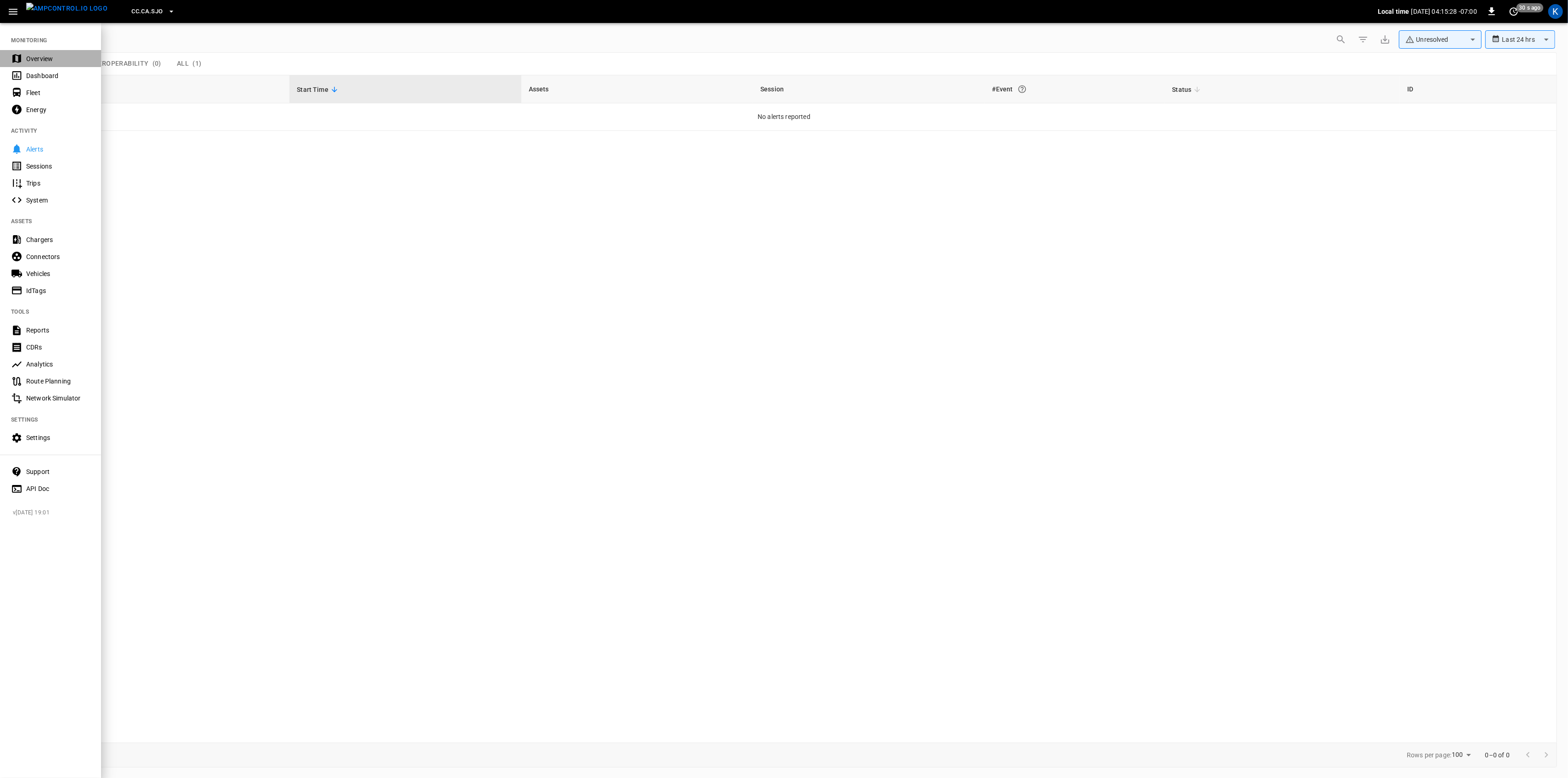
click at [30, 62] on div "Overview" at bounding box center [58, 58] width 64 height 10
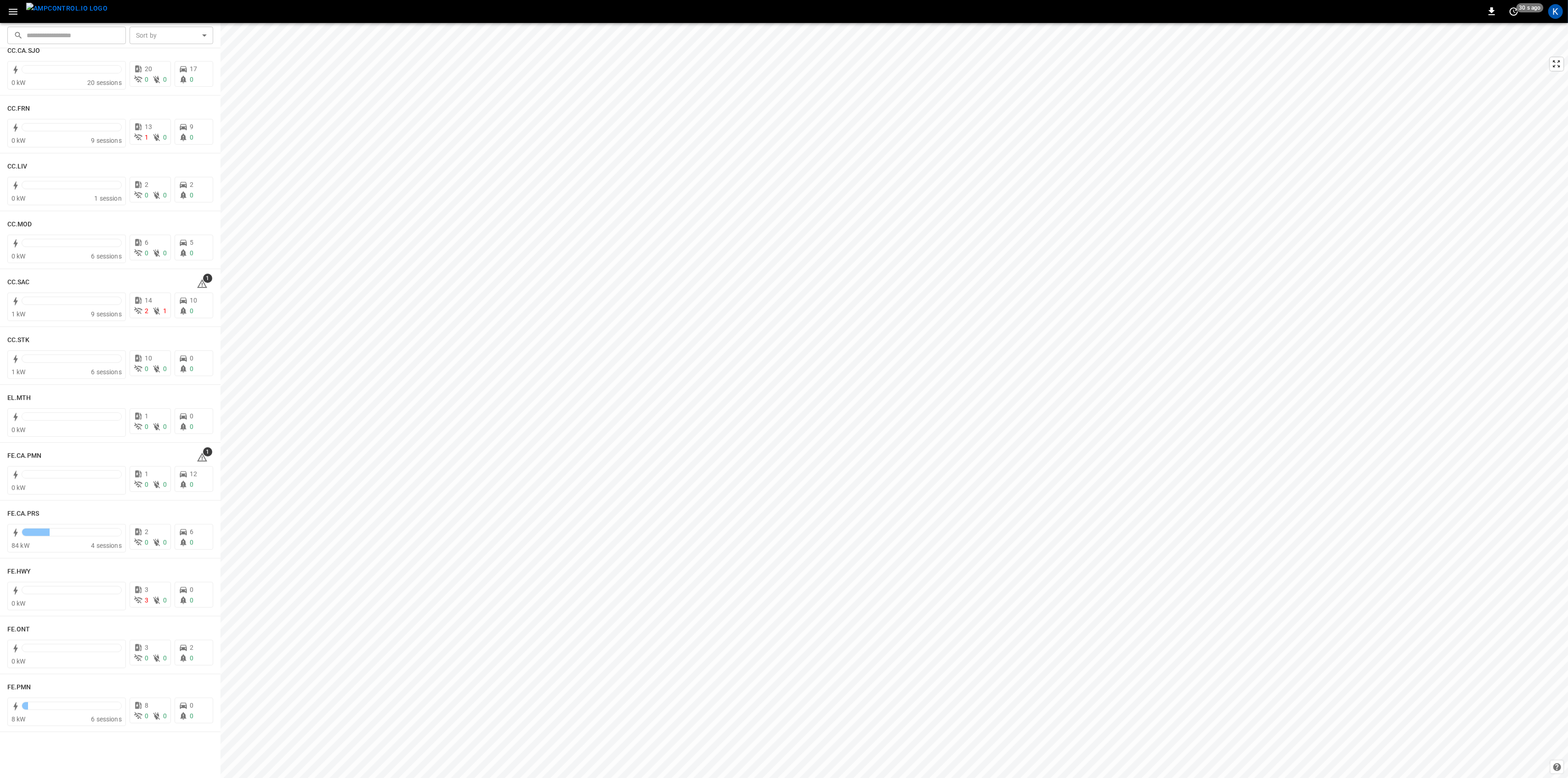
scroll to position [490, 0]
click at [197, 279] on icon at bounding box center [202, 280] width 10 height 9
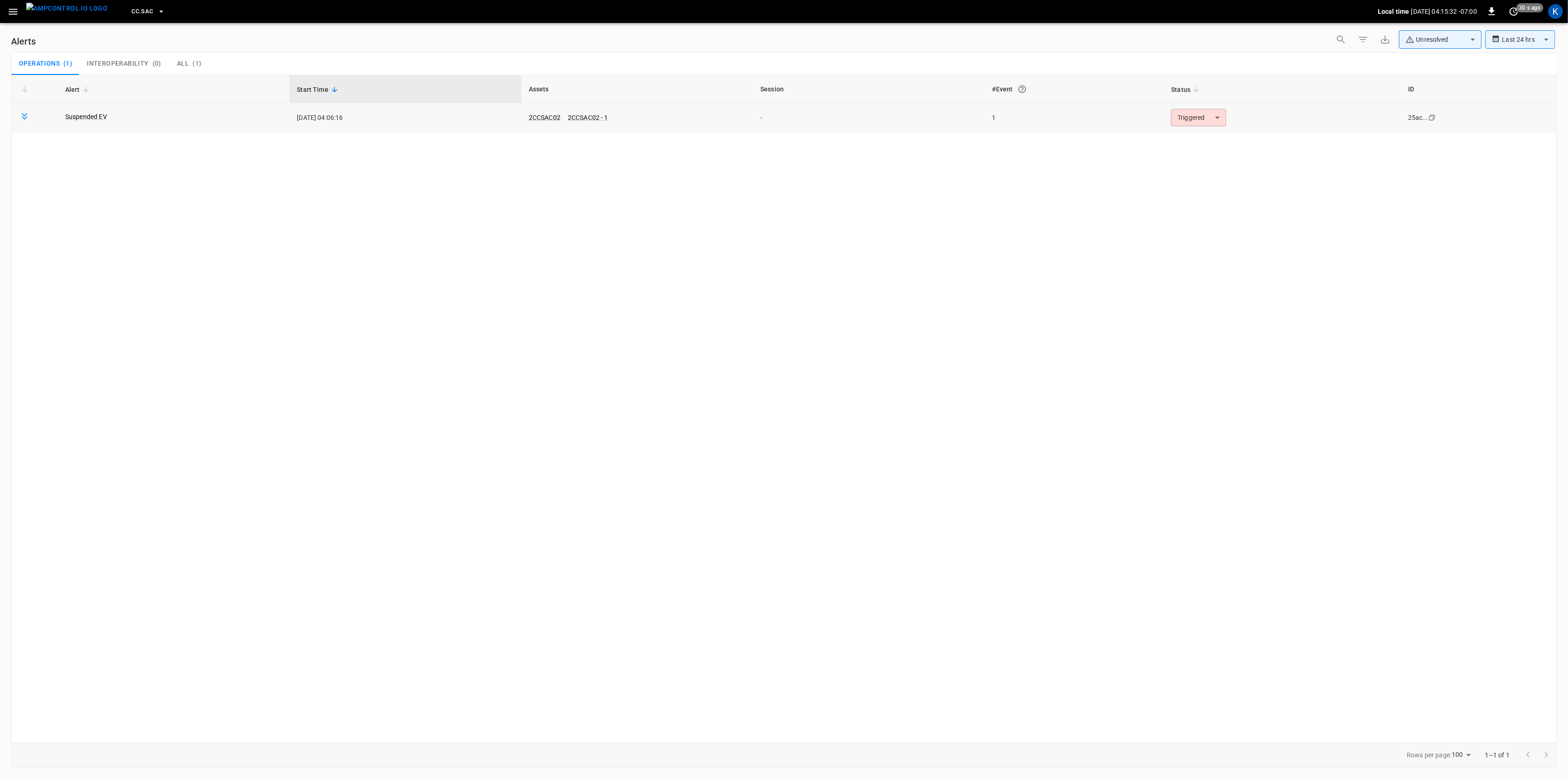
click at [1200, 121] on body "**********" at bounding box center [784, 387] width 1568 height 775
click at [1193, 139] on li "Resolved" at bounding box center [1197, 140] width 58 height 16
click at [11, 9] on icon "button" at bounding box center [12, 11] width 11 height 11
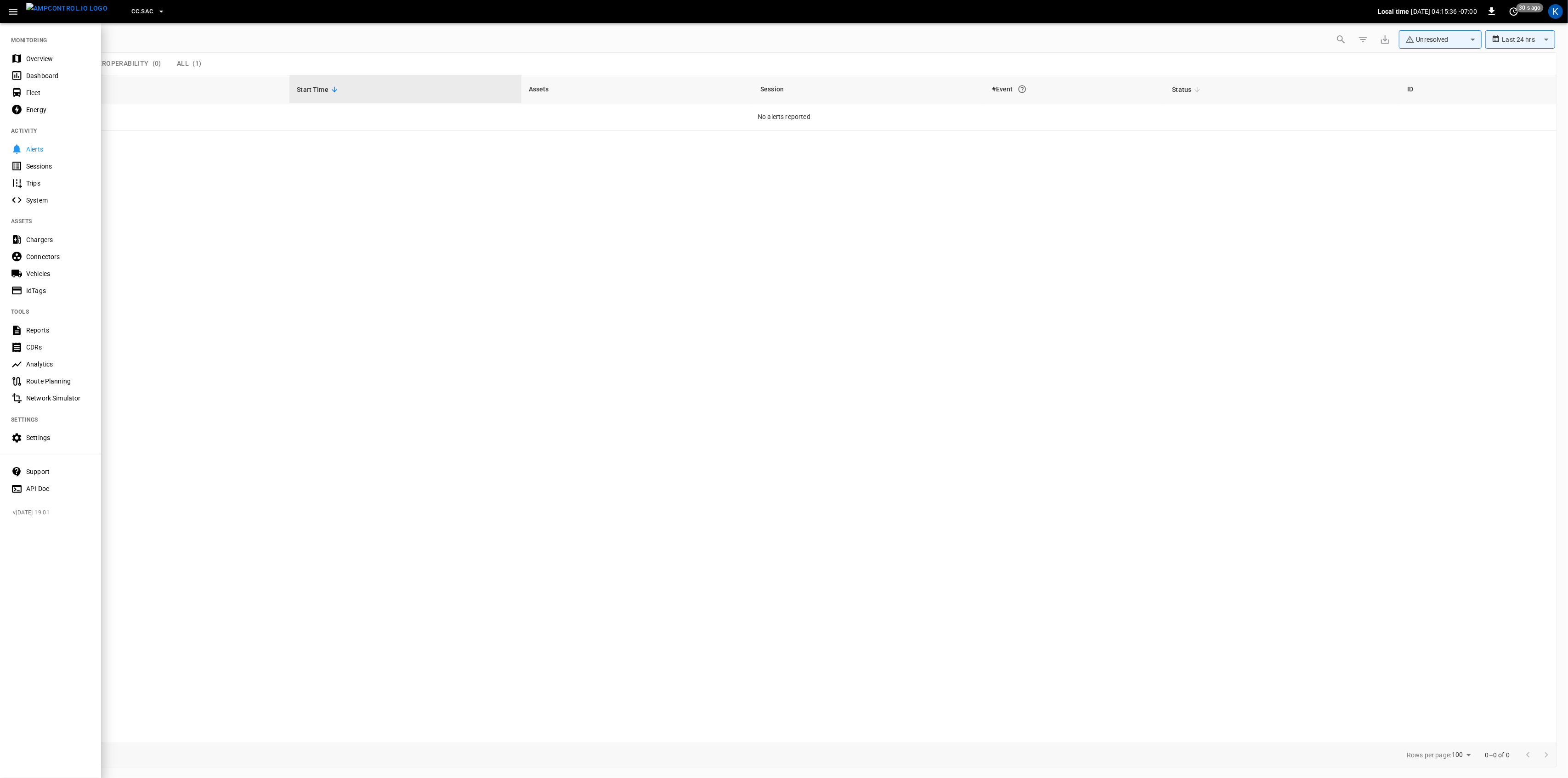
click at [30, 58] on div "Overview" at bounding box center [58, 58] width 64 height 10
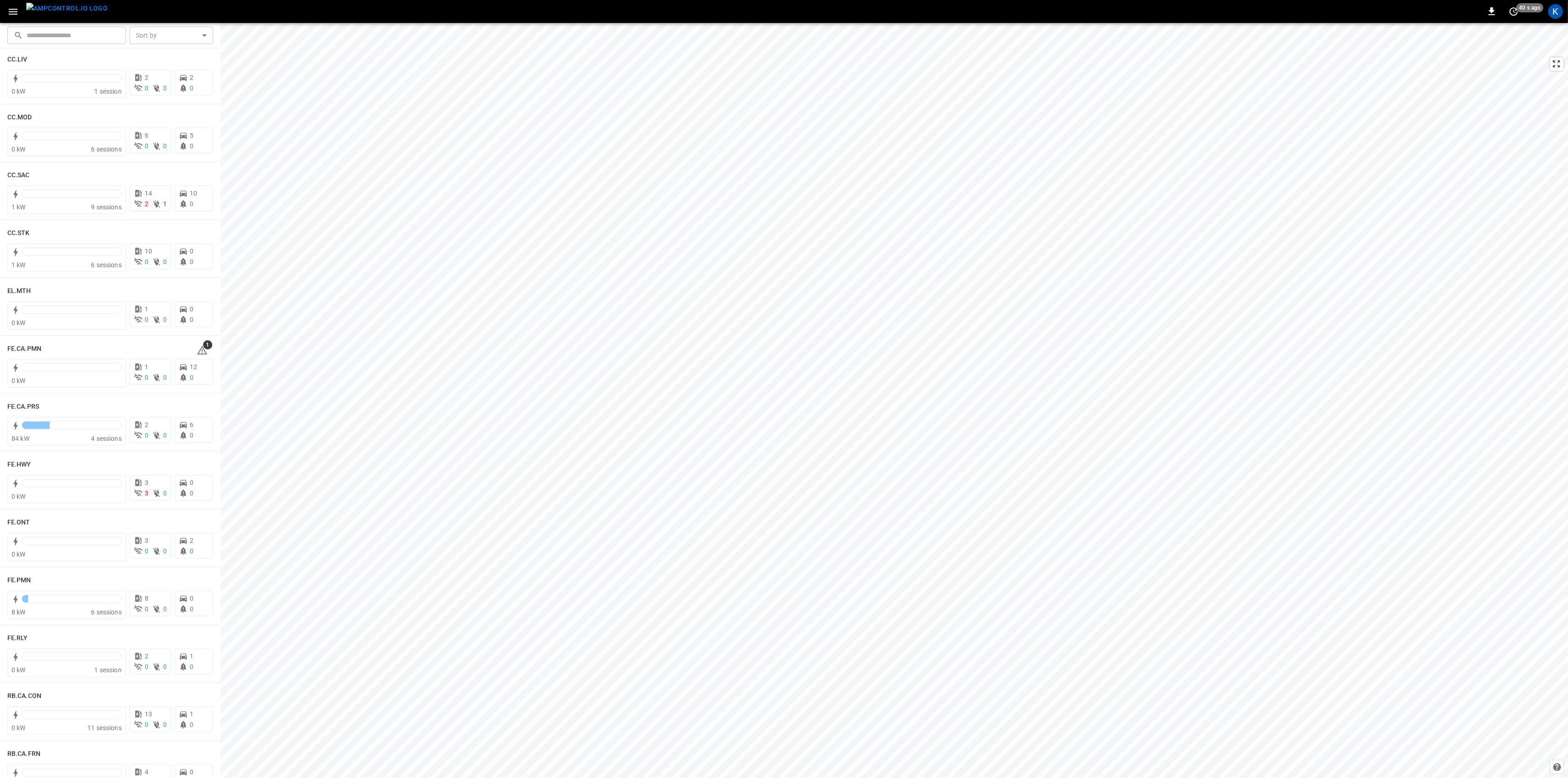
scroll to position [612, 0]
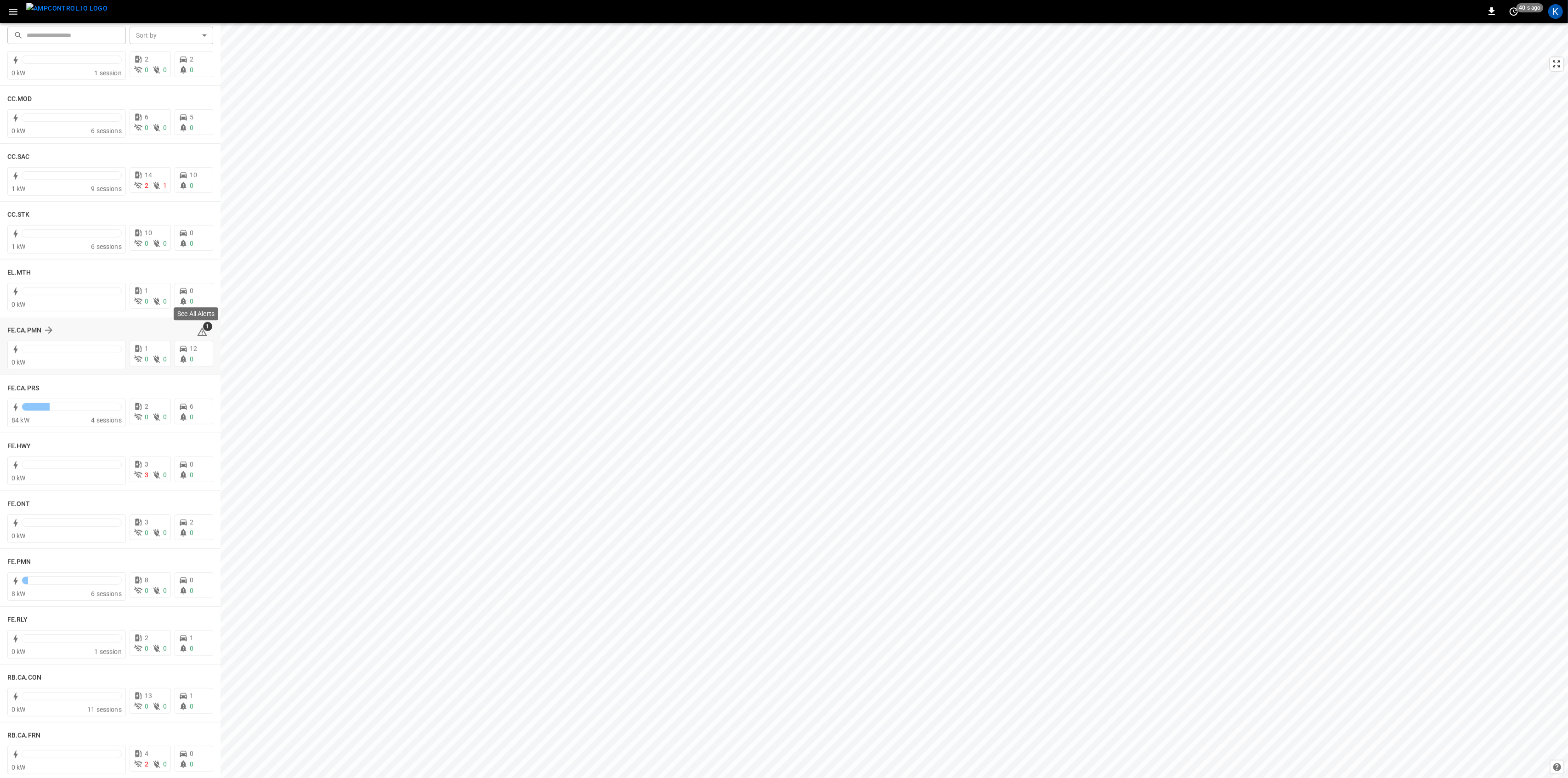
click at [197, 333] on icon at bounding box center [202, 332] width 11 height 11
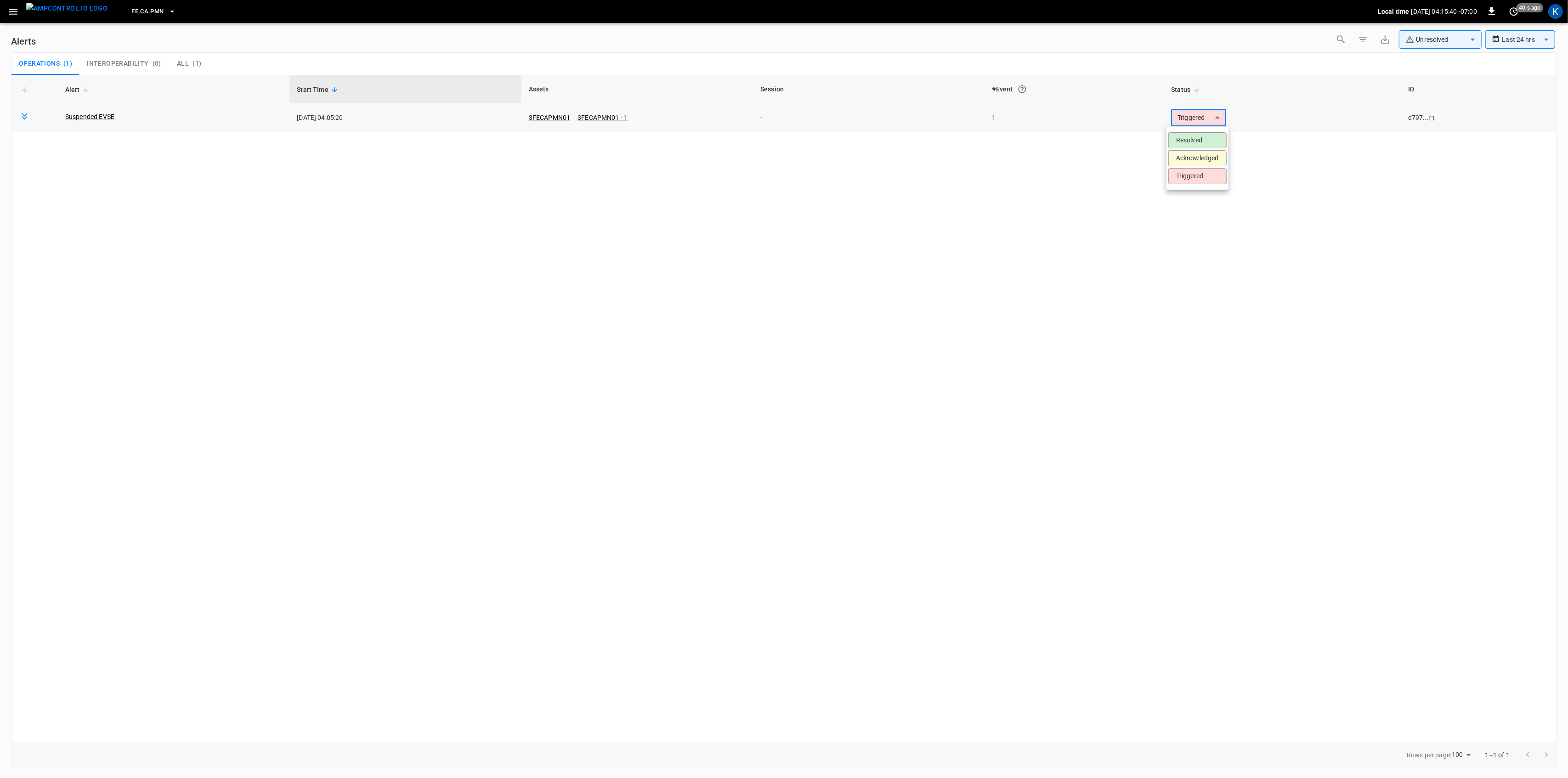
click at [1207, 122] on body "**********" at bounding box center [784, 387] width 1568 height 775
click at [1192, 139] on li "Resolved" at bounding box center [1197, 140] width 58 height 16
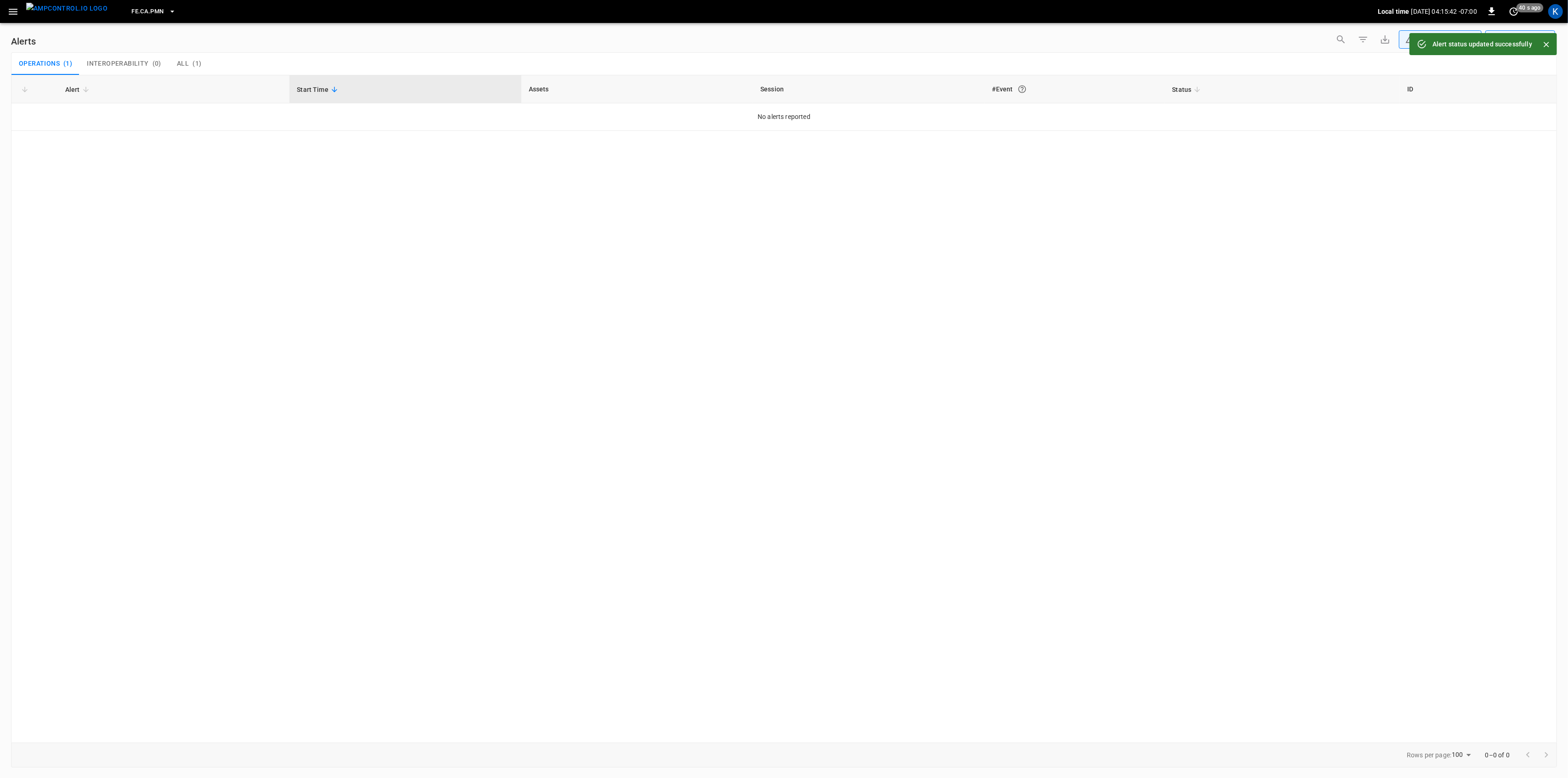
click at [9, 11] on icon "button" at bounding box center [12, 11] width 11 height 11
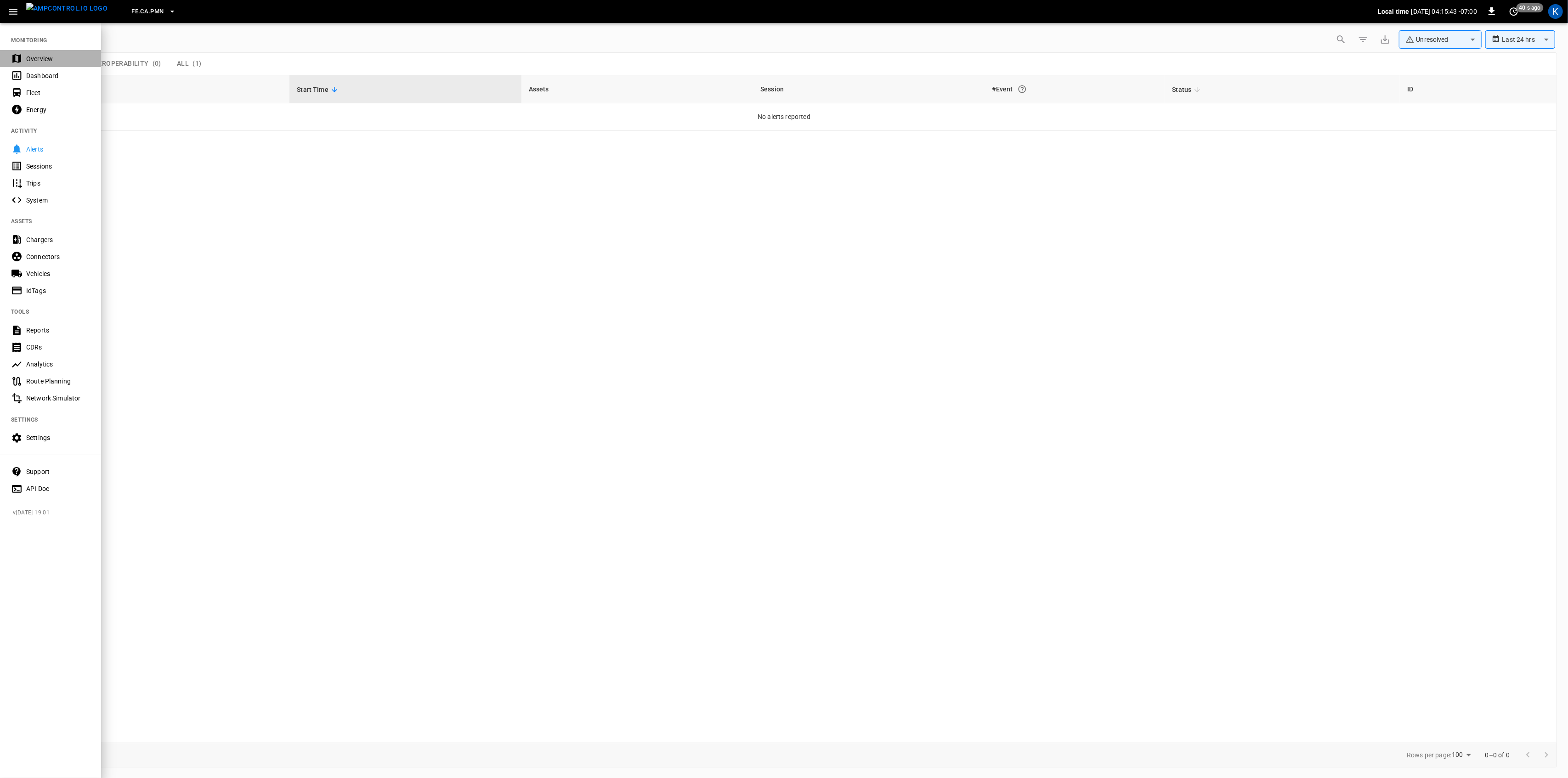
click at [30, 57] on div "Overview" at bounding box center [58, 58] width 64 height 10
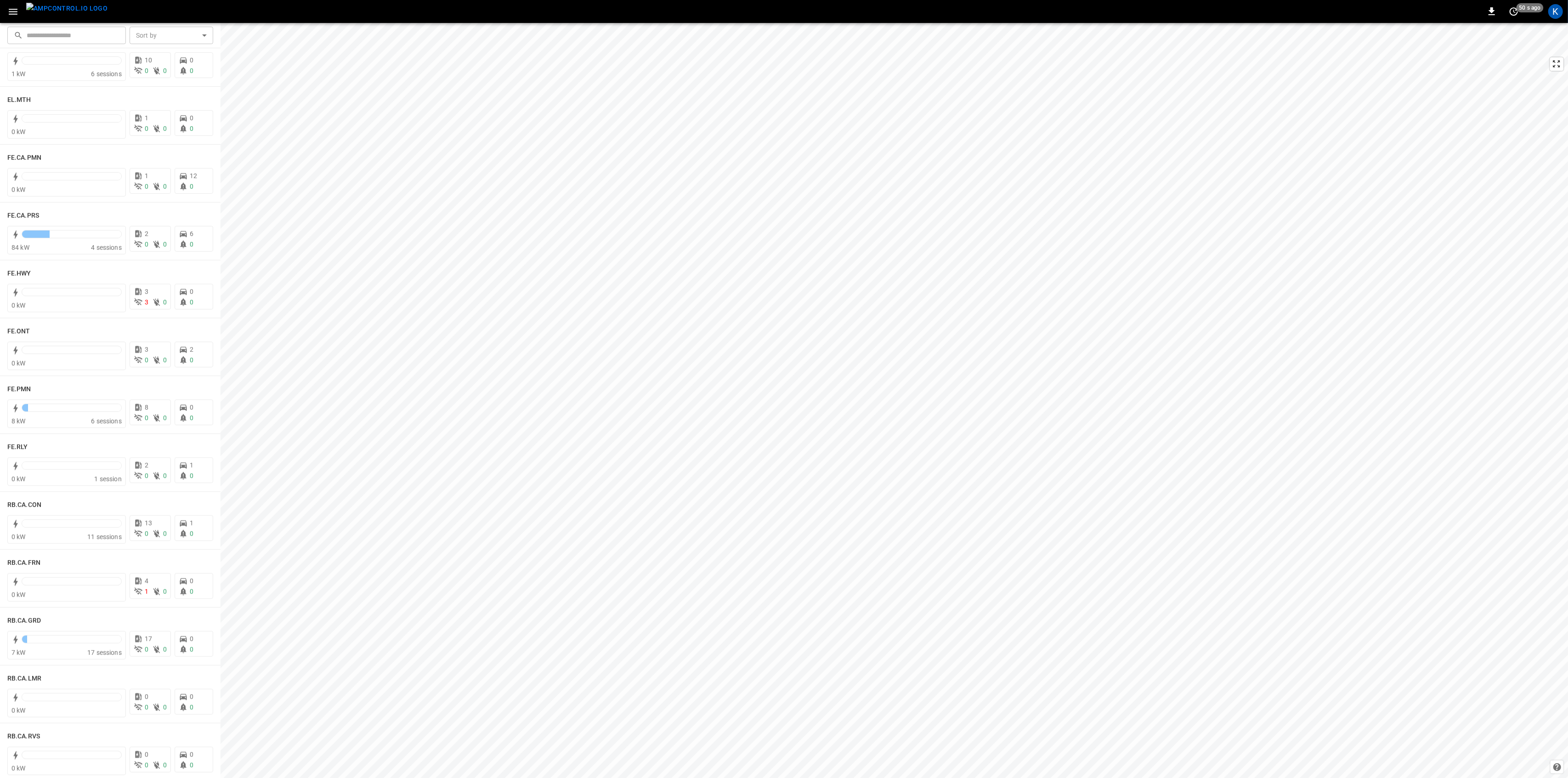
scroll to position [755, 0]
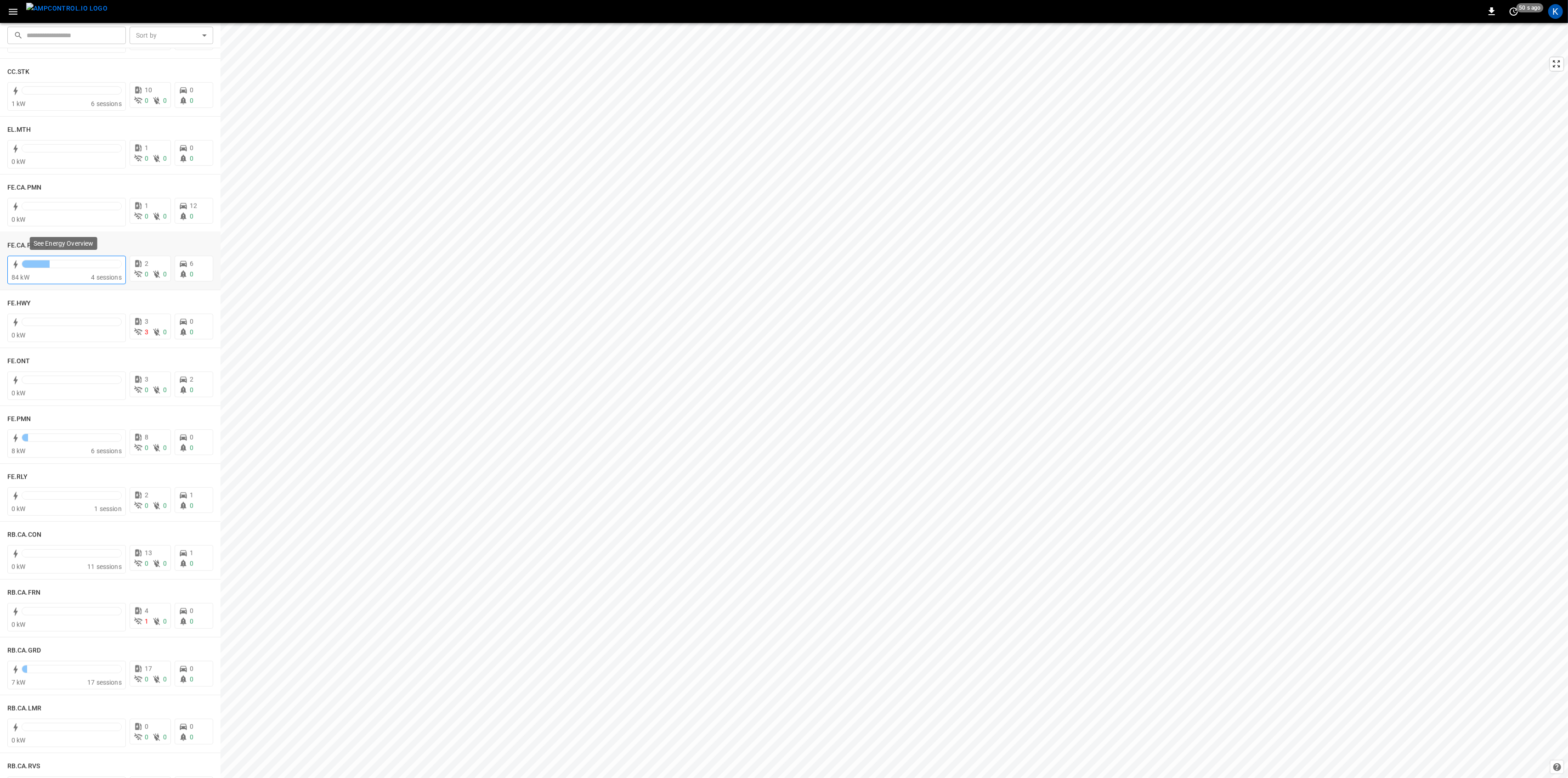
click at [76, 266] on div at bounding box center [71, 264] width 99 height 7
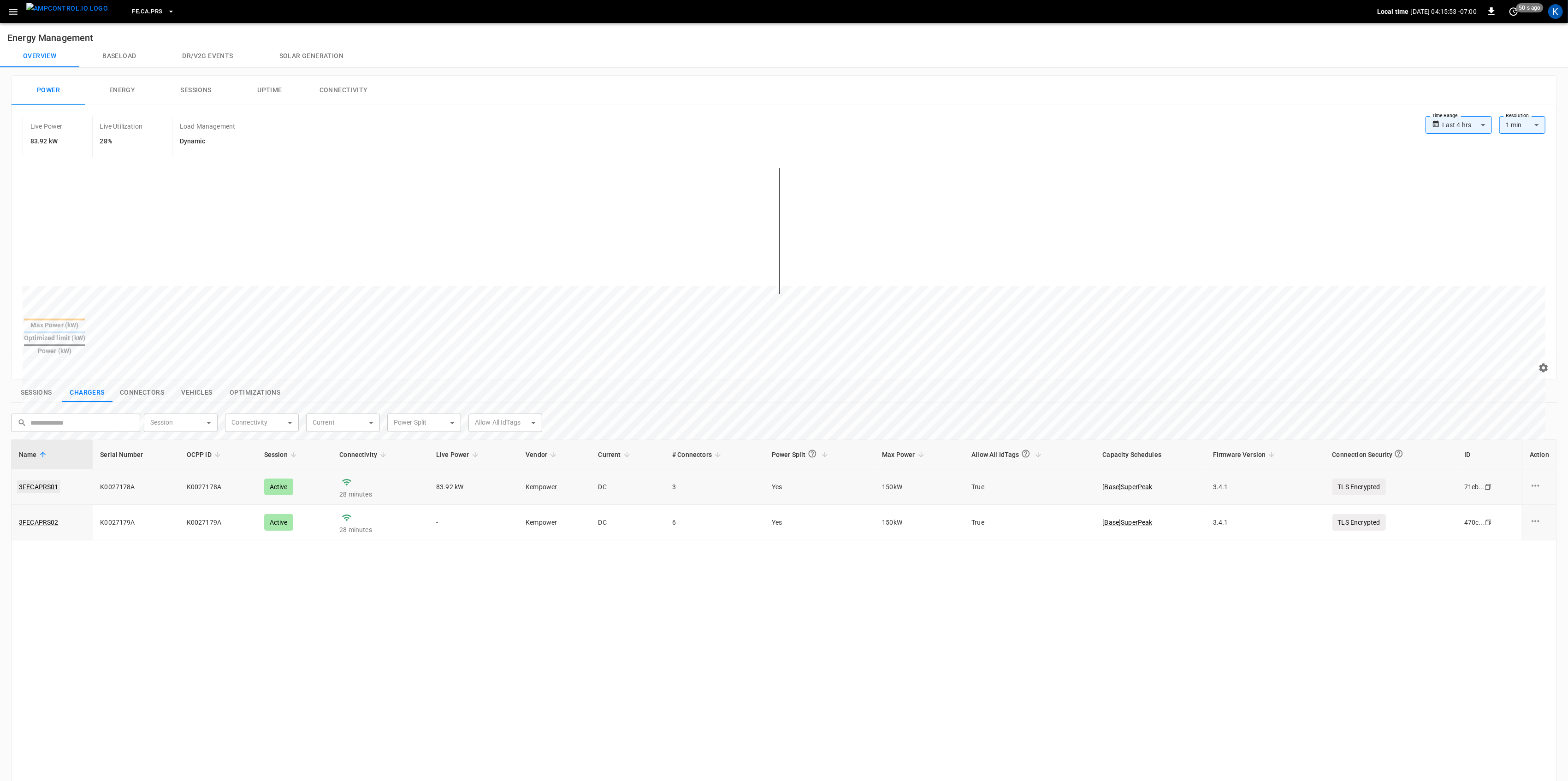
click at [43, 480] on link "3FECAPRS01" at bounding box center [39, 486] width 44 height 13
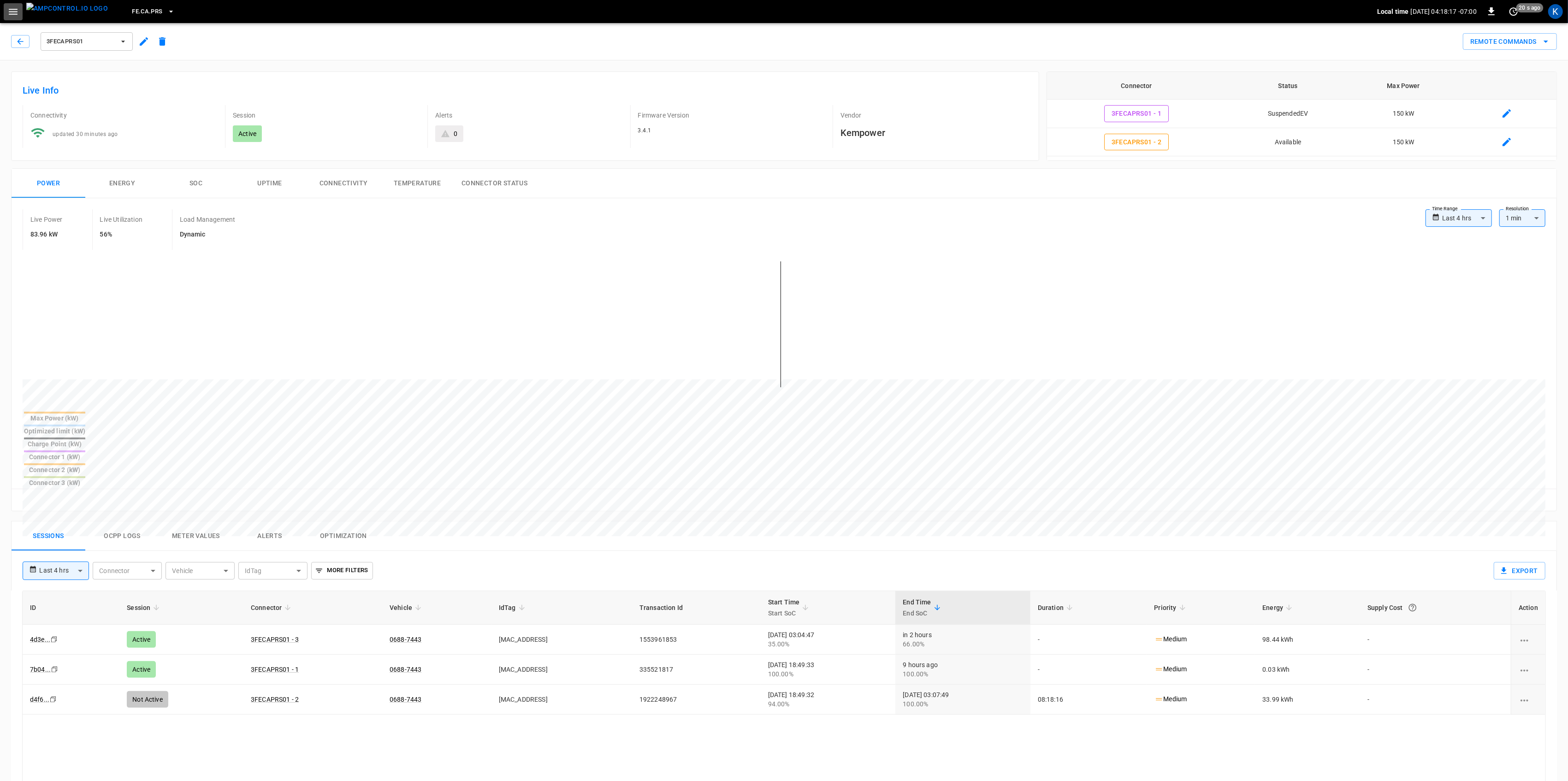
click at [10, 7] on icon "button" at bounding box center [12, 11] width 11 height 11
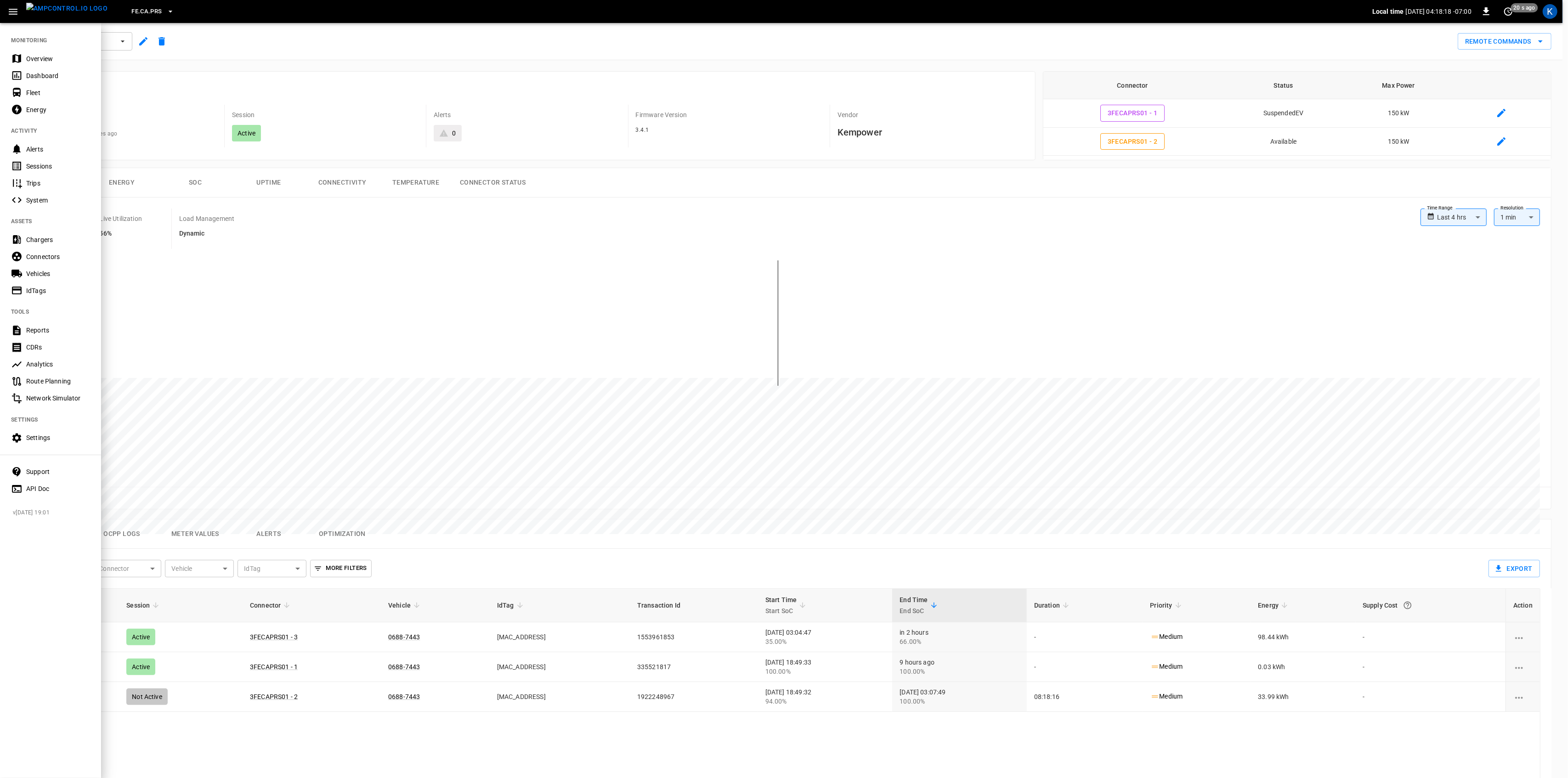
click at [34, 57] on div "Overview" at bounding box center [58, 58] width 64 height 10
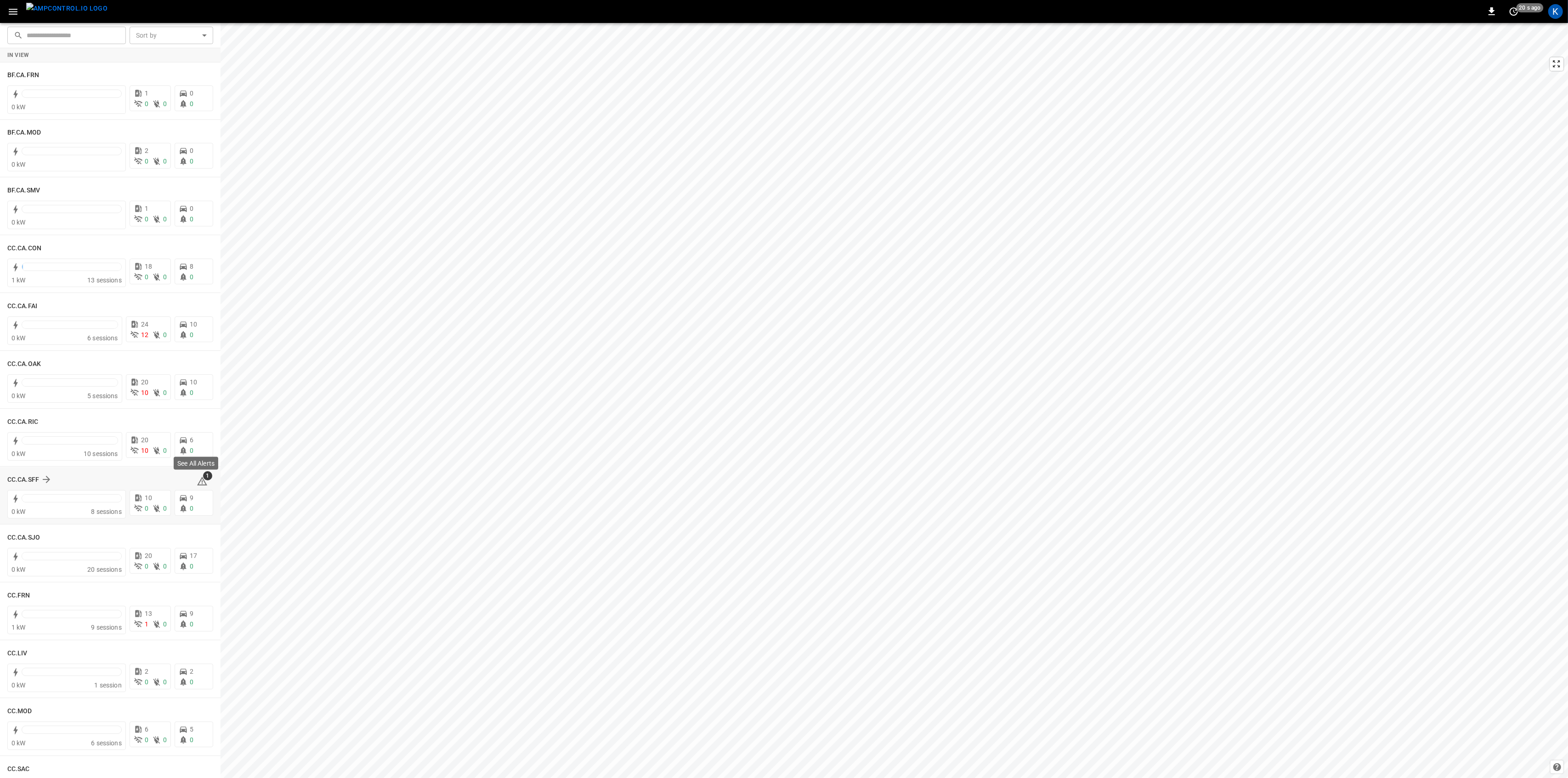
click at [203, 479] on span "1" at bounding box center [208, 476] width 10 height 10
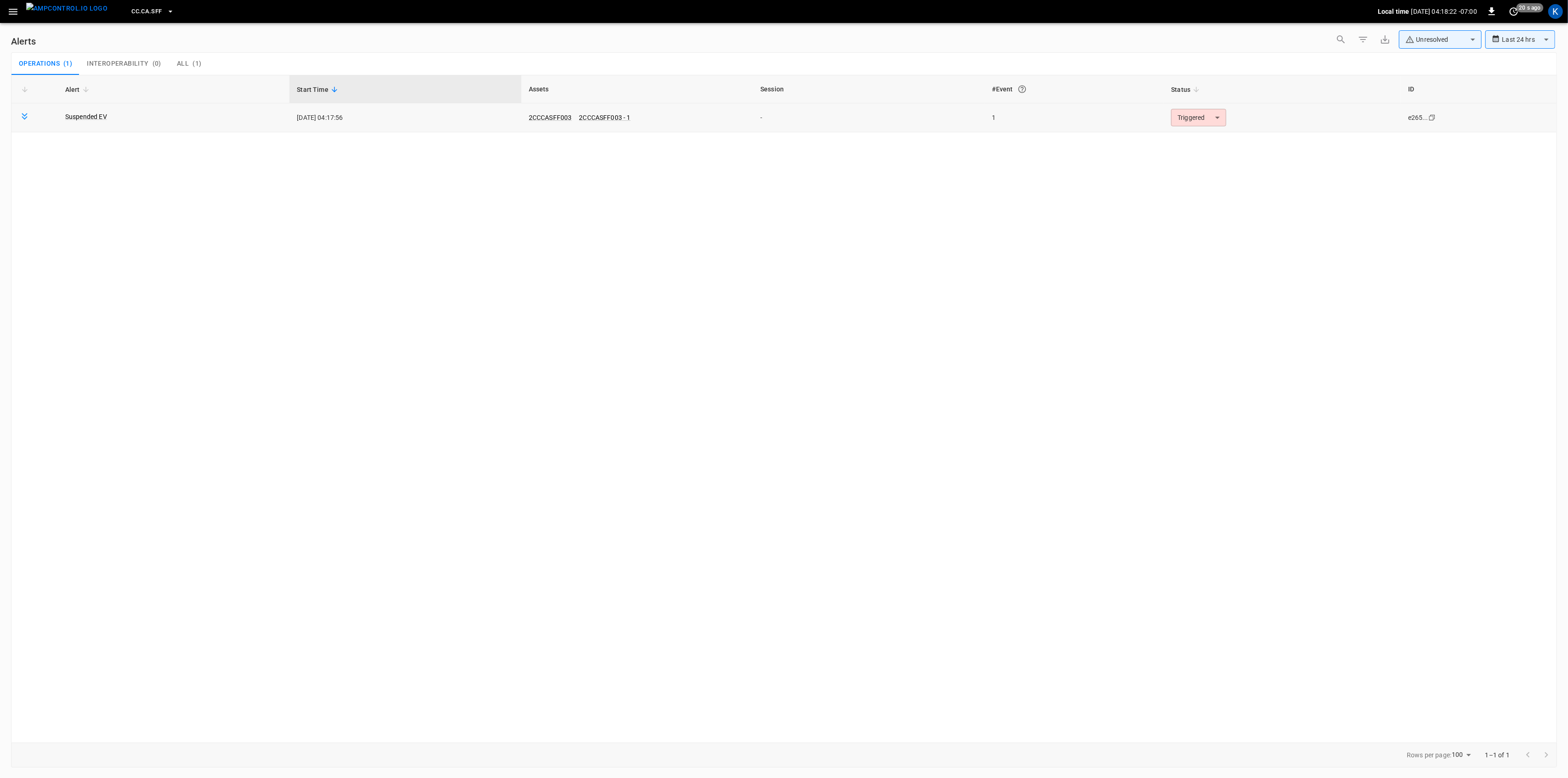
click at [1195, 122] on body "**********" at bounding box center [784, 387] width 1568 height 775
click at [1194, 139] on li "Resolved" at bounding box center [1197, 140] width 58 height 16
click at [15, 11] on icon "button" at bounding box center [13, 11] width 9 height 6
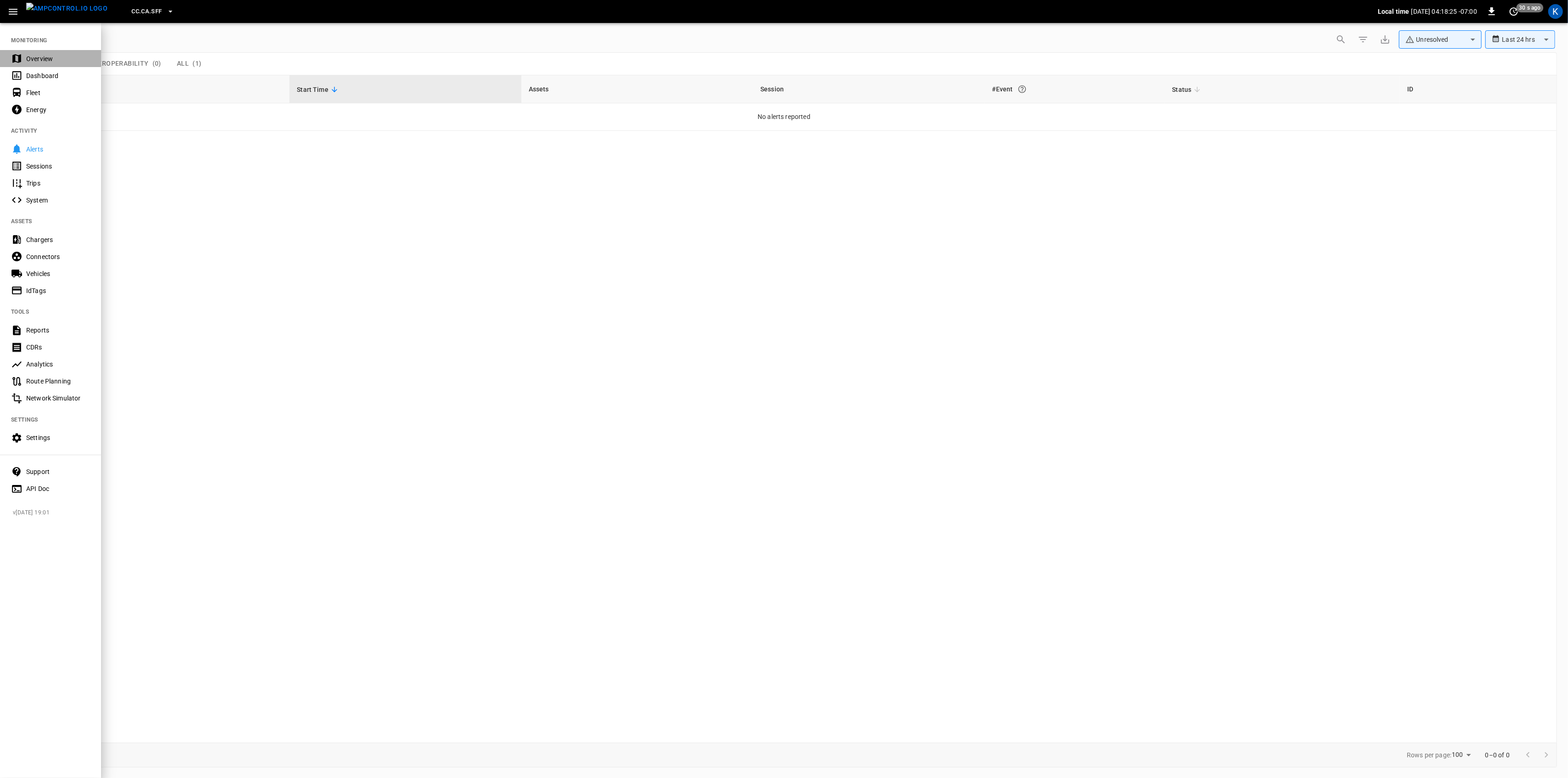
click at [37, 58] on div "Overview" at bounding box center [58, 58] width 64 height 10
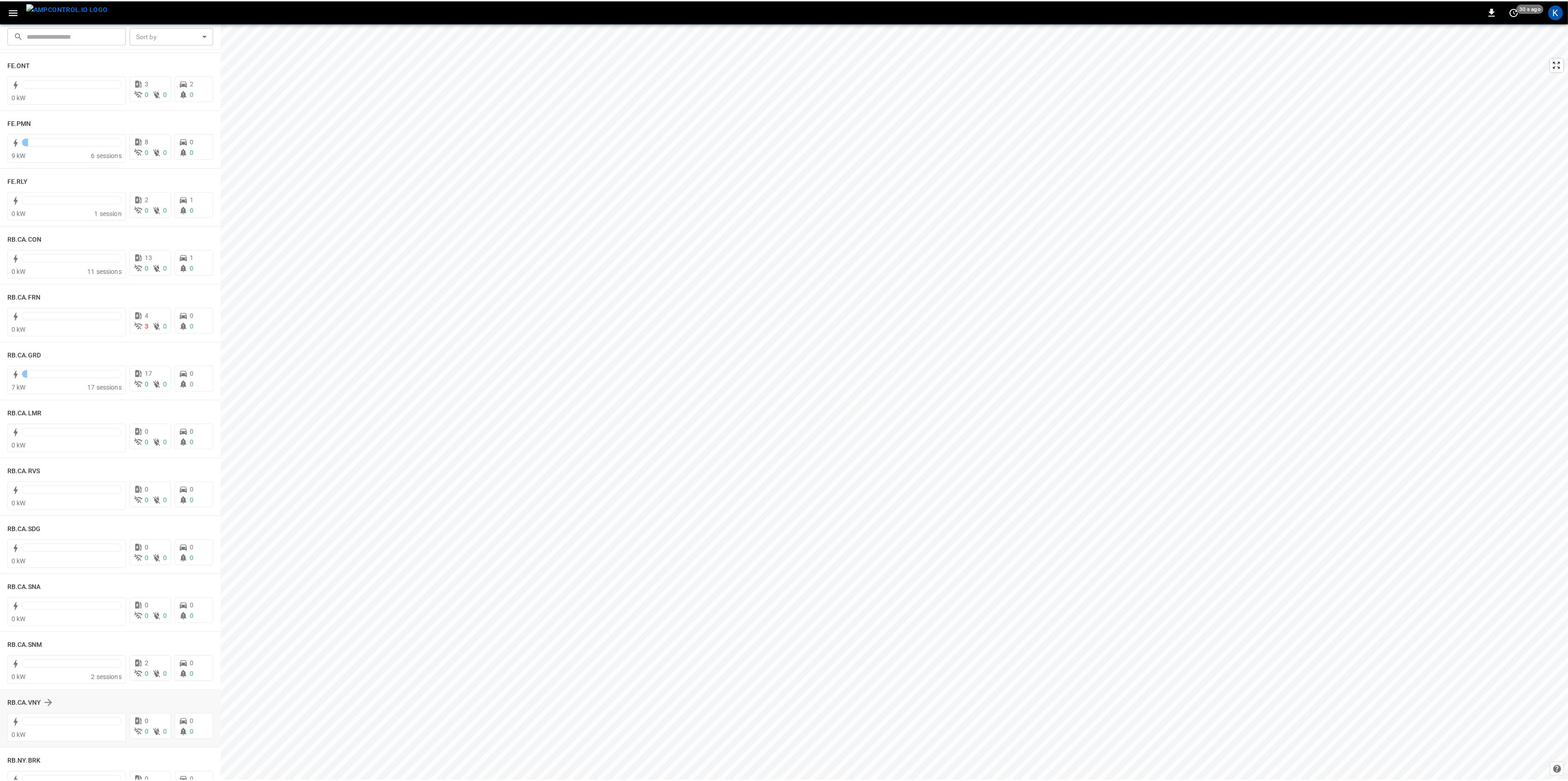
scroll to position [1052, 0]
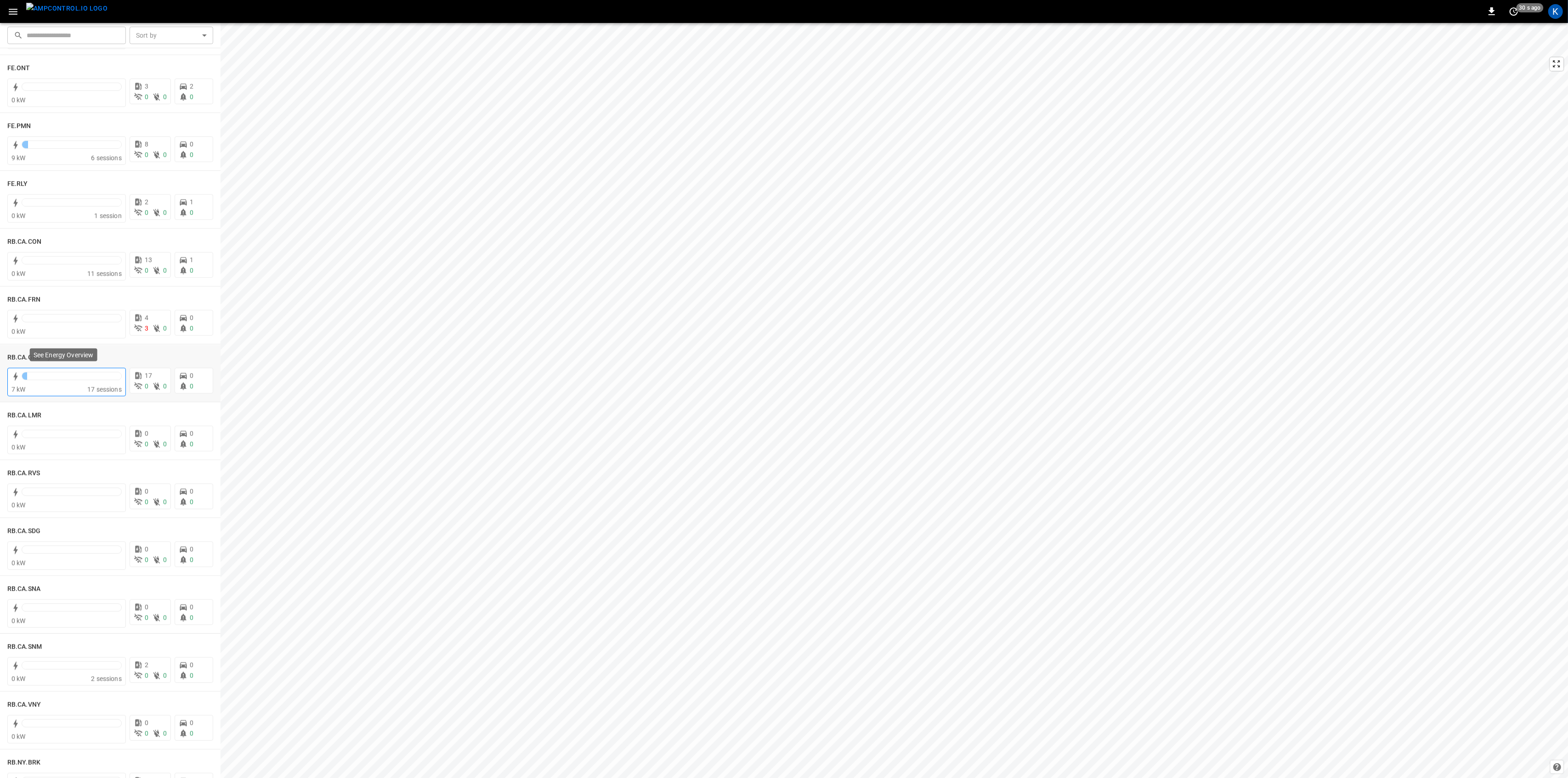
click at [88, 385] on div "17 sessions" at bounding box center [105, 389] width 35 height 10
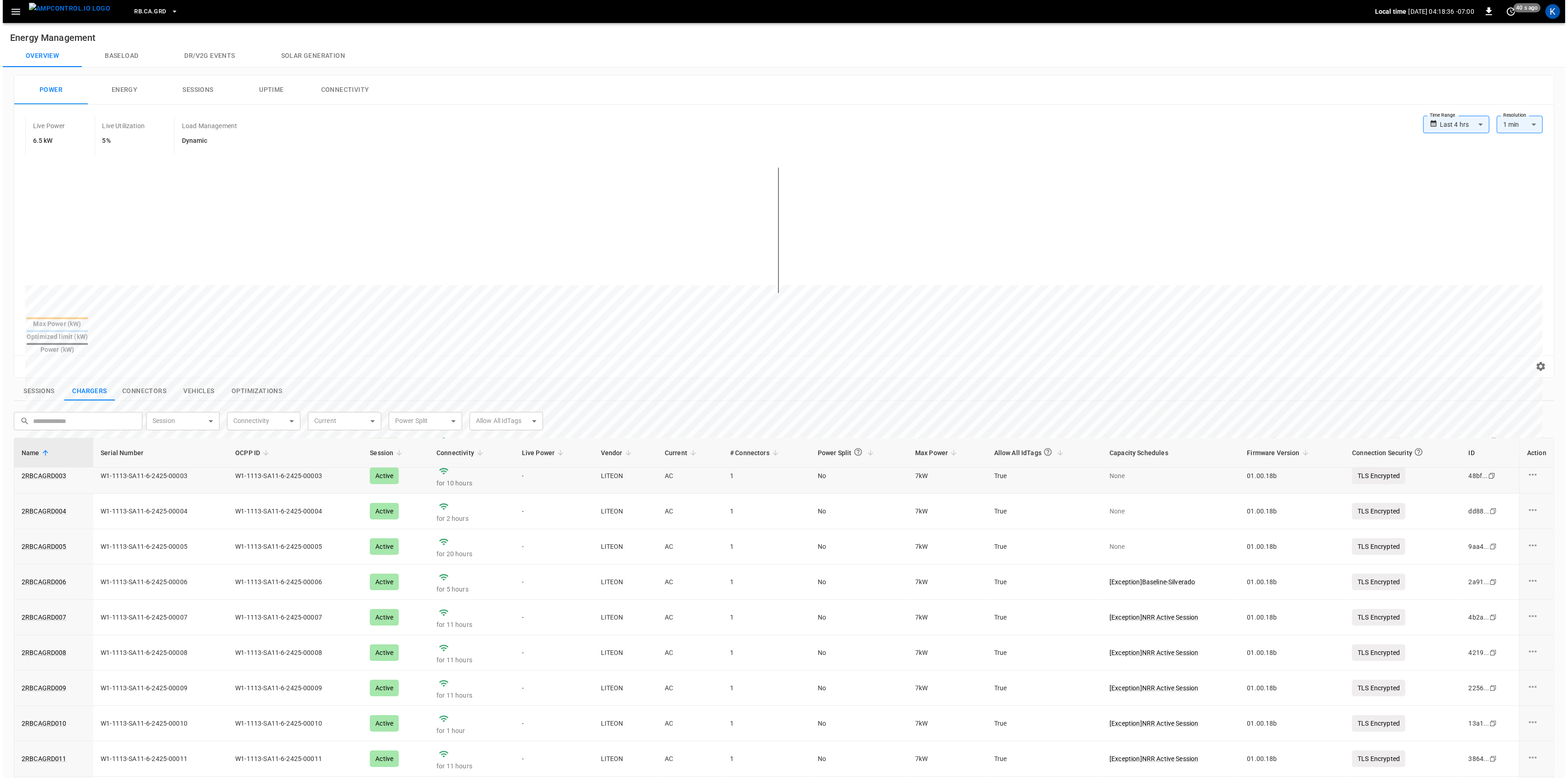
scroll to position [90, 0]
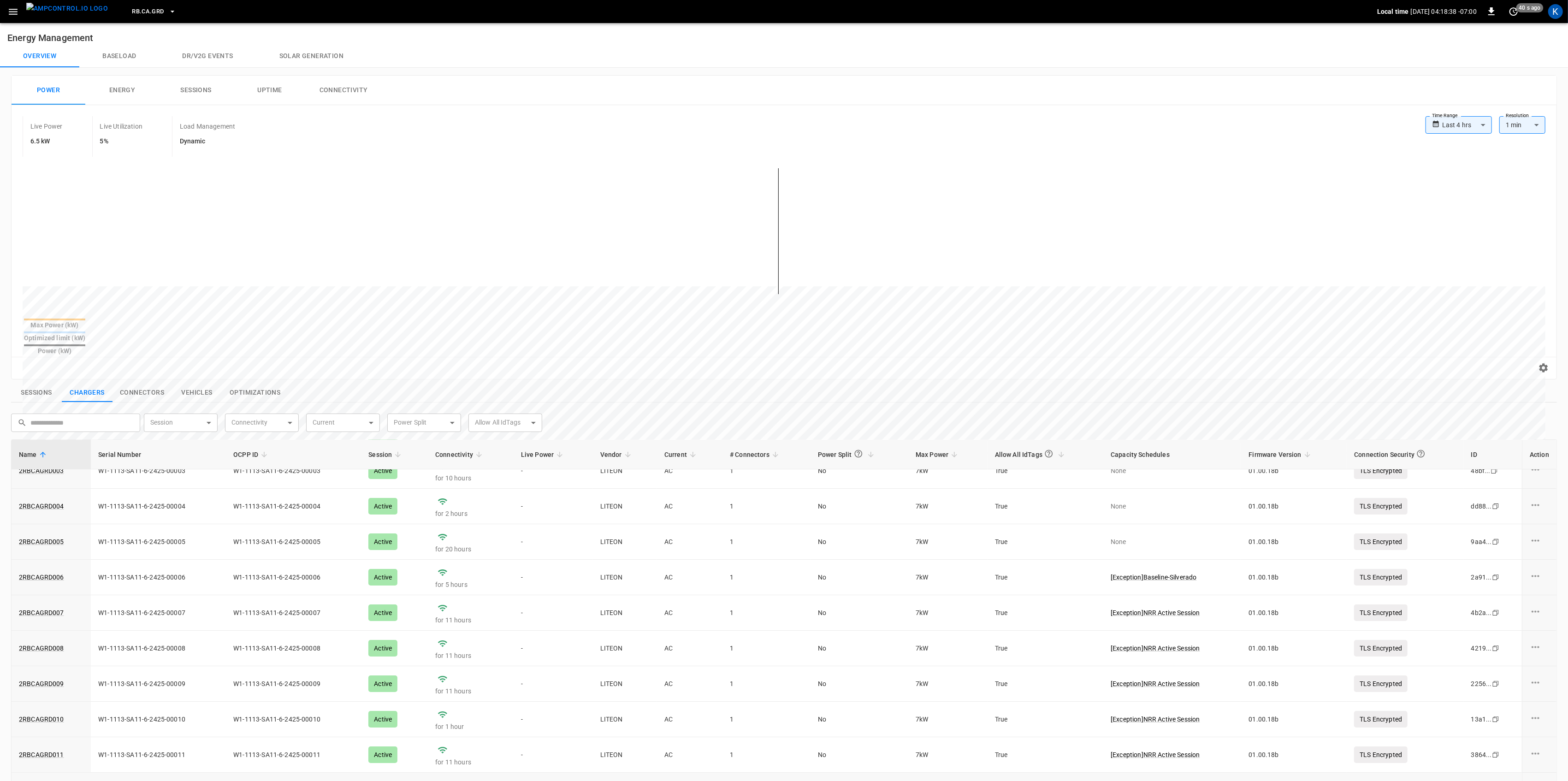
click at [35, 781] on link "2RBCAGRD012" at bounding box center [42, 790] width 49 height 13
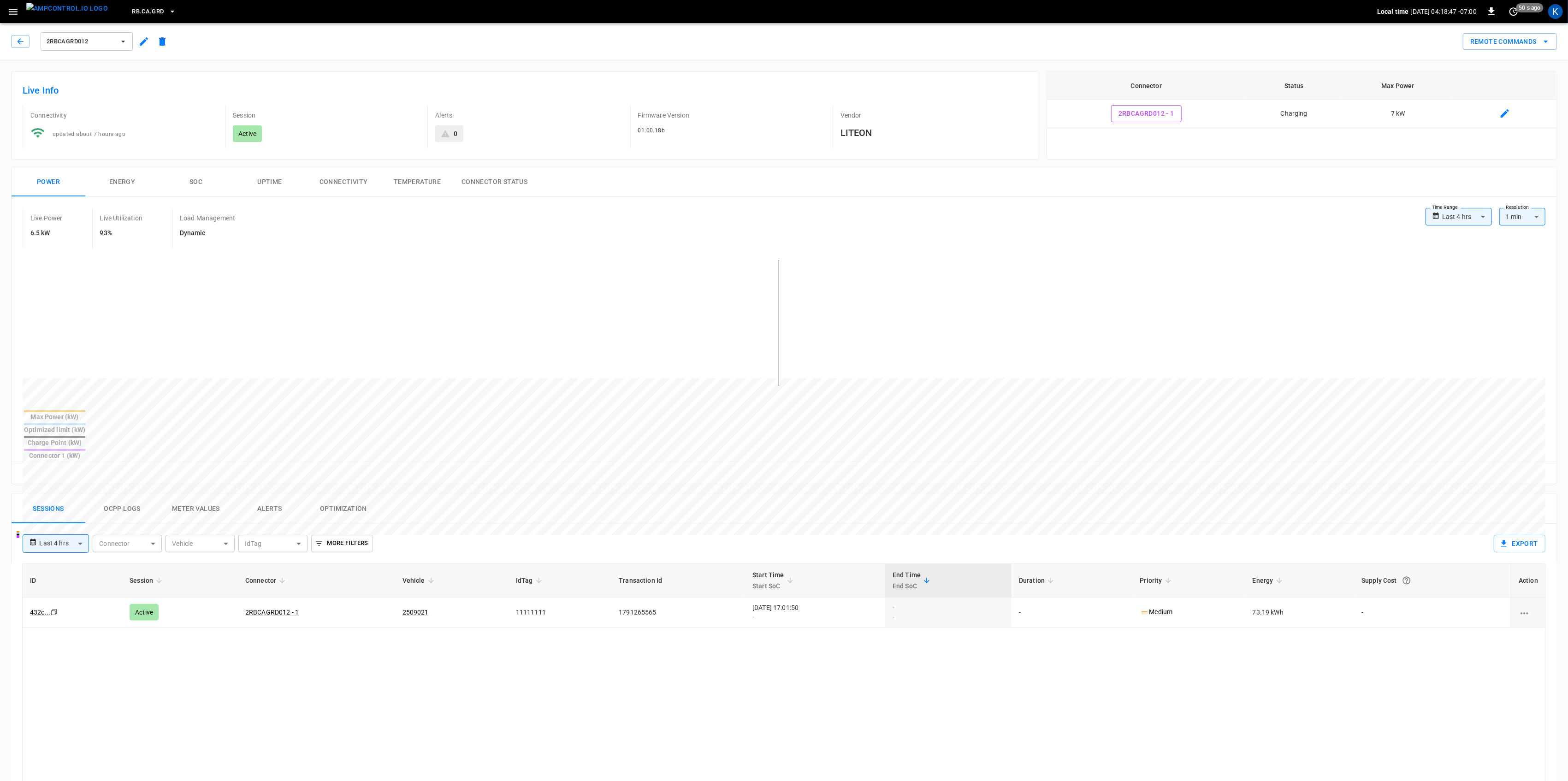
click at [10, 10] on icon "button" at bounding box center [12, 11] width 11 height 11
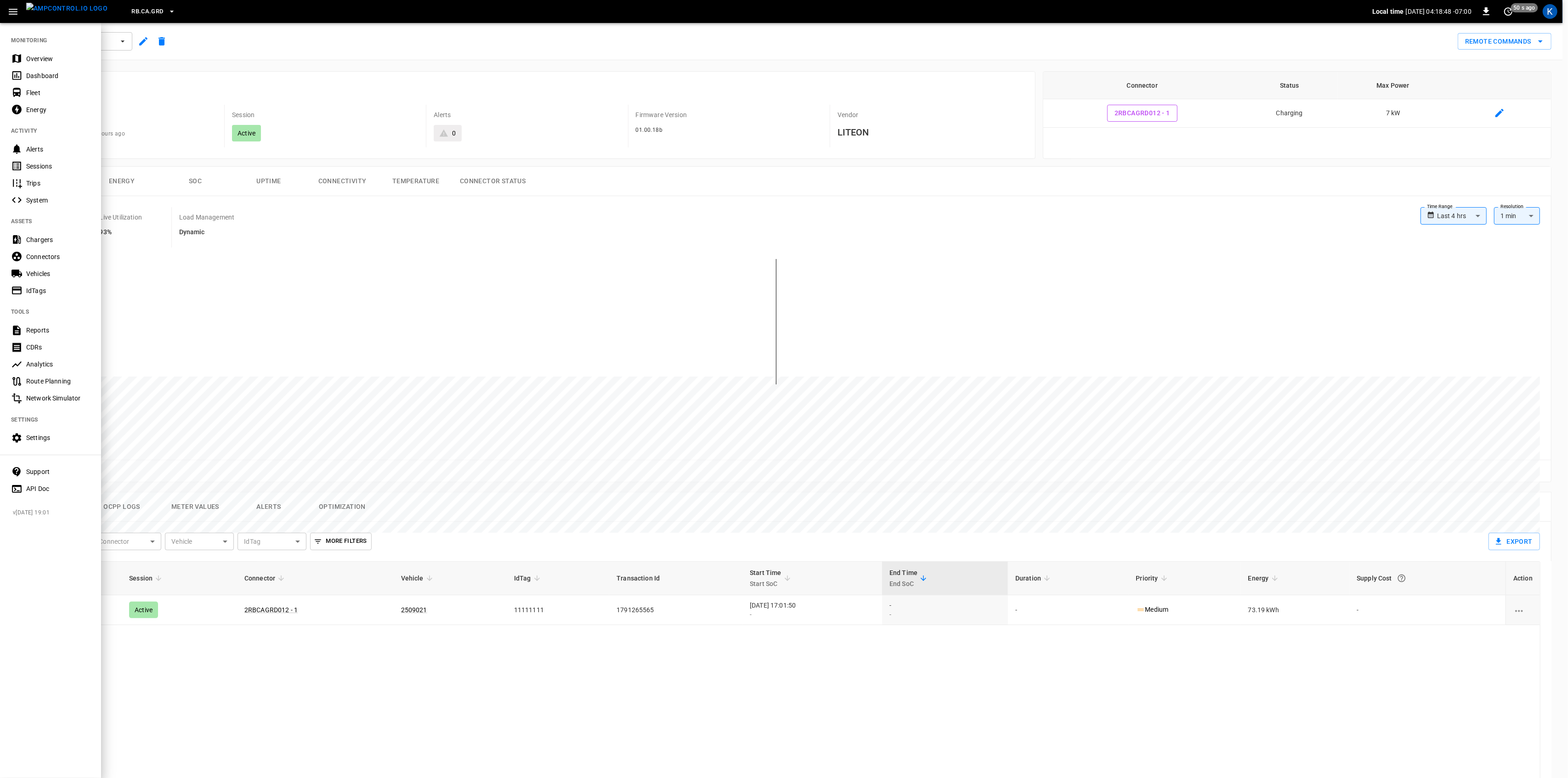
click at [39, 56] on div "Overview" at bounding box center [58, 58] width 64 height 10
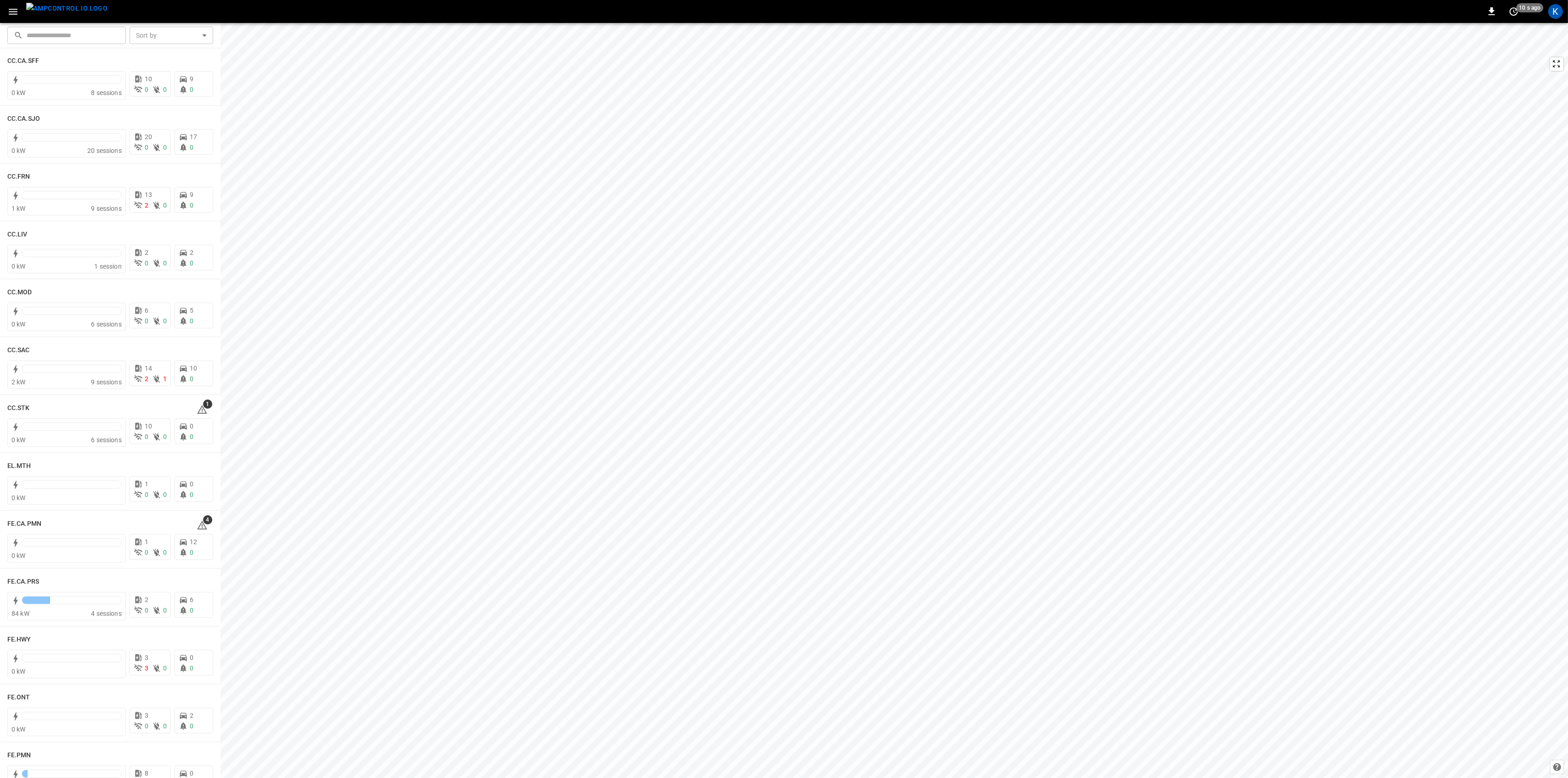
scroll to position [429, 0]
click at [203, 398] on span "1" at bounding box center [208, 394] width 10 height 10
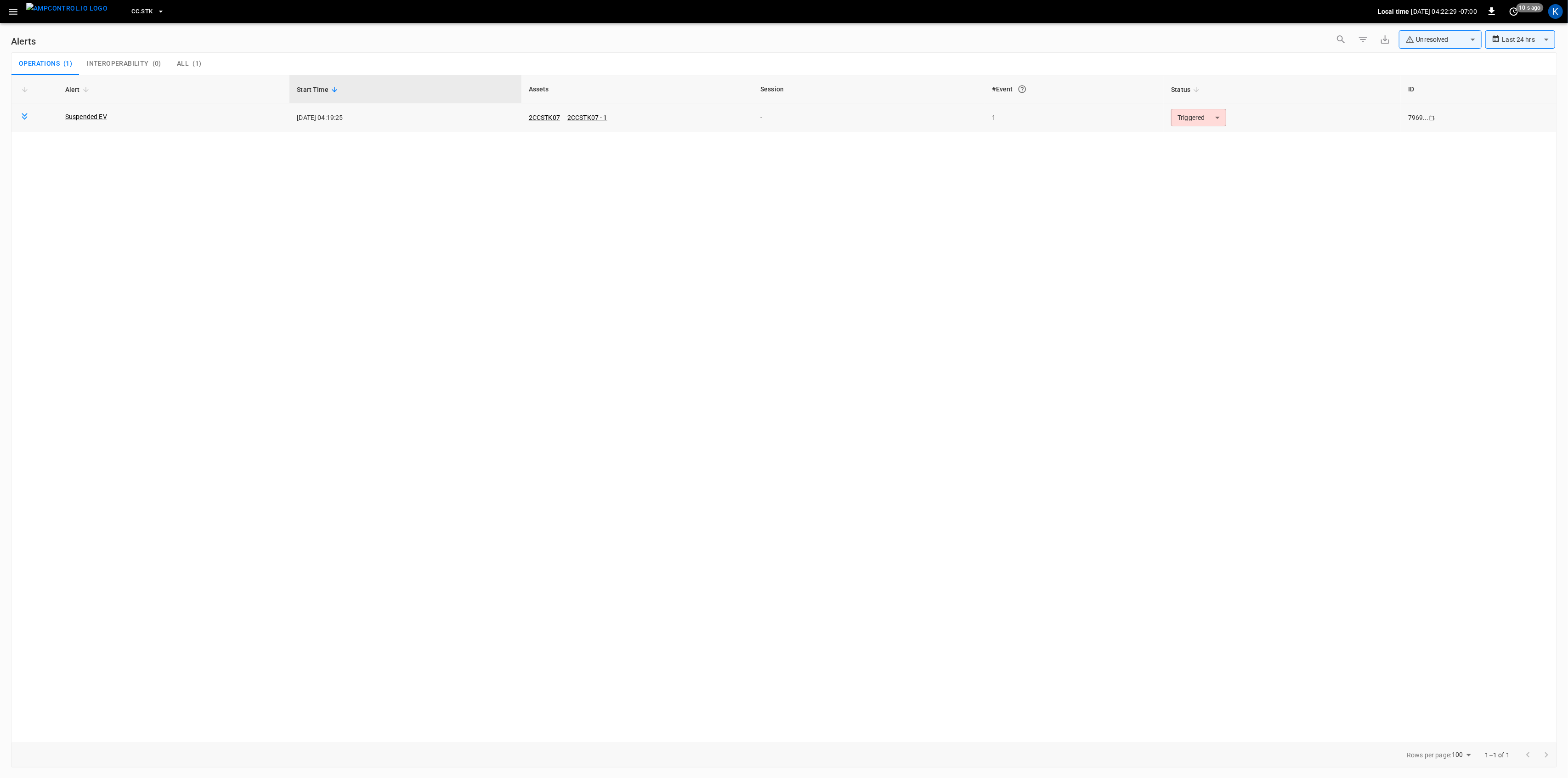
click at [1226, 115] on td "Triggered ********* ​" at bounding box center [1282, 117] width 237 height 29
click at [1199, 116] on body "**********" at bounding box center [784, 387] width 1568 height 775
click at [1185, 133] on li "Resolved" at bounding box center [1197, 140] width 58 height 16
click at [11, 13] on icon "button" at bounding box center [13, 11] width 9 height 6
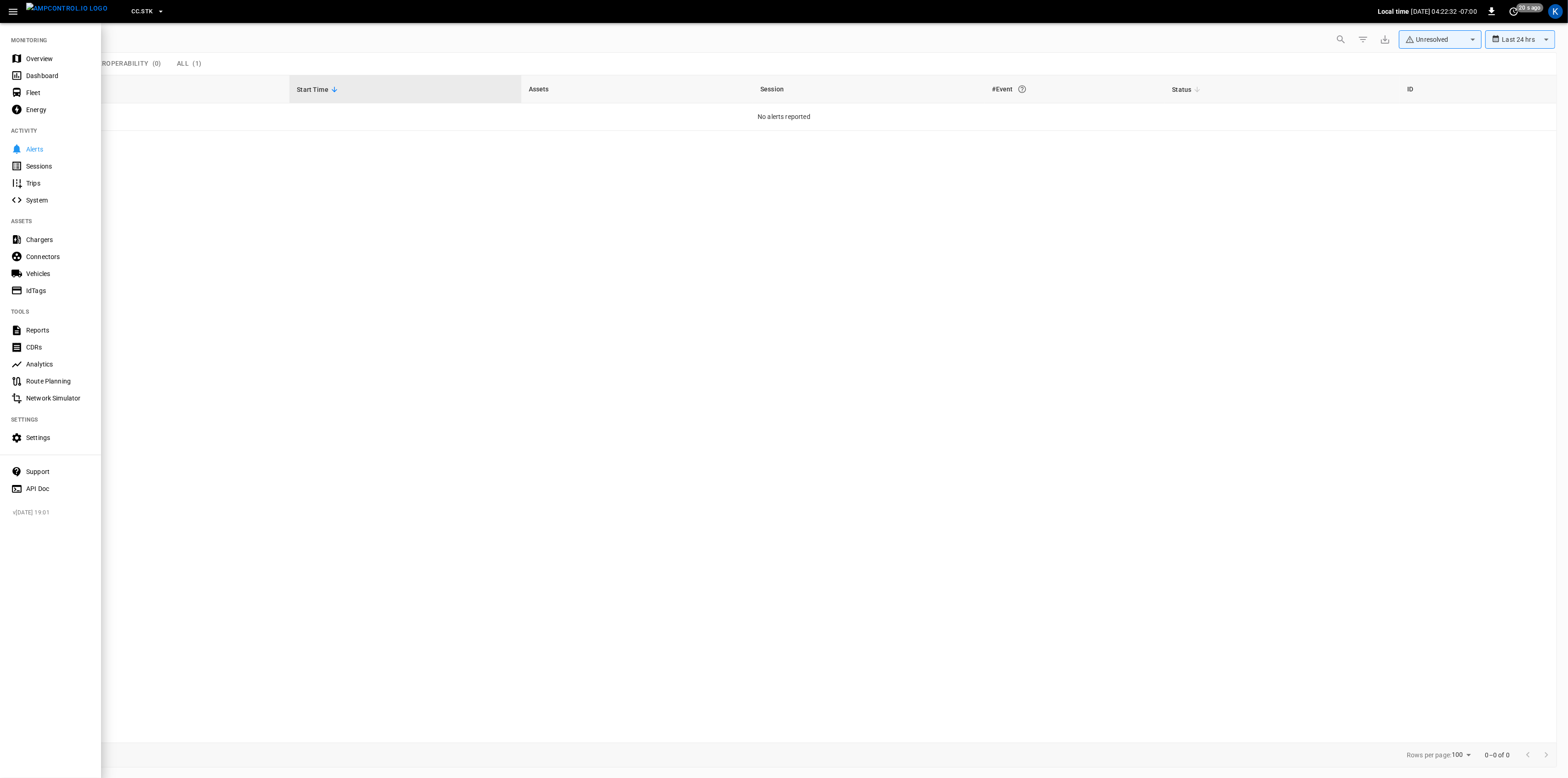
click at [31, 57] on div "Overview" at bounding box center [58, 58] width 64 height 10
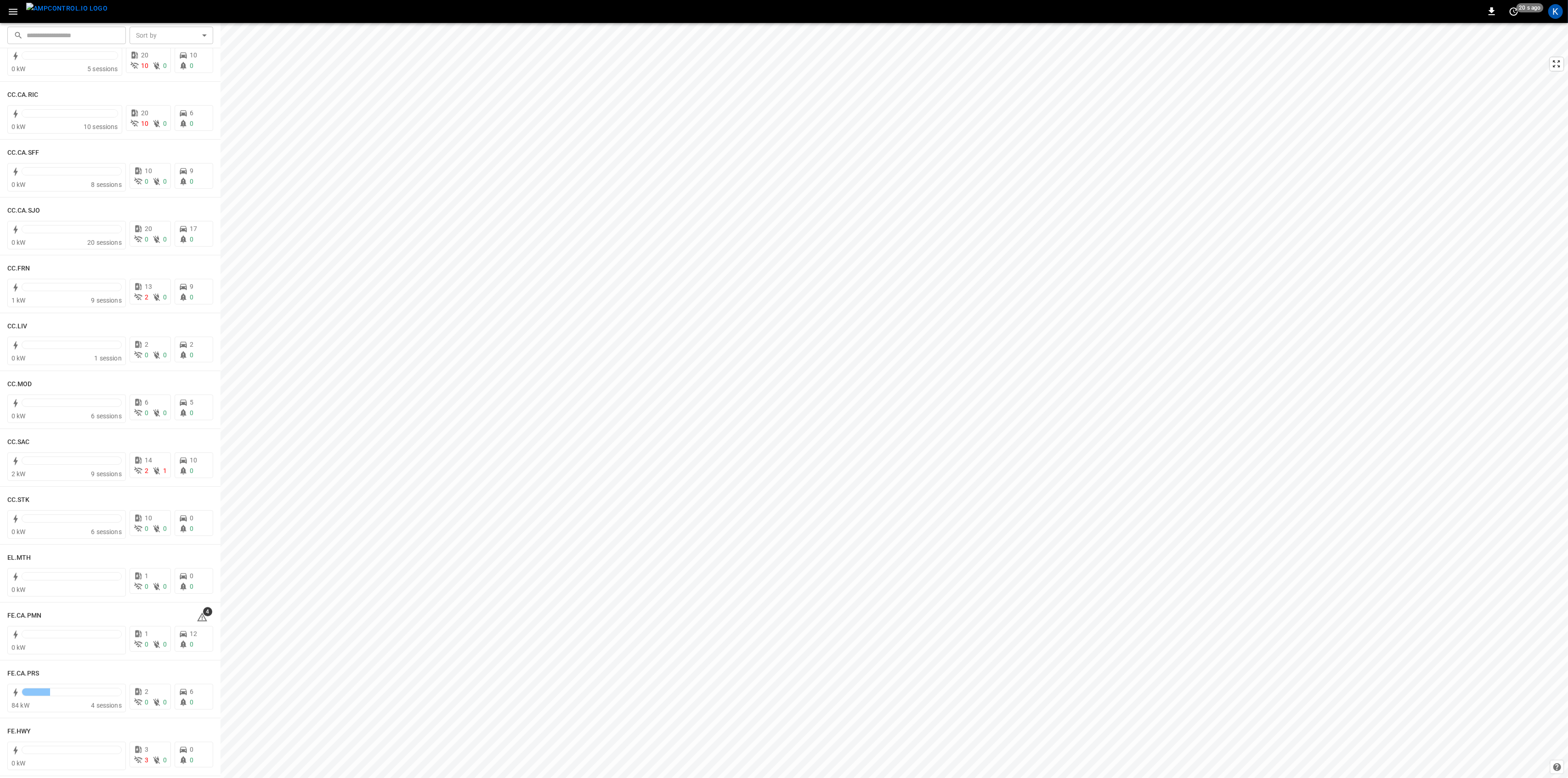
scroll to position [367, 0]
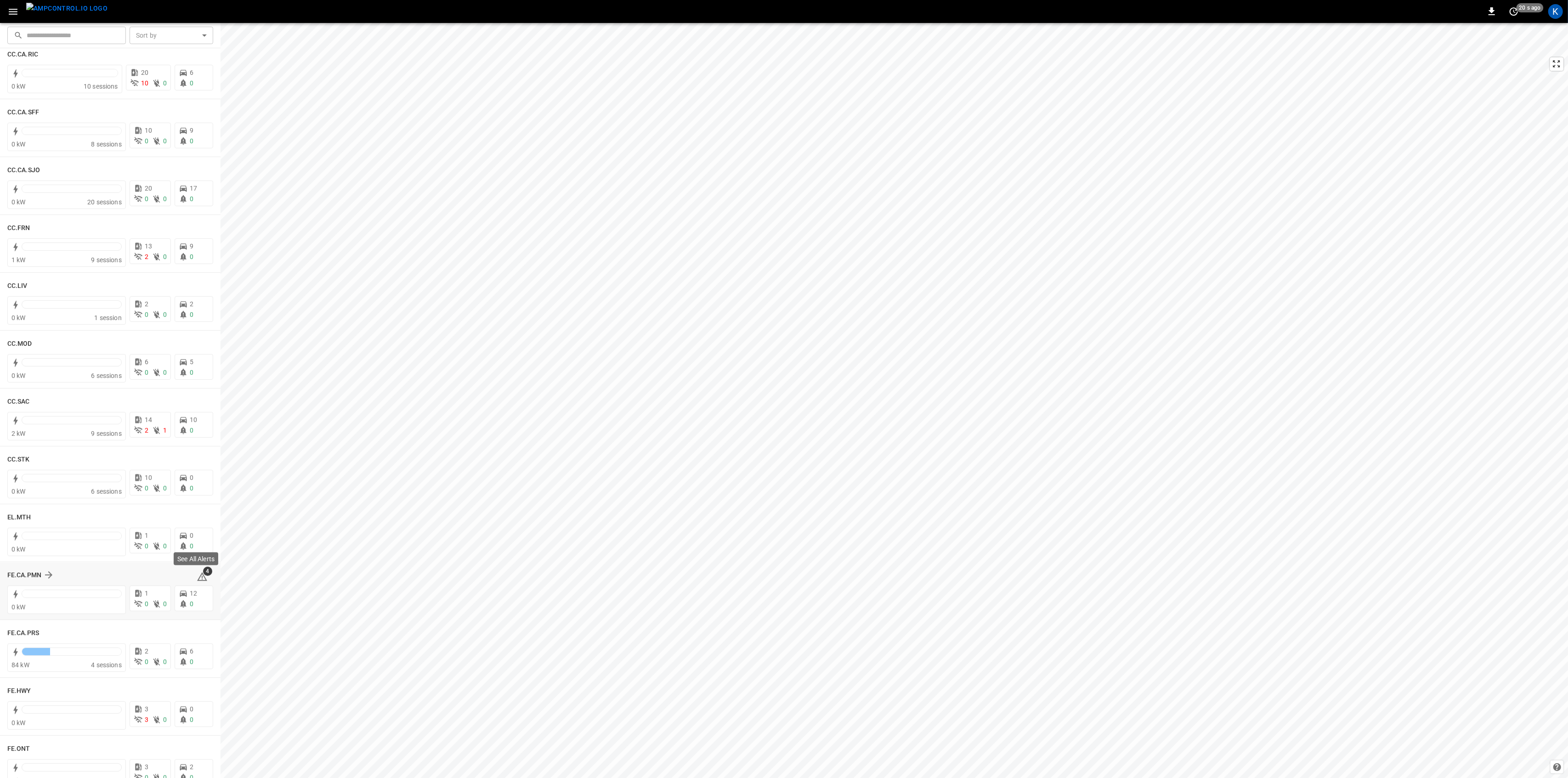
click at [197, 577] on icon at bounding box center [202, 577] width 11 height 11
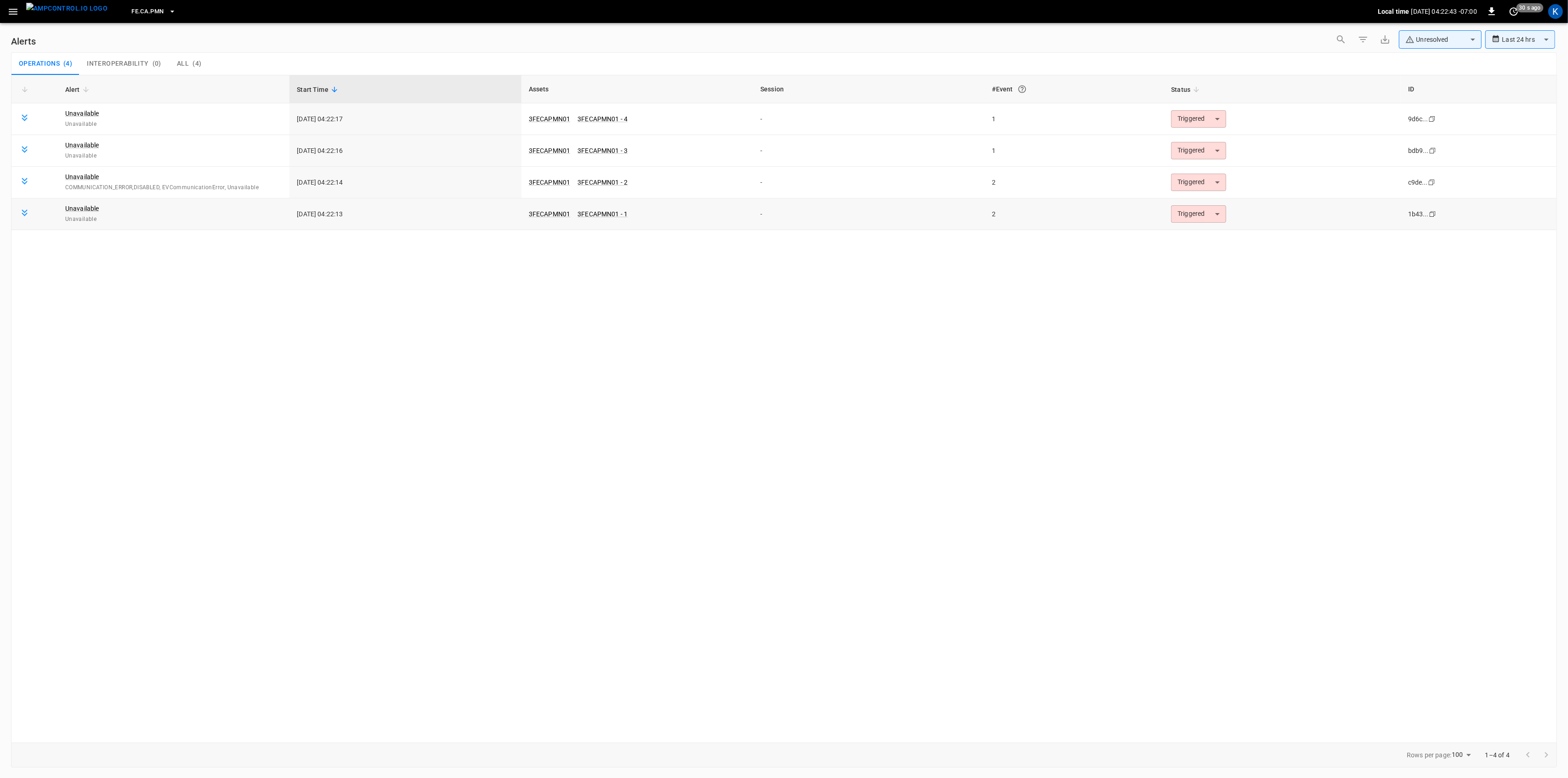
click at [1196, 217] on body "**********" at bounding box center [784, 387] width 1568 height 775
click at [1188, 235] on li "Resolved" at bounding box center [1197, 237] width 58 height 16
click at [1201, 179] on body "**********" at bounding box center [784, 387] width 1568 height 775
click at [1186, 202] on li "Resolved" at bounding box center [1197, 205] width 58 height 16
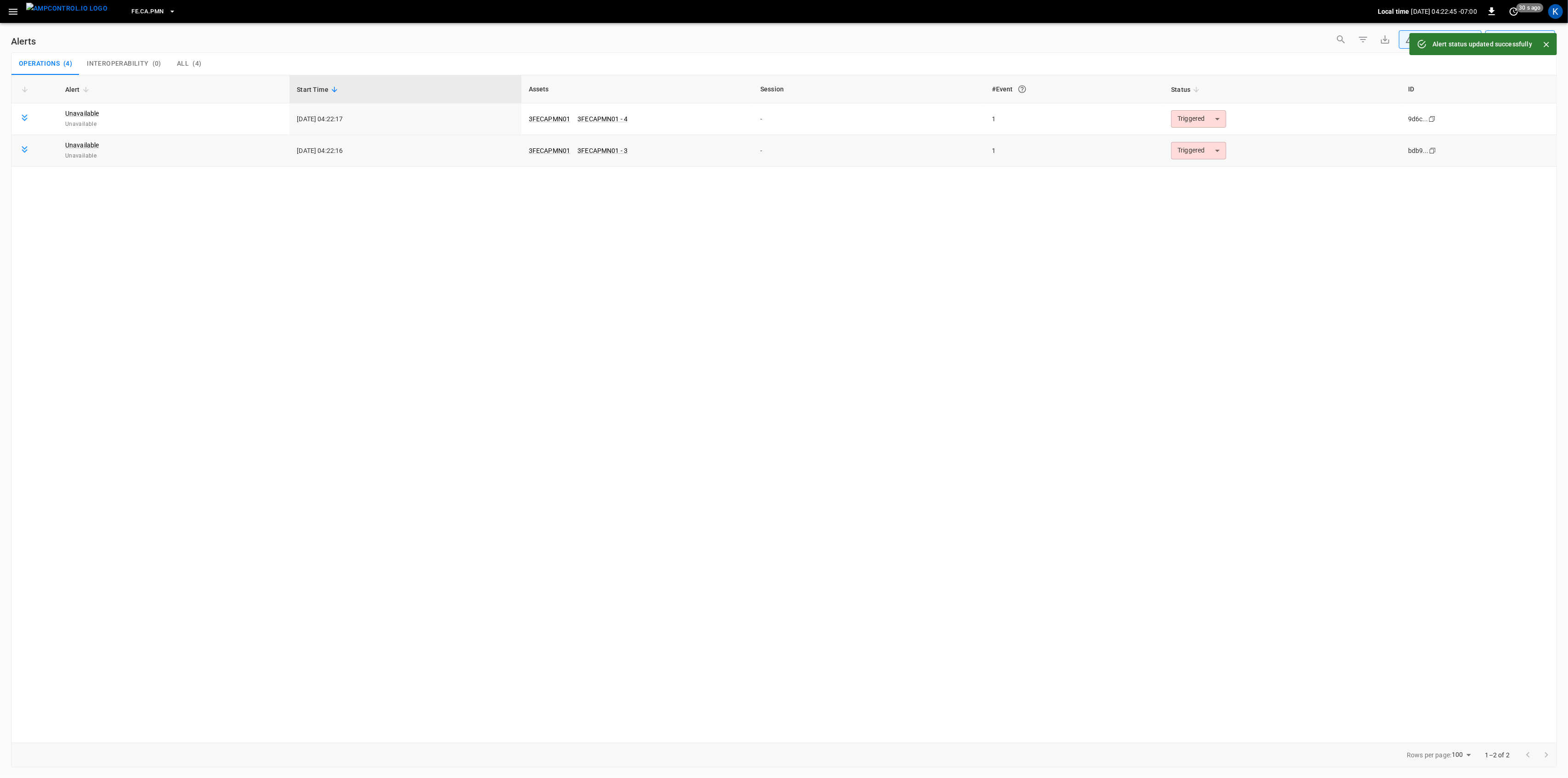
click at [1190, 149] on body "**********" at bounding box center [784, 387] width 1568 height 775
click at [1188, 173] on li "Resolved" at bounding box center [1197, 173] width 58 height 16
click at [1185, 109] on td "Triggered ********* ​" at bounding box center [1282, 119] width 237 height 31
click at [1192, 127] on body "**********" at bounding box center [784, 387] width 1568 height 775
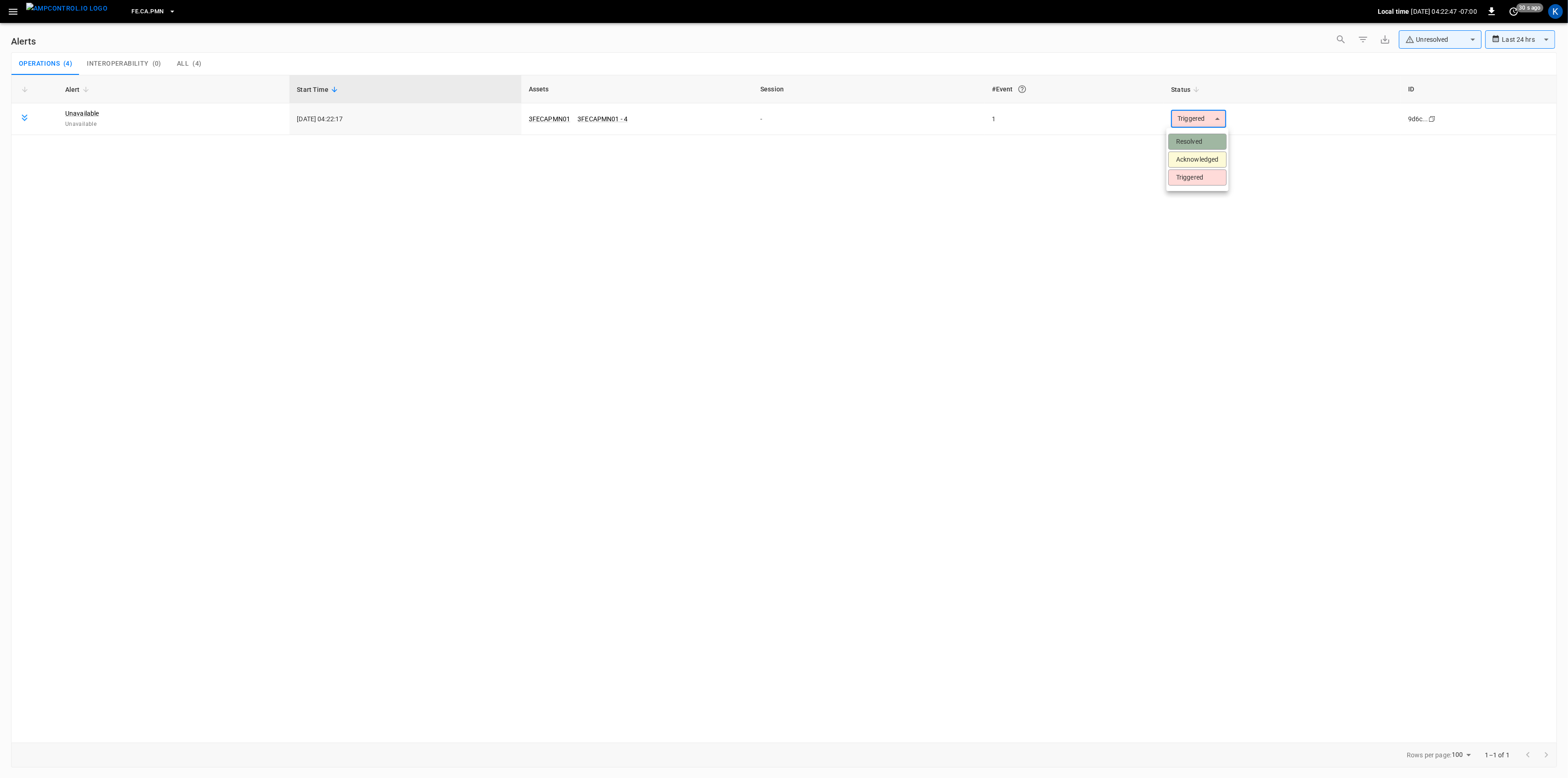
click at [1184, 139] on li "Resolved" at bounding box center [1197, 142] width 58 height 16
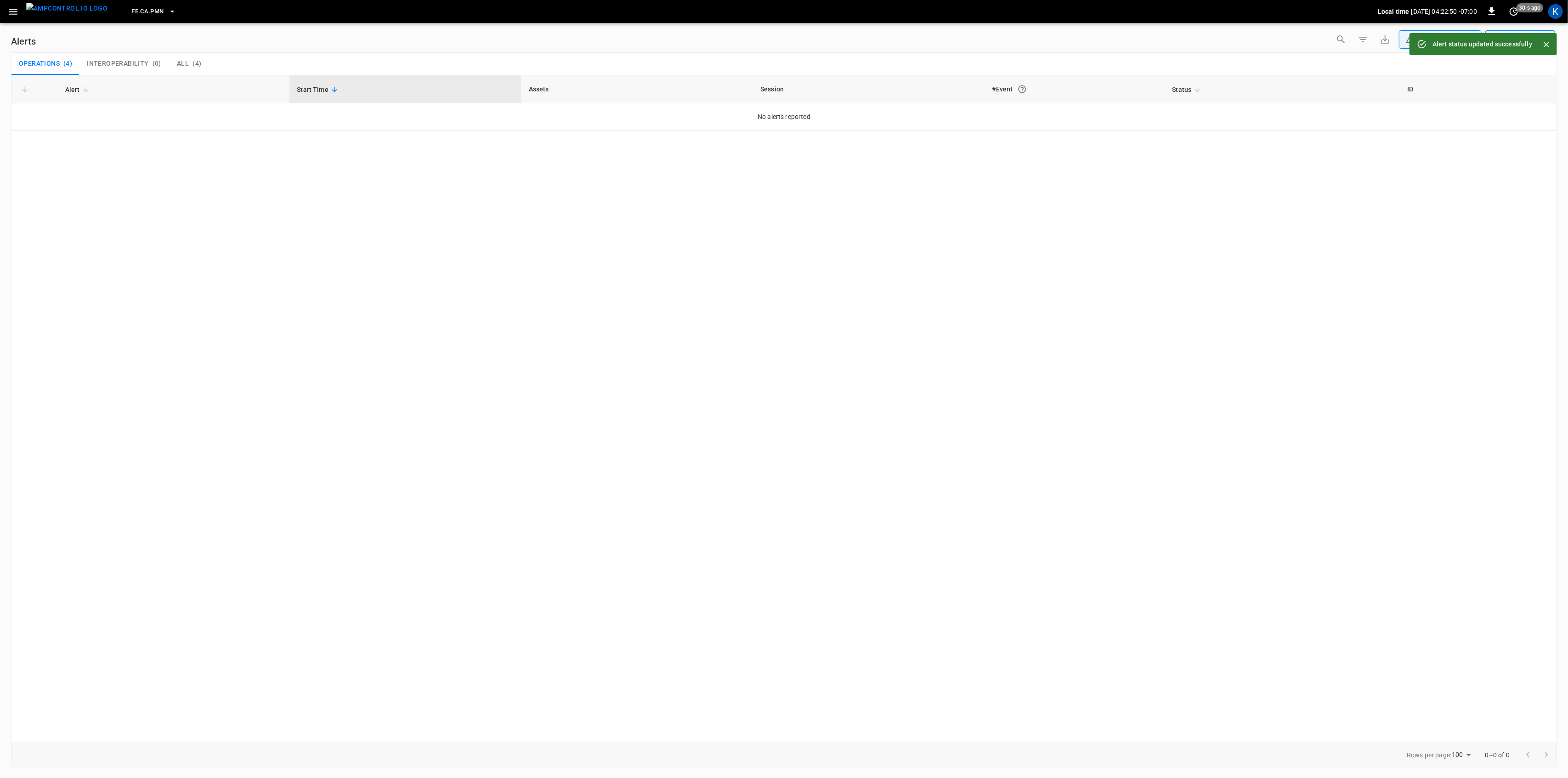
click at [14, 12] on icon "button" at bounding box center [12, 11] width 11 height 11
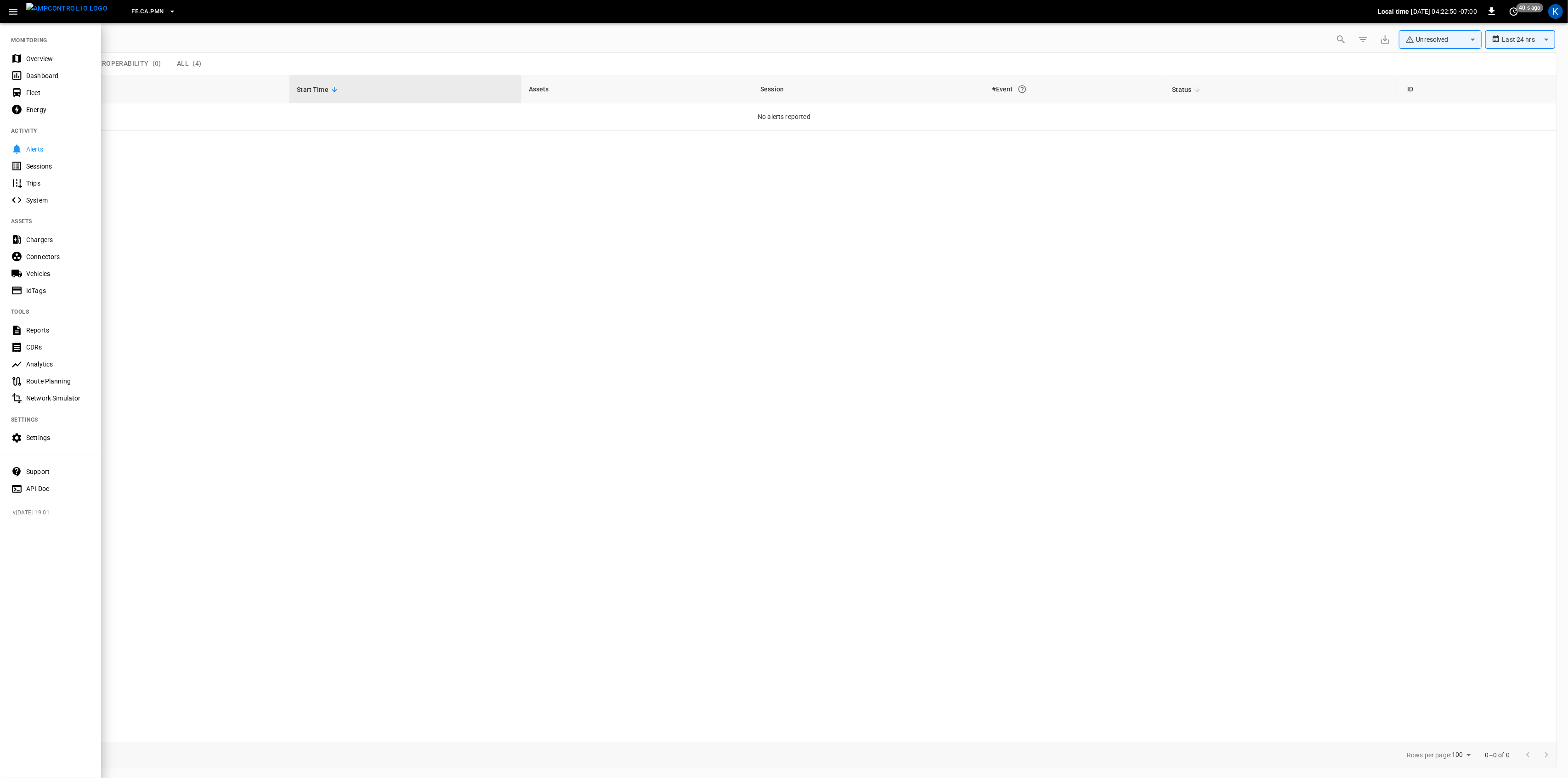
click at [34, 61] on div "Overview" at bounding box center [58, 58] width 64 height 10
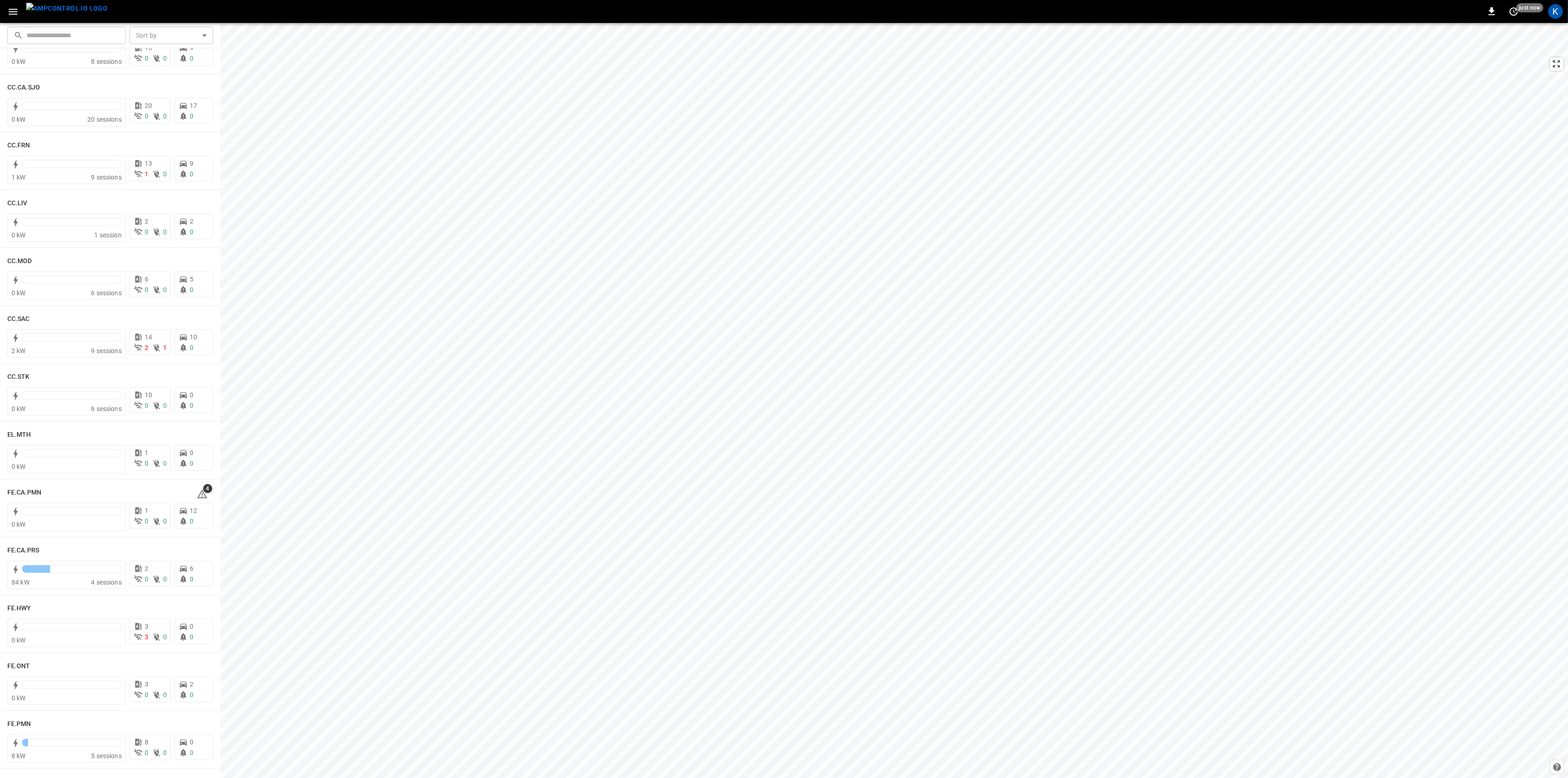
scroll to position [551, 0]
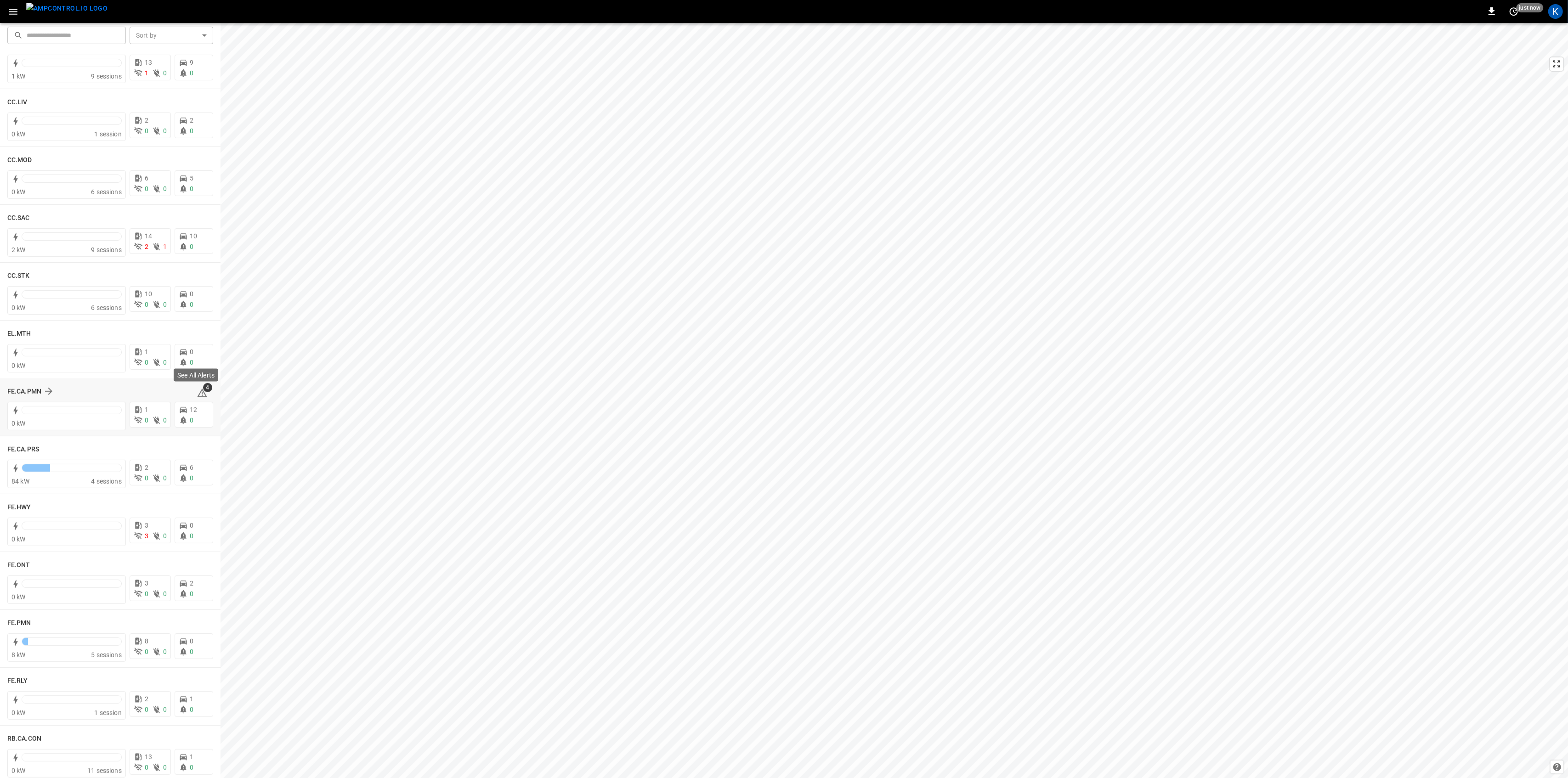
click at [196, 388] on icon at bounding box center [202, 392] width 11 height 11
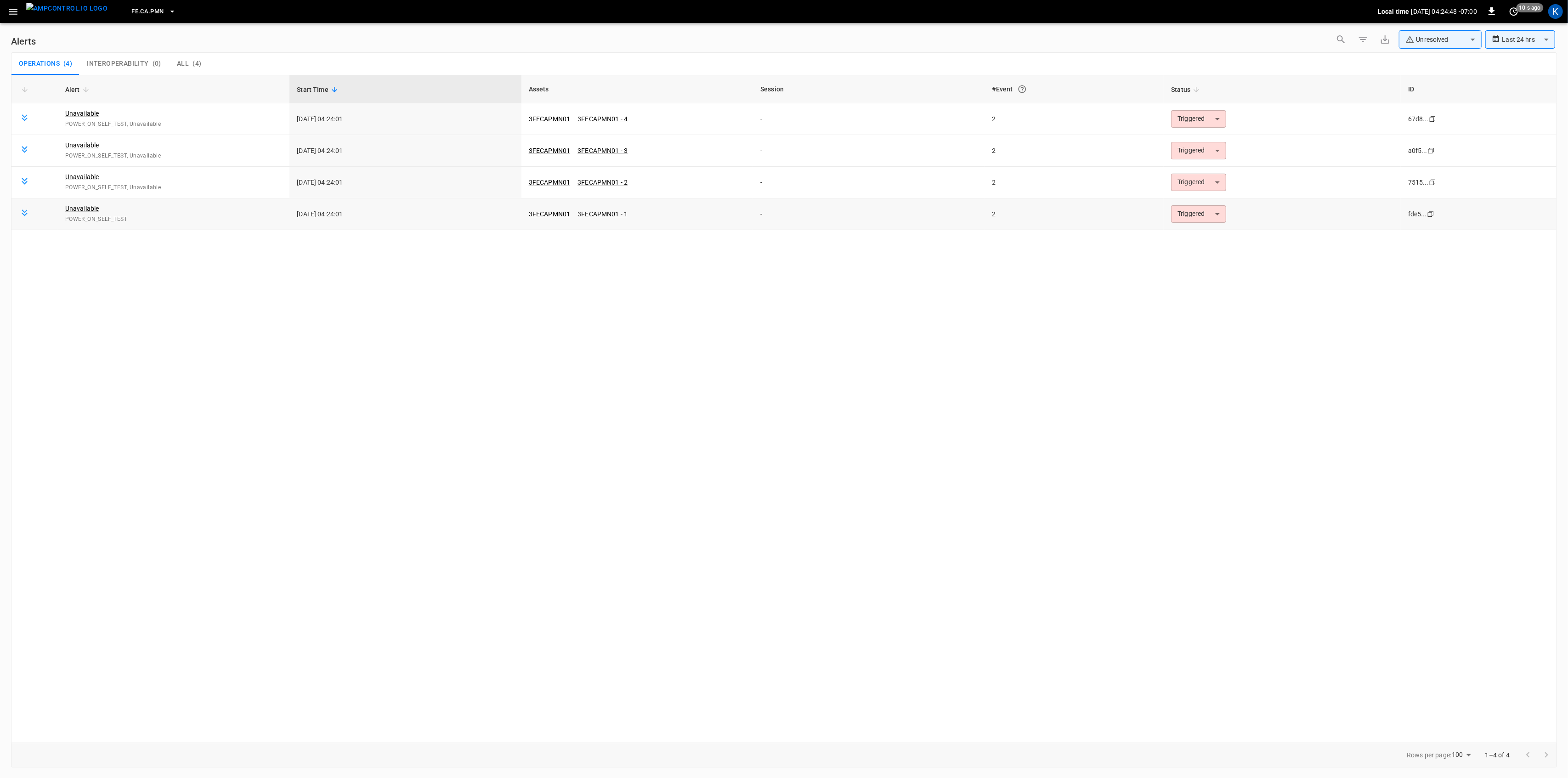
click at [1197, 222] on body "**********" at bounding box center [784, 387] width 1568 height 775
click at [1188, 235] on li "Resolved" at bounding box center [1197, 237] width 58 height 16
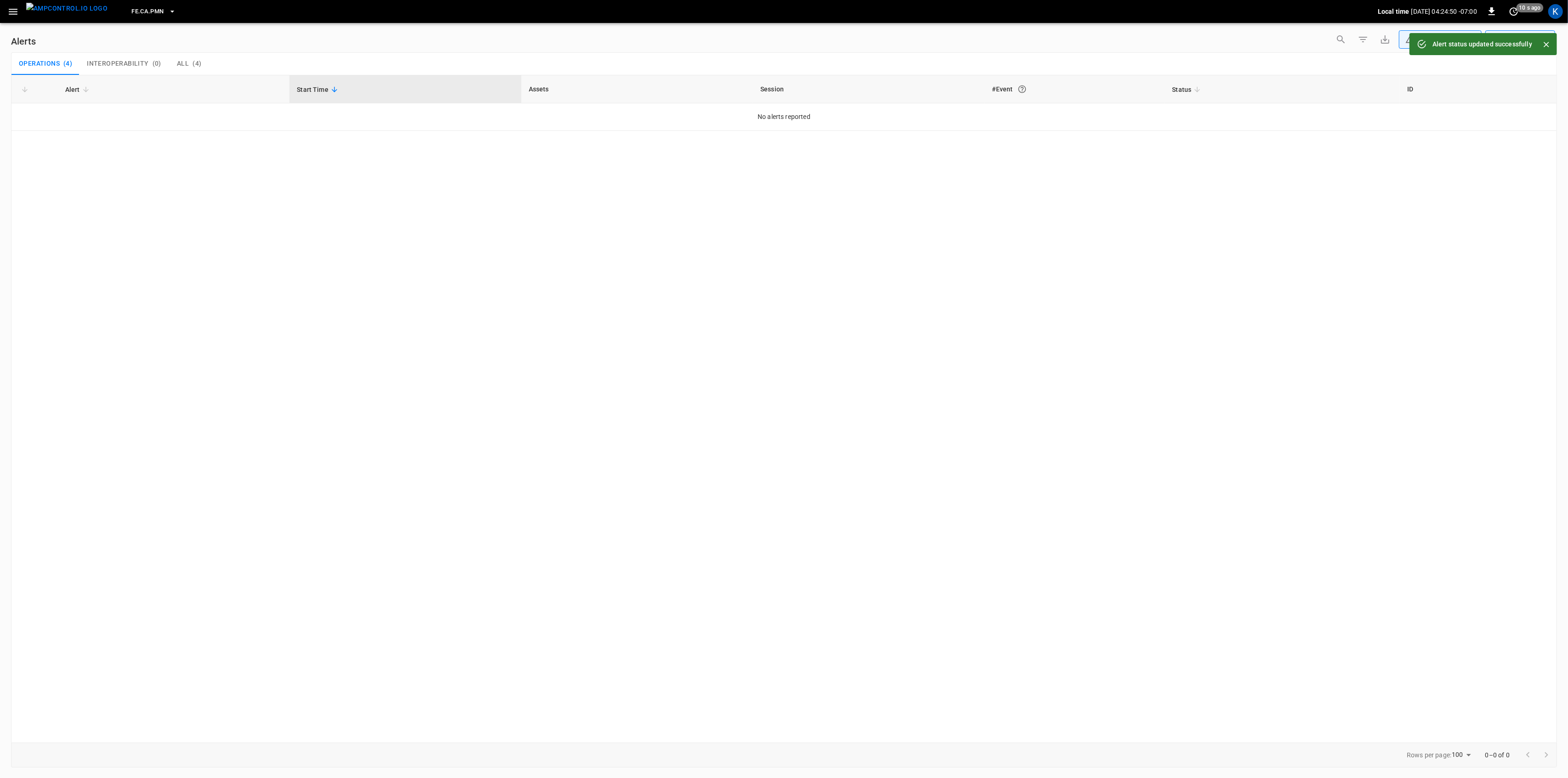
click at [1196, 186] on div "Alert Start Time Assets Session #Event Status ID No alerts reported" at bounding box center [784, 408] width 1546 height 668
click at [11, 10] on icon "button" at bounding box center [12, 11] width 11 height 11
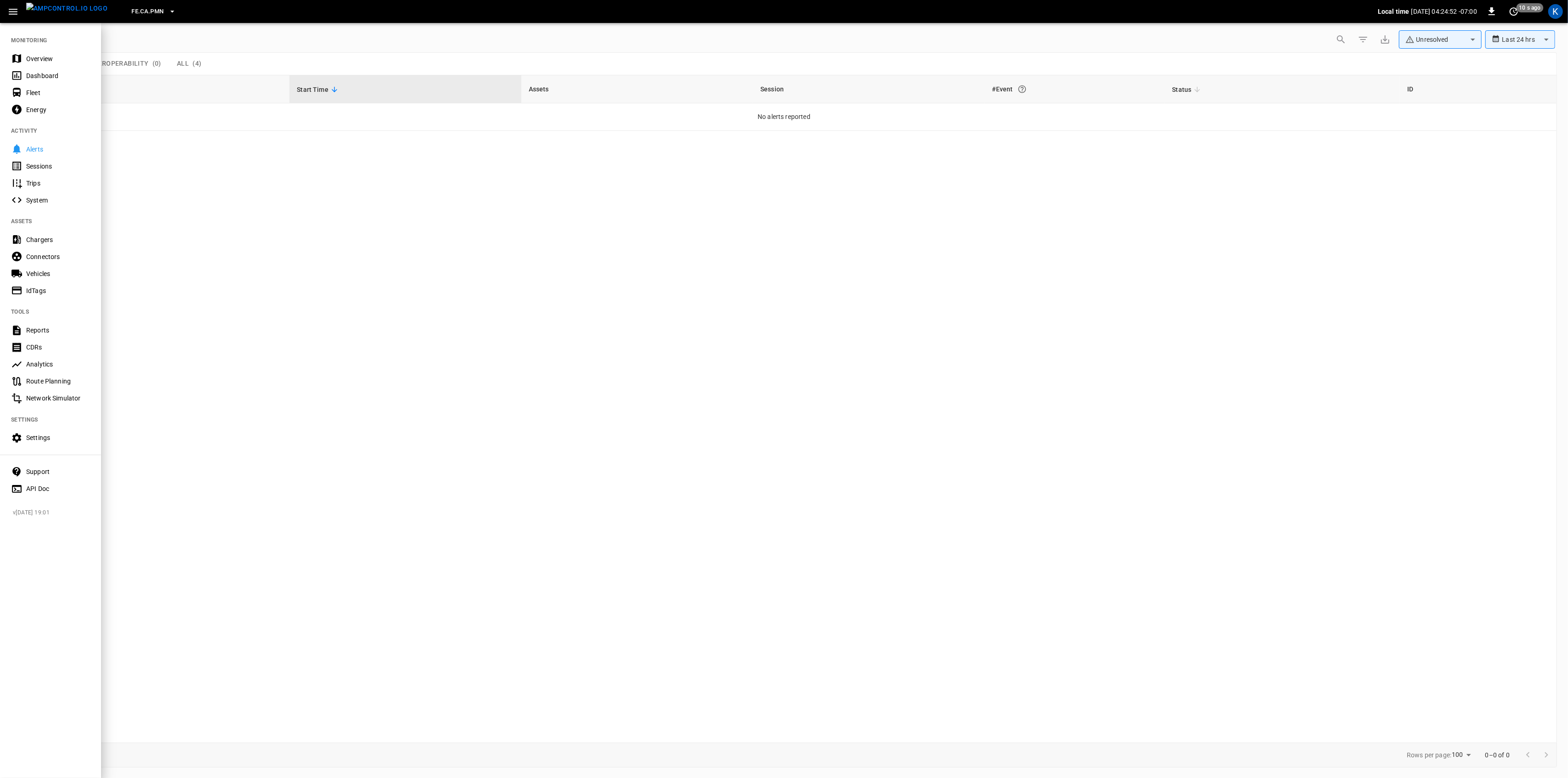
click at [34, 59] on div "Overview" at bounding box center [58, 58] width 64 height 10
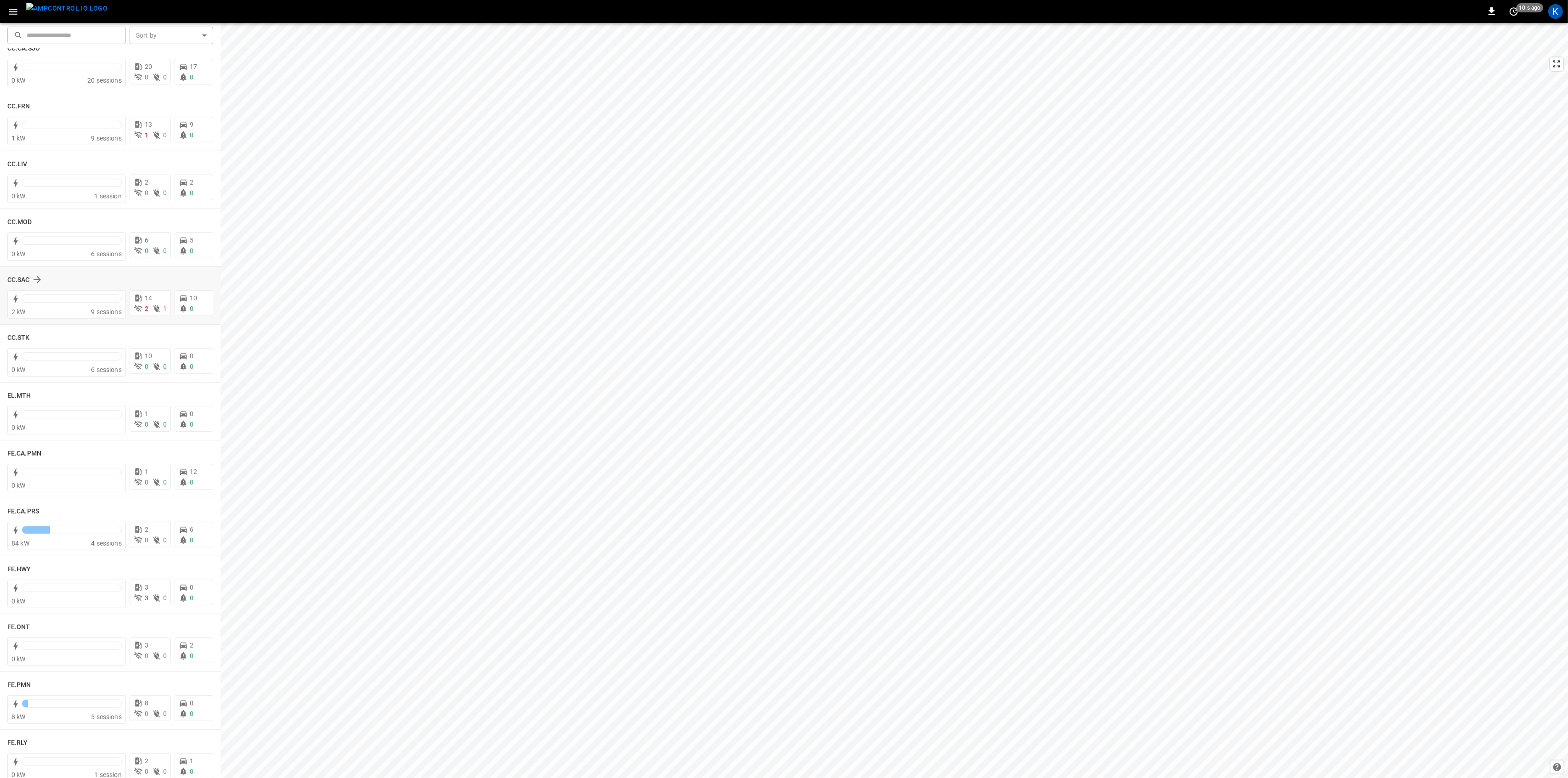
scroll to position [490, 0]
click at [69, 483] on div "0 kW" at bounding box center [66, 485] width 110 height 10
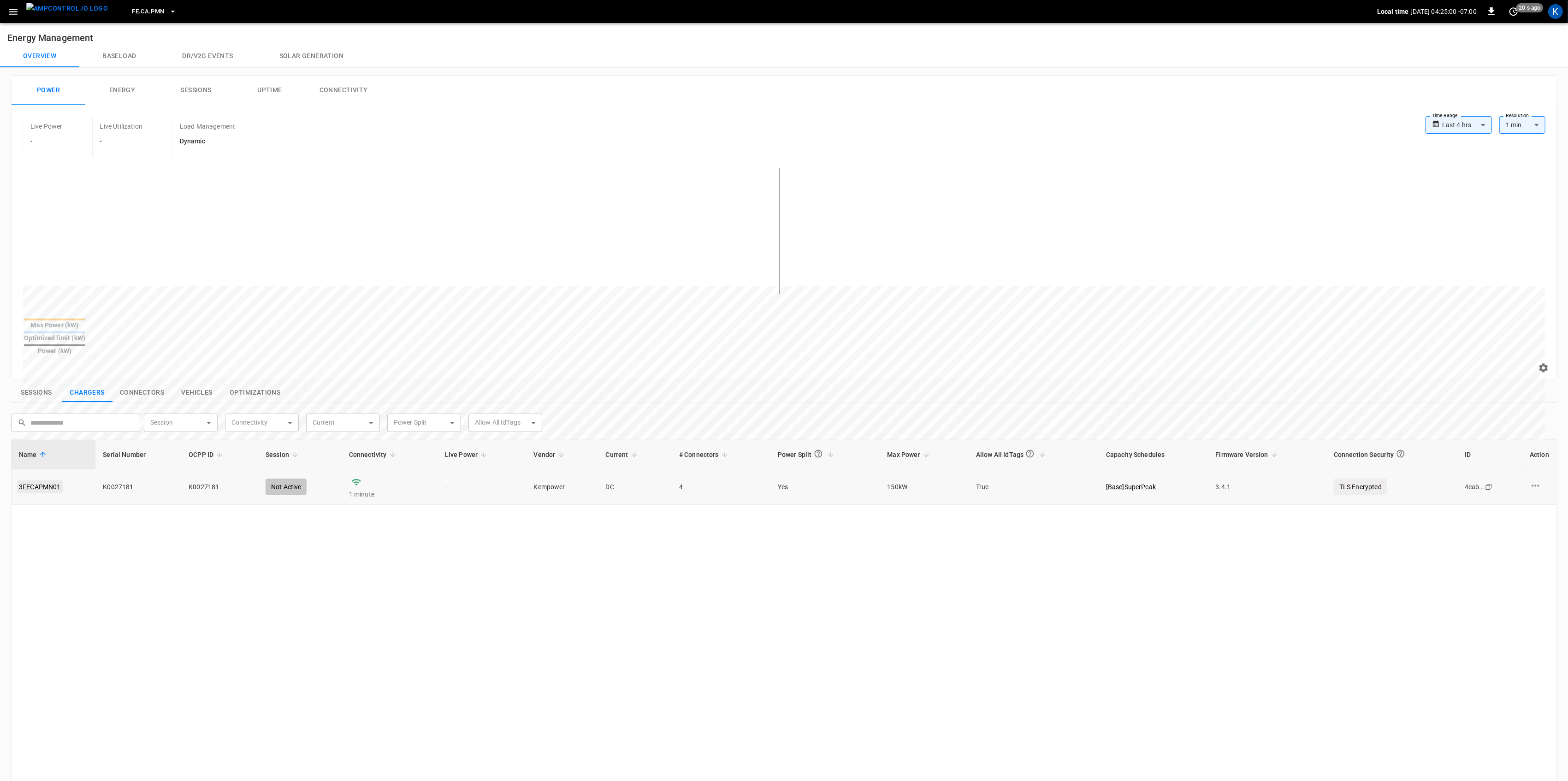
click at [43, 480] on link "3FECAPMN01" at bounding box center [40, 486] width 45 height 13
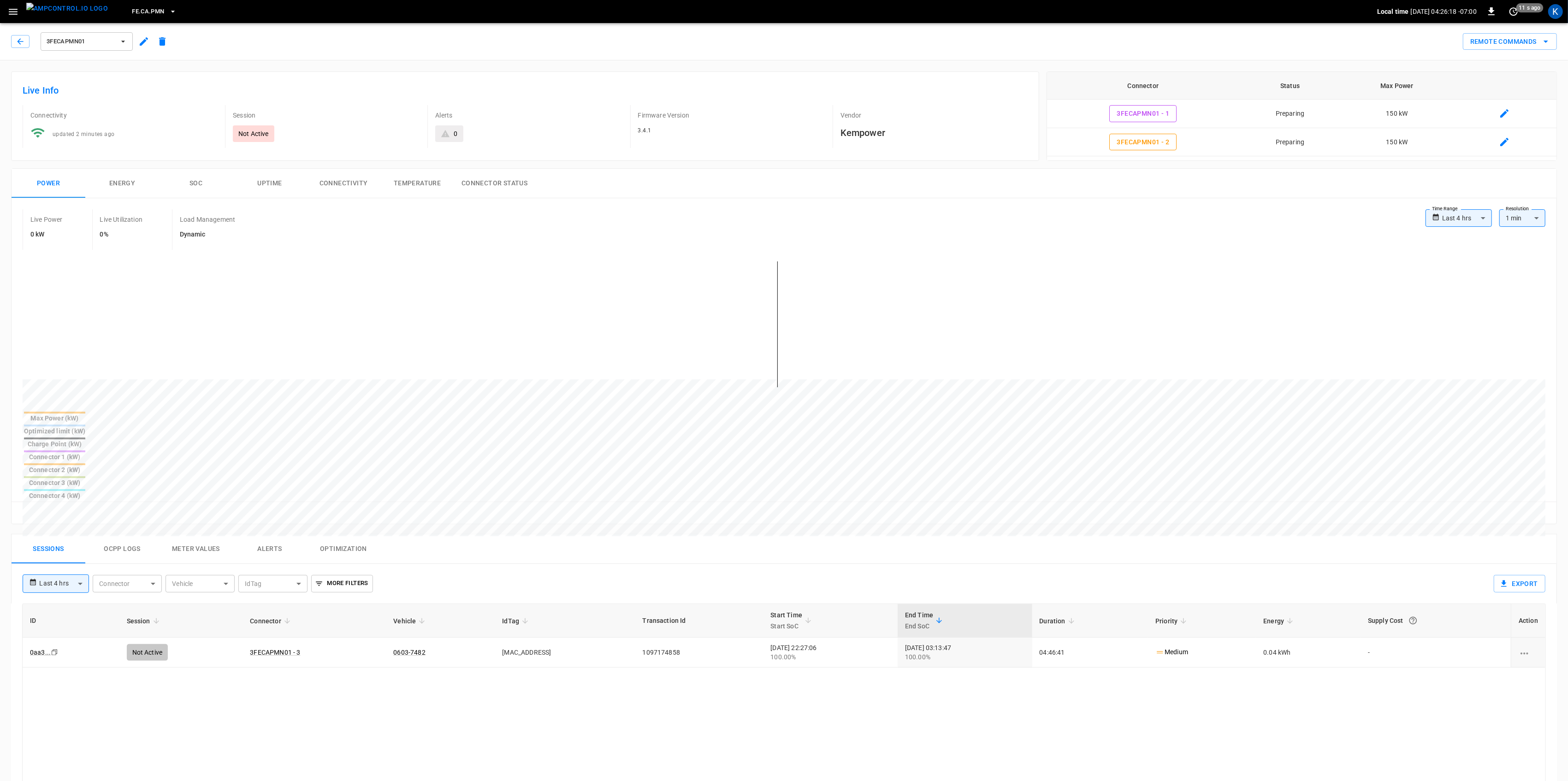
click at [8, 10] on icon "button" at bounding box center [12, 11] width 11 height 11
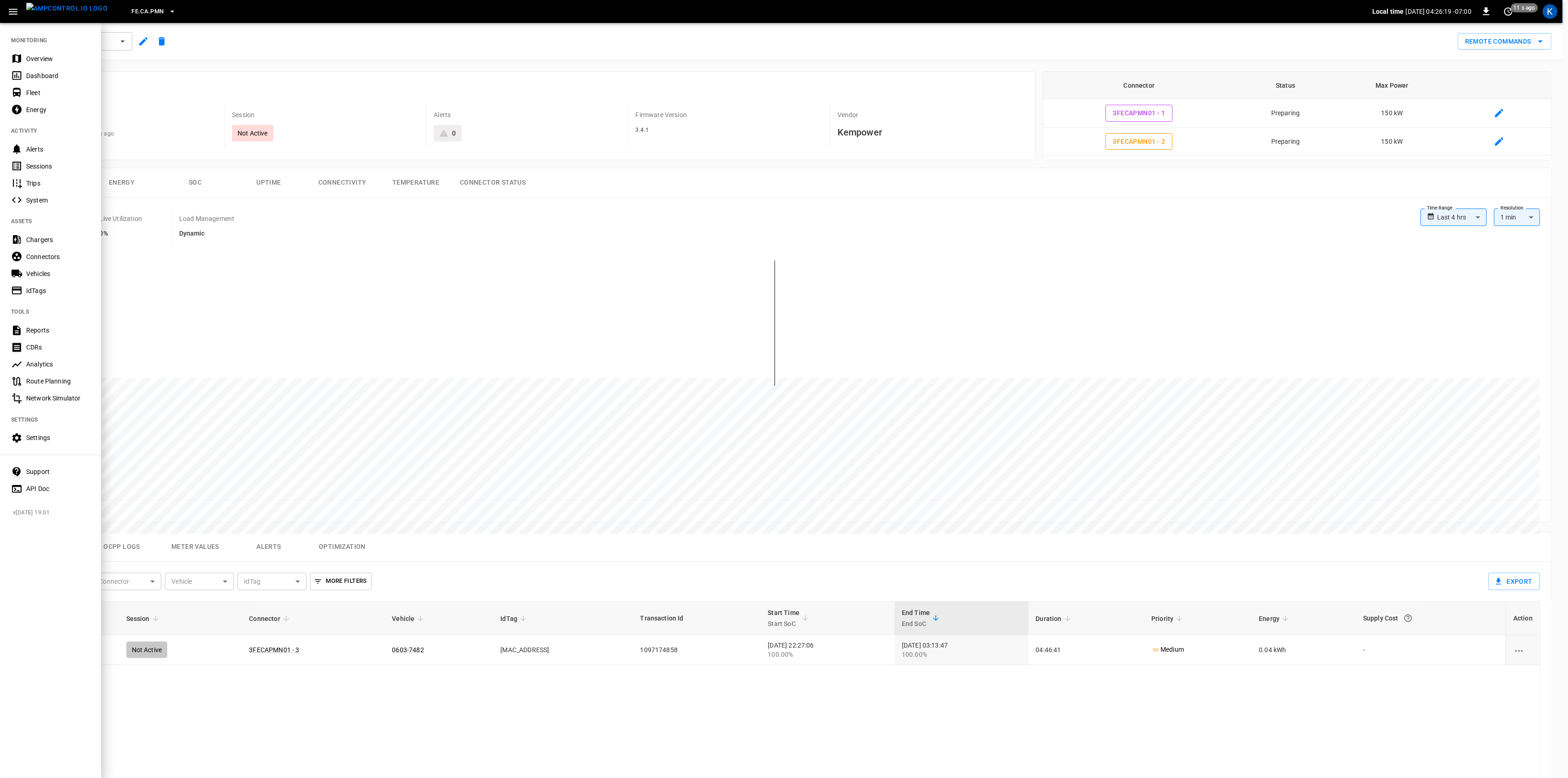
click at [37, 54] on div "Overview" at bounding box center [58, 58] width 64 height 10
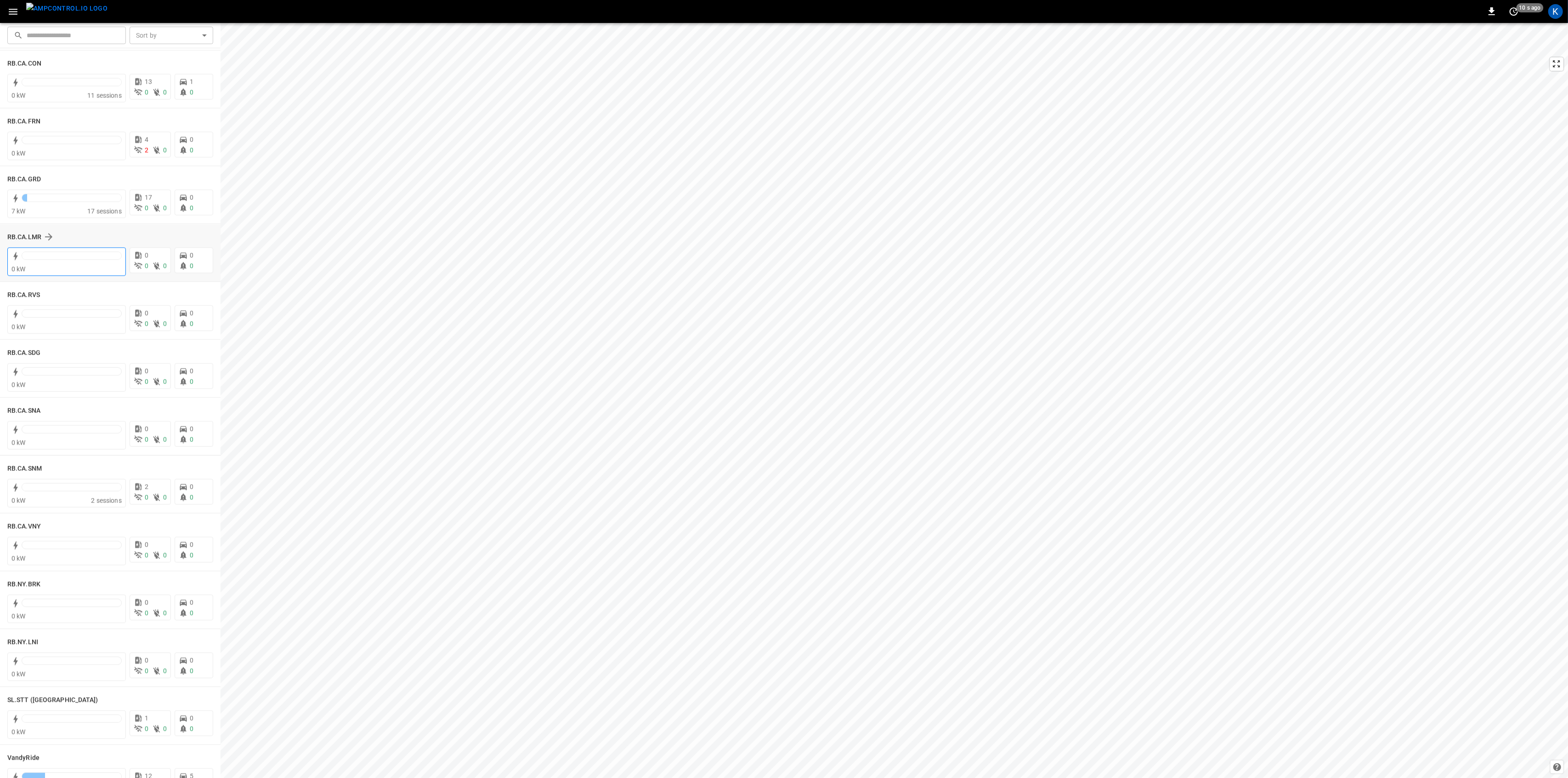
scroll to position [1224, 0]
click at [75, 143] on div at bounding box center [71, 142] width 100 height 9
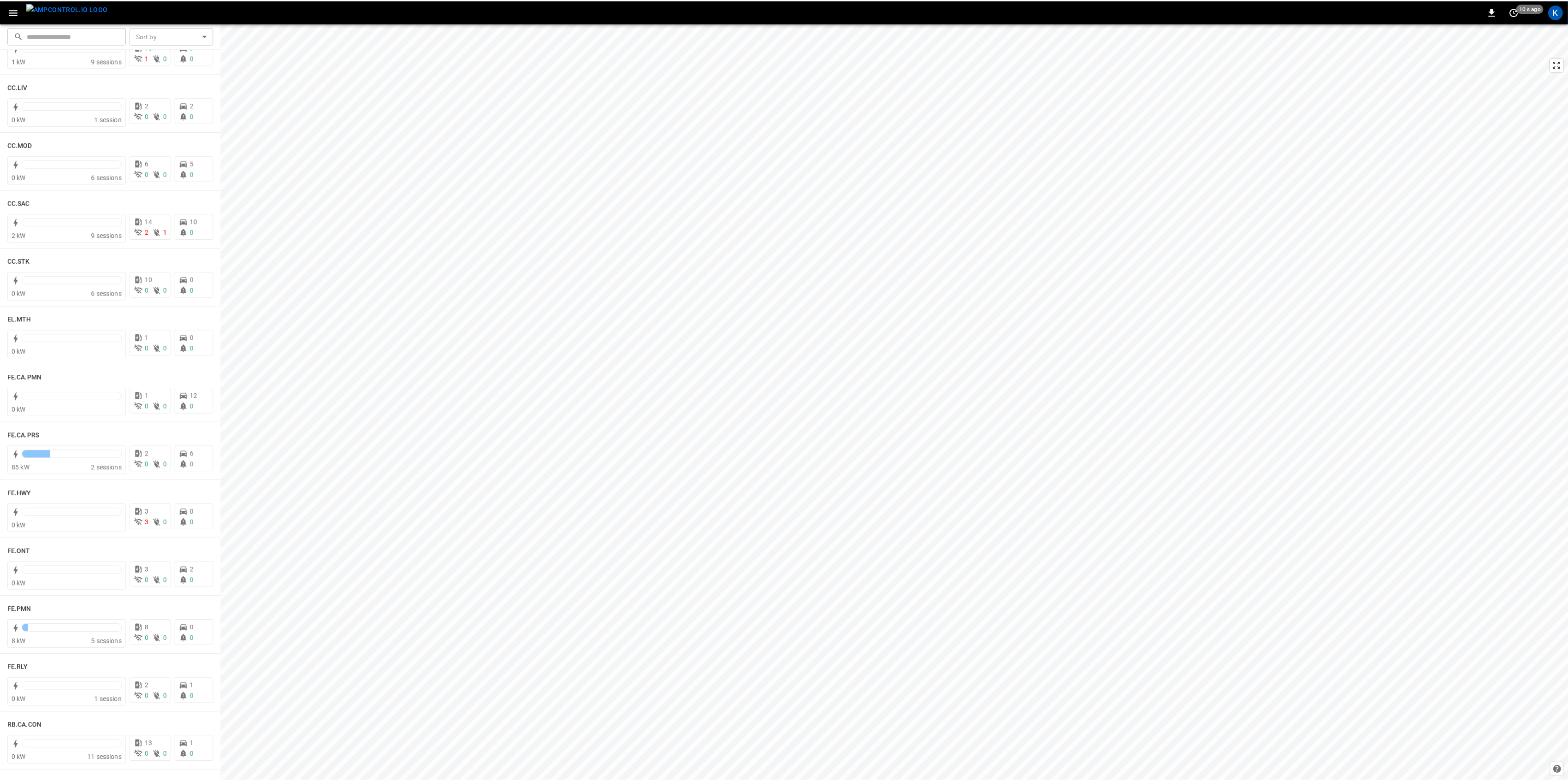
scroll to position [737, 0]
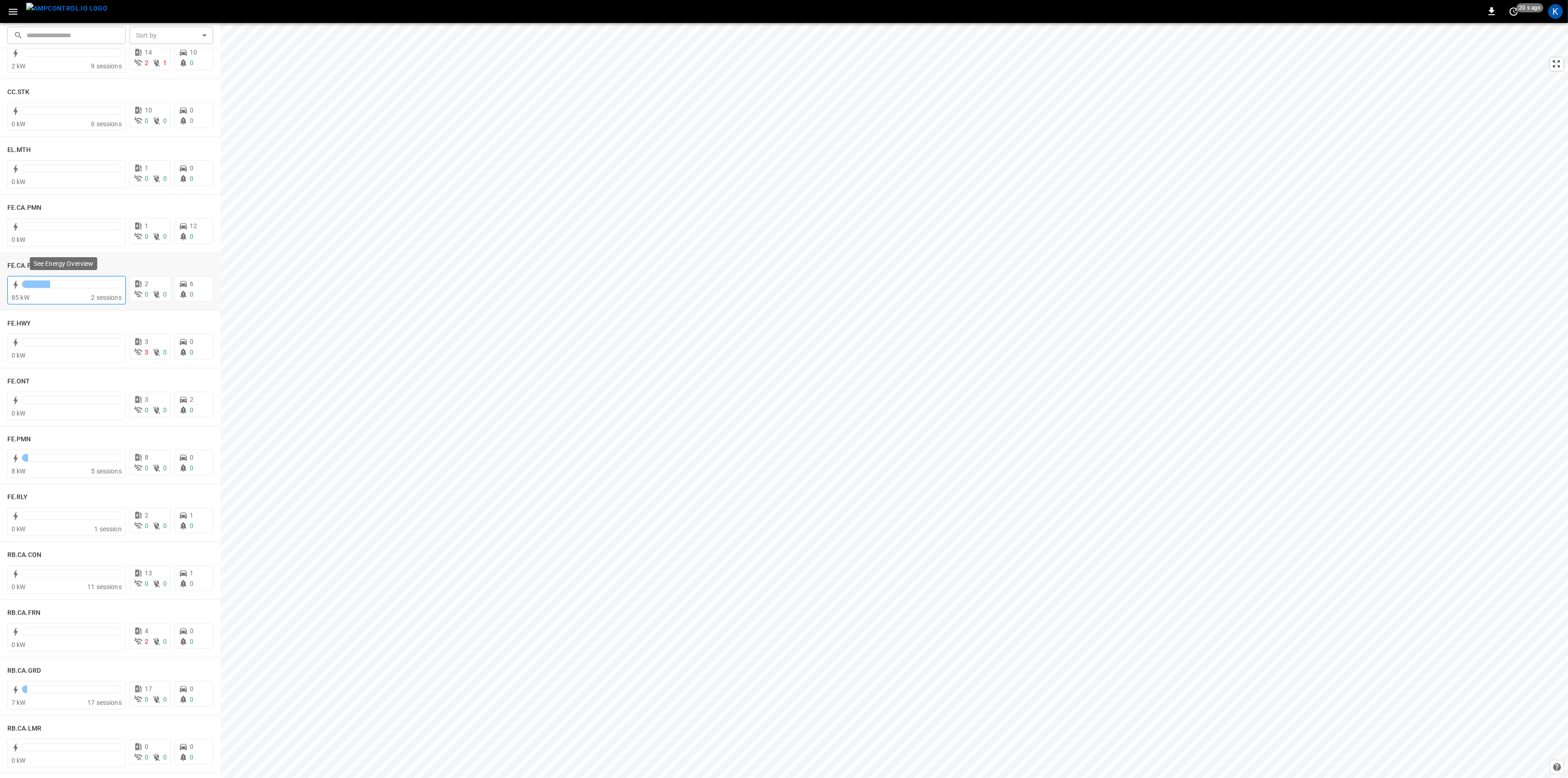
click at [74, 283] on div at bounding box center [71, 284] width 99 height 7
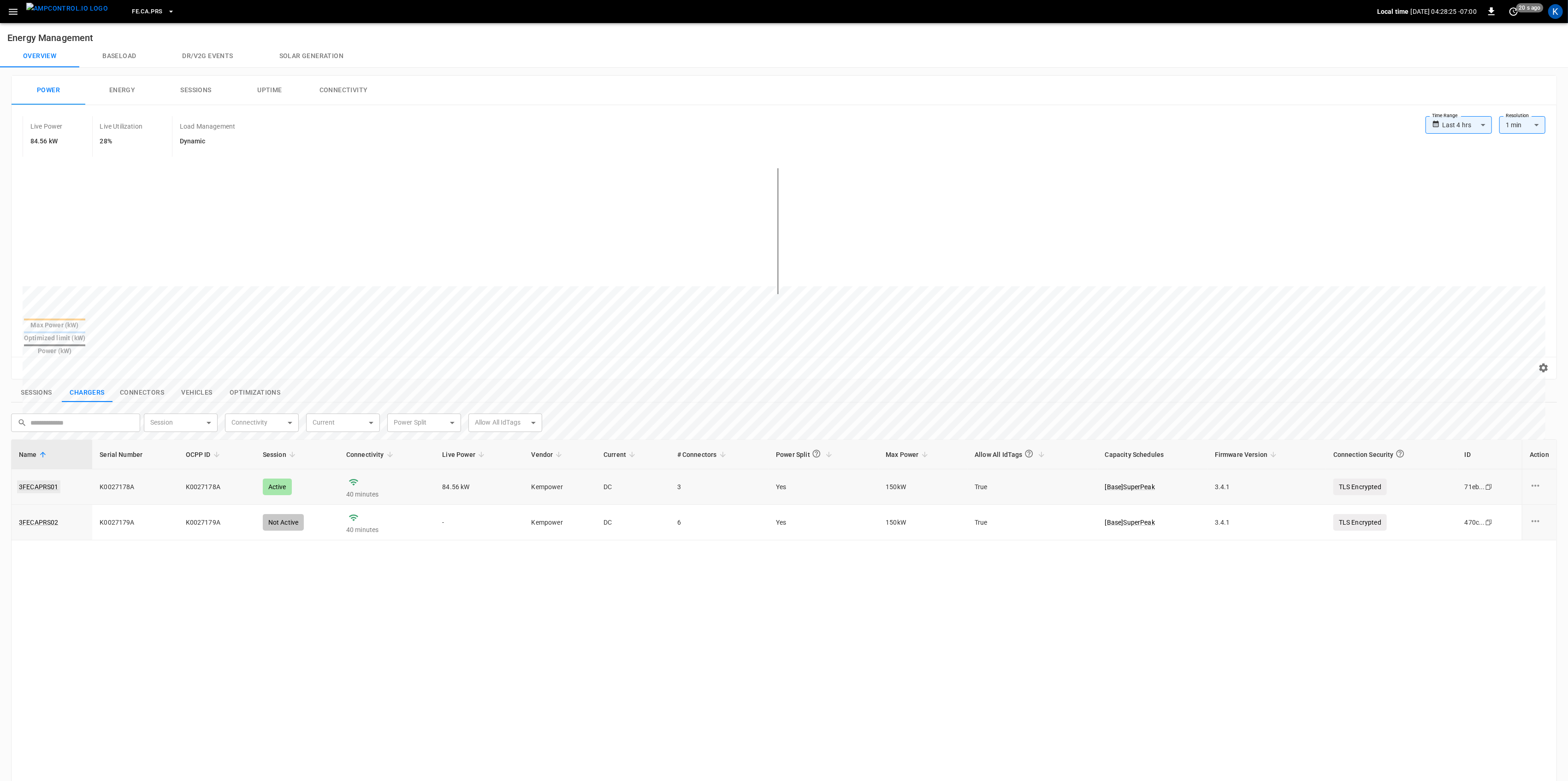
click at [35, 480] on link "3FECAPRS01" at bounding box center [39, 486] width 44 height 13
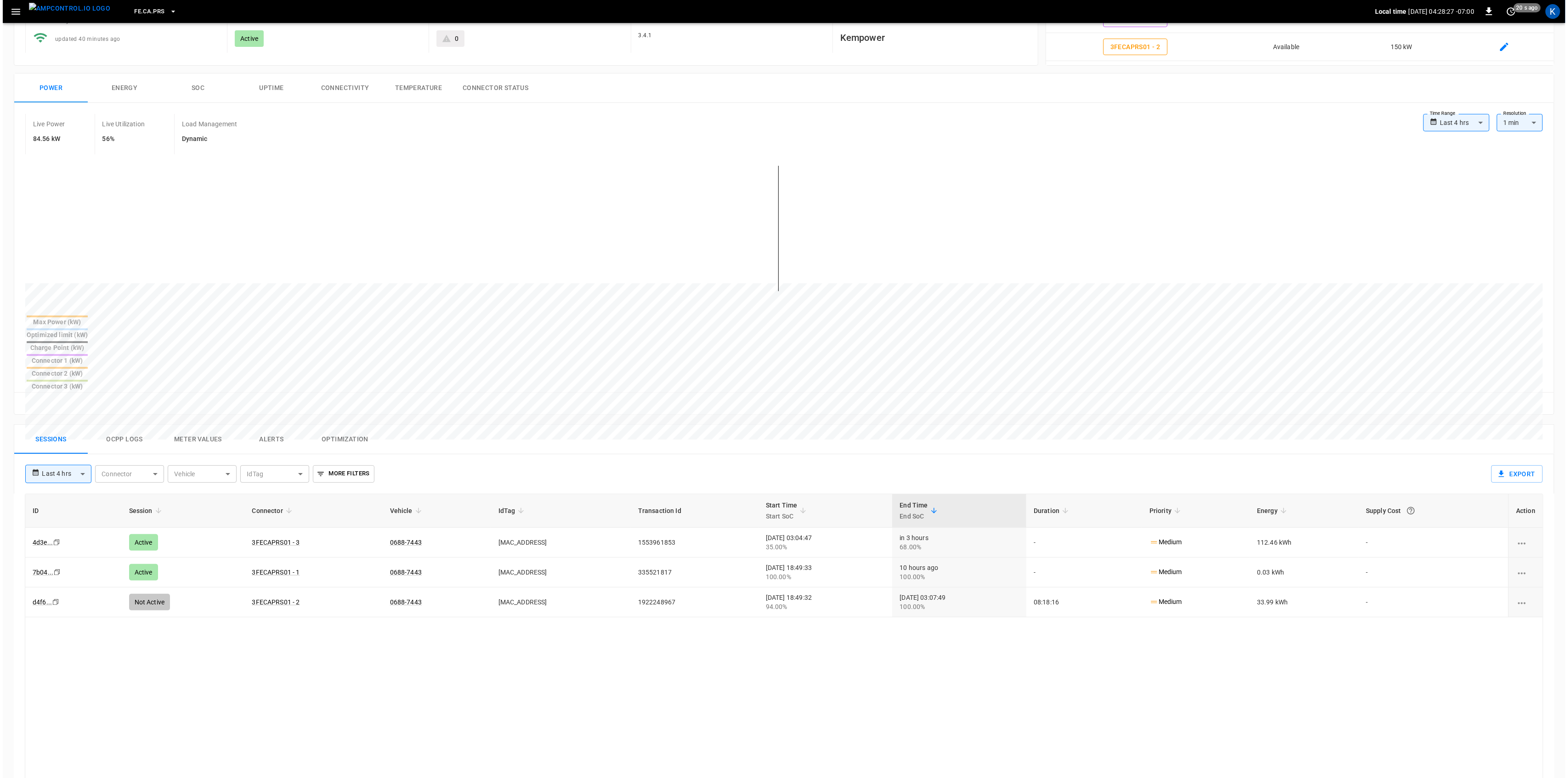
scroll to position [122, 0]
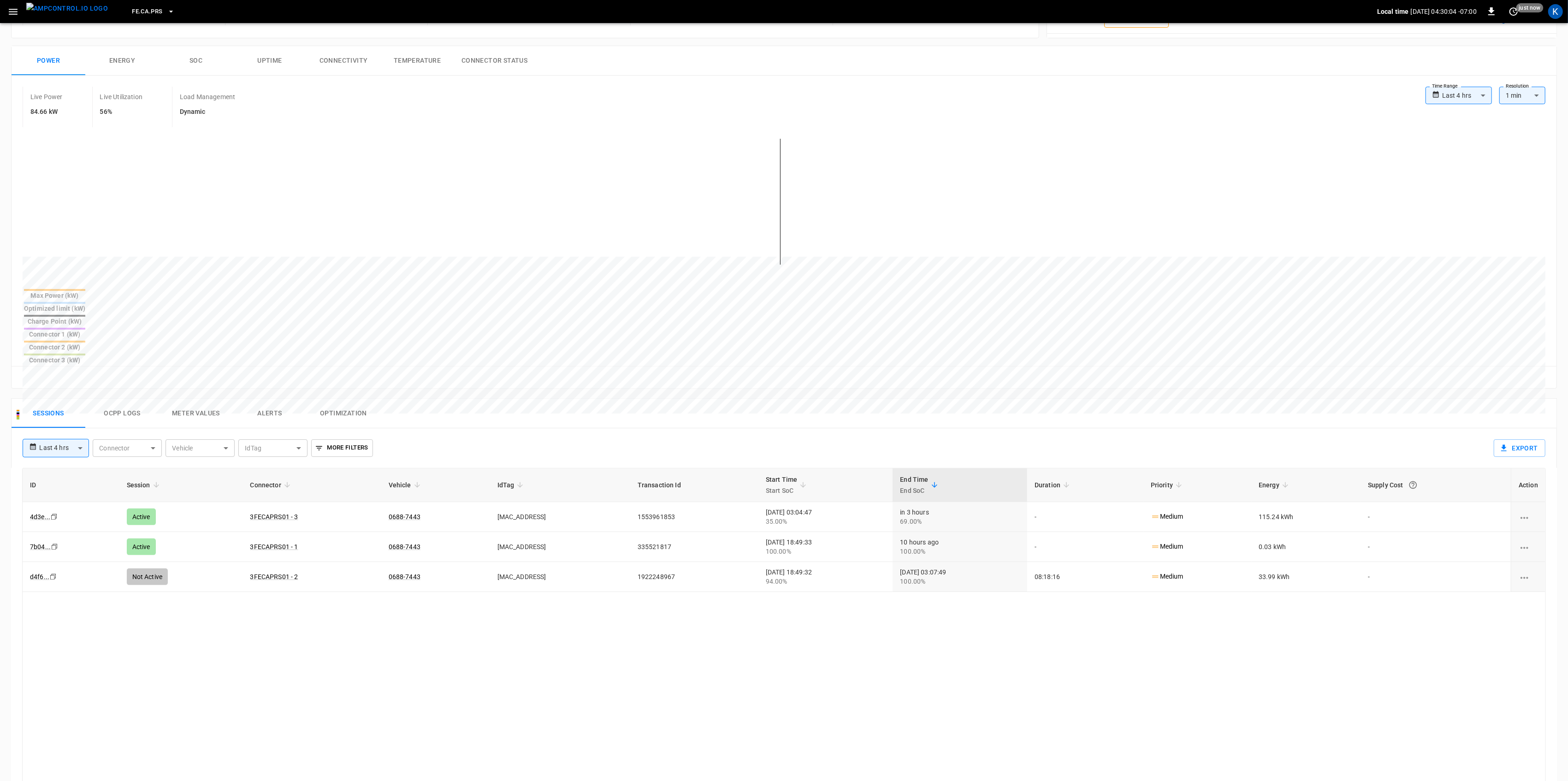
click at [13, 6] on icon "button" at bounding box center [12, 11] width 11 height 11
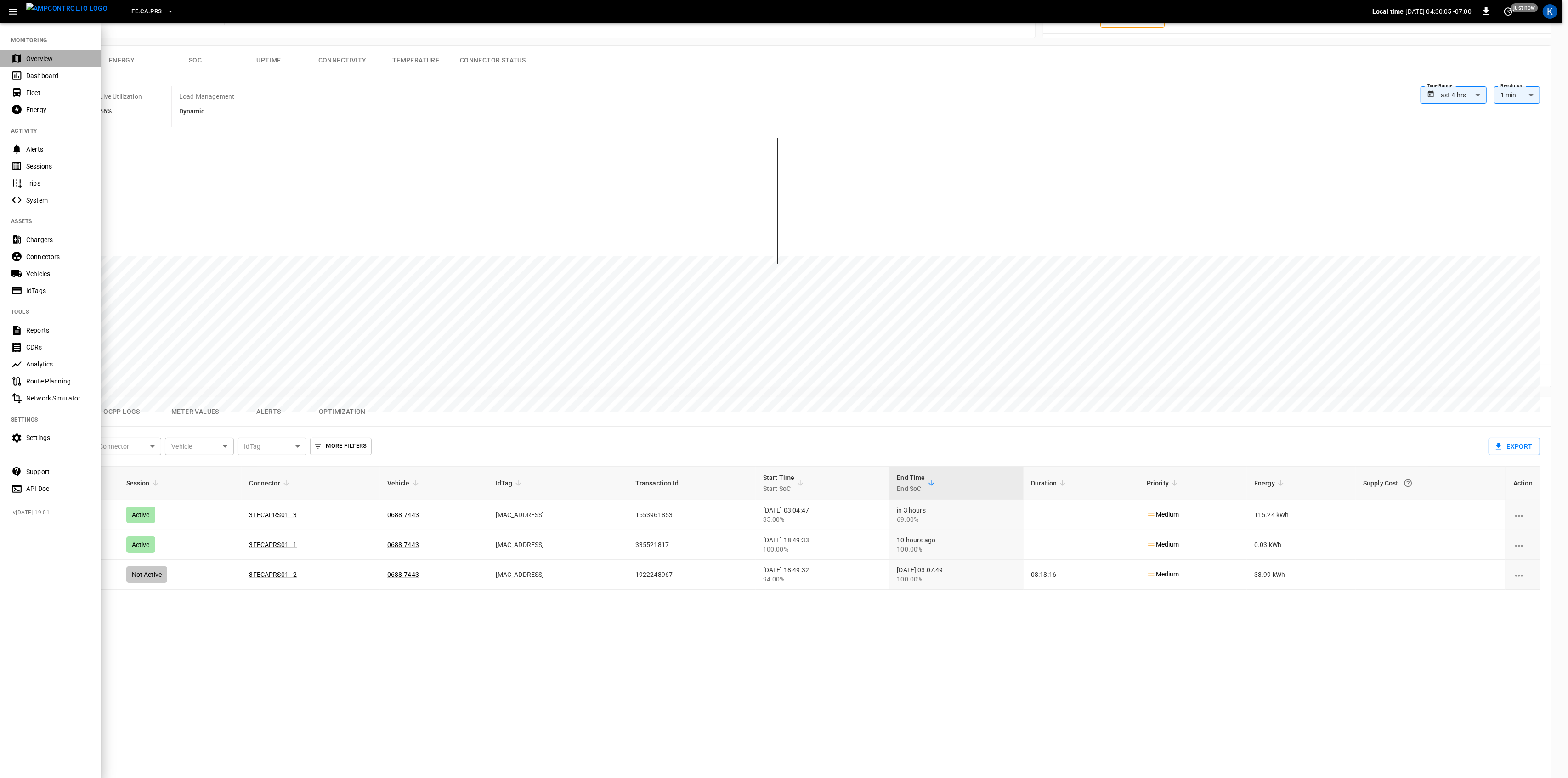
click at [24, 55] on div "Overview" at bounding box center [50, 59] width 101 height 17
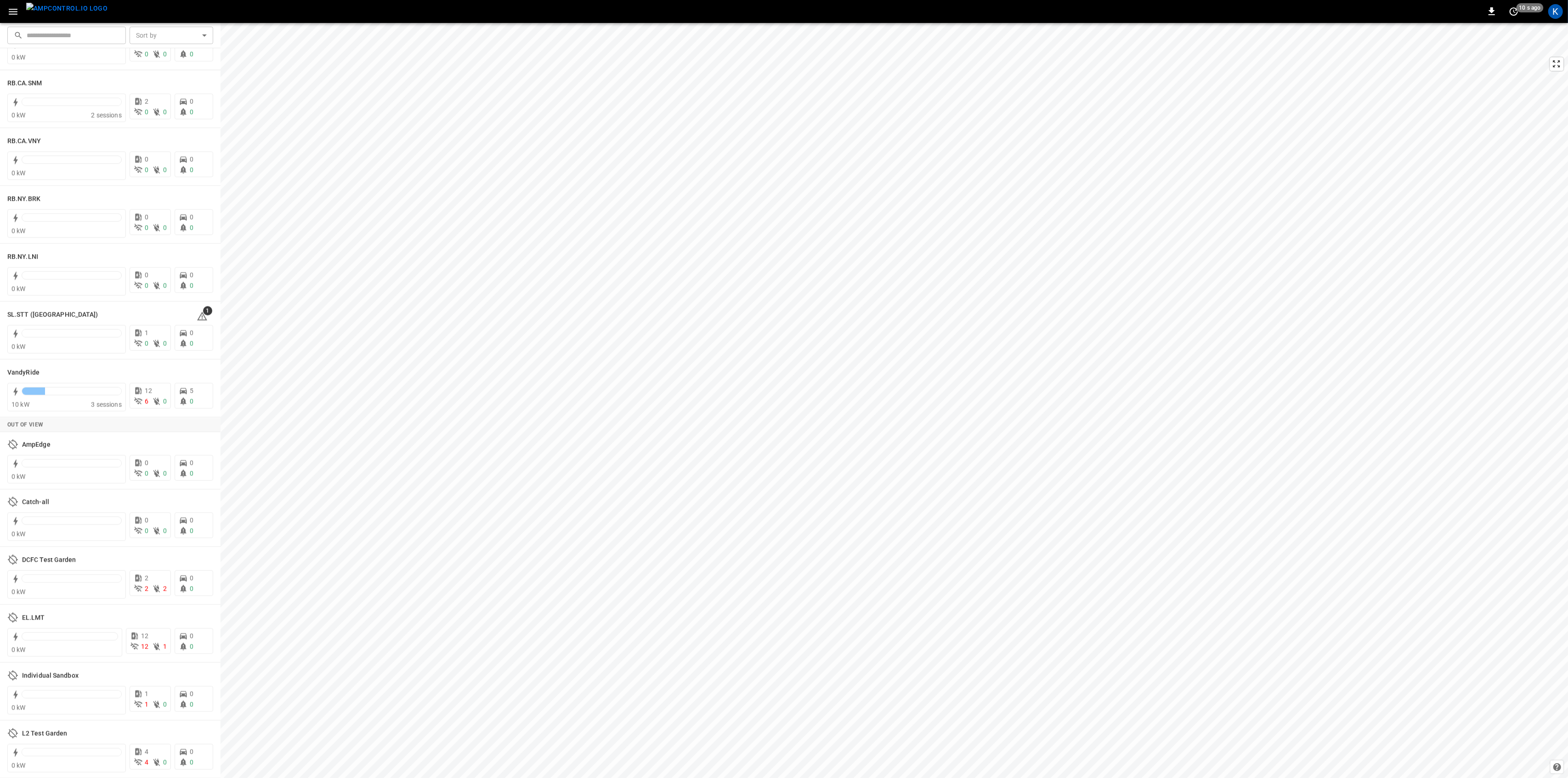
scroll to position [1612, 0]
click at [202, 315] on icon at bounding box center [202, 317] width 1 height 3
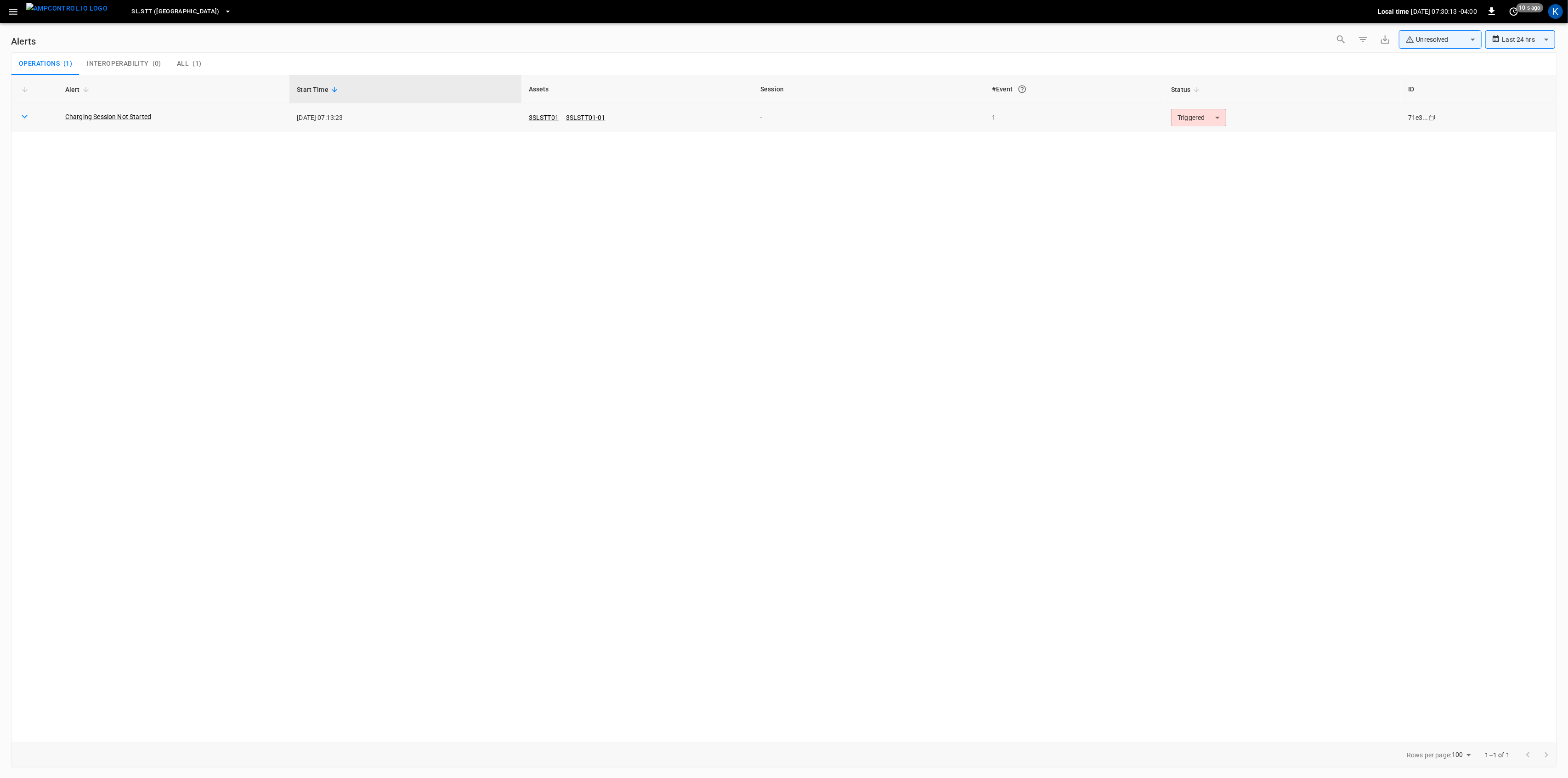
click at [1194, 125] on body "**********" at bounding box center [784, 387] width 1568 height 775
click at [1185, 139] on li "Resolved" at bounding box center [1197, 140] width 58 height 16
click at [14, 12] on icon "button" at bounding box center [12, 11] width 11 height 11
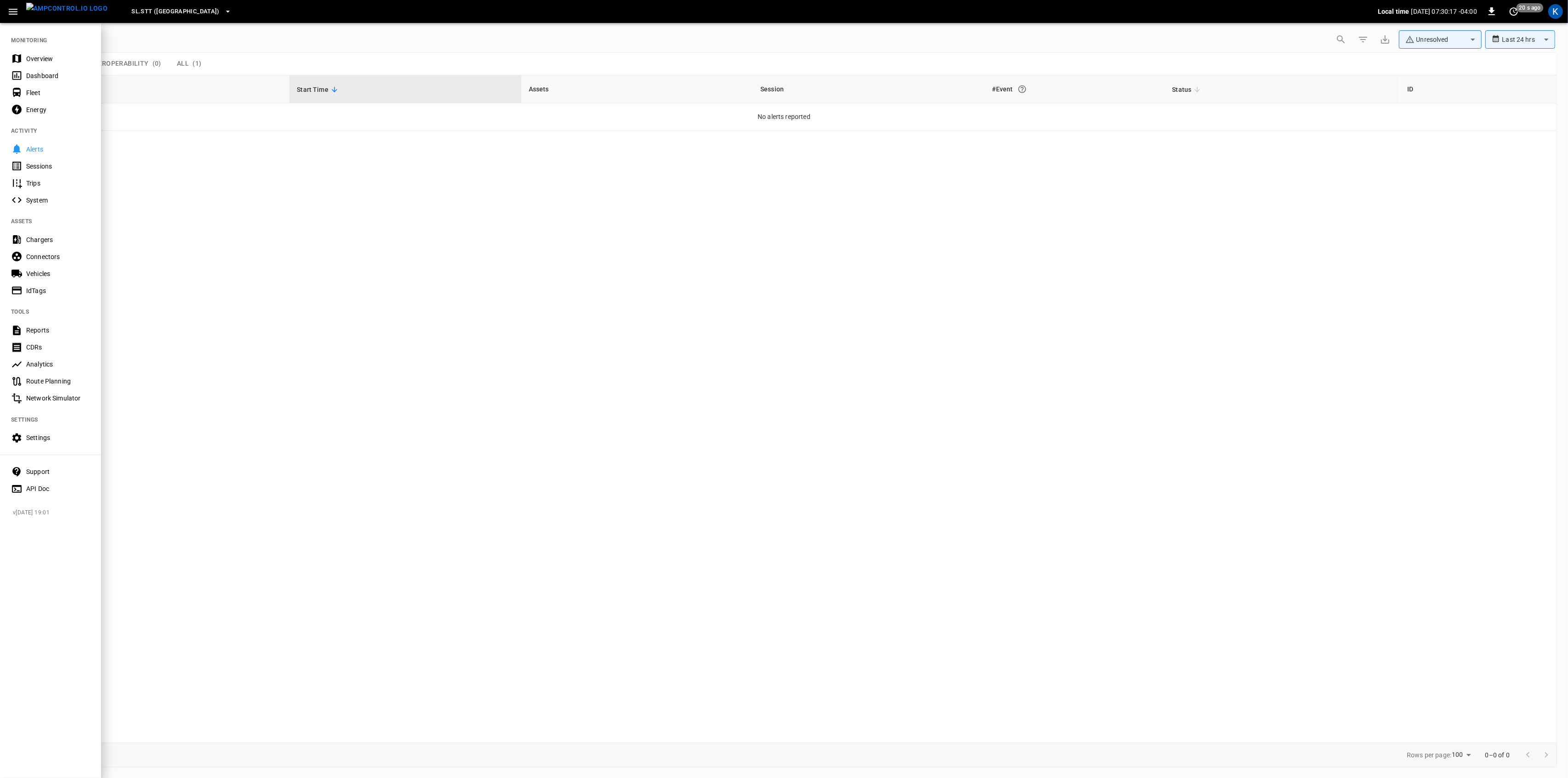
click at [27, 54] on div "Overview" at bounding box center [58, 58] width 64 height 10
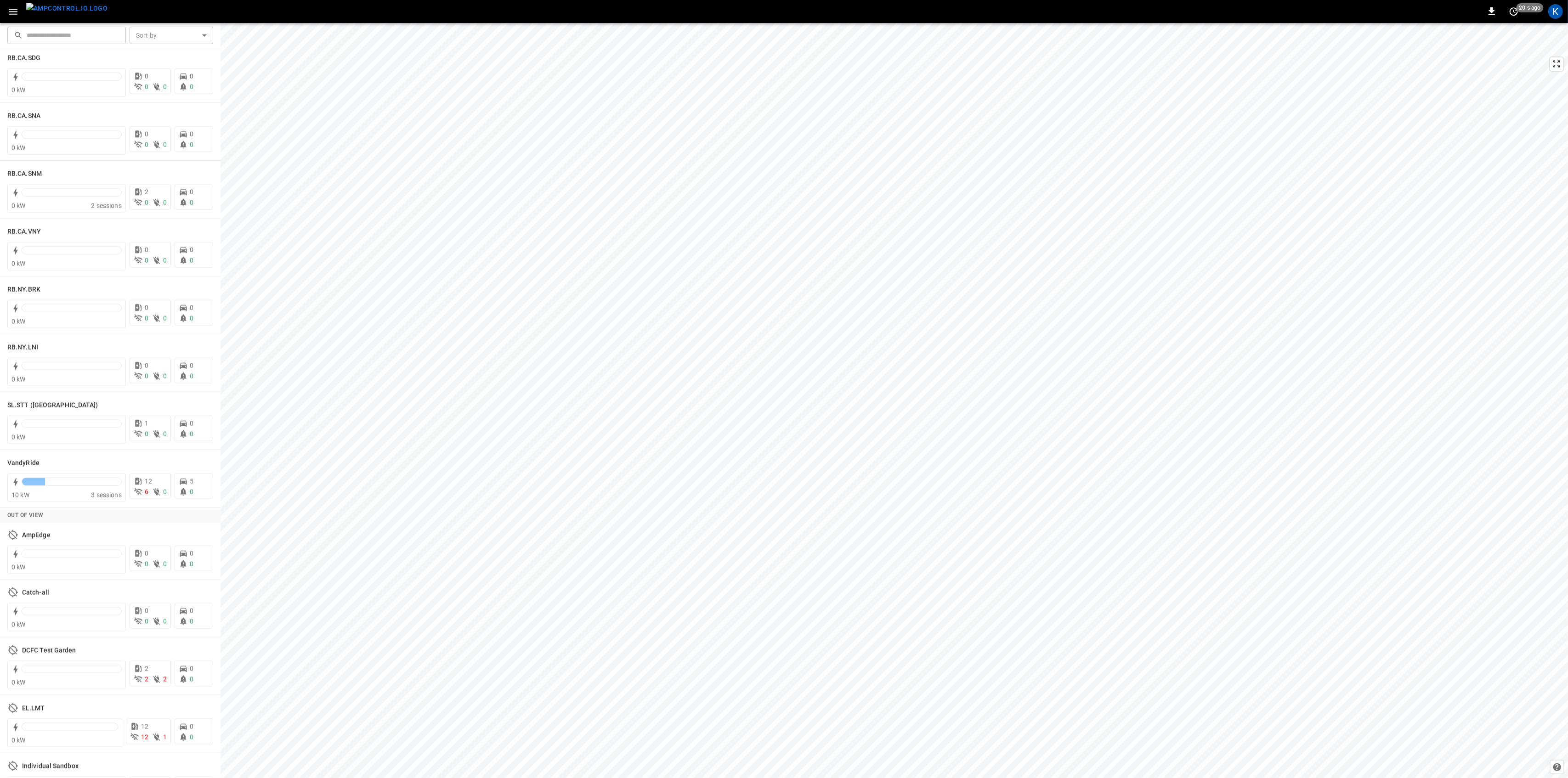
scroll to position [1604, 0]
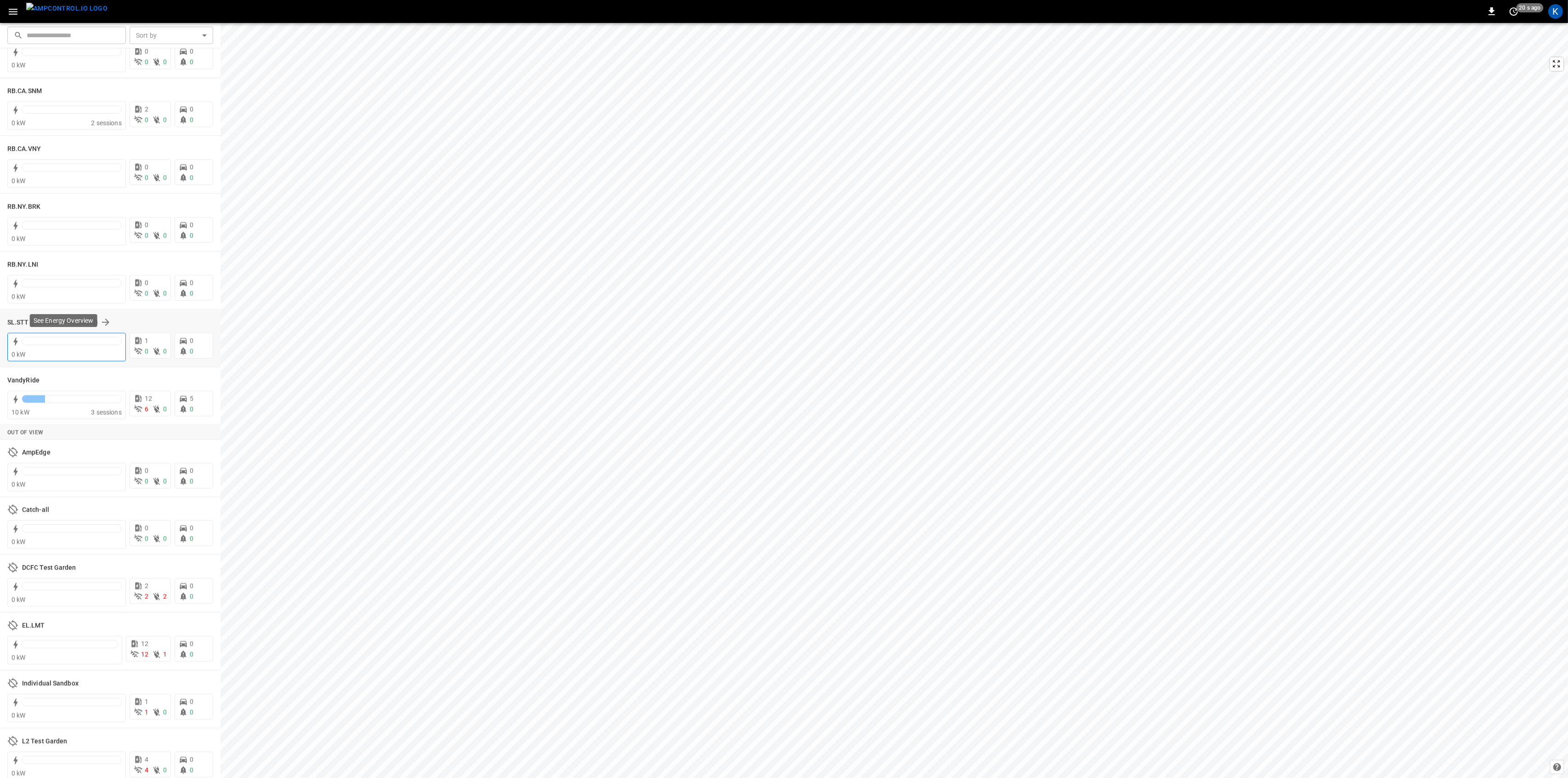
click at [74, 353] on div "0 kW" at bounding box center [66, 354] width 110 height 10
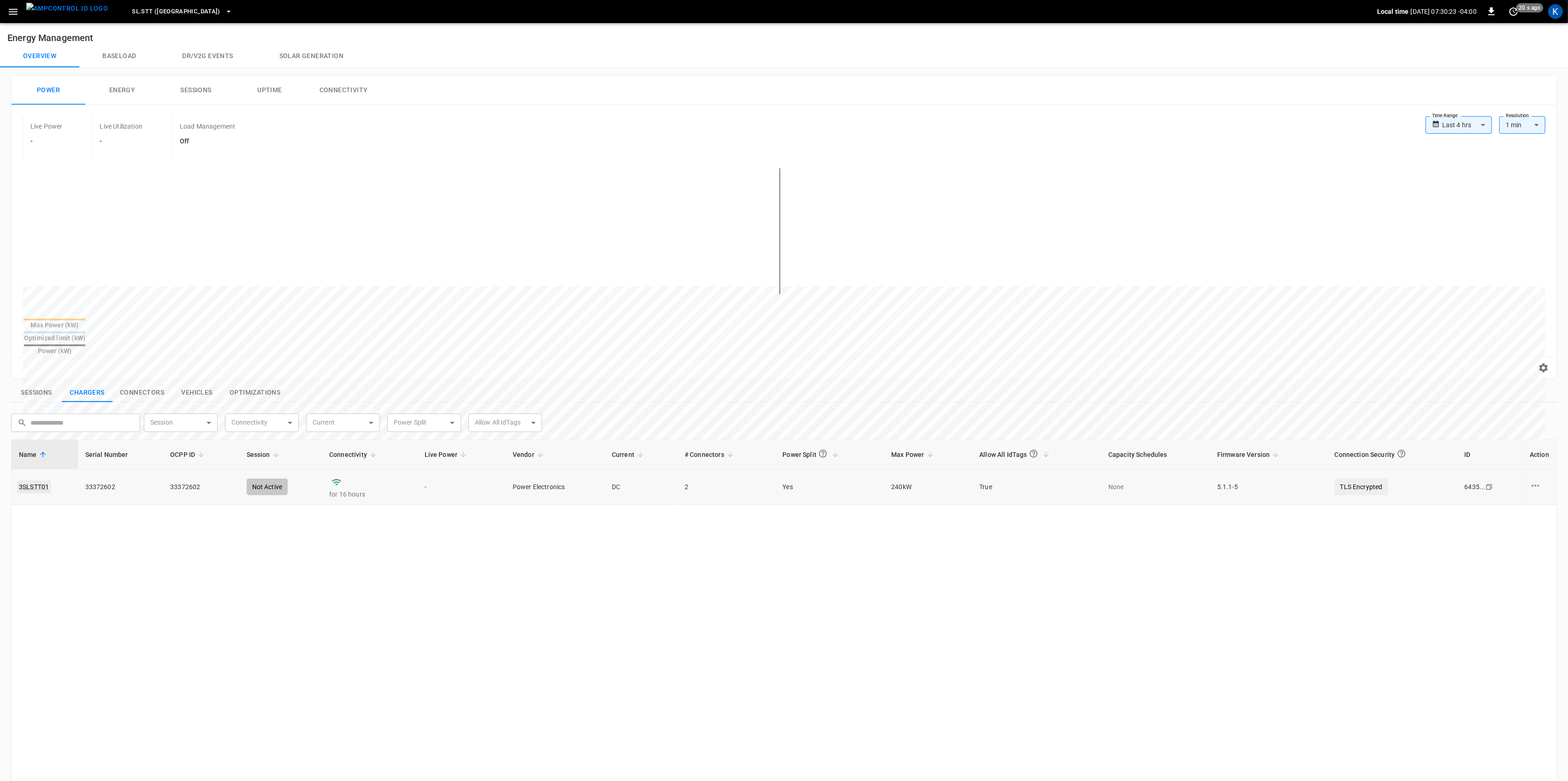
click at [31, 480] on link "3SLSTT01" at bounding box center [34, 486] width 34 height 13
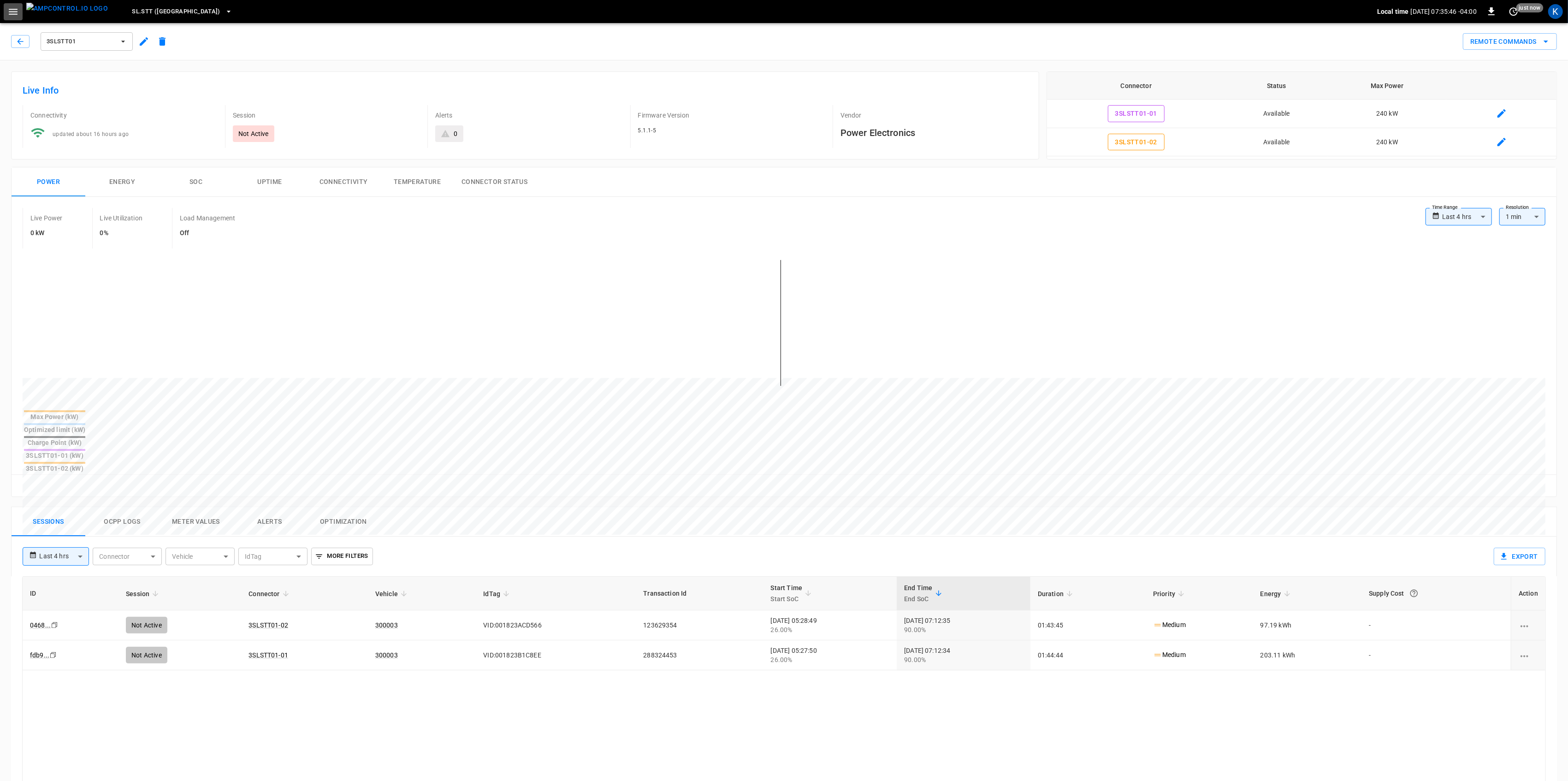
click at [14, 15] on icon "button" at bounding box center [12, 11] width 11 height 11
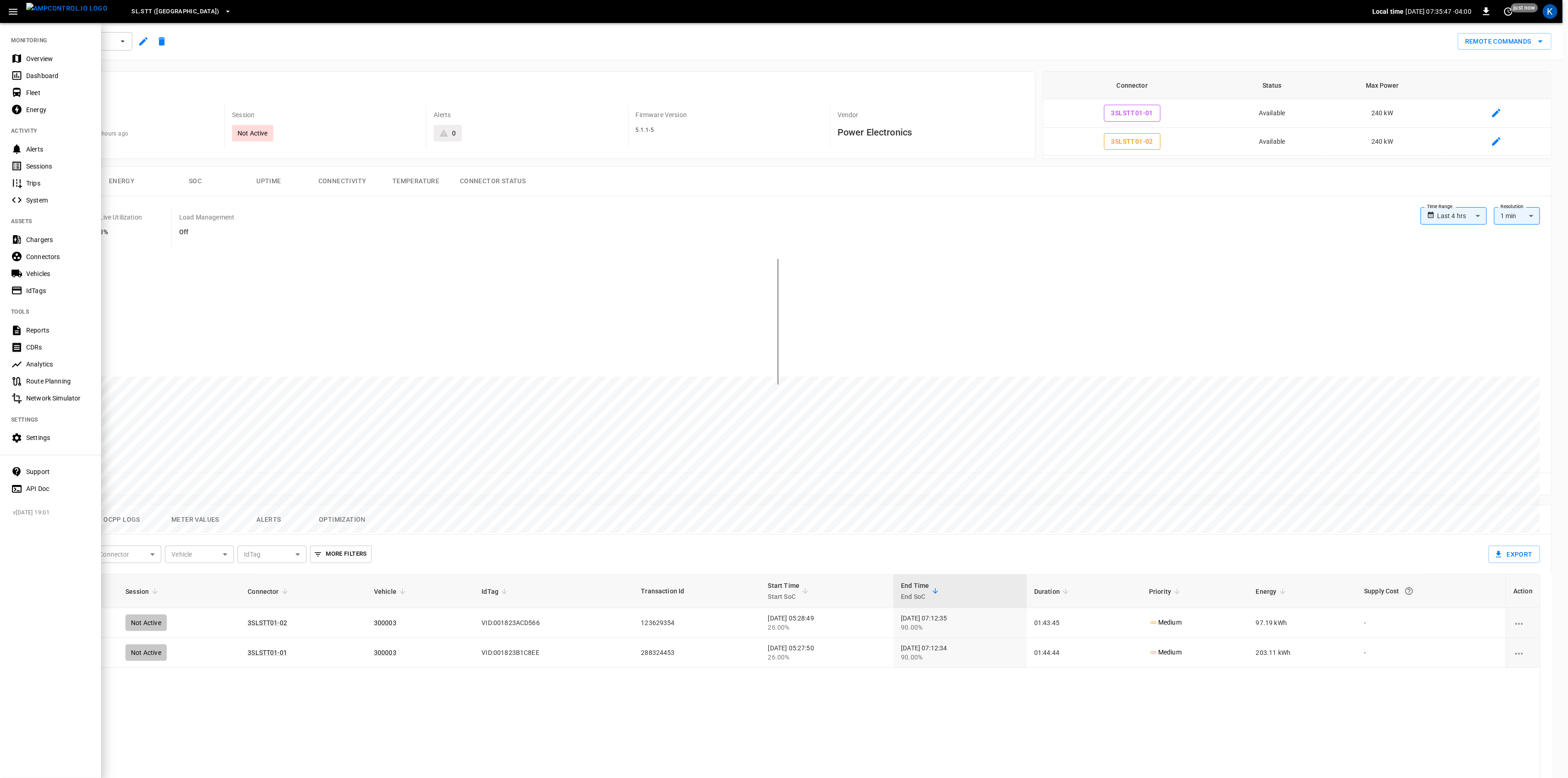
click at [26, 59] on div "Overview" at bounding box center [58, 58] width 64 height 10
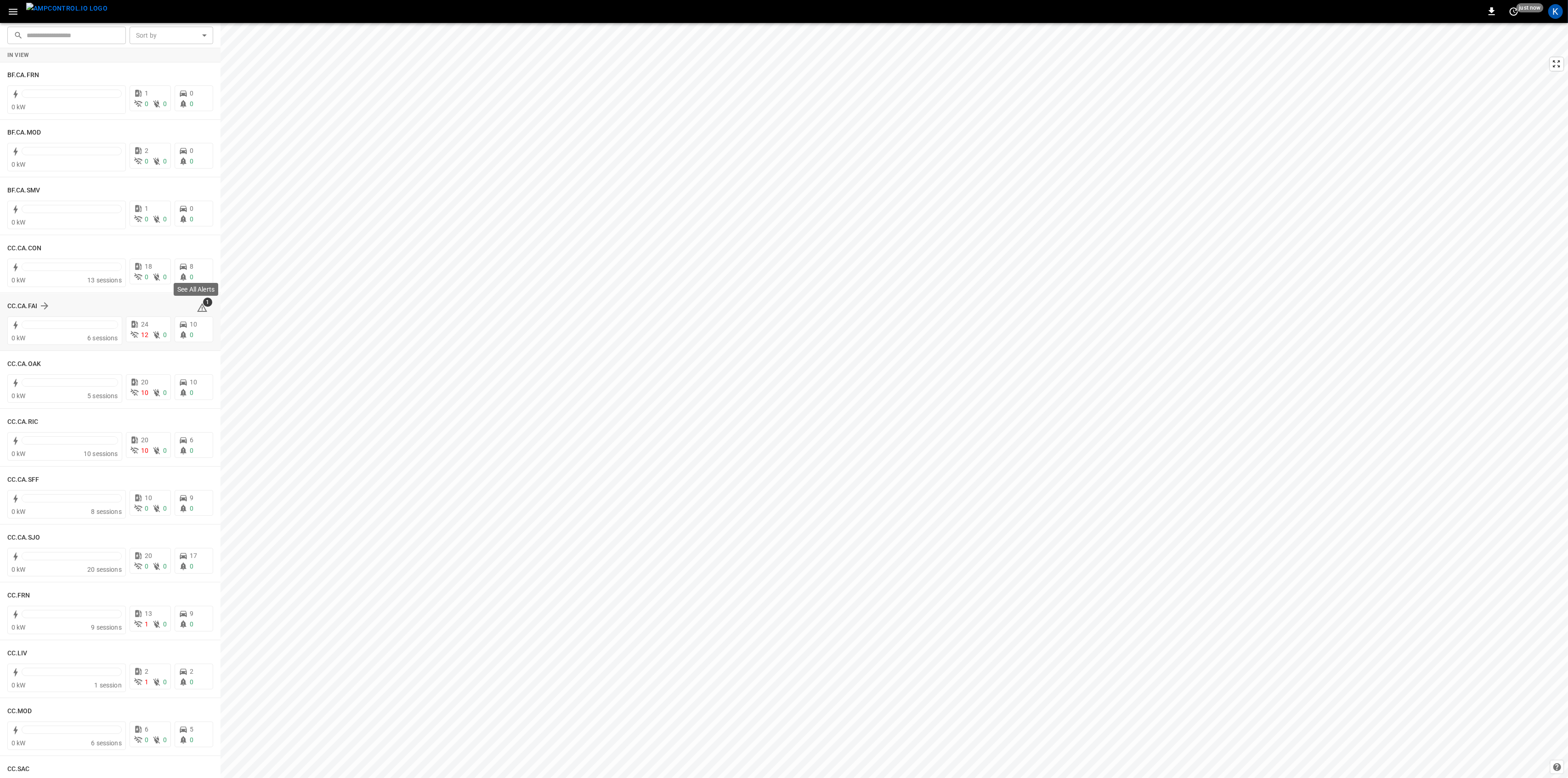
click at [197, 307] on icon at bounding box center [202, 307] width 11 height 11
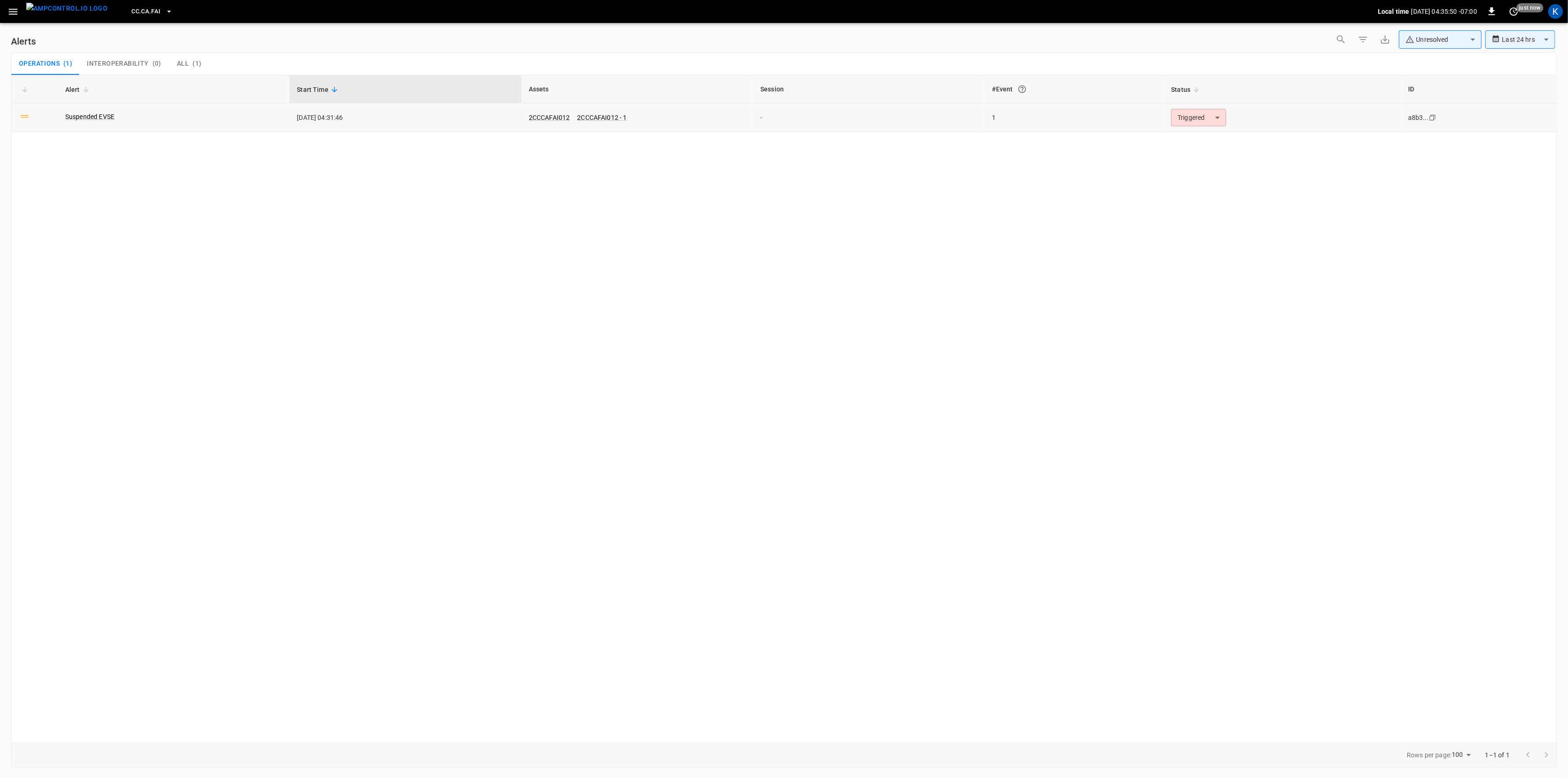
click at [1213, 115] on body "**********" at bounding box center [784, 387] width 1568 height 775
click at [1195, 135] on li "Resolved" at bounding box center [1197, 140] width 58 height 16
click at [17, 10] on icon "button" at bounding box center [13, 11] width 9 height 6
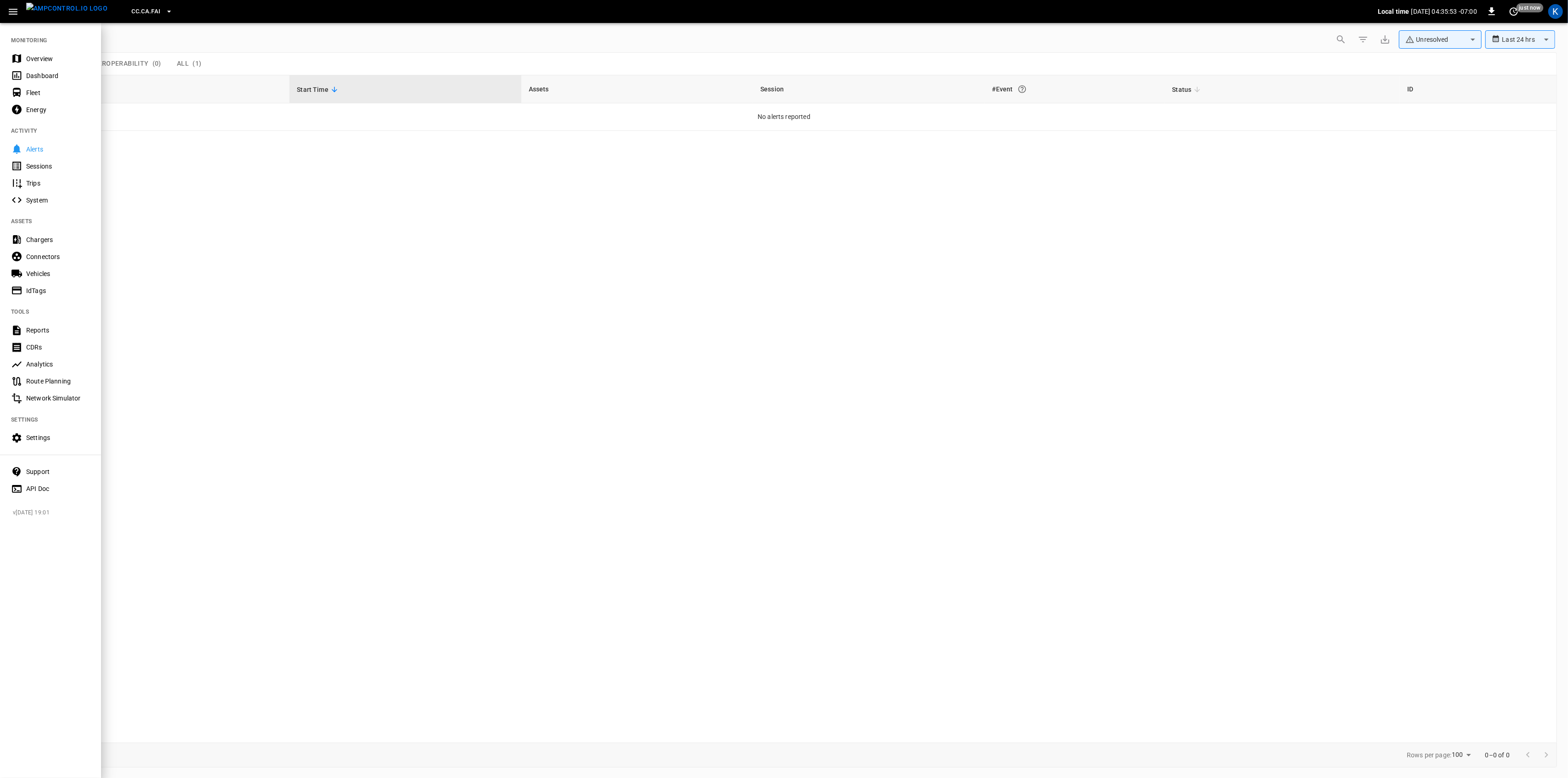
click at [25, 52] on div "Overview" at bounding box center [50, 59] width 101 height 17
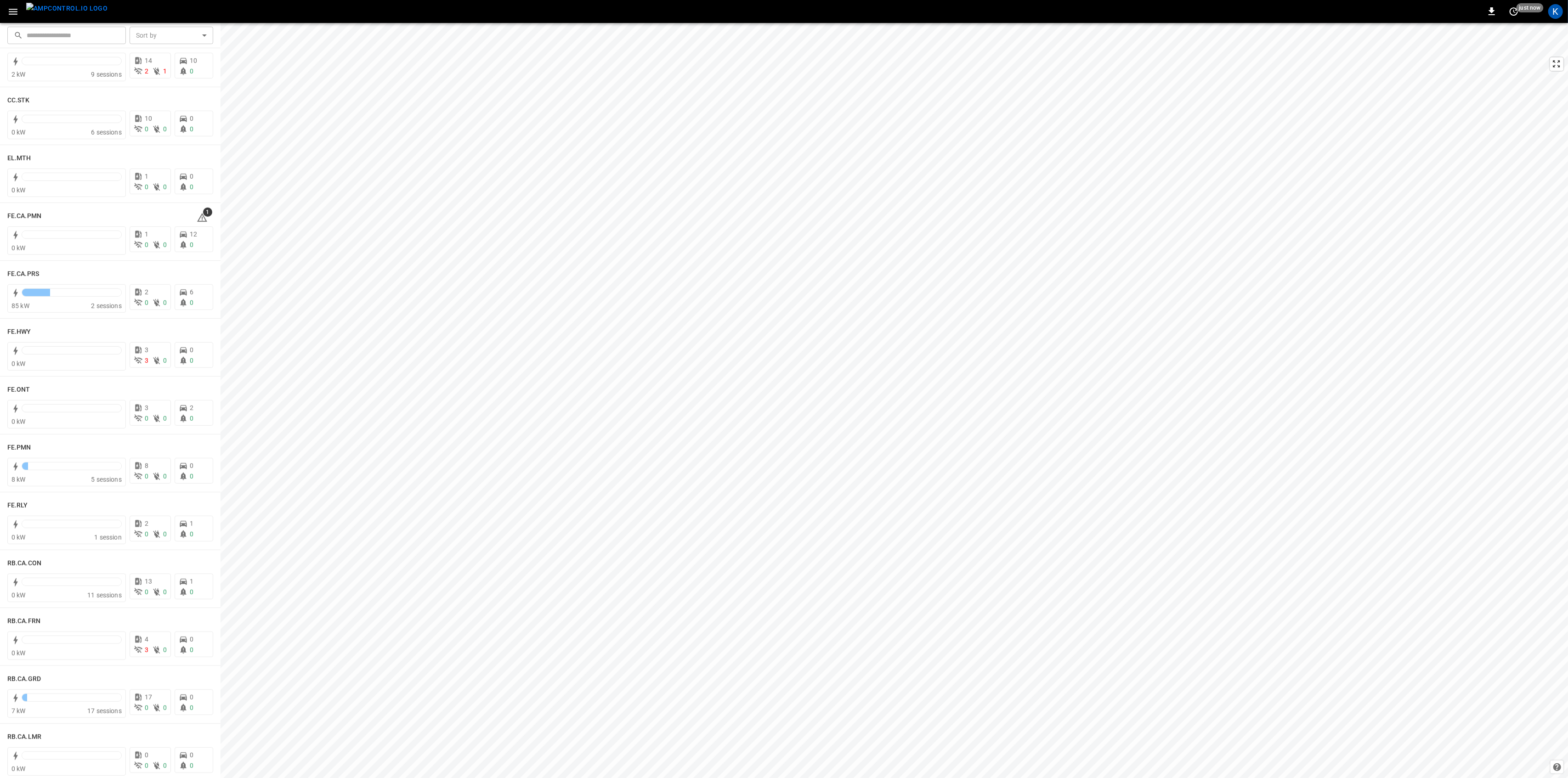
scroll to position [735, 0]
click at [202, 209] on icon at bounding box center [202, 210] width 1 height 3
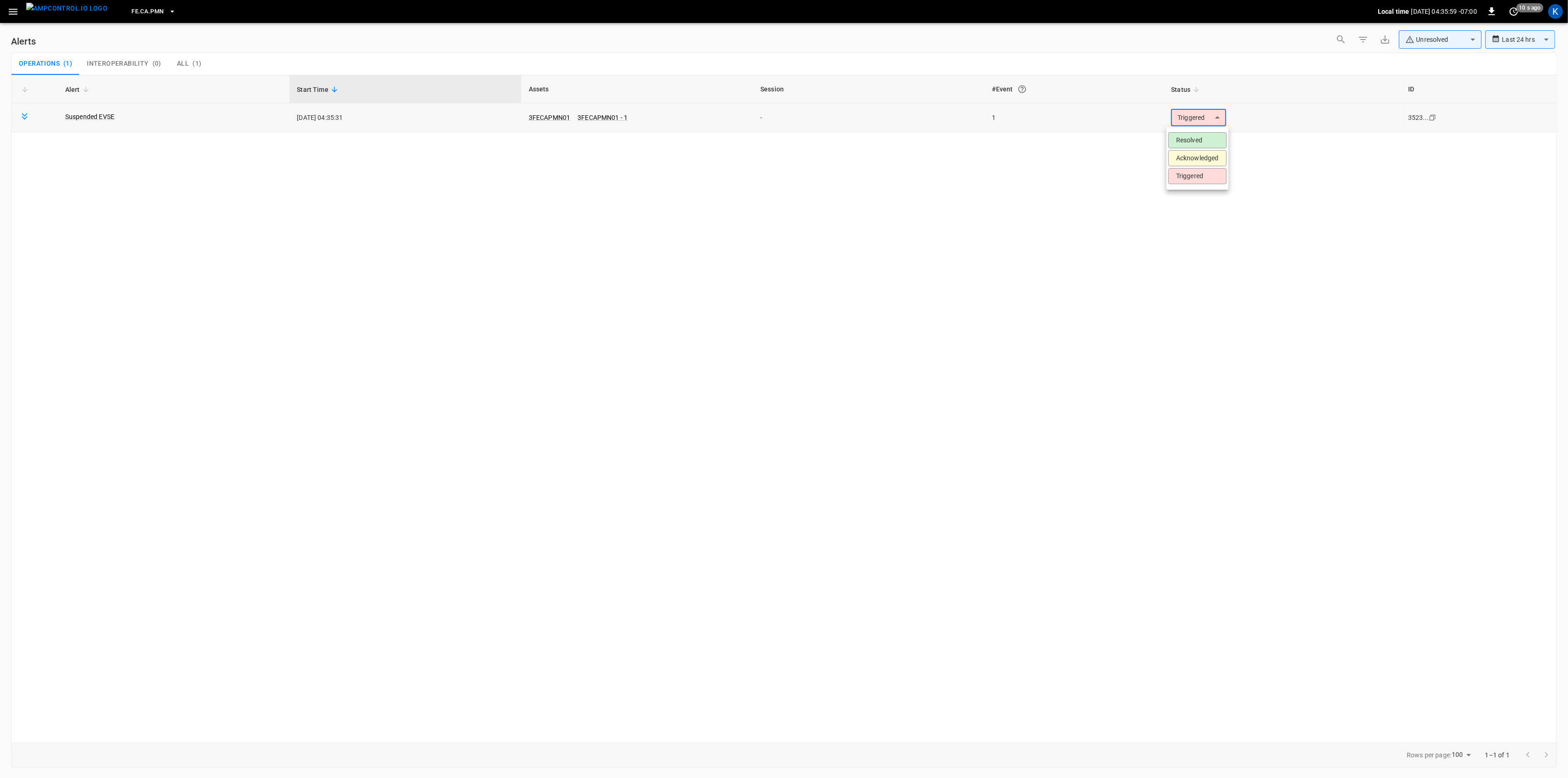
click at [1202, 120] on body "**********" at bounding box center [784, 387] width 1568 height 775
click at [1192, 140] on li "Resolved" at bounding box center [1197, 140] width 58 height 16
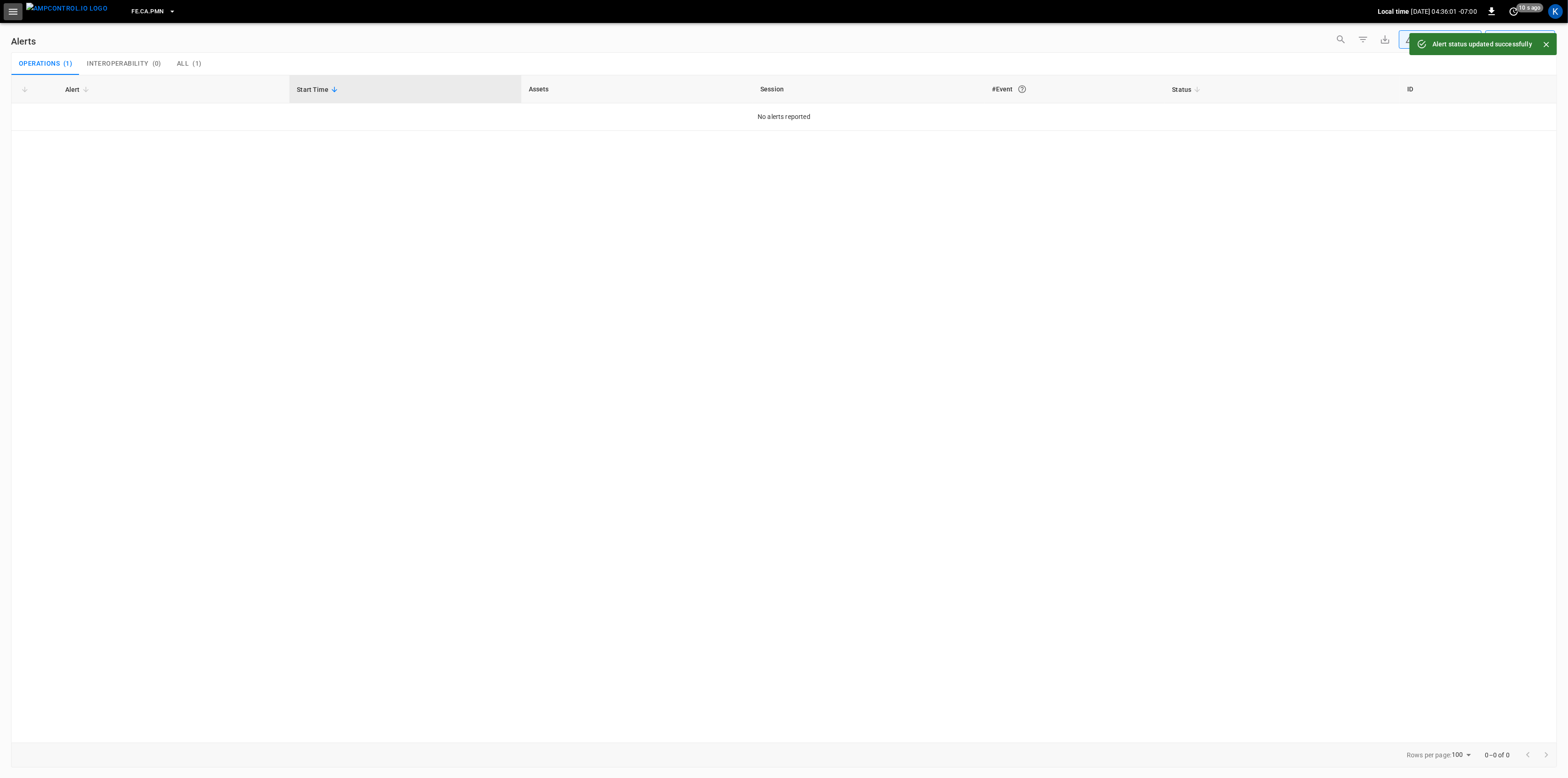
click at [10, 12] on icon "button" at bounding box center [12, 11] width 11 height 11
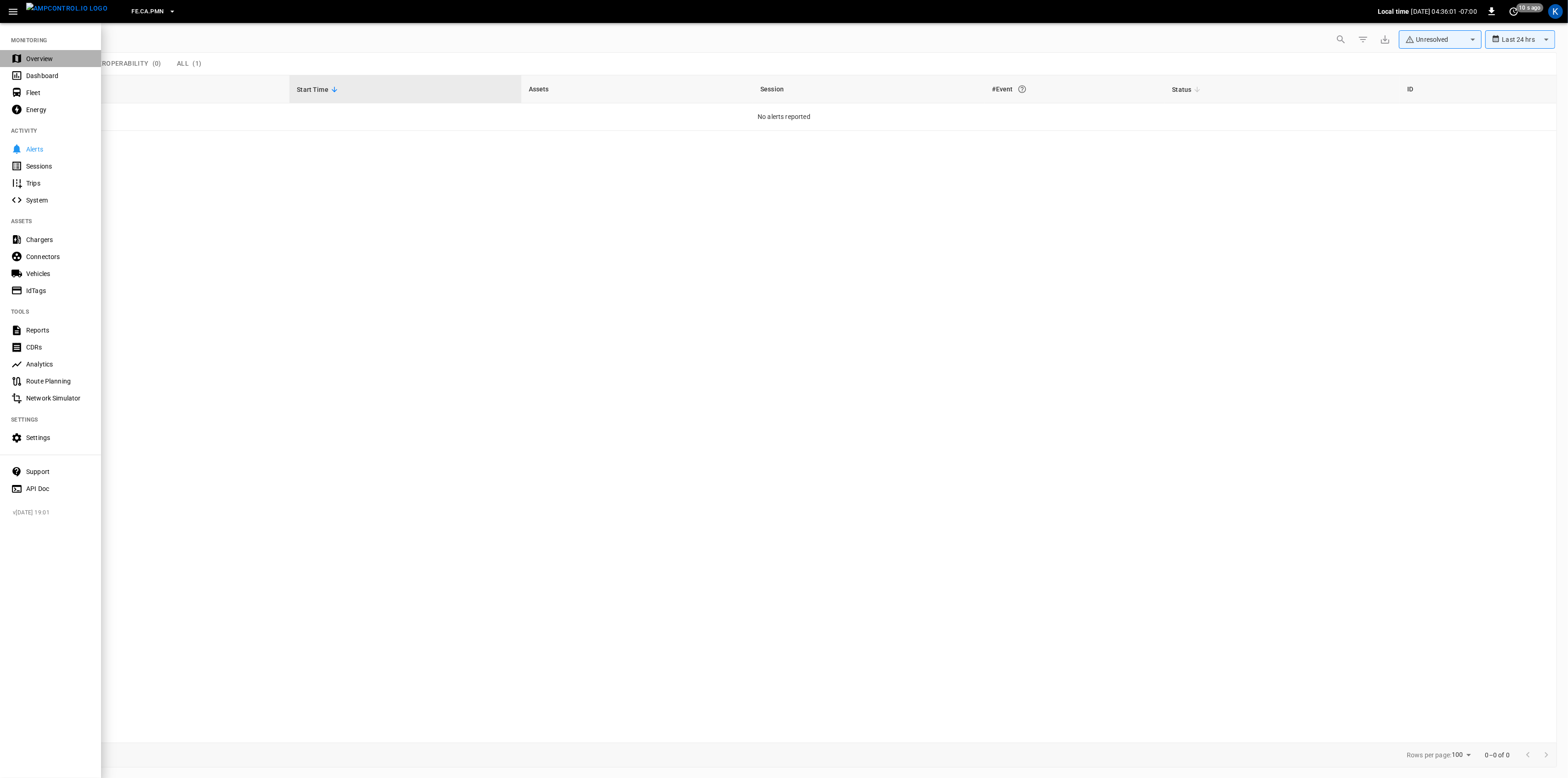
click at [26, 56] on div "Overview" at bounding box center [58, 58] width 64 height 10
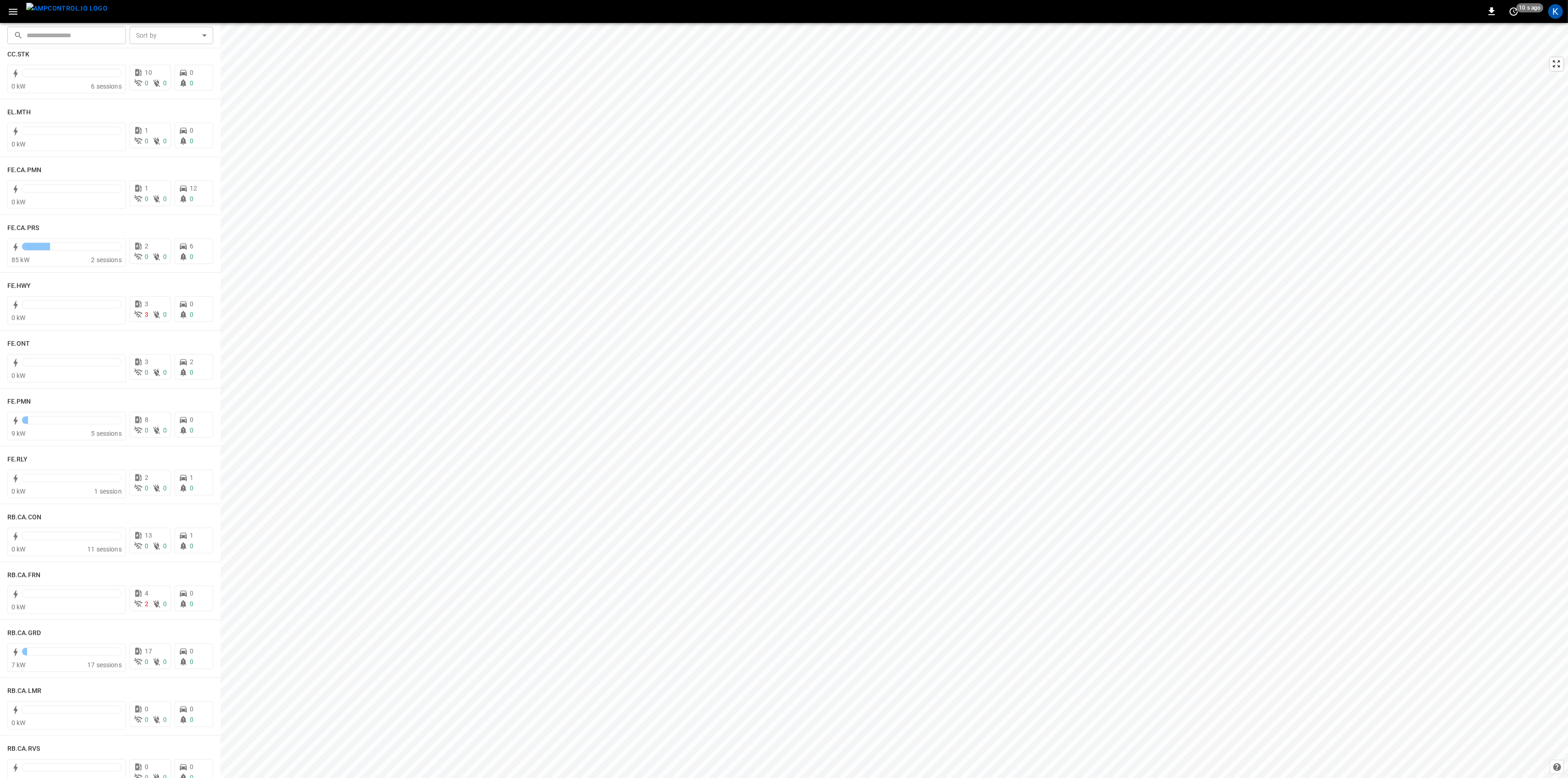
scroll to position [735, 0]
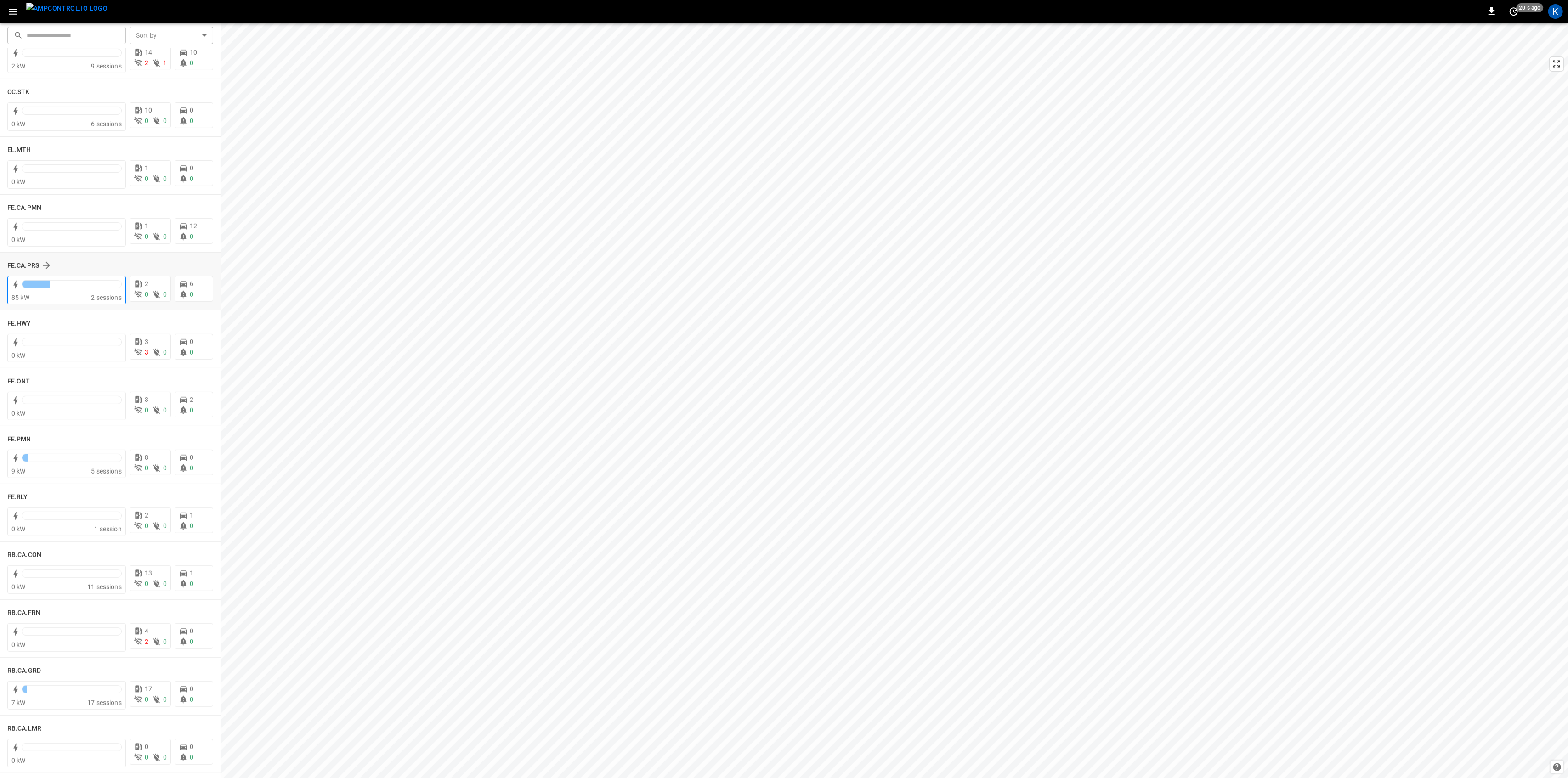
click at [62, 291] on div at bounding box center [71, 287] width 100 height 13
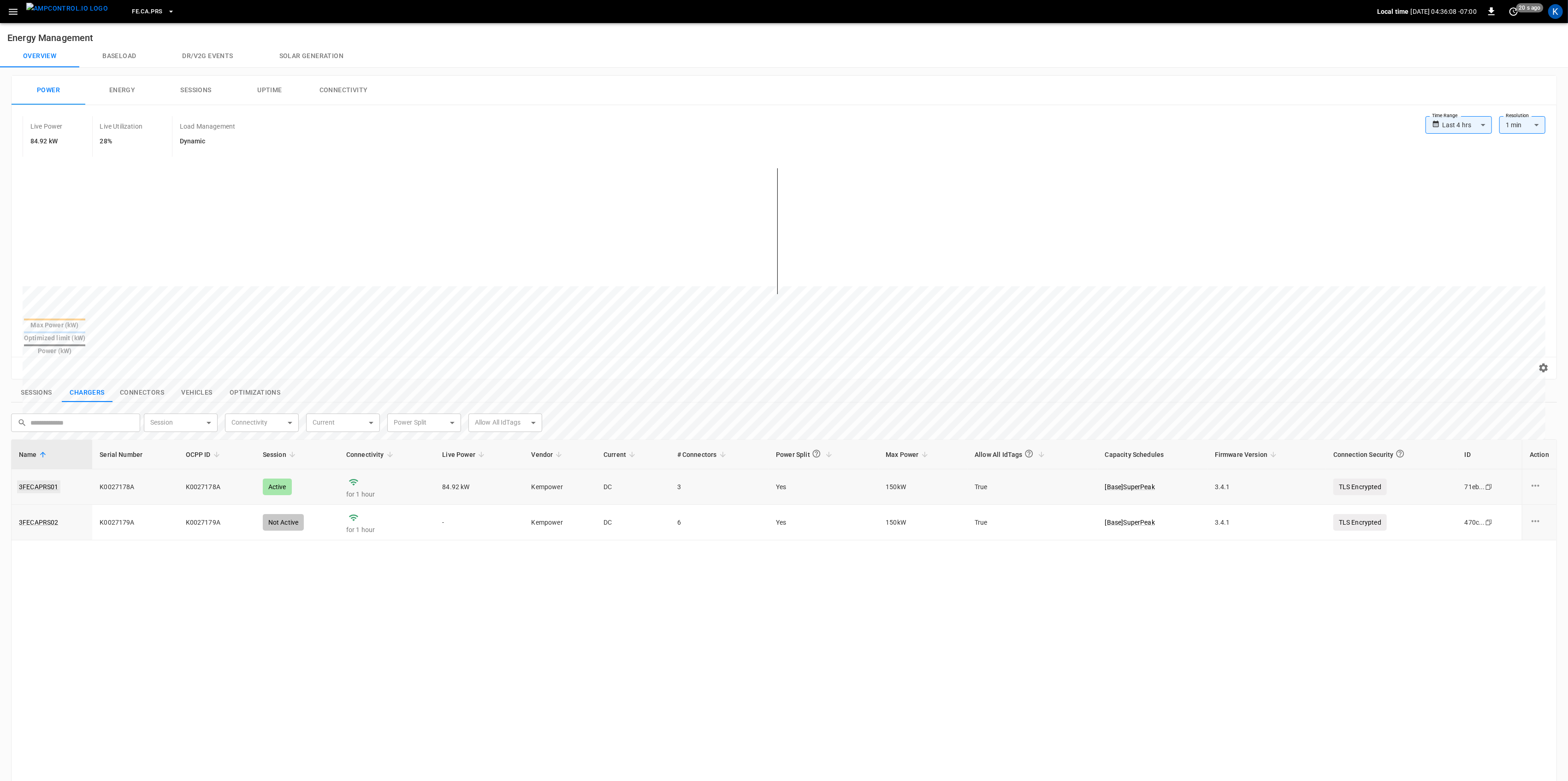
click at [43, 480] on link "3FECAPRS01" at bounding box center [39, 486] width 44 height 13
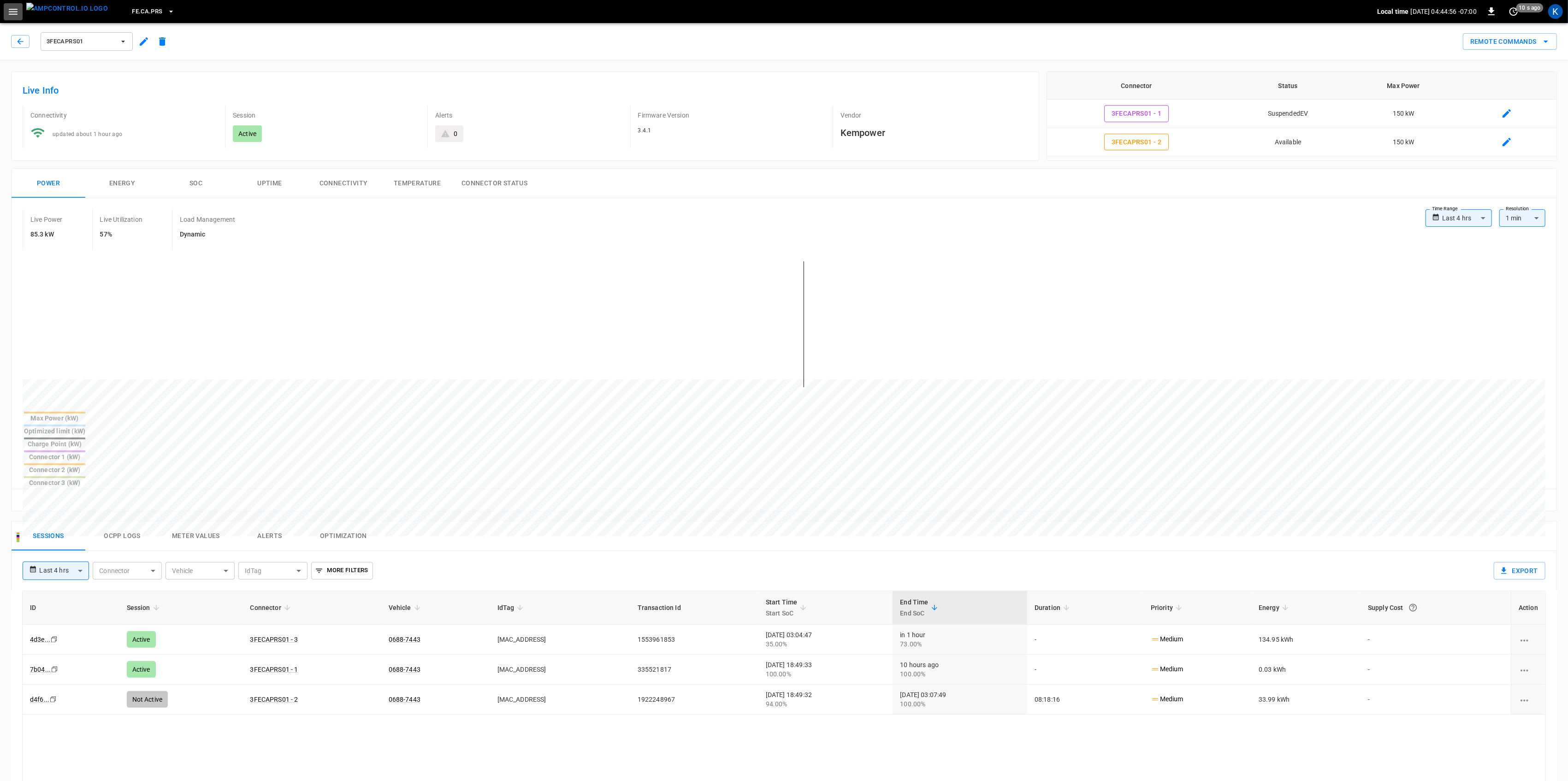
click at [13, 9] on icon "button" at bounding box center [12, 11] width 11 height 11
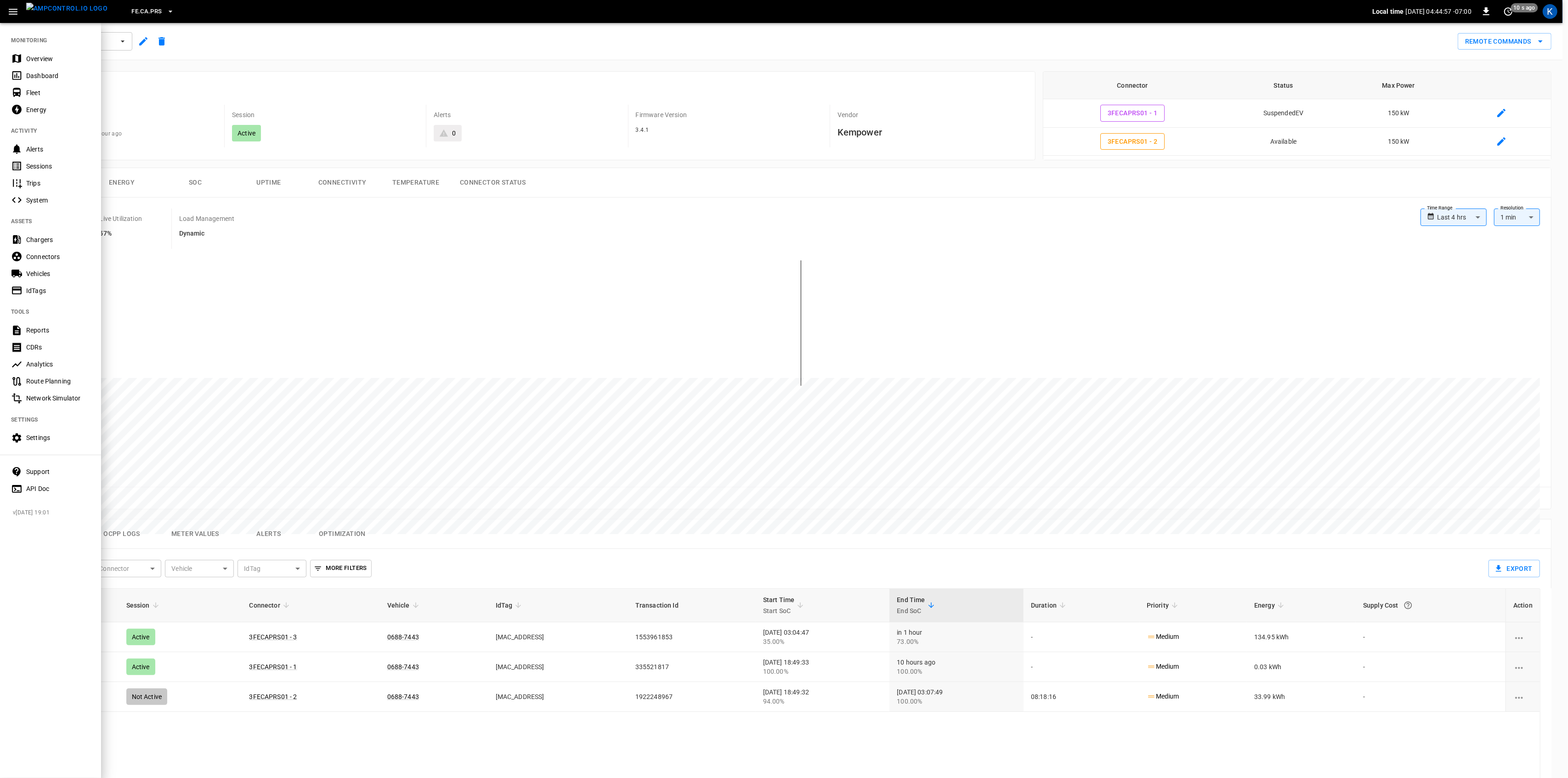
click at [30, 53] on div "Overview" at bounding box center [50, 59] width 101 height 17
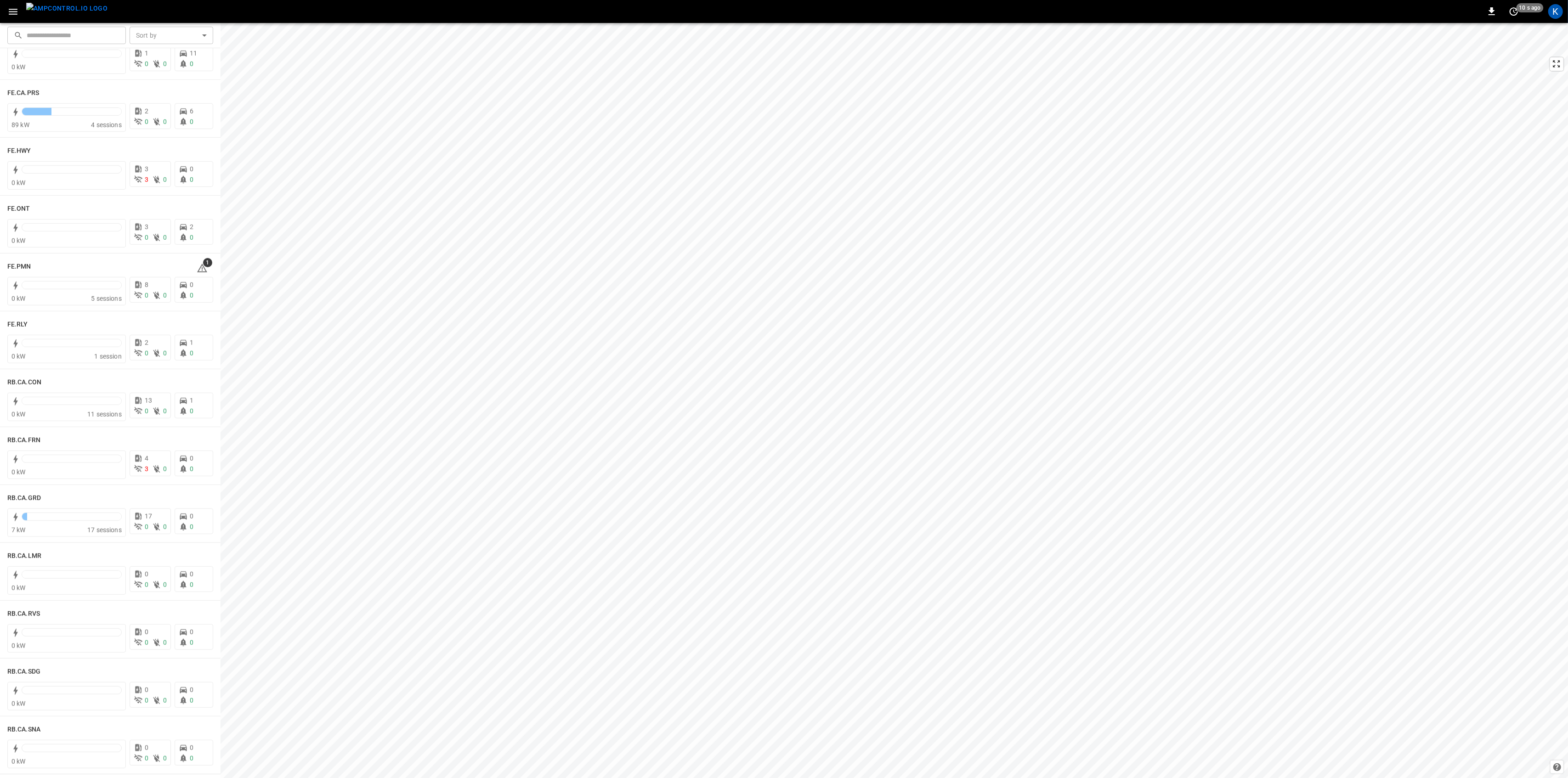
scroll to position [866, 0]
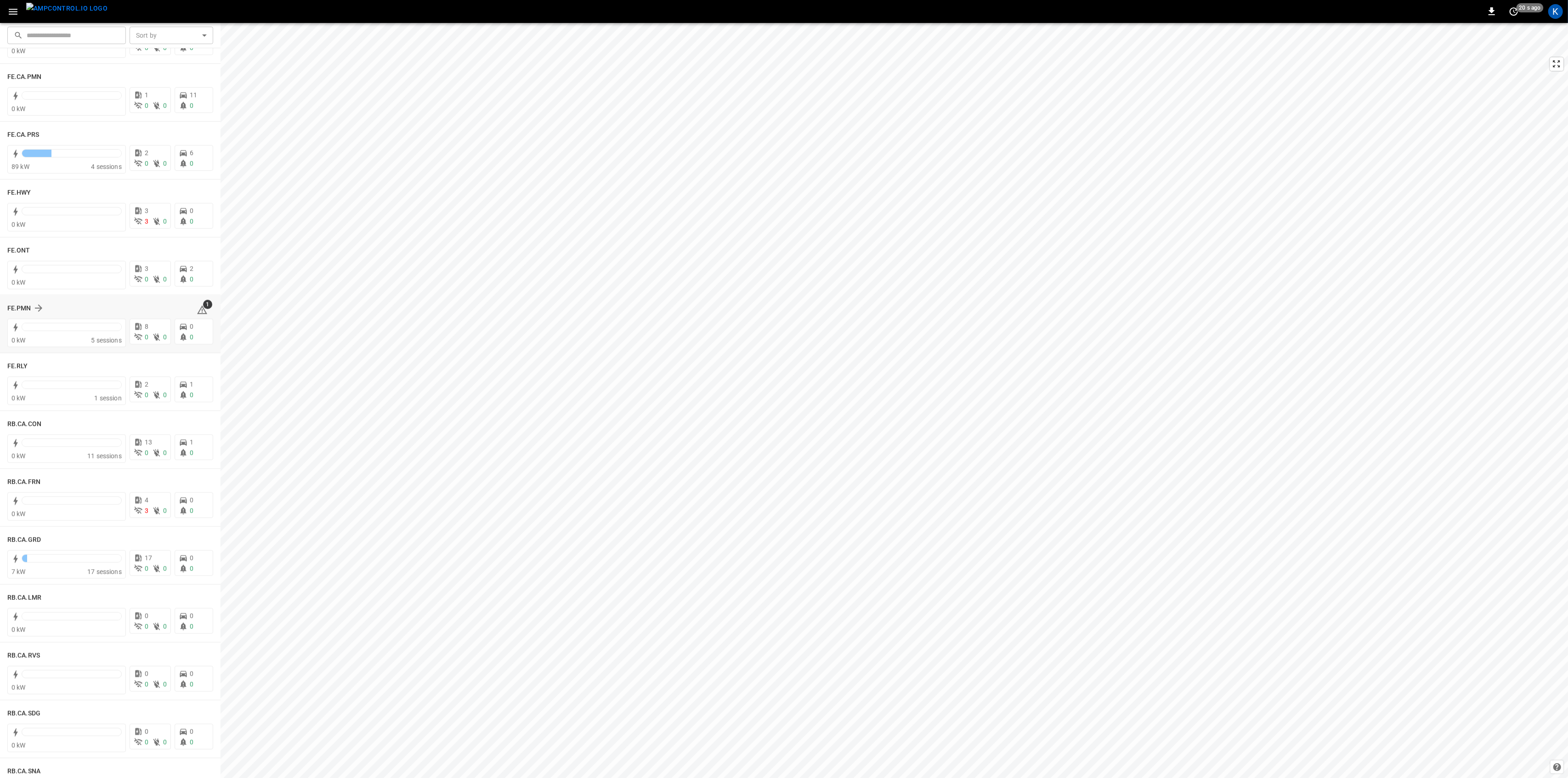
click at [203, 309] on div "1" at bounding box center [204, 307] width 17 height 15
click at [196, 308] on icon at bounding box center [202, 310] width 11 height 11
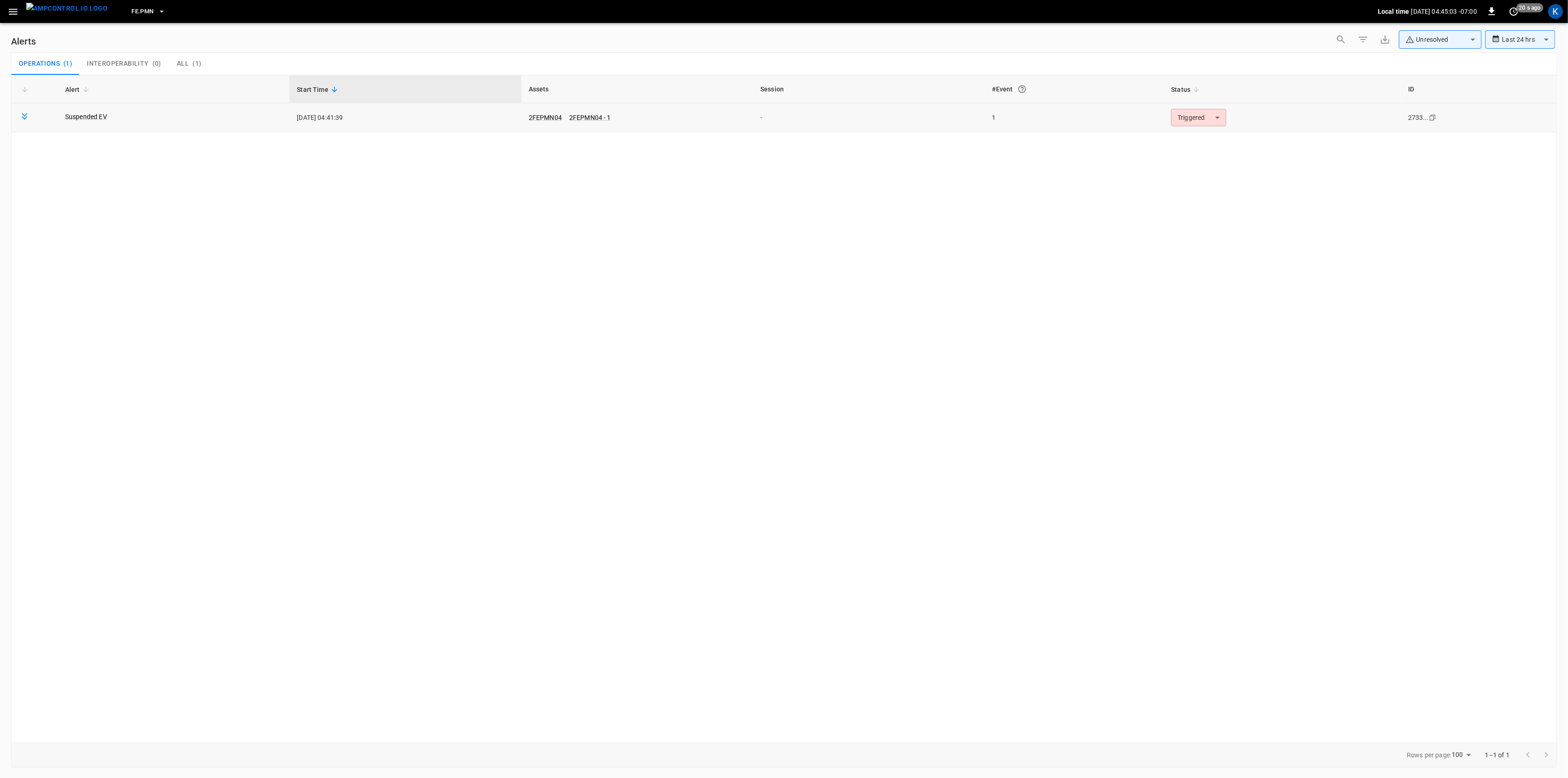
click at [1186, 117] on body "**********" at bounding box center [784, 387] width 1568 height 775
click at [1181, 140] on li "Resolved" at bounding box center [1197, 140] width 58 height 16
click at [12, 12] on icon "button" at bounding box center [12, 11] width 11 height 11
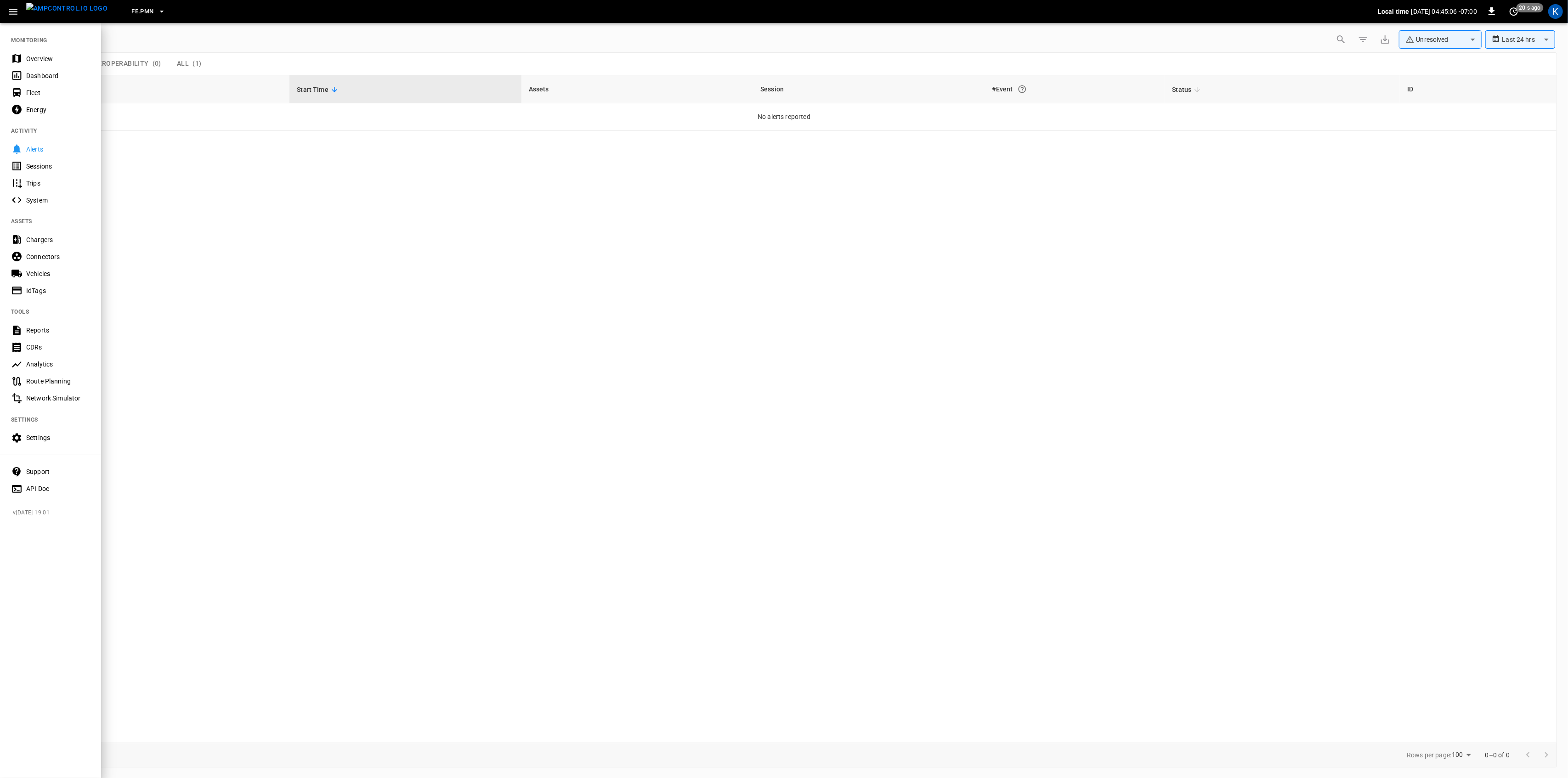
click at [26, 61] on div "Overview" at bounding box center [58, 58] width 64 height 10
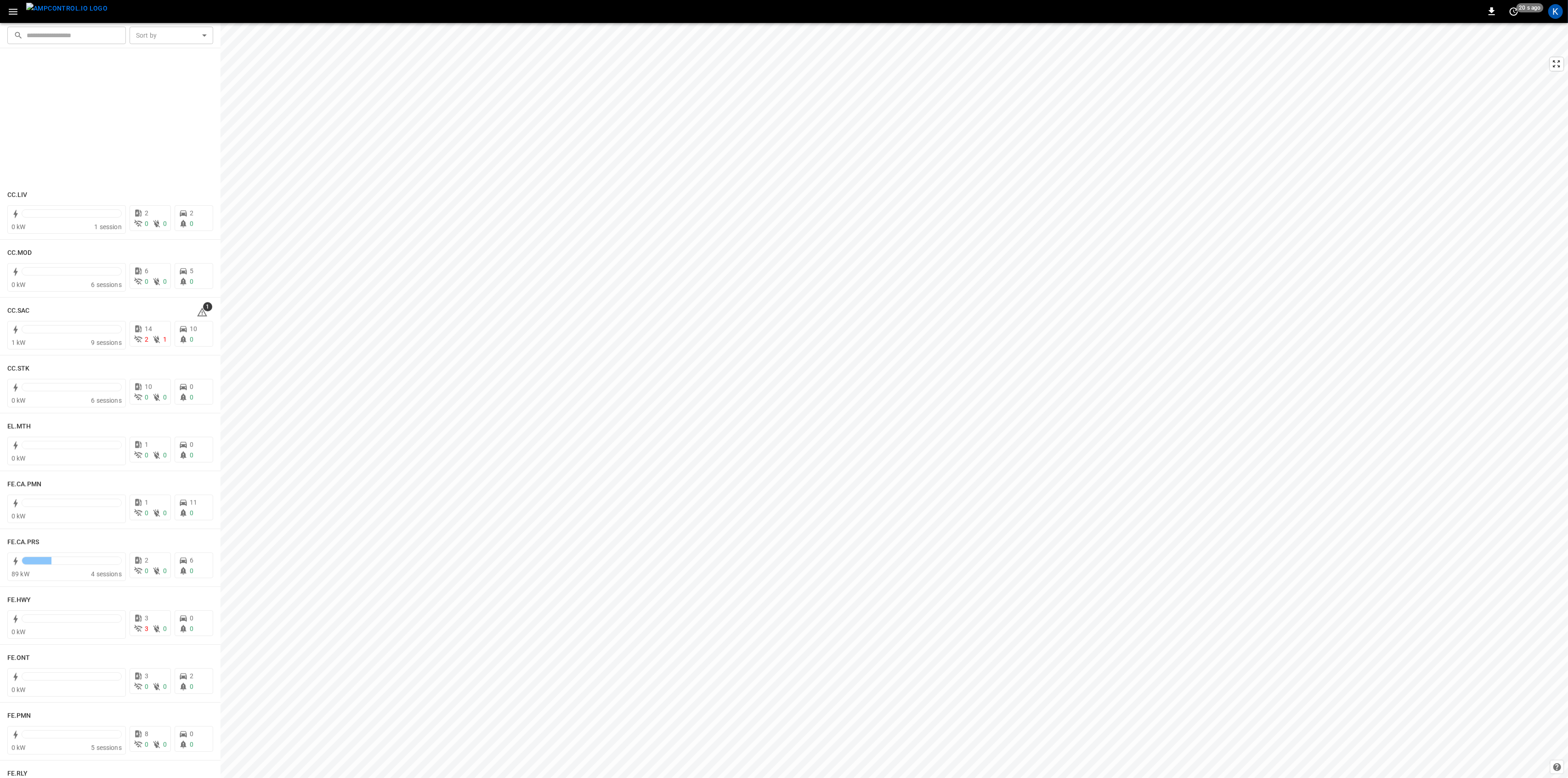
scroll to position [306, 0]
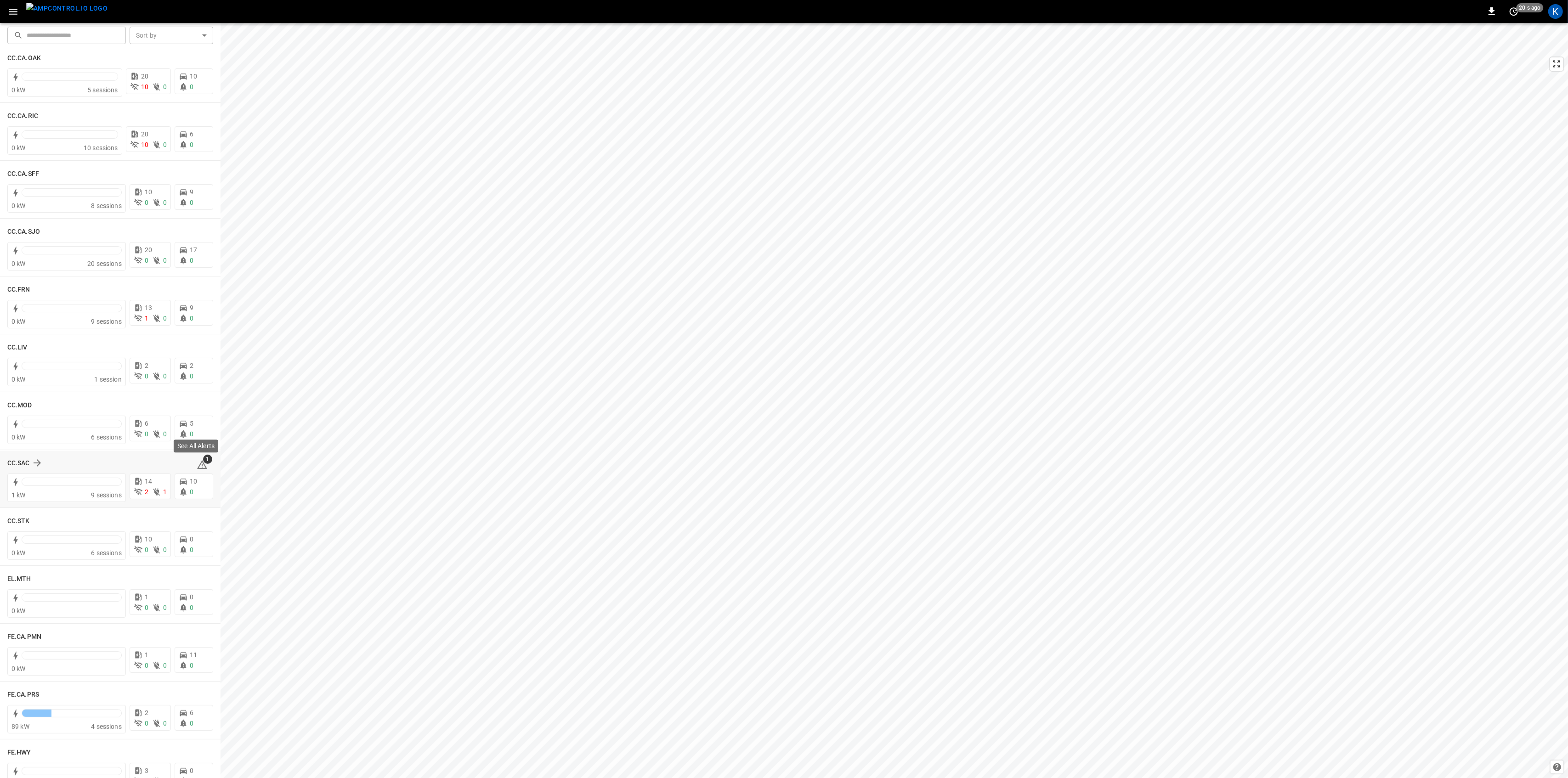
click at [196, 465] on icon at bounding box center [202, 465] width 11 height 11
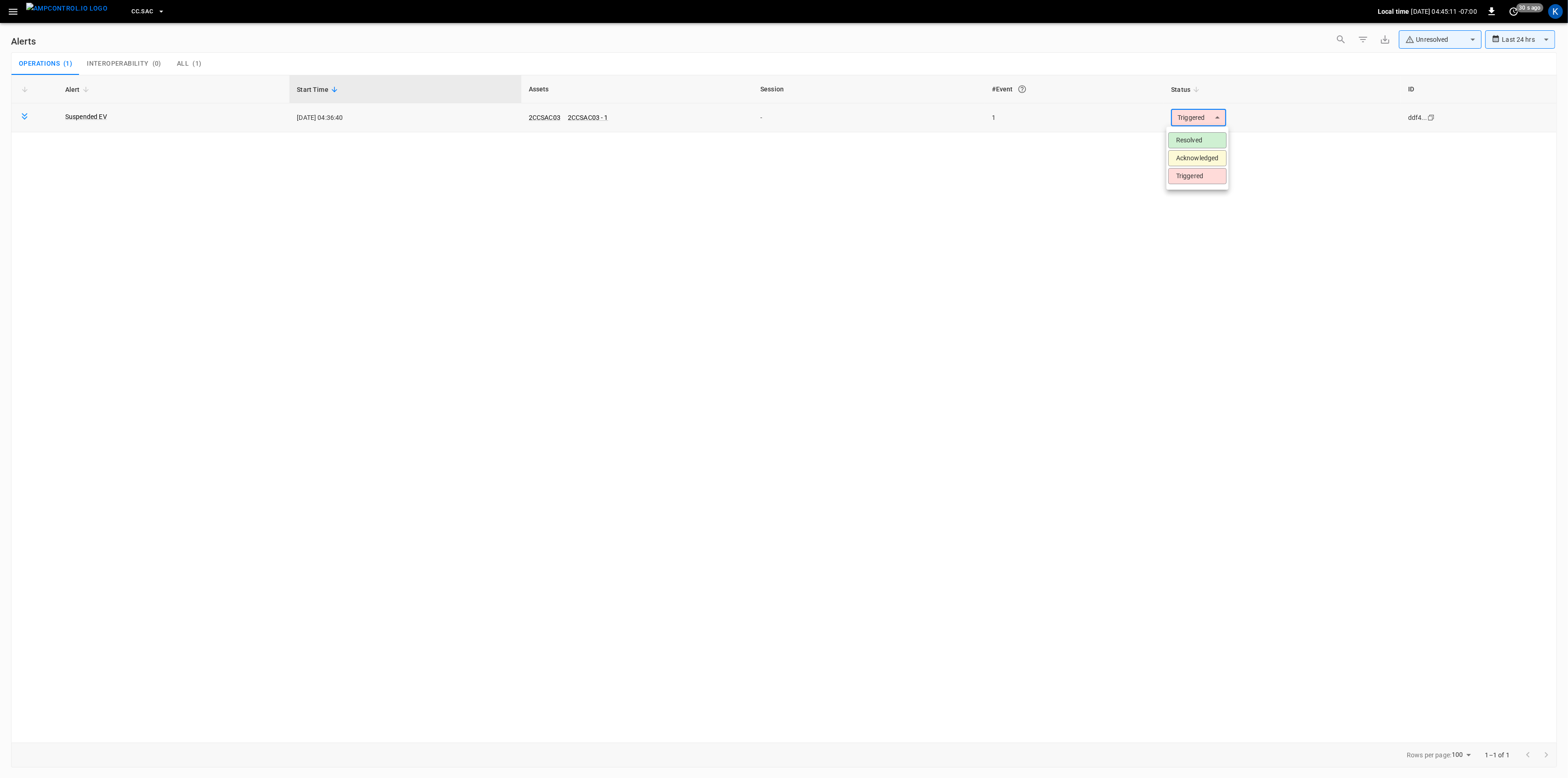
click at [1192, 122] on body "**********" at bounding box center [784, 387] width 1568 height 775
click at [1188, 146] on li "Resolved" at bounding box center [1197, 140] width 58 height 16
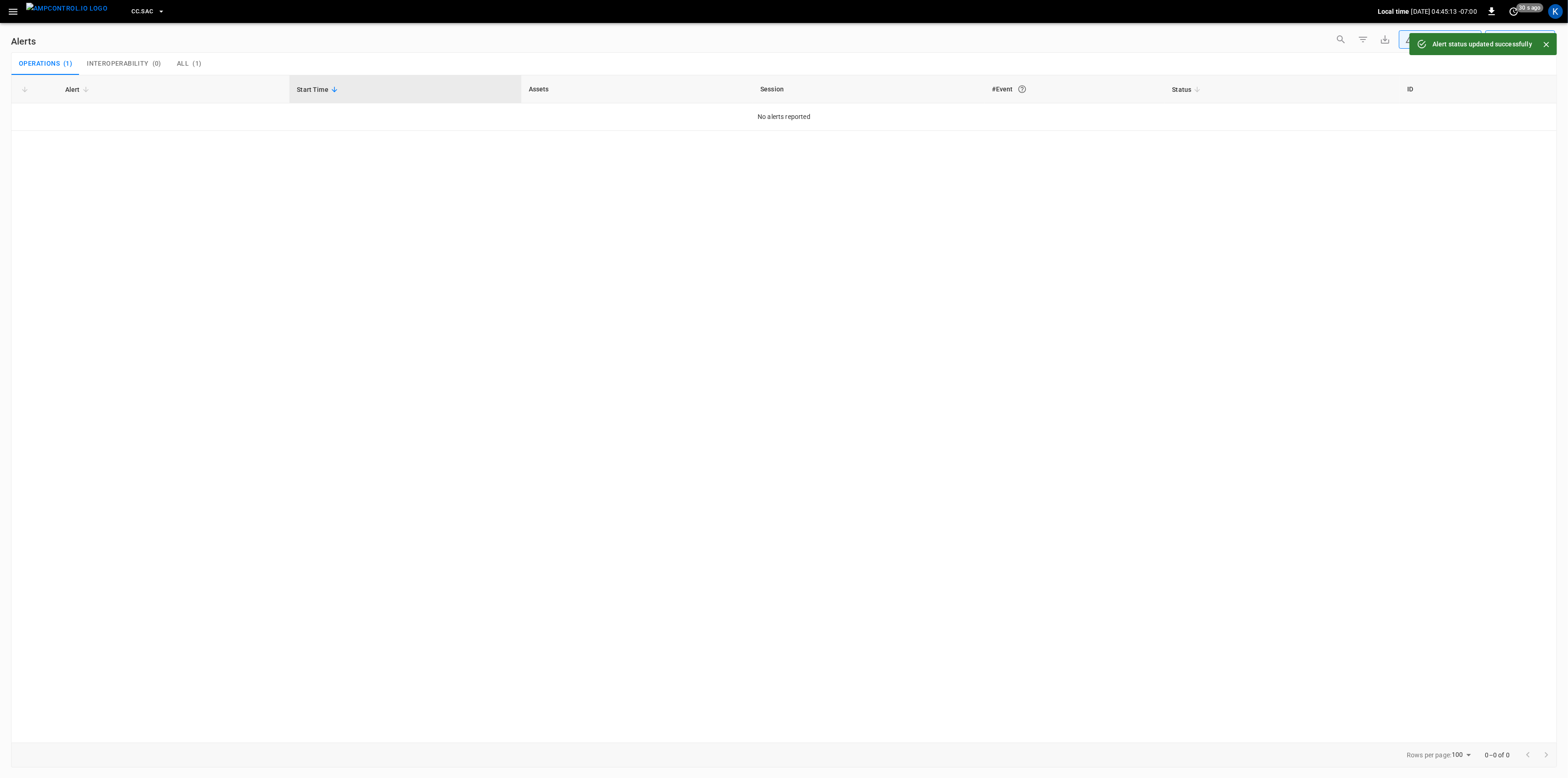
click at [13, 13] on icon "button" at bounding box center [13, 11] width 9 height 6
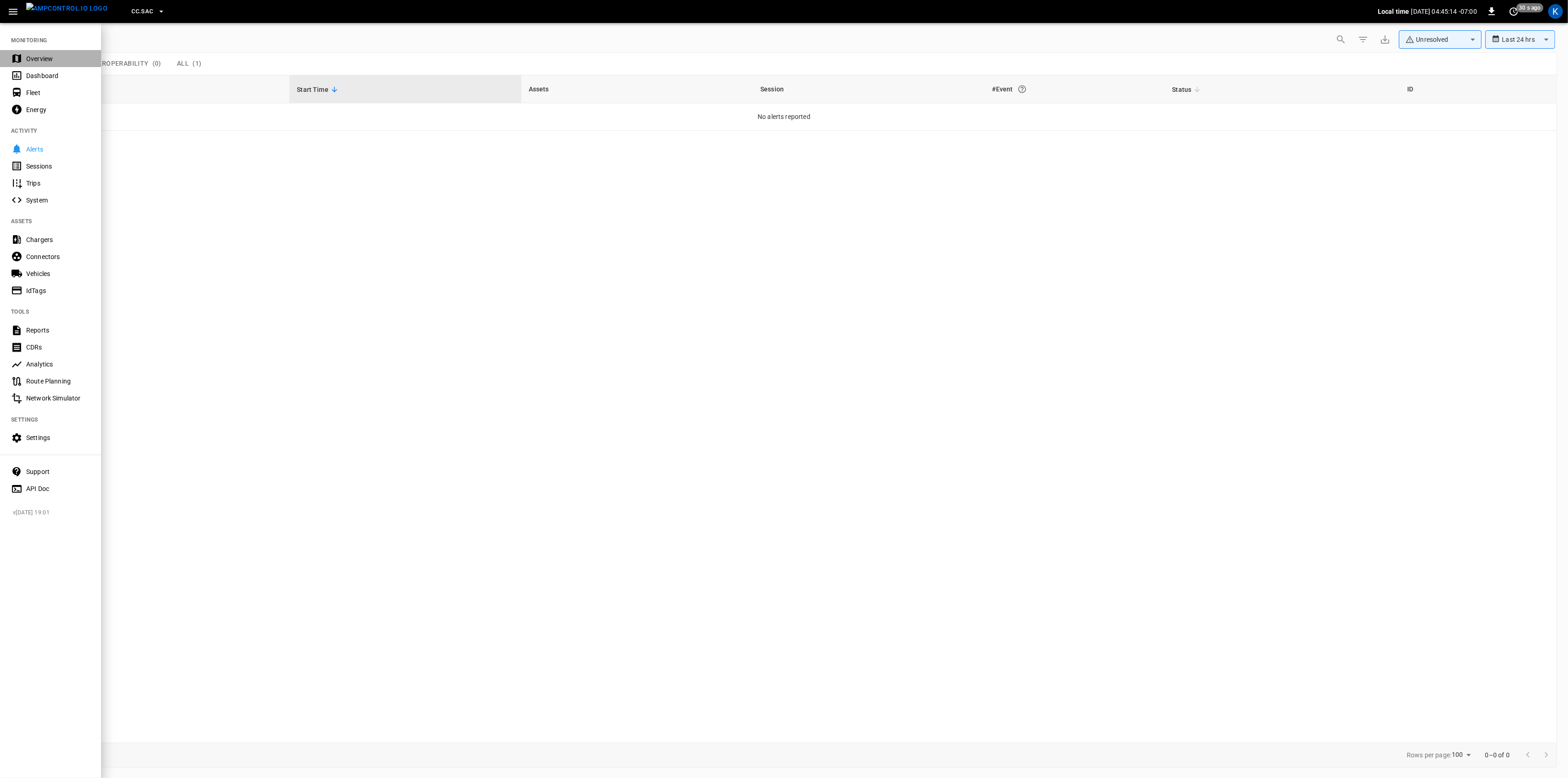
drag, startPoint x: 24, startPoint y: 52, endPoint x: 24, endPoint y: 64, distance: 12.0
click at [24, 53] on div "Overview" at bounding box center [50, 59] width 101 height 17
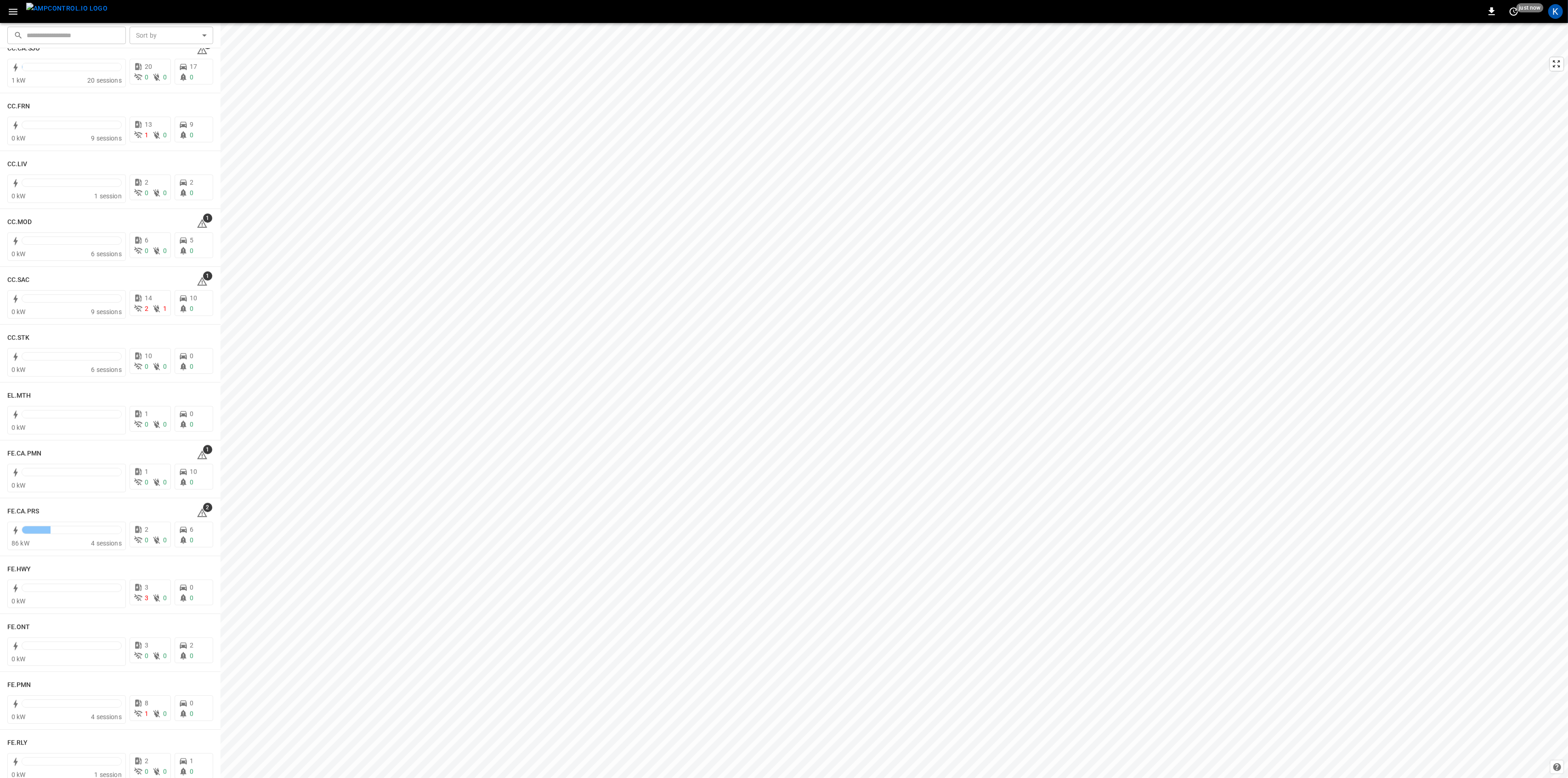
scroll to position [490, 0]
click at [76, 537] on div at bounding box center [71, 531] width 100 height 13
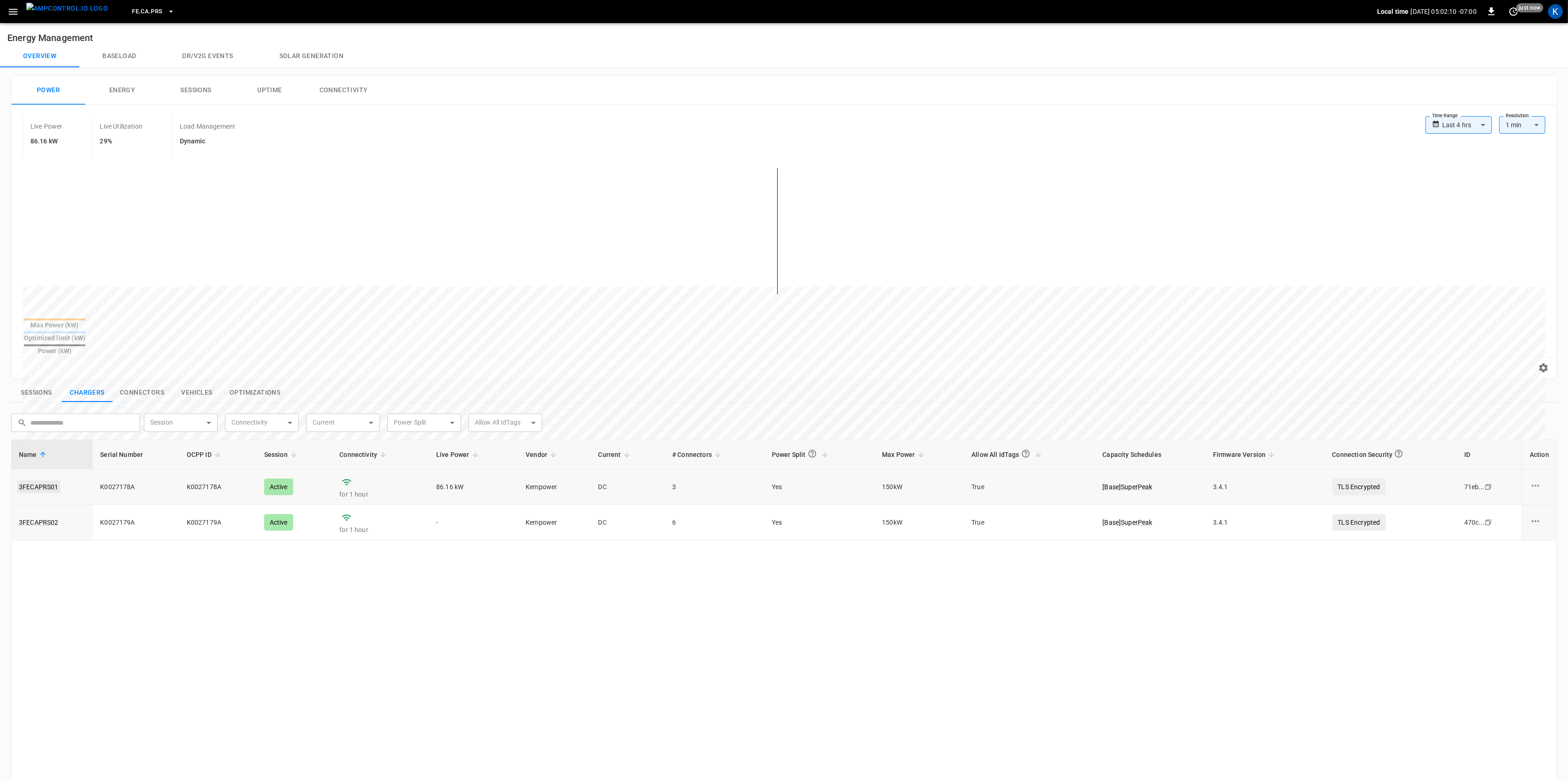
click at [38, 480] on link "3FECAPRS01" at bounding box center [39, 486] width 44 height 13
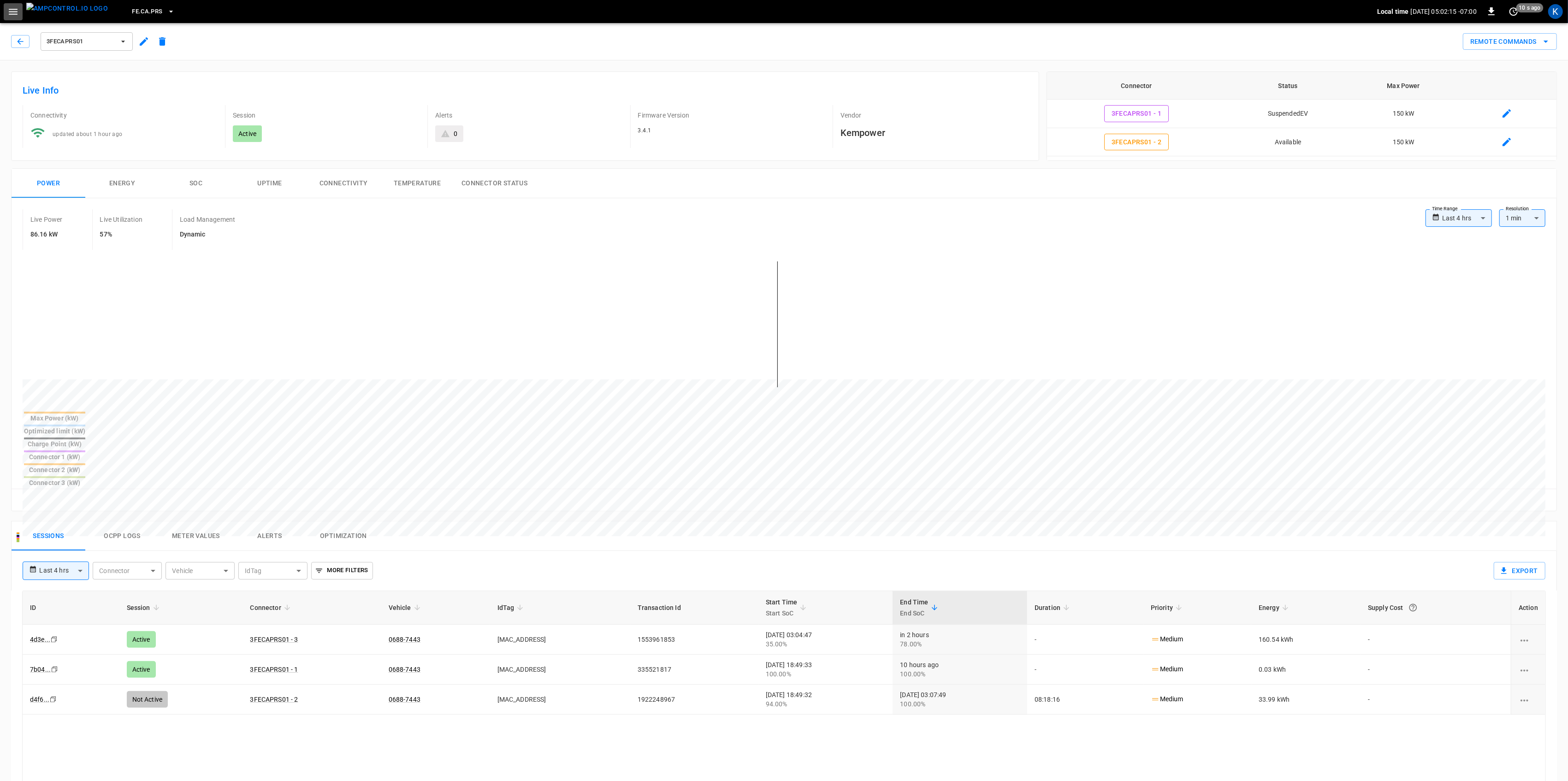
click at [12, 17] on button "button" at bounding box center [13, 12] width 19 height 17
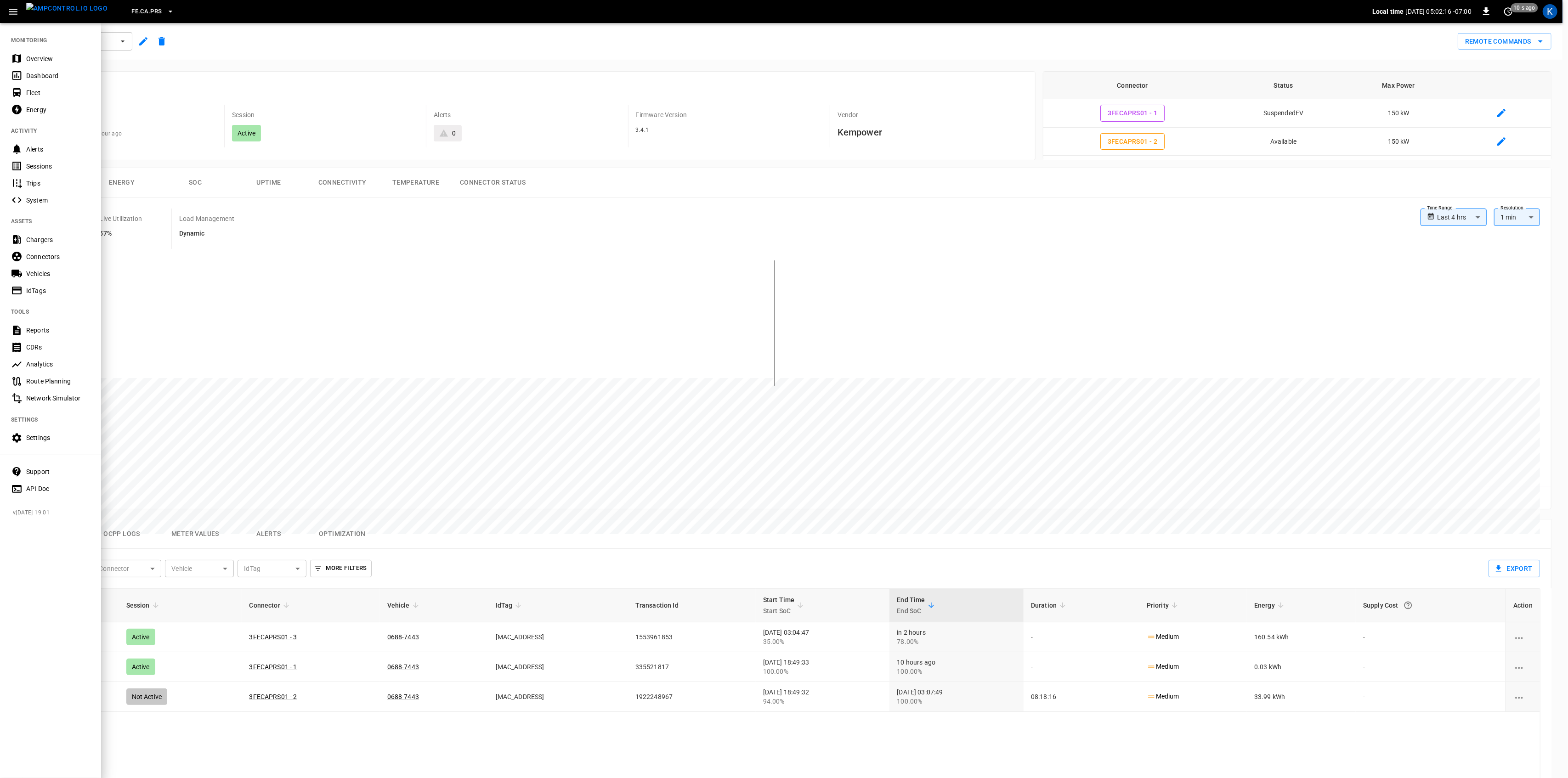
click at [38, 59] on div "Overview" at bounding box center [58, 58] width 64 height 10
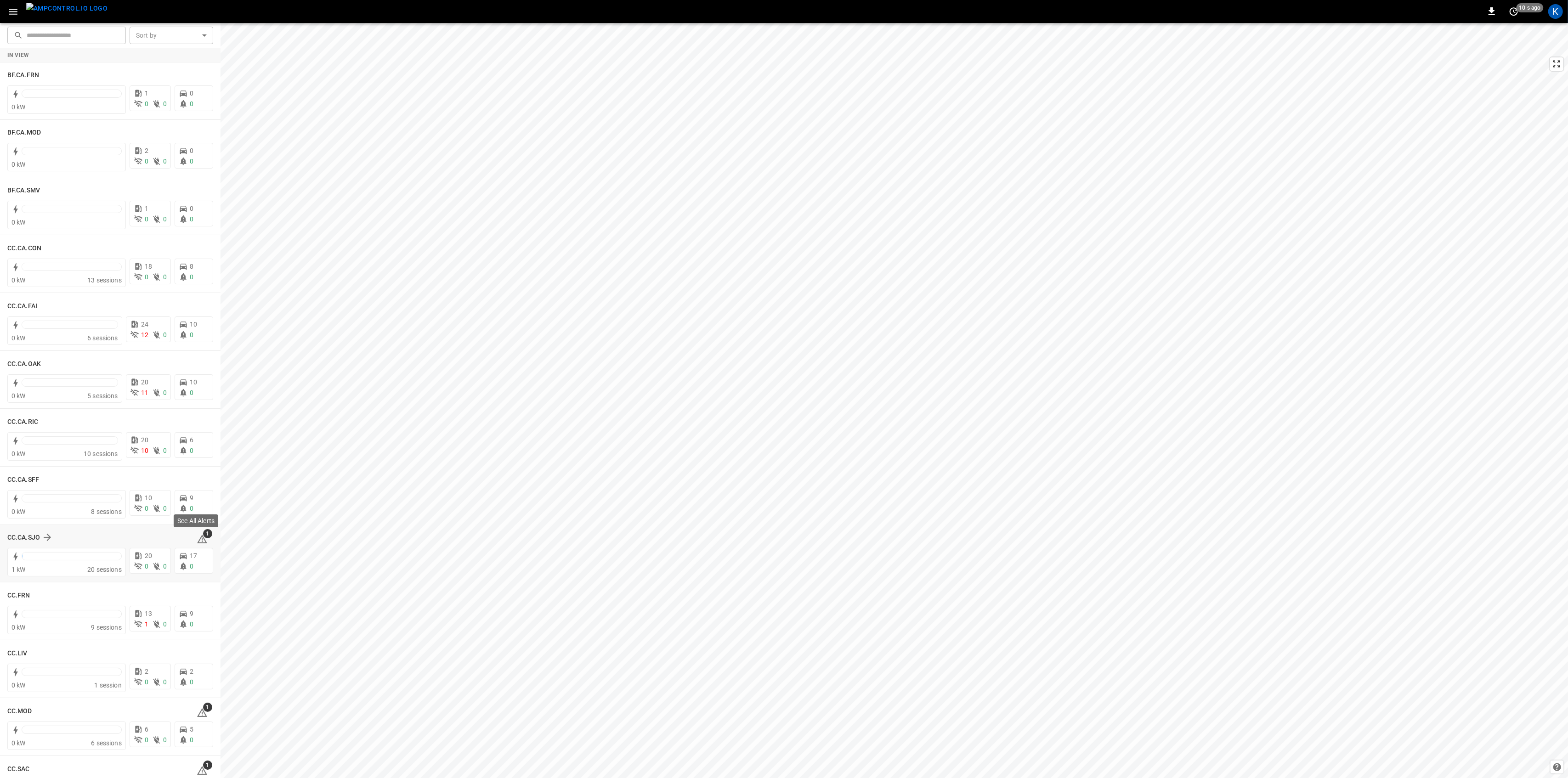
click at [199, 538] on icon at bounding box center [202, 539] width 11 height 11
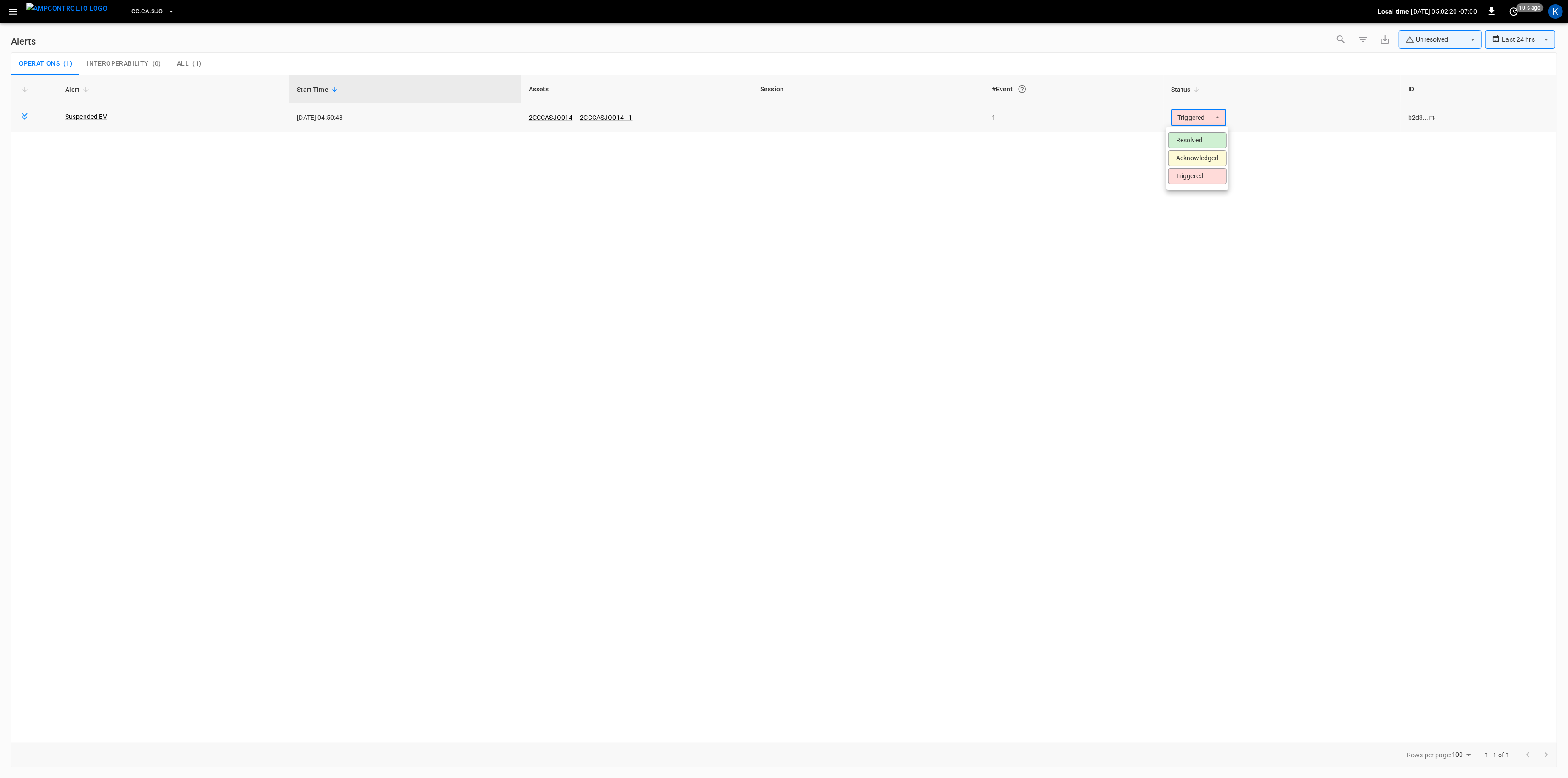
click at [1202, 112] on body "**********" at bounding box center [784, 387] width 1568 height 775
click at [1199, 142] on li "Resolved" at bounding box center [1197, 140] width 58 height 16
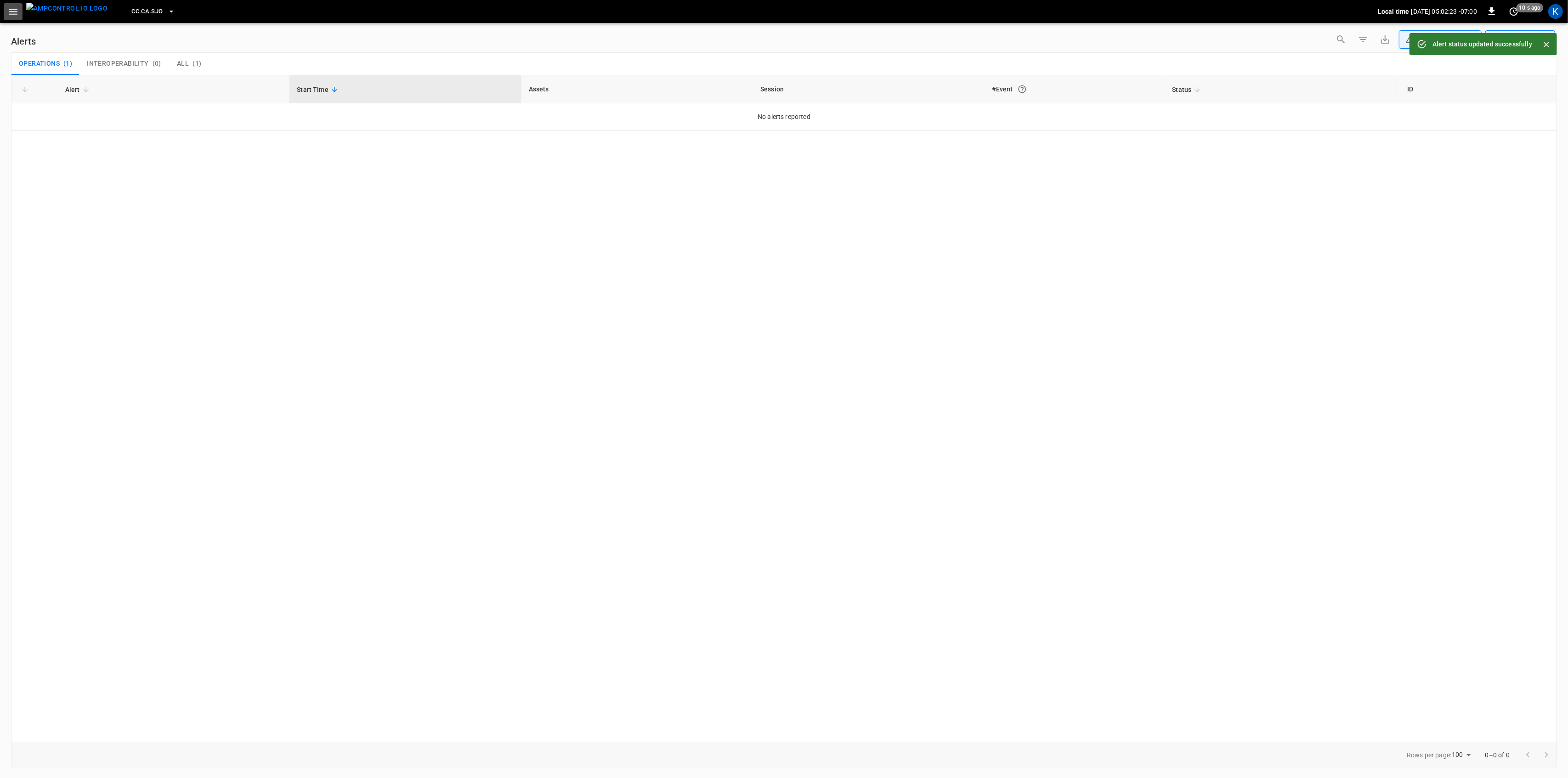
click at [11, 11] on icon "button" at bounding box center [13, 11] width 9 height 6
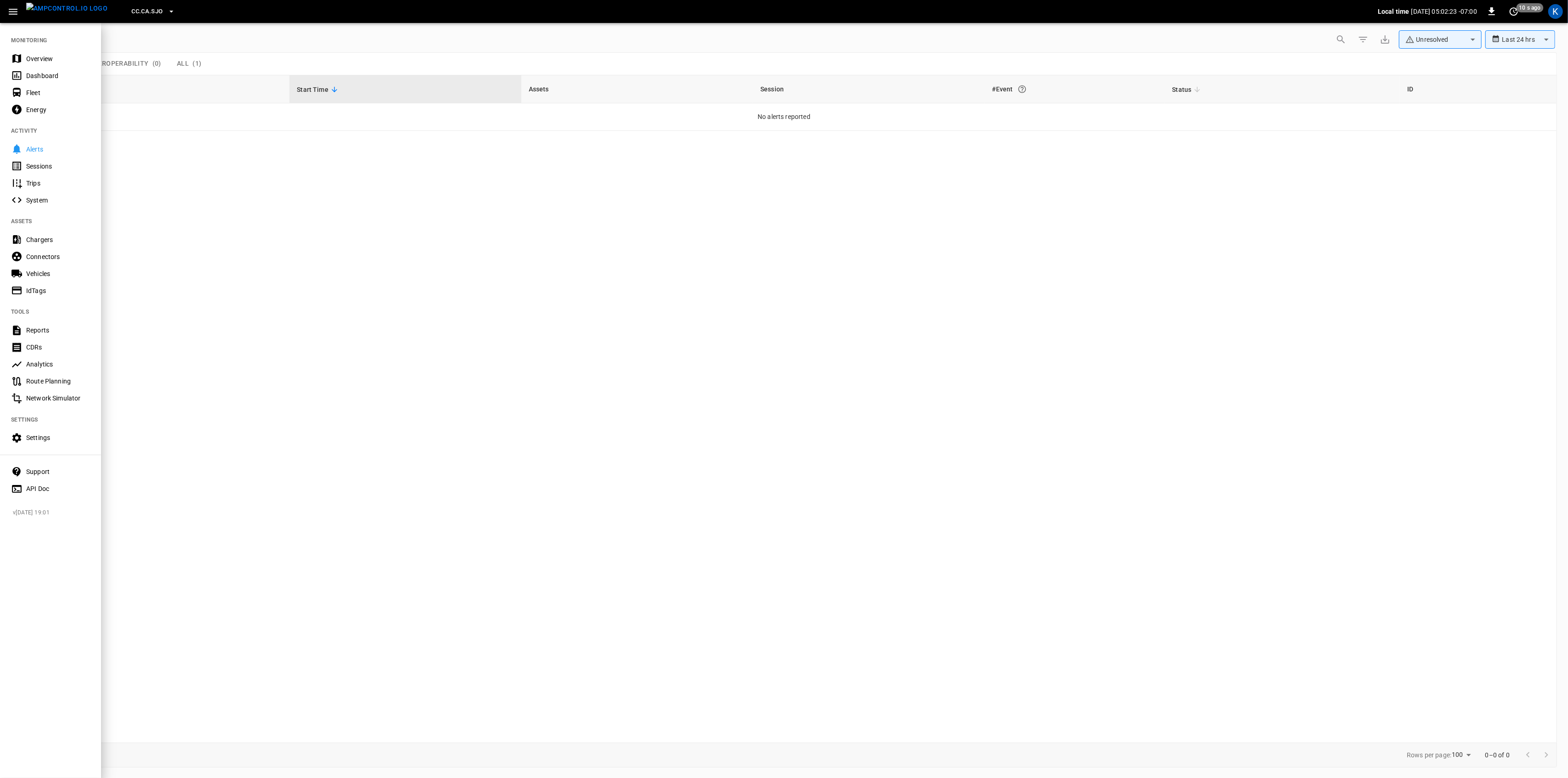
click at [28, 55] on div "Overview" at bounding box center [58, 58] width 64 height 10
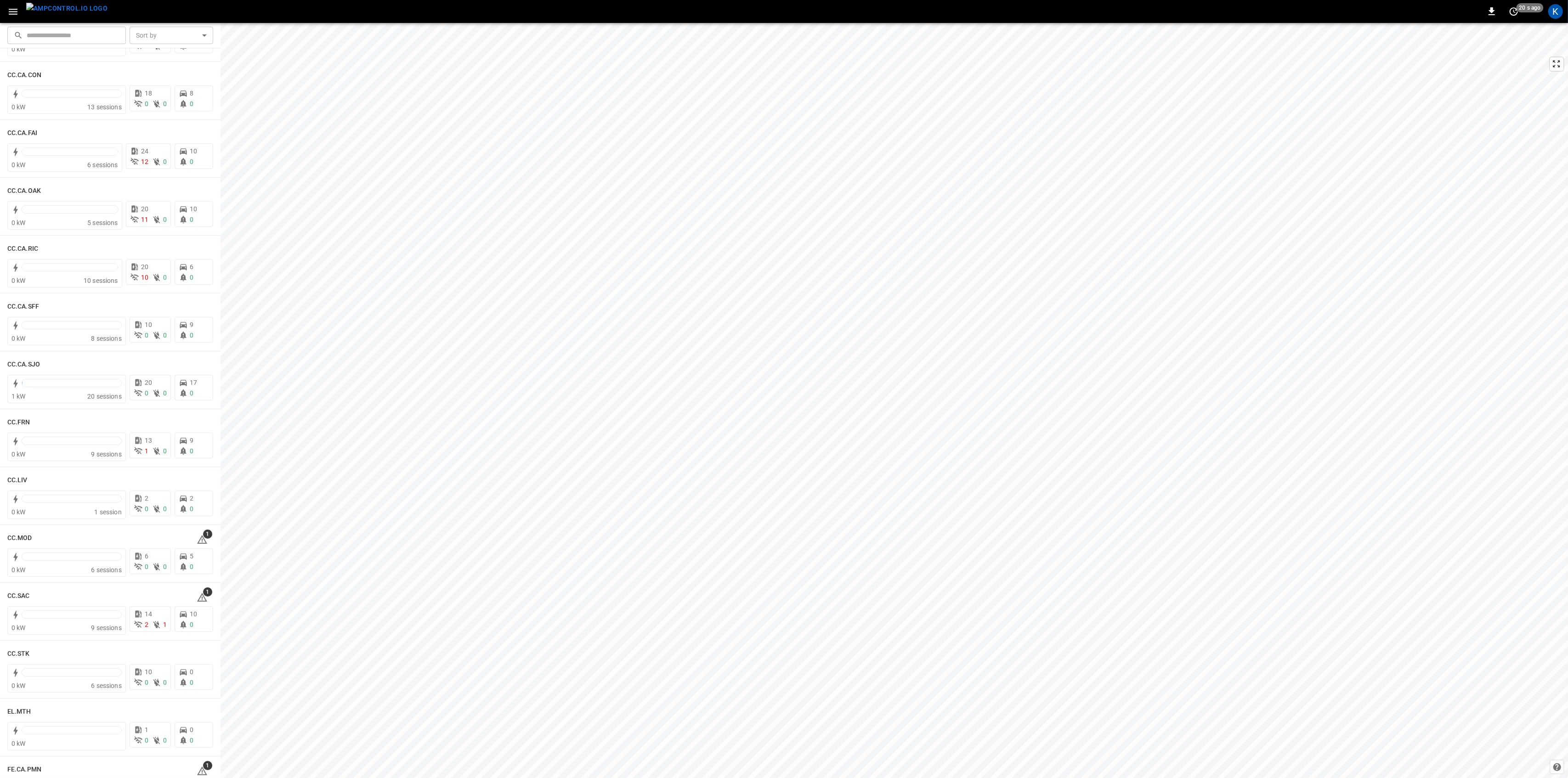
scroll to position [245, 0]
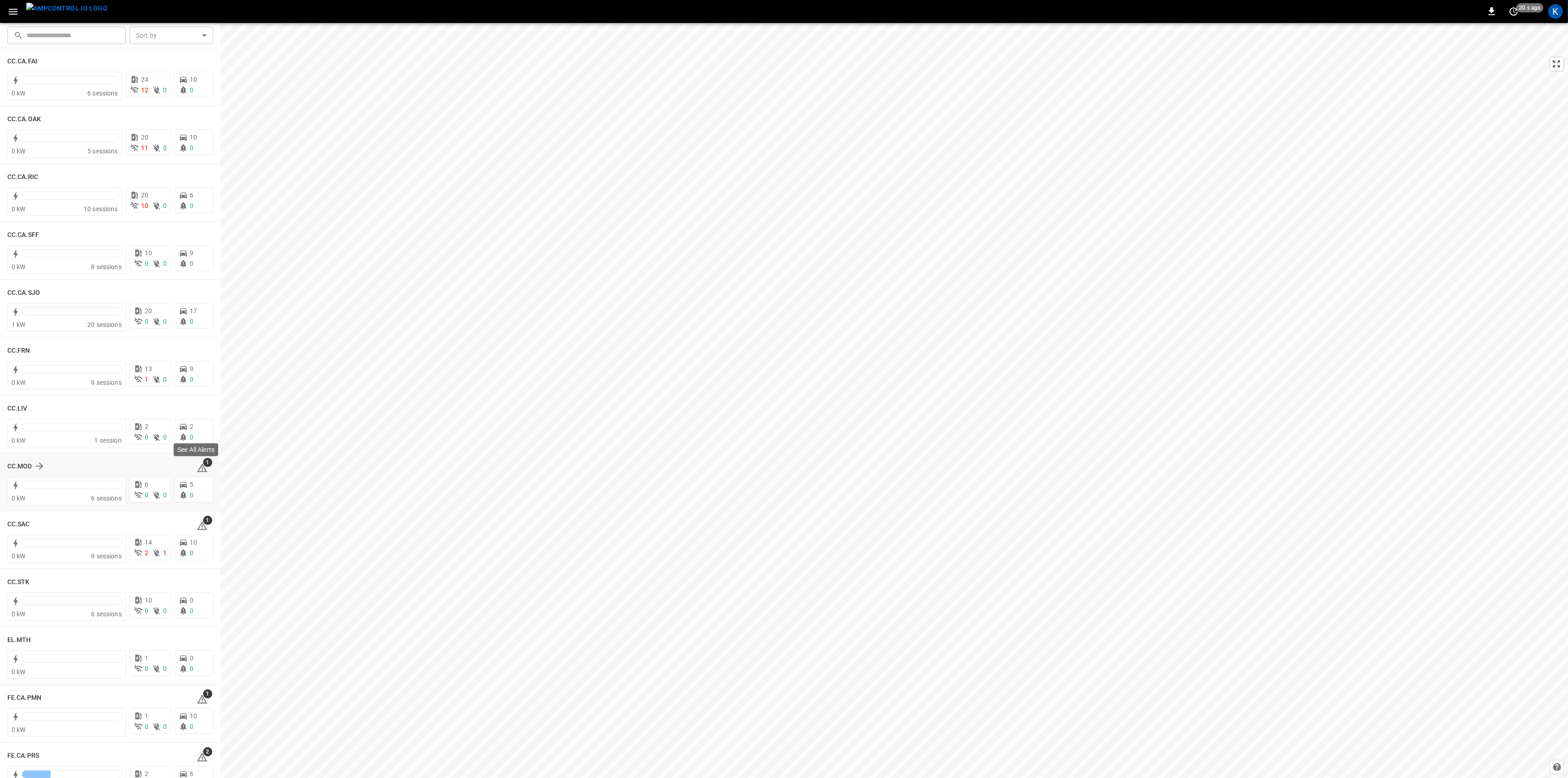
click at [199, 465] on icon at bounding box center [202, 468] width 11 height 11
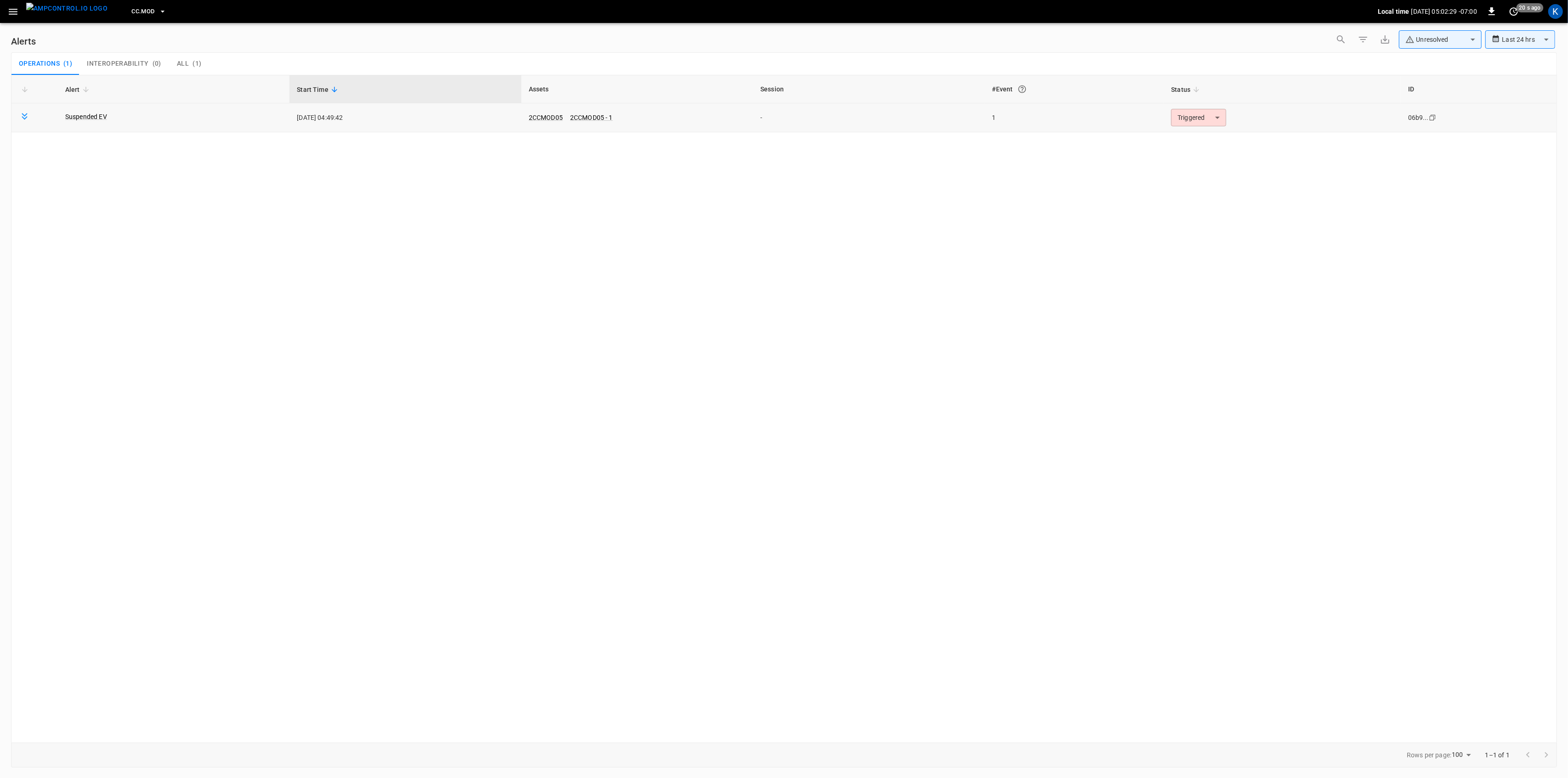
click at [1199, 115] on body "**********" at bounding box center [784, 387] width 1568 height 775
click at [1192, 136] on li "Resolved" at bounding box center [1197, 140] width 58 height 16
click at [13, 15] on icon "button" at bounding box center [12, 11] width 11 height 11
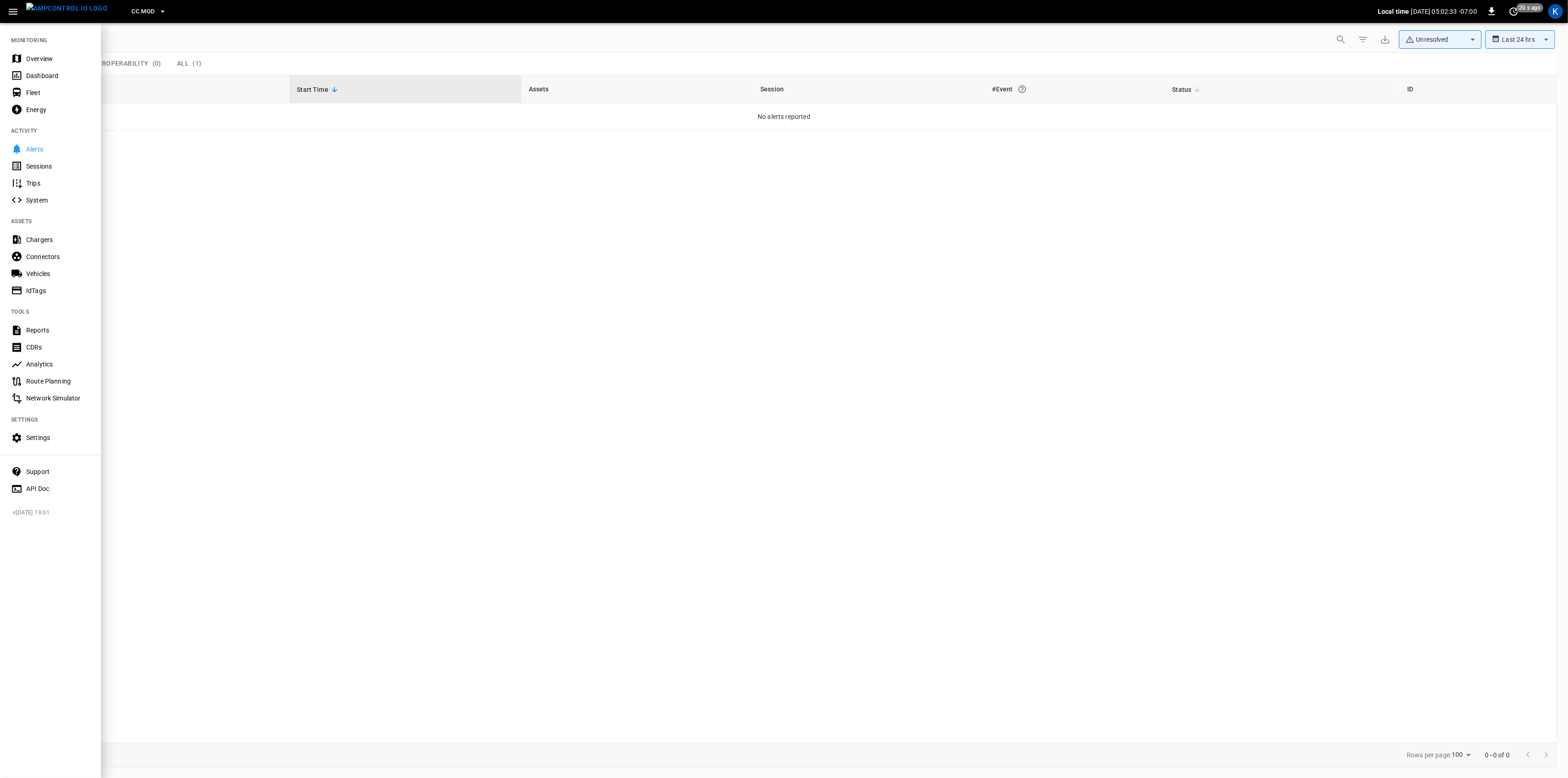
click at [27, 57] on div "Overview" at bounding box center [58, 58] width 64 height 10
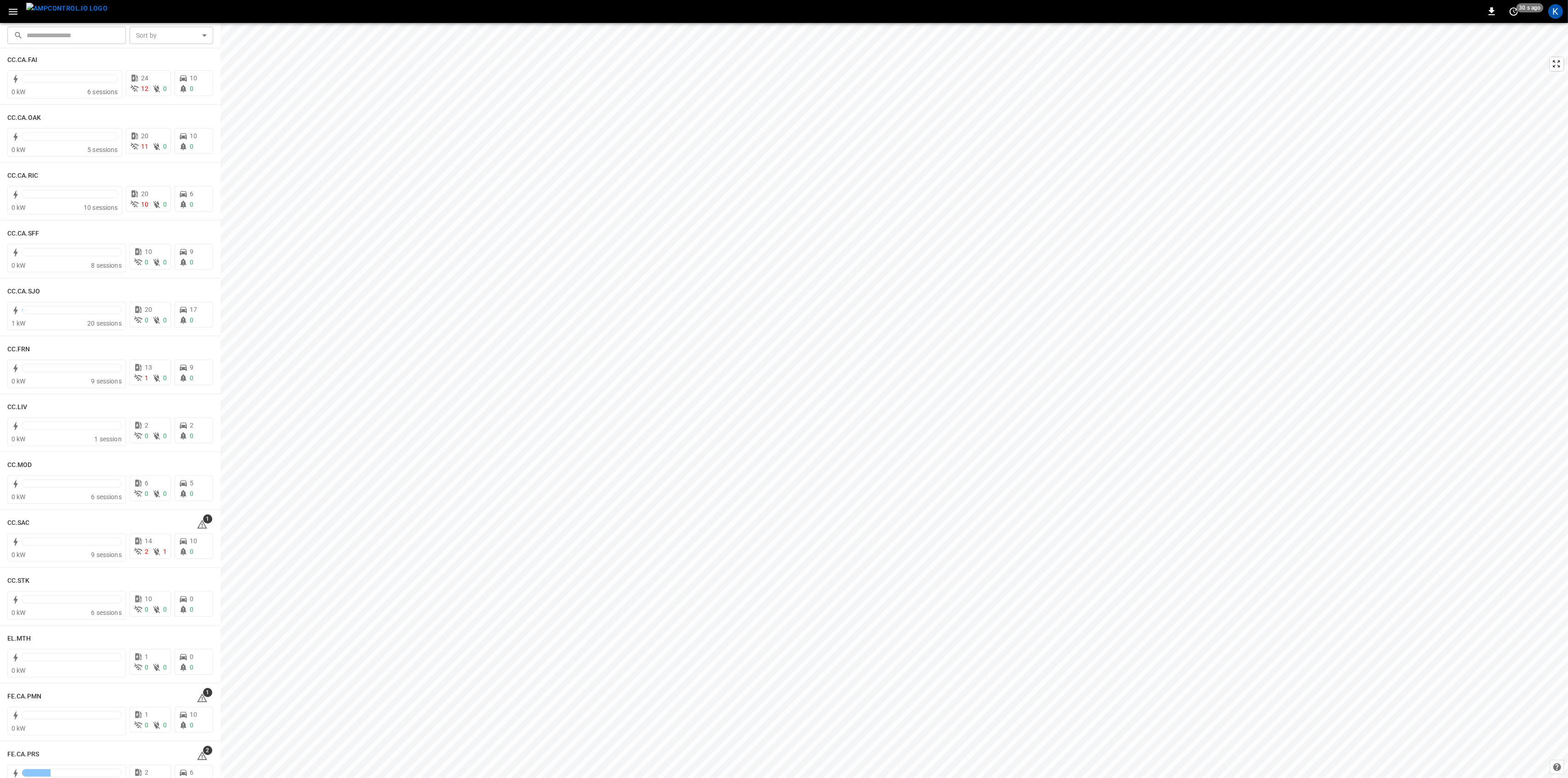
scroll to position [490, 0]
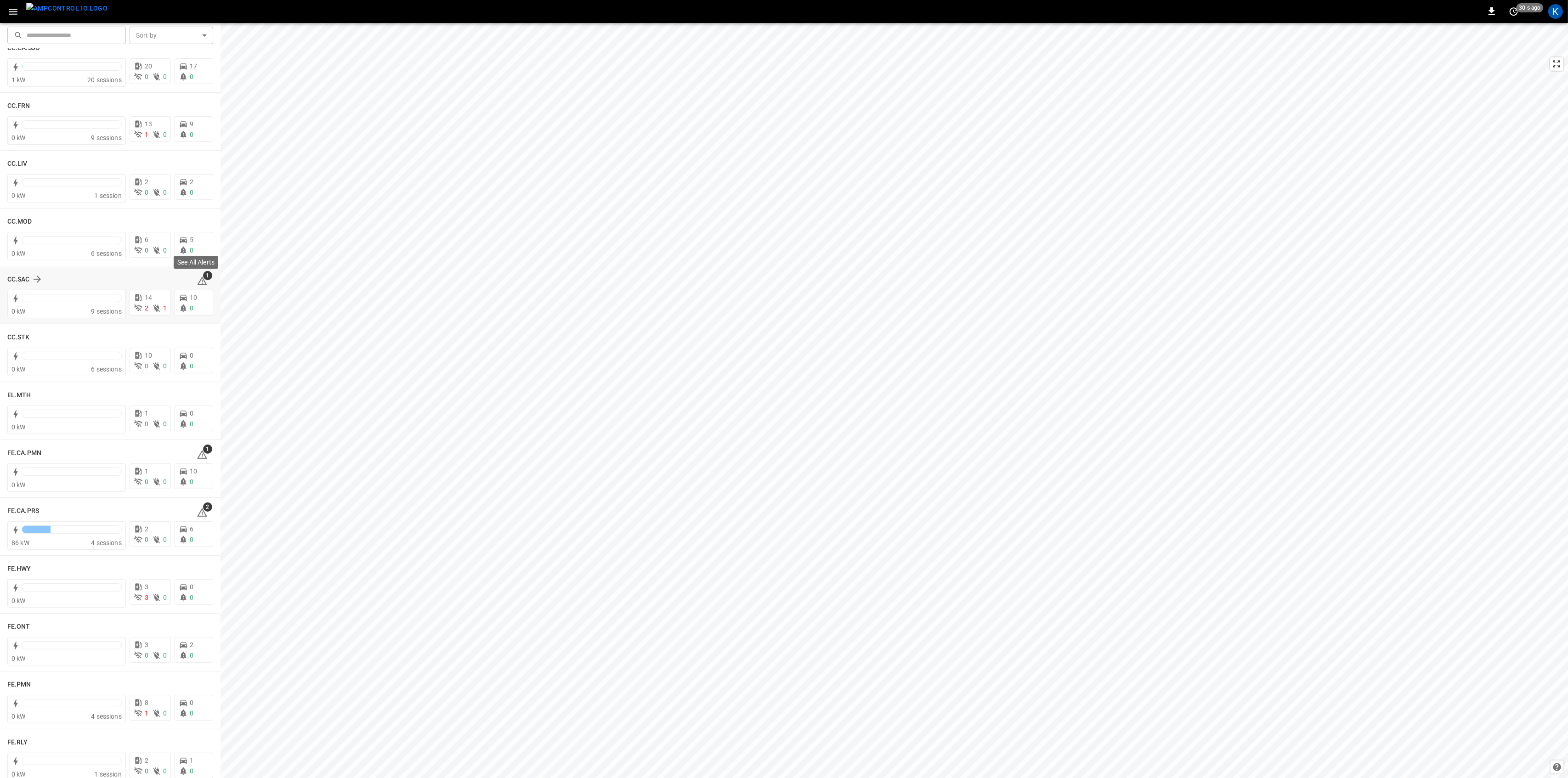
click at [201, 280] on icon at bounding box center [202, 280] width 11 height 11
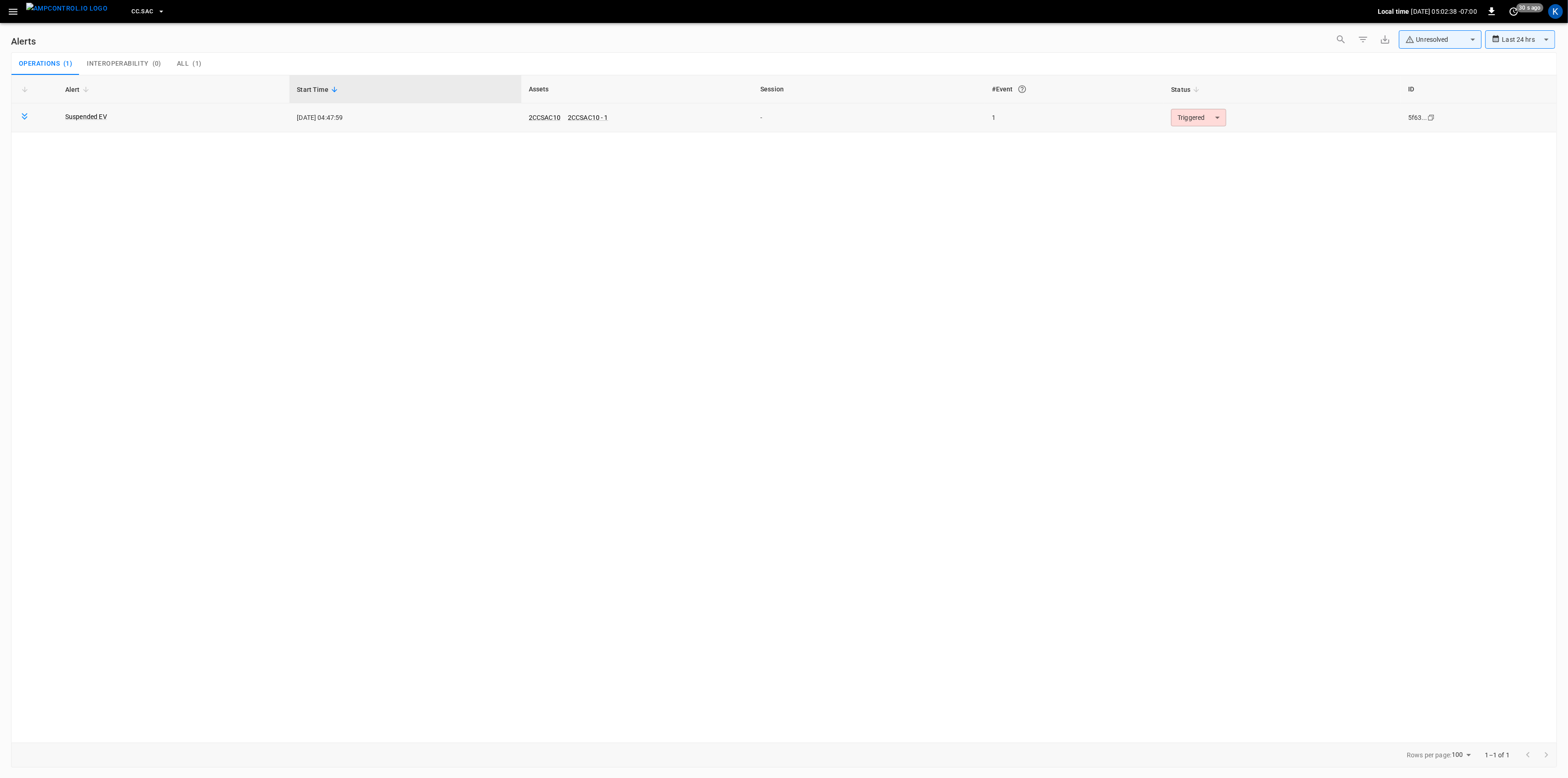
click at [1210, 124] on body "**********" at bounding box center [784, 387] width 1568 height 775
click at [1181, 142] on li "Resolved" at bounding box center [1197, 140] width 58 height 16
click at [11, 10] on icon "button" at bounding box center [13, 11] width 9 height 6
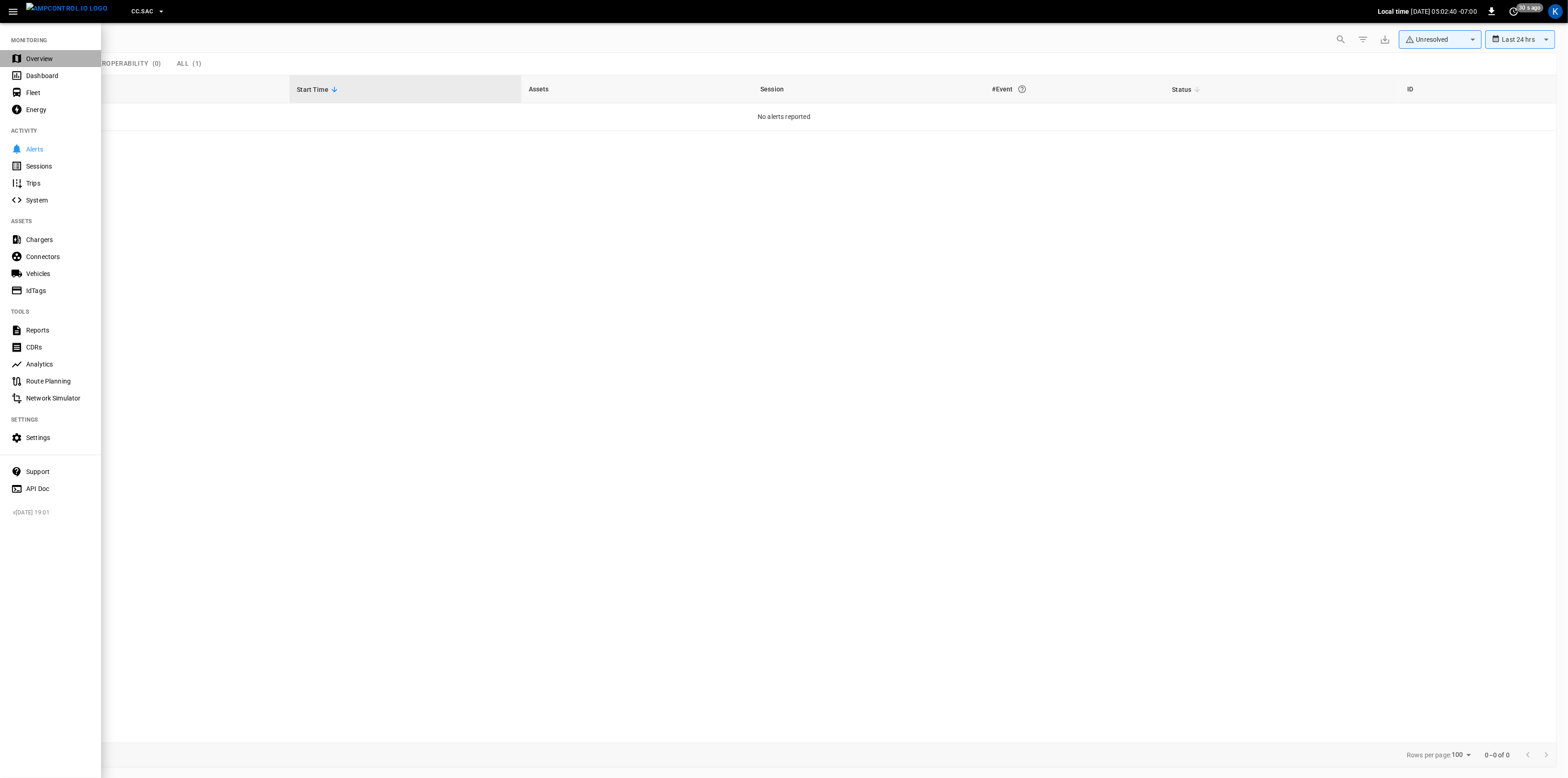
click at [31, 57] on div "Overview" at bounding box center [58, 58] width 64 height 10
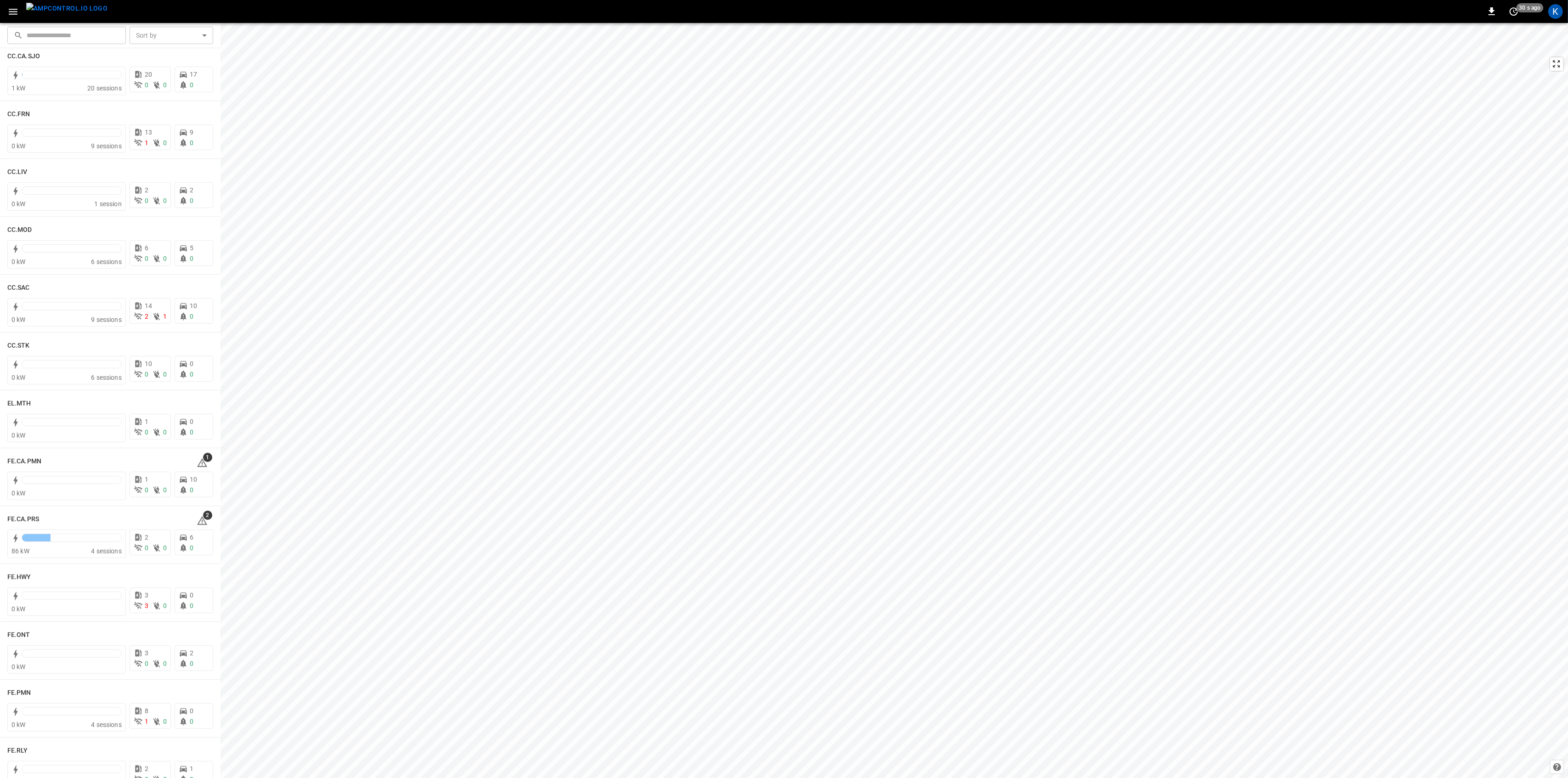
scroll to position [551, 0]
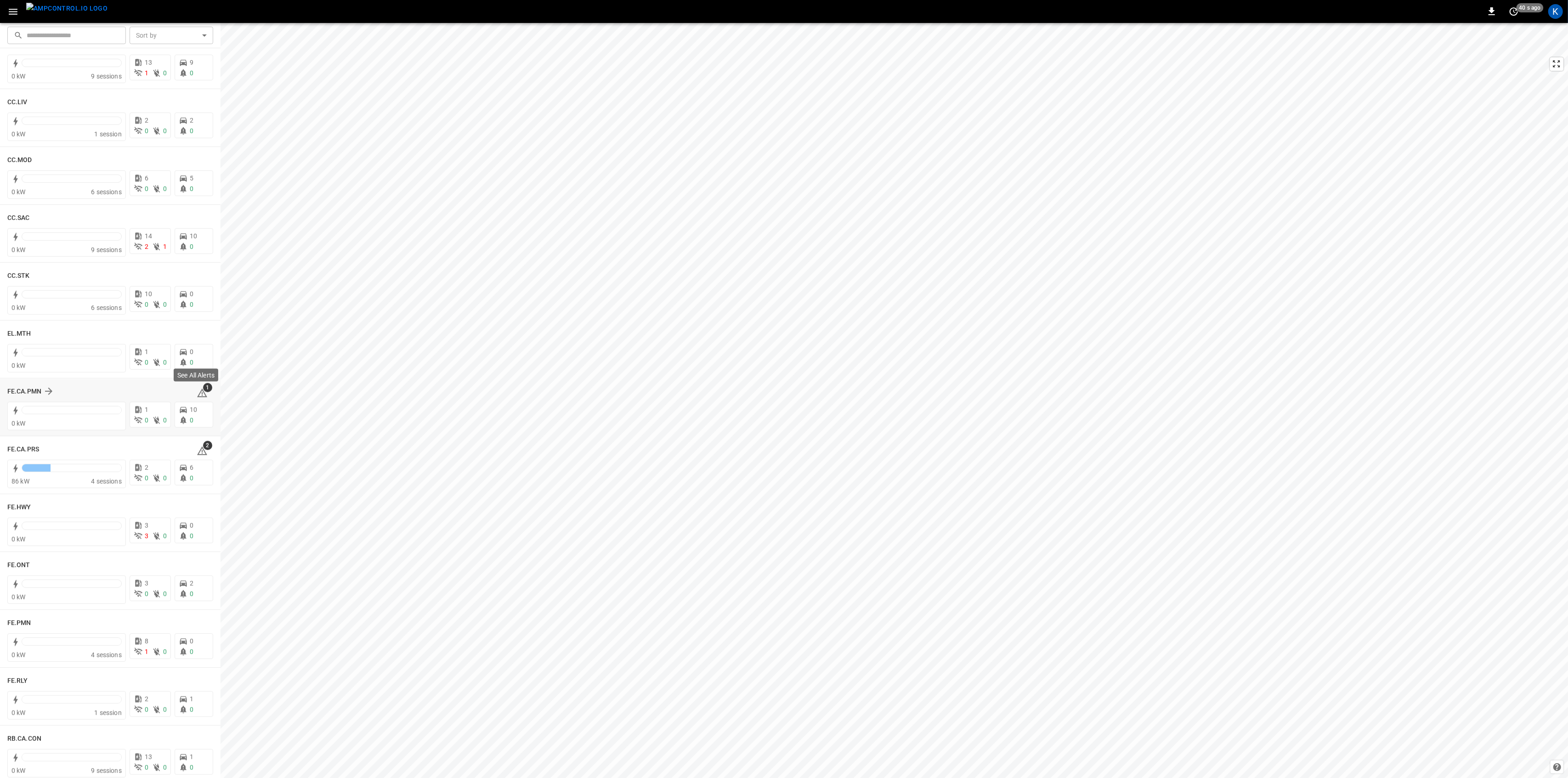
click at [197, 392] on icon at bounding box center [202, 392] width 10 height 9
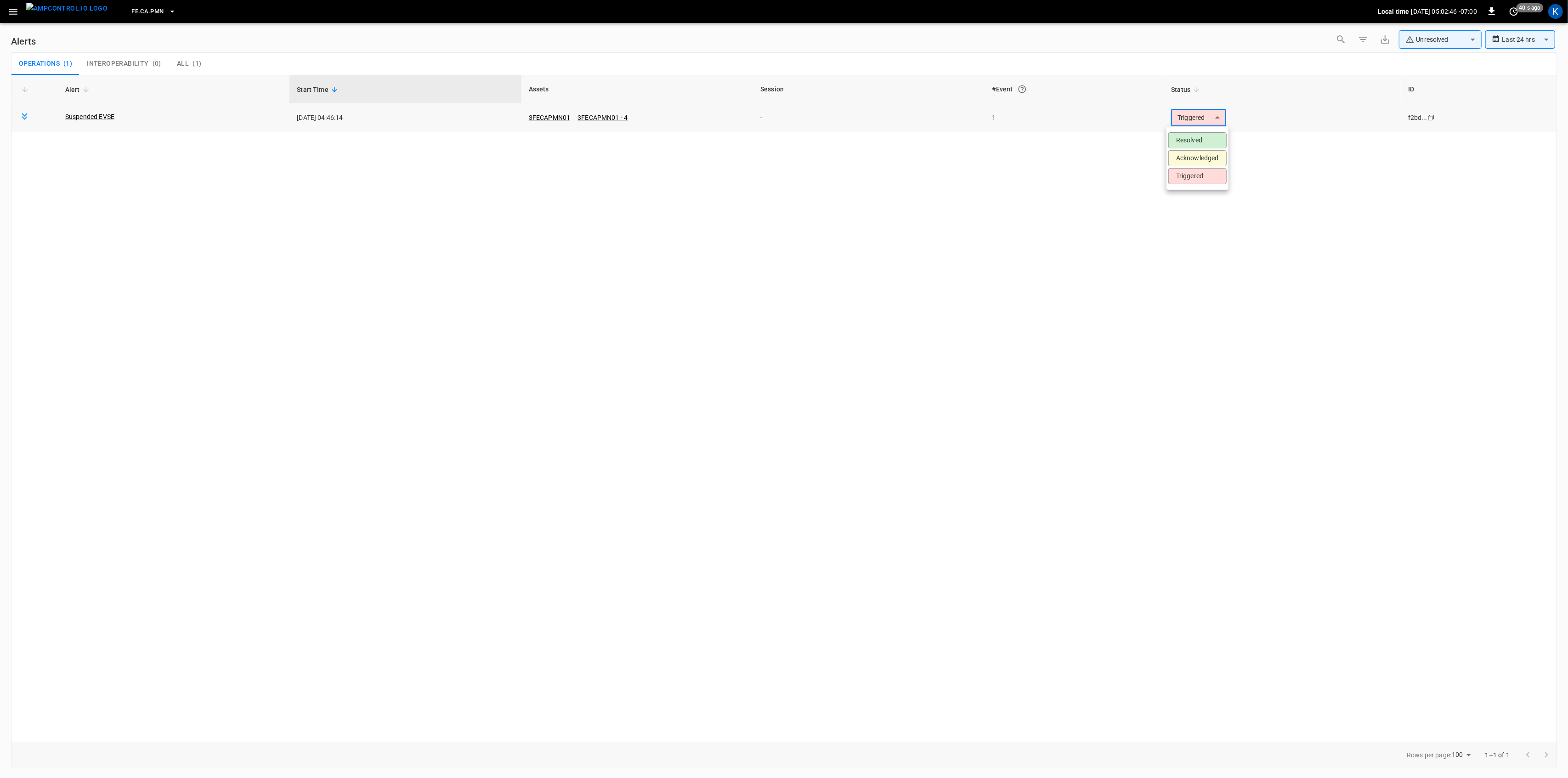
click at [1193, 124] on body "**********" at bounding box center [784, 387] width 1568 height 775
click at [1192, 138] on li "Resolved" at bounding box center [1197, 140] width 58 height 16
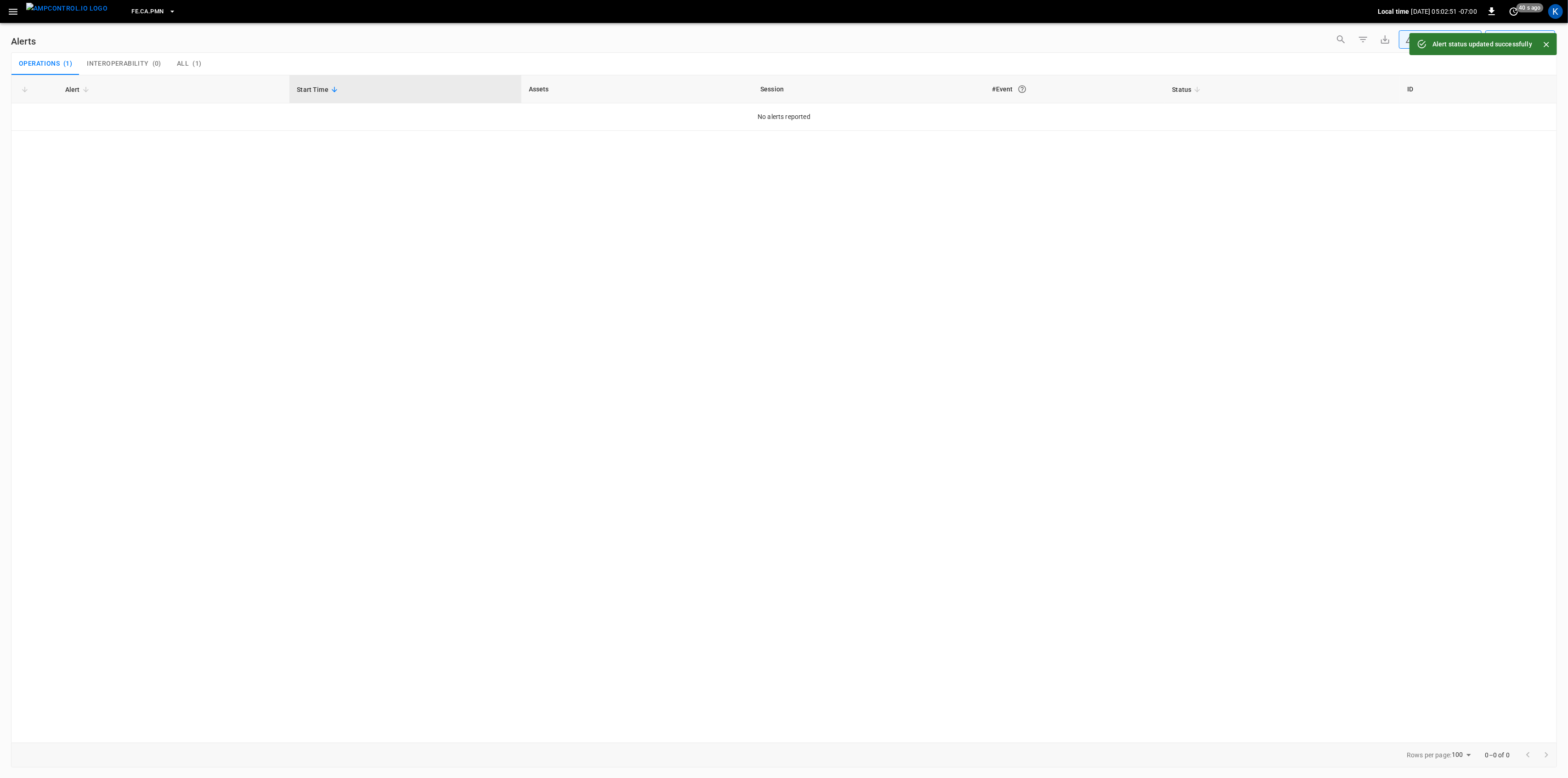
click at [14, 10] on icon "button" at bounding box center [12, 11] width 11 height 11
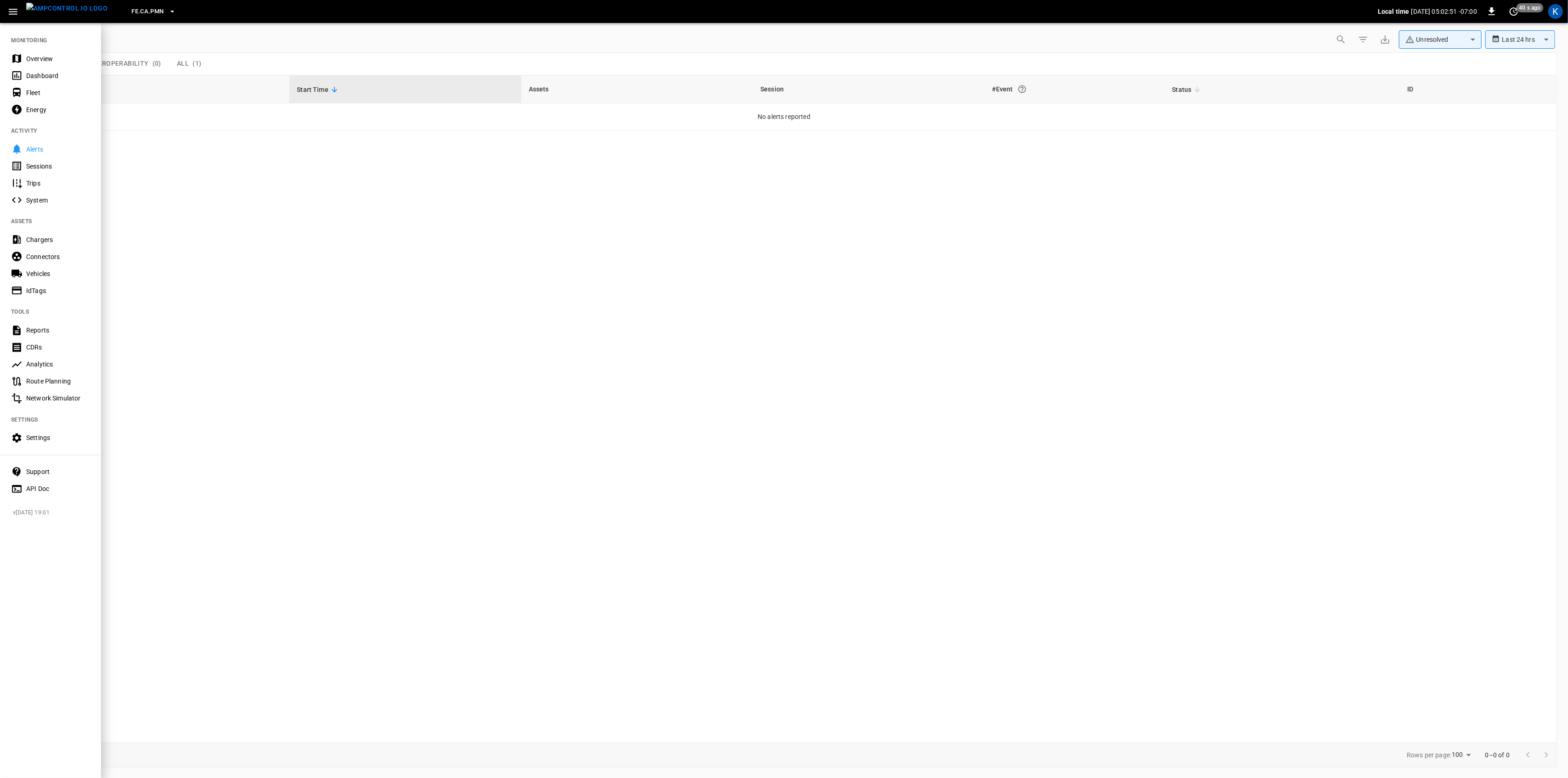
click at [50, 61] on div "Overview" at bounding box center [58, 58] width 64 height 10
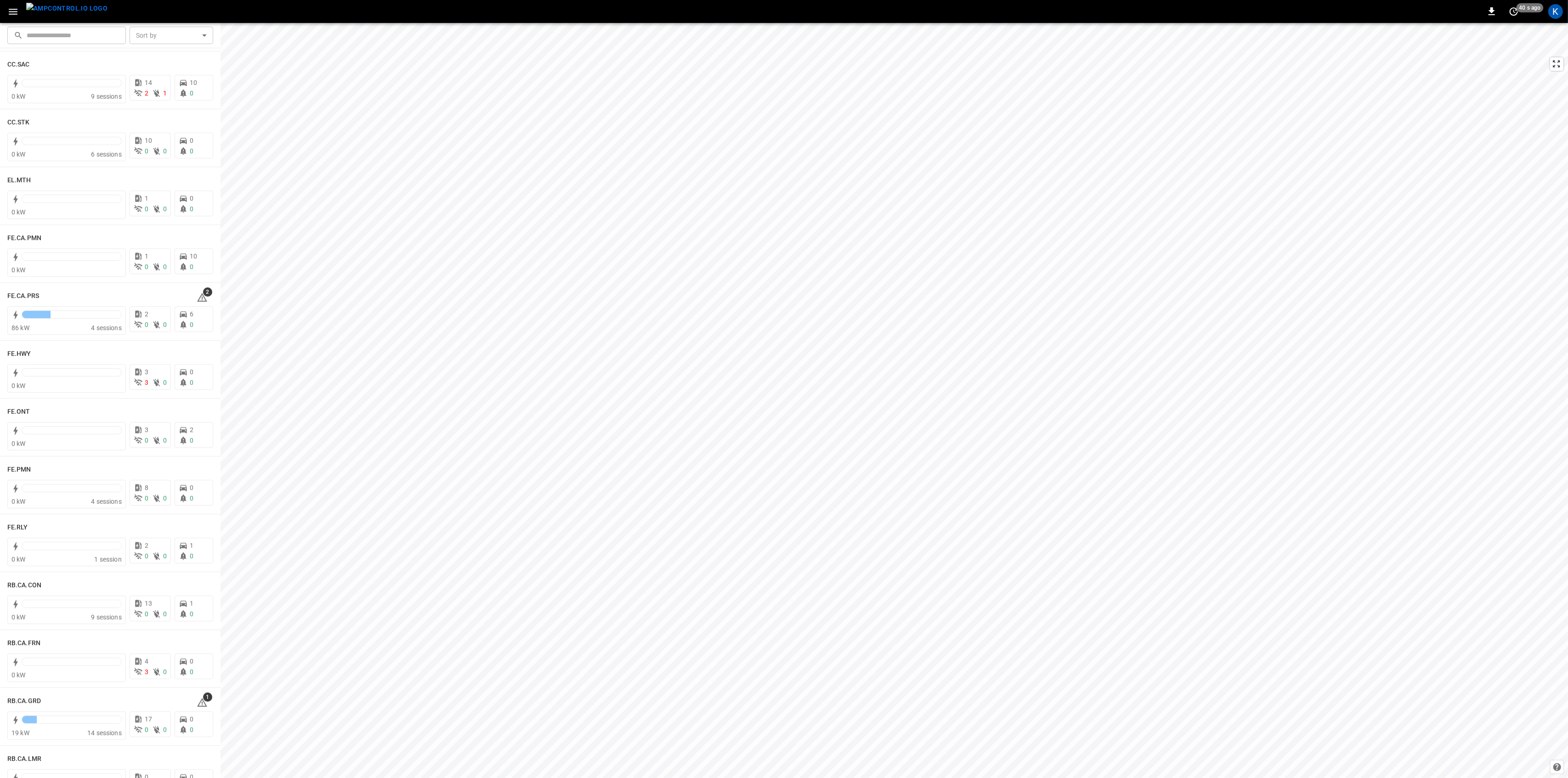
scroll to position [735, 0]
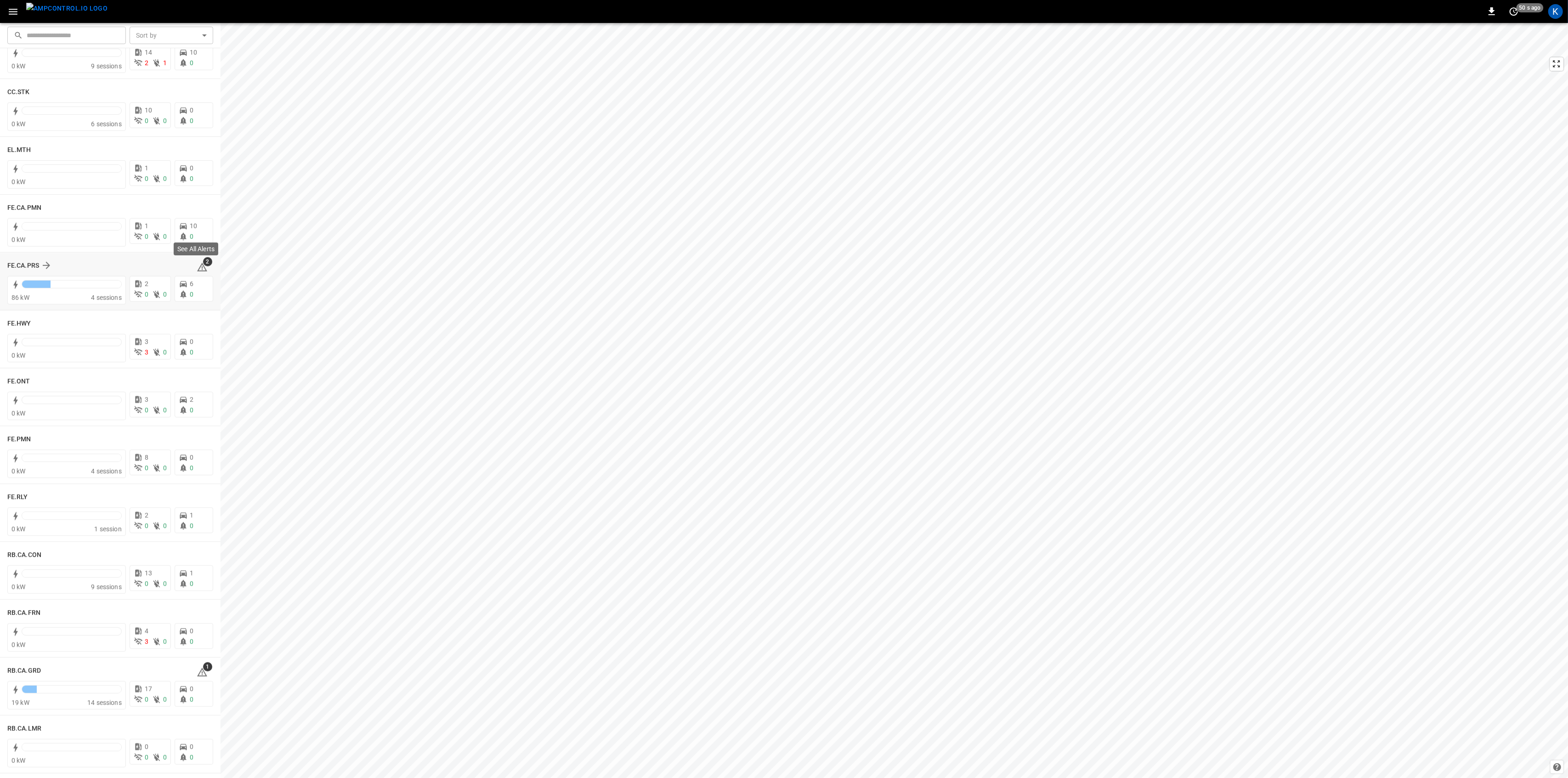
click at [196, 270] on icon at bounding box center [202, 267] width 11 height 11
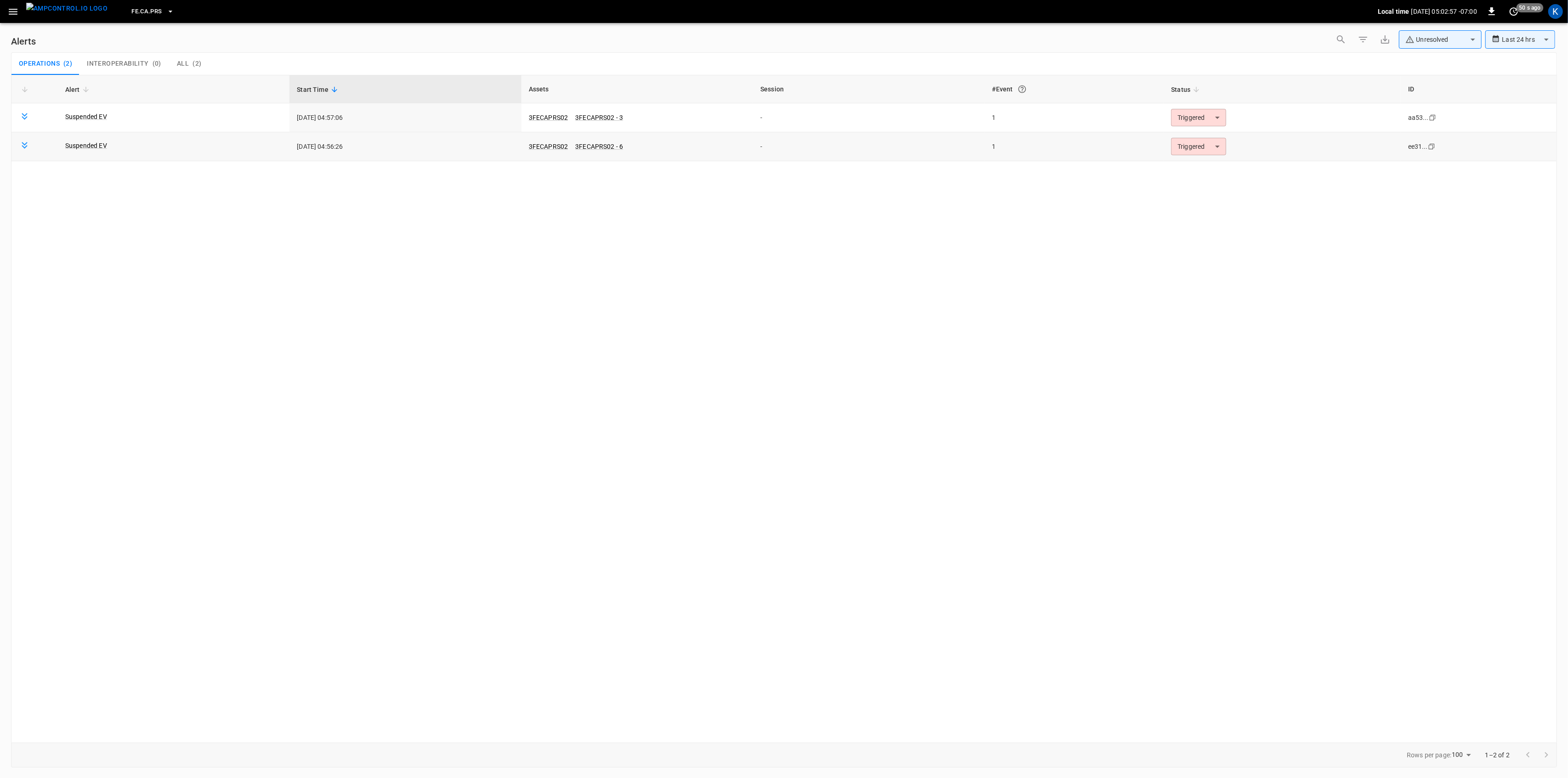
click at [1202, 146] on body "**********" at bounding box center [784, 387] width 1568 height 775
click at [1189, 168] on li "Resolved" at bounding box center [1197, 169] width 58 height 16
click at [1188, 120] on body "**********" at bounding box center [784, 387] width 1568 height 775
click at [1181, 139] on li "Resolved" at bounding box center [1197, 140] width 58 height 16
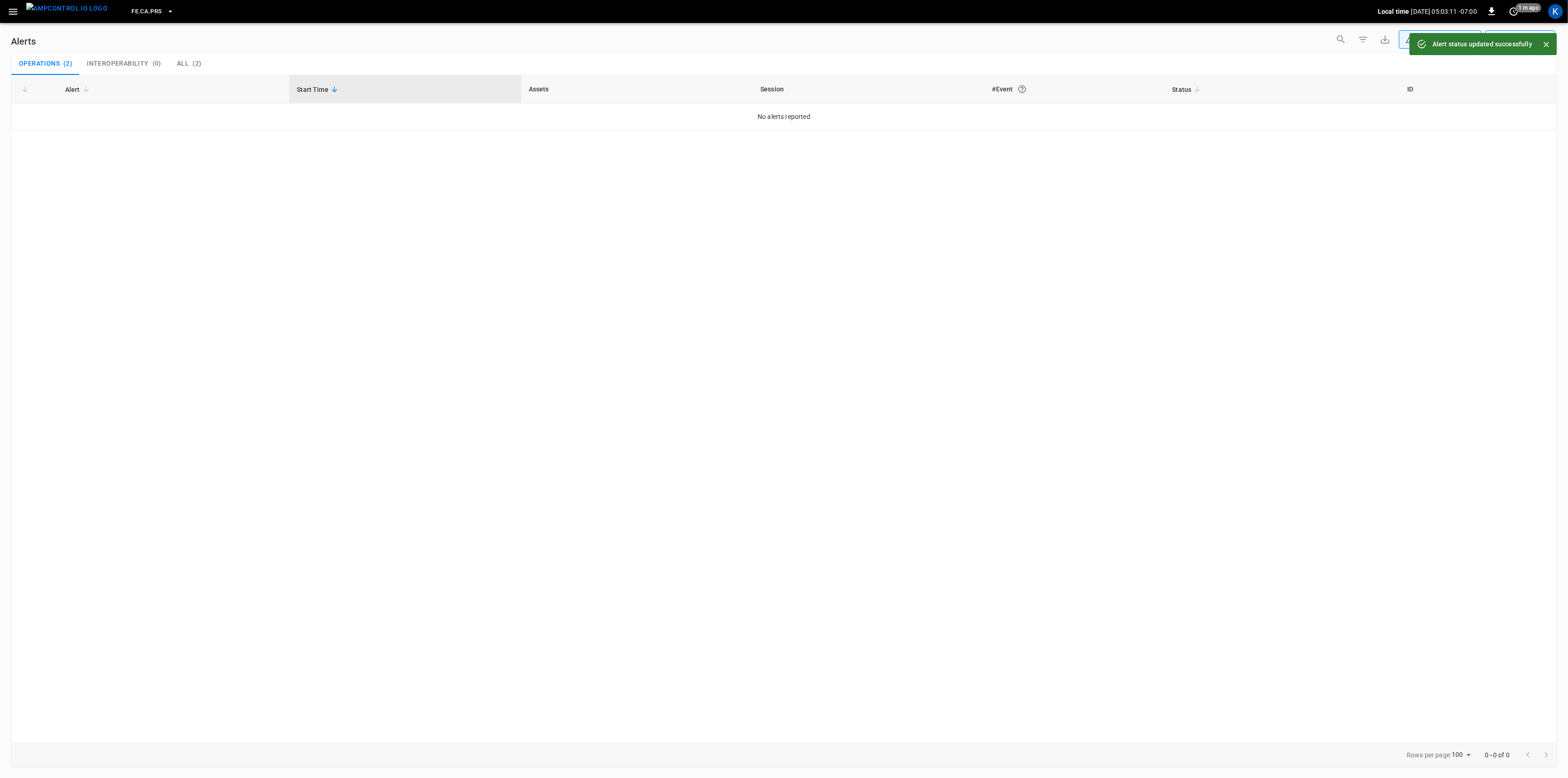
click at [12, 7] on icon "button" at bounding box center [12, 11] width 11 height 11
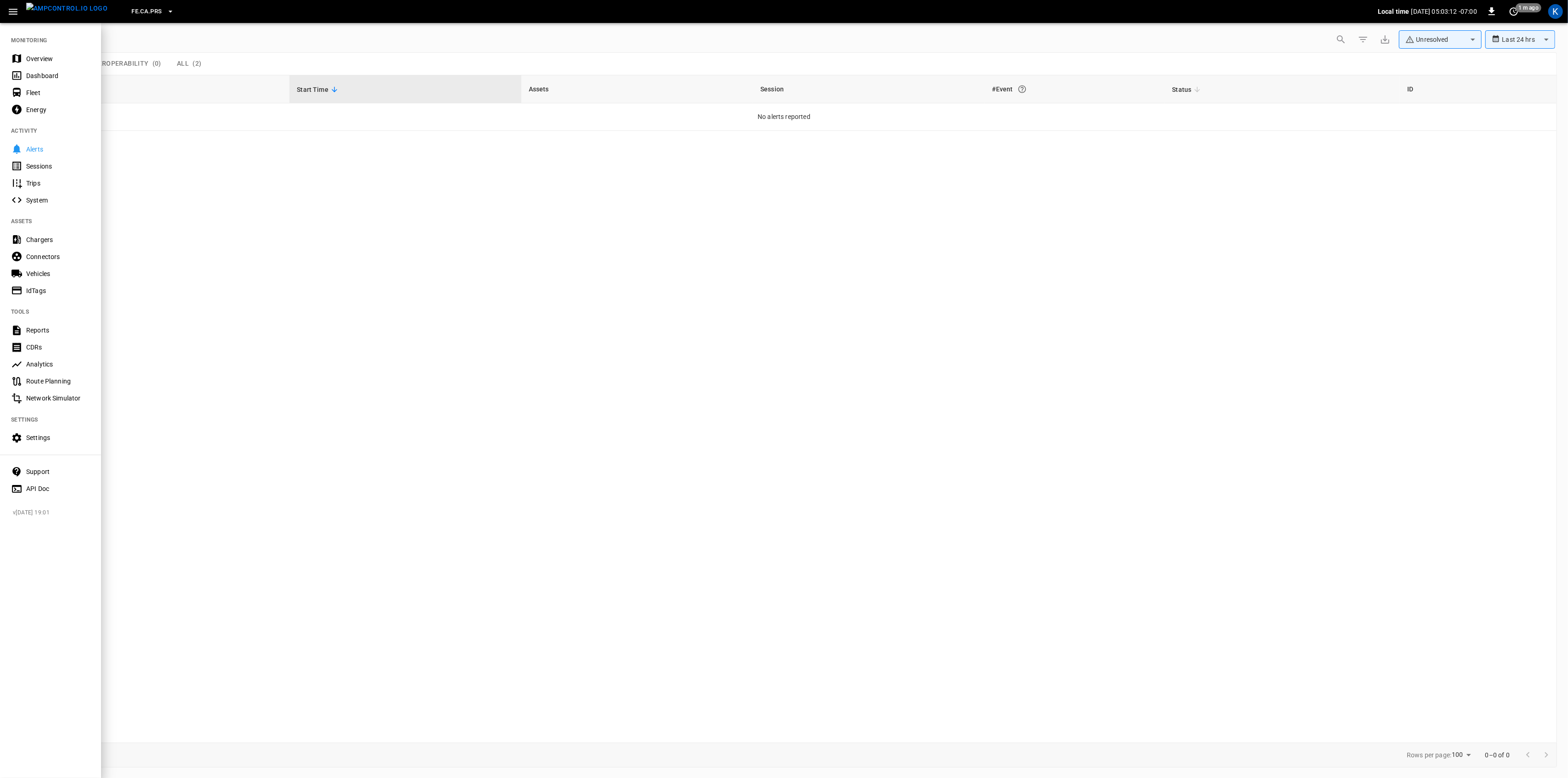
click at [34, 54] on div "Overview" at bounding box center [58, 58] width 64 height 10
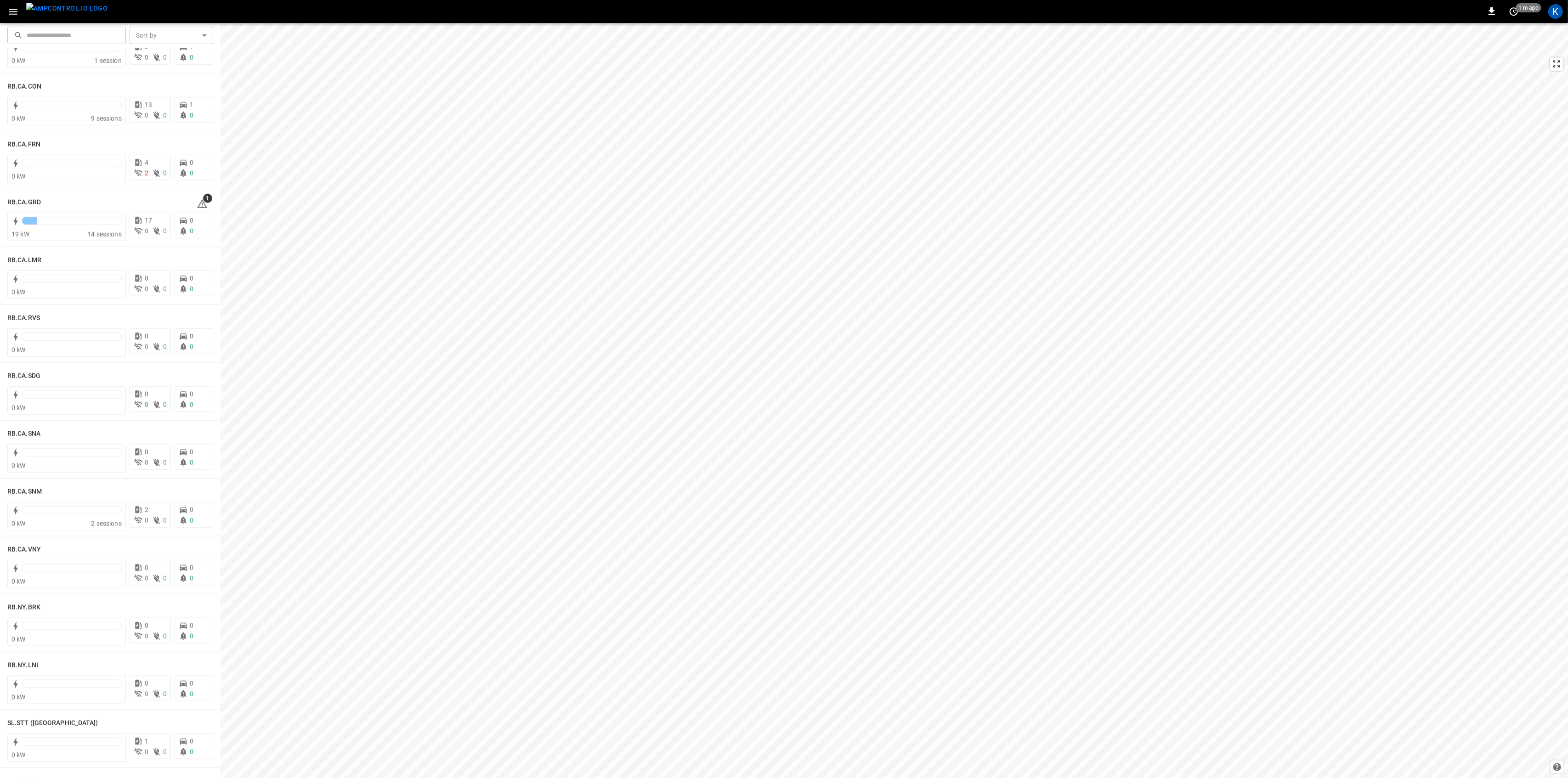
scroll to position [1224, 0]
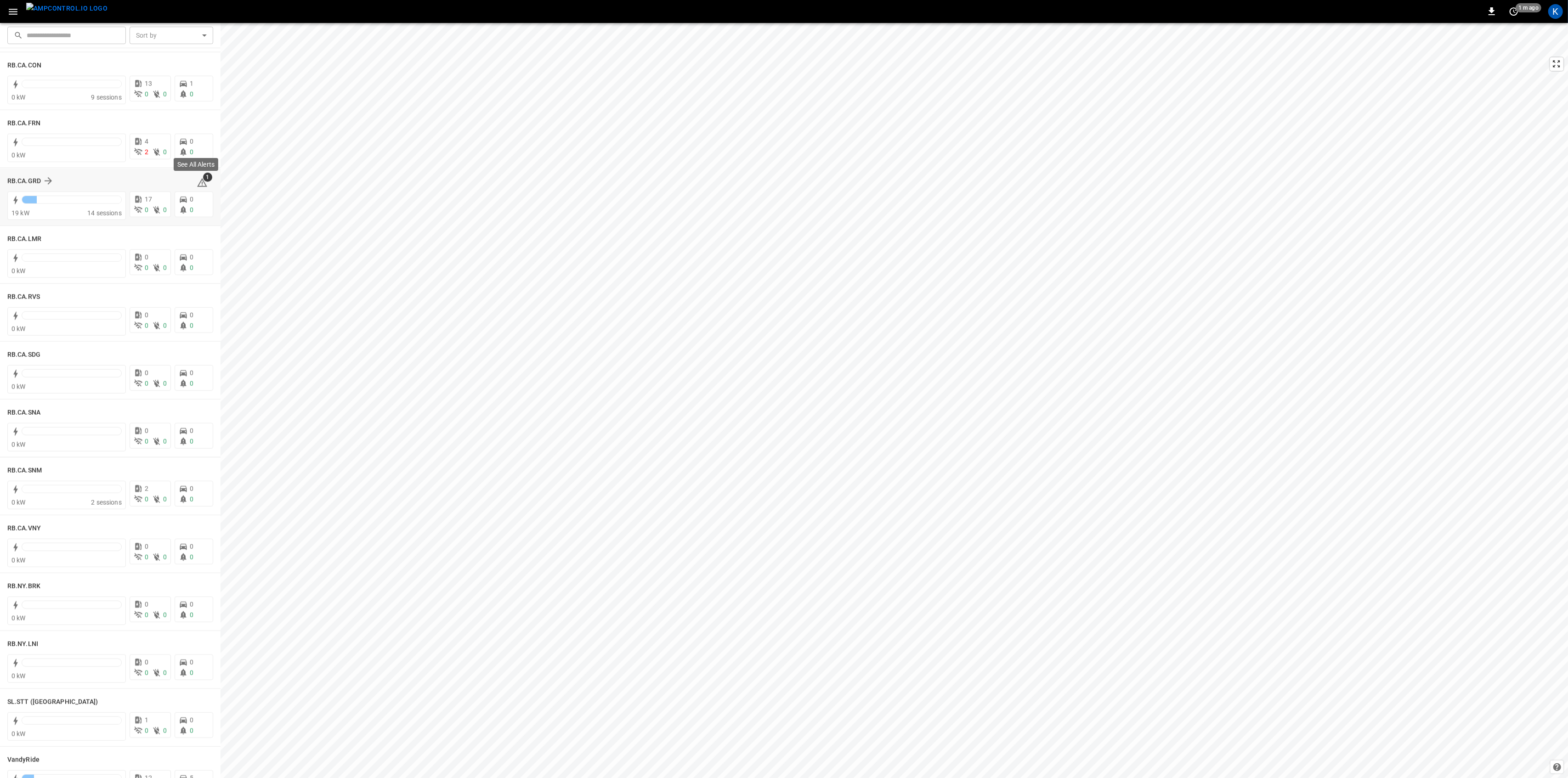
click at [199, 181] on icon at bounding box center [202, 182] width 10 height 9
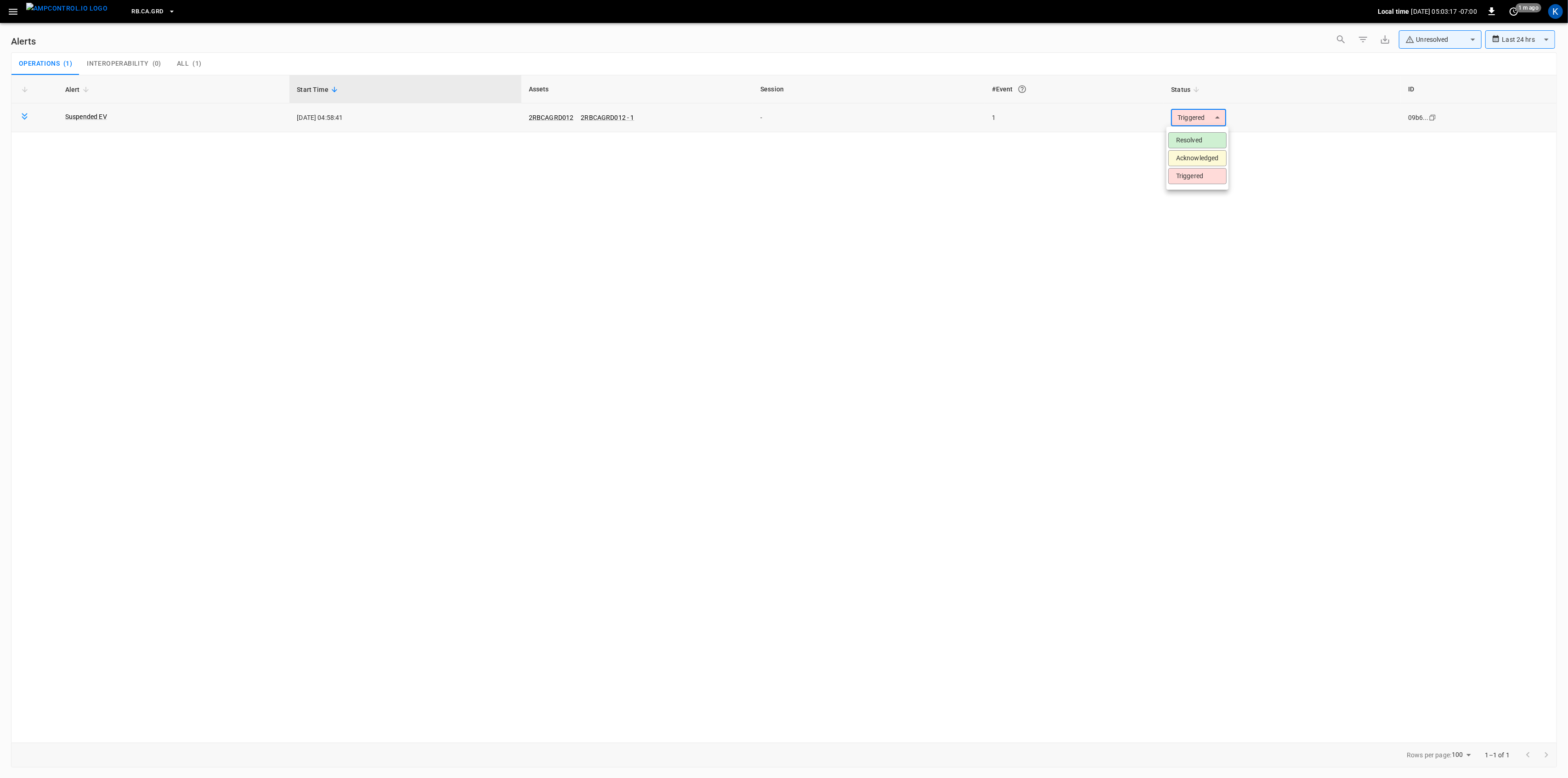
click at [1216, 113] on body "**********" at bounding box center [784, 387] width 1568 height 775
click at [1191, 129] on ul "Resolved Acknowledged Triggered" at bounding box center [1197, 158] width 62 height 63
click at [1188, 137] on li "Resolved" at bounding box center [1197, 140] width 58 height 16
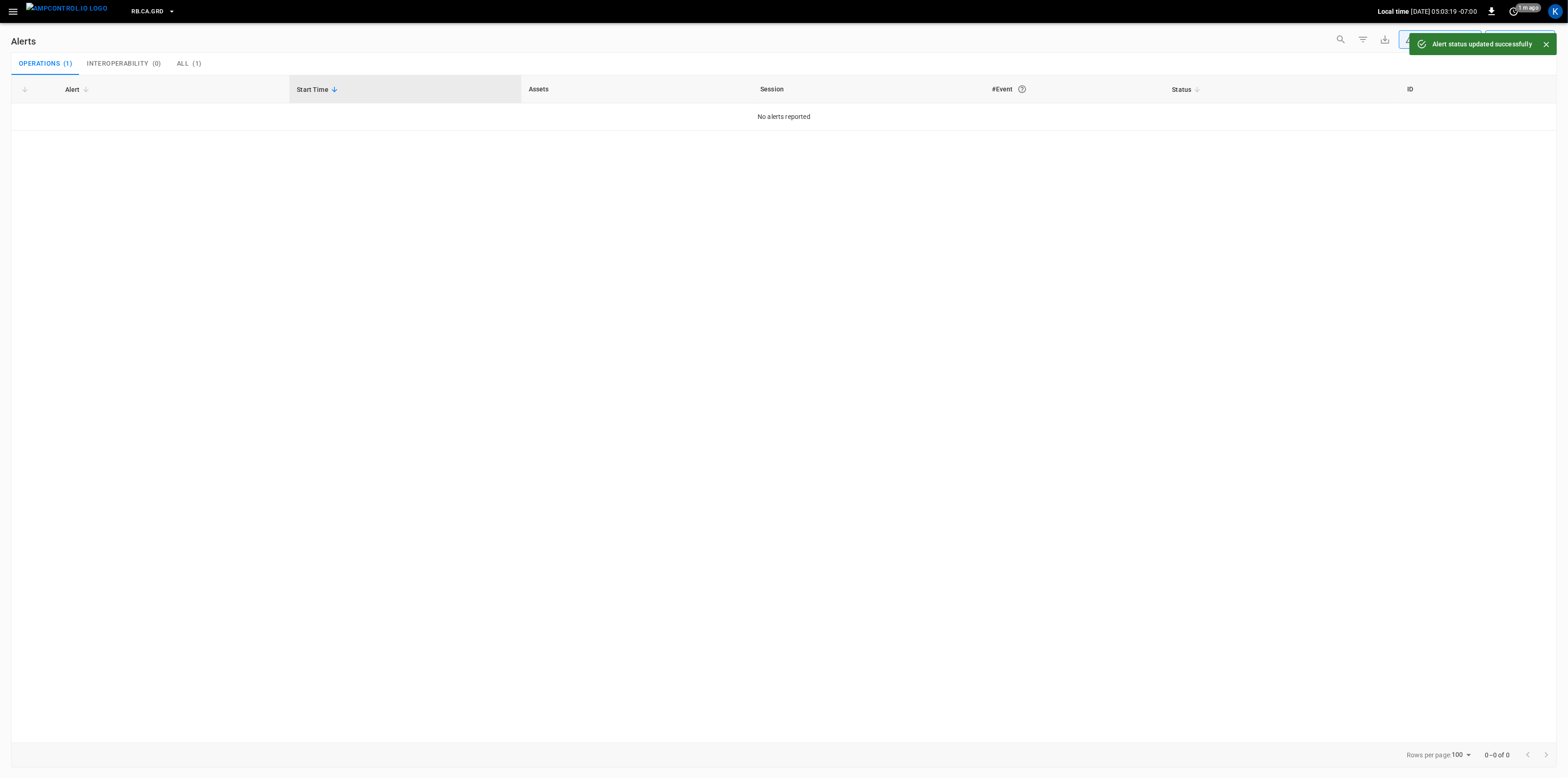
click at [11, 10] on icon "button" at bounding box center [13, 11] width 9 height 6
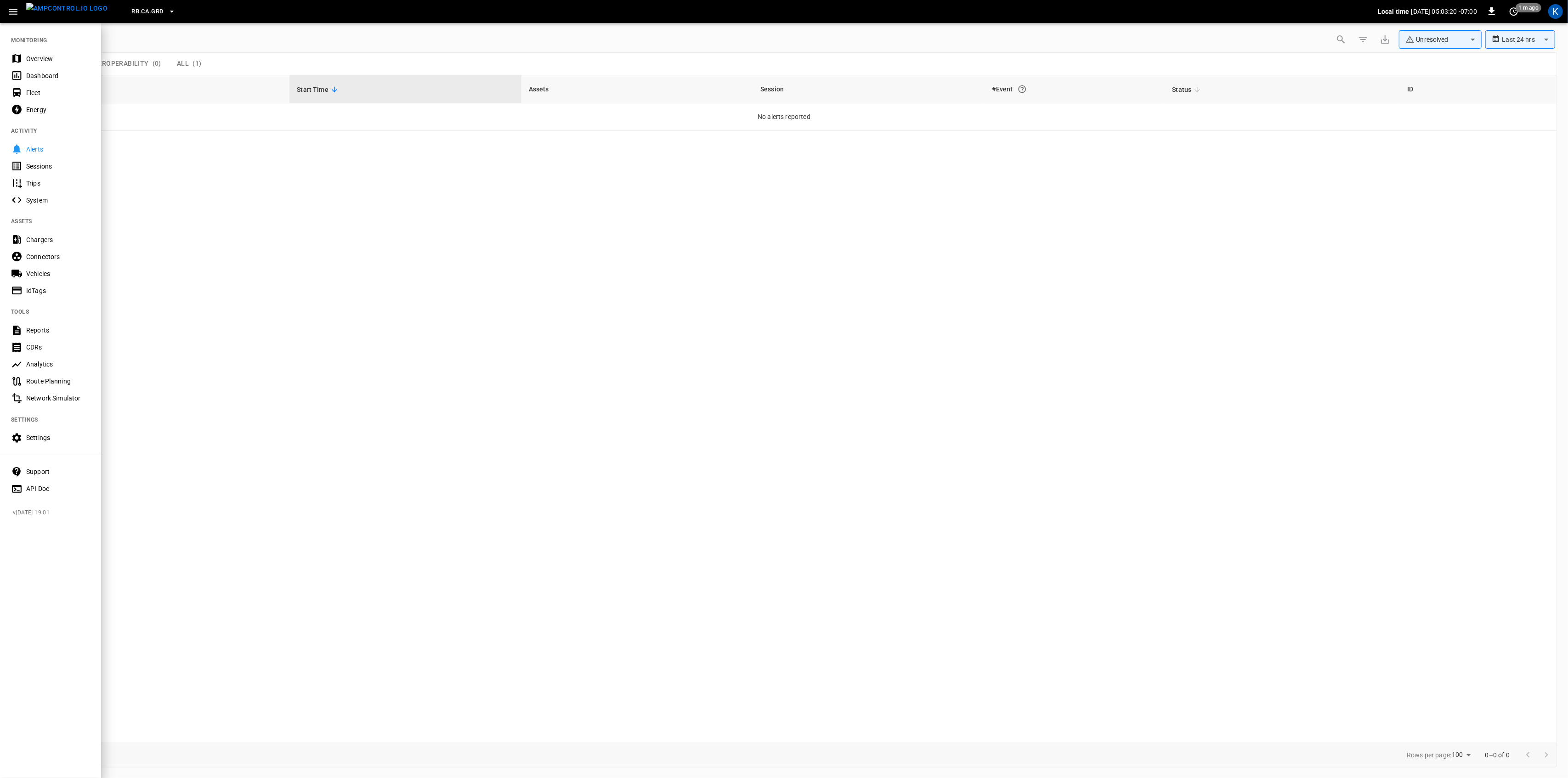
click at [37, 63] on div "Overview" at bounding box center [58, 58] width 64 height 10
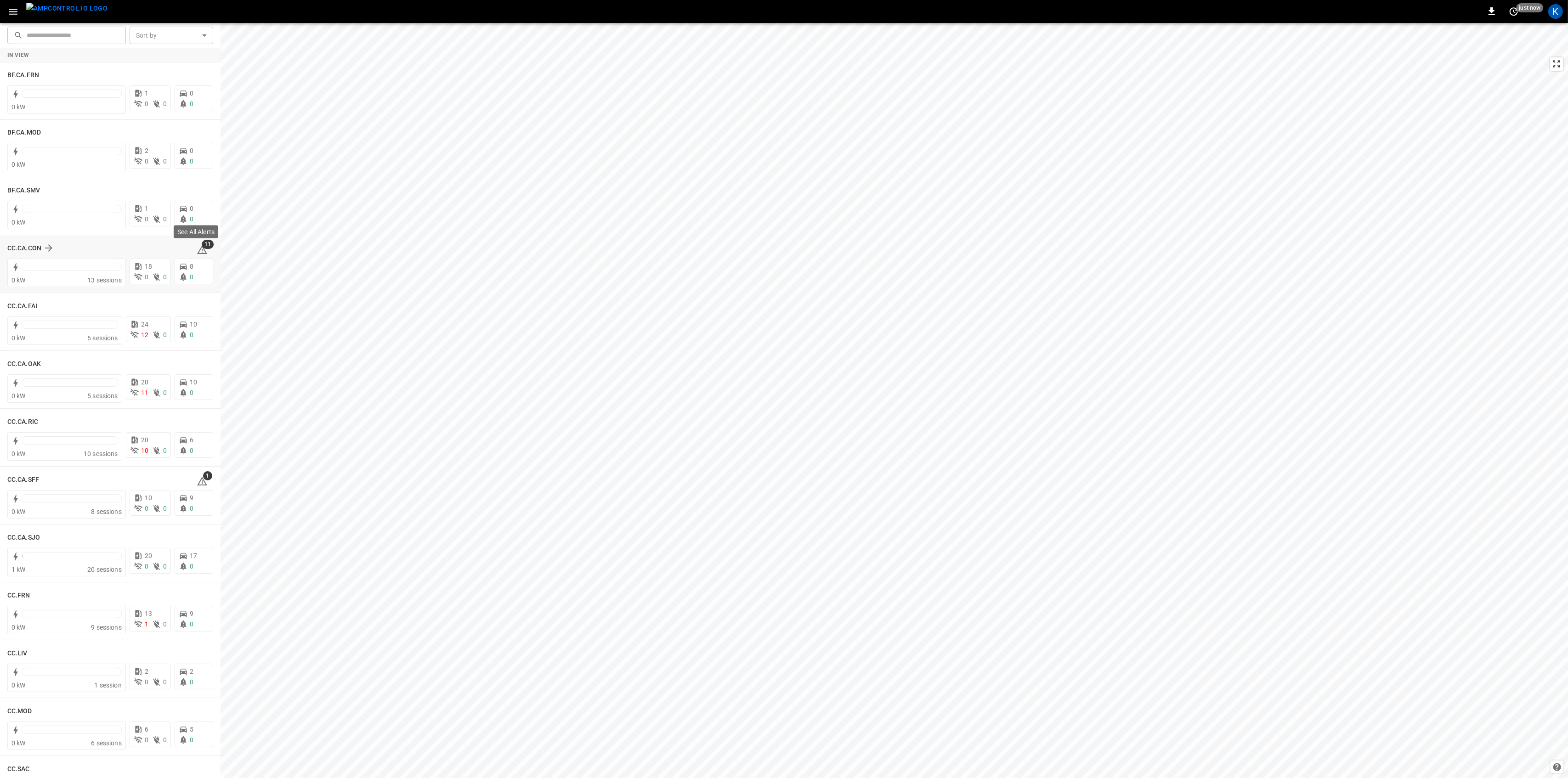
click at [202, 248] on span "11" at bounding box center [208, 244] width 12 height 10
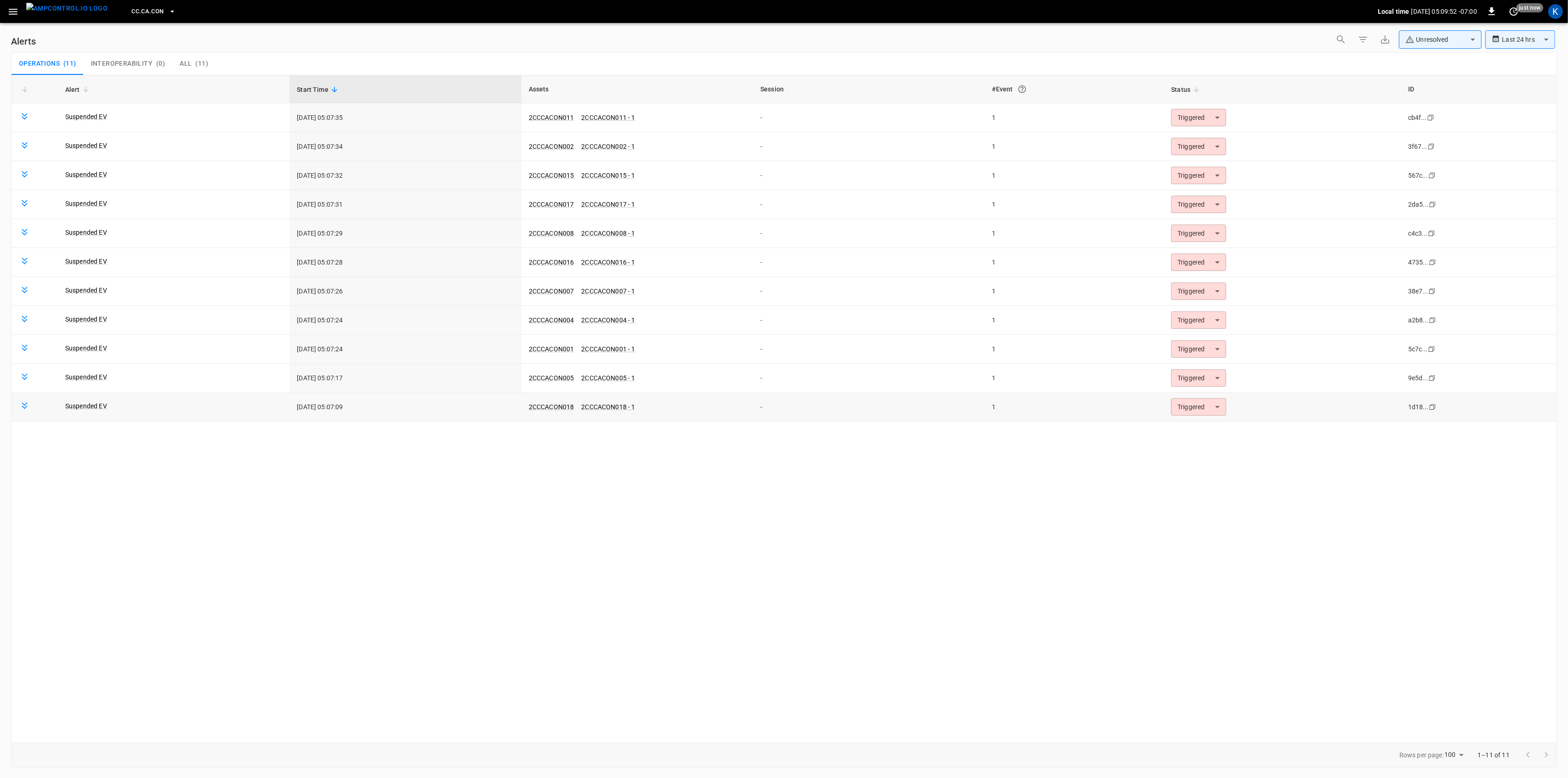
click at [1204, 417] on body "**********" at bounding box center [784, 387] width 1568 height 775
click at [1193, 430] on li "Resolved" at bounding box center [1197, 431] width 58 height 16
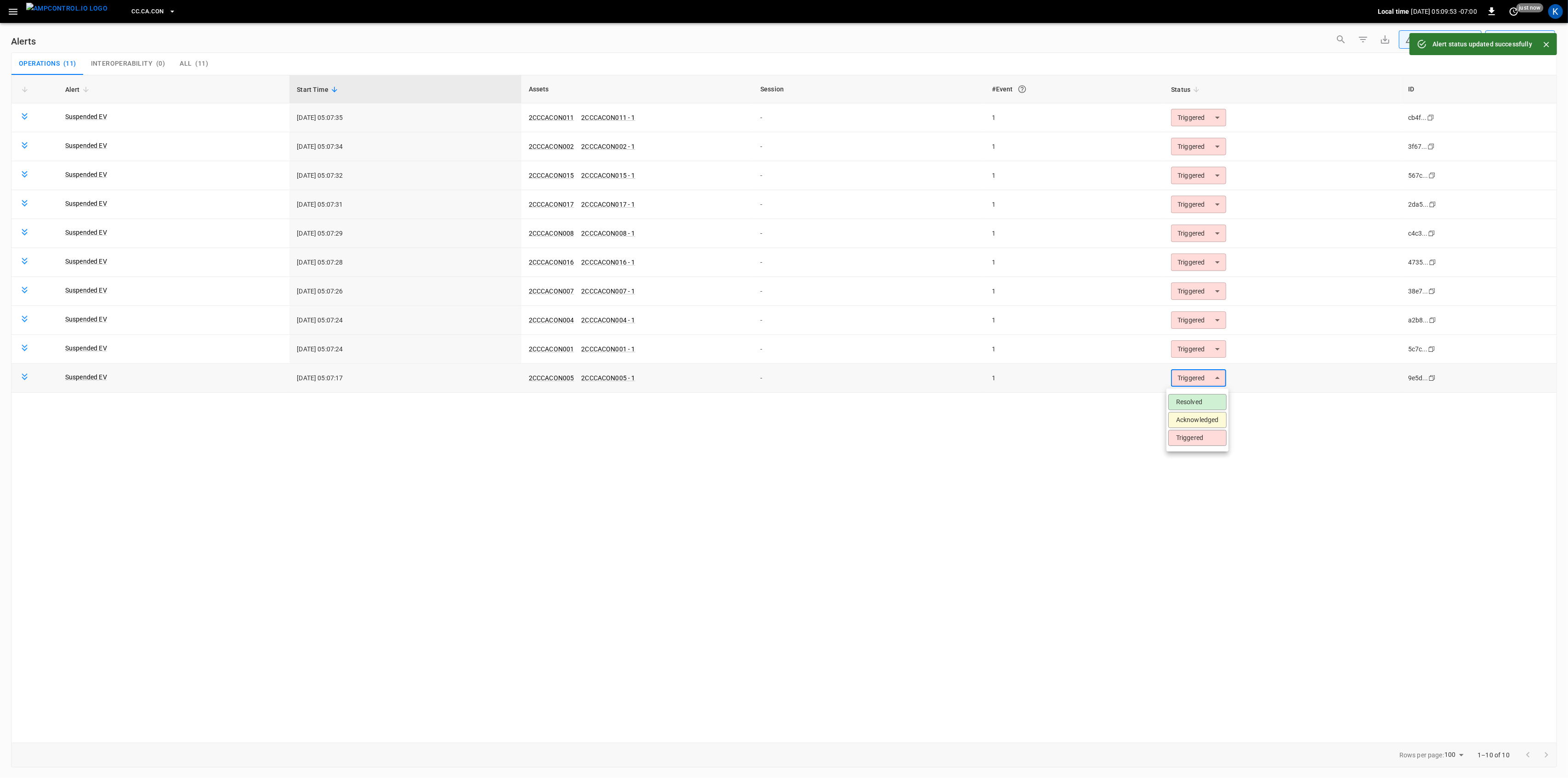
click at [1196, 385] on body "**********" at bounding box center [784, 387] width 1568 height 775
click at [1195, 399] on li "Resolved" at bounding box center [1197, 402] width 58 height 16
click at [1202, 353] on body "**********" at bounding box center [784, 387] width 1568 height 775
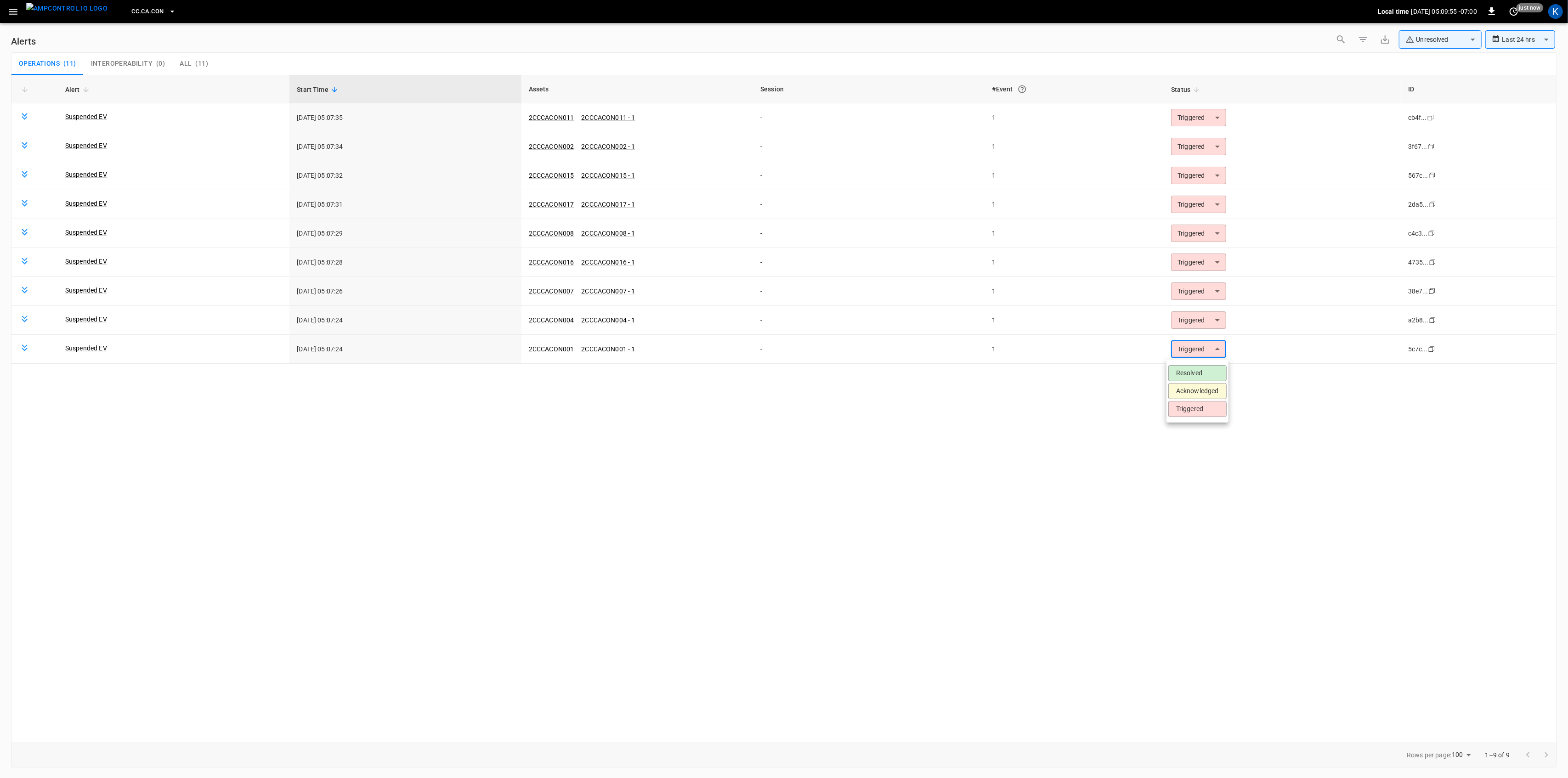
click at [1192, 370] on li "Resolved" at bounding box center [1197, 373] width 58 height 16
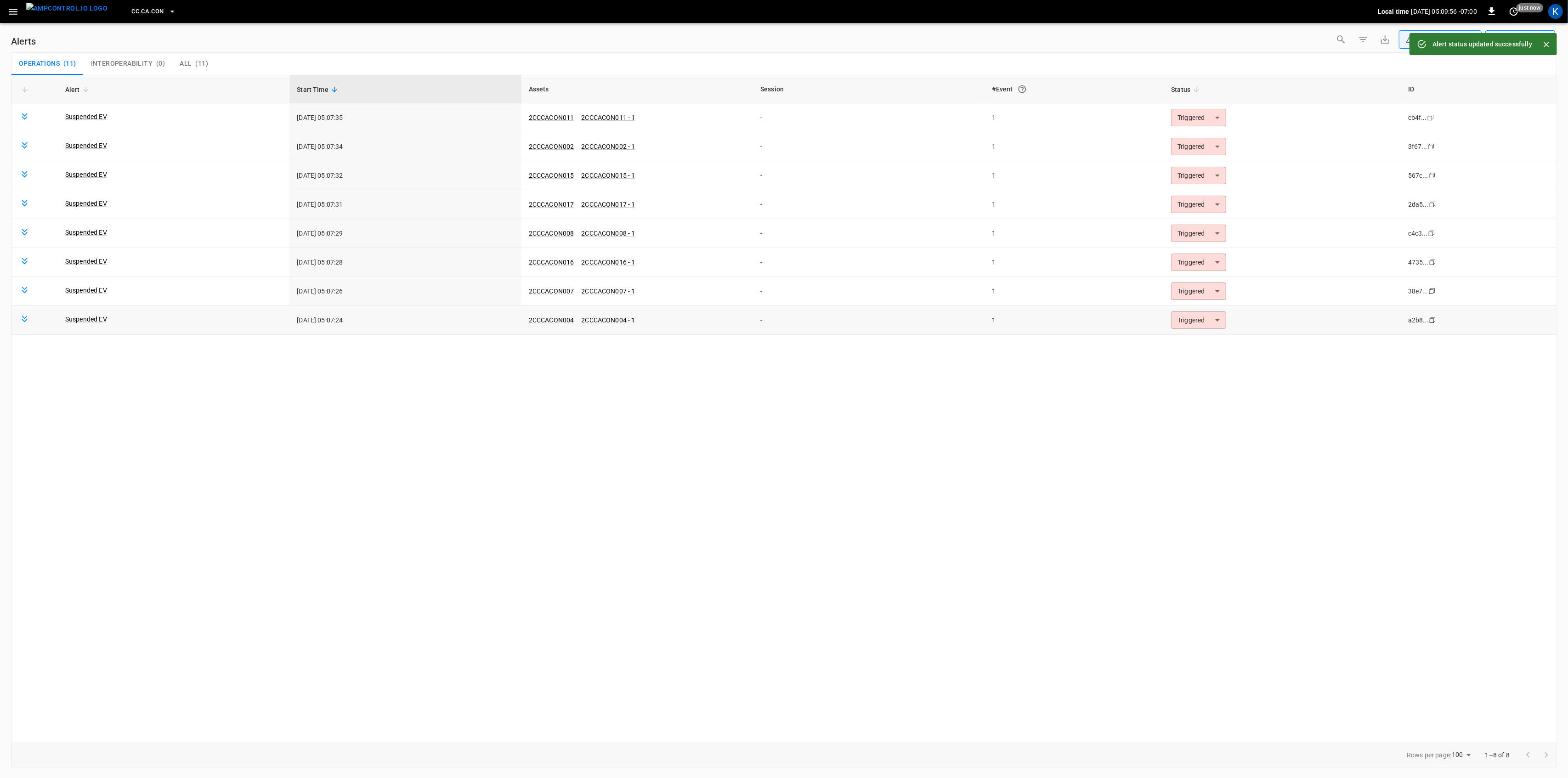
click at [1201, 322] on body "**********" at bounding box center [784, 387] width 1568 height 775
click at [1191, 343] on li "Resolved" at bounding box center [1197, 344] width 58 height 16
click at [1194, 295] on body "**********" at bounding box center [784, 387] width 1568 height 775
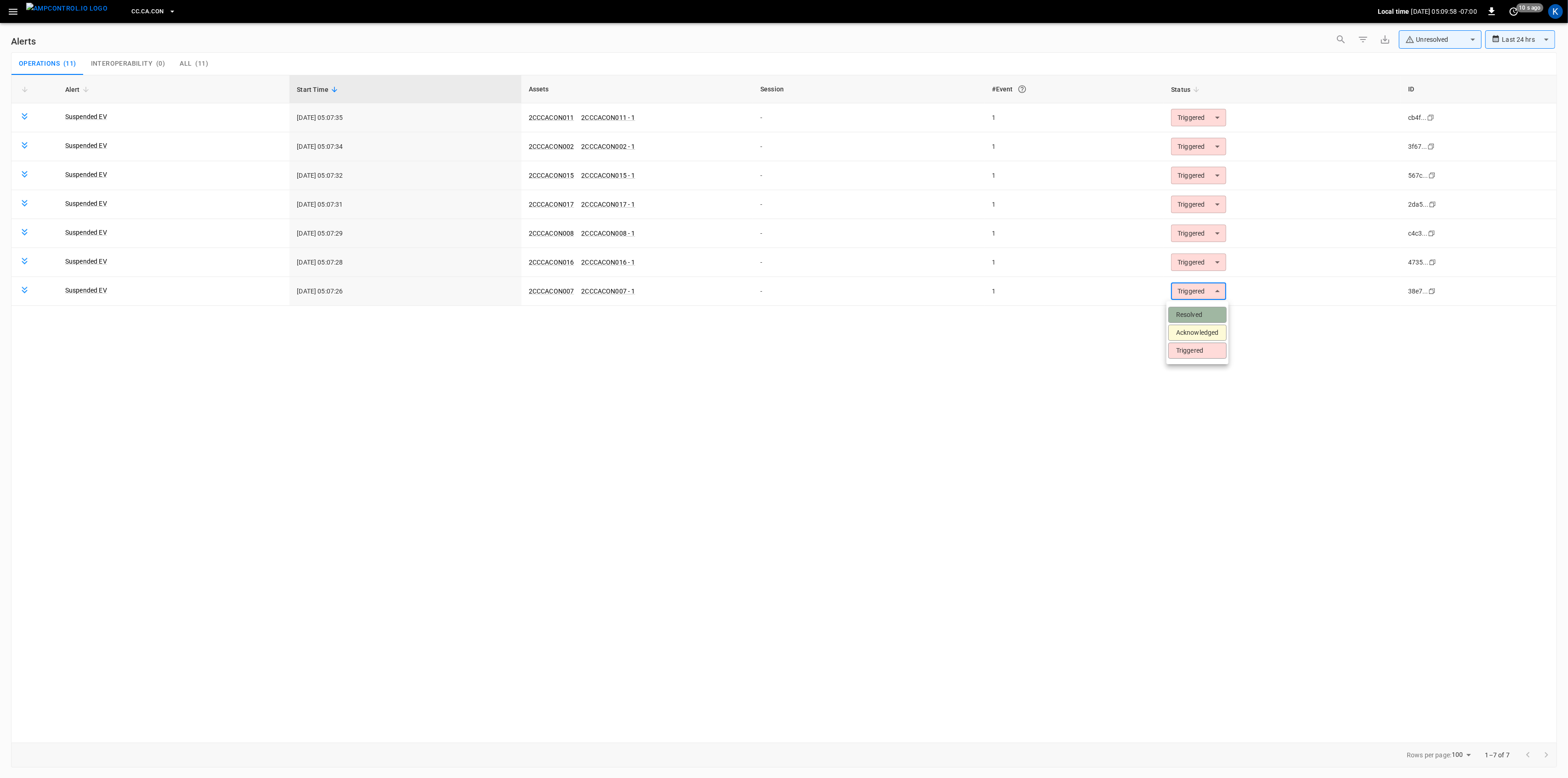
click at [1189, 314] on li "Resolved" at bounding box center [1197, 314] width 58 height 16
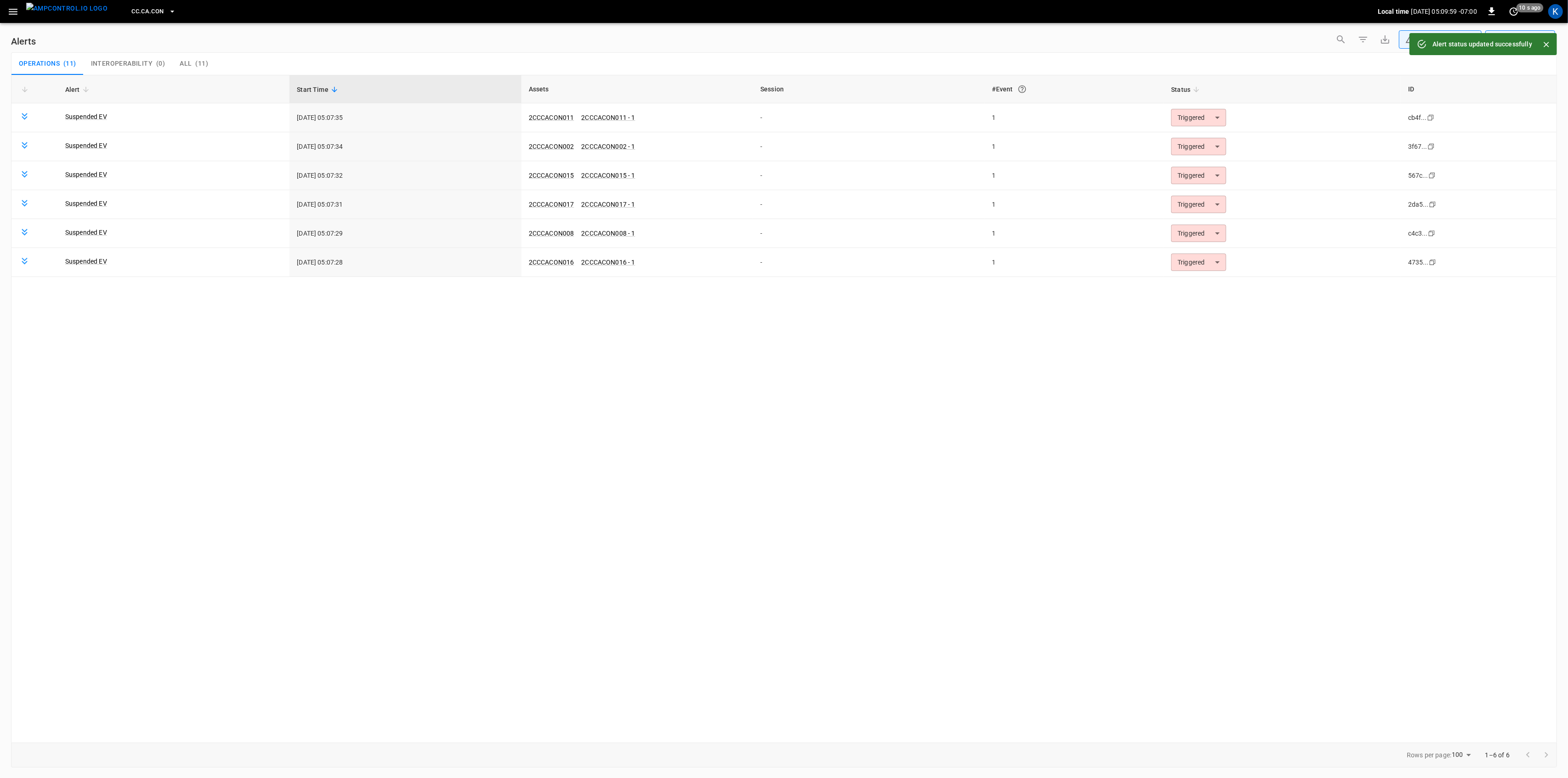
click at [1199, 265] on body "**********" at bounding box center [784, 387] width 1568 height 775
click at [1194, 284] on li "Resolved" at bounding box center [1197, 286] width 58 height 16
click at [1201, 238] on body "**********" at bounding box center [784, 387] width 1568 height 775
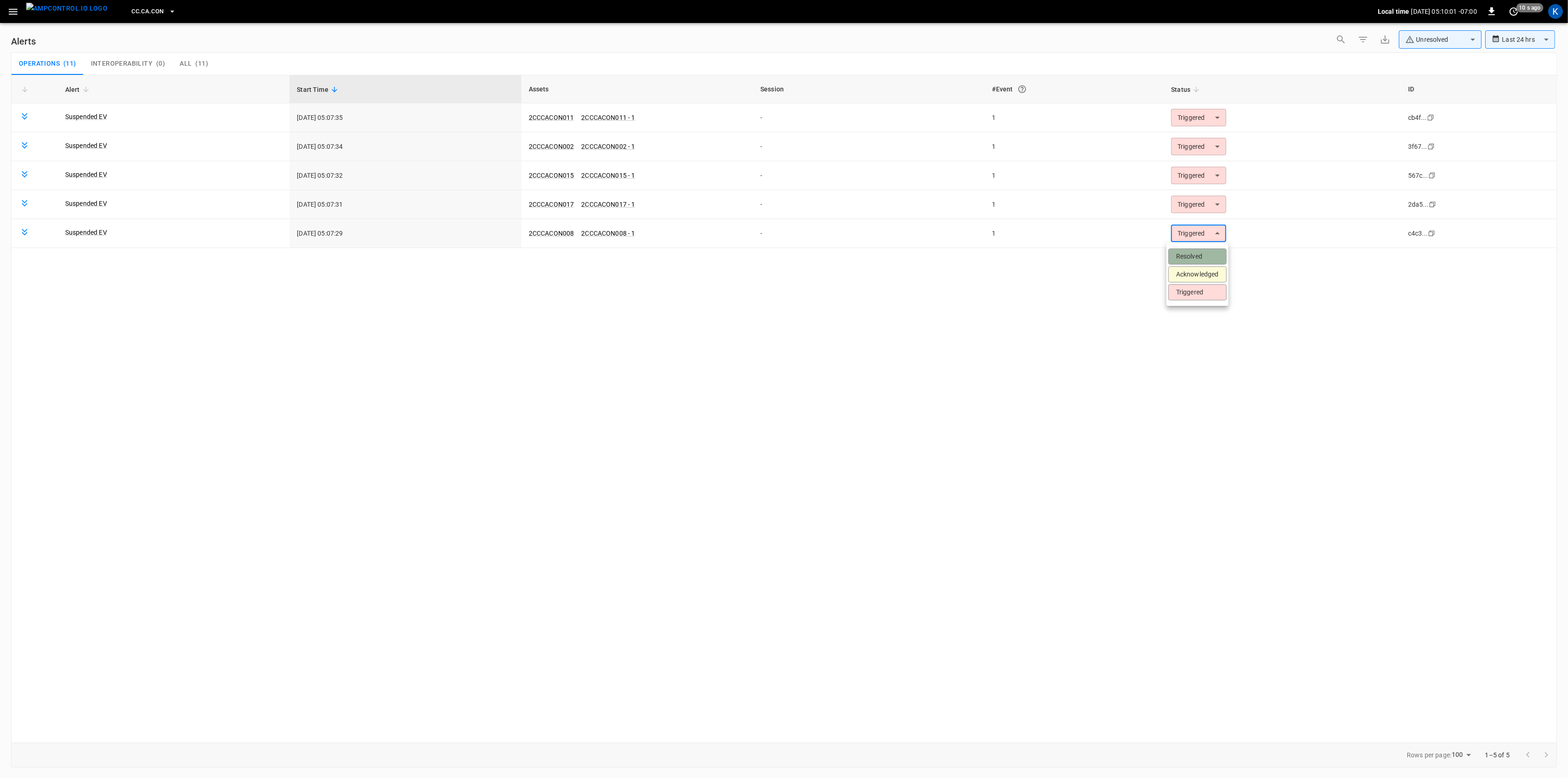
click at [1199, 258] on li "Resolved" at bounding box center [1197, 256] width 58 height 16
click at [1196, 221] on div "Alert Start Time Assets Session #Event Status ID Suspended EV [DATE] 05:07:35 2…" at bounding box center [784, 408] width 1546 height 668
click at [1202, 208] on body "**********" at bounding box center [784, 387] width 1568 height 775
click at [1199, 226] on li "Resolved" at bounding box center [1197, 227] width 58 height 16
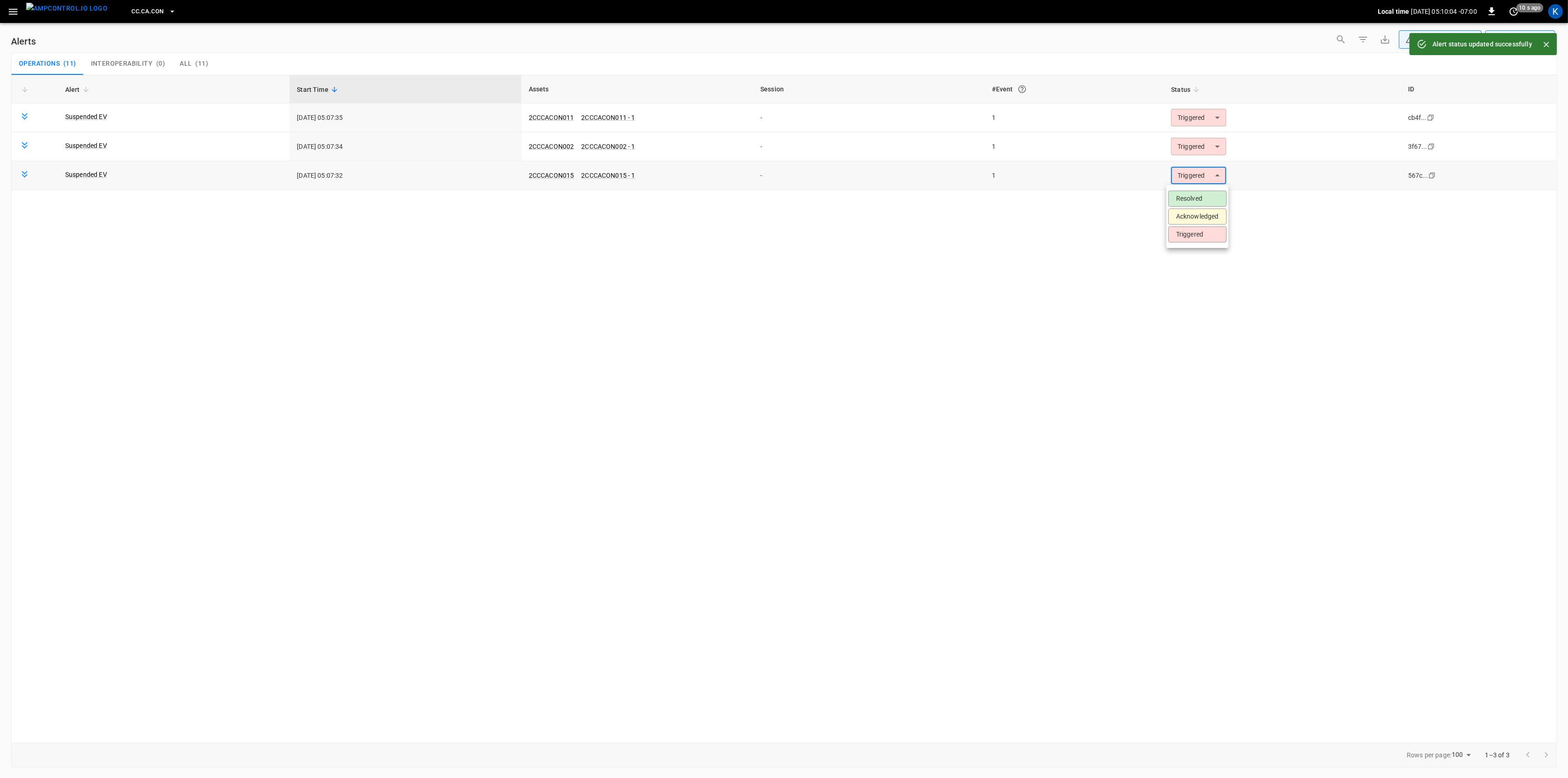
click at [1195, 175] on body "**********" at bounding box center [784, 387] width 1568 height 775
click at [1191, 199] on li "Resolved" at bounding box center [1197, 199] width 58 height 16
click at [1208, 149] on body "**********" at bounding box center [784, 387] width 1568 height 775
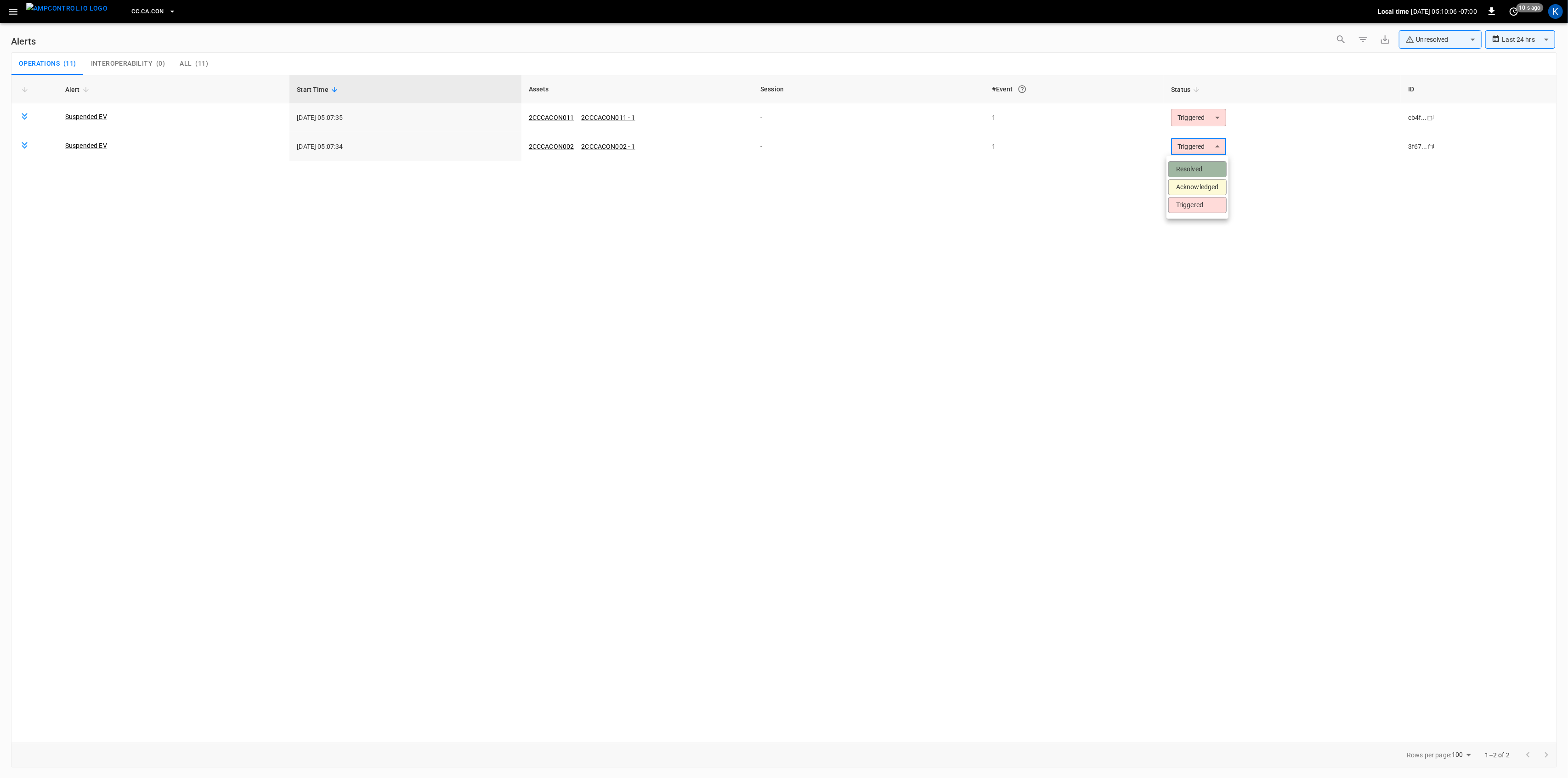
click at [1204, 168] on li "Resolved" at bounding box center [1197, 169] width 58 height 16
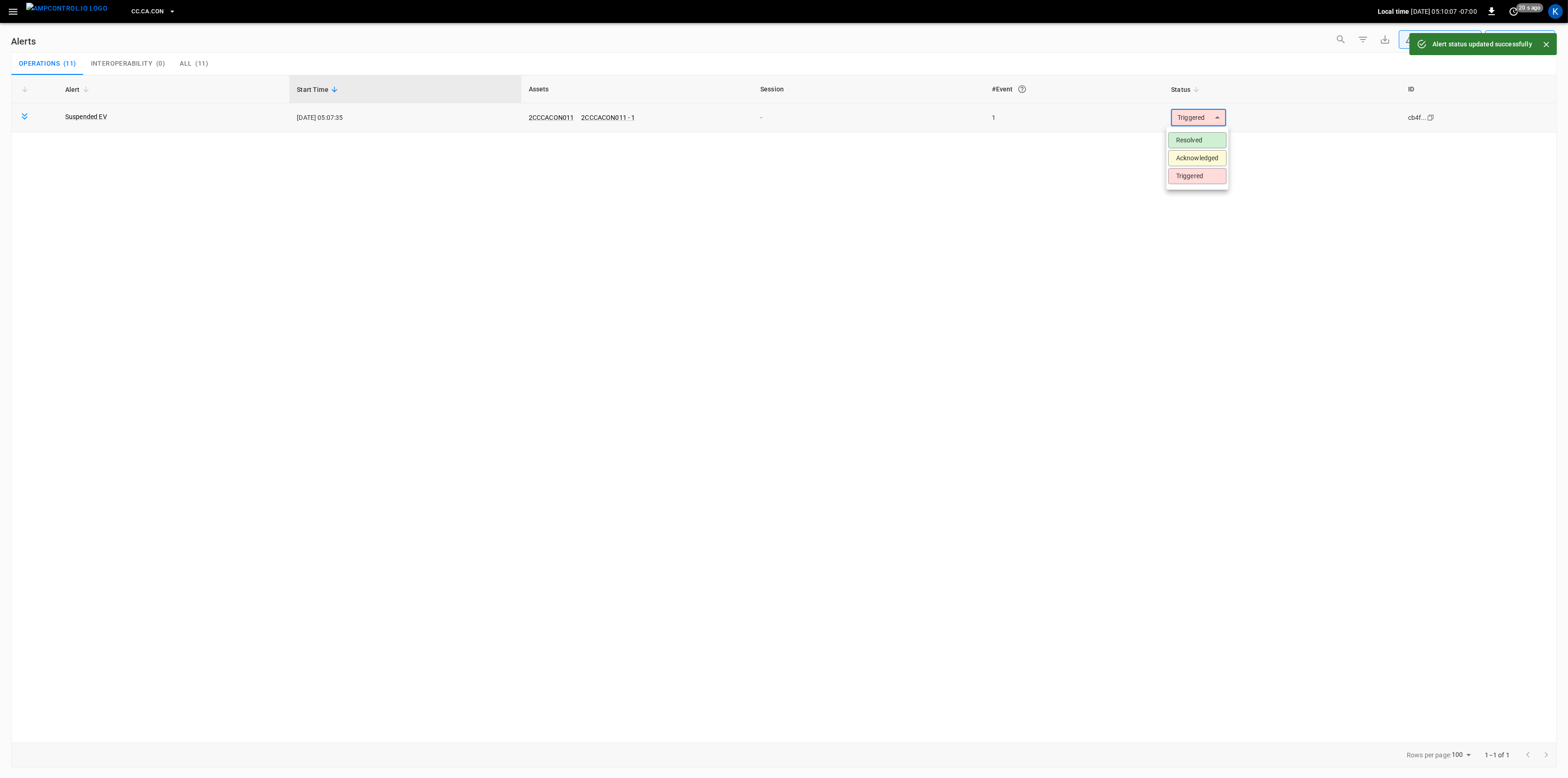
click at [1199, 125] on body "**********" at bounding box center [784, 387] width 1568 height 775
click at [1195, 144] on li "Resolved" at bounding box center [1197, 140] width 58 height 16
click at [15, 18] on button "button" at bounding box center [13, 12] width 19 height 17
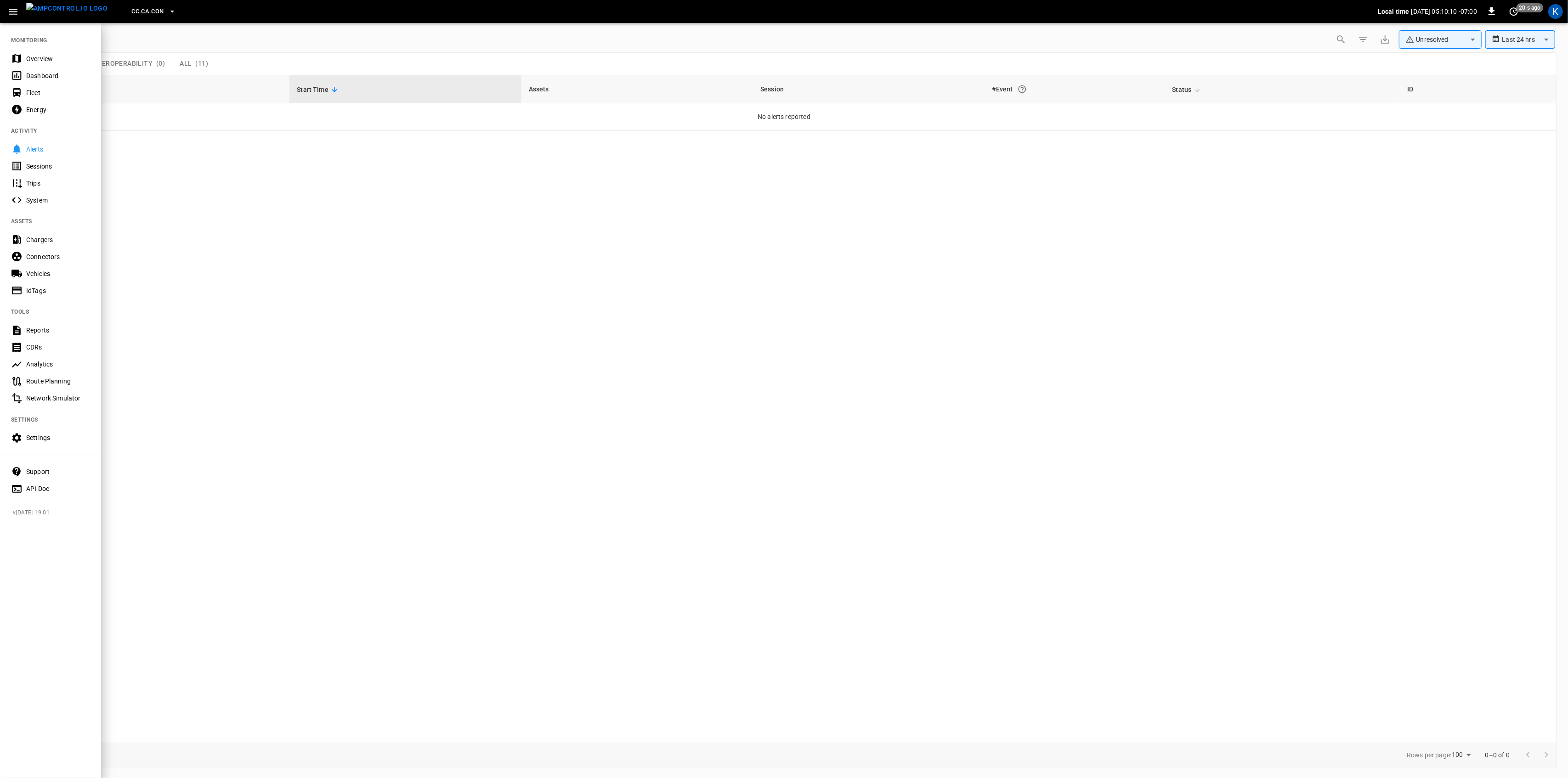
click at [30, 59] on div "Overview" at bounding box center [58, 58] width 64 height 10
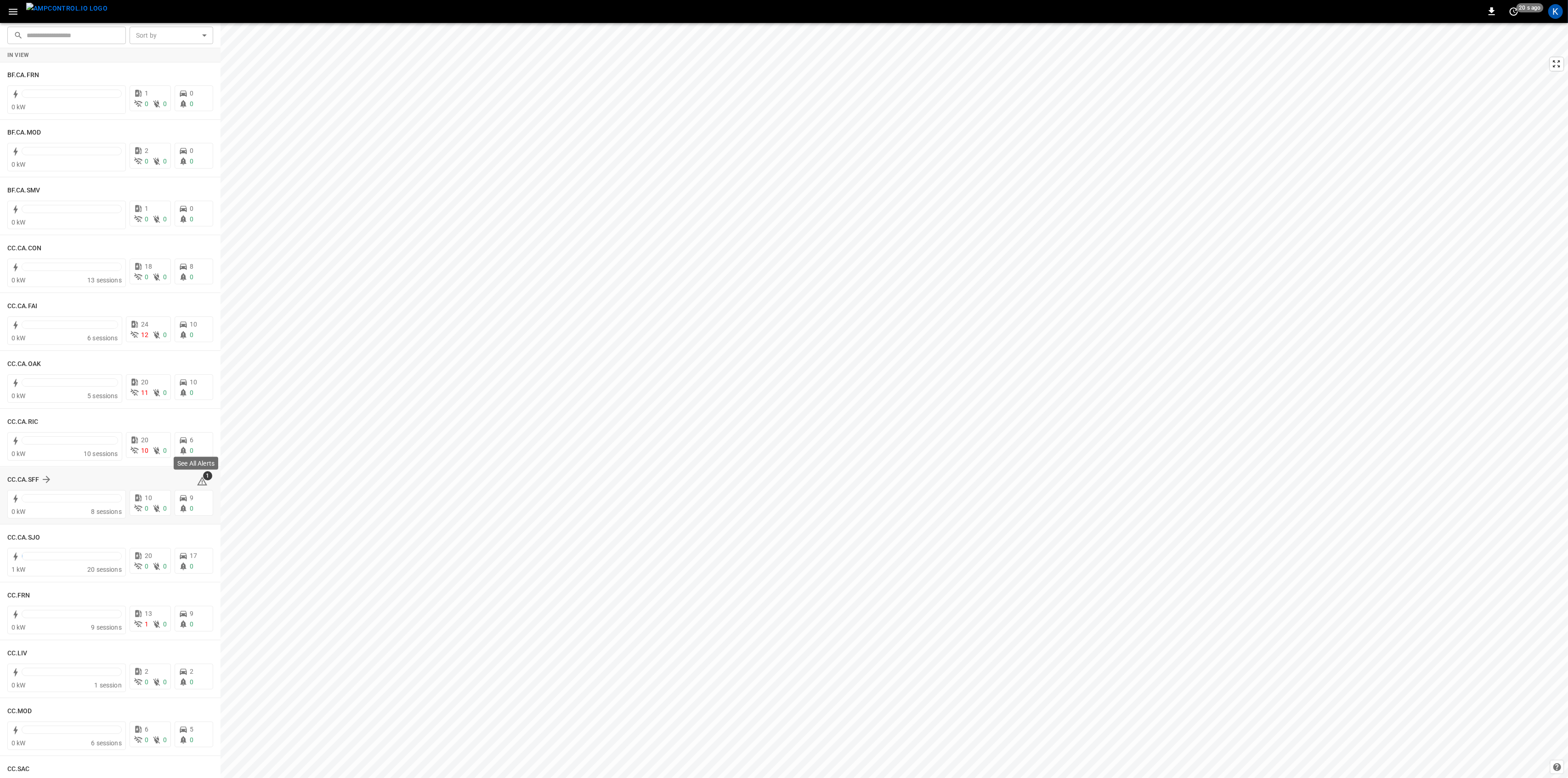
click at [203, 478] on span "1" at bounding box center [208, 476] width 10 height 10
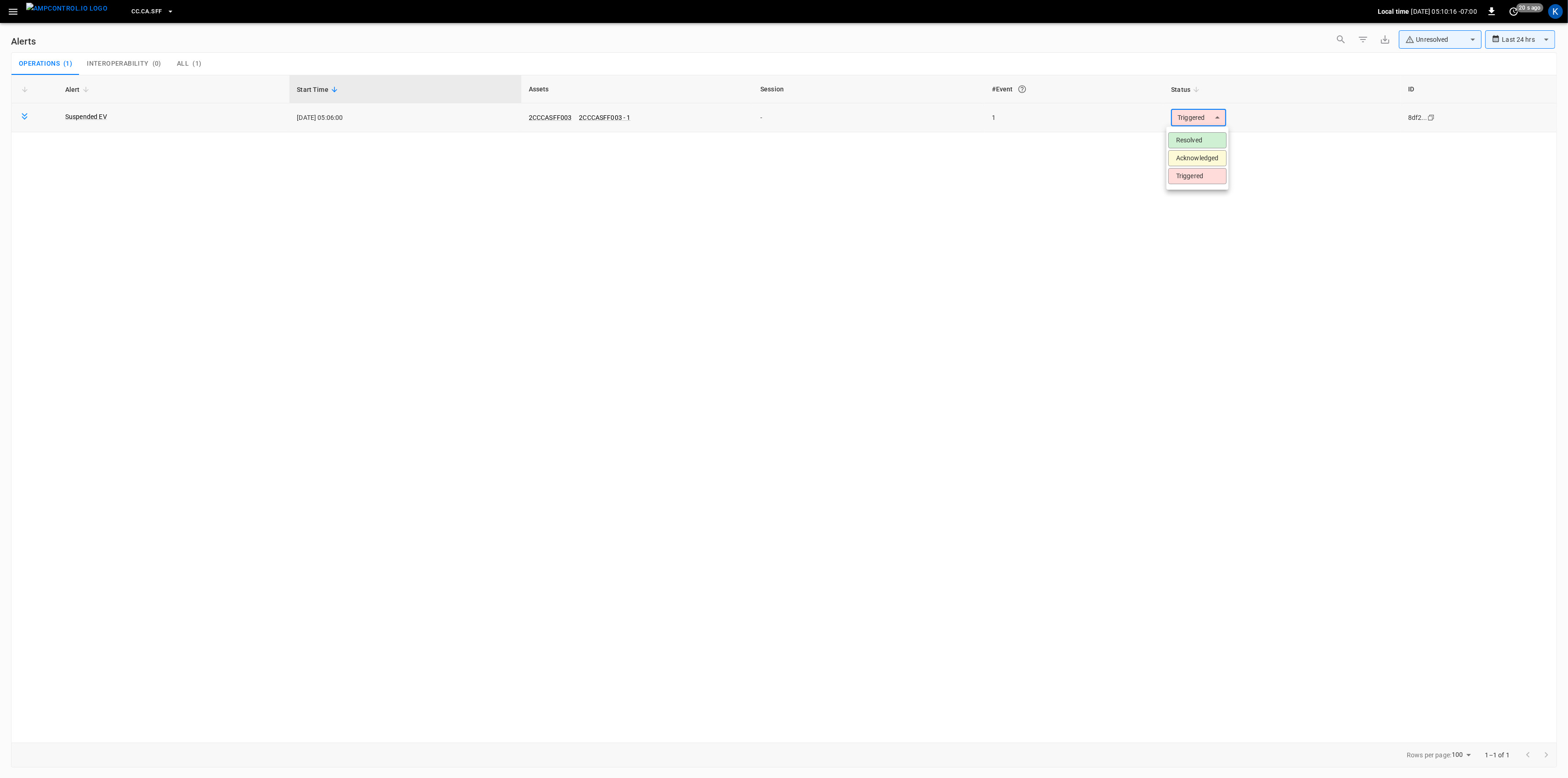
click at [1190, 113] on body "**********" at bounding box center [784, 387] width 1568 height 775
click at [1185, 136] on li "Resolved" at bounding box center [1197, 140] width 58 height 16
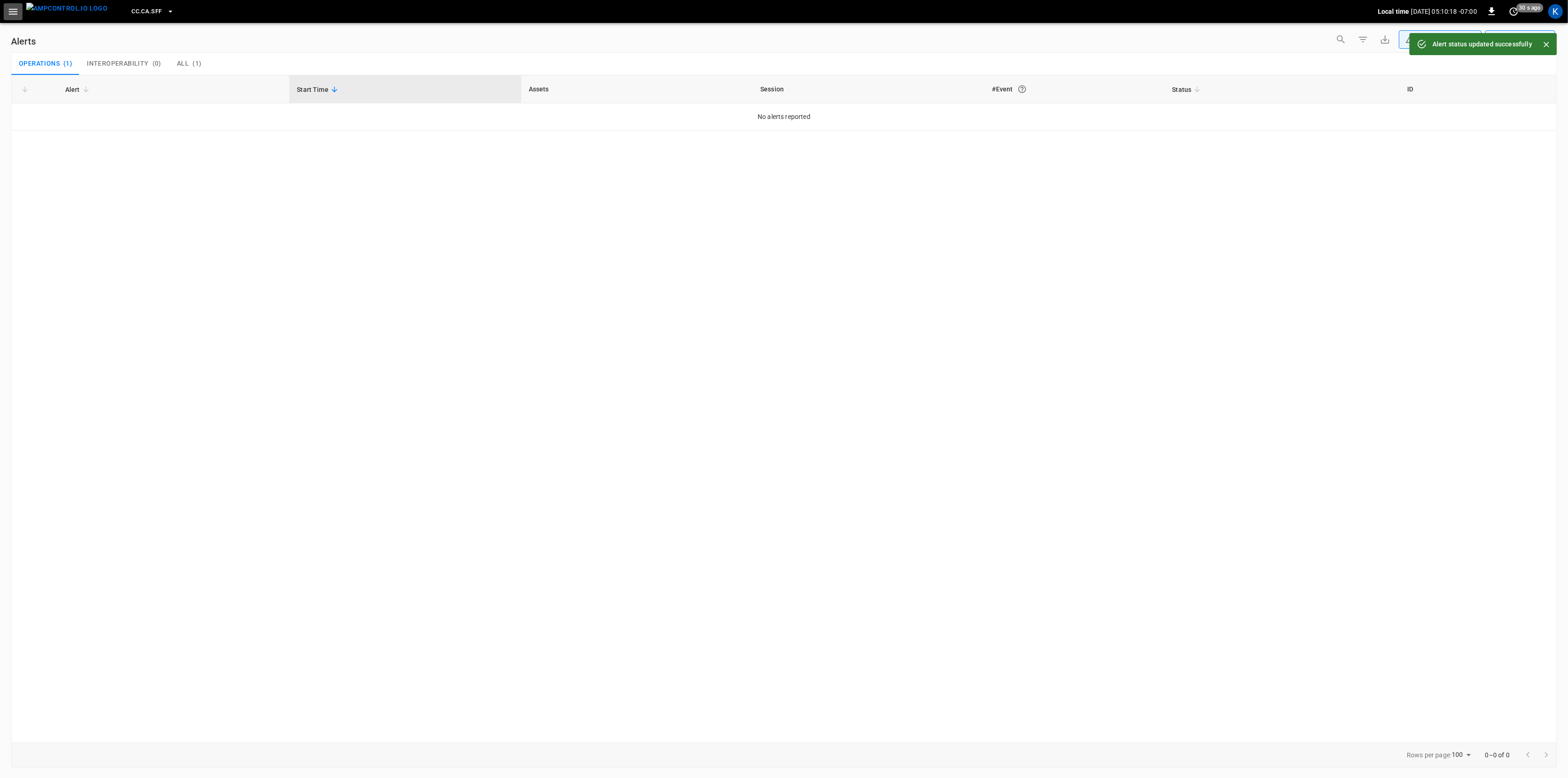
click at [11, 16] on icon "button" at bounding box center [12, 11] width 11 height 11
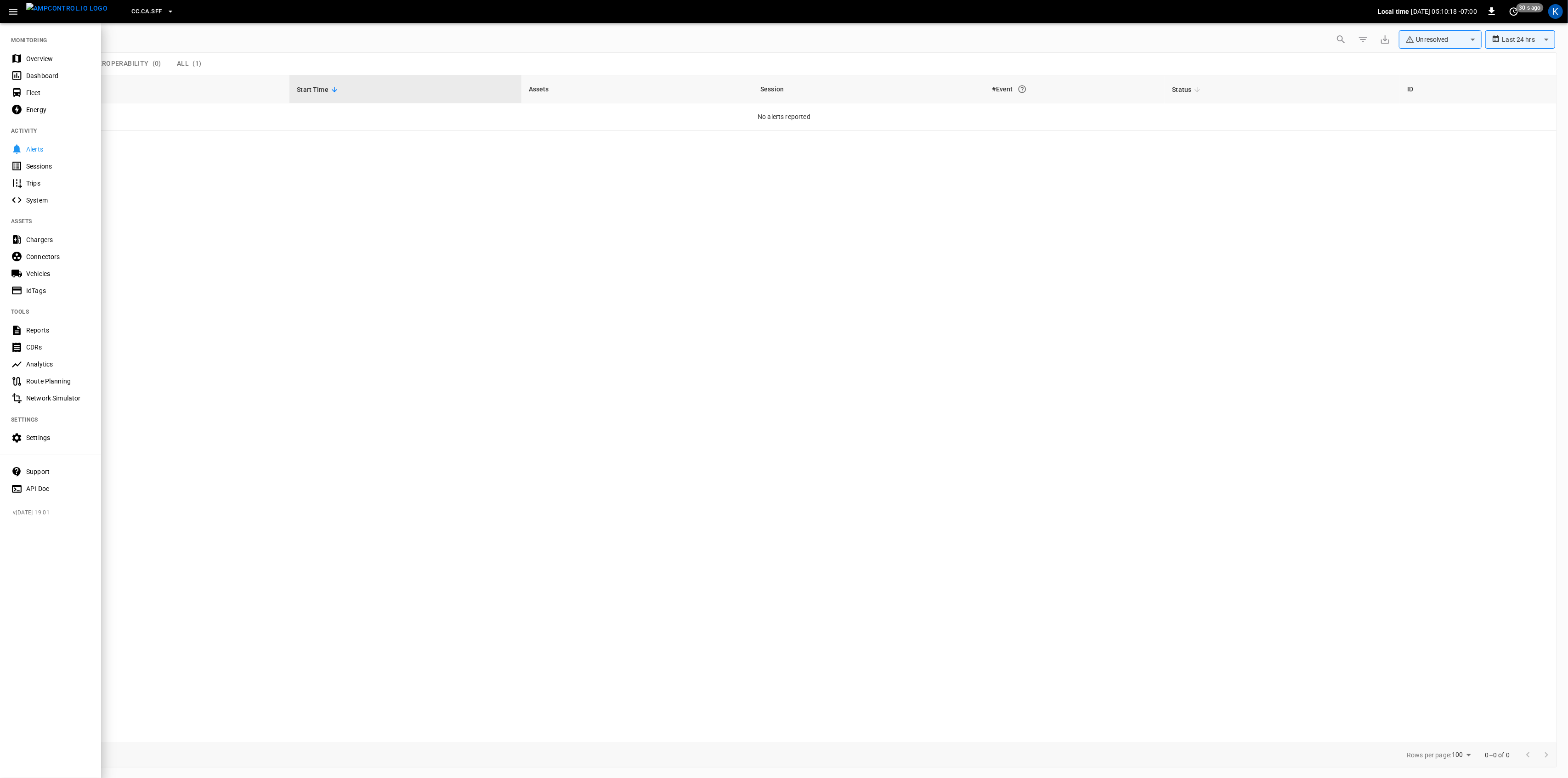
click at [39, 57] on div "Overview" at bounding box center [58, 58] width 64 height 10
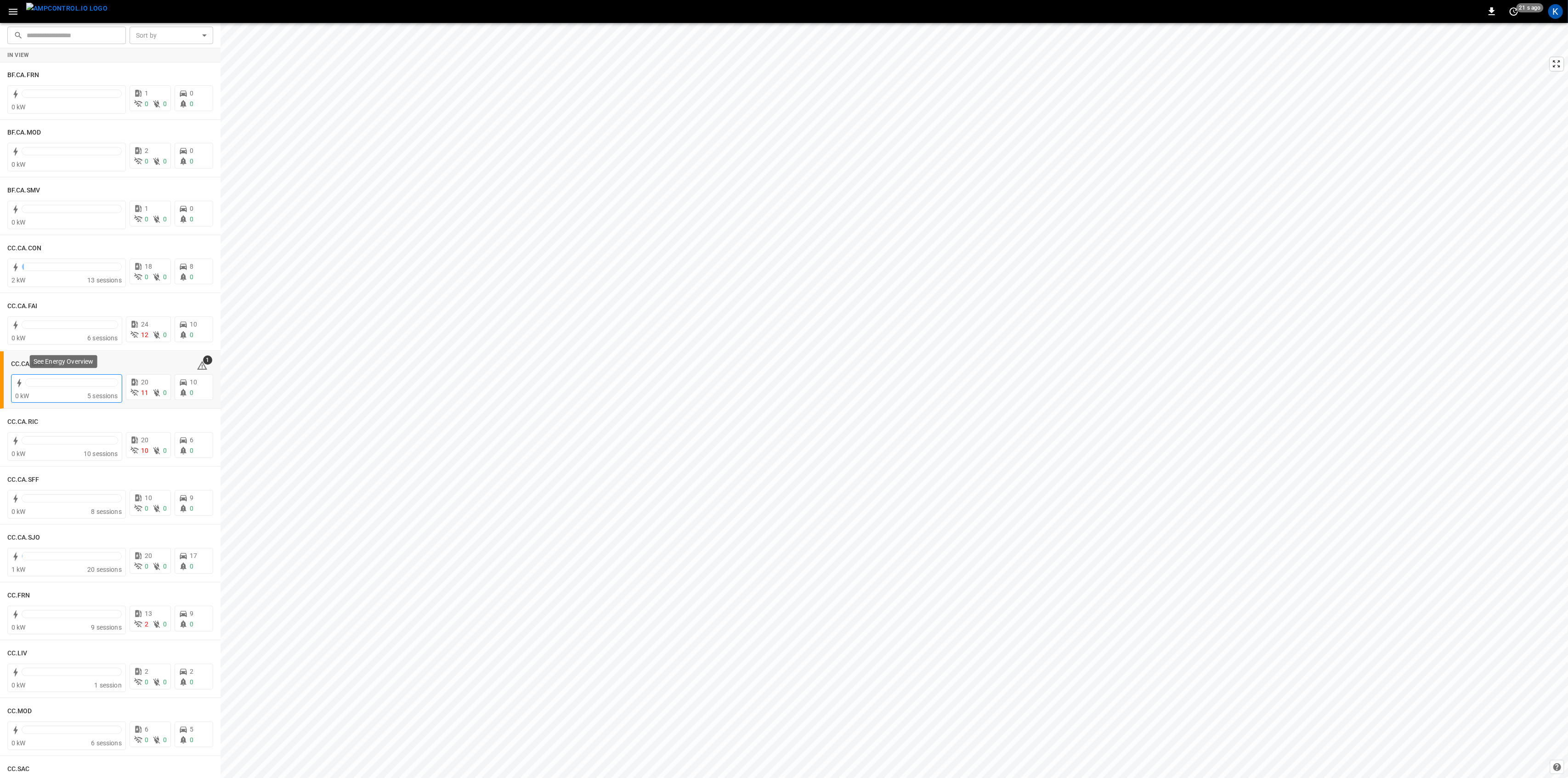
click at [69, 386] on div at bounding box center [71, 385] width 93 height 13
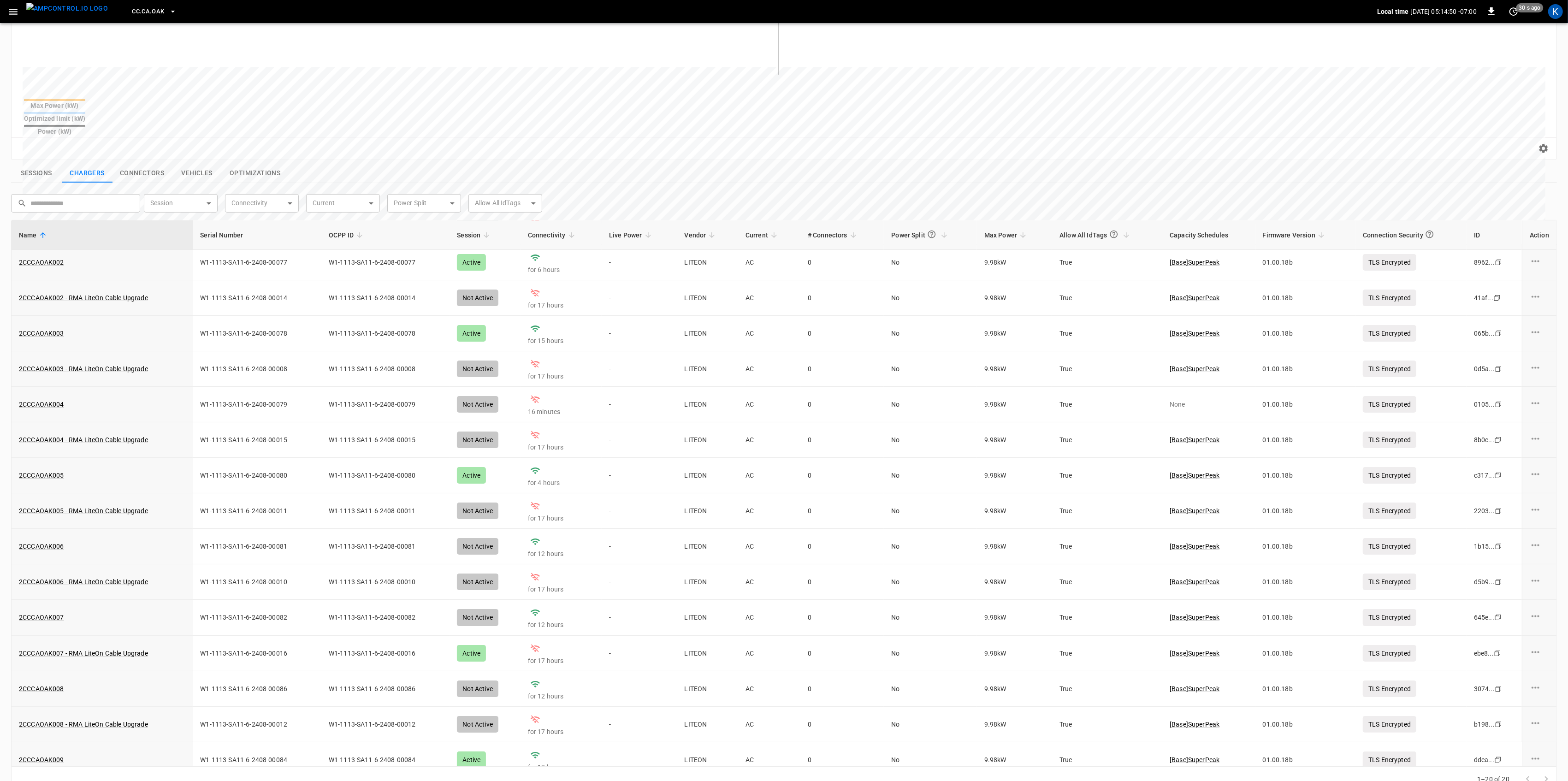
scroll to position [75, 0]
drag, startPoint x: 76, startPoint y: 392, endPoint x: 19, endPoint y: 395, distance: 57.1
click at [19, 401] on div "2CCCAOAK004" at bounding box center [102, 405] width 166 height 10
copy link "2CCCAOAK004"
click at [368, 160] on div "Sessions Chargers Connectors Vehicles Optimizations ​ ​ Session ​ Session Conne…" at bounding box center [782, 476] width 1550 height 632
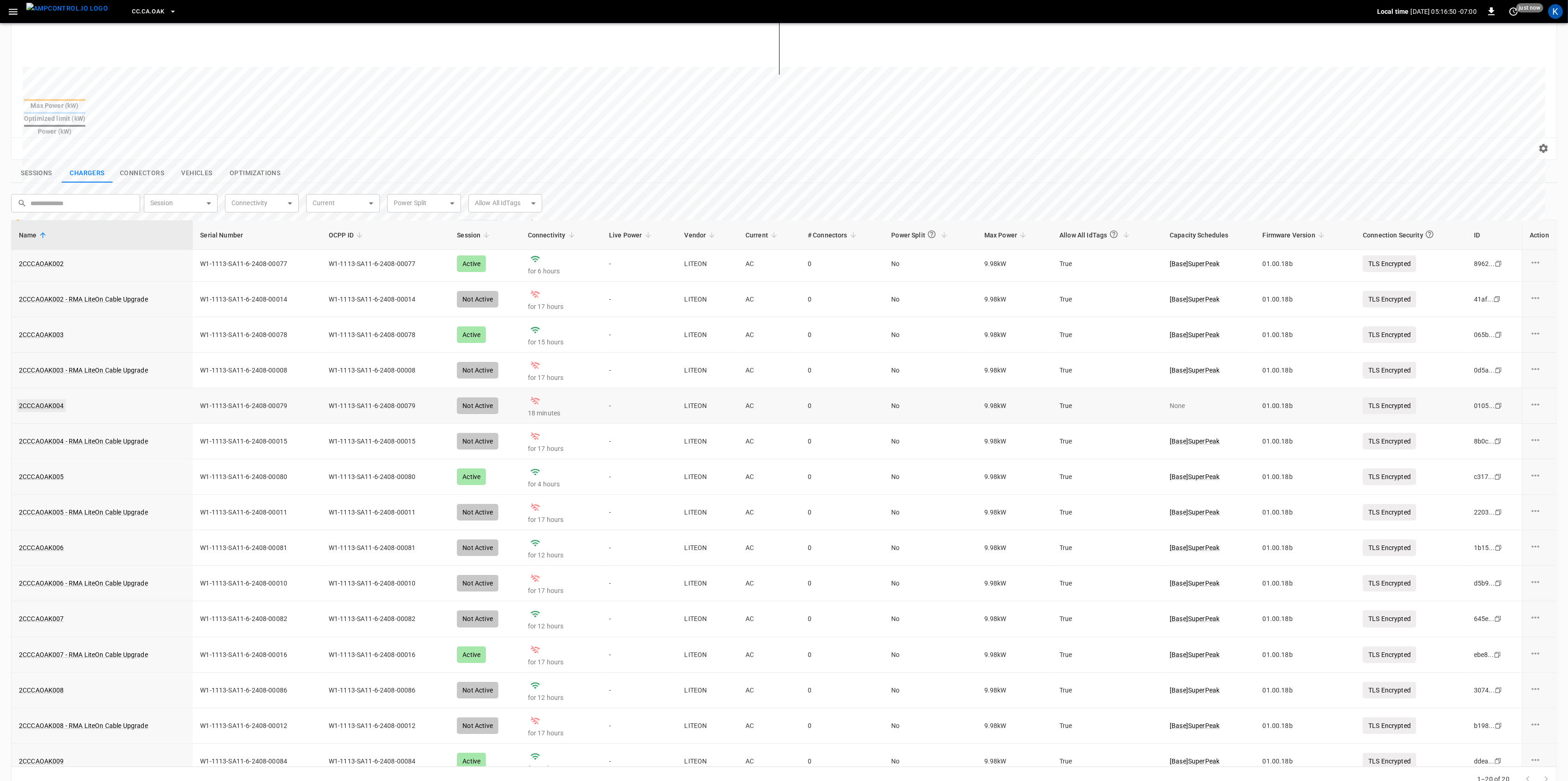
click at [50, 399] on link "2CCCAOAK004" at bounding box center [42, 405] width 49 height 13
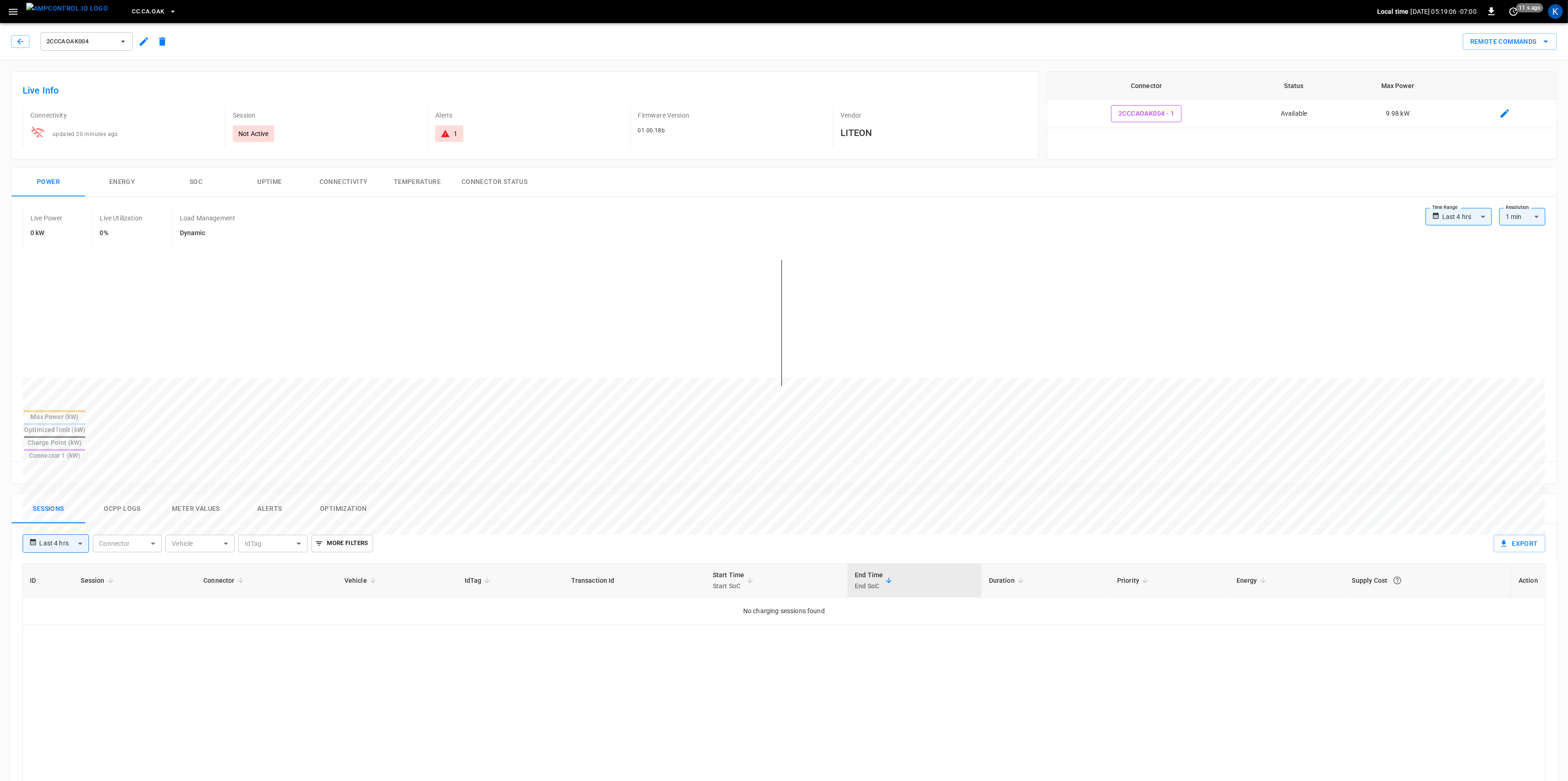
click at [7, 11] on icon "button" at bounding box center [12, 11] width 11 height 11
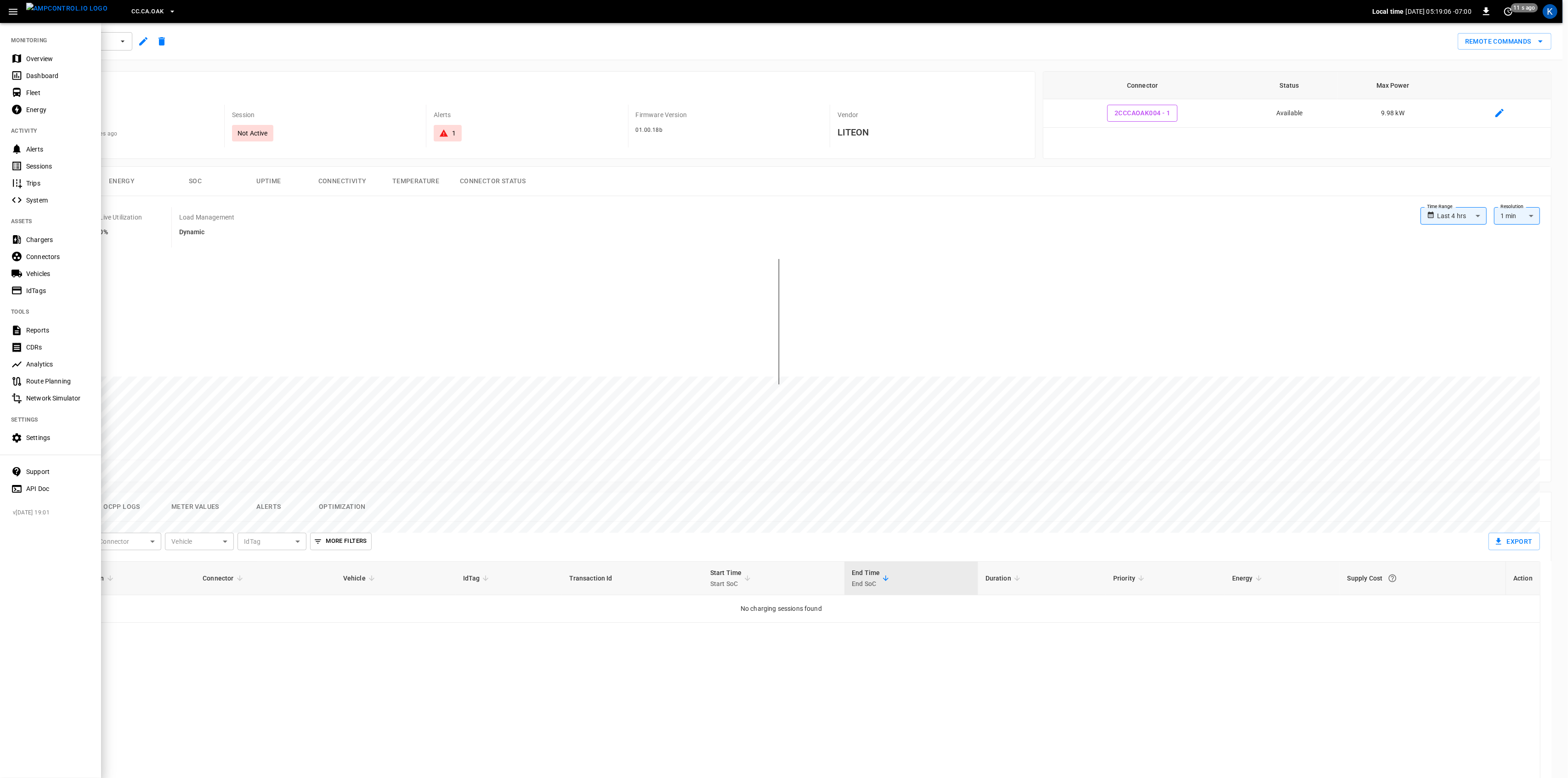
drag, startPoint x: 29, startPoint y: 60, endPoint x: 30, endPoint y: 69, distance: 9.1
click at [29, 60] on div "Overview" at bounding box center [58, 58] width 64 height 10
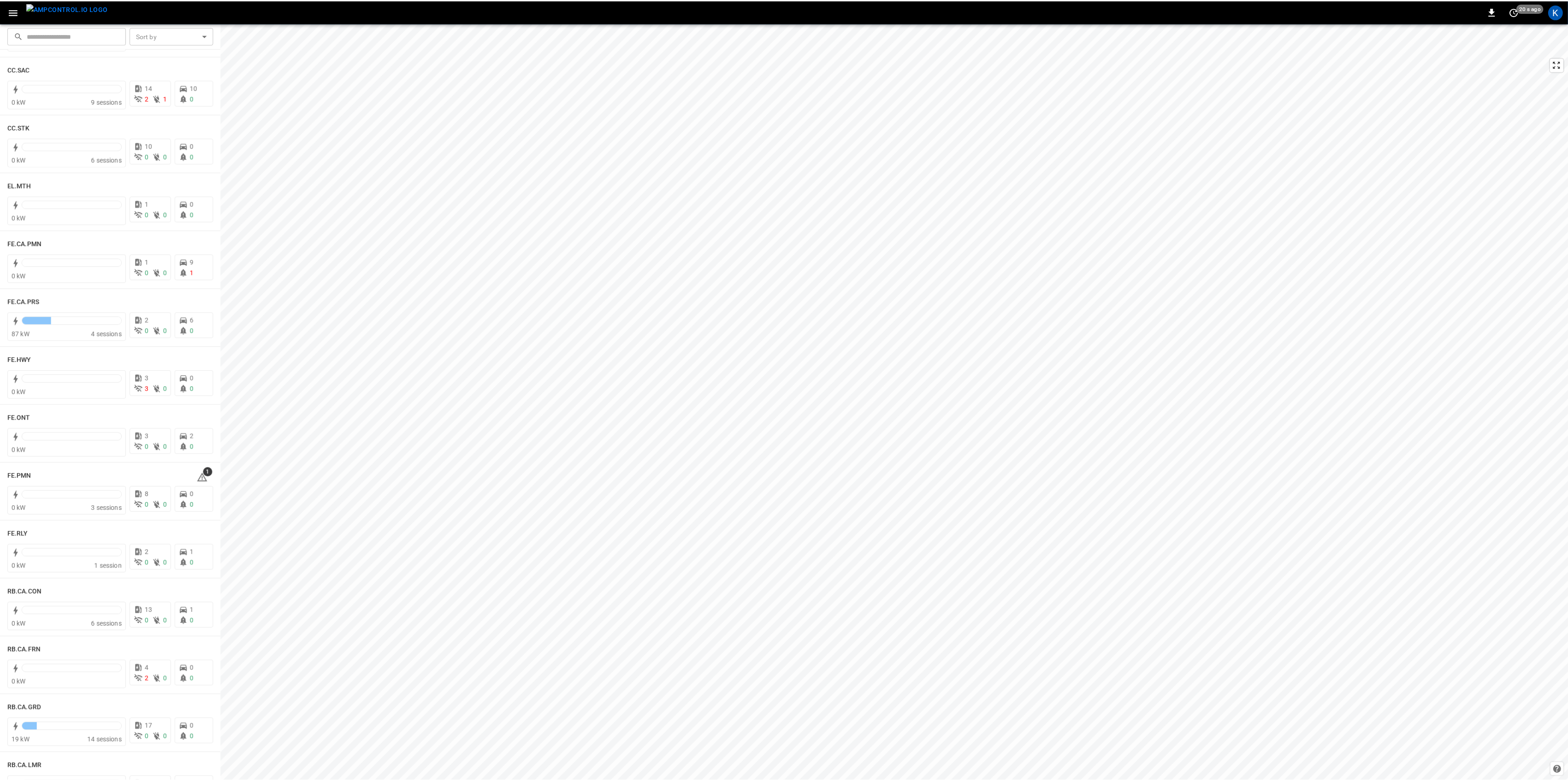
scroll to position [737, 0]
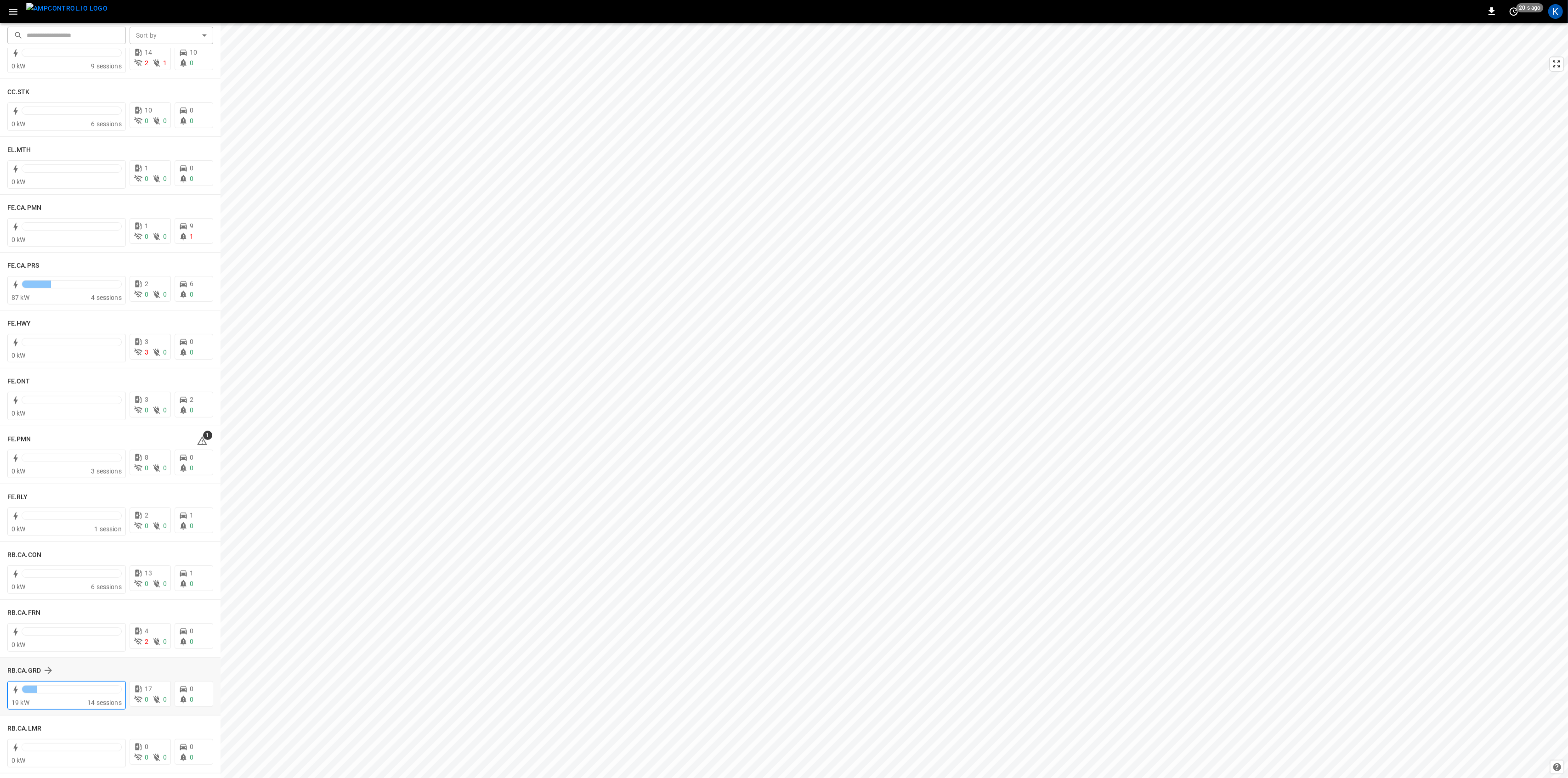
click at [88, 698] on div "14 sessions" at bounding box center [105, 702] width 35 height 10
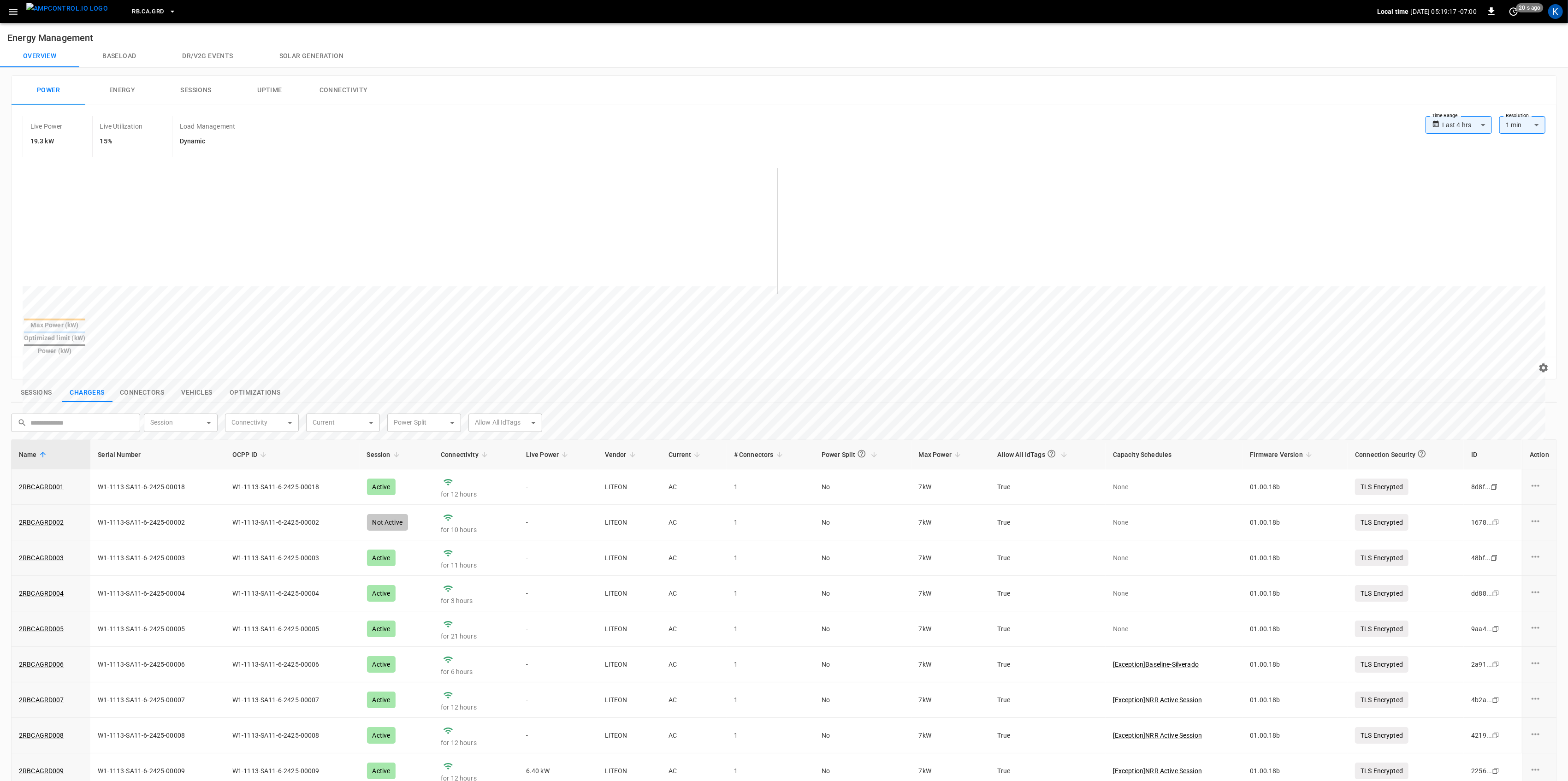
click at [48, 384] on button "Sessions" at bounding box center [37, 393] width 51 height 19
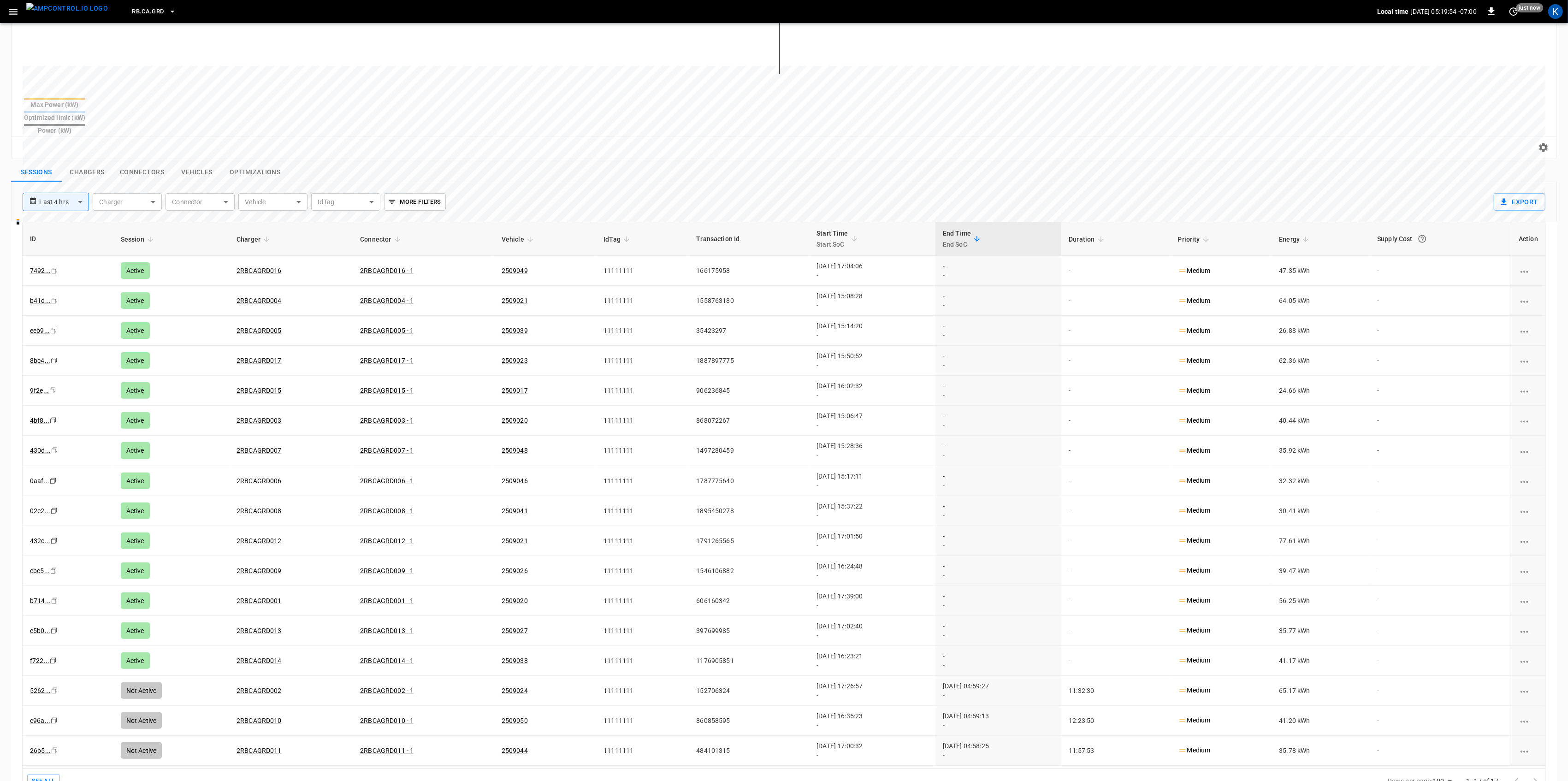
scroll to position [222, 0]
click at [85, 161] on button "Chargers" at bounding box center [87, 171] width 51 height 19
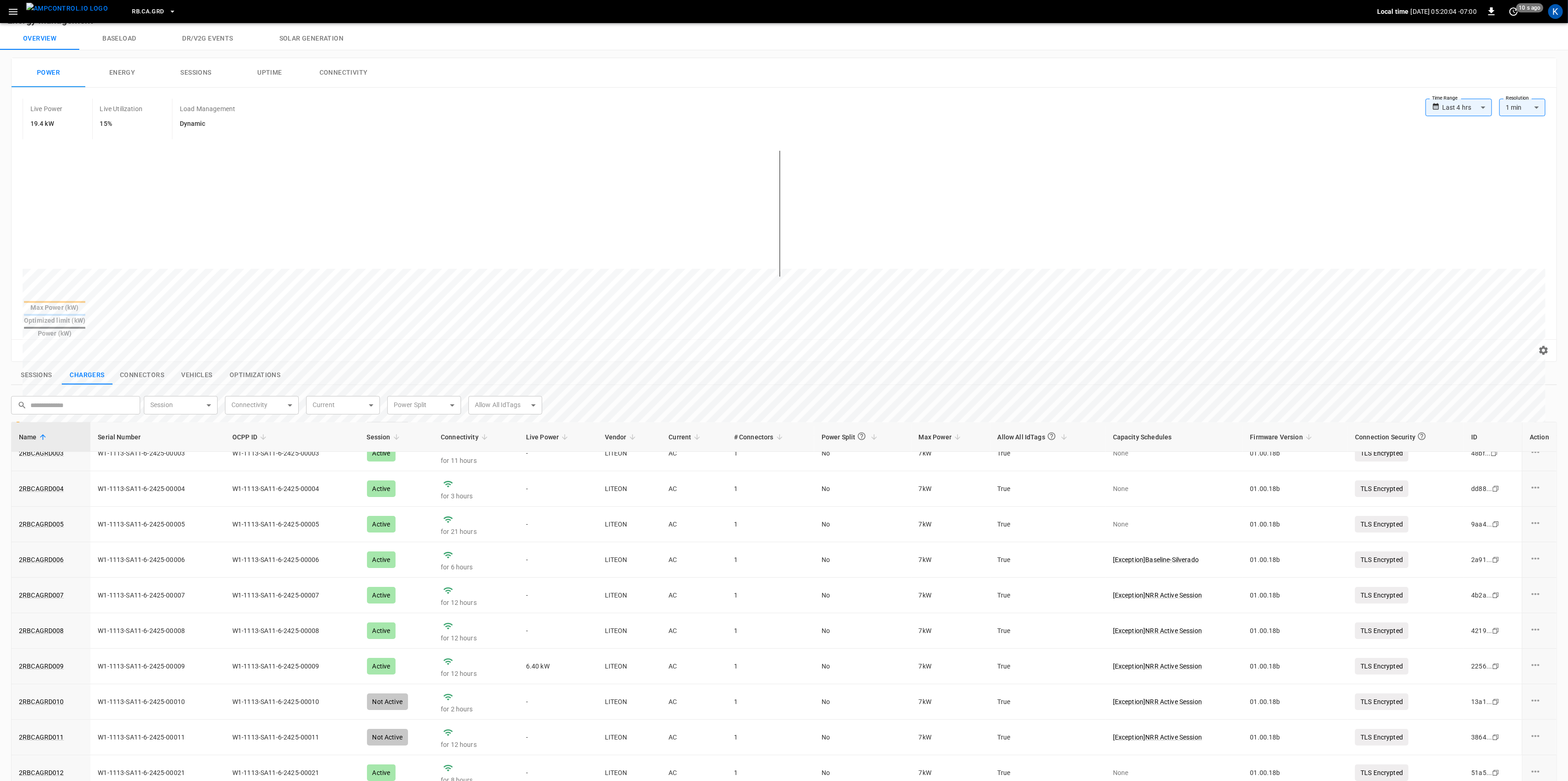
scroll to position [0, 0]
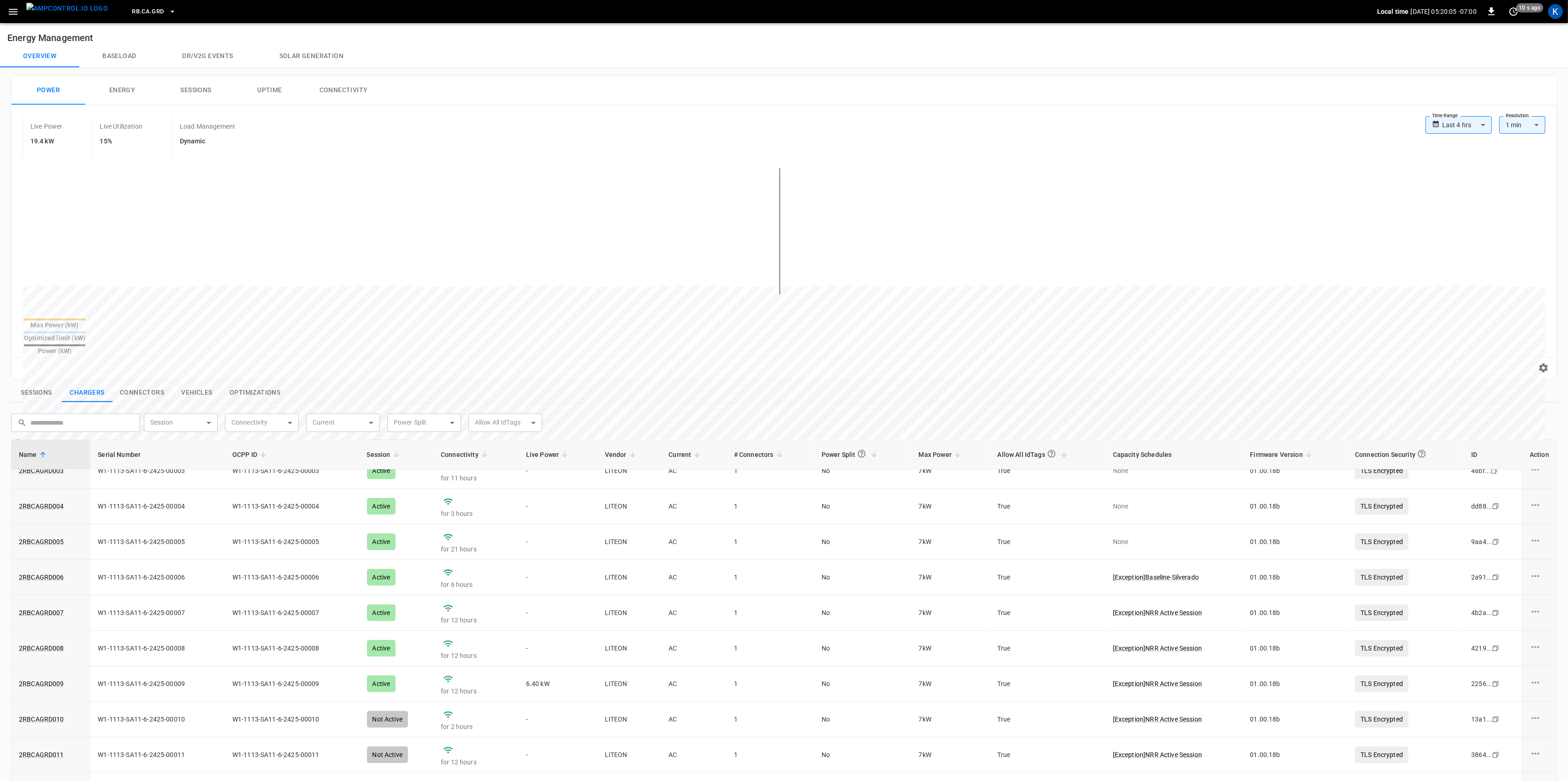
click at [12, 8] on icon "button" at bounding box center [12, 11] width 11 height 11
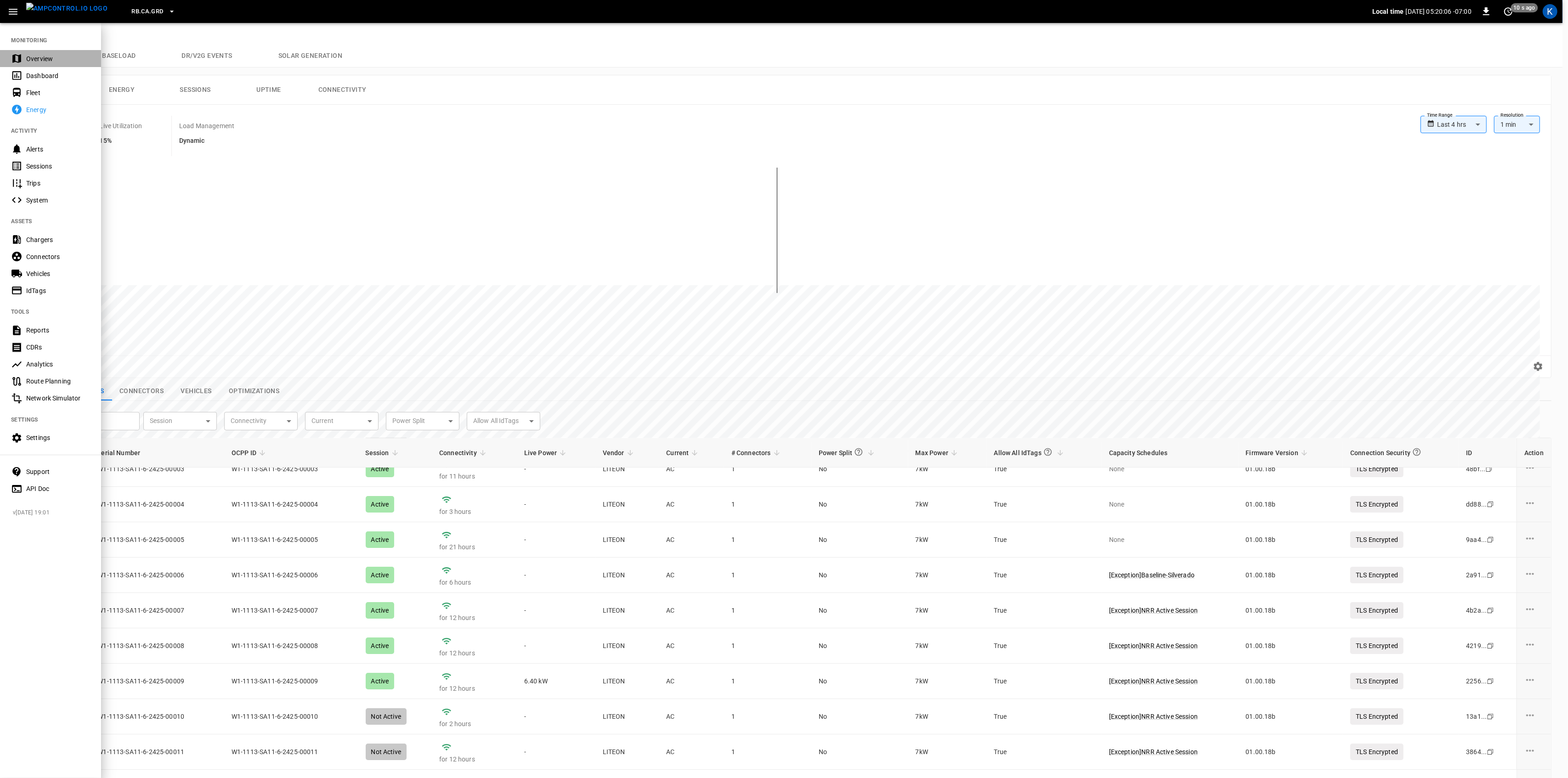
click at [25, 56] on div "Overview" at bounding box center [50, 59] width 101 height 17
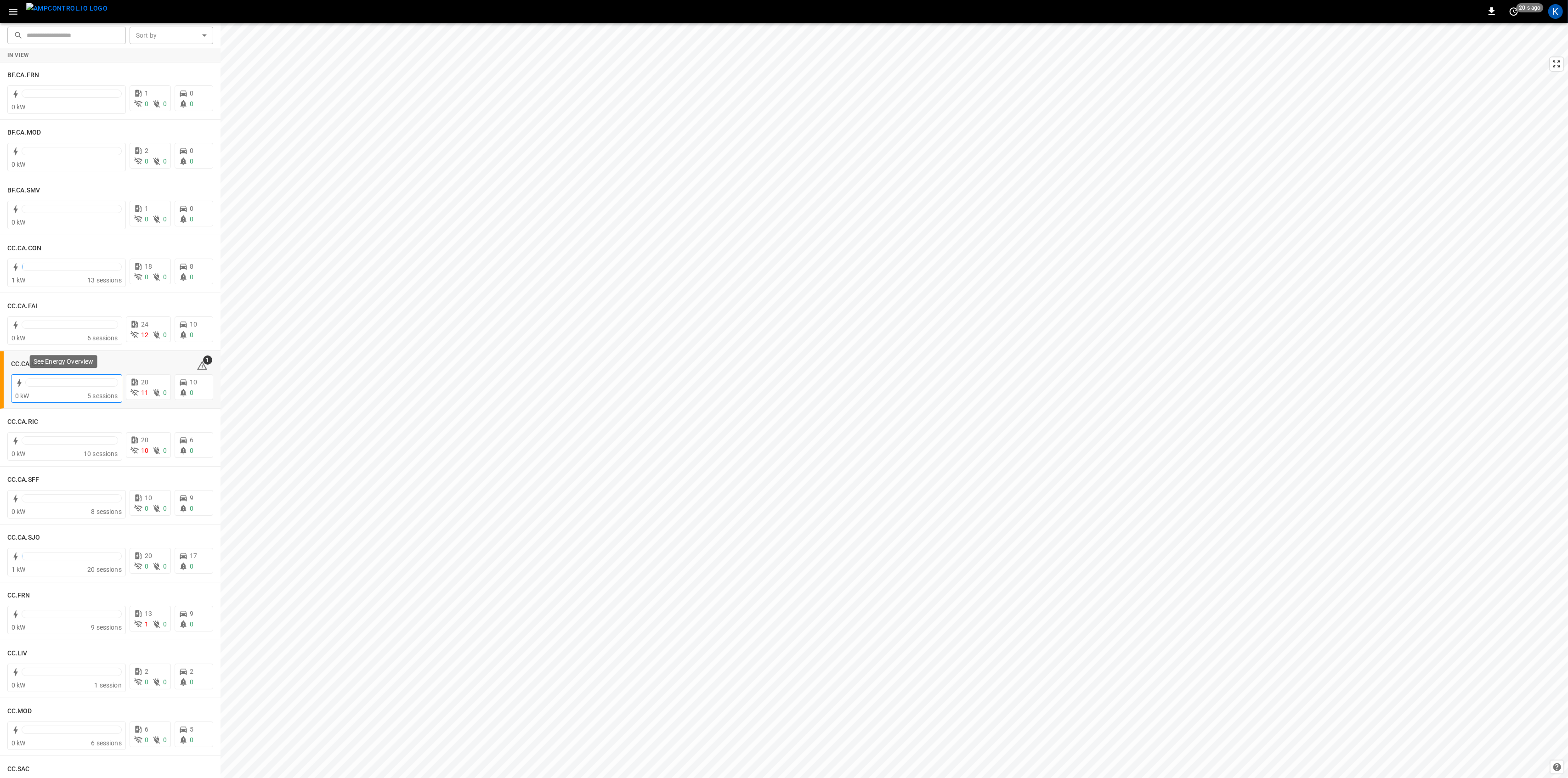
click at [65, 395] on div "0 kW" at bounding box center [50, 396] width 72 height 10
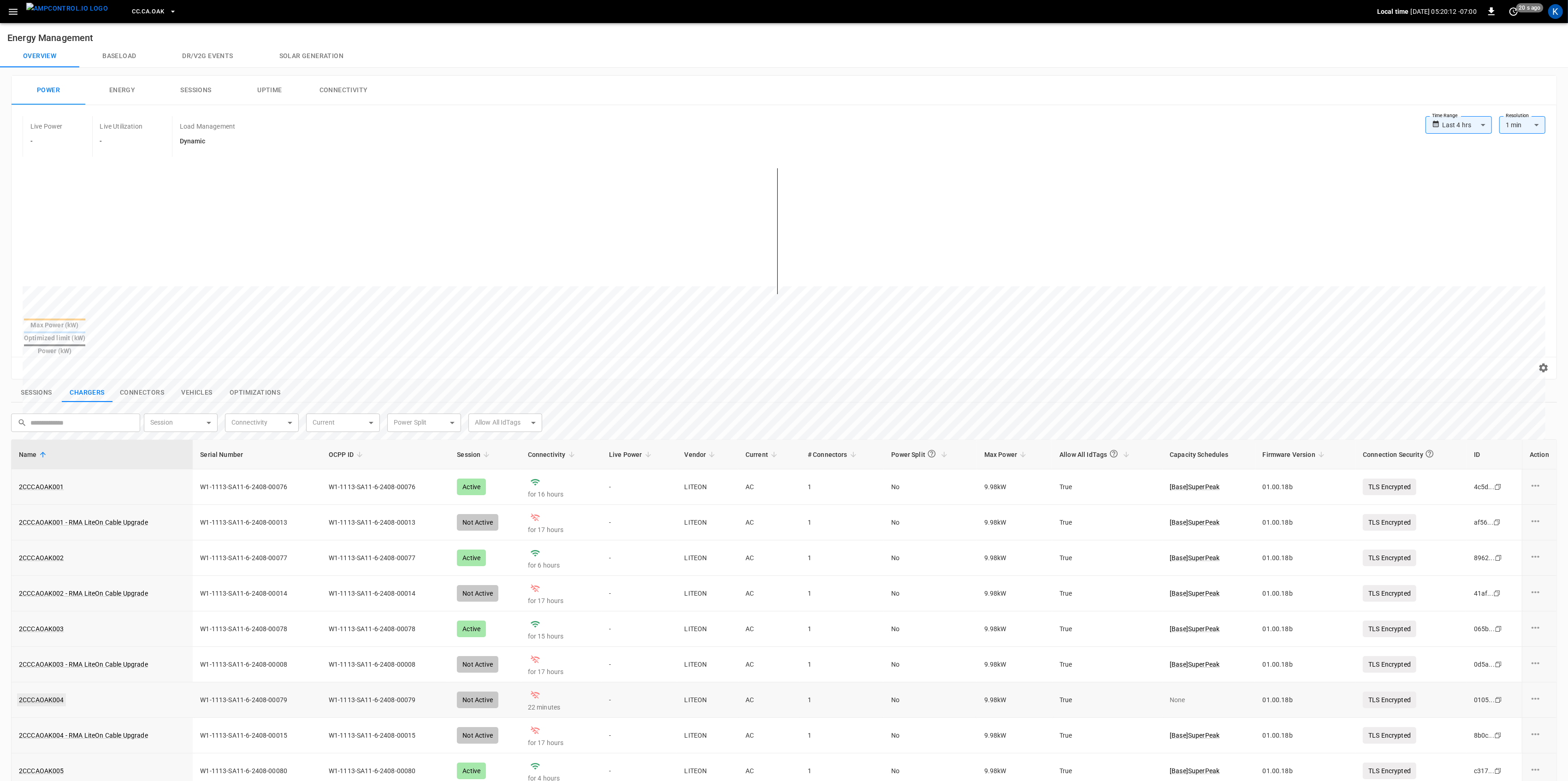
click at [41, 694] on link "2CCCAOAK004" at bounding box center [42, 700] width 49 height 13
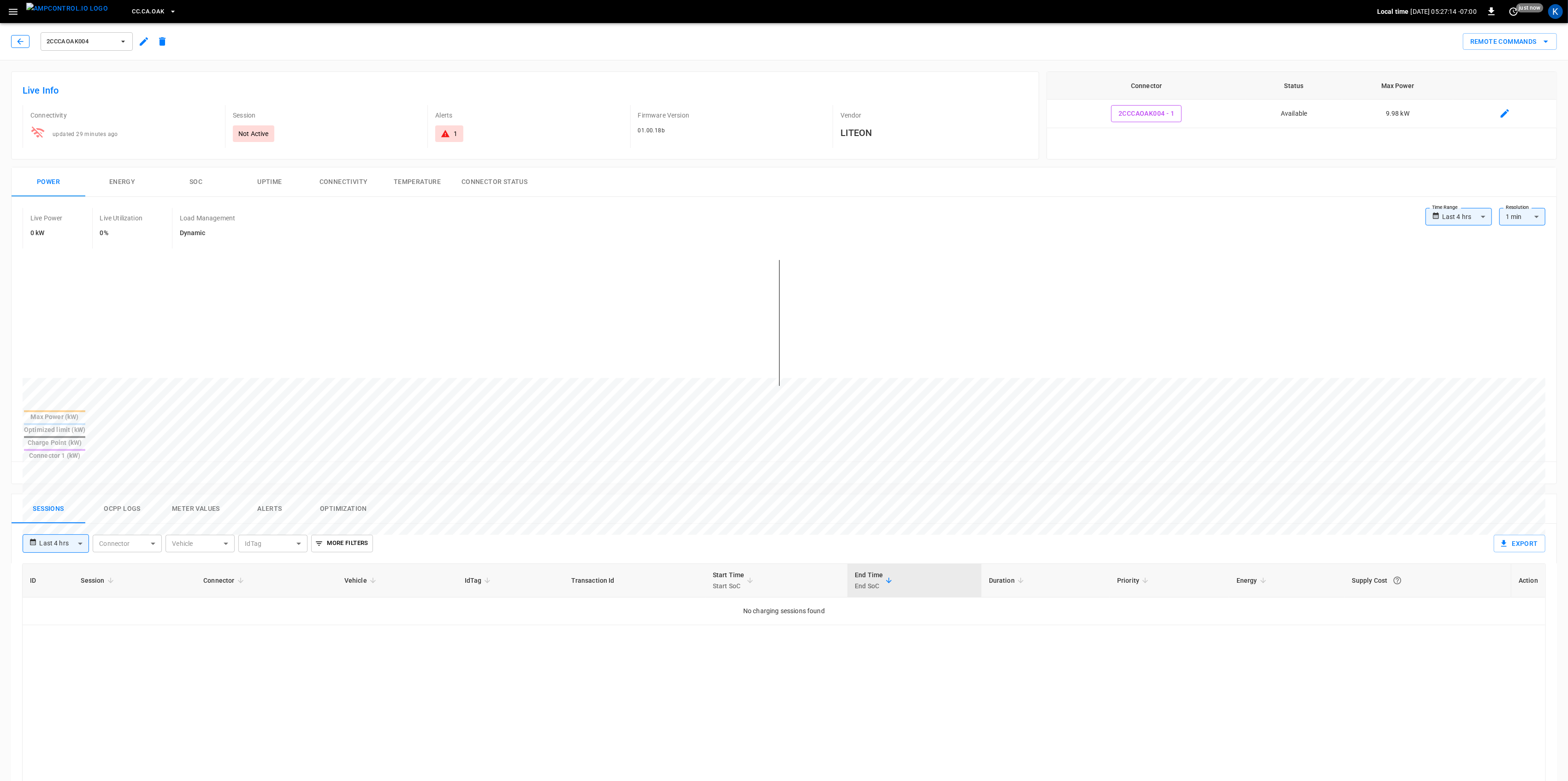
click at [24, 37] on icon "button" at bounding box center [20, 41] width 10 height 10
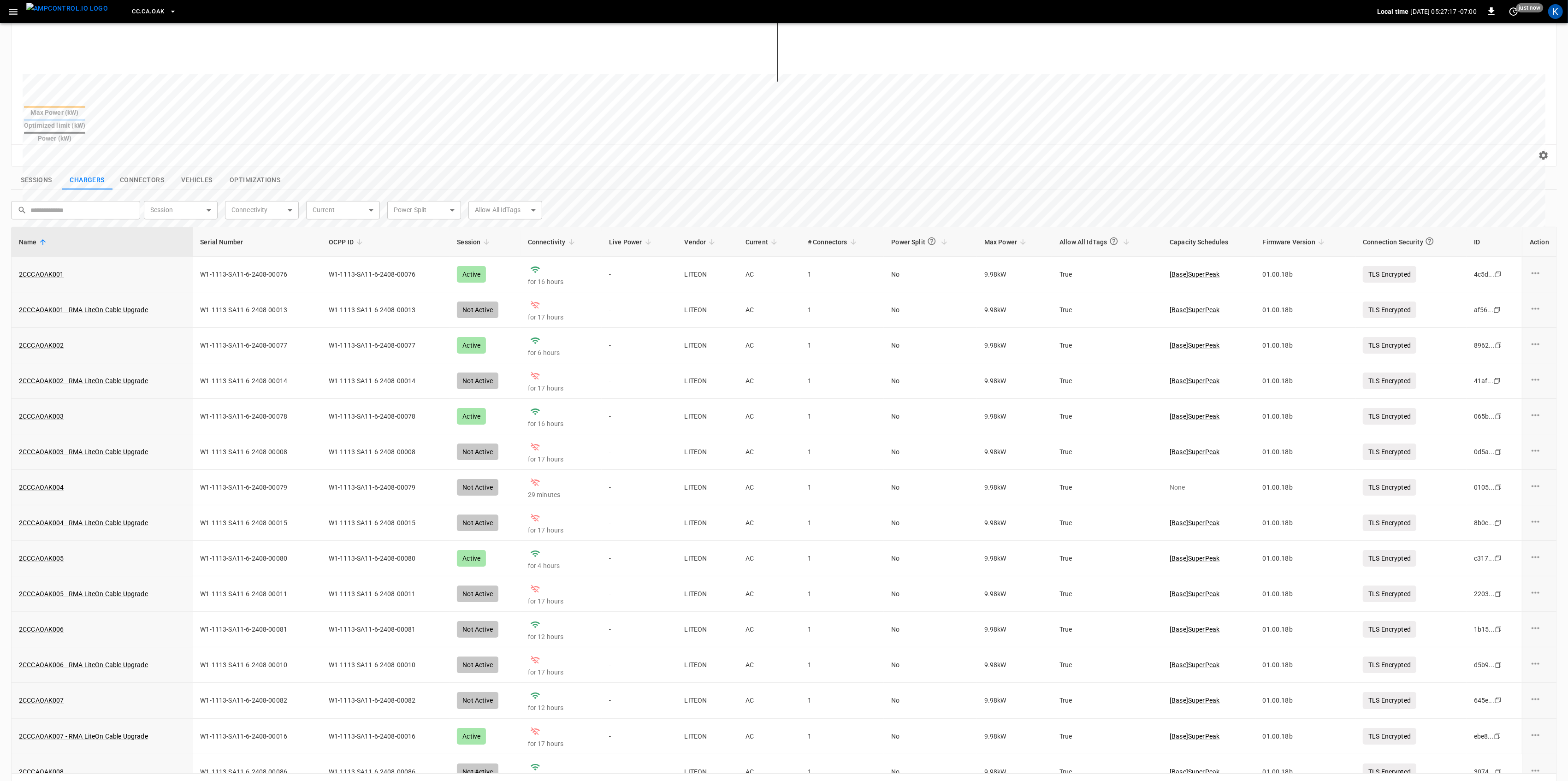
scroll to position [220, 0]
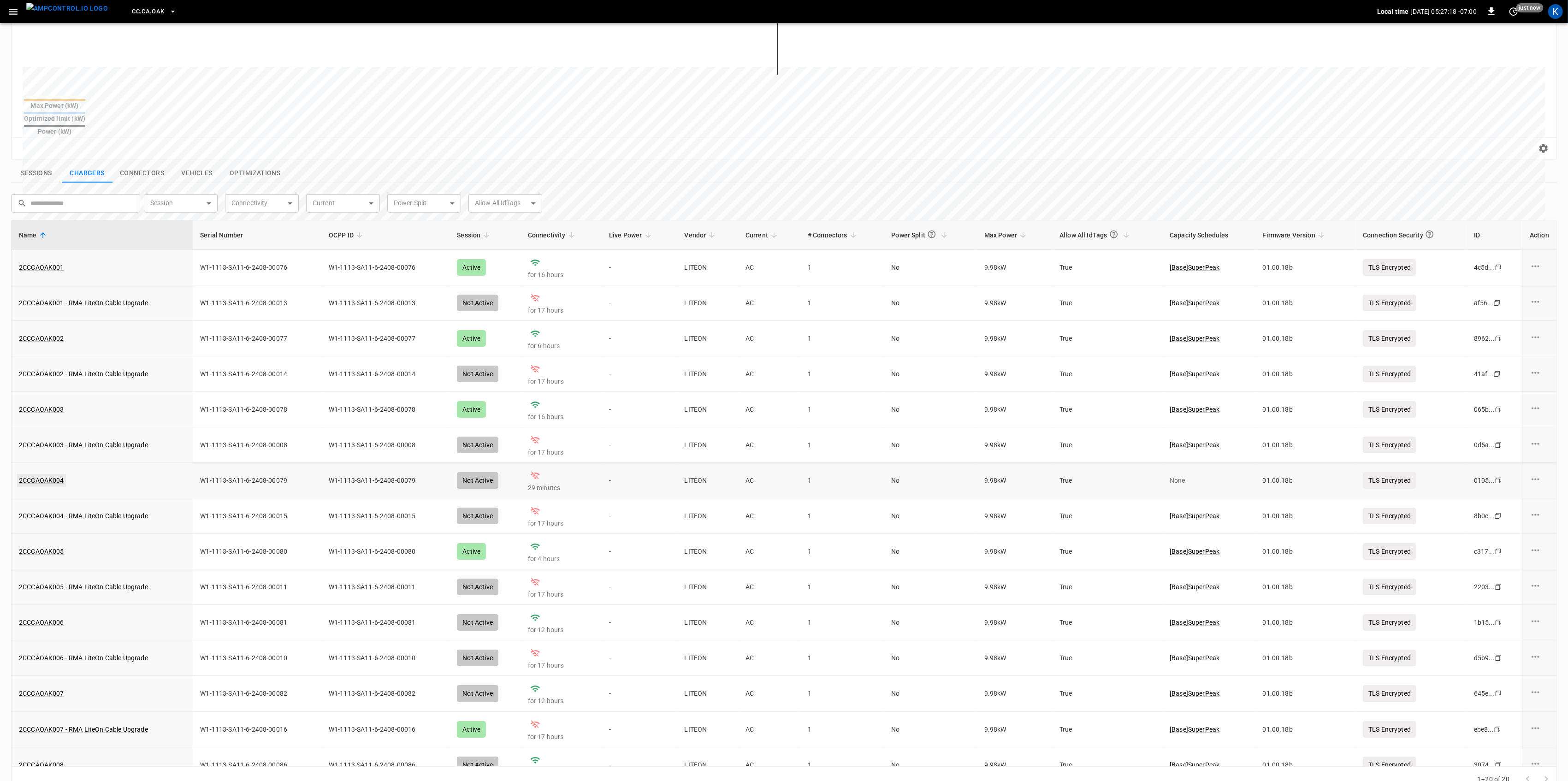
click at [43, 474] on link "2CCCAOAK004" at bounding box center [42, 480] width 49 height 13
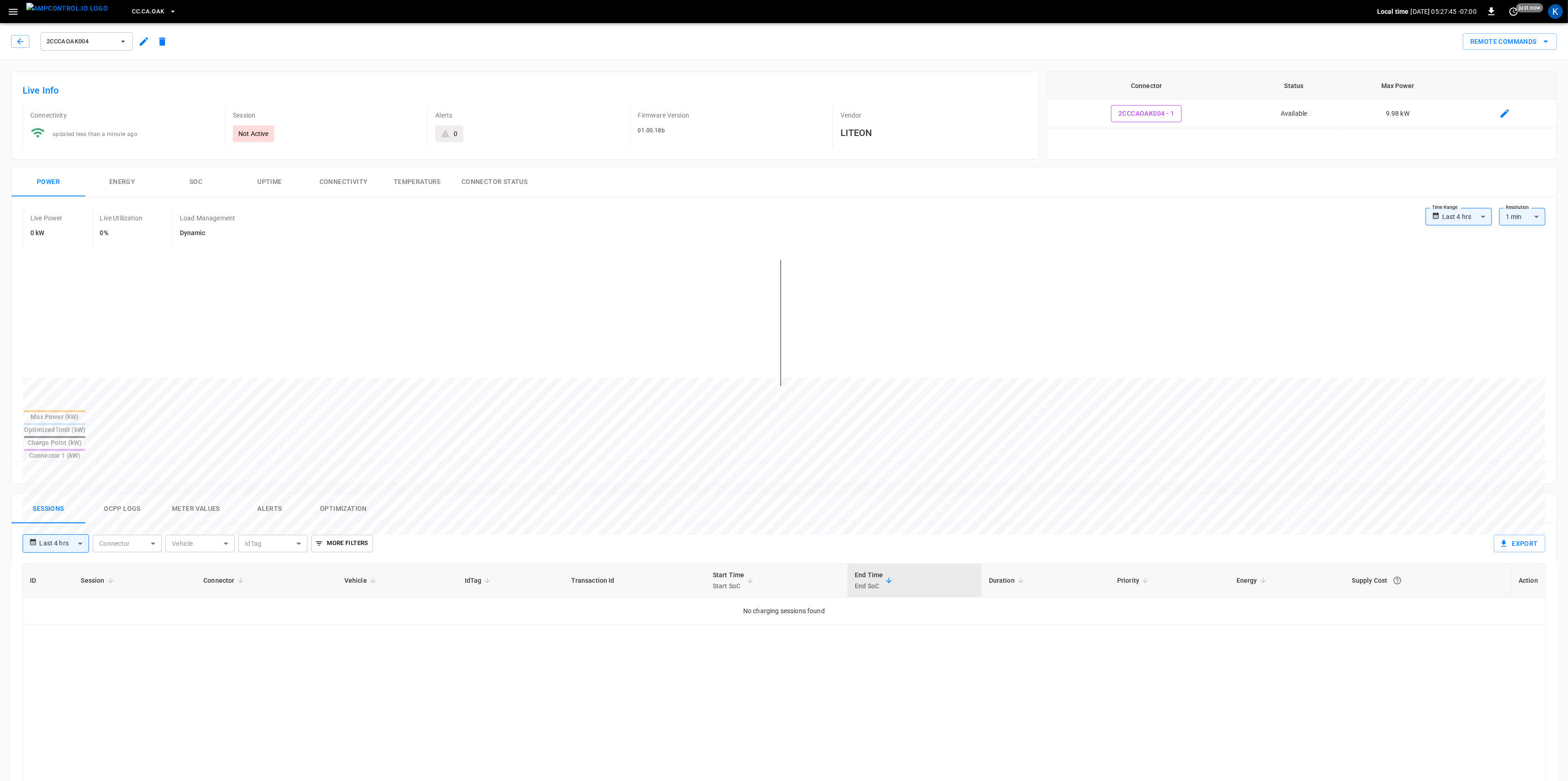
click at [616, 51] on div "2CCCAOAK004 Remote Commands" at bounding box center [782, 39] width 1571 height 41
click at [9, 11] on icon "button" at bounding box center [12, 11] width 11 height 11
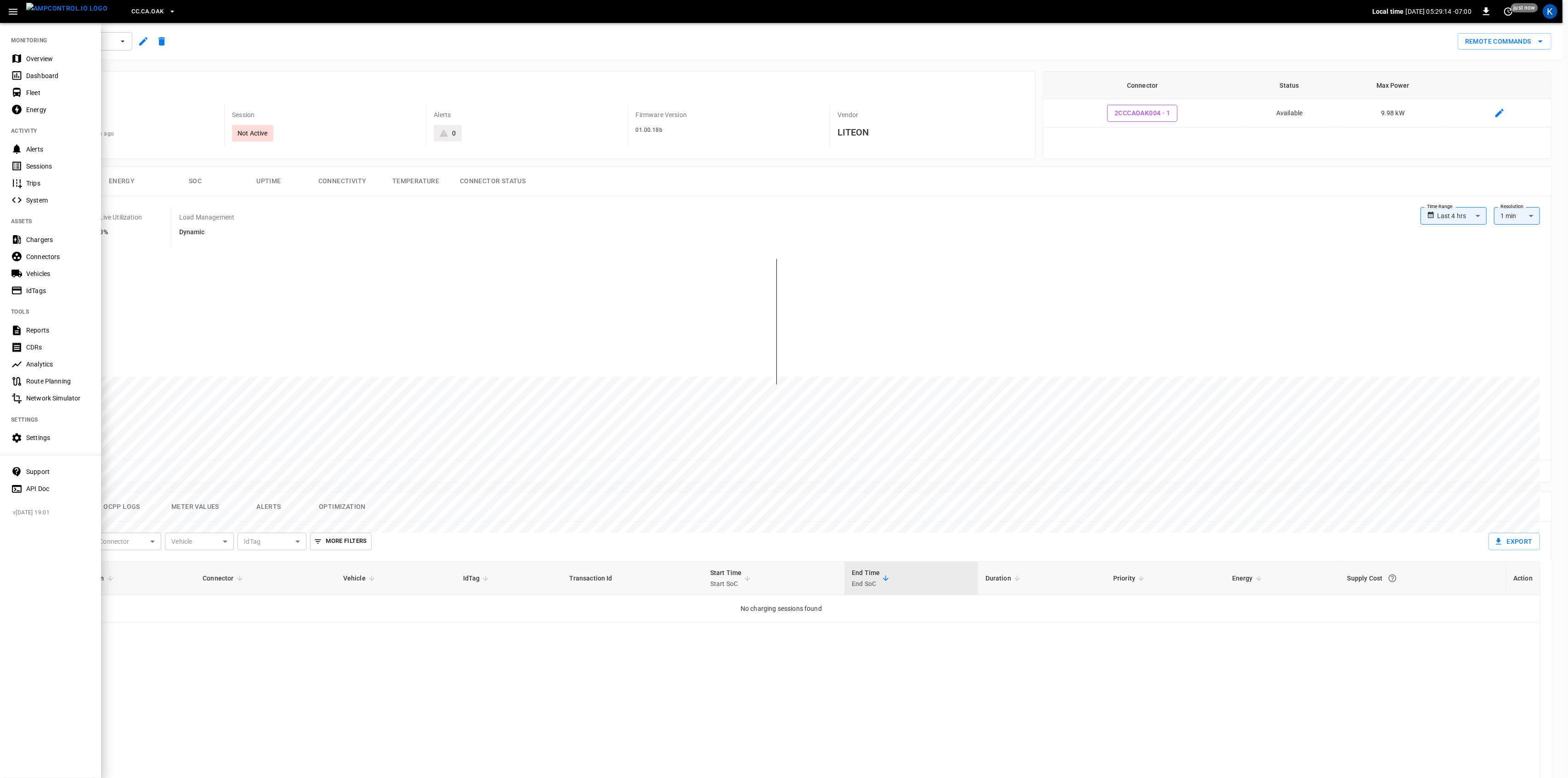
click at [27, 51] on div "Overview" at bounding box center [50, 59] width 101 height 17
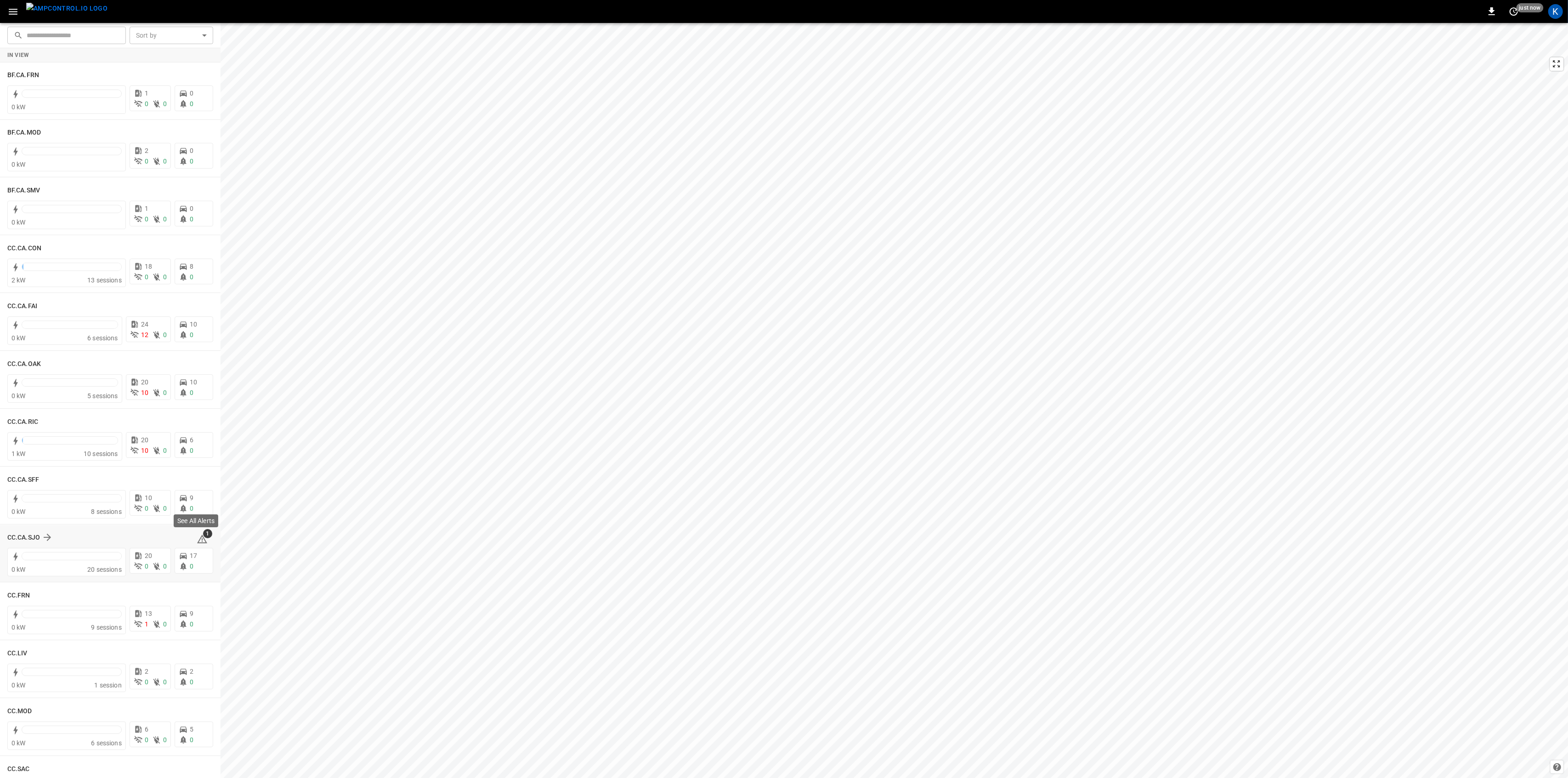
click at [197, 536] on icon at bounding box center [202, 539] width 10 height 9
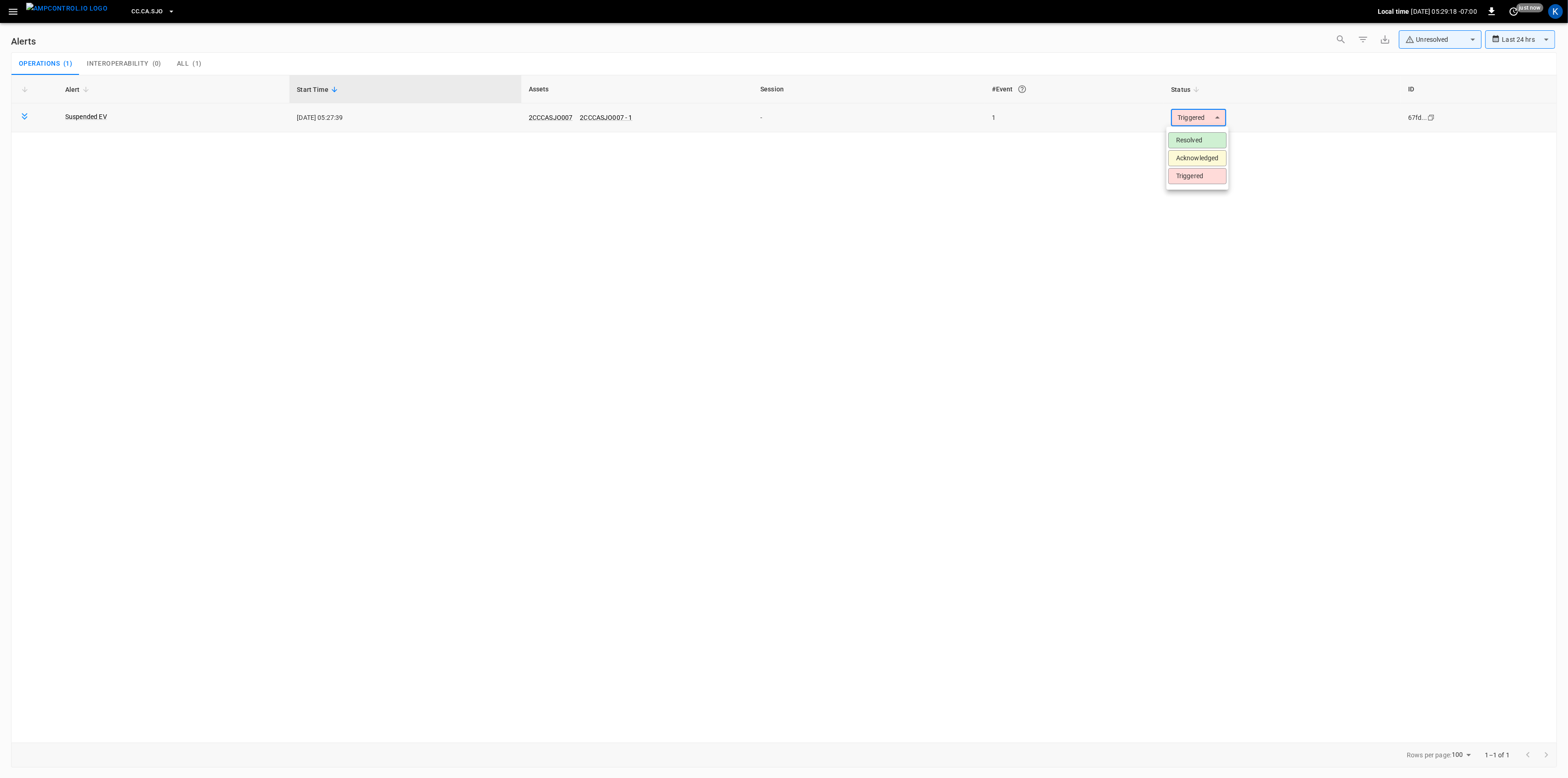
click at [1207, 116] on body "**********" at bounding box center [784, 387] width 1568 height 775
click at [1189, 140] on li "Resolved" at bounding box center [1197, 140] width 58 height 16
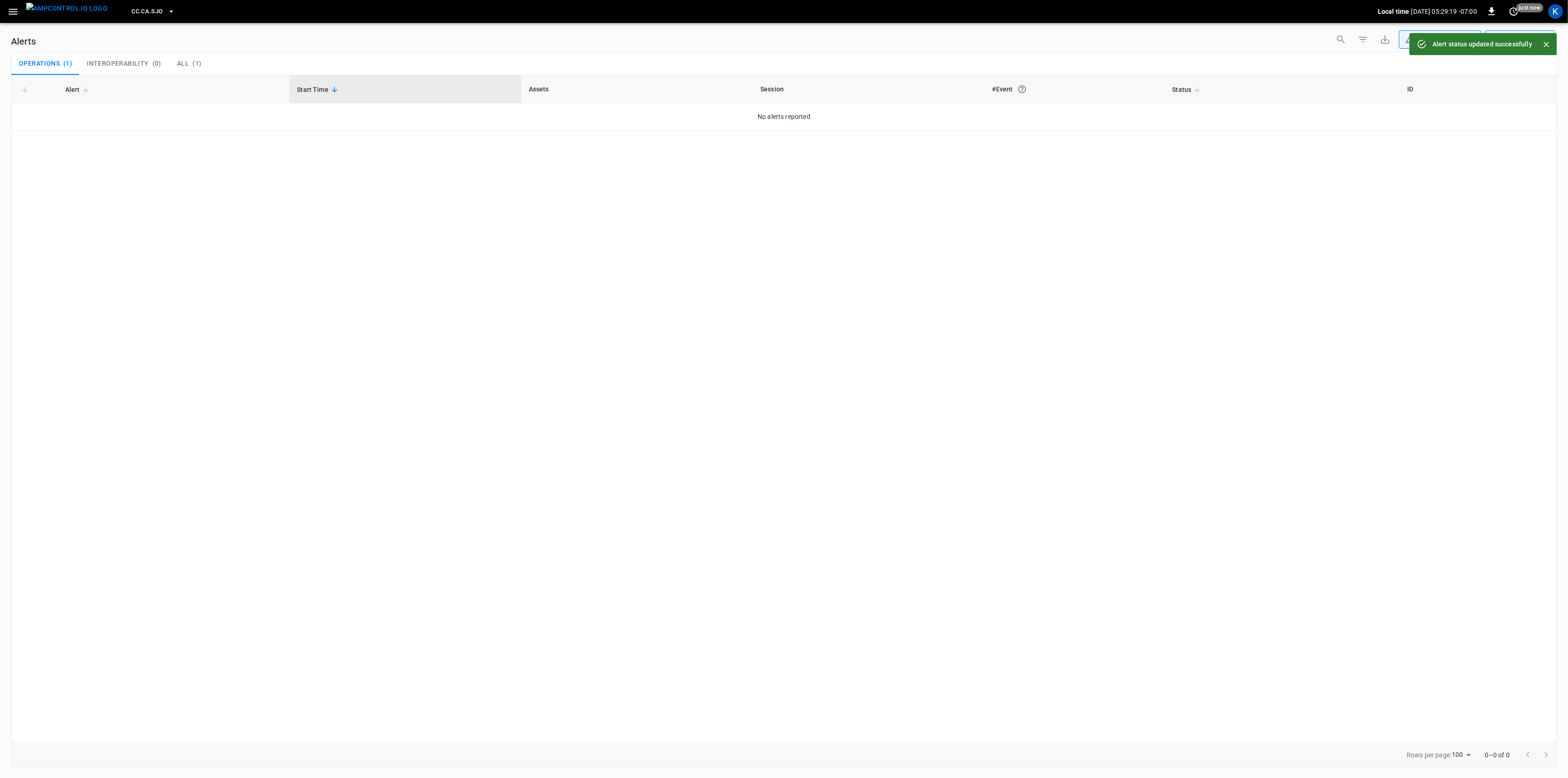
click at [14, 11] on icon "button" at bounding box center [13, 11] width 9 height 6
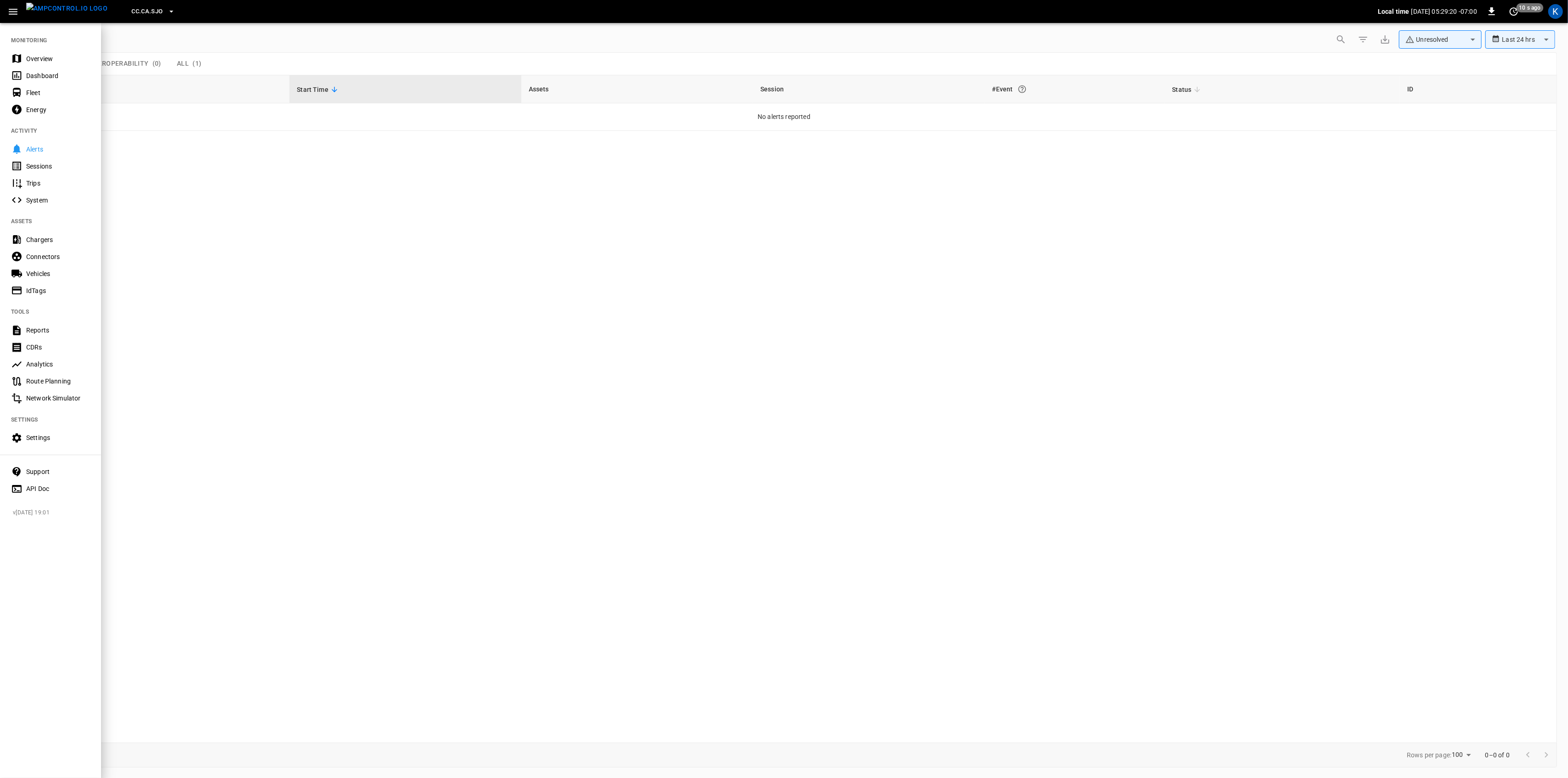
click at [37, 59] on div "Overview" at bounding box center [58, 58] width 64 height 10
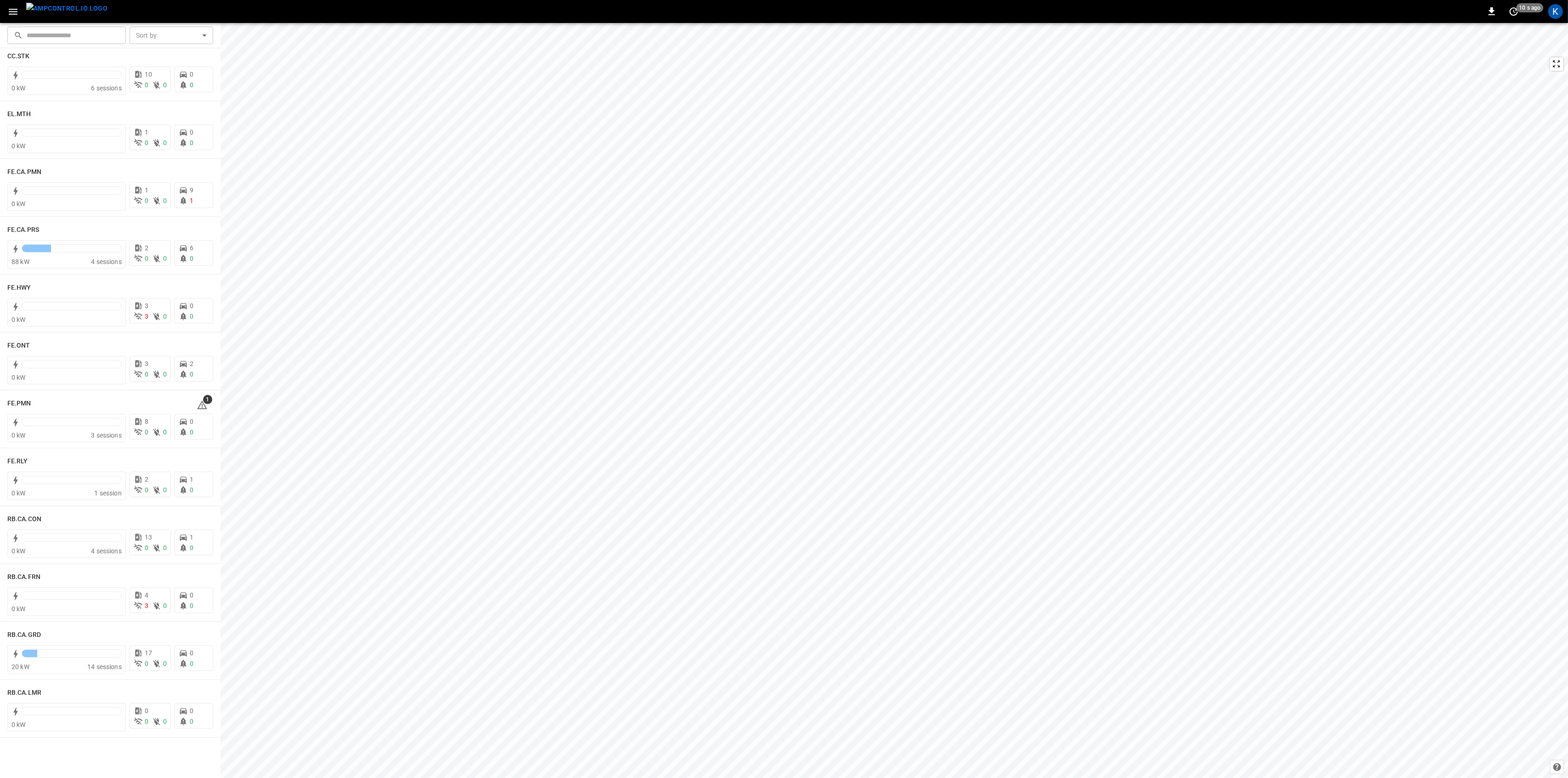
scroll to position [857, 0]
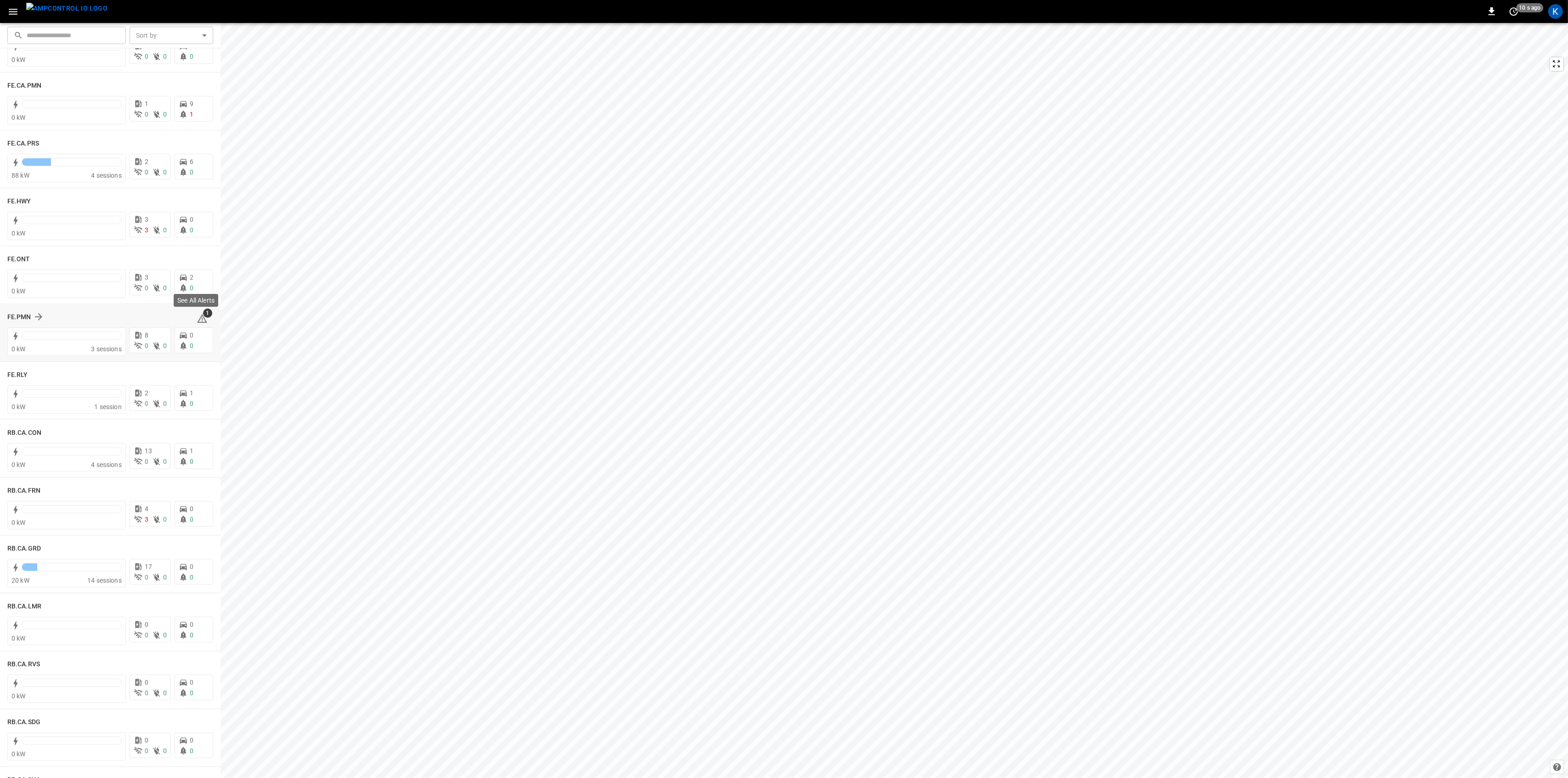
click at [197, 318] on icon at bounding box center [202, 319] width 10 height 9
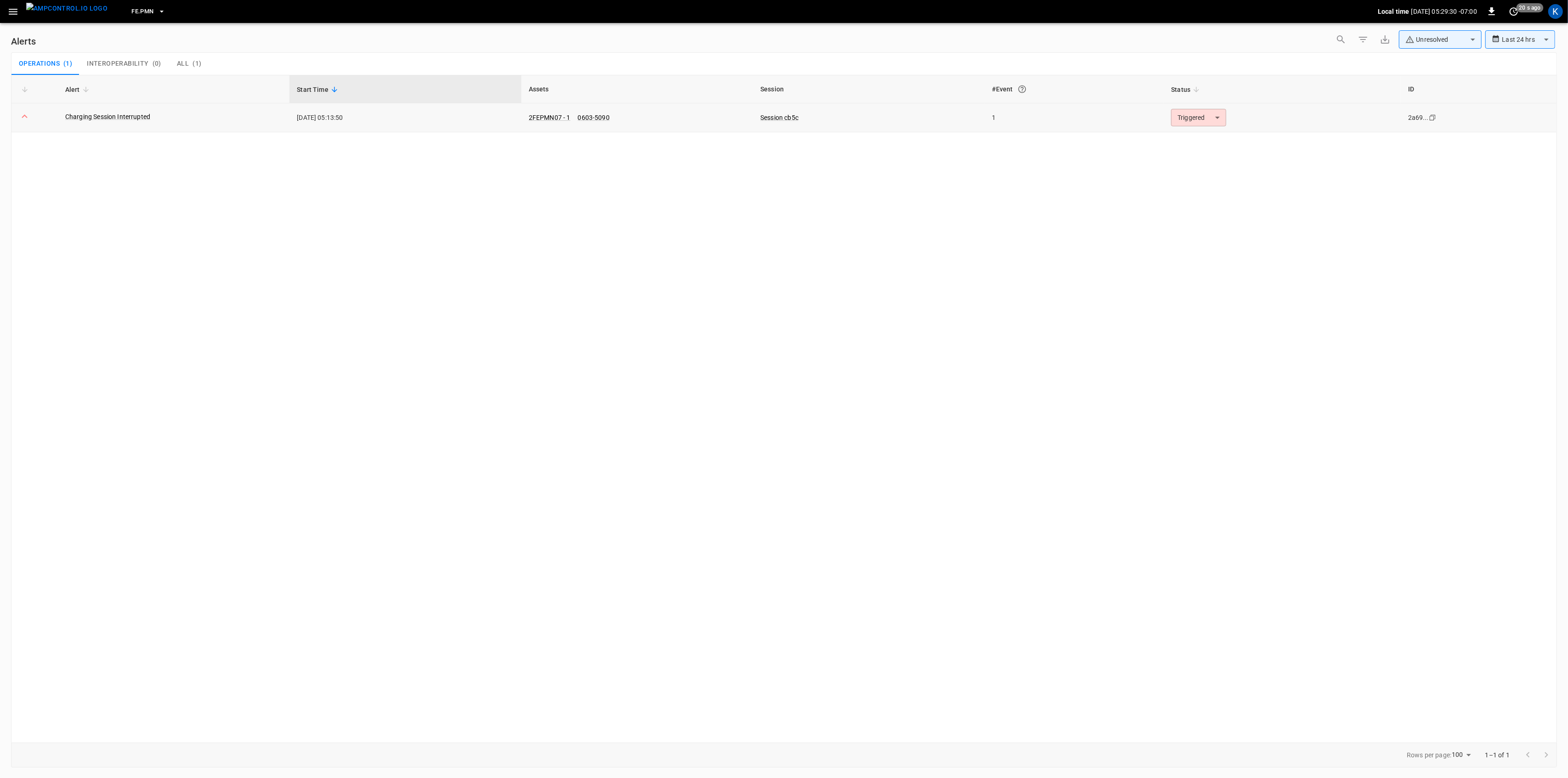
click at [1188, 115] on body "**********" at bounding box center [784, 387] width 1568 height 775
click at [1194, 142] on li "Resolved" at bounding box center [1197, 140] width 58 height 16
click at [12, 15] on icon "button" at bounding box center [12, 11] width 11 height 11
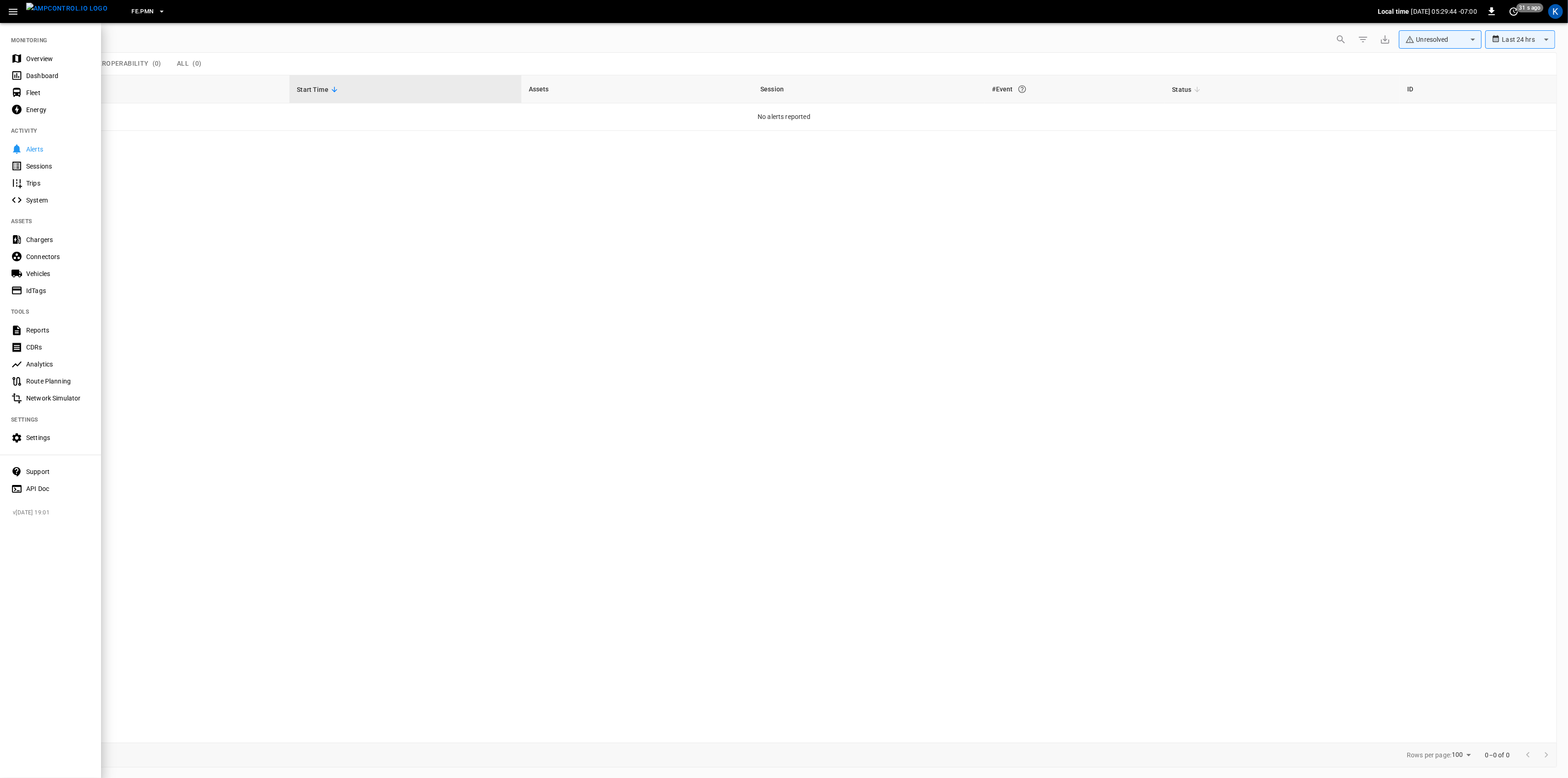
click at [30, 57] on div "Overview" at bounding box center [58, 58] width 64 height 10
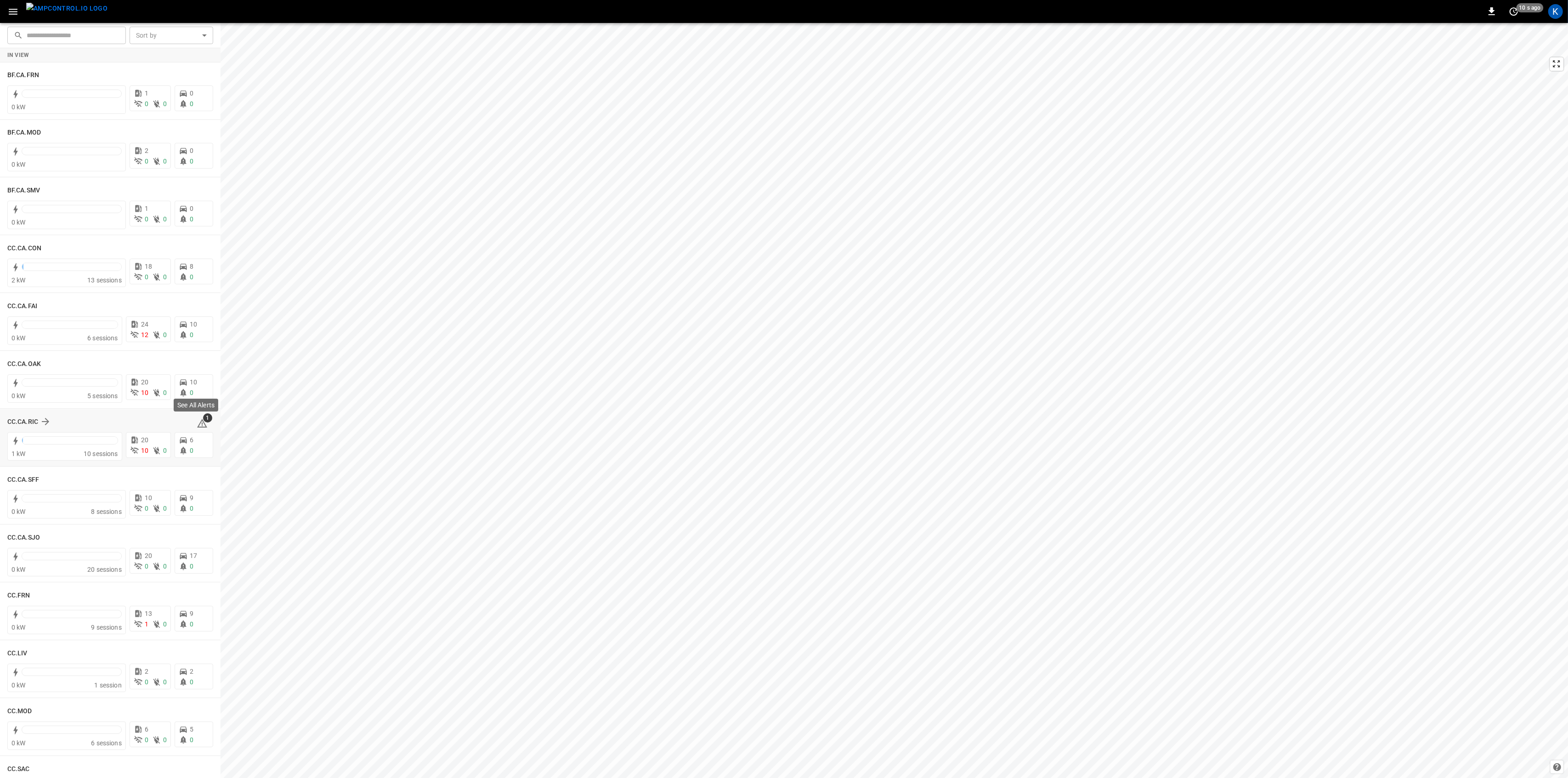
click at [203, 422] on span "1" at bounding box center [208, 418] width 10 height 10
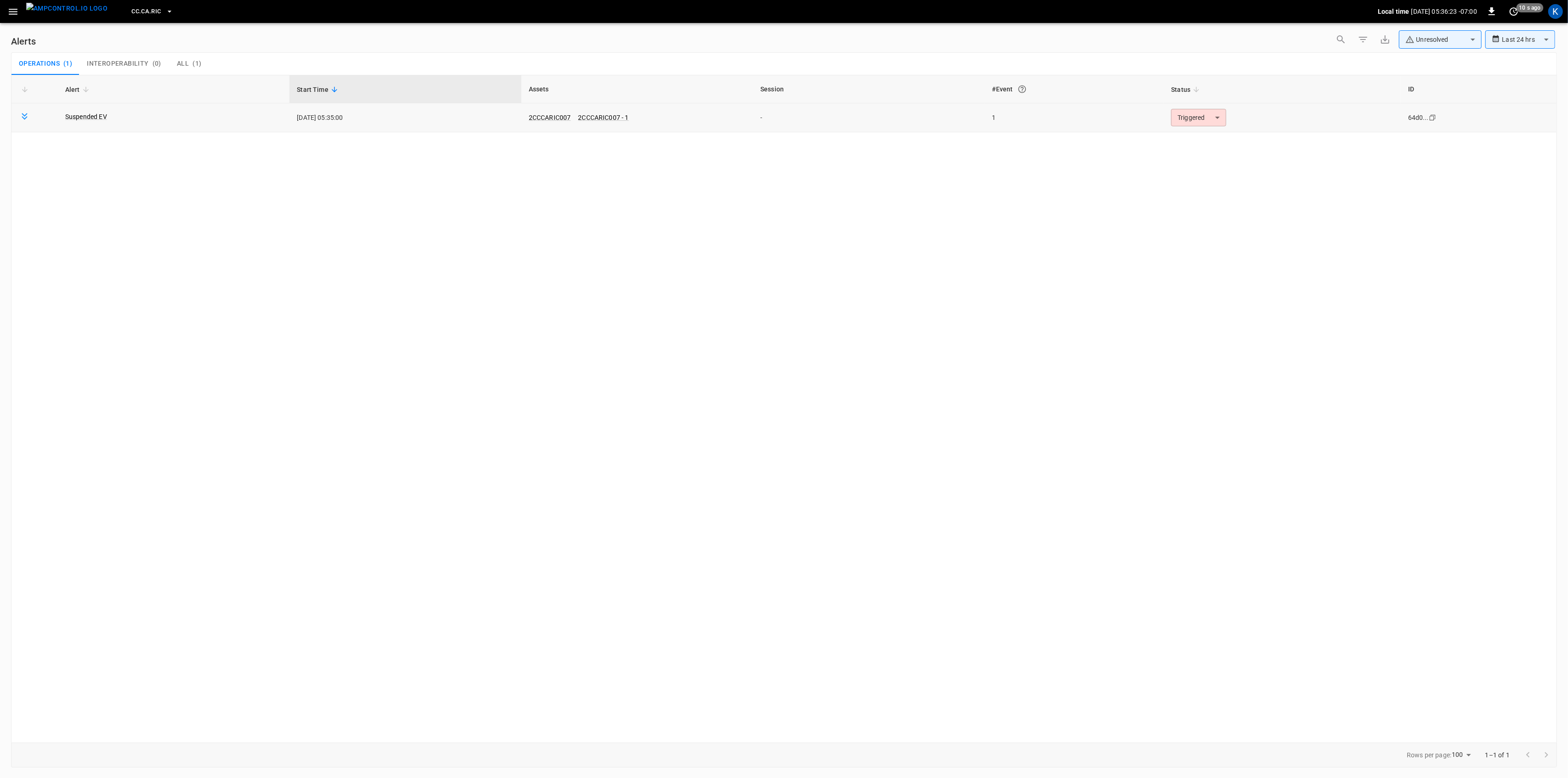
click at [1191, 118] on body "**********" at bounding box center [784, 387] width 1568 height 775
click at [1195, 132] on li "Resolved" at bounding box center [1197, 140] width 58 height 16
click at [10, 13] on icon "button" at bounding box center [13, 11] width 9 height 6
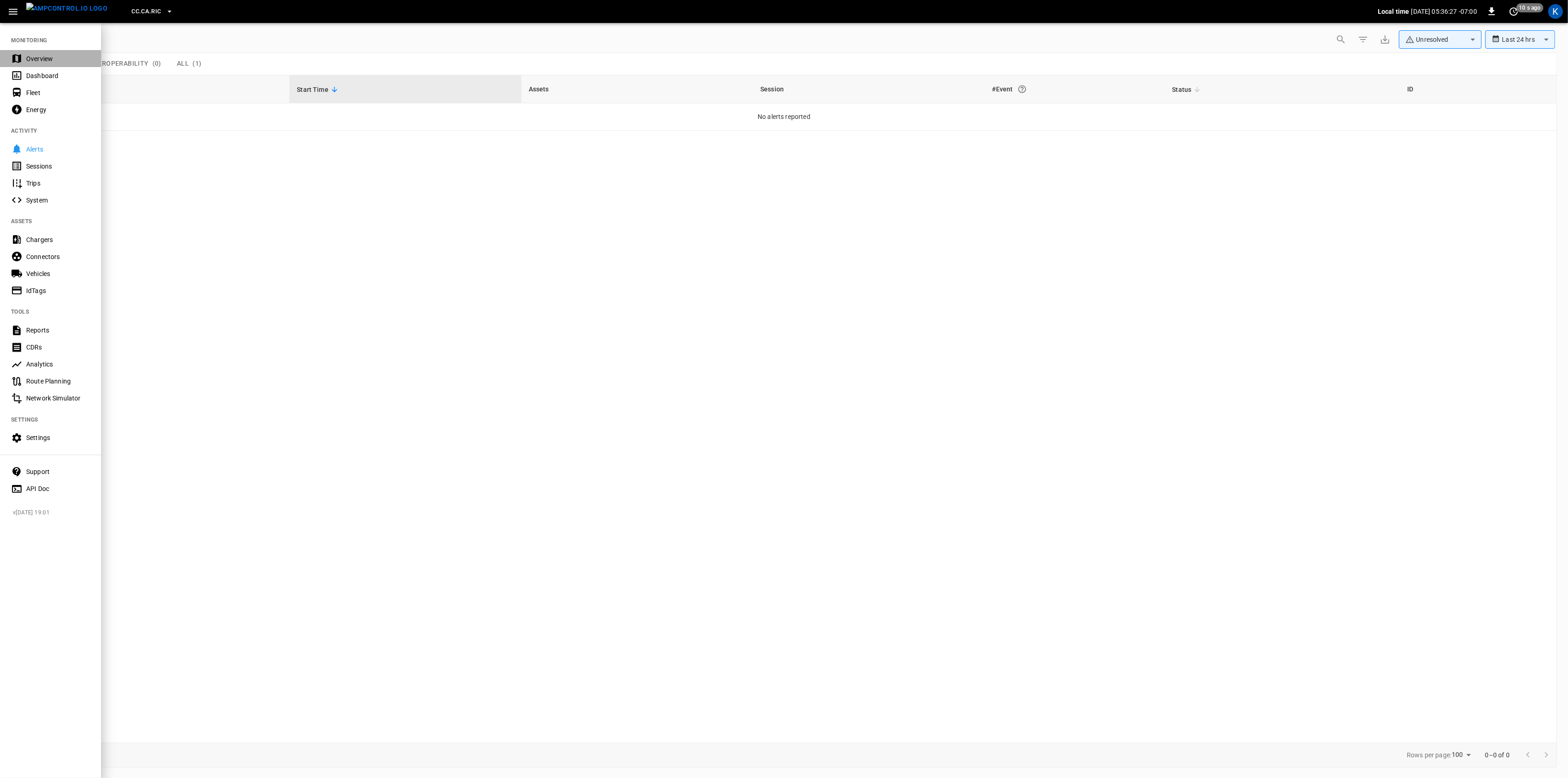
click at [24, 51] on div "Overview" at bounding box center [50, 59] width 101 height 17
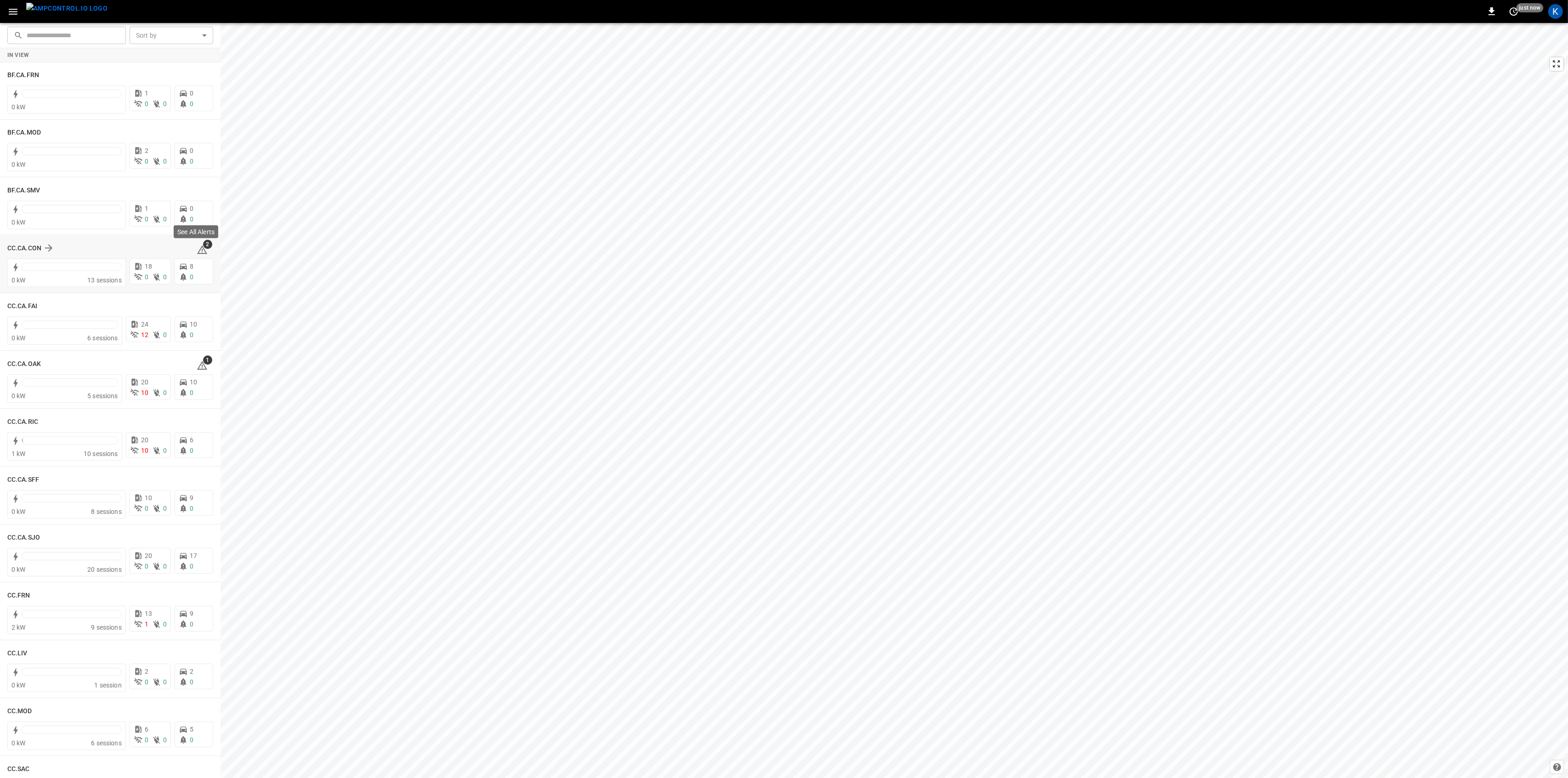
click at [199, 251] on icon at bounding box center [202, 249] width 10 height 9
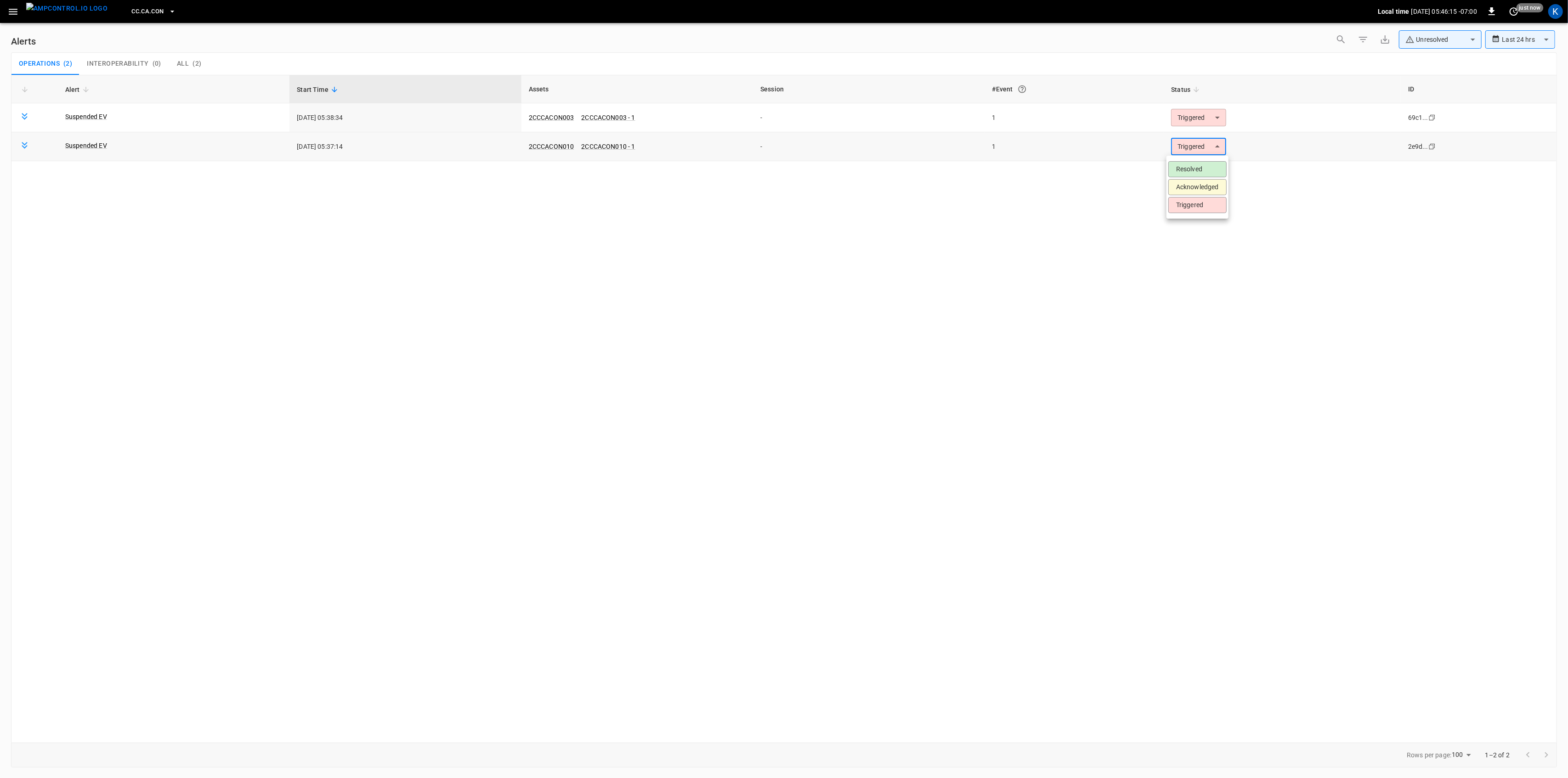
click at [1201, 142] on body "**********" at bounding box center [784, 387] width 1568 height 775
click at [1192, 166] on li "Resolved" at bounding box center [1197, 169] width 58 height 16
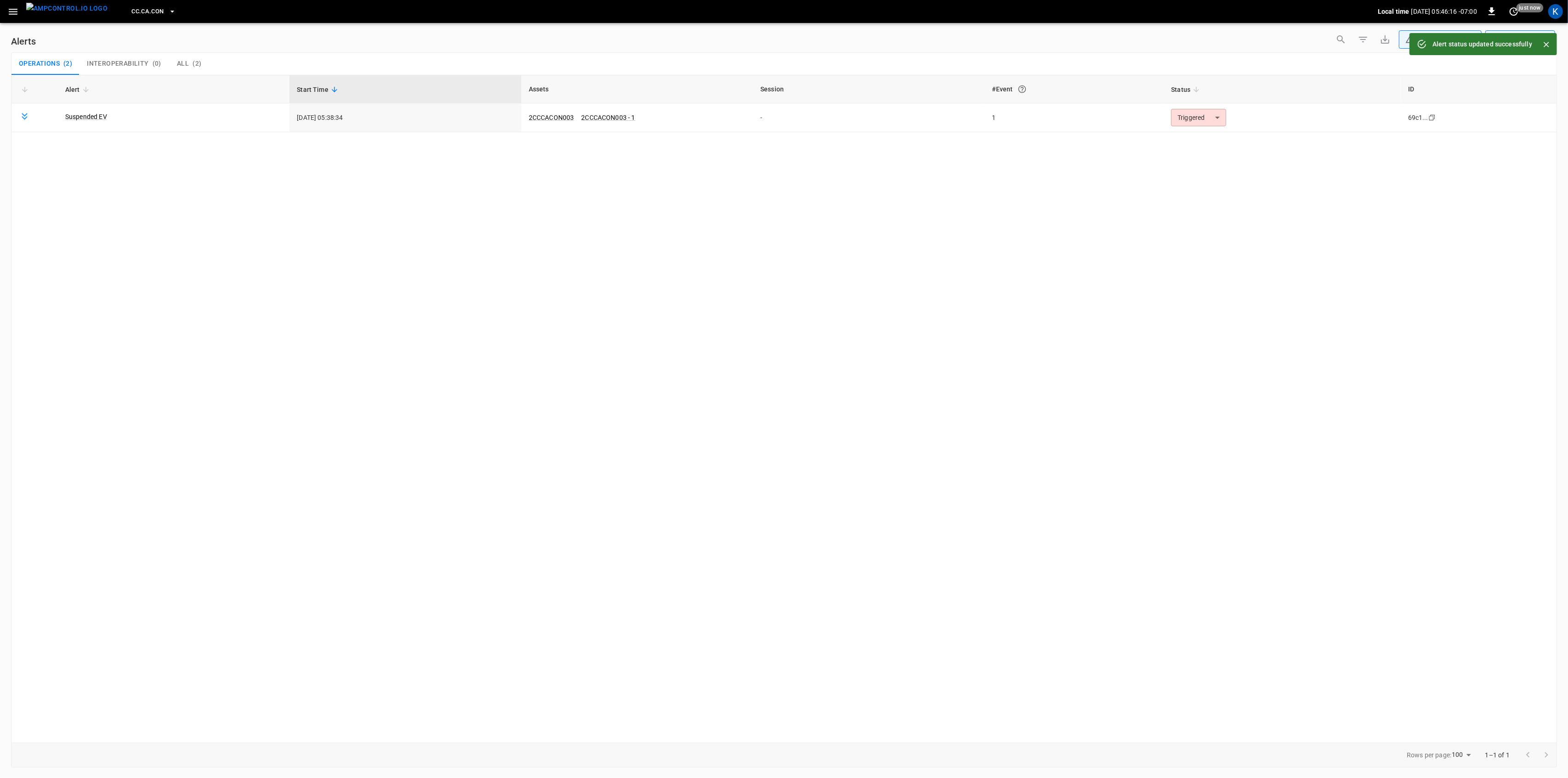
click at [1195, 115] on body "**********" at bounding box center [784, 387] width 1568 height 775
click at [1193, 138] on li "Resolved" at bounding box center [1197, 140] width 58 height 16
click at [15, 10] on icon "button" at bounding box center [13, 11] width 9 height 6
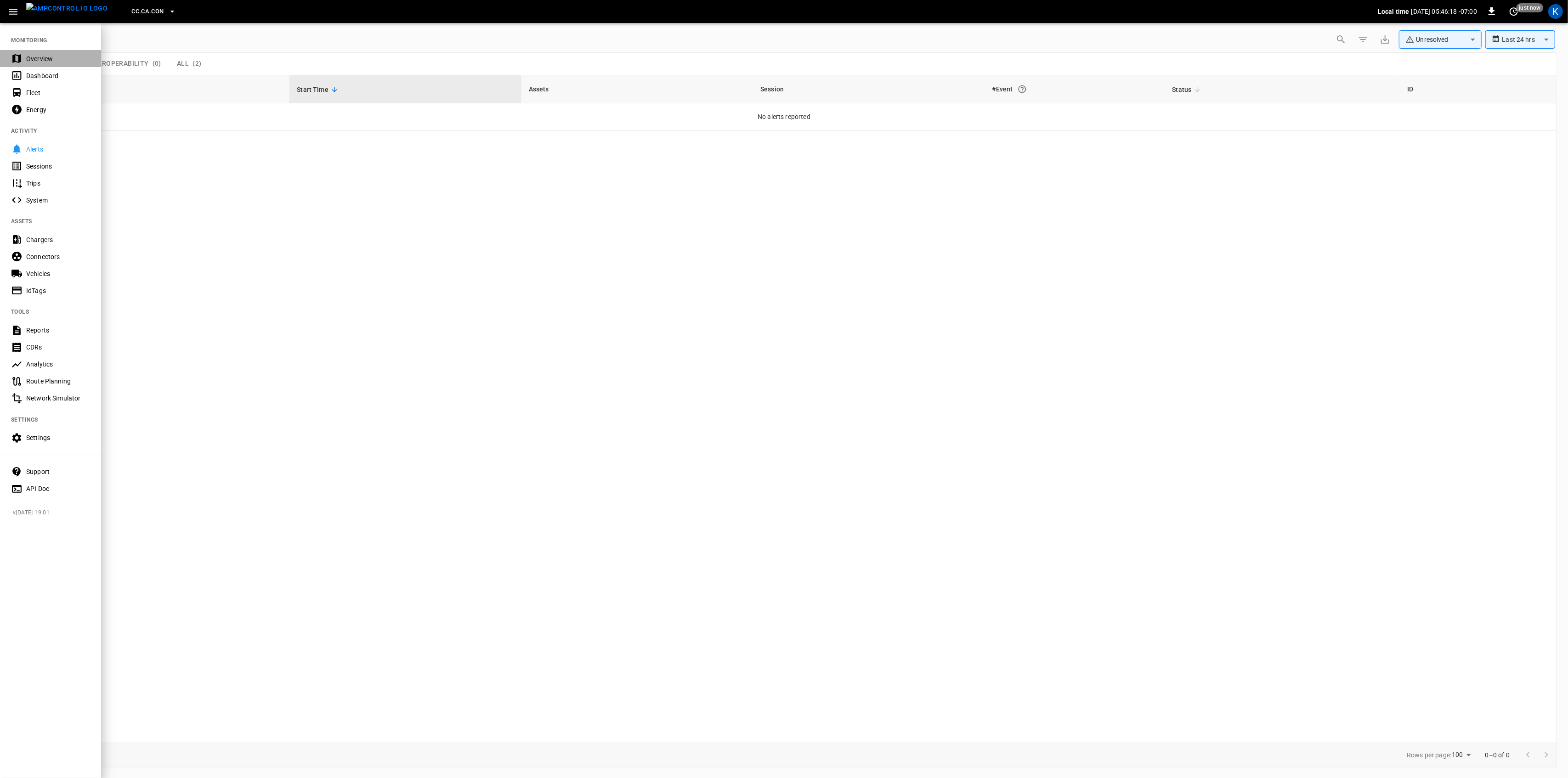
click at [28, 59] on div "Overview" at bounding box center [58, 58] width 64 height 10
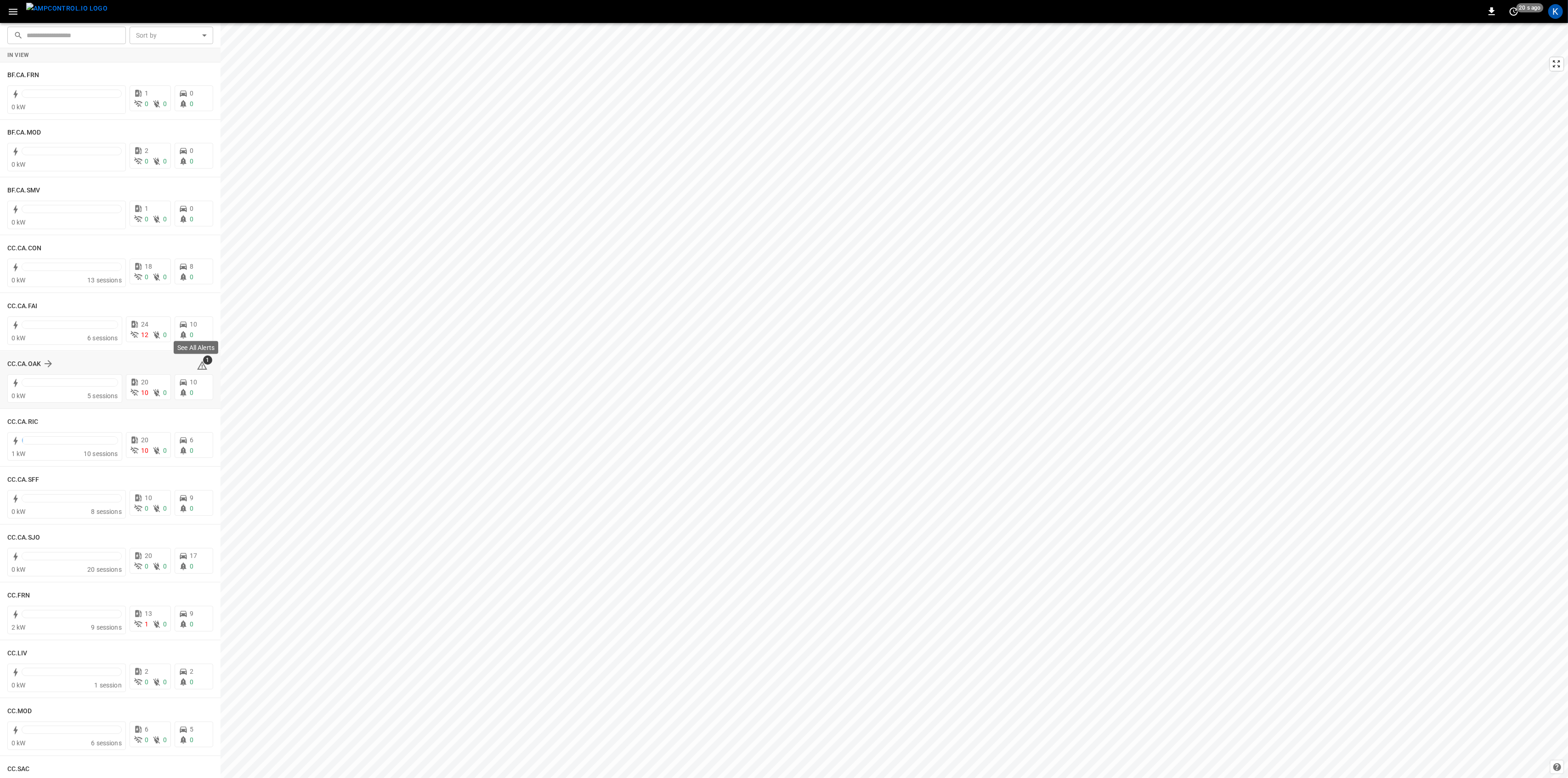
click at [197, 364] on icon at bounding box center [202, 366] width 10 height 9
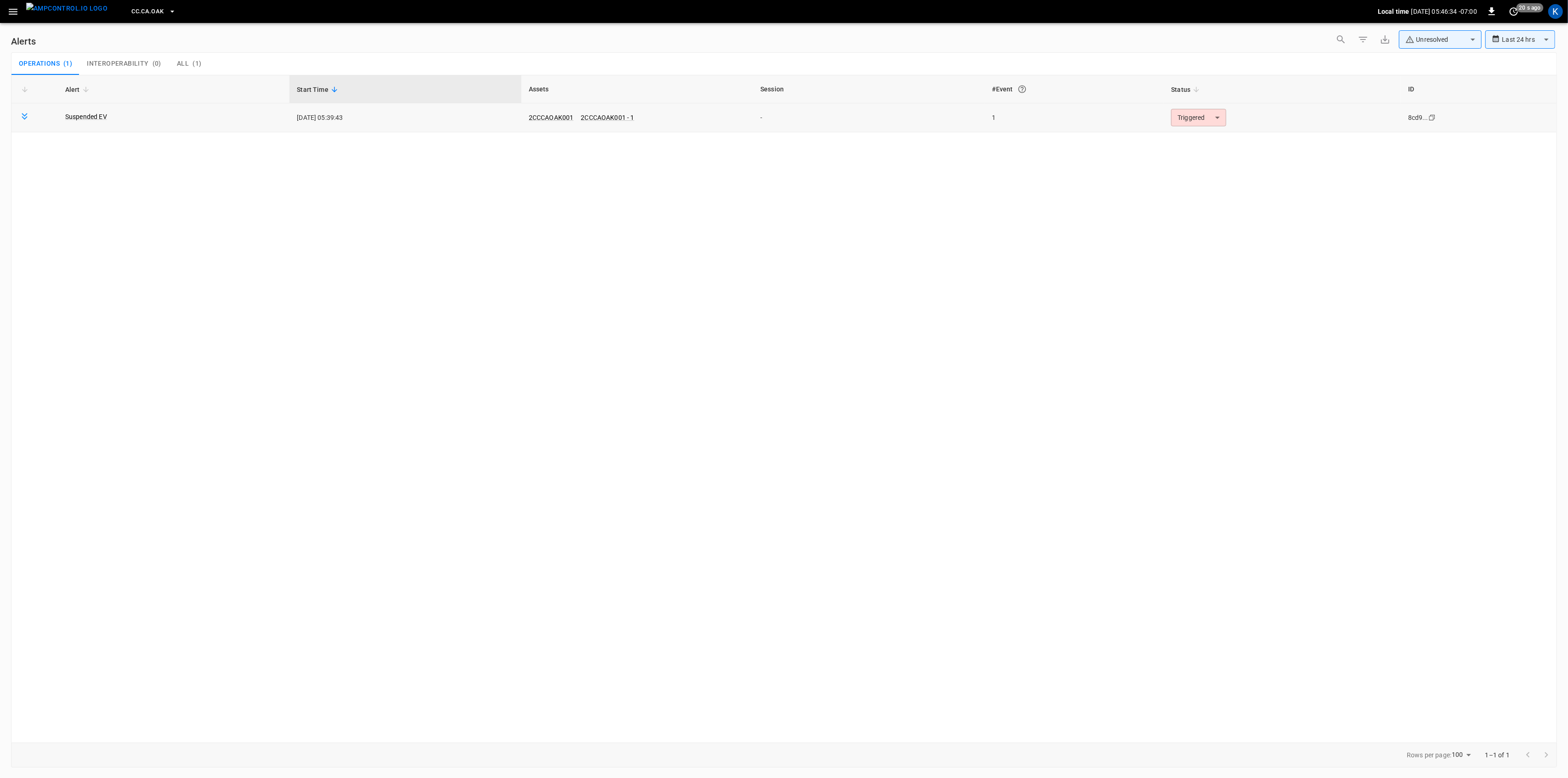
click at [1181, 116] on body "**********" at bounding box center [784, 387] width 1568 height 775
click at [1189, 135] on li "Resolved" at bounding box center [1197, 140] width 58 height 16
click at [16, 13] on icon "button" at bounding box center [13, 11] width 9 height 6
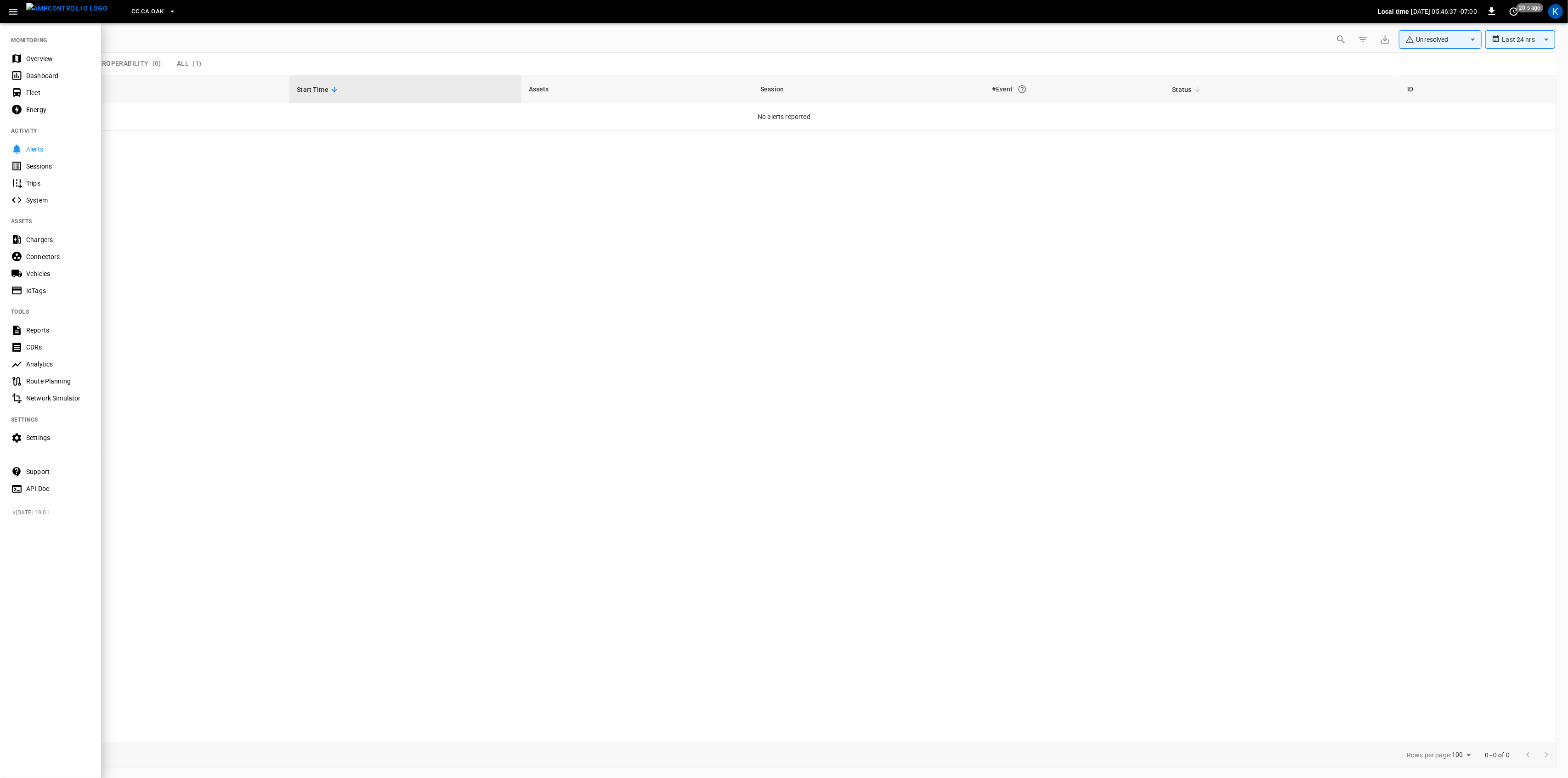
click at [30, 56] on div "Overview" at bounding box center [58, 58] width 64 height 10
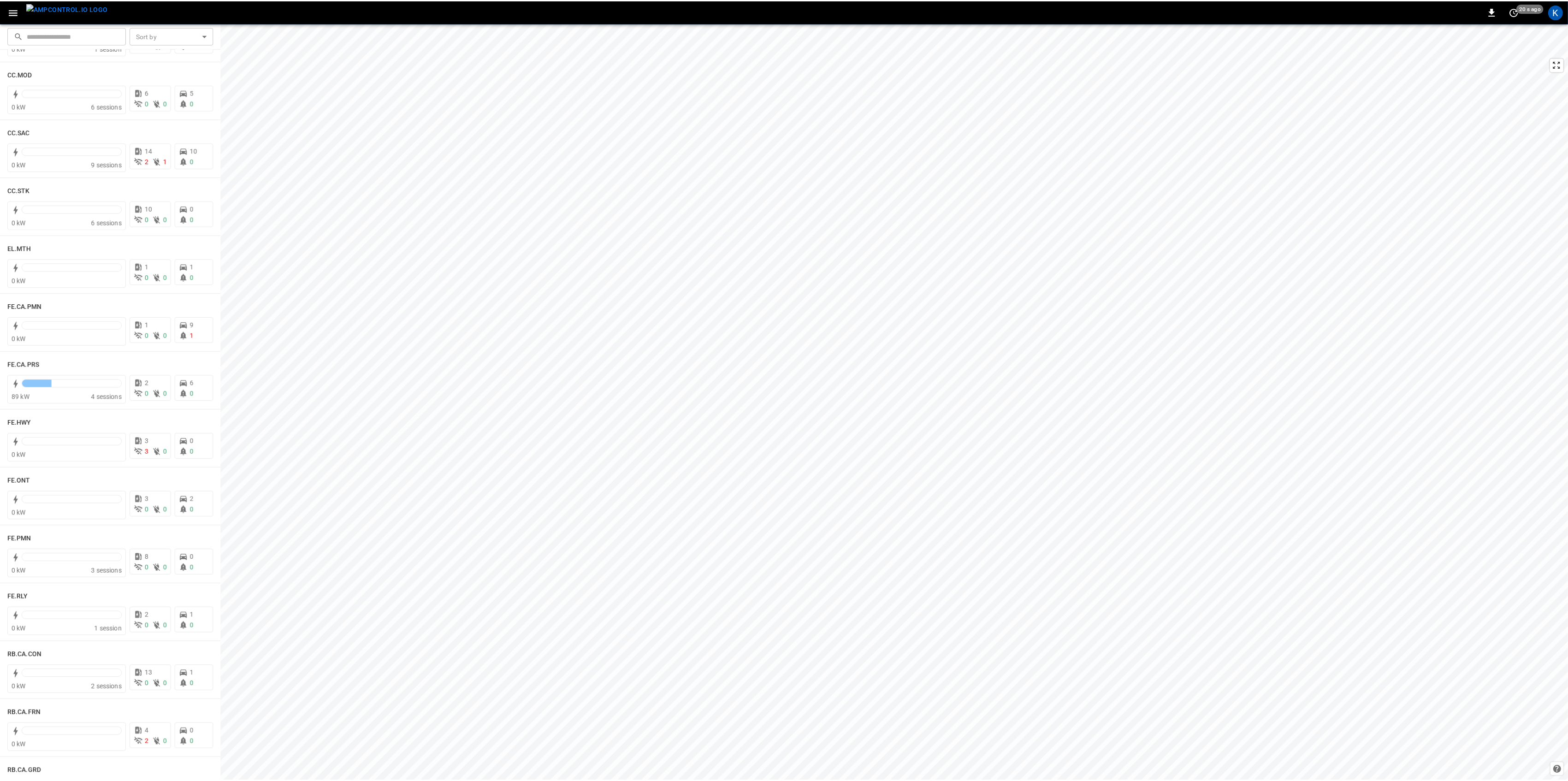
scroll to position [676, 0]
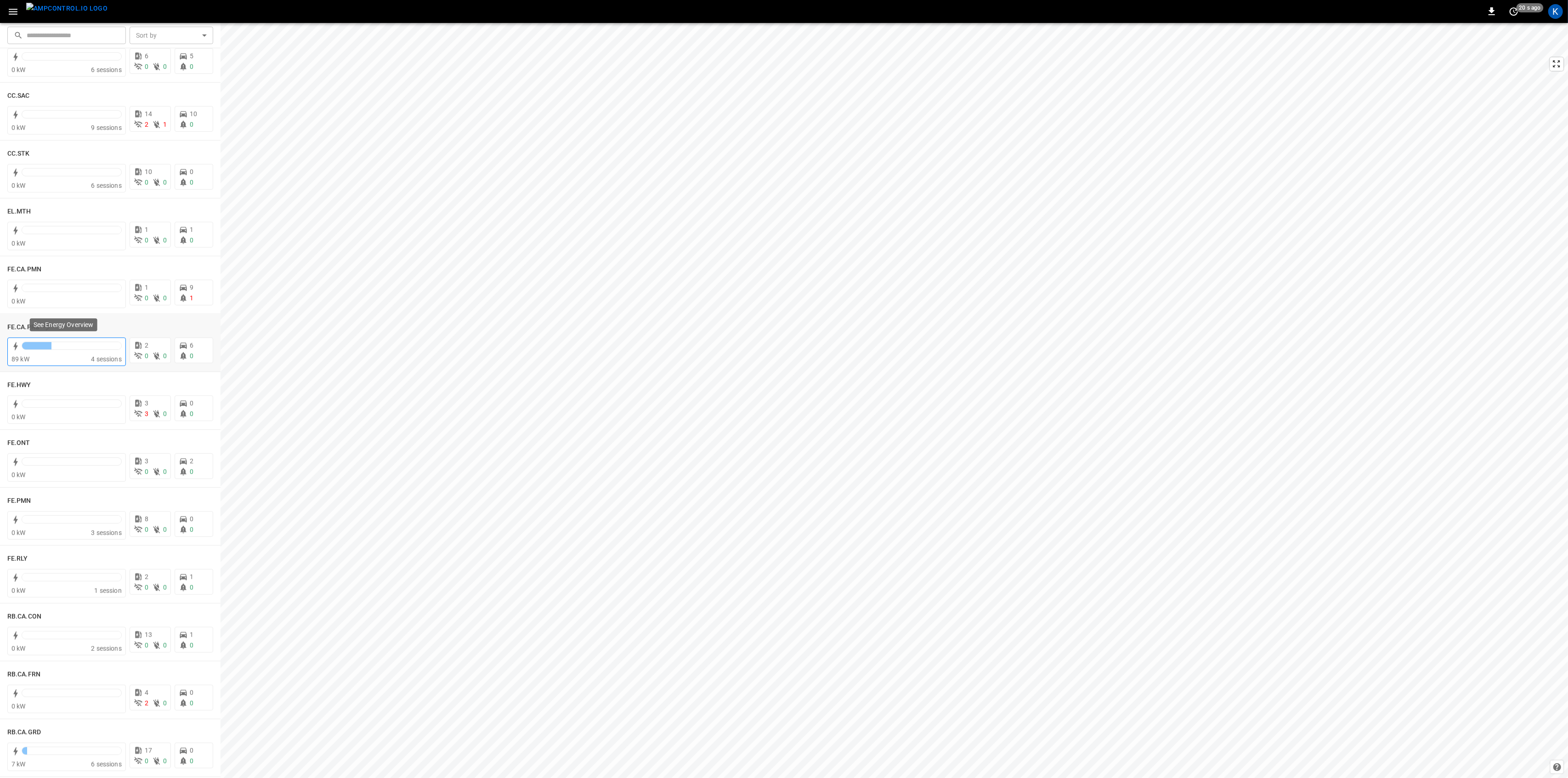
click at [69, 355] on div "89 kW" at bounding box center [51, 359] width 80 height 10
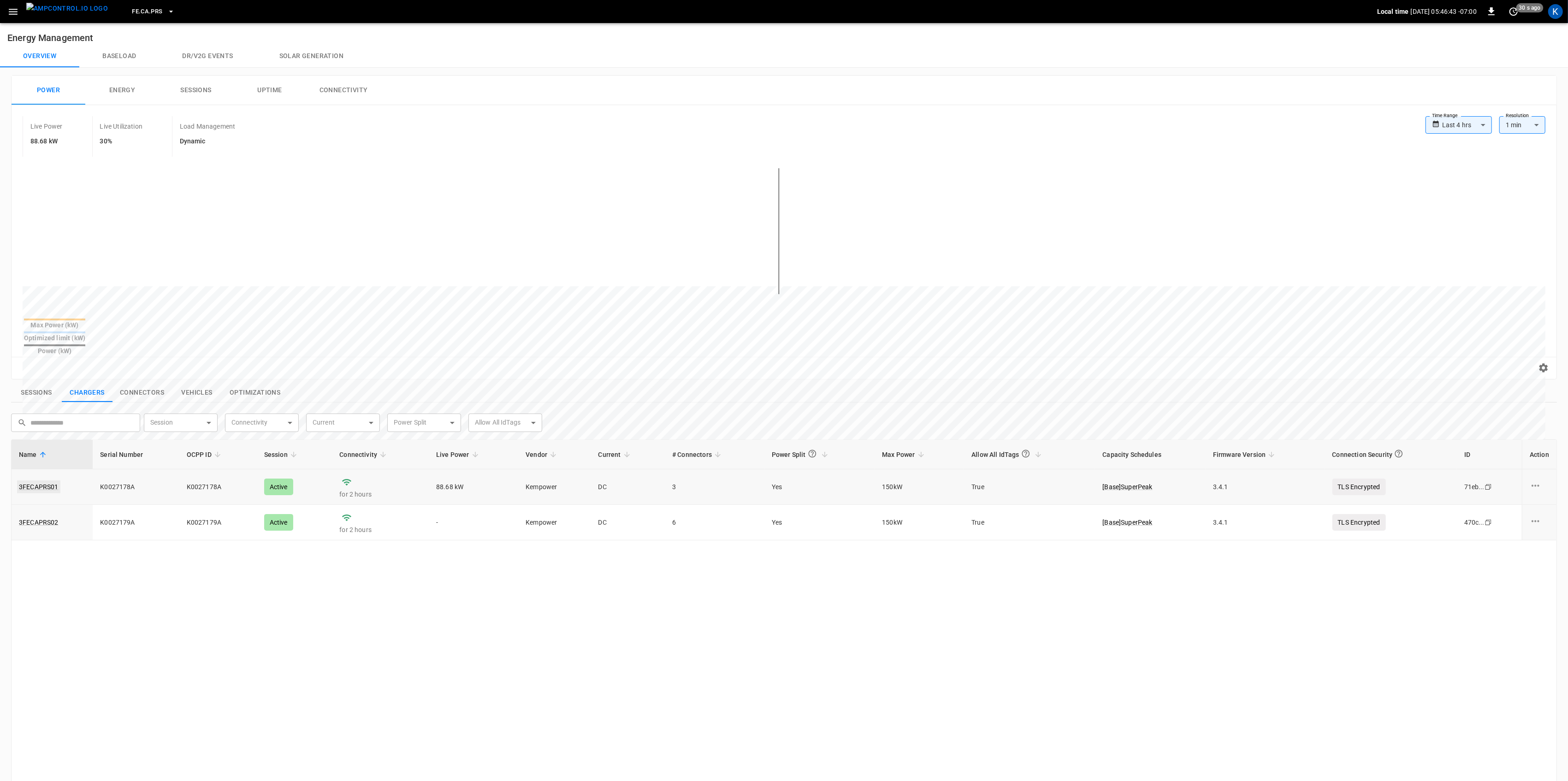
click at [37, 480] on link "3FECAPRS01" at bounding box center [39, 486] width 44 height 13
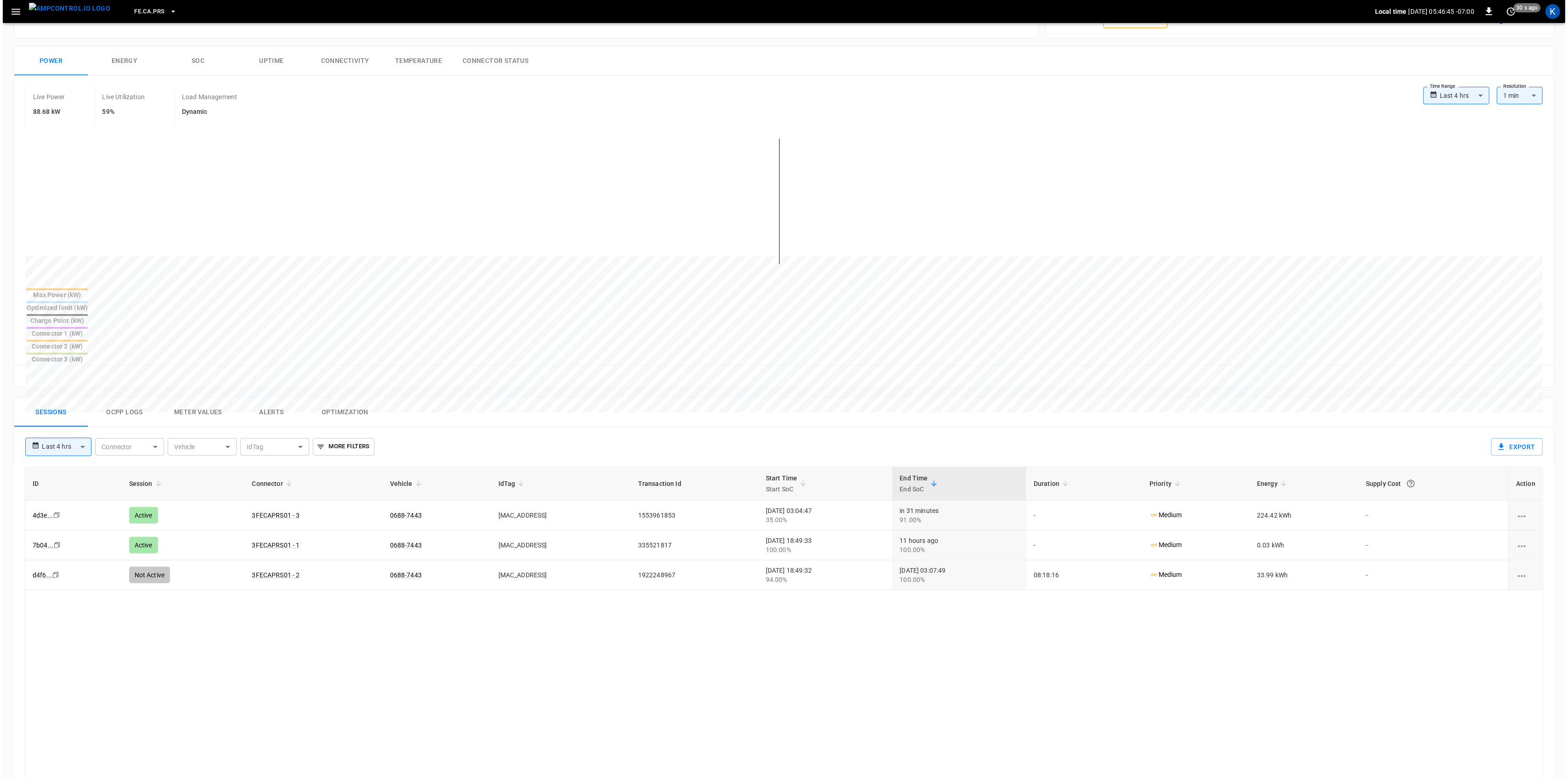
scroll to position [122, 0]
click at [14, 9] on icon "button" at bounding box center [12, 11] width 11 height 11
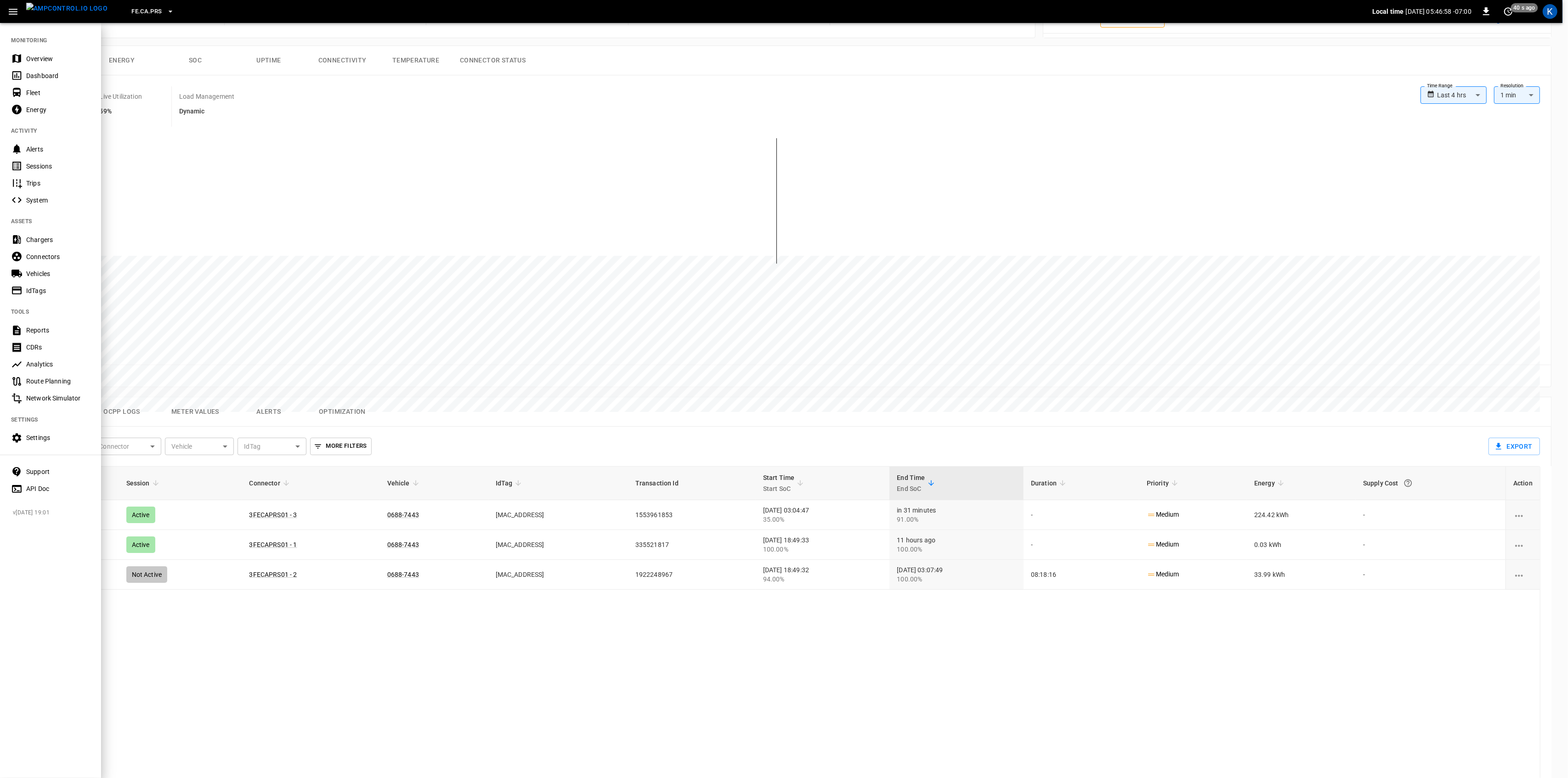
click at [31, 60] on div "Overview" at bounding box center [58, 58] width 64 height 10
